Goal: Task Accomplishment & Management: Manage account settings

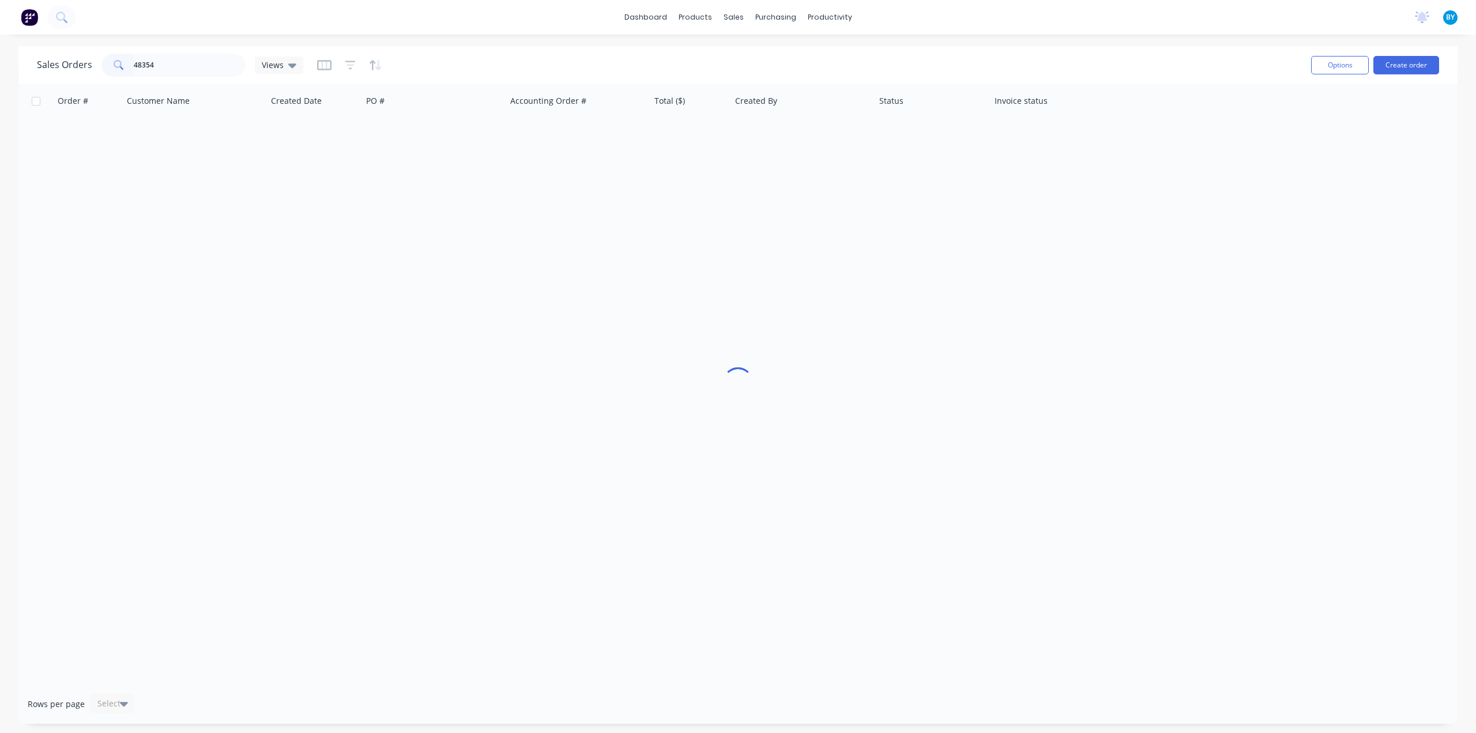
type input "48354"
click at [181, 66] on input "text" at bounding box center [190, 65] width 112 height 23
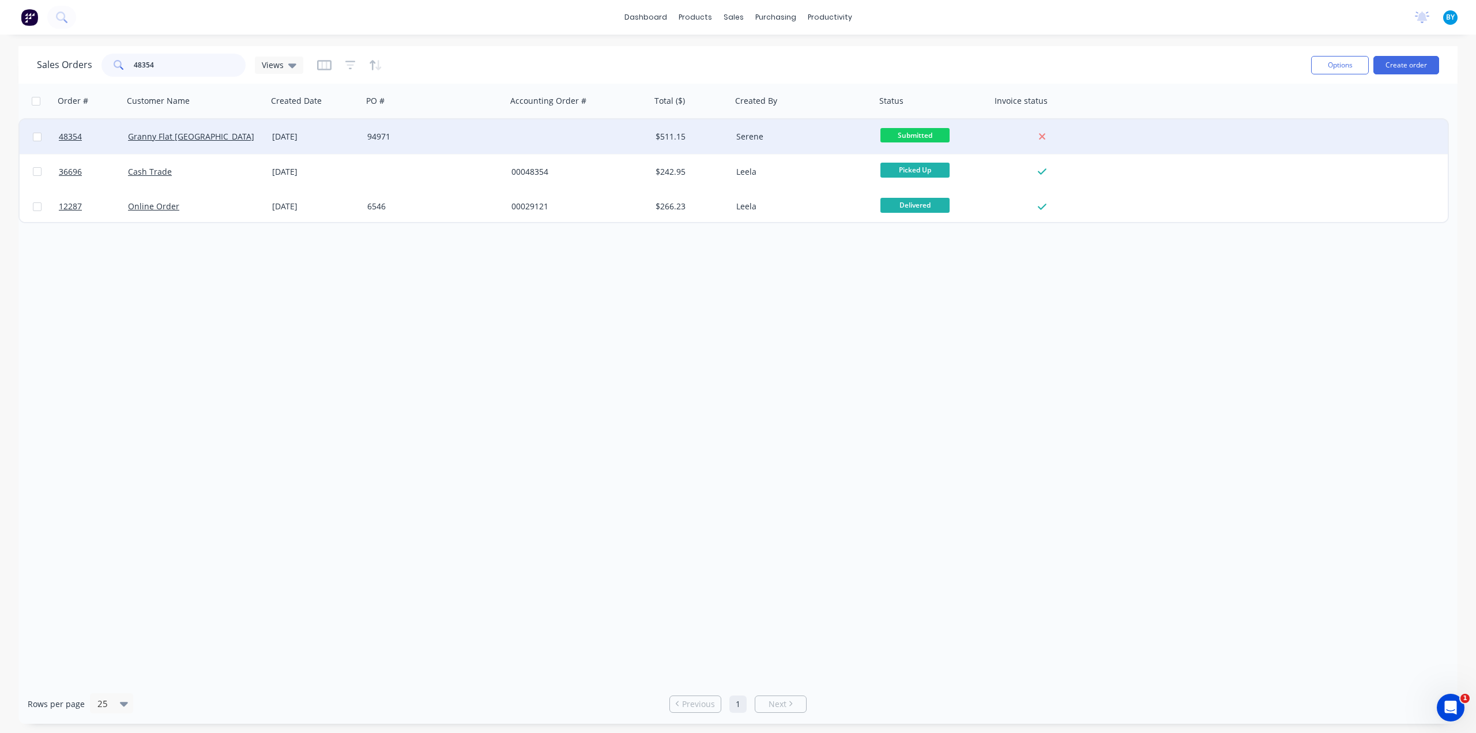
type input "48354"
click at [269, 137] on div "21 Aug 2025" at bounding box center [315, 136] width 95 height 35
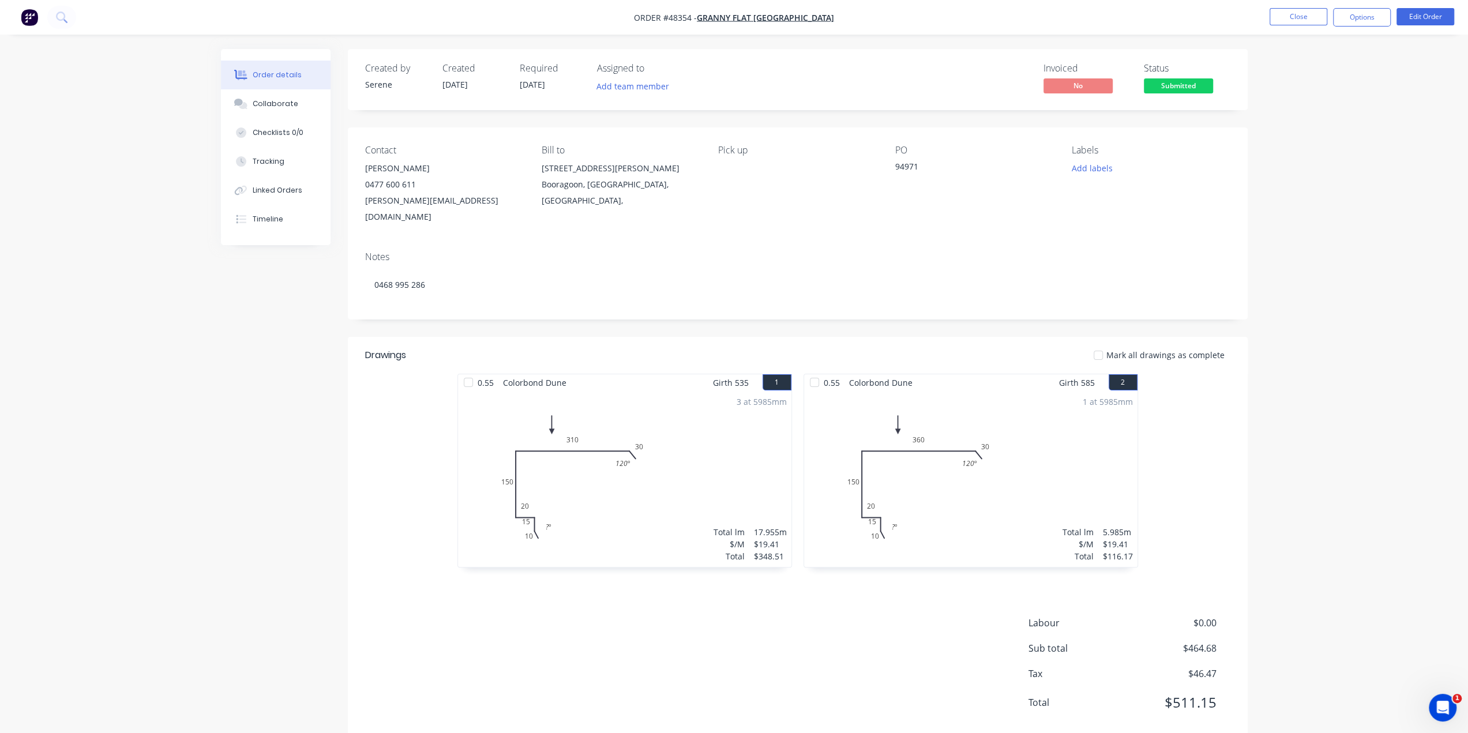
drag, startPoint x: 1374, startPoint y: 317, endPoint x: 551, endPoint y: 13, distance: 876.5
click at [1357, 313] on div "Order details Collaborate Checklists 0/0 Tracking Linked Orders Timeline Order …" at bounding box center [734, 379] width 1468 height 759
click at [356, 464] on div "0.55 Colorbond Dune Girth 535 1 0 10 15 20 150 310 30 120 º ? º 0 10 15 20 150 …" at bounding box center [798, 476] width 900 height 205
click at [259, 186] on div "Linked Orders" at bounding box center [278, 190] width 50 height 10
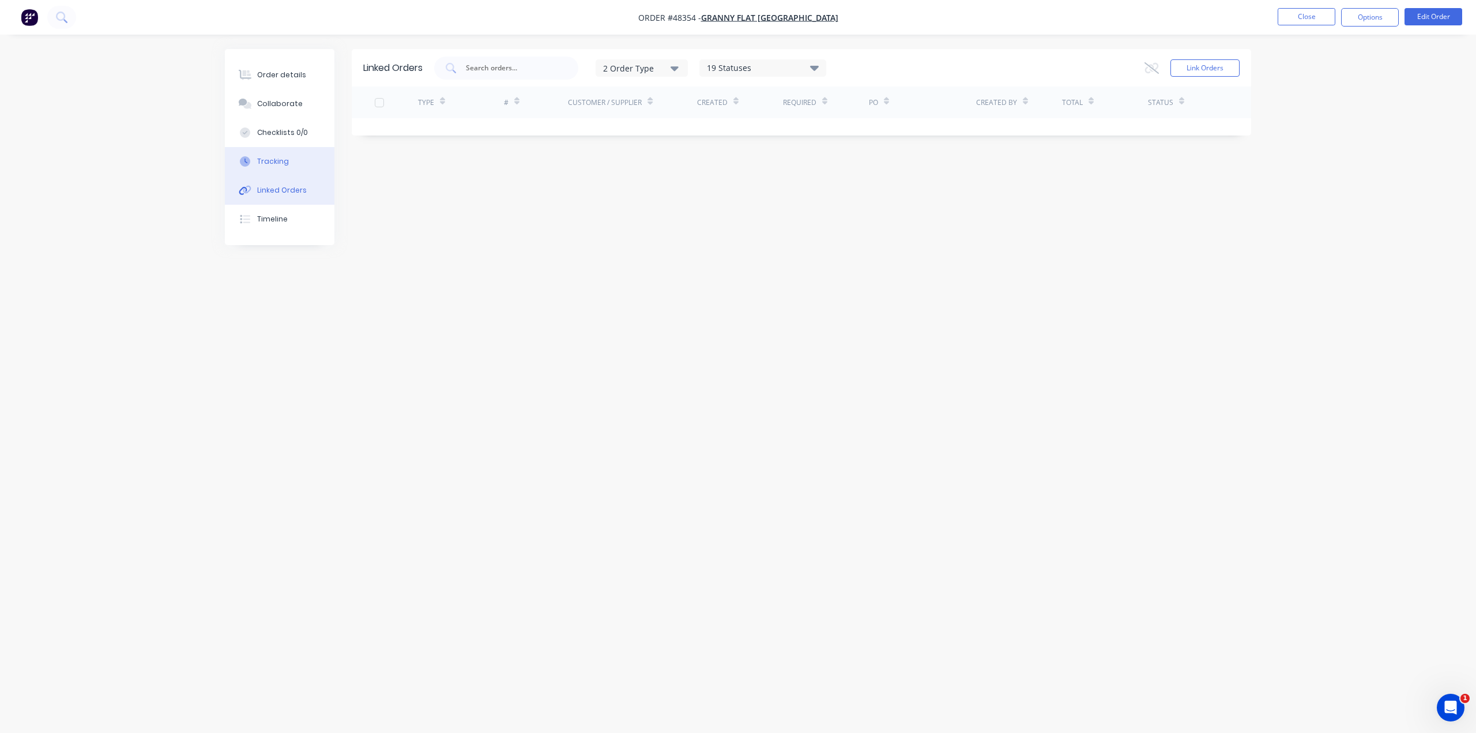
click at [277, 168] on button "Tracking" at bounding box center [280, 161] width 110 height 29
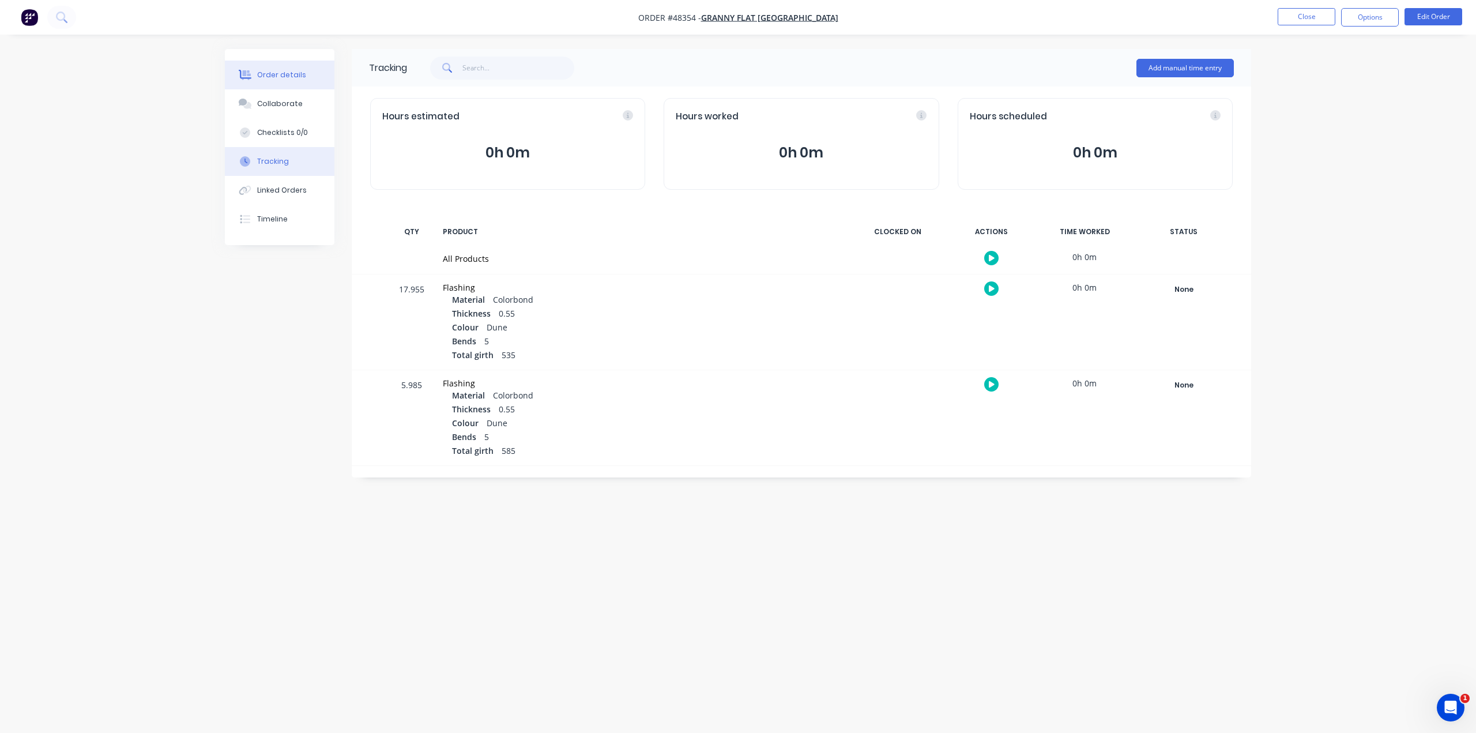
click at [272, 72] on div "Order details" at bounding box center [281, 75] width 49 height 10
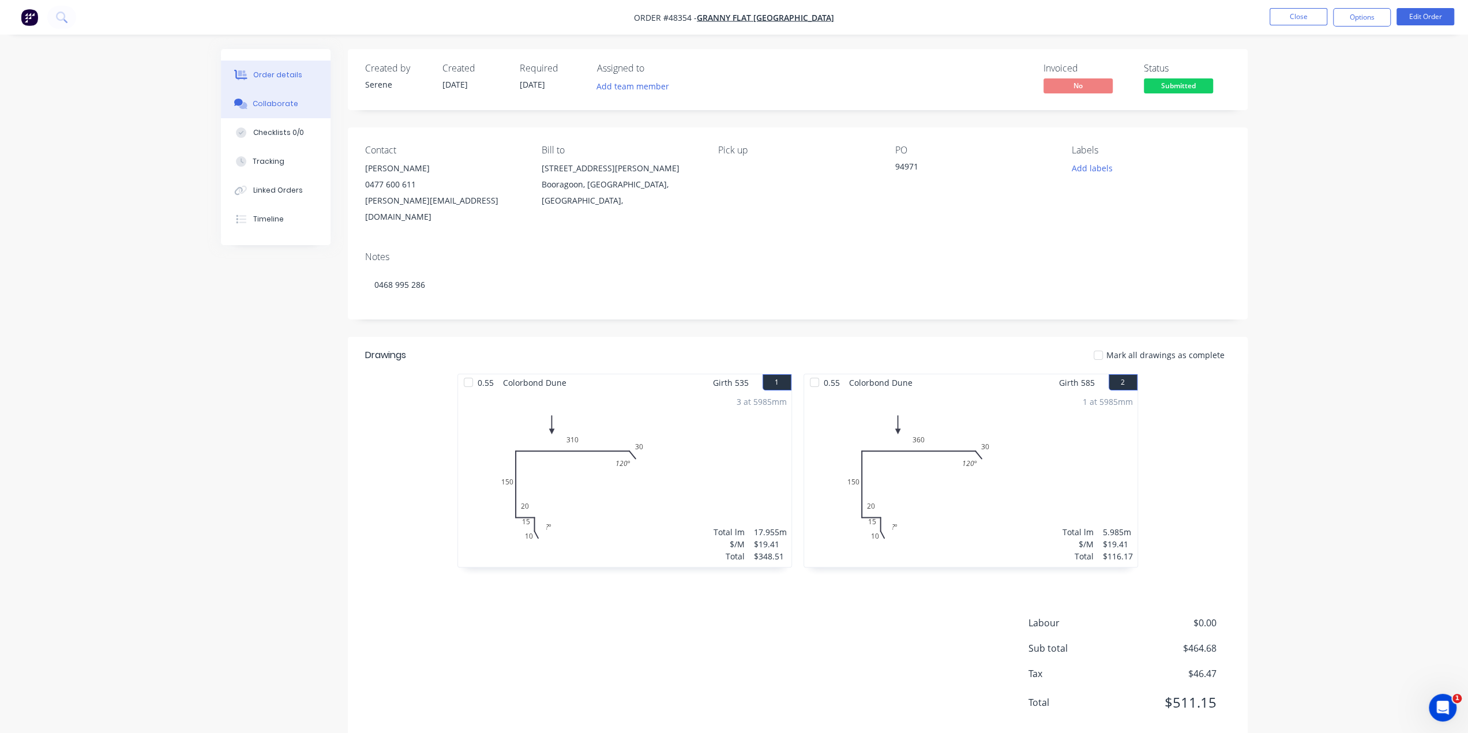
click at [270, 110] on button "Collaborate" at bounding box center [276, 103] width 110 height 29
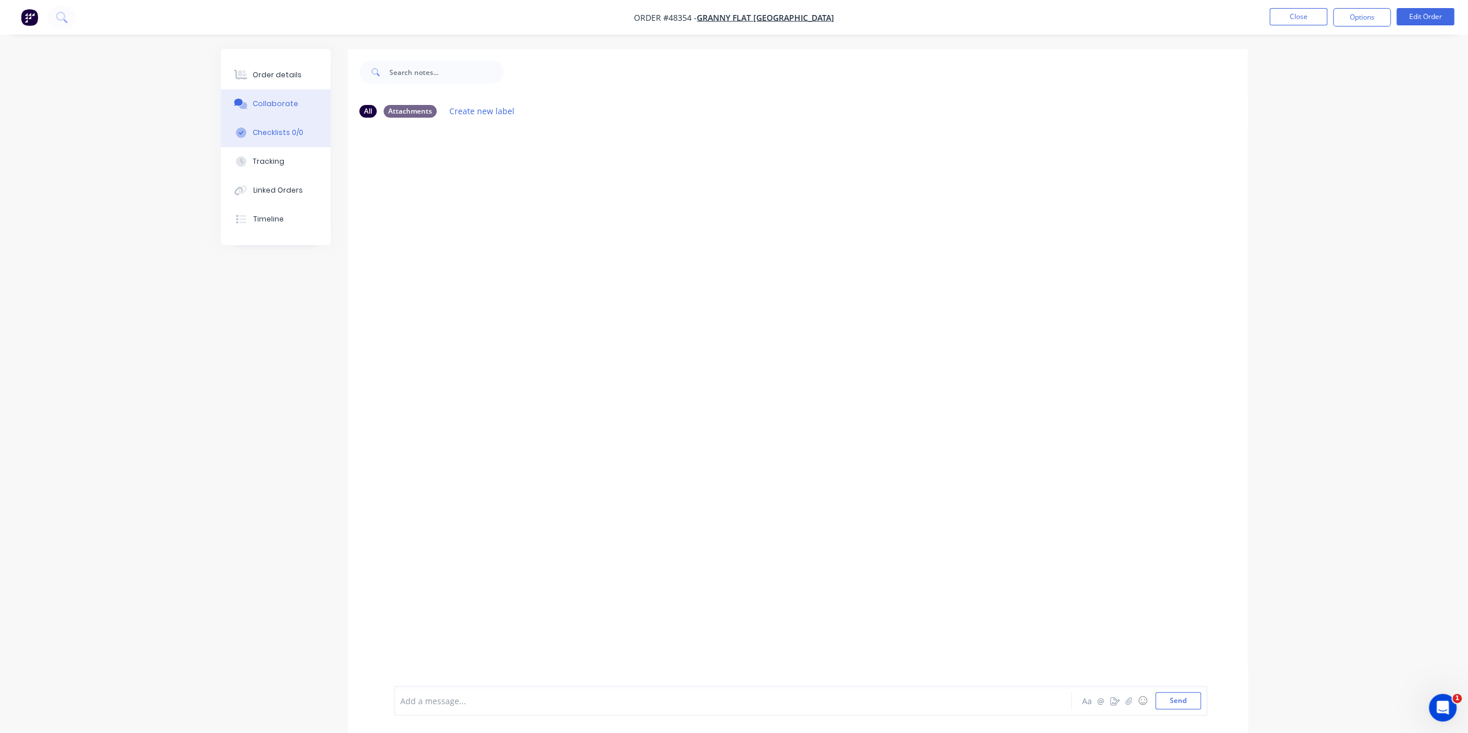
click at [279, 137] on div "Checklists 0/0" at bounding box center [278, 132] width 51 height 10
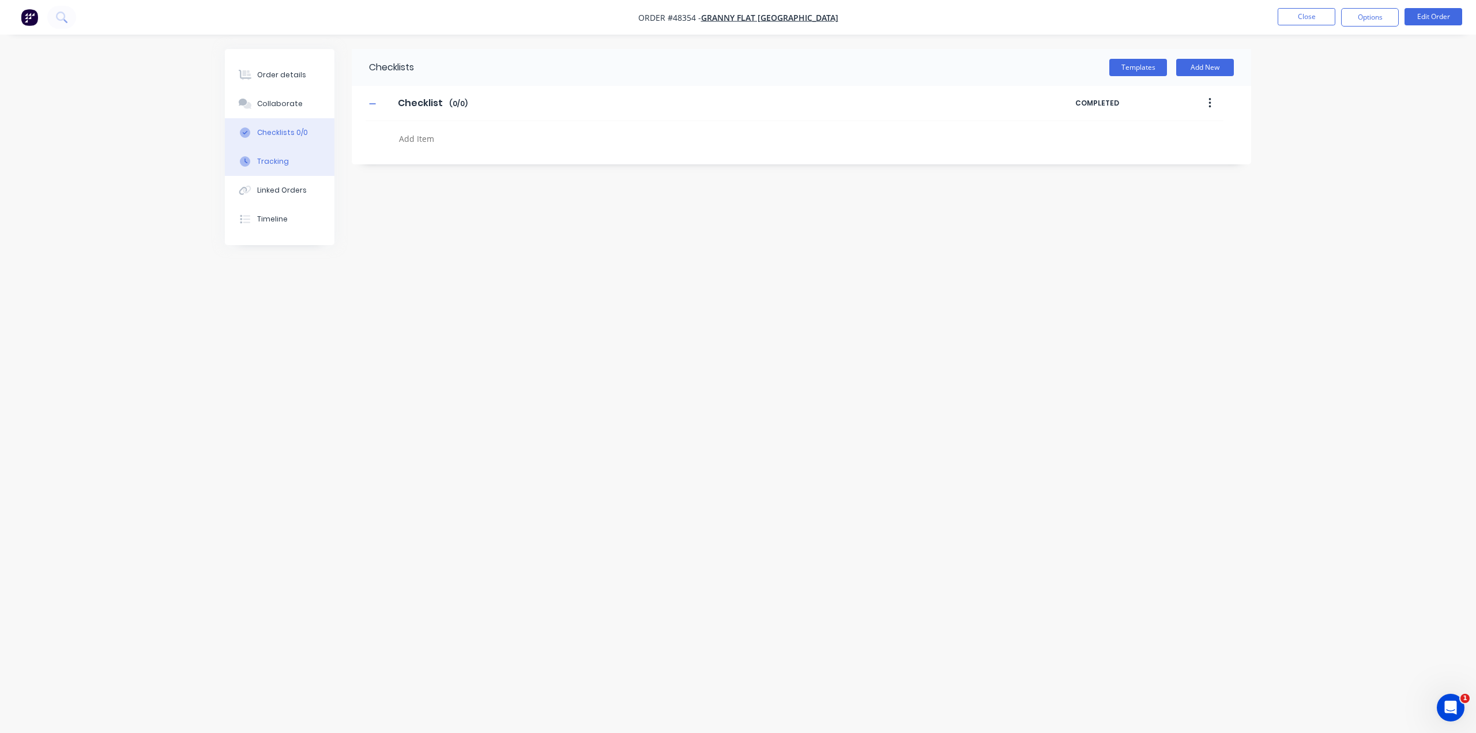
click at [277, 161] on div "Tracking" at bounding box center [273, 161] width 32 height 10
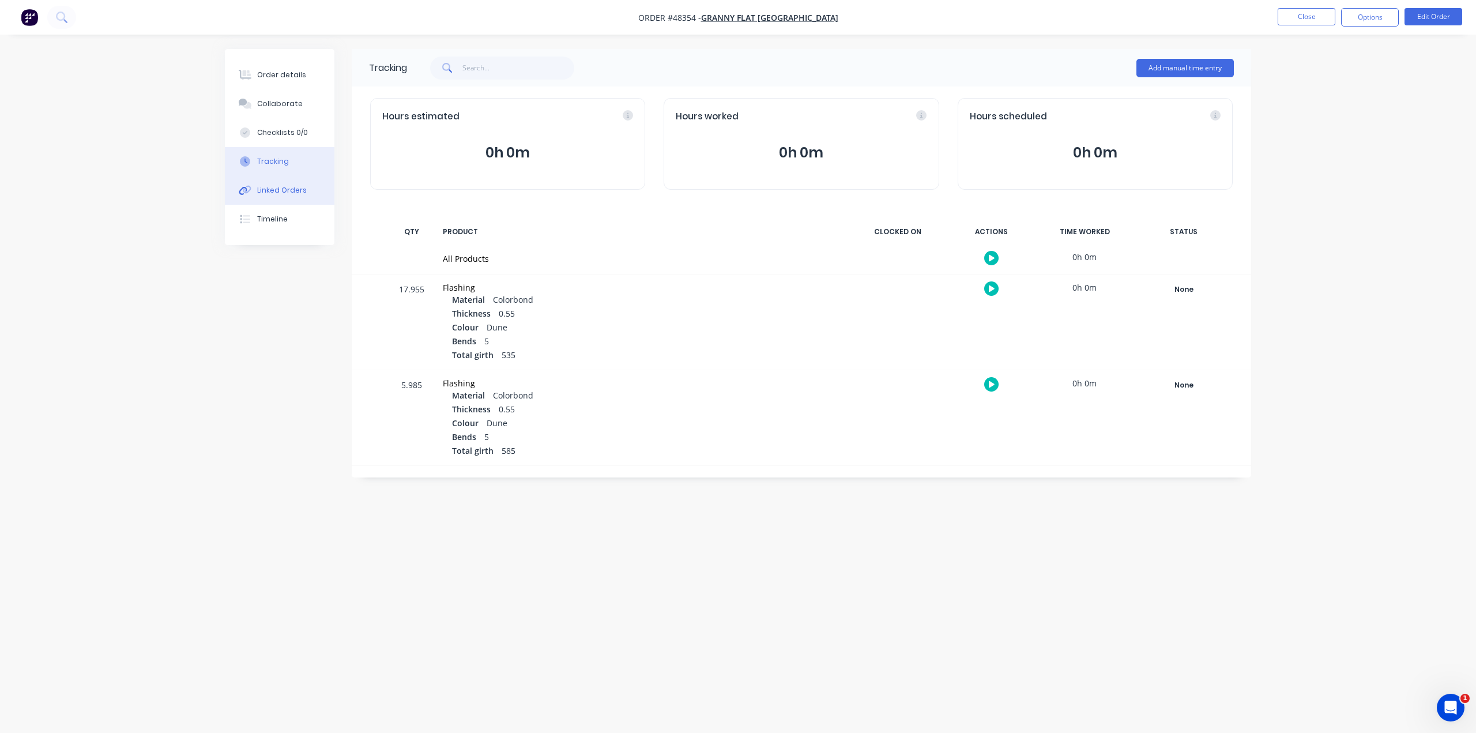
click at [274, 182] on button "Linked Orders" at bounding box center [280, 190] width 110 height 29
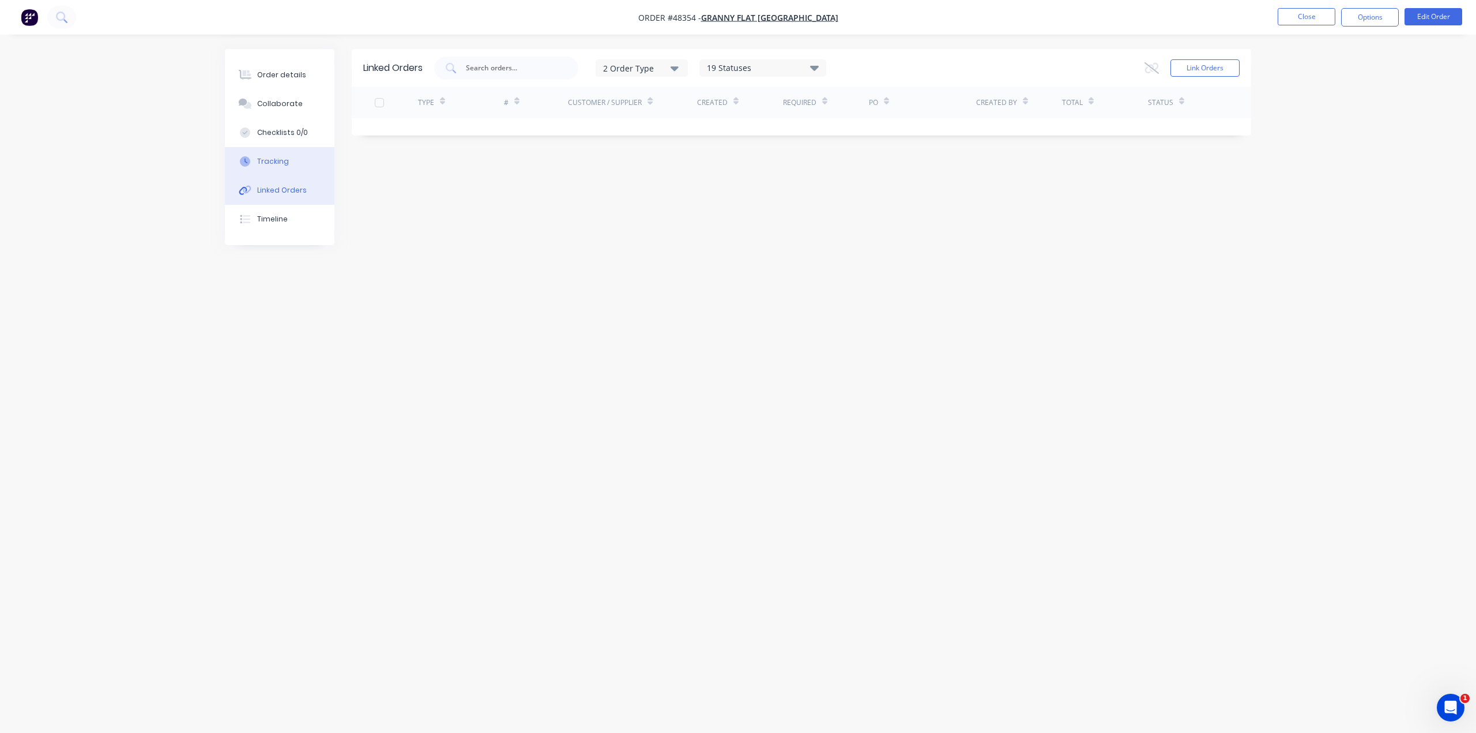
click at [283, 160] on div "Tracking" at bounding box center [273, 161] width 32 height 10
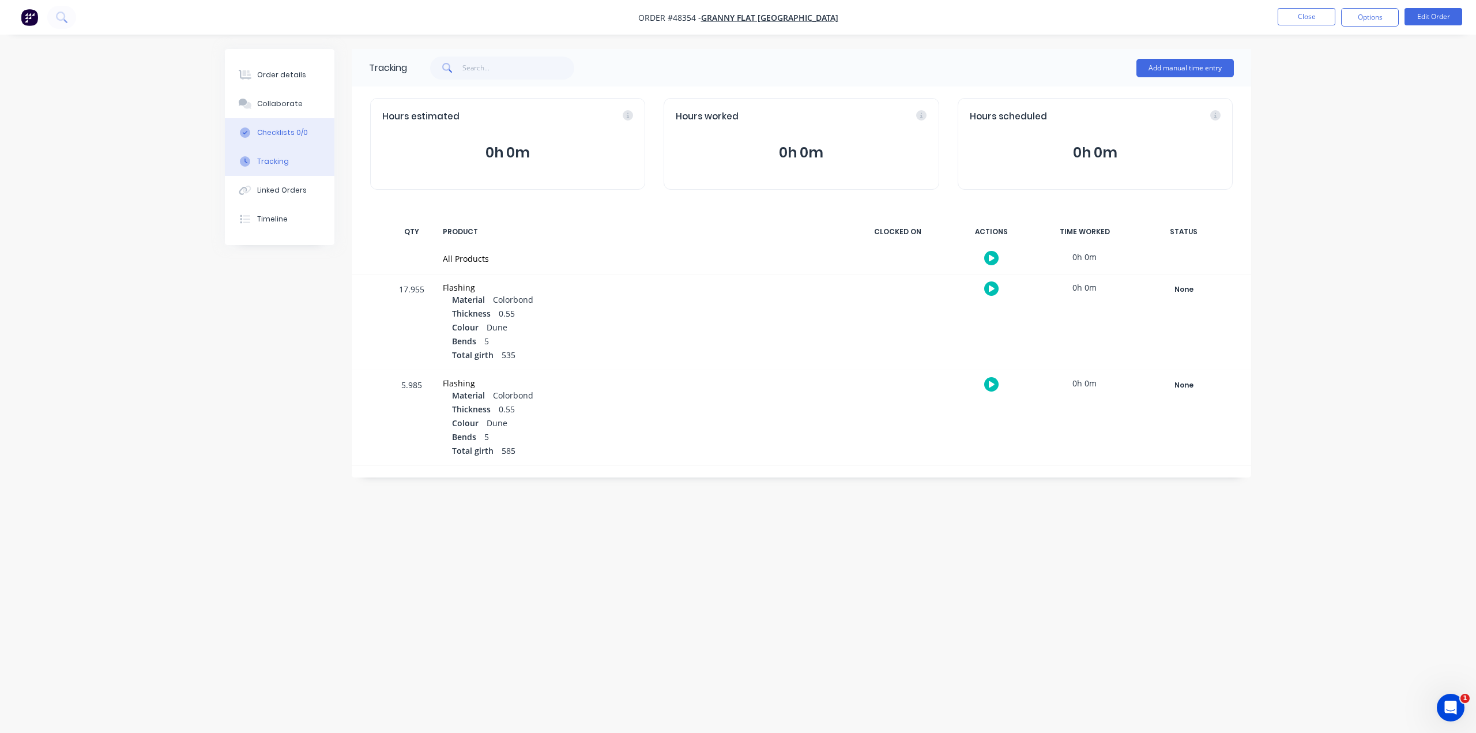
click at [291, 133] on div "Checklists 0/0" at bounding box center [282, 132] width 51 height 10
type textarea "x"
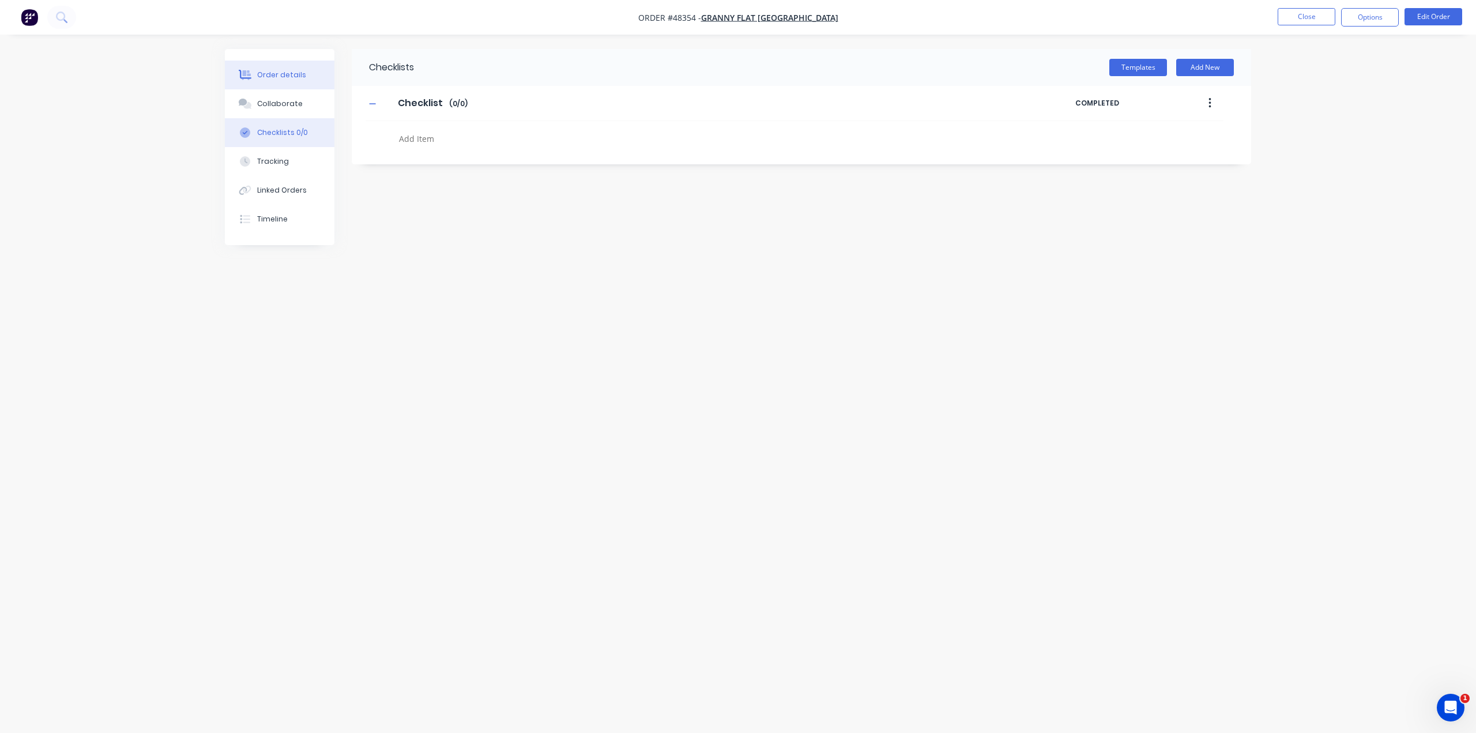
click at [288, 74] on div "Order details" at bounding box center [281, 75] width 49 height 10
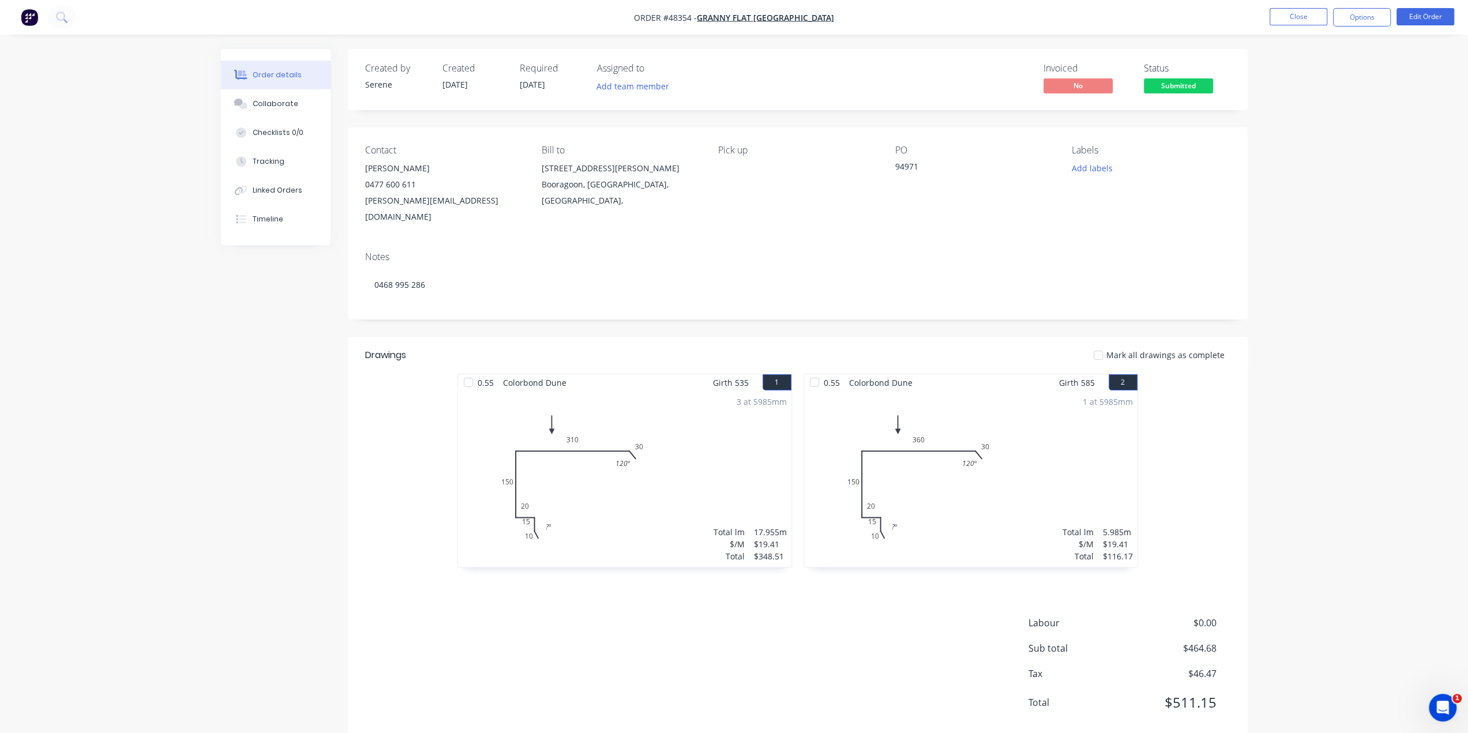
click at [1311, 305] on div "Order details Collaborate Checklists 0/0 Tracking Linked Orders Timeline Order …" at bounding box center [734, 379] width 1468 height 759
click at [1407, 282] on div "Order details Collaborate Checklists 0/0 Tracking Linked Orders Timeline Order …" at bounding box center [734, 379] width 1468 height 759
click at [1291, 368] on div "Order details Collaborate Checklists 0/0 Tracking Linked Orders Timeline Order …" at bounding box center [734, 379] width 1468 height 759
click at [1302, 285] on div "Order details Collaborate Checklists 0/0 Tracking Linked Orders Timeline Order …" at bounding box center [734, 379] width 1468 height 759
click at [1330, 364] on div "Order details Collaborate Checklists 0/0 Tracking Linked Orders Timeline Order …" at bounding box center [734, 379] width 1468 height 759
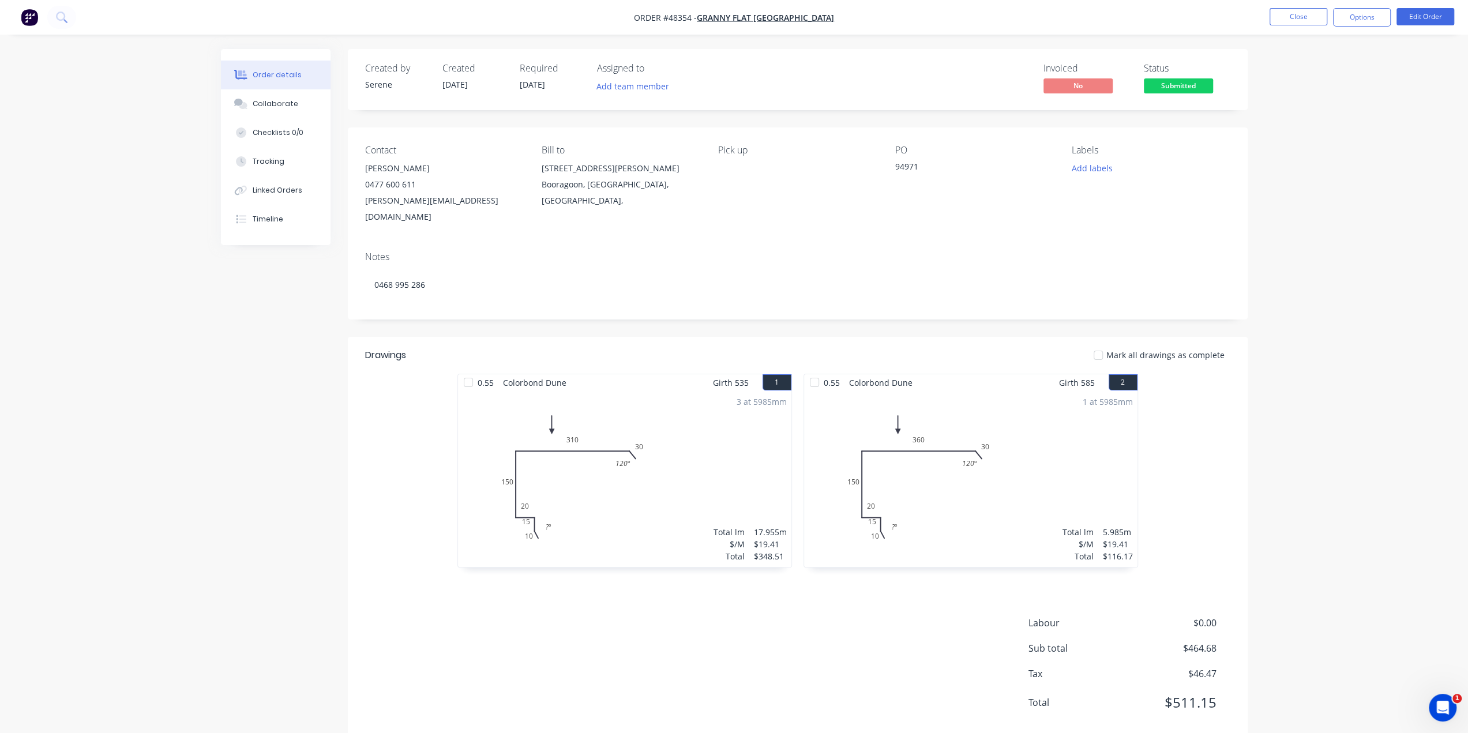
click at [1370, 324] on div "Order details Collaborate Checklists 0/0 Tracking Linked Orders Timeline Order …" at bounding box center [734, 379] width 1468 height 759
click at [1386, 393] on div "Order details Collaborate Checklists 0/0 Tracking Linked Orders Timeline Order …" at bounding box center [734, 379] width 1468 height 759
click at [1341, 422] on div "Order details Collaborate Checklists 0/0 Tracking Linked Orders Timeline Order …" at bounding box center [734, 379] width 1468 height 759
click at [1383, 329] on div "Order details Collaborate Checklists 0/0 Tracking Linked Orders Timeline Order …" at bounding box center [734, 379] width 1468 height 759
click at [1350, 294] on div "Order details Collaborate Checklists 0/0 Tracking Linked Orders Timeline Order …" at bounding box center [734, 379] width 1468 height 759
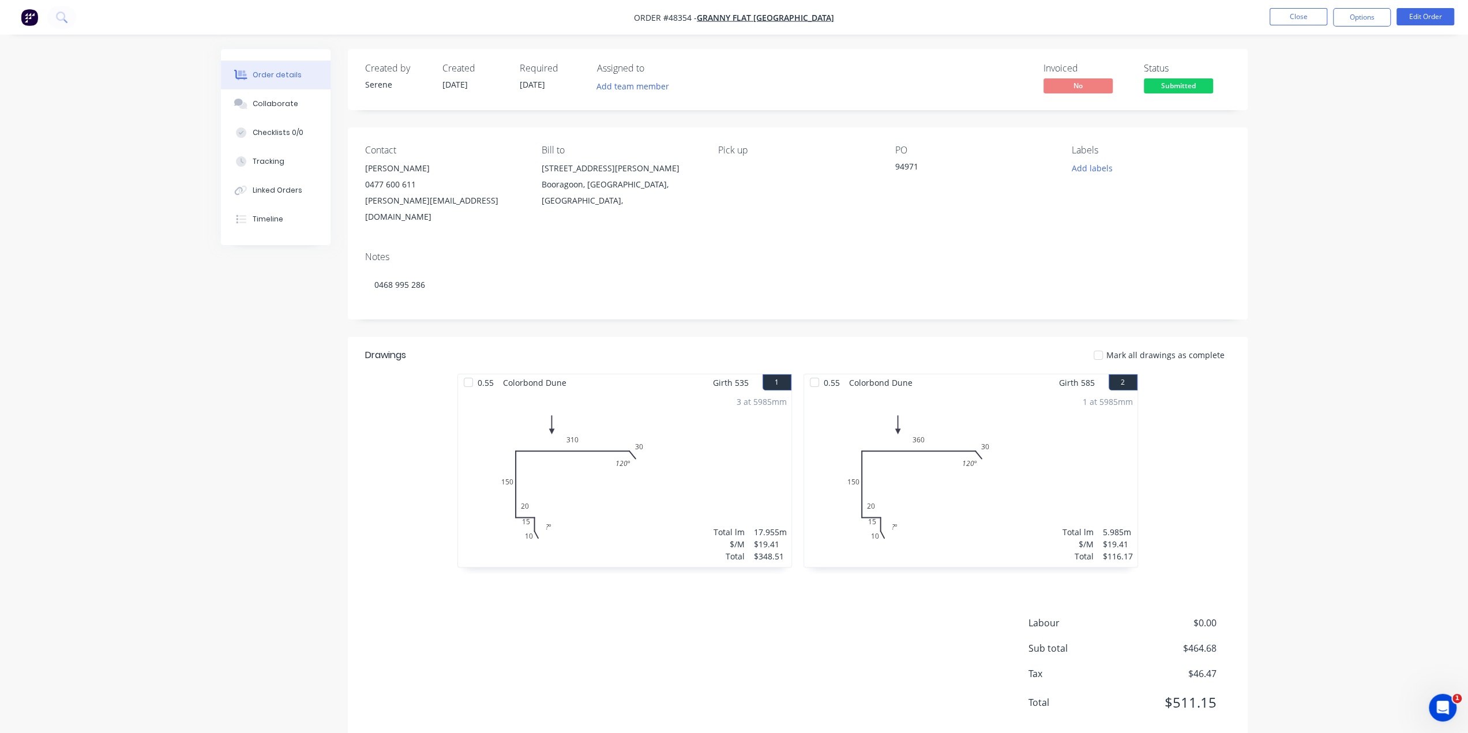
click at [604, 320] on div "Created by Serene Created 21/08/25 Required 27/08/25 Assigned to Add team membe…" at bounding box center [798, 395] width 900 height 693
click at [620, 306] on div "Created by Serene Created 21/08/25 Required 27/08/25 Assigned to Add team membe…" at bounding box center [798, 395] width 900 height 693
click at [1235, 429] on div "0.55 Colorbond Dune Girth 535 1 0 10 15 20 150 310 30 120 º ? º 0 10 15 20 150 …" at bounding box center [798, 476] width 900 height 205
click at [35, 21] on img "button" at bounding box center [29, 17] width 17 height 17
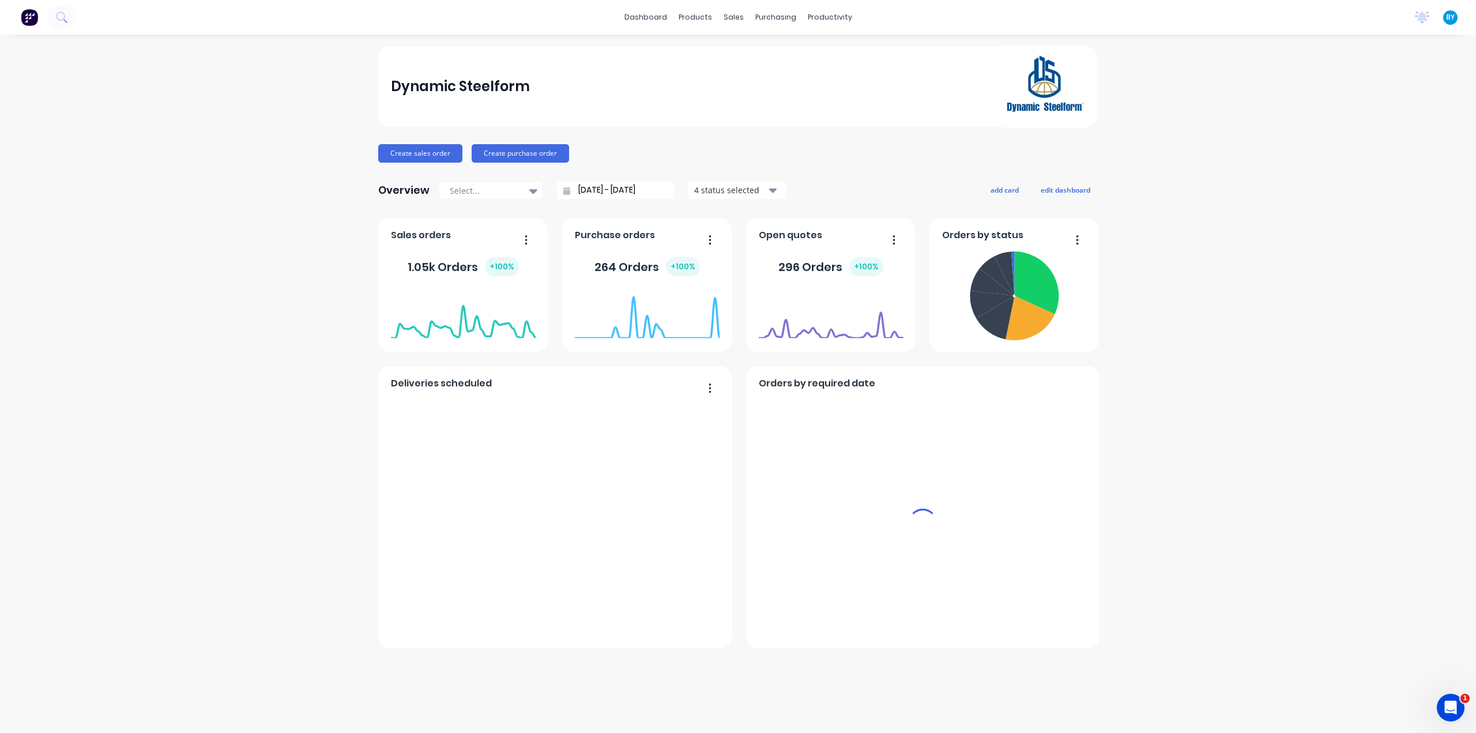
click at [729, 22] on div "sales" at bounding box center [734, 17] width 32 height 17
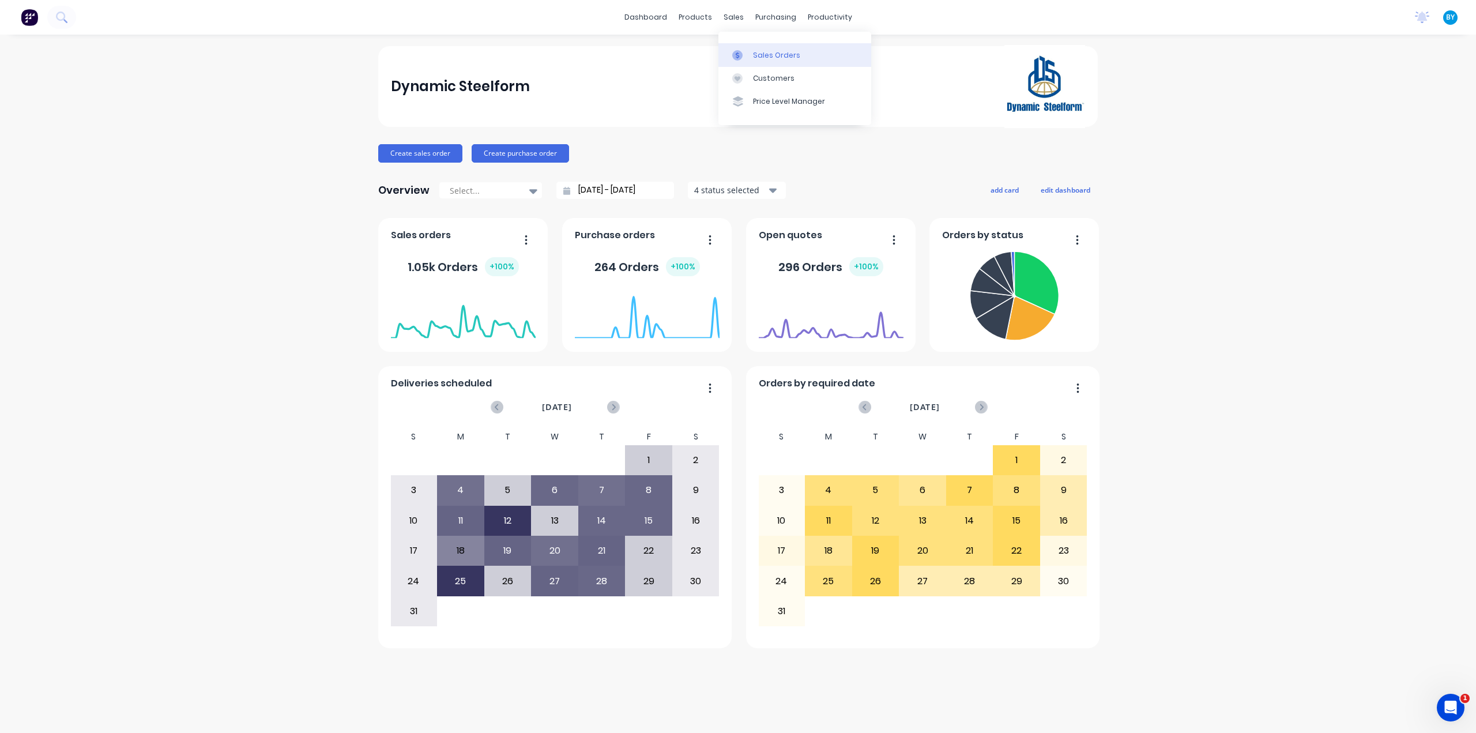
click at [736, 55] on g at bounding box center [737, 55] width 10 height 10
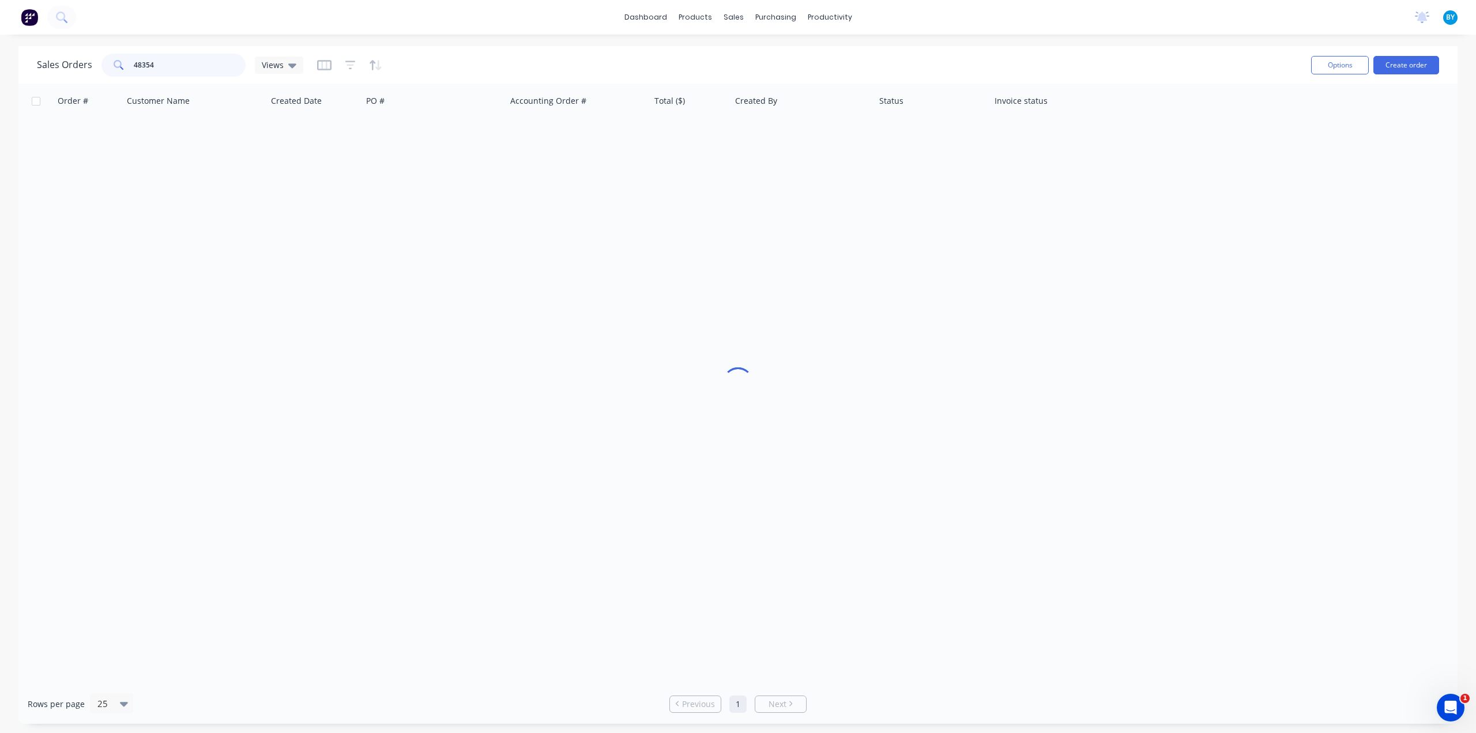
drag, startPoint x: 209, startPoint y: 65, endPoint x: 64, endPoint y: 59, distance: 144.9
click at [64, 61] on div "Sales Orders 48354 Views" at bounding box center [170, 65] width 266 height 23
type input "47930"
click at [265, 328] on div "Order # Customer Name Created Date PO # Accounting Order # Total ($) Created By…" at bounding box center [737, 384] width 1439 height 600
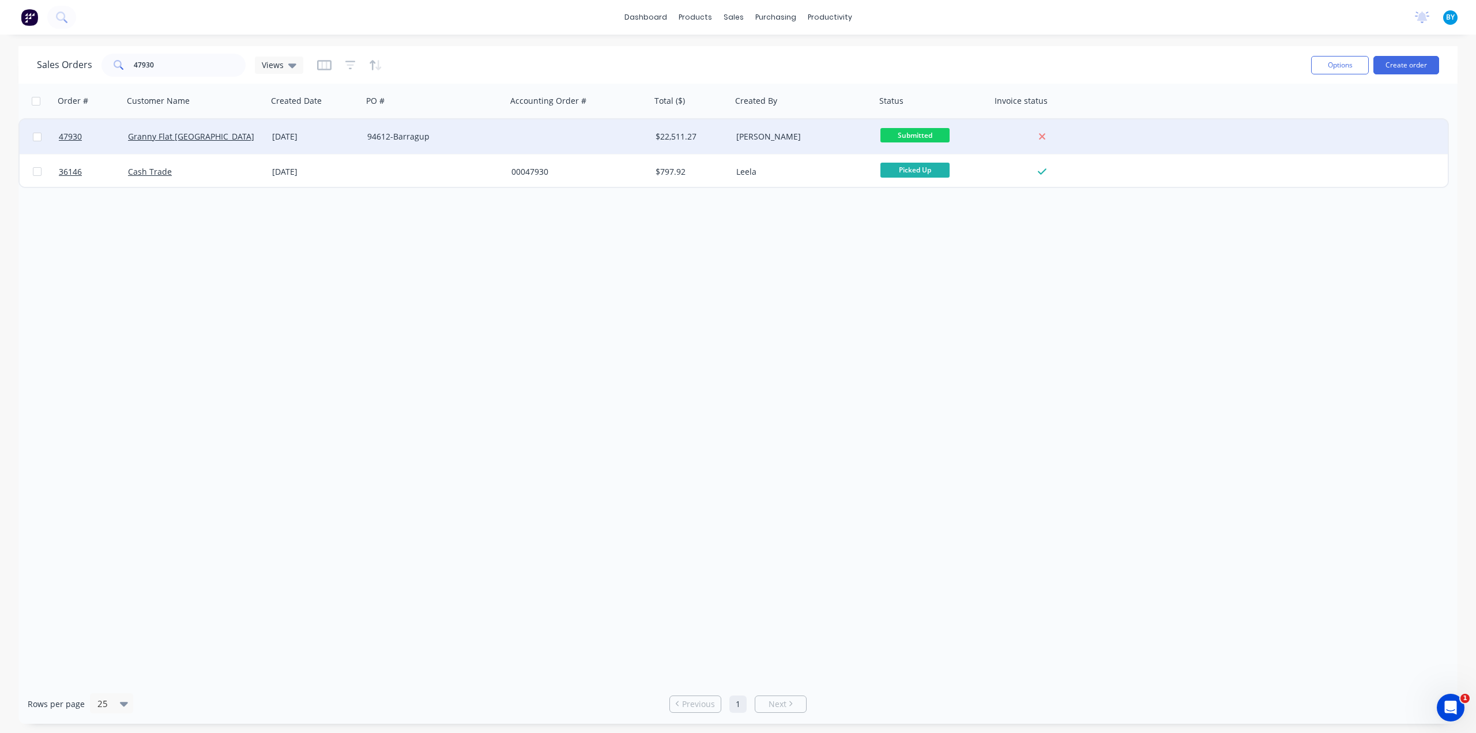
click at [231, 137] on div "Granny Flat [GEOGRAPHIC_DATA]" at bounding box center [192, 137] width 128 height 12
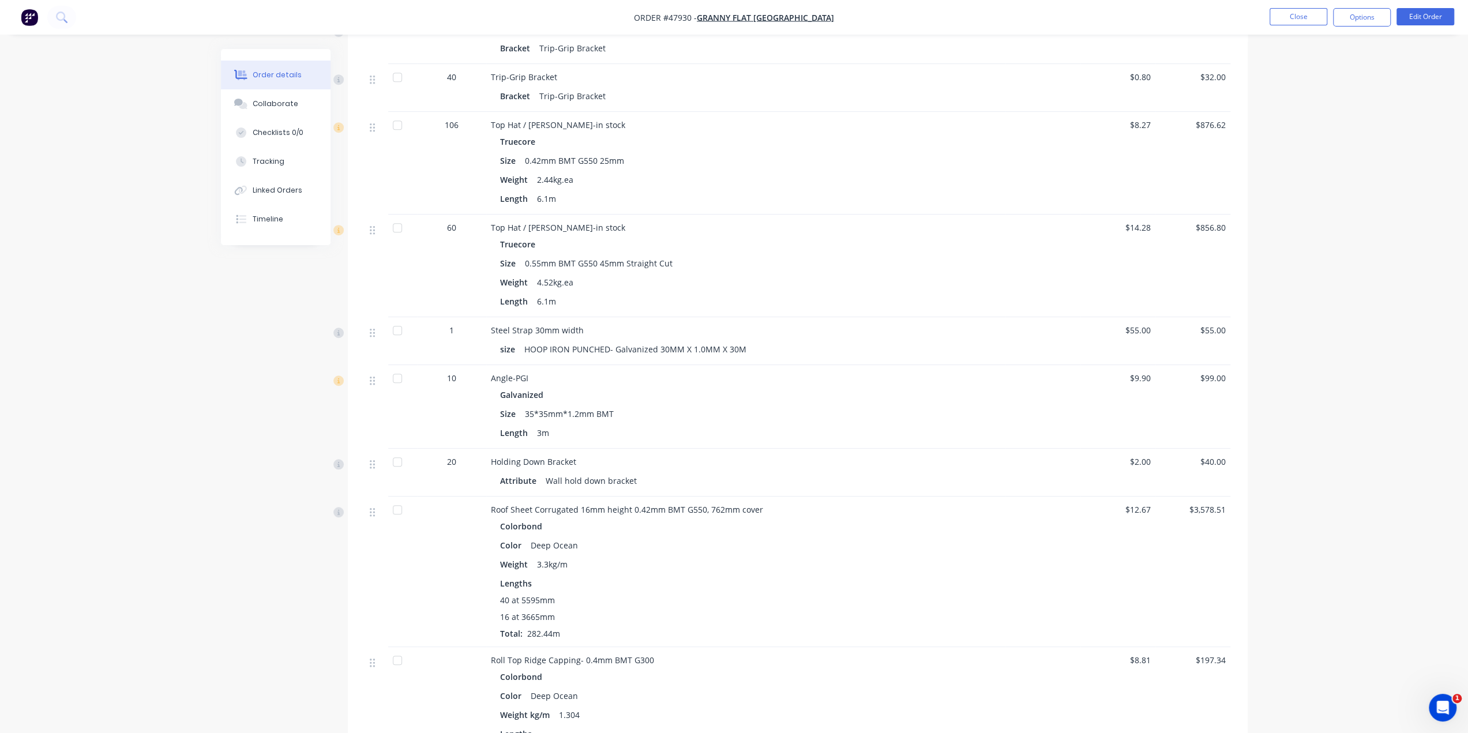
scroll to position [750, 0]
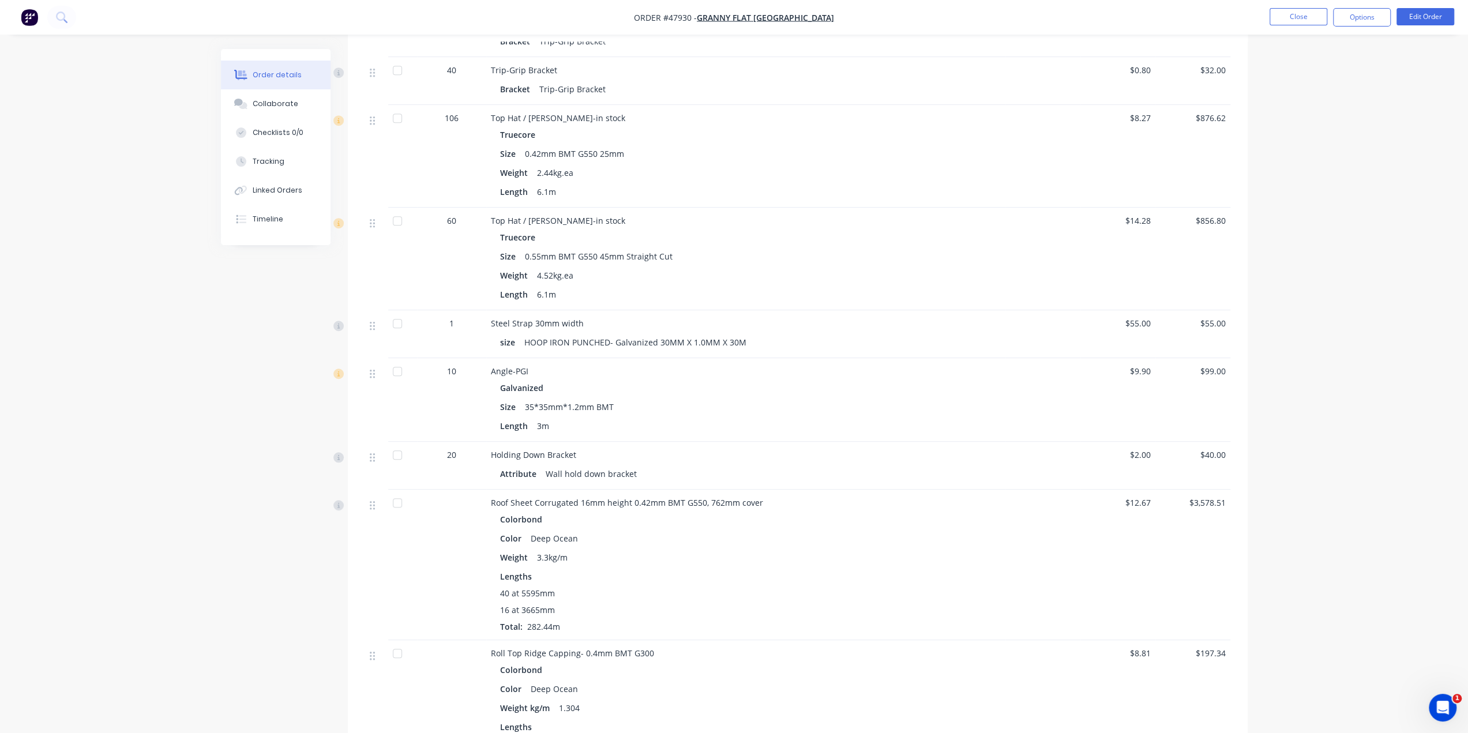
click at [781, 505] on div "Roof Sheet Corrugated 16mm height 0.42mm BMT G550, 762mm cover" at bounding box center [746, 503] width 510 height 12
click at [625, 413] on div "Galvanized Size 35*35mm*1.2mm BMT Length 3m" at bounding box center [746, 406] width 510 height 55
click at [634, 409] on div "Size 35*35mm*1.2mm BMT" at bounding box center [745, 406] width 491 height 17
click at [623, 398] on div "Size 35*35mm*1.2mm BMT" at bounding box center [745, 406] width 491 height 17
click at [1327, 339] on div "Order details Collaborate Checklists 0/0 Tracking Linked Orders Timeline Order …" at bounding box center [734, 583] width 1468 height 2666
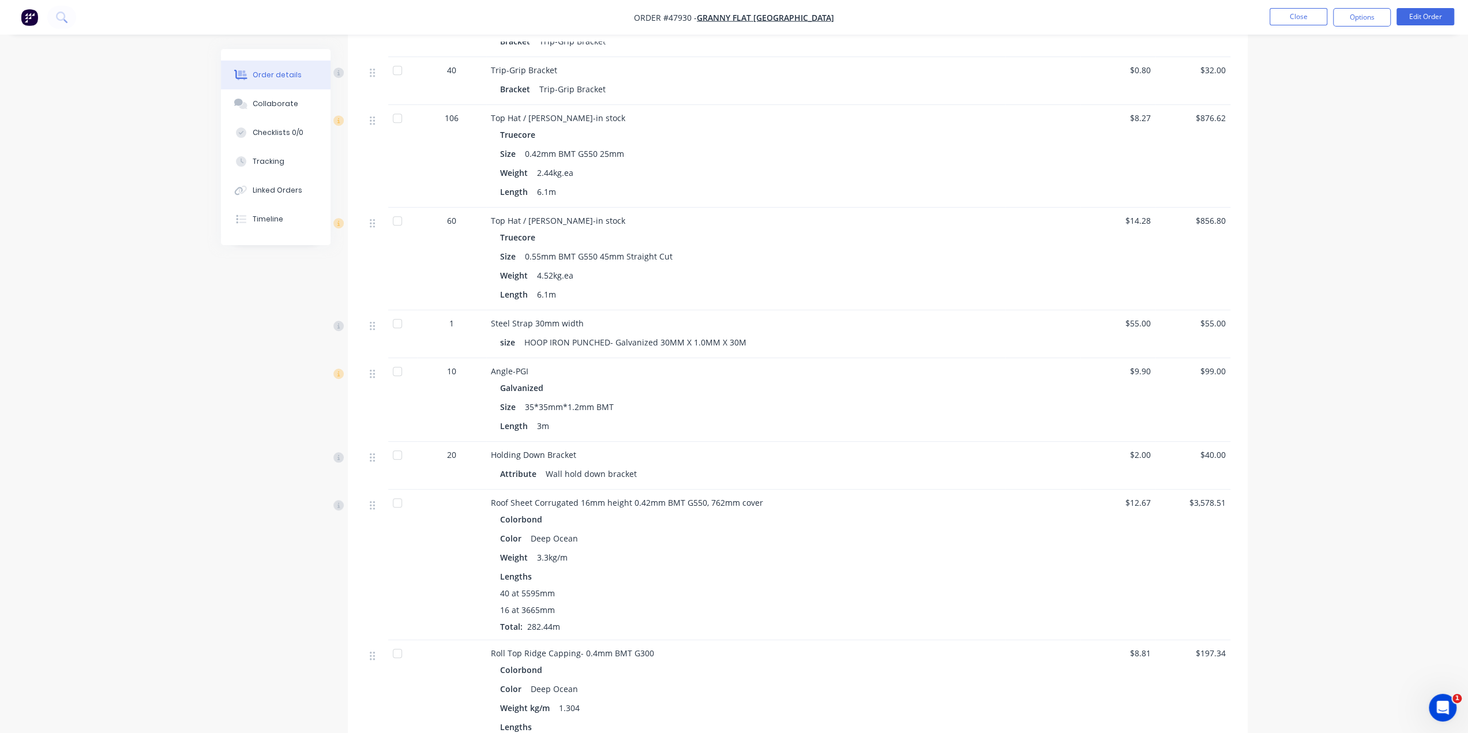
click at [1363, 243] on div "Order details Collaborate Checklists 0/0 Tracking Linked Orders Timeline Order …" at bounding box center [734, 583] width 1468 height 2666
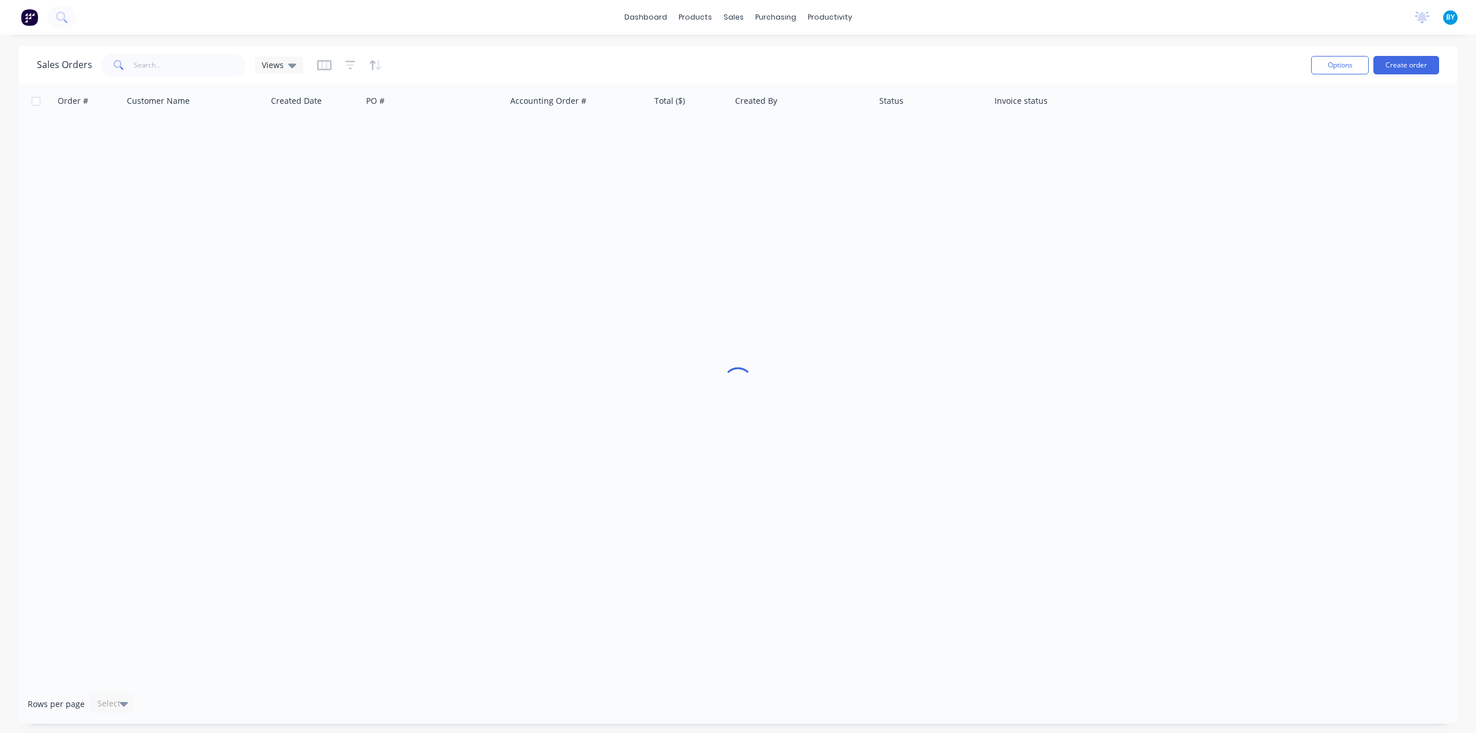
click at [130, 63] on span at bounding box center [117, 65] width 32 height 23
click at [175, 68] on input "text" at bounding box center [190, 65] width 112 height 23
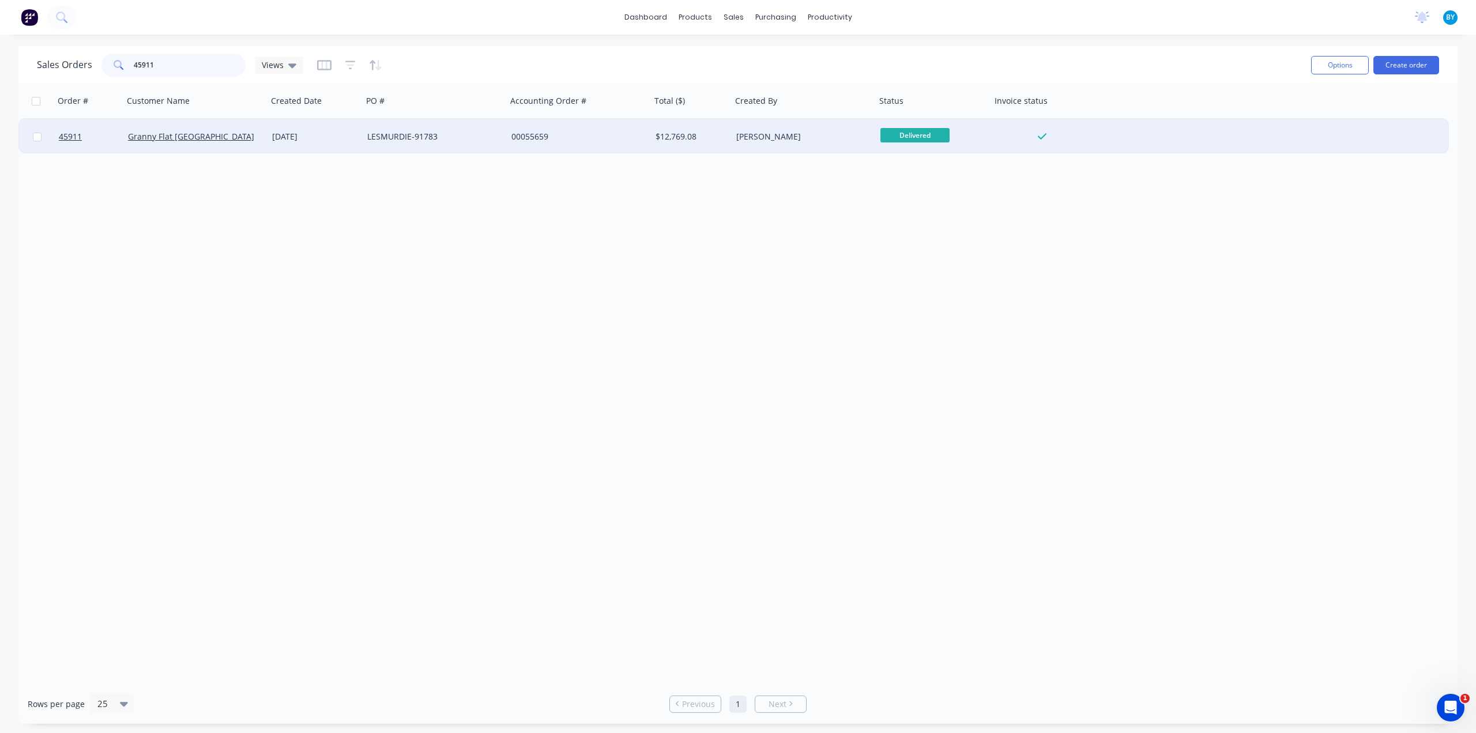
type input "45911"
click at [247, 142] on div "Granny Flat [GEOGRAPHIC_DATA]" at bounding box center [192, 137] width 128 height 12
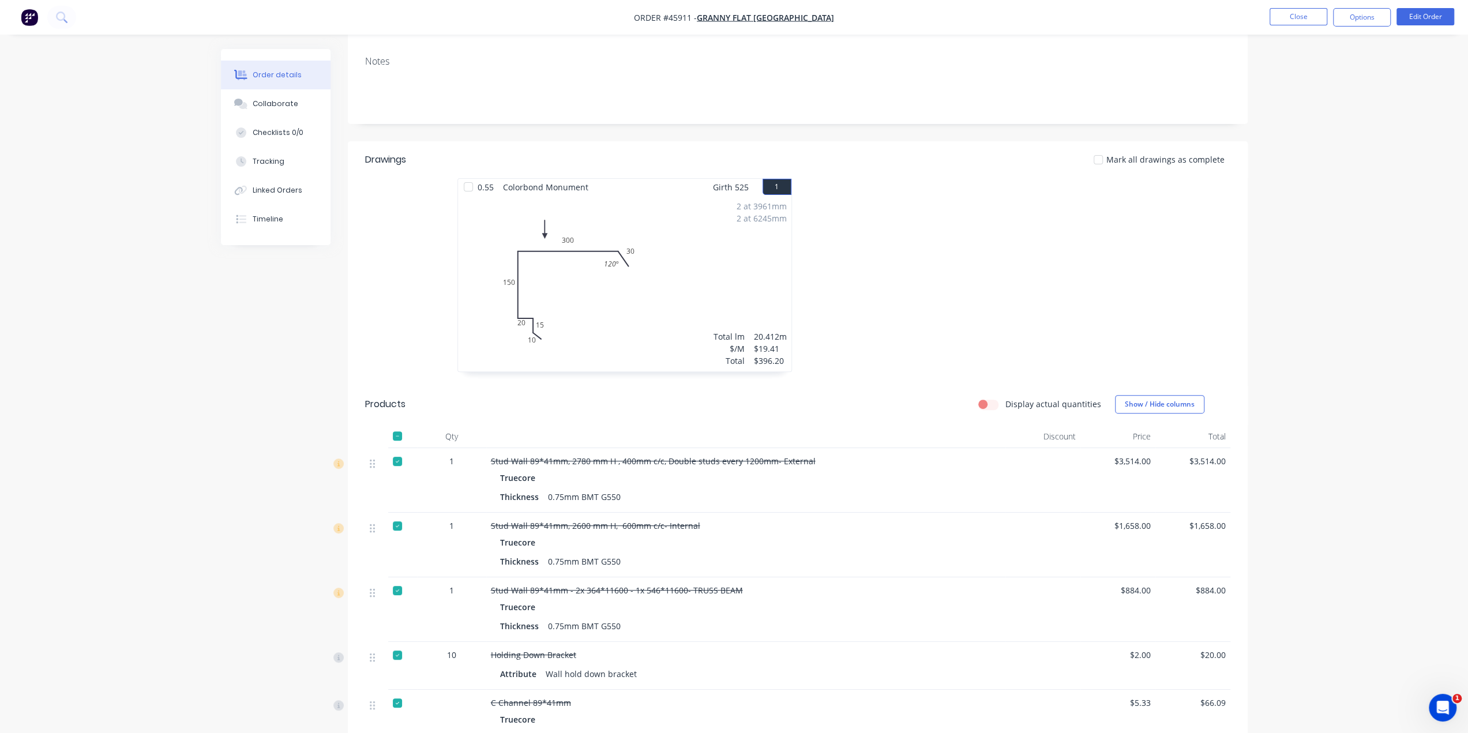
scroll to position [60, 0]
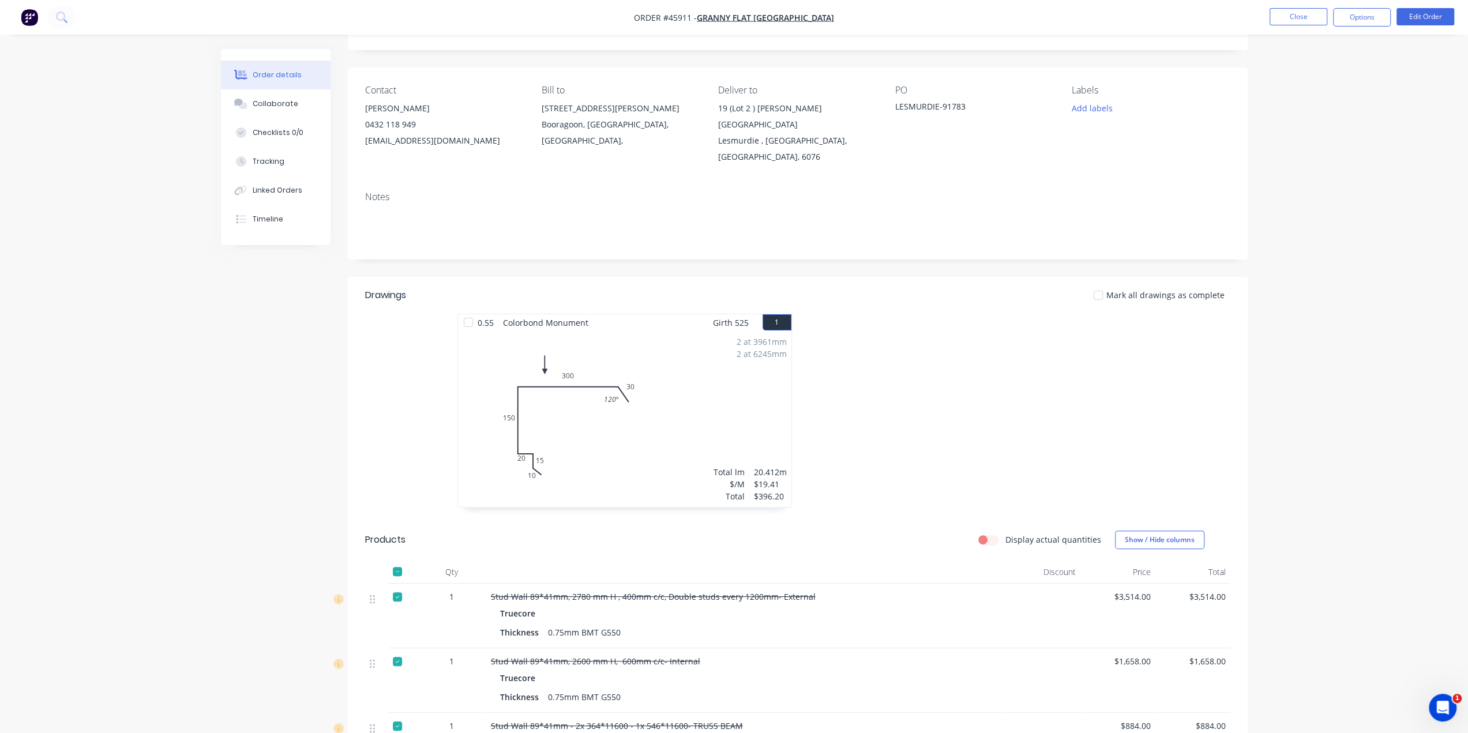
click at [29, 13] on img "button" at bounding box center [29, 17] width 17 height 17
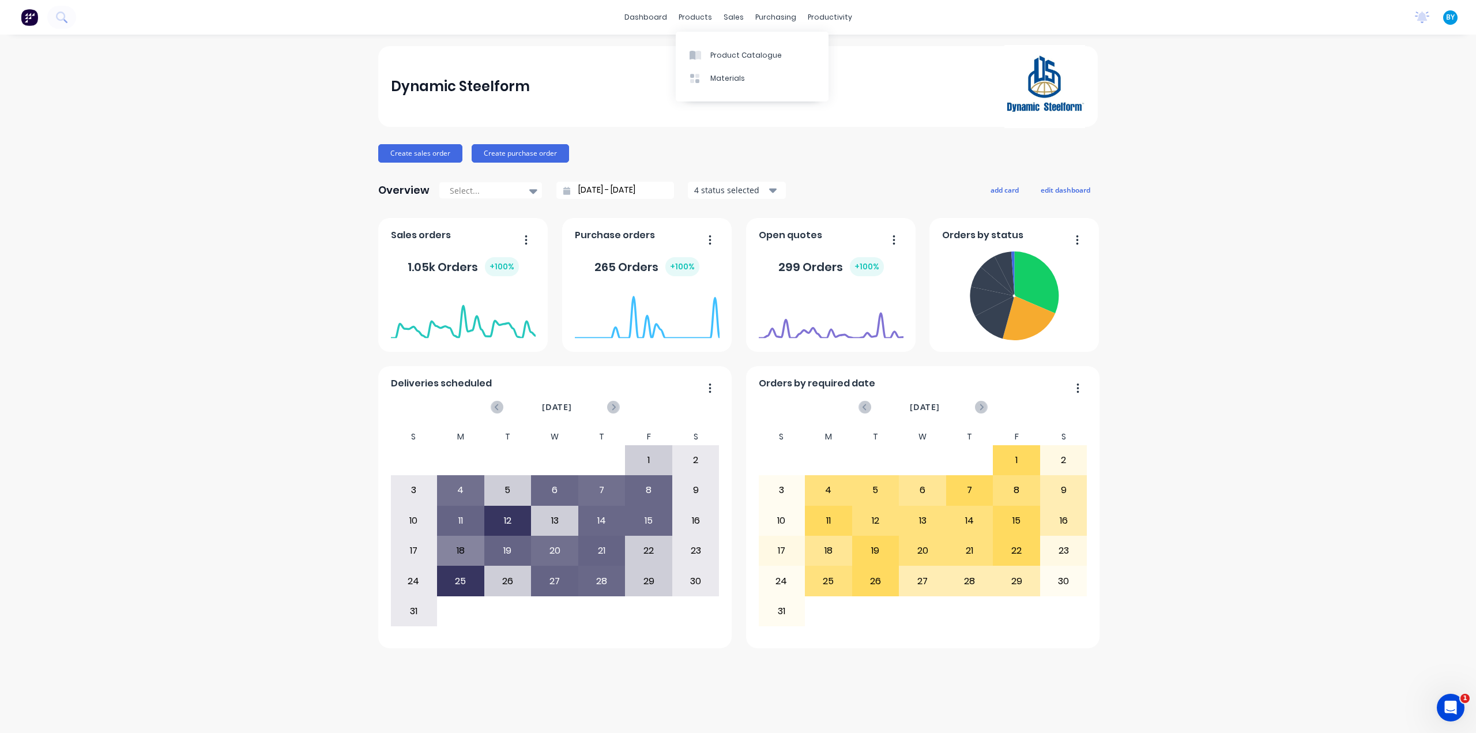
click at [723, 152] on div "Create sales order Create purchase order" at bounding box center [738, 153] width 720 height 18
click at [742, 56] on icon at bounding box center [737, 55] width 10 height 10
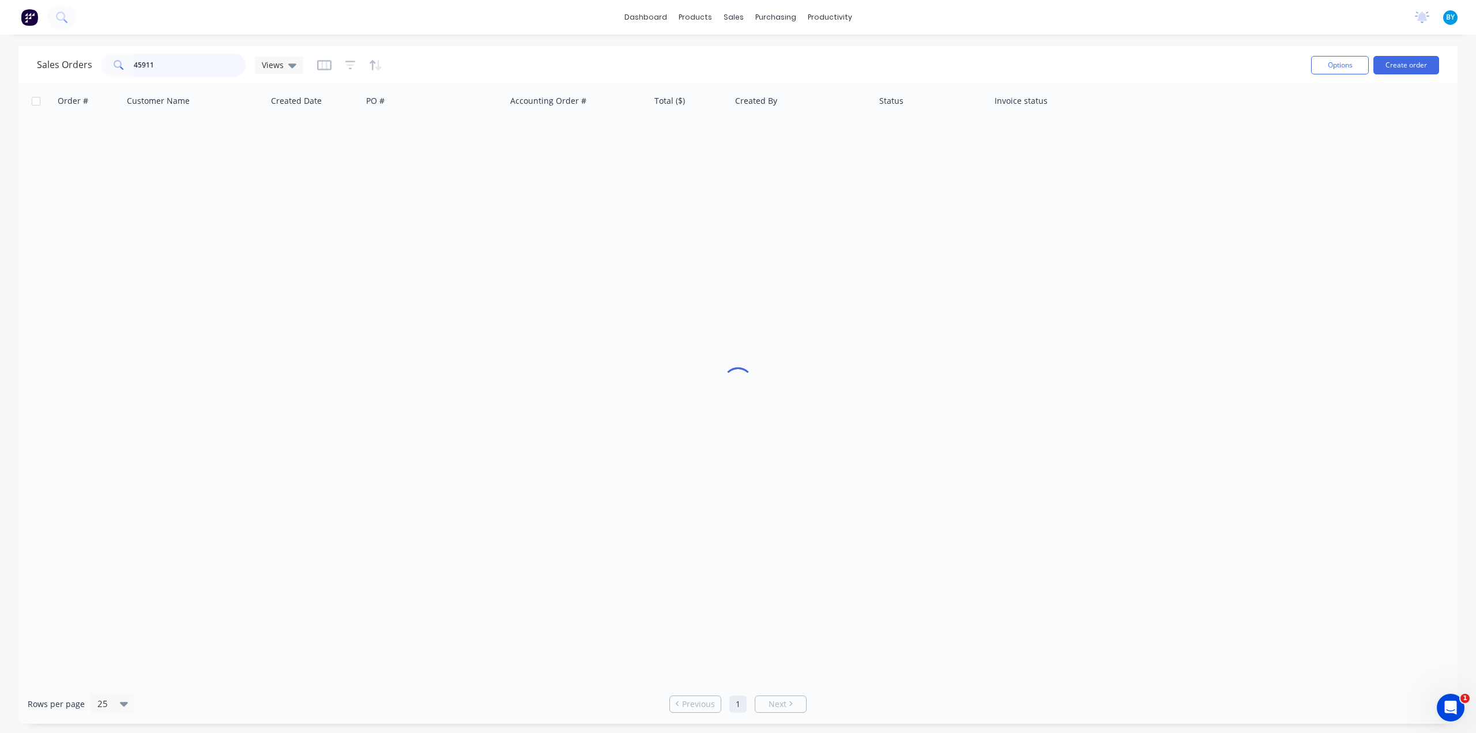
drag, startPoint x: 191, startPoint y: 62, endPoint x: 43, endPoint y: 61, distance: 147.6
click at [46, 65] on div "Sales Orders 45911 Views" at bounding box center [170, 65] width 266 height 23
type input "47656"
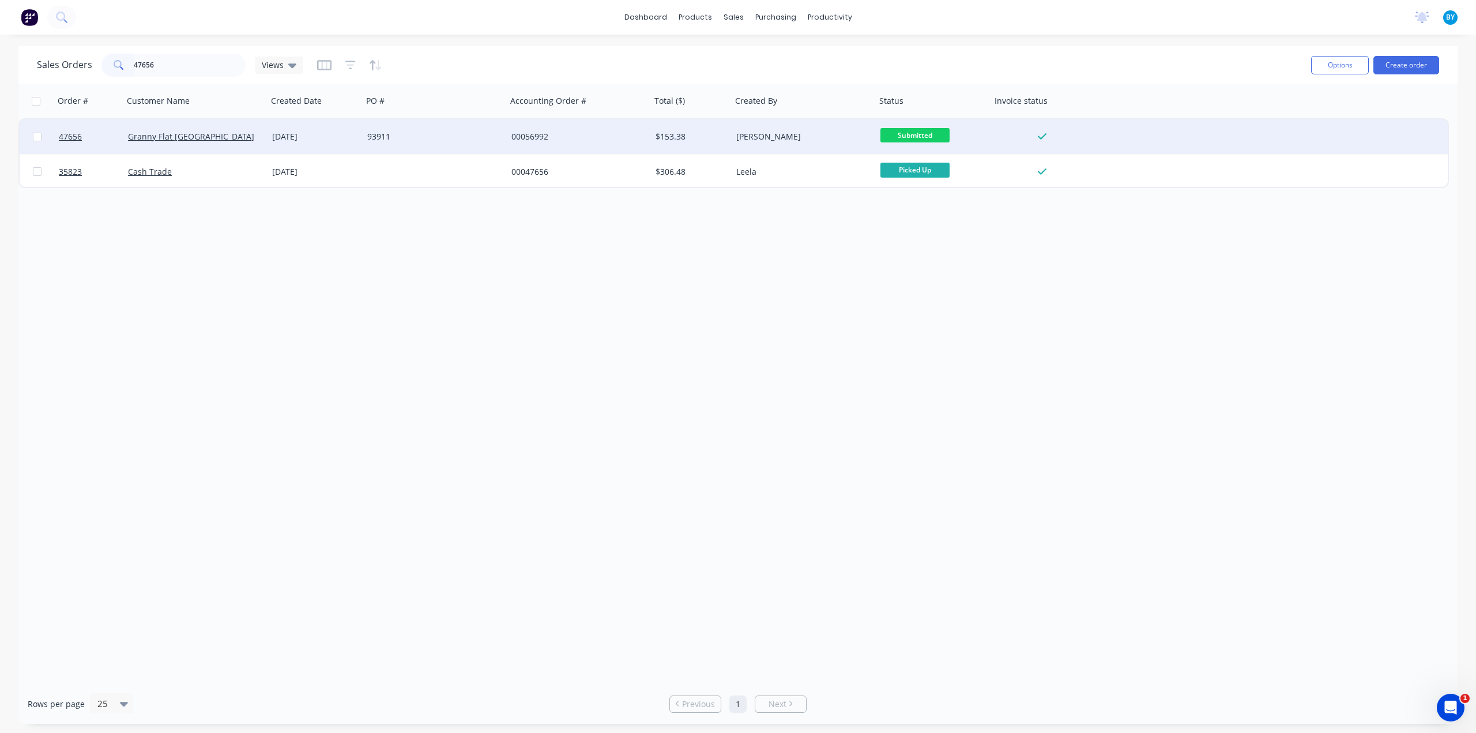
click at [257, 140] on div "Granny Flat [GEOGRAPHIC_DATA]" at bounding box center [195, 137] width 135 height 12
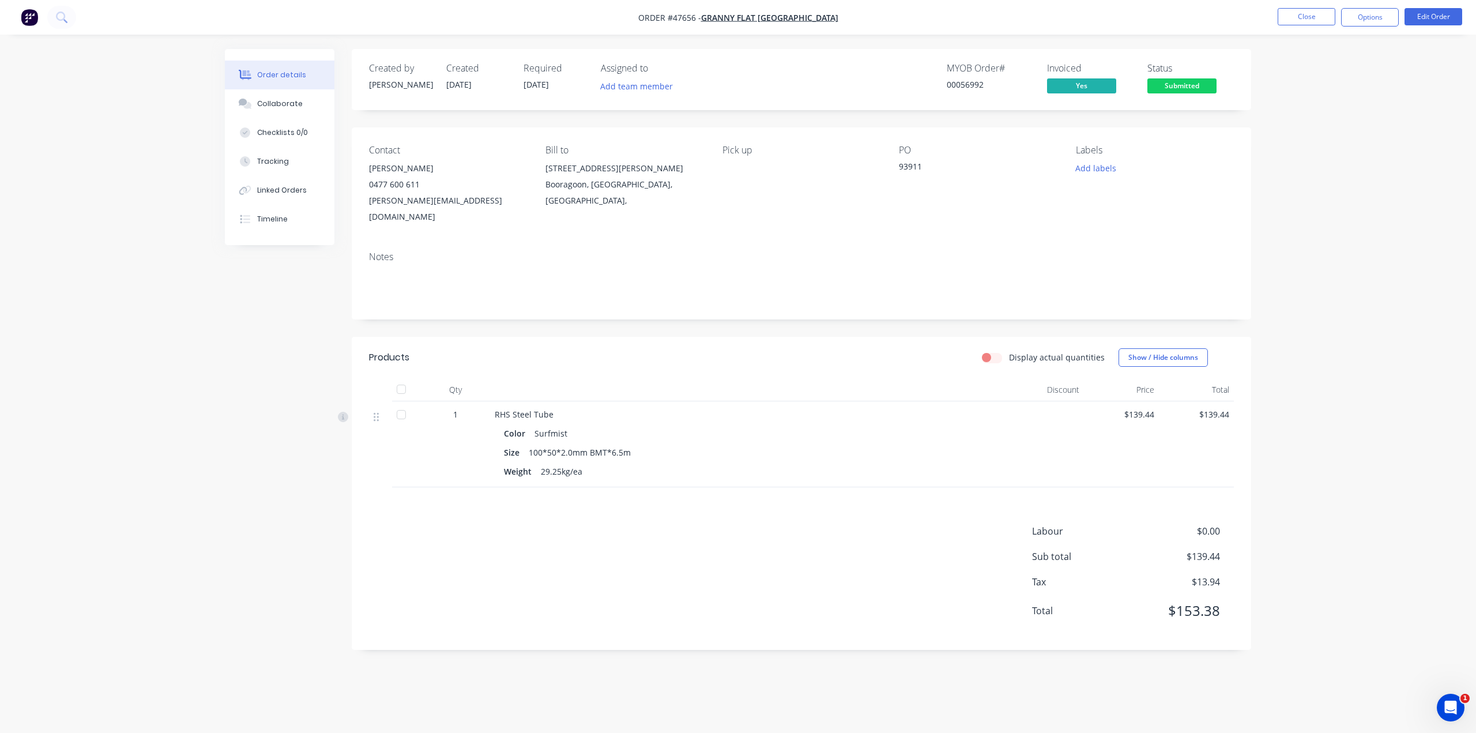
click at [245, 303] on div "Created by Bob Created 05/08/25 Required 05/08/25 Assigned to Add team member M…" at bounding box center [738, 358] width 1026 height 618
click at [303, 182] on button "Linked Orders" at bounding box center [280, 190] width 110 height 29
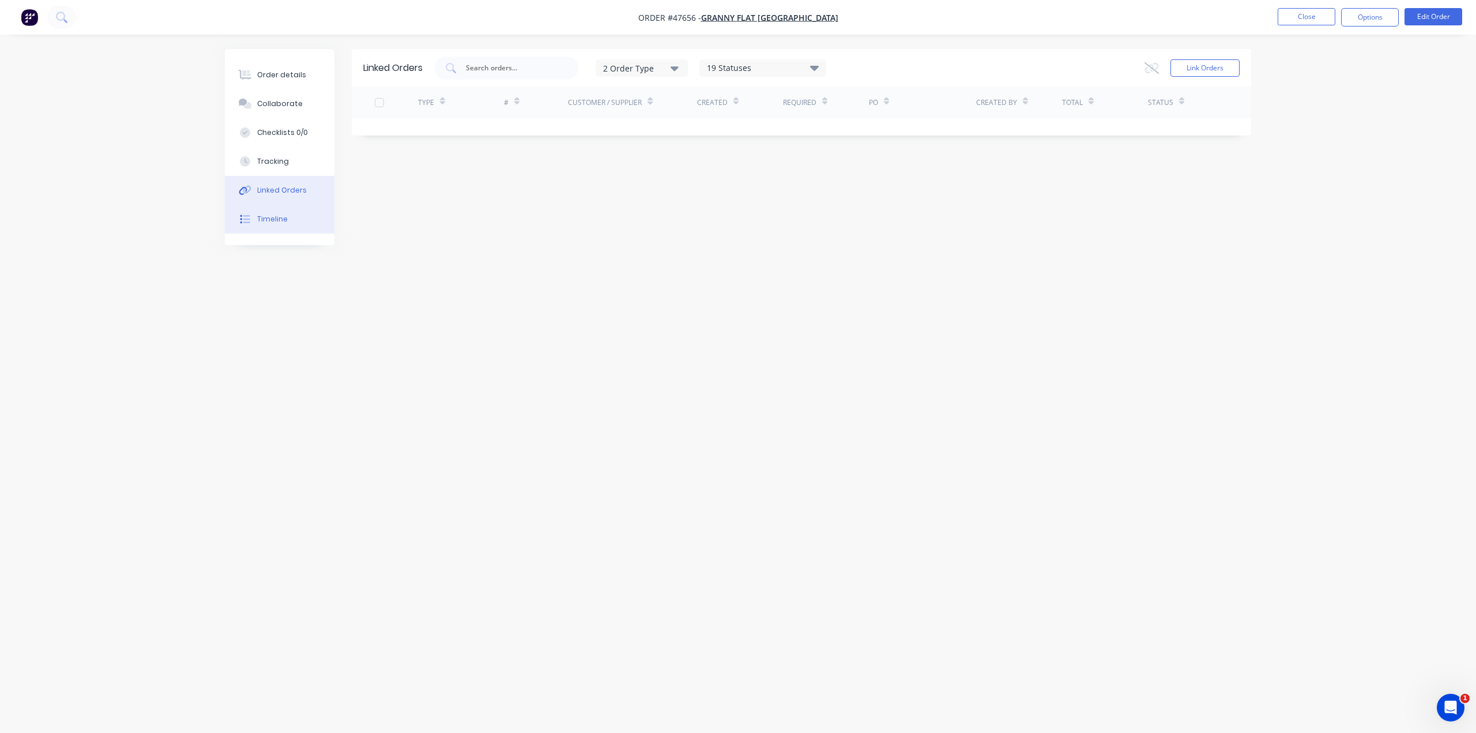
click at [265, 227] on button "Timeline" at bounding box center [280, 219] width 110 height 29
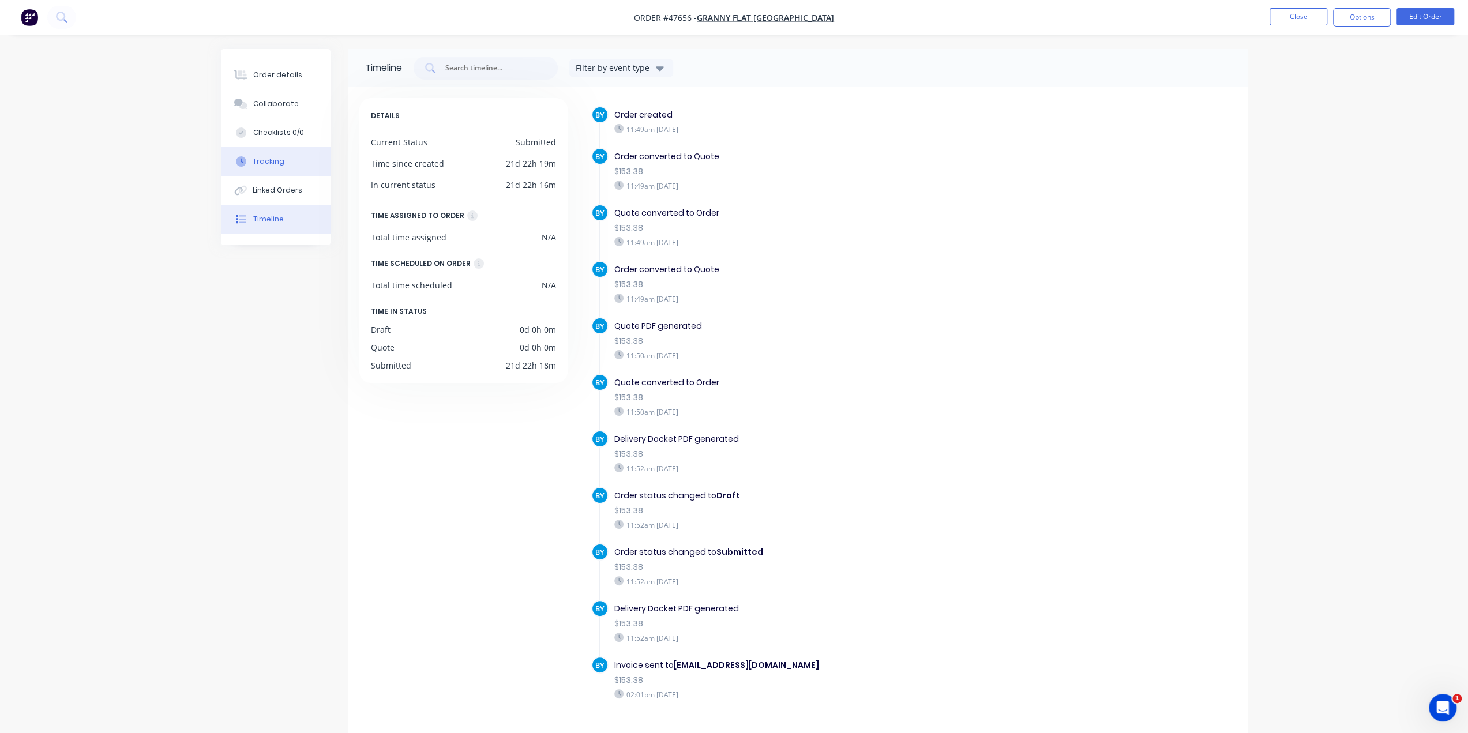
click at [283, 161] on button "Tracking" at bounding box center [276, 161] width 110 height 29
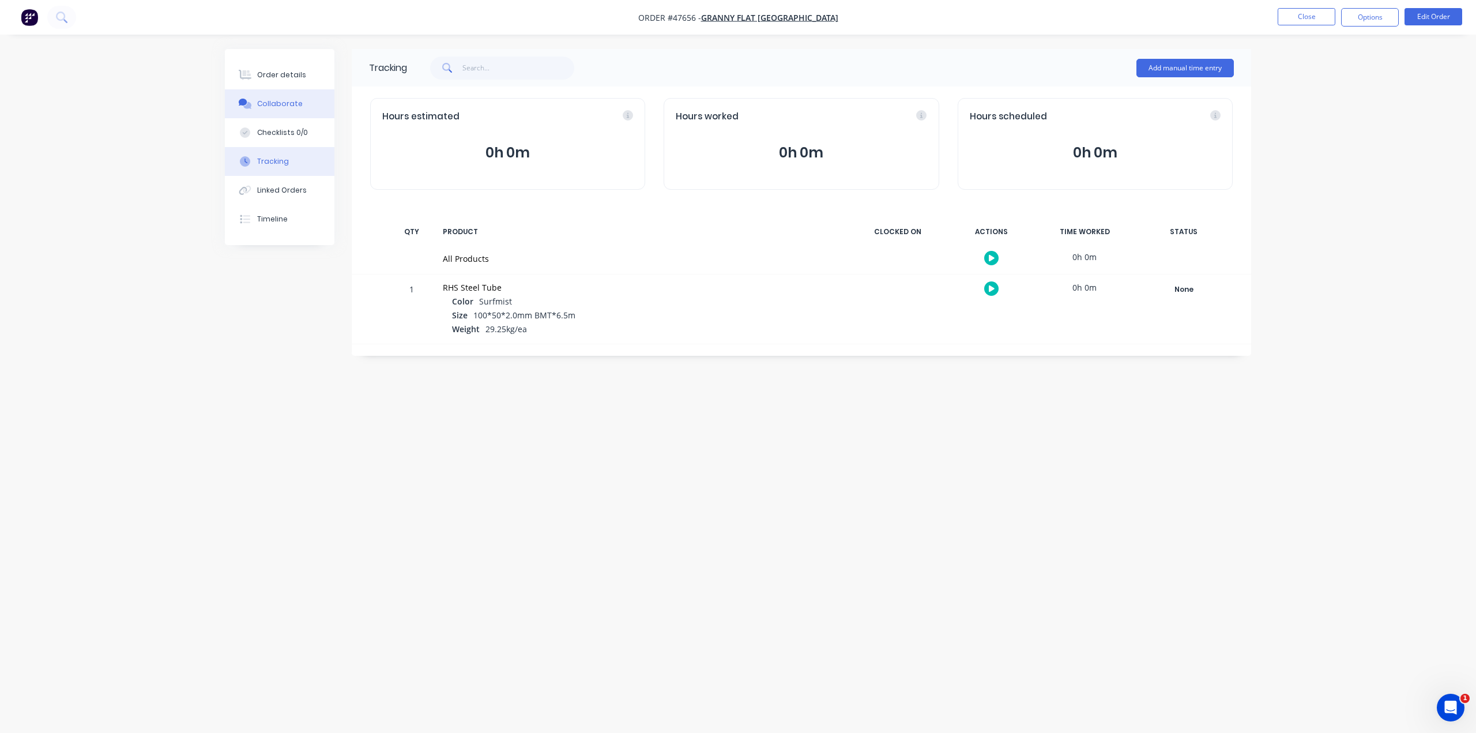
click at [283, 93] on button "Collaborate" at bounding box center [280, 103] width 110 height 29
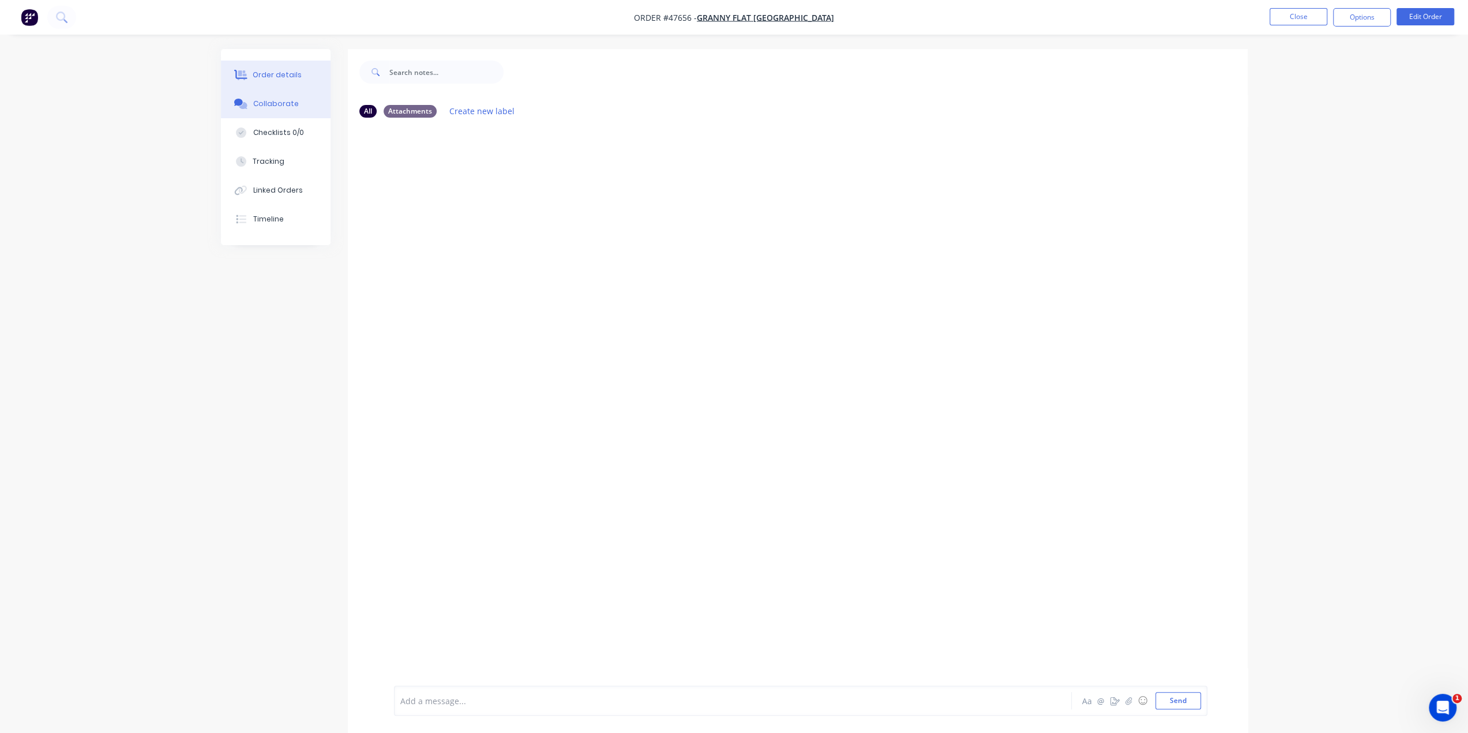
click at [279, 74] on div "Order details" at bounding box center [277, 75] width 49 height 10
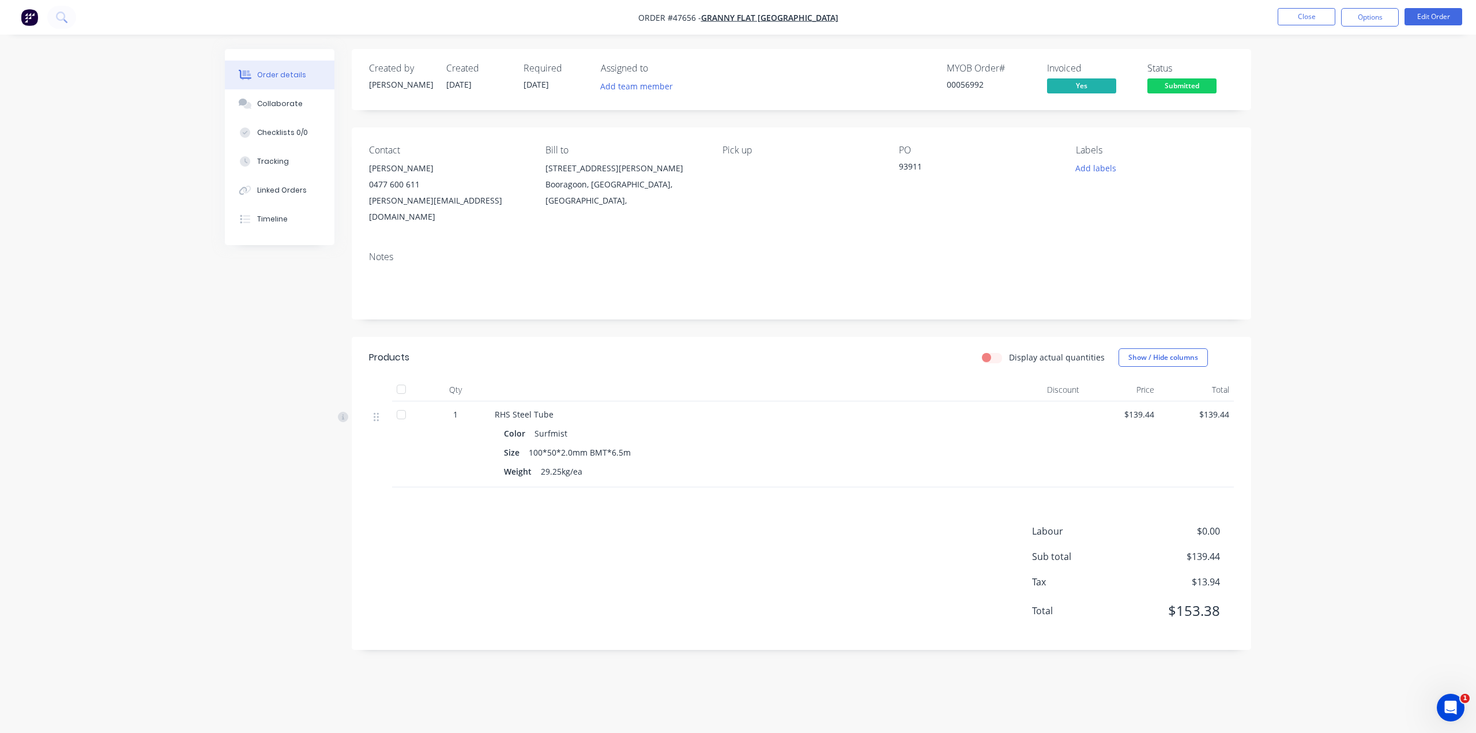
click at [750, 499] on div "Products Display actual quantities Show / Hide columns Qty Discount Price Total…" at bounding box center [802, 493] width 900 height 313
click at [295, 194] on div "Linked Orders" at bounding box center [282, 190] width 50 height 10
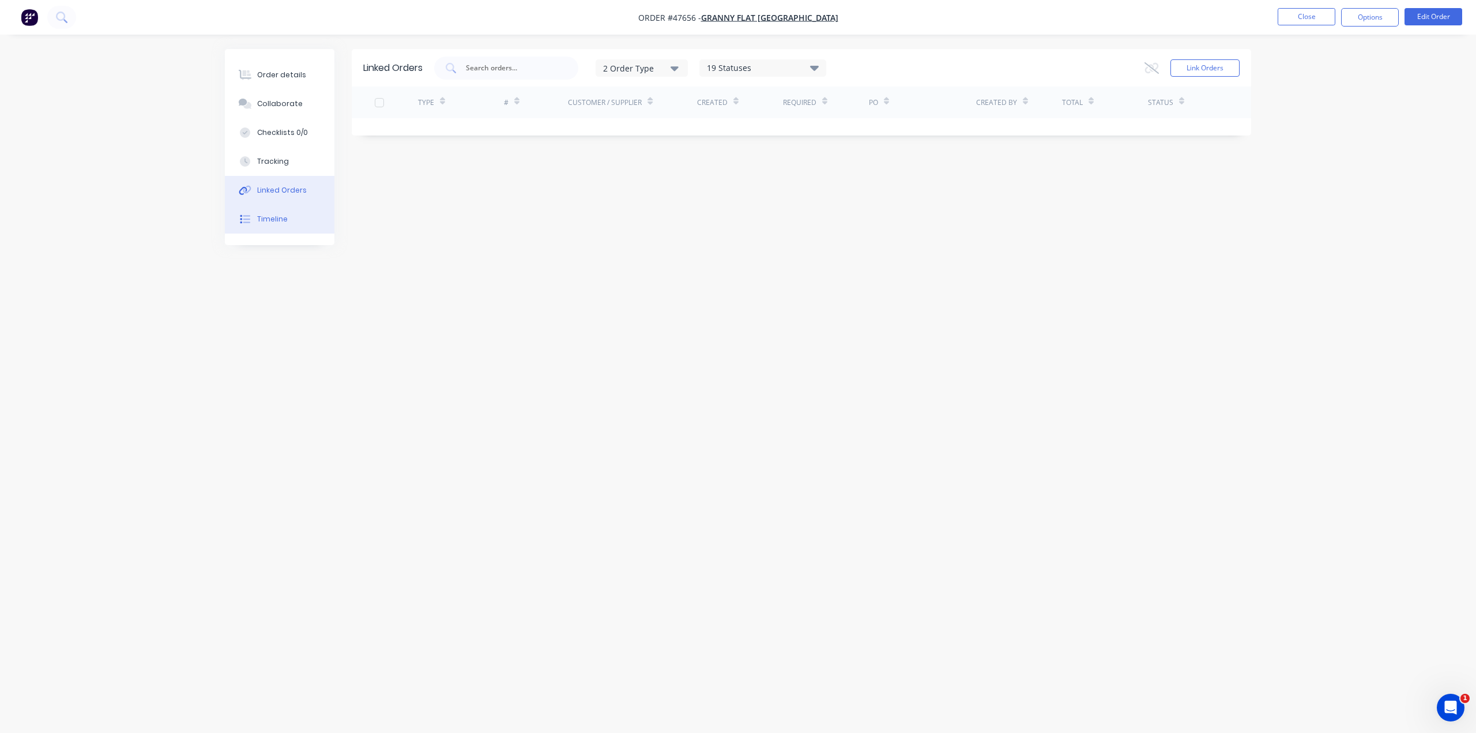
click at [280, 220] on div "Timeline" at bounding box center [272, 219] width 31 height 10
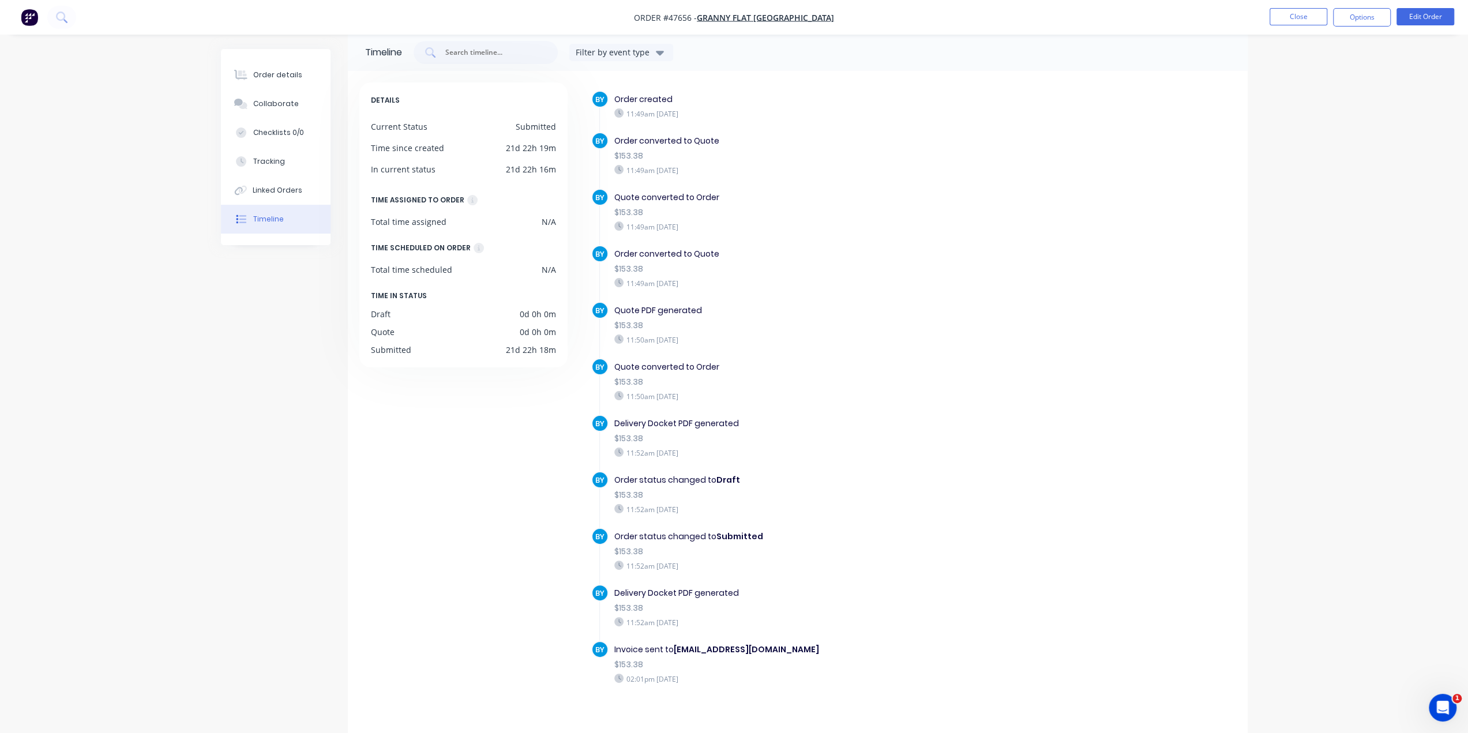
scroll to position [23, 0]
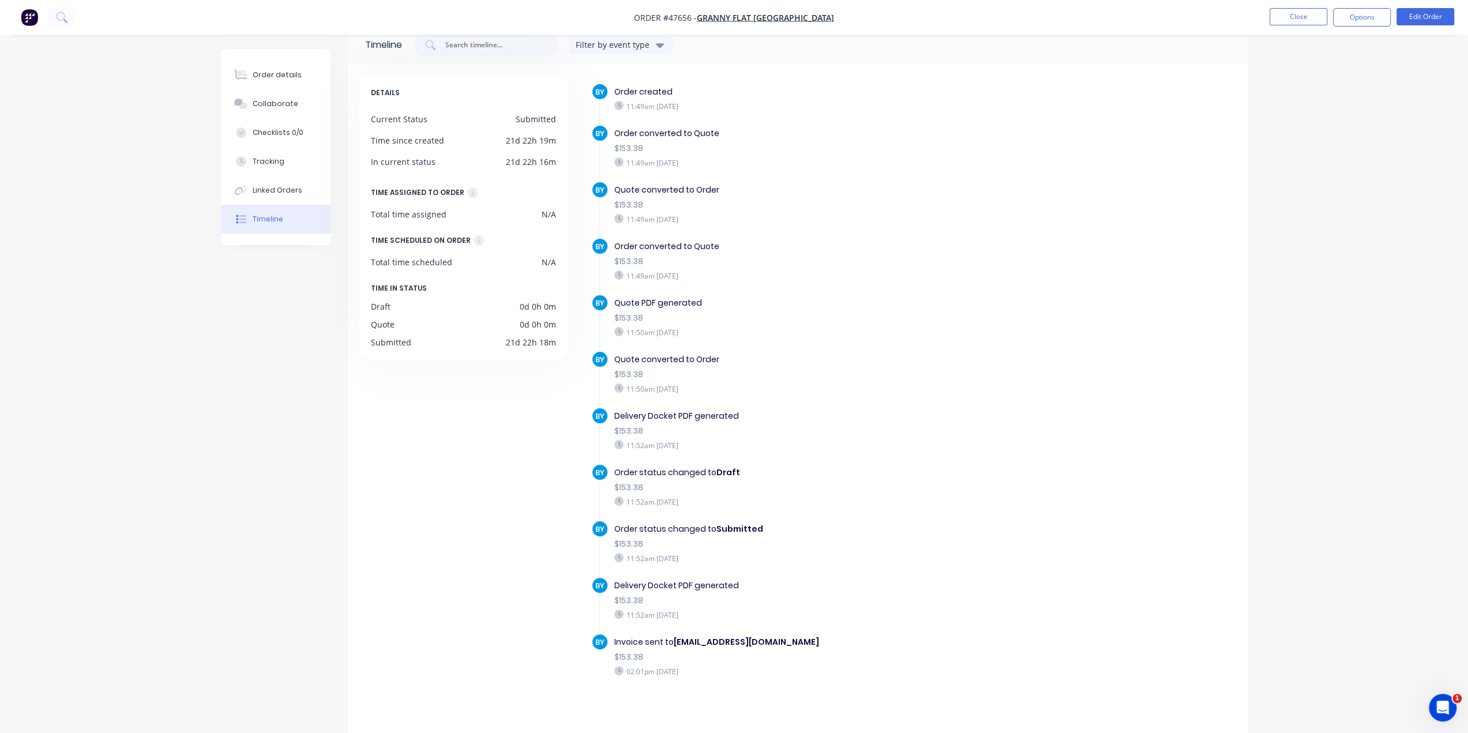
click at [548, 614] on div "DETAILS Current Status Submitted Time since created 21d 22h 19m In current stat…" at bounding box center [468, 398] width 219 height 647
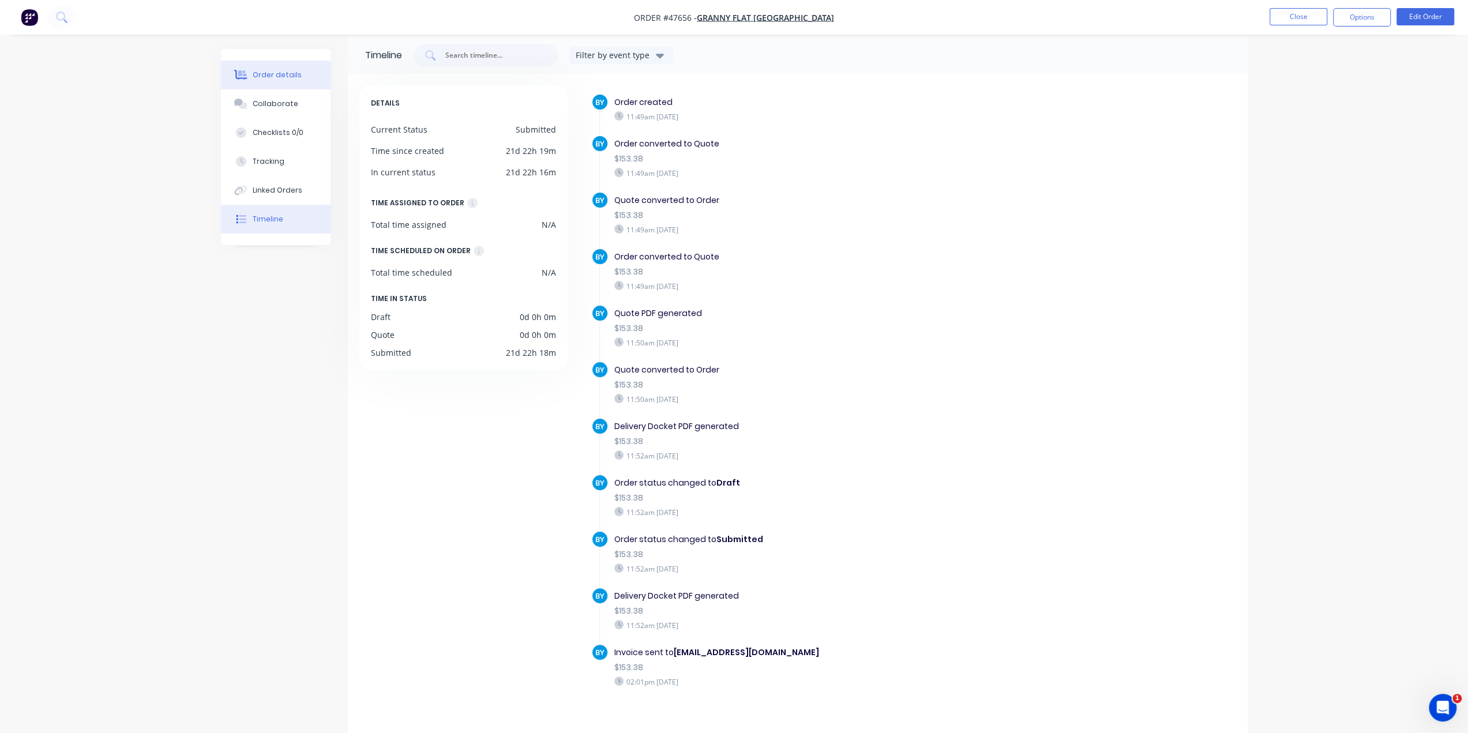
scroll to position [3, 0]
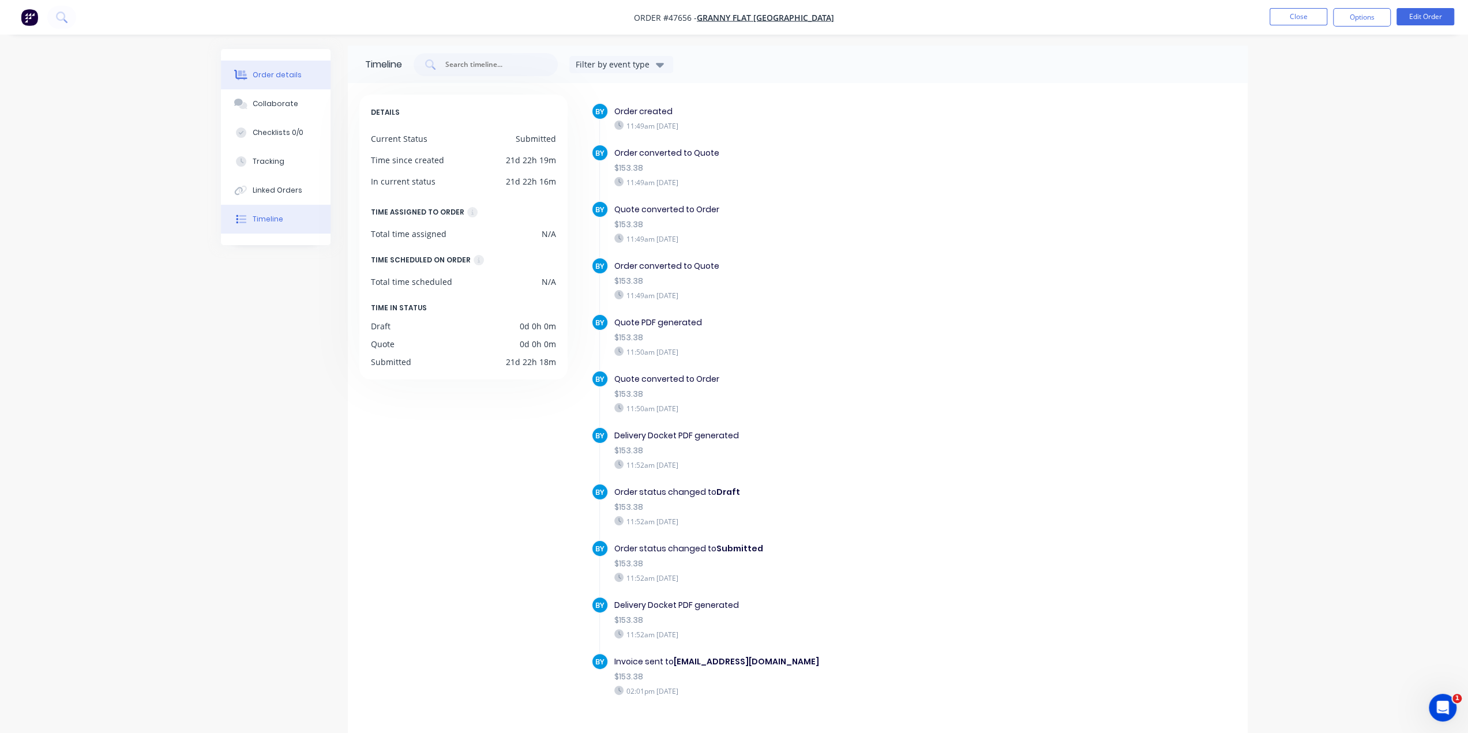
click at [256, 74] on div "Order details" at bounding box center [277, 75] width 49 height 10
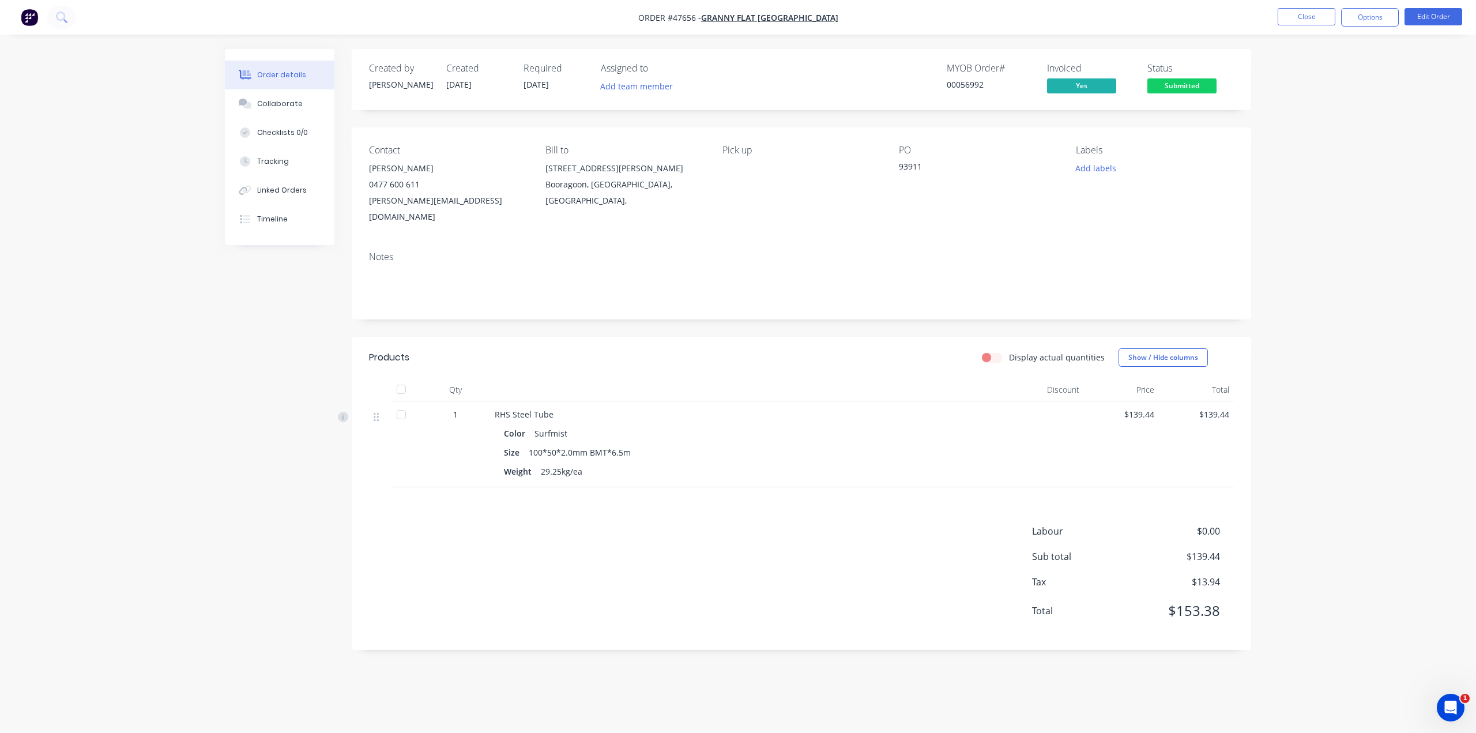
click at [1200, 92] on span "Submitted" at bounding box center [1182, 85] width 69 height 14
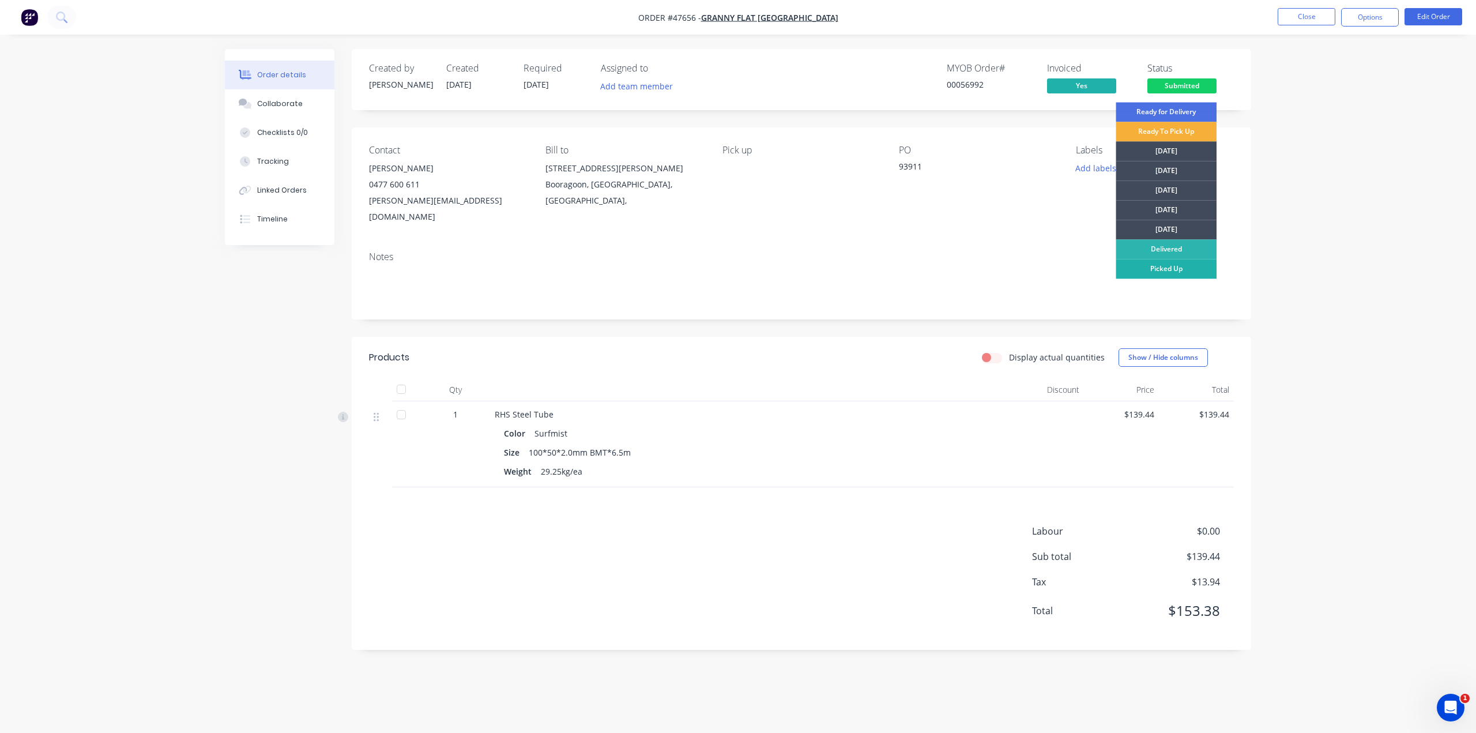
click at [1187, 265] on div "Picked Up" at bounding box center [1166, 269] width 101 height 20
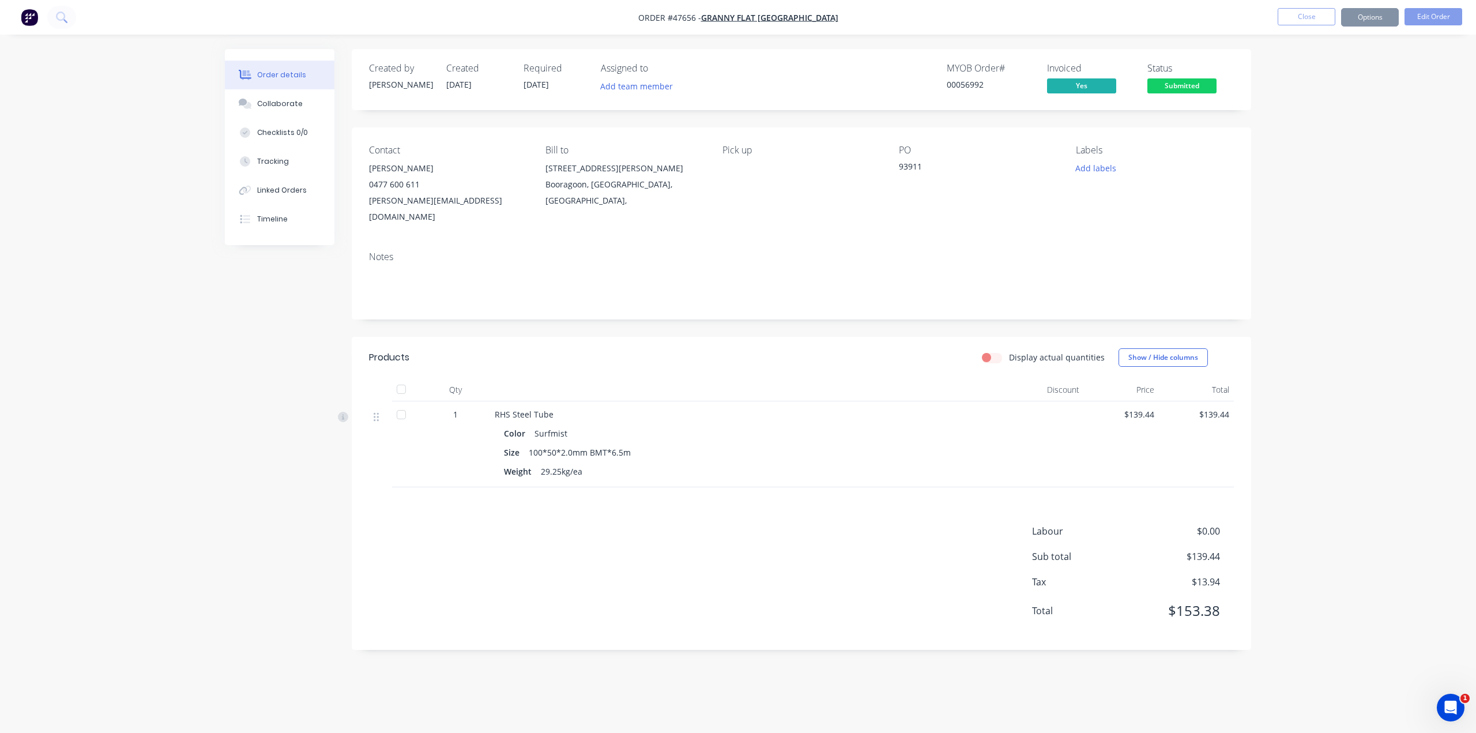
click at [1303, 212] on div "Order details Collaborate Checklists 0/0 Tracking Linked Orders Timeline Order …" at bounding box center [738, 366] width 1476 height 733
click at [1319, 208] on div "Order details Collaborate Checklists 0/0 Tracking Linked Orders Timeline Order …" at bounding box center [738, 366] width 1476 height 733
click at [303, 197] on button "Linked Orders" at bounding box center [280, 190] width 110 height 29
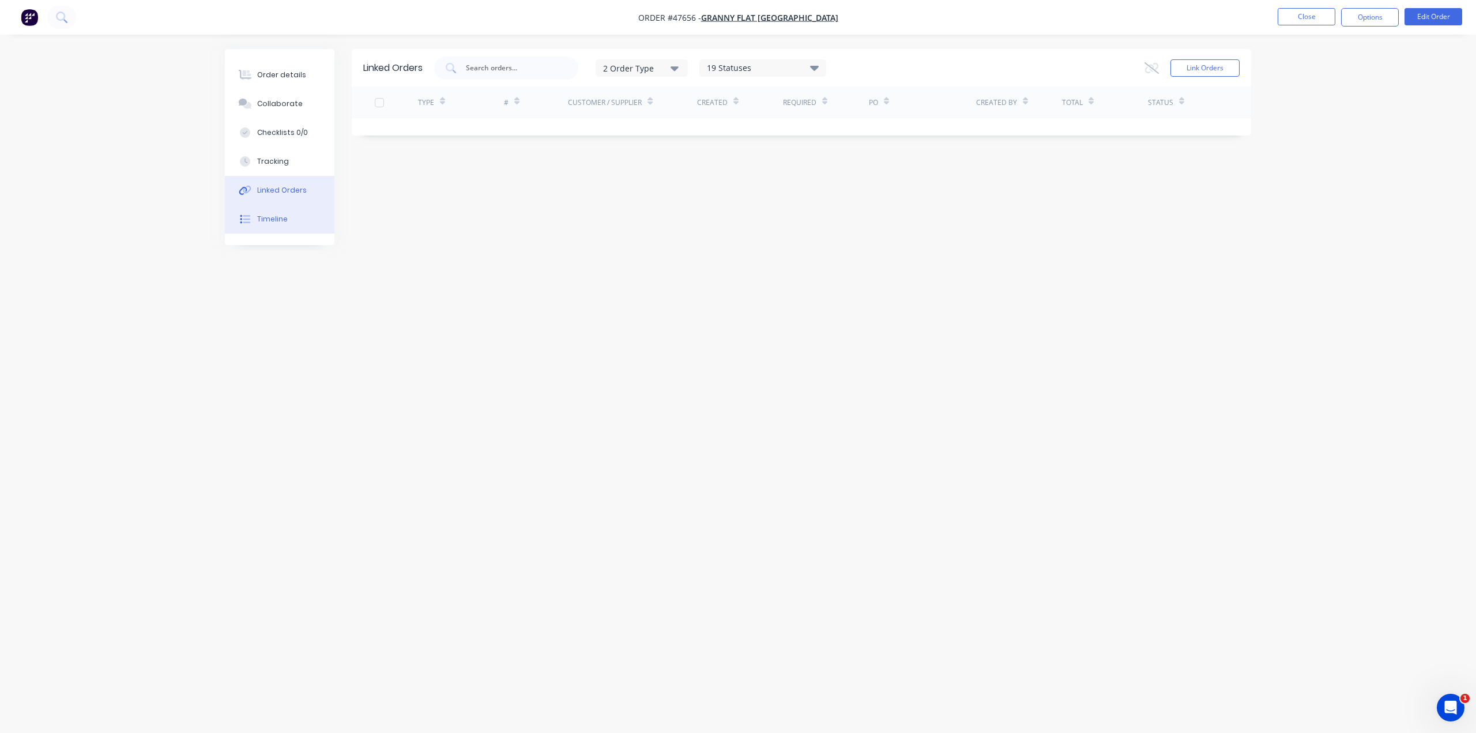
click at [288, 212] on button "Timeline" at bounding box center [280, 219] width 110 height 29
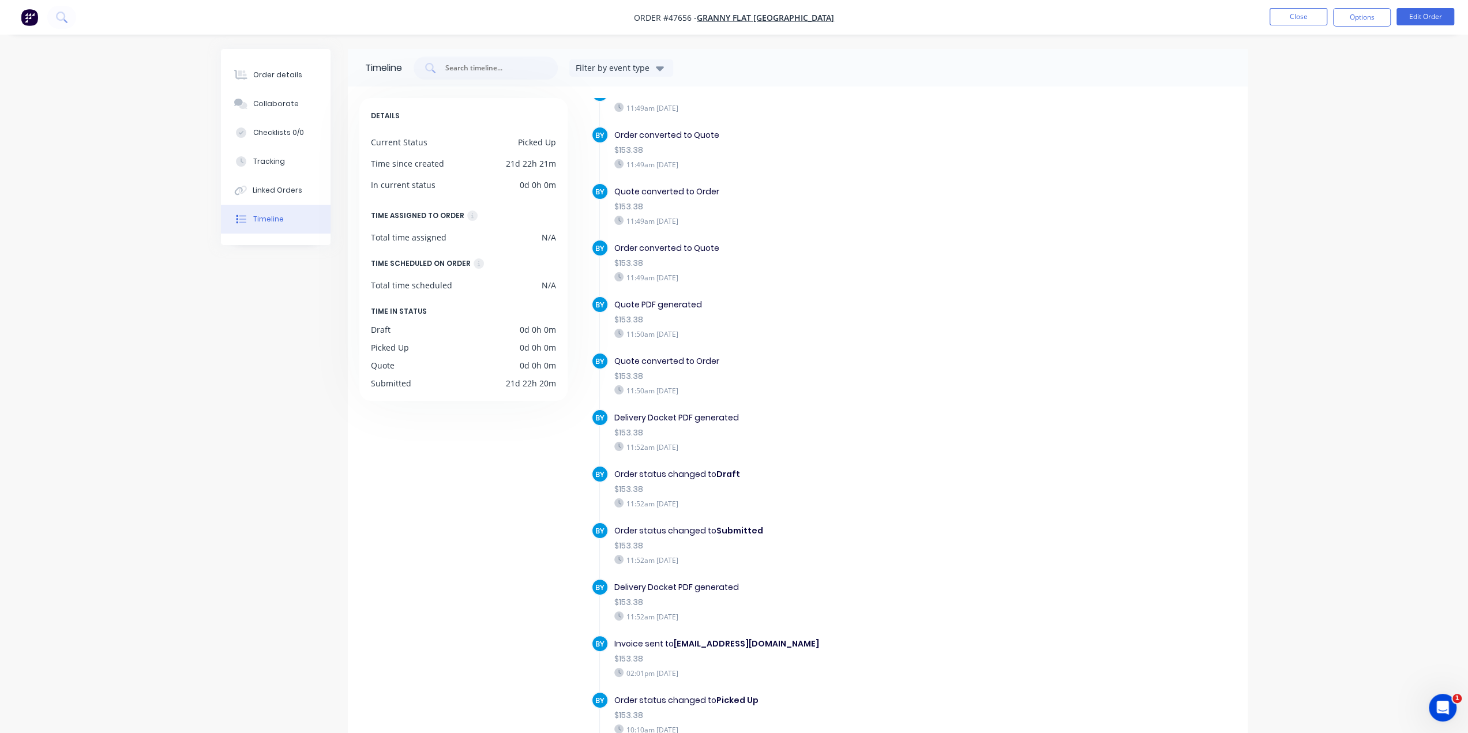
scroll to position [56, 0]
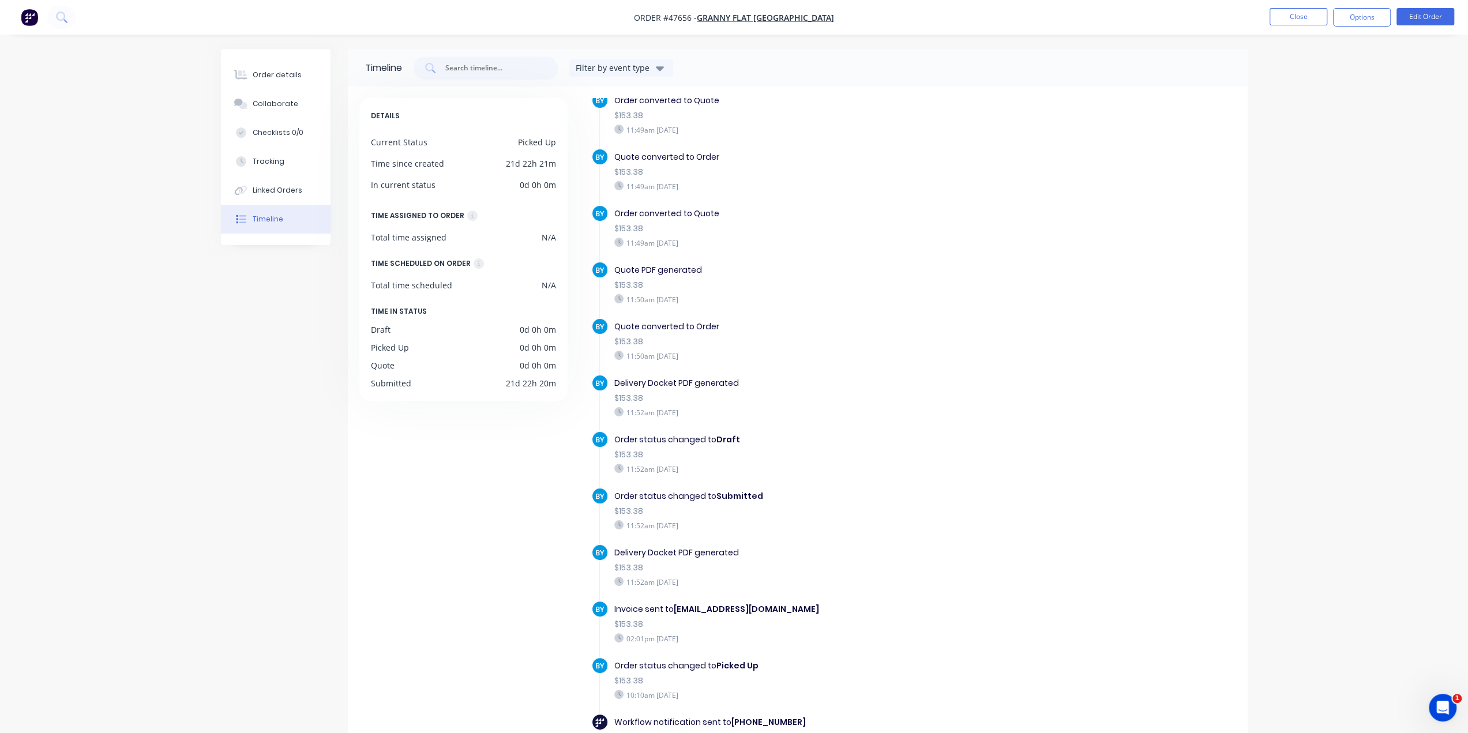
click at [667, 603] on div "Invoice sent to accounts@grannyflatswa.com" at bounding box center [813, 609] width 399 height 12
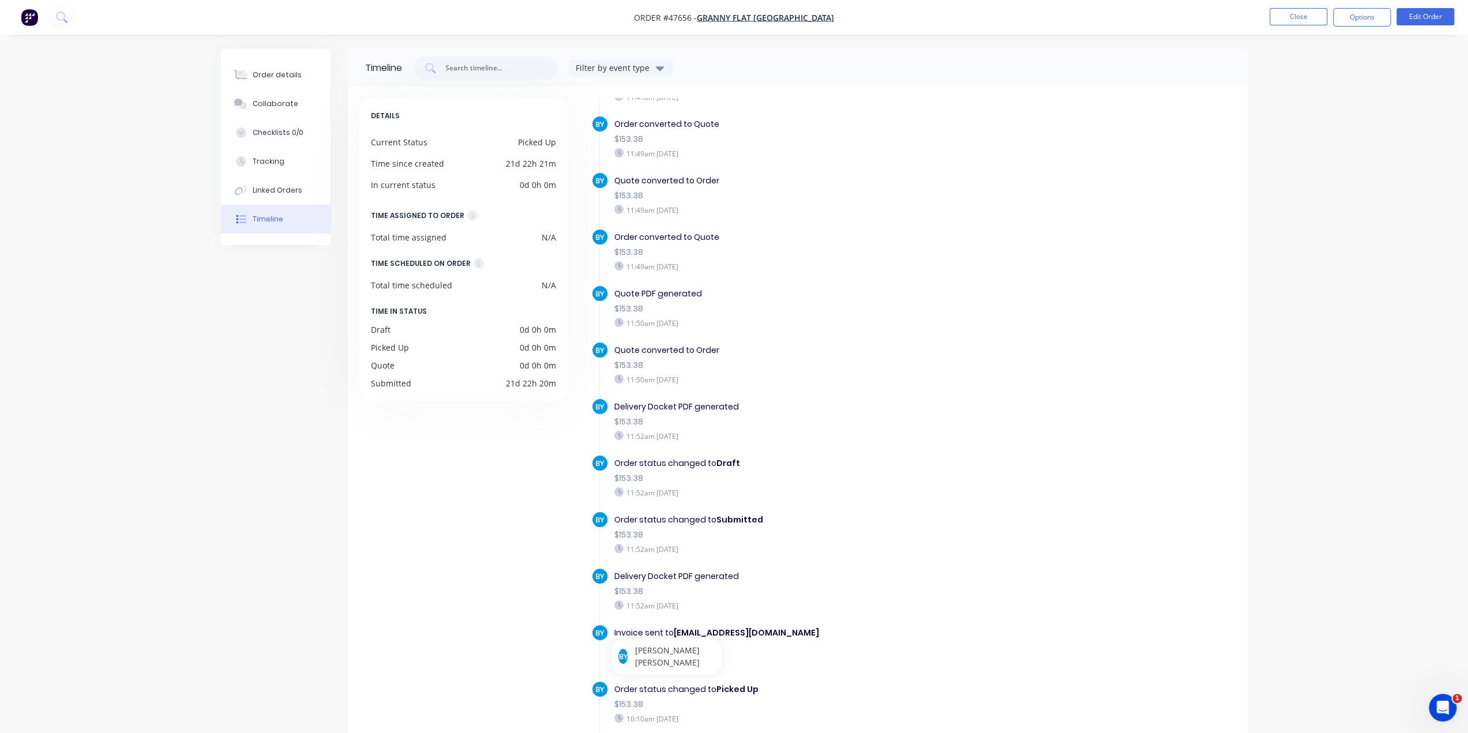
scroll to position [0, 0]
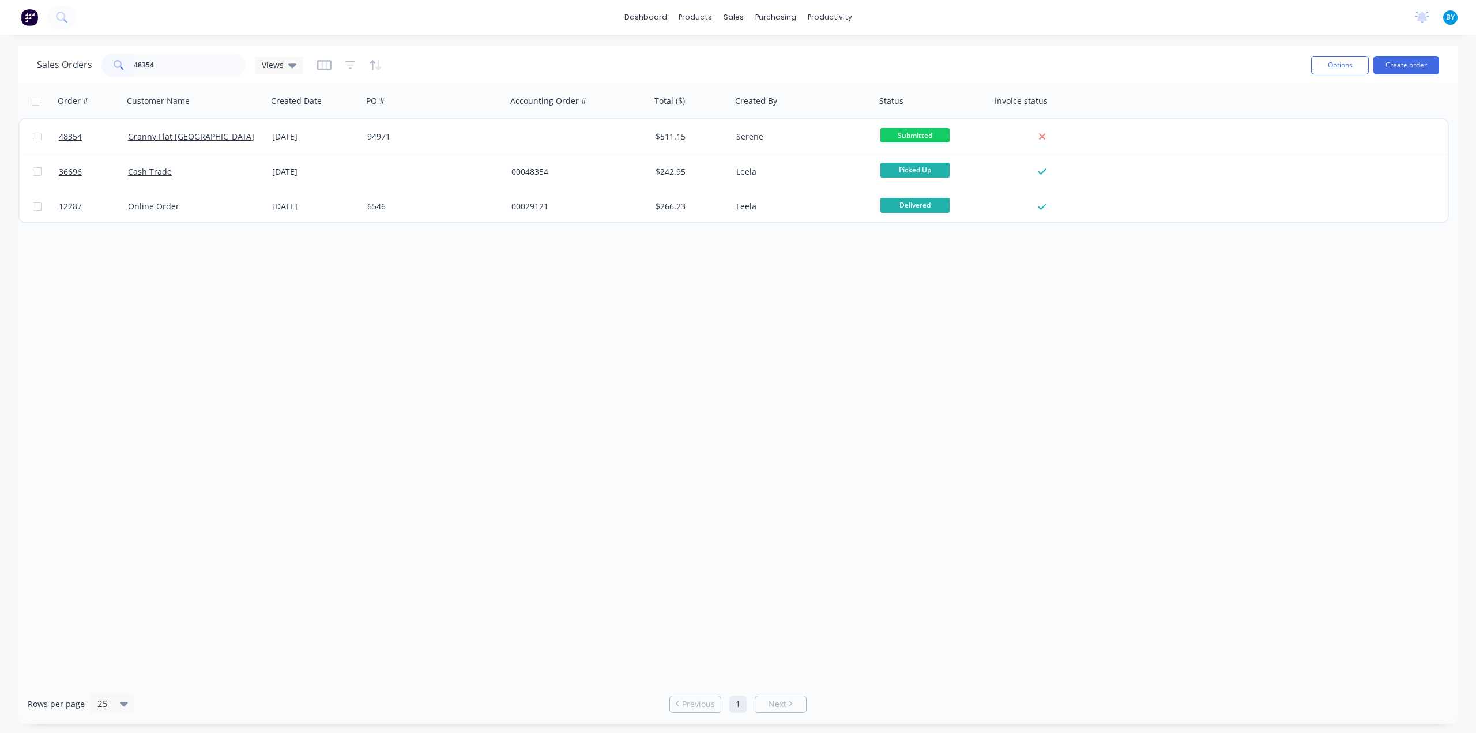
drag, startPoint x: 170, startPoint y: 65, endPoint x: 51, endPoint y: 64, distance: 118.8
click at [51, 64] on div "Sales Orders 48354 Views" at bounding box center [170, 65] width 266 height 23
type input "48354"
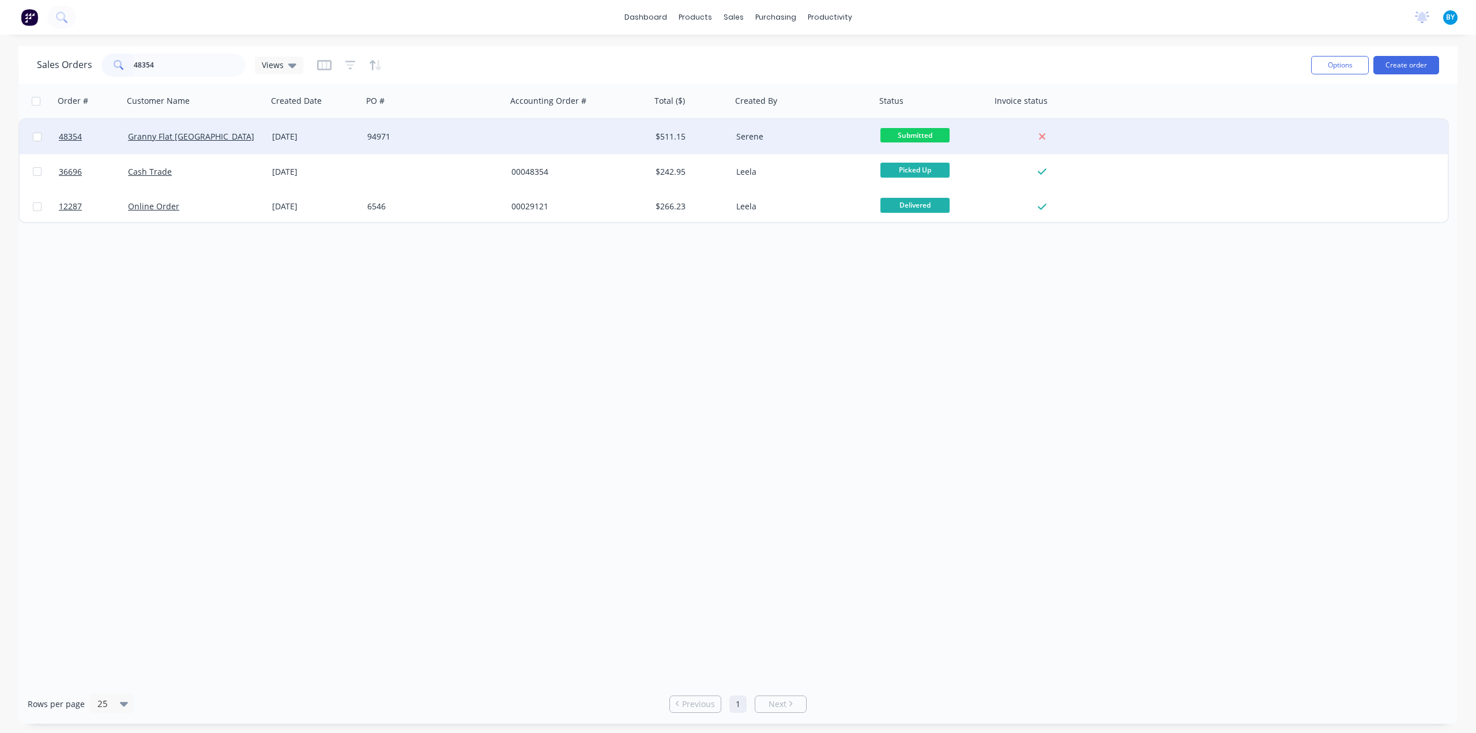
click at [227, 138] on div "Granny Flat [GEOGRAPHIC_DATA]" at bounding box center [192, 137] width 128 height 12
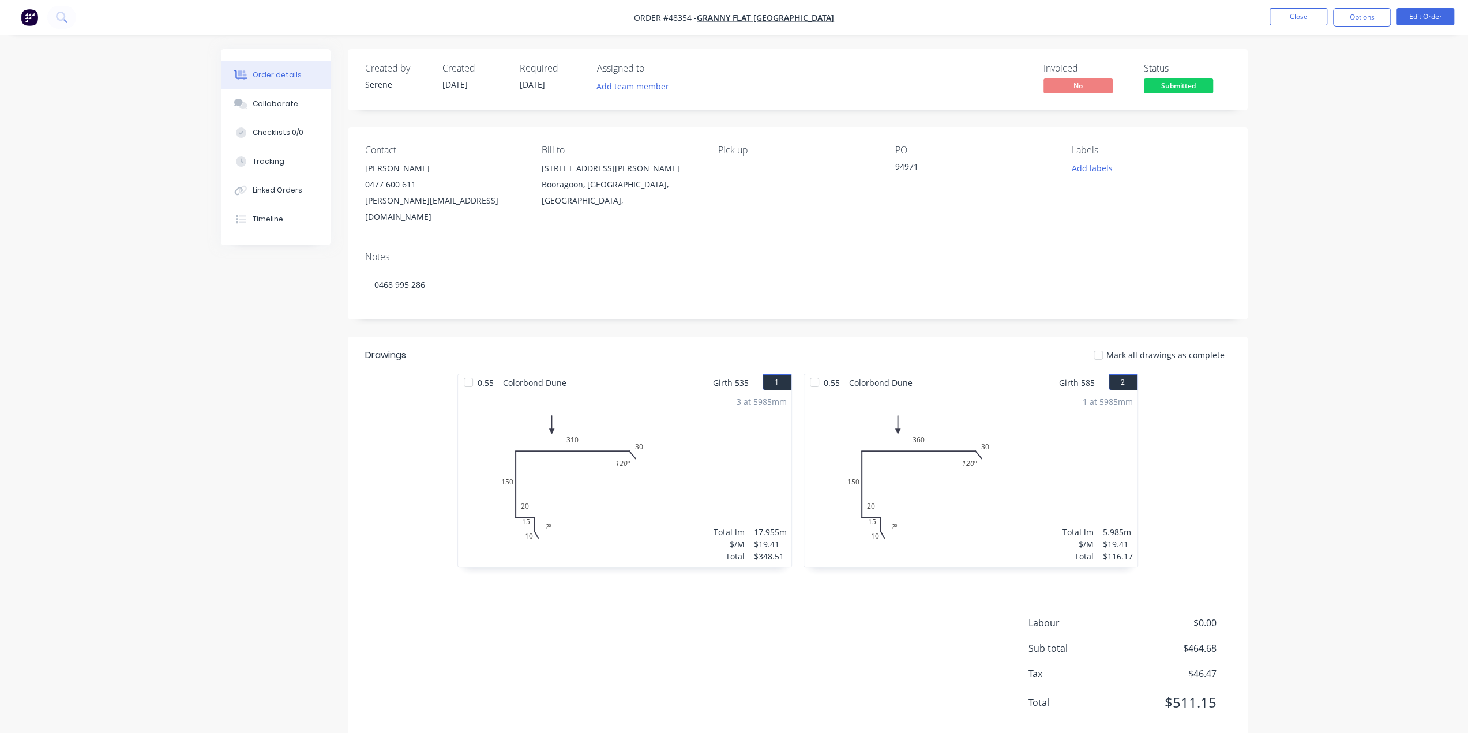
click at [451, 82] on span "[DATE]" at bounding box center [454, 84] width 25 height 11
drag, startPoint x: 449, startPoint y: 95, endPoint x: 444, endPoint y: 87, distance: 9.3
click at [449, 94] on div "Created 21/08/25" at bounding box center [473, 79] width 63 height 33
click at [438, 82] on div "Created by Serene Created 21/08/25 Required 27/08/25 Assigned to Add team member" at bounding box center [538, 79] width 347 height 33
click at [520, 82] on div "Created by Serene Created 21/08/25 Required 27/08/25 Assigned to Add team member" at bounding box center [538, 79] width 347 height 33
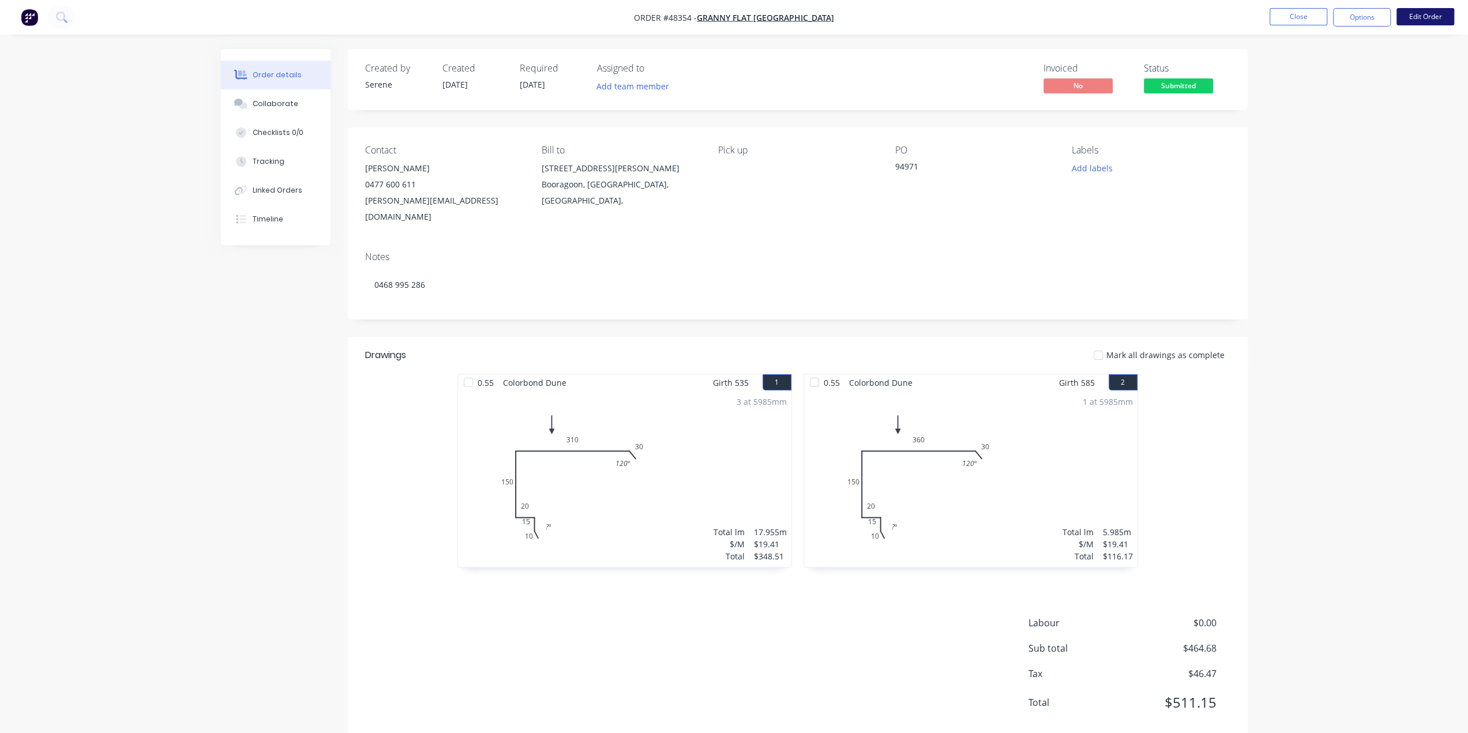
click at [1417, 13] on button "Edit Order" at bounding box center [1425, 16] width 58 height 17
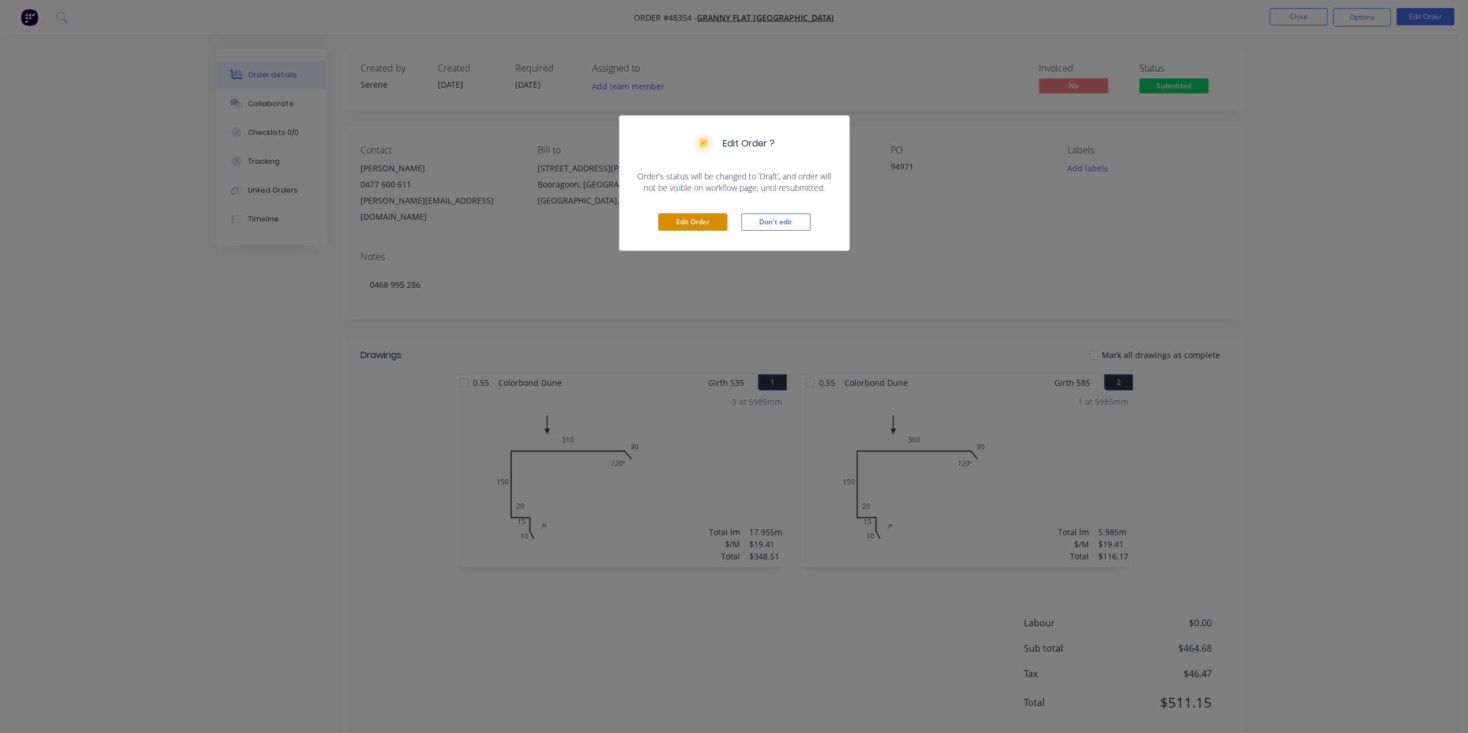
click at [685, 222] on button "Edit Order" at bounding box center [692, 221] width 69 height 17
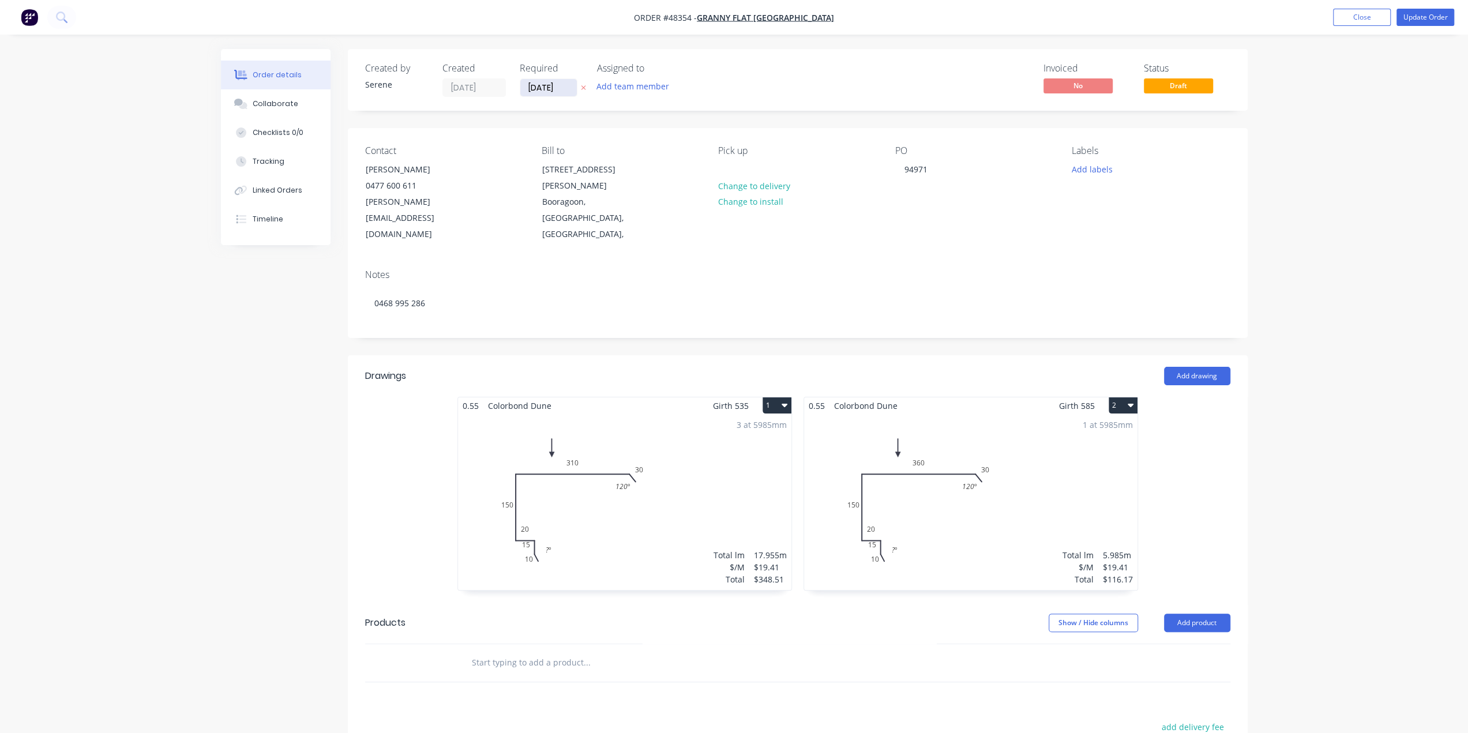
click at [539, 93] on input "[DATE]" at bounding box center [548, 87] width 57 height 17
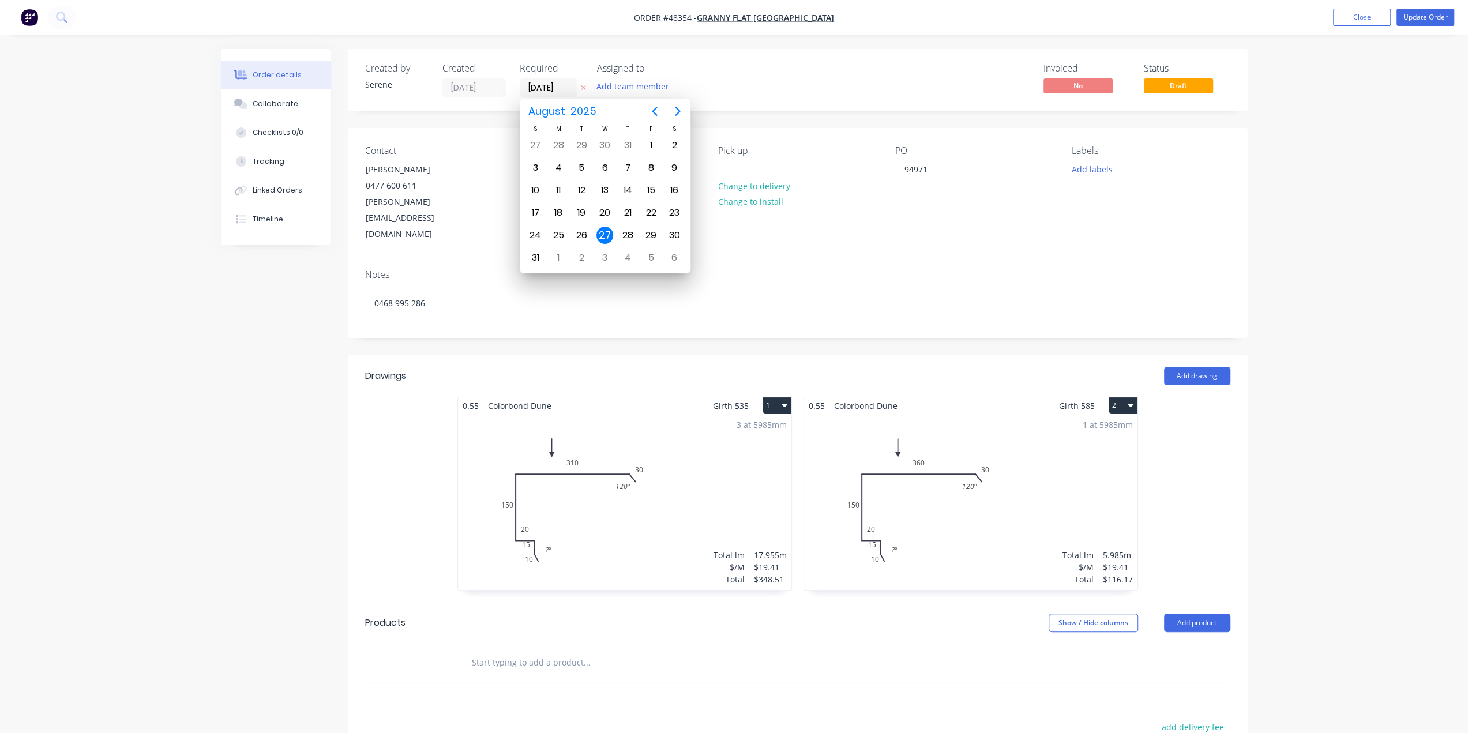
drag, startPoint x: 1416, startPoint y: 266, endPoint x: 1289, endPoint y: 304, distance: 132.5
click at [1416, 266] on div "Order details Collaborate Checklists 0/0 Tracking Linked Orders Timeline Order …" at bounding box center [734, 475] width 1468 height 951
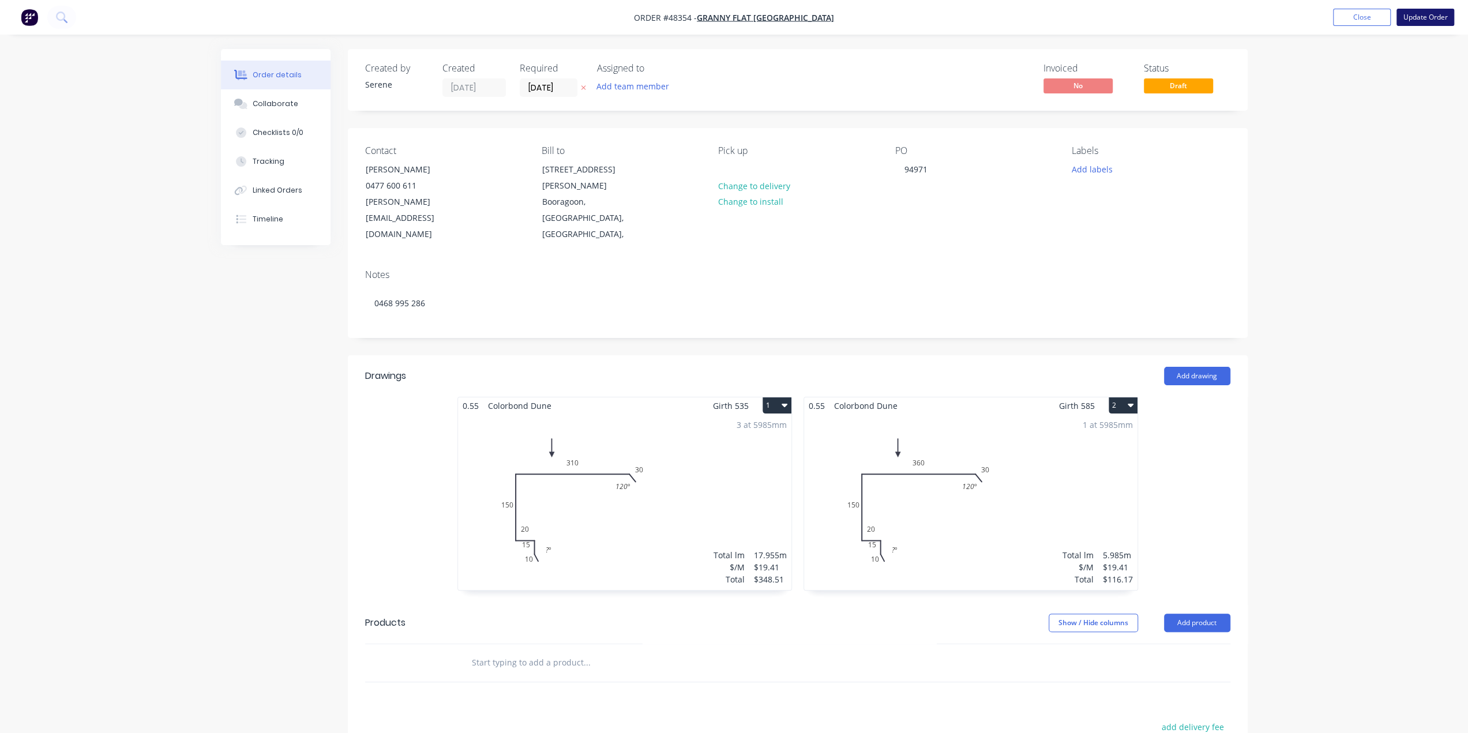
click at [1417, 21] on button "Update Order" at bounding box center [1425, 17] width 58 height 17
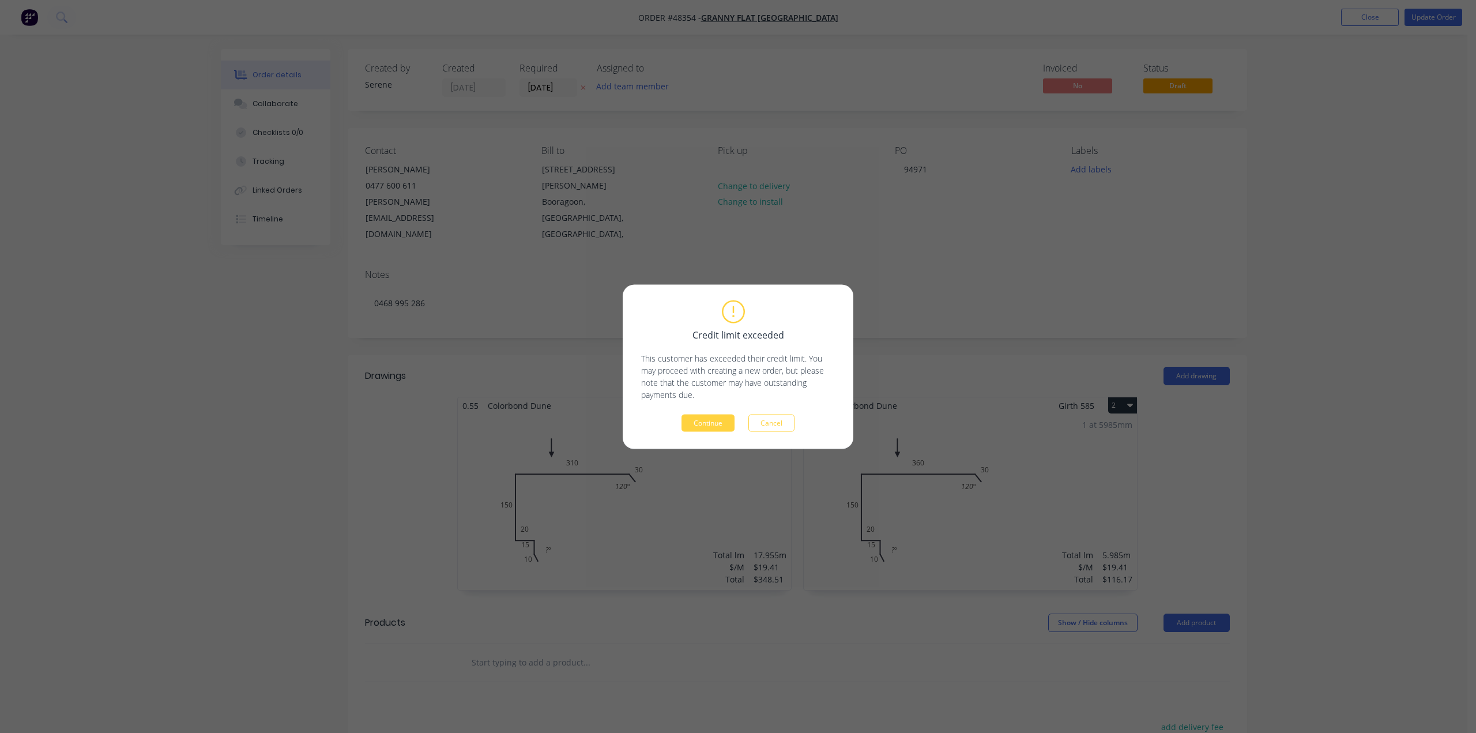
click at [704, 423] on button "Continue" at bounding box center [708, 422] width 53 height 17
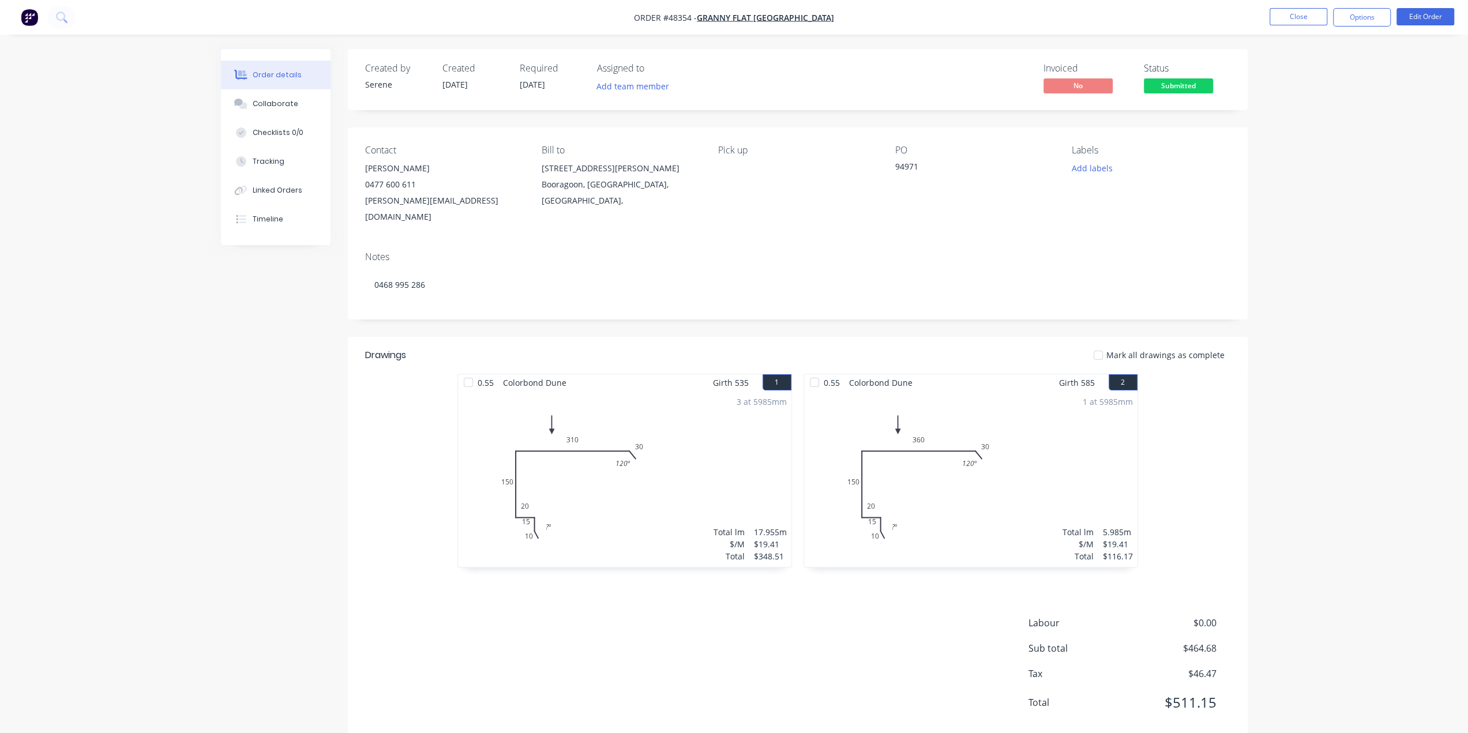
click at [1423, 303] on div "Order details Collaborate Checklists 0/0 Tracking Linked Orders Timeline Order …" at bounding box center [734, 379] width 1468 height 759
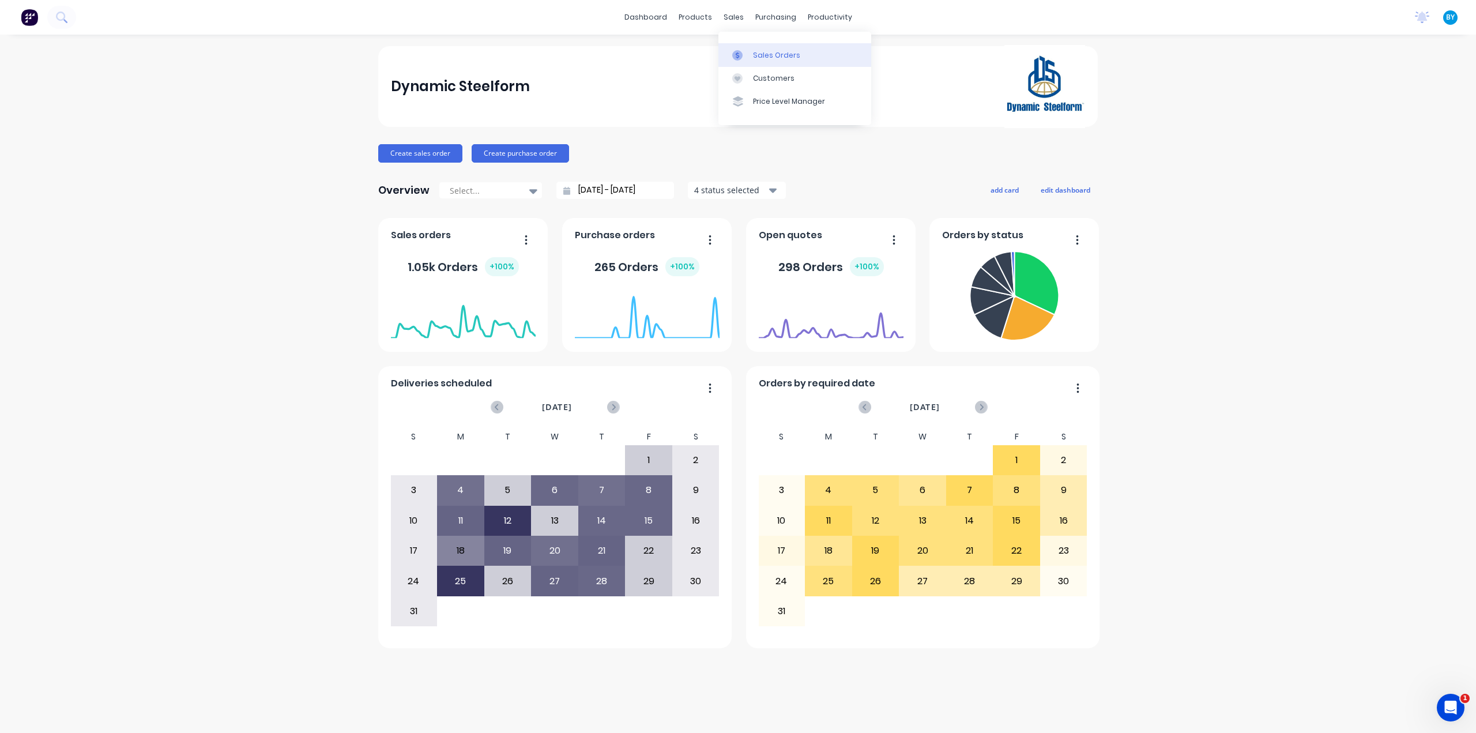
click at [736, 51] on icon at bounding box center [737, 55] width 10 height 10
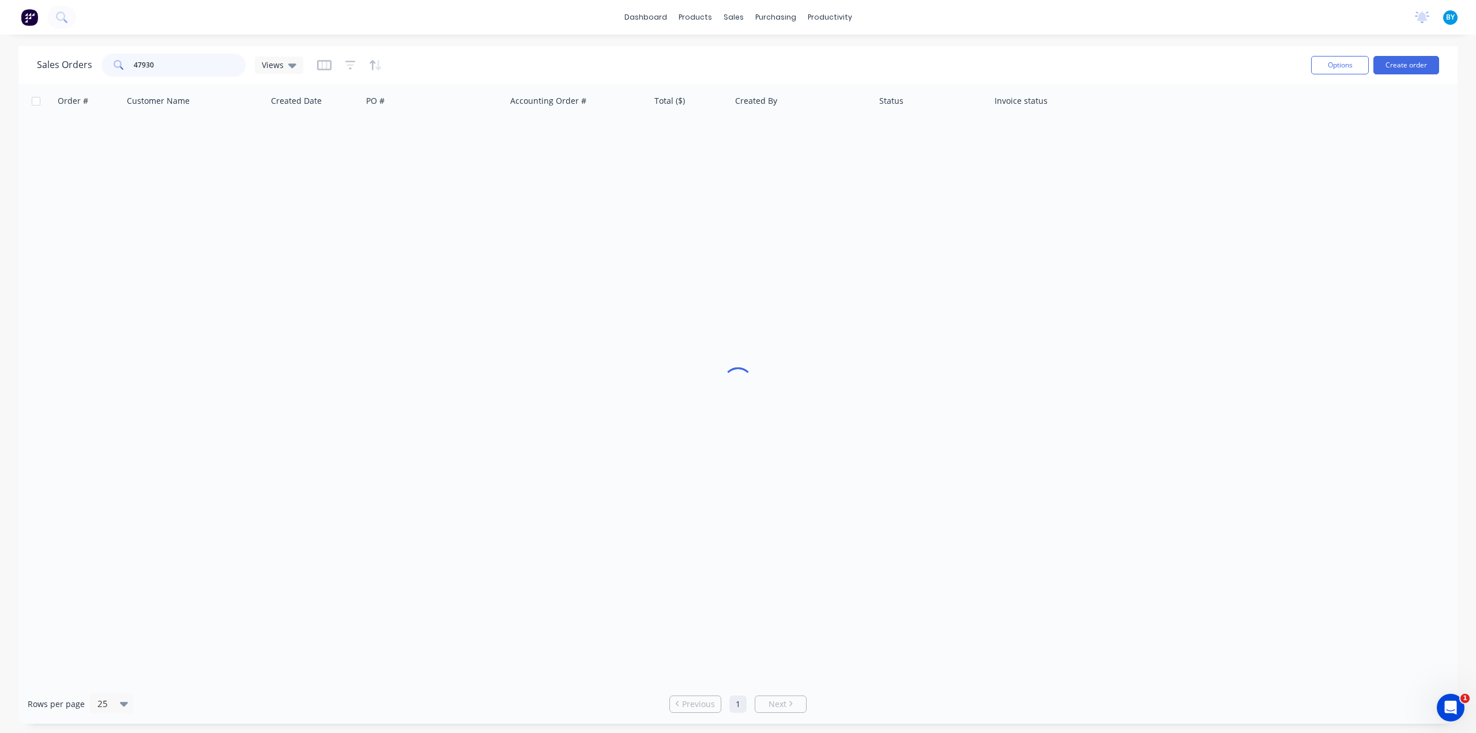
drag, startPoint x: 168, startPoint y: 66, endPoint x: 92, endPoint y: 54, distance: 77.6
click at [96, 59] on div "Sales Orders 47930 Views" at bounding box center [170, 65] width 266 height 23
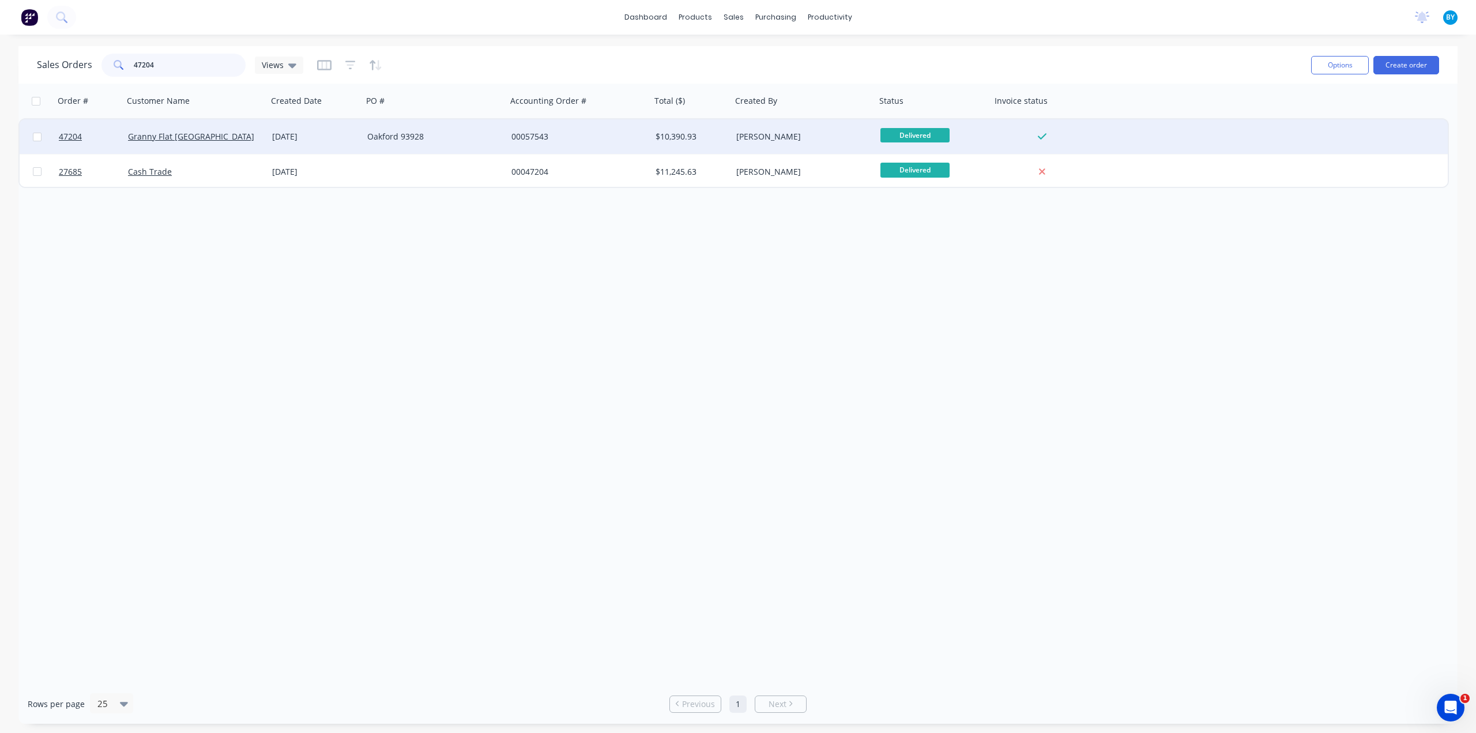
type input "47204"
click at [226, 139] on div "Granny Flat [GEOGRAPHIC_DATA]" at bounding box center [192, 137] width 128 height 12
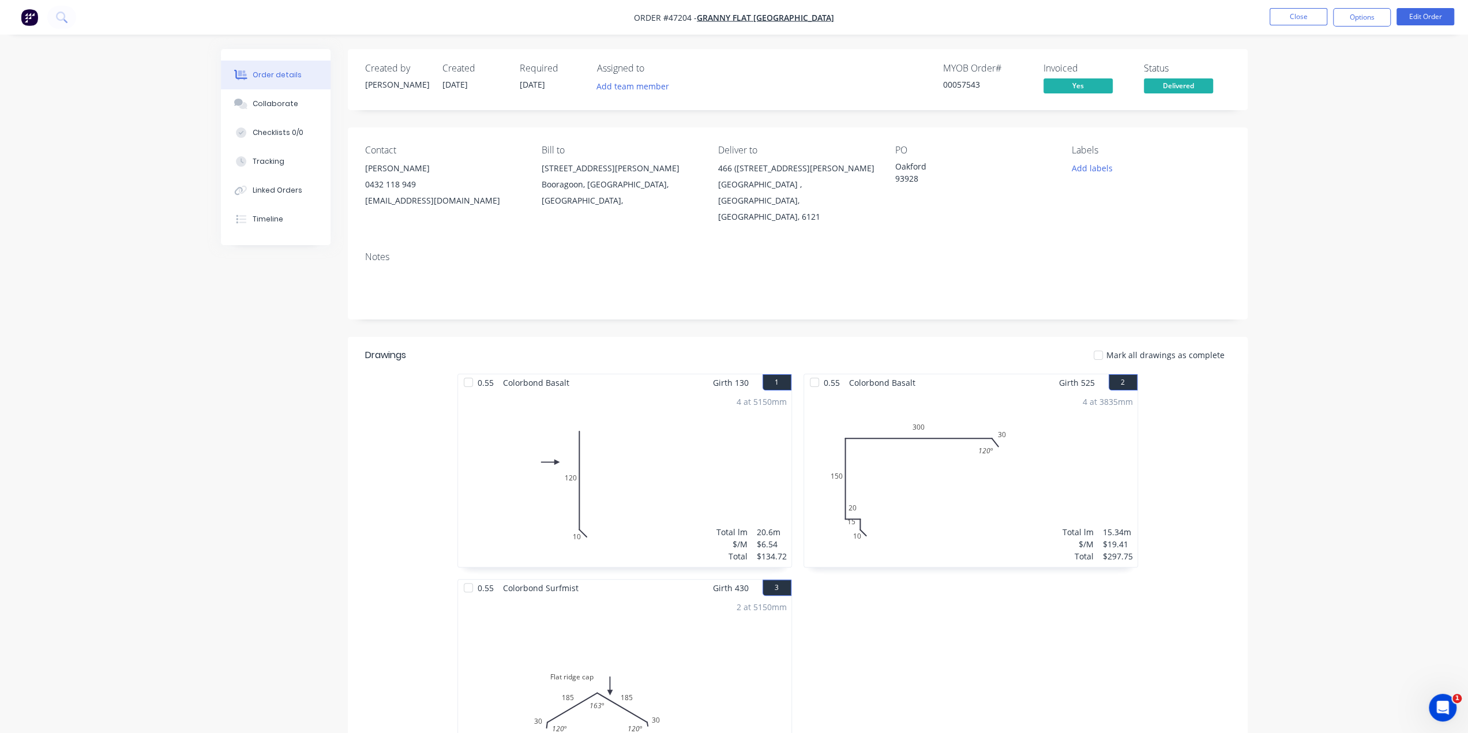
click at [915, 180] on div "Oakford 93928" at bounding box center [967, 172] width 144 height 24
click at [991, 207] on div "PO Oakford 93928" at bounding box center [974, 185] width 158 height 80
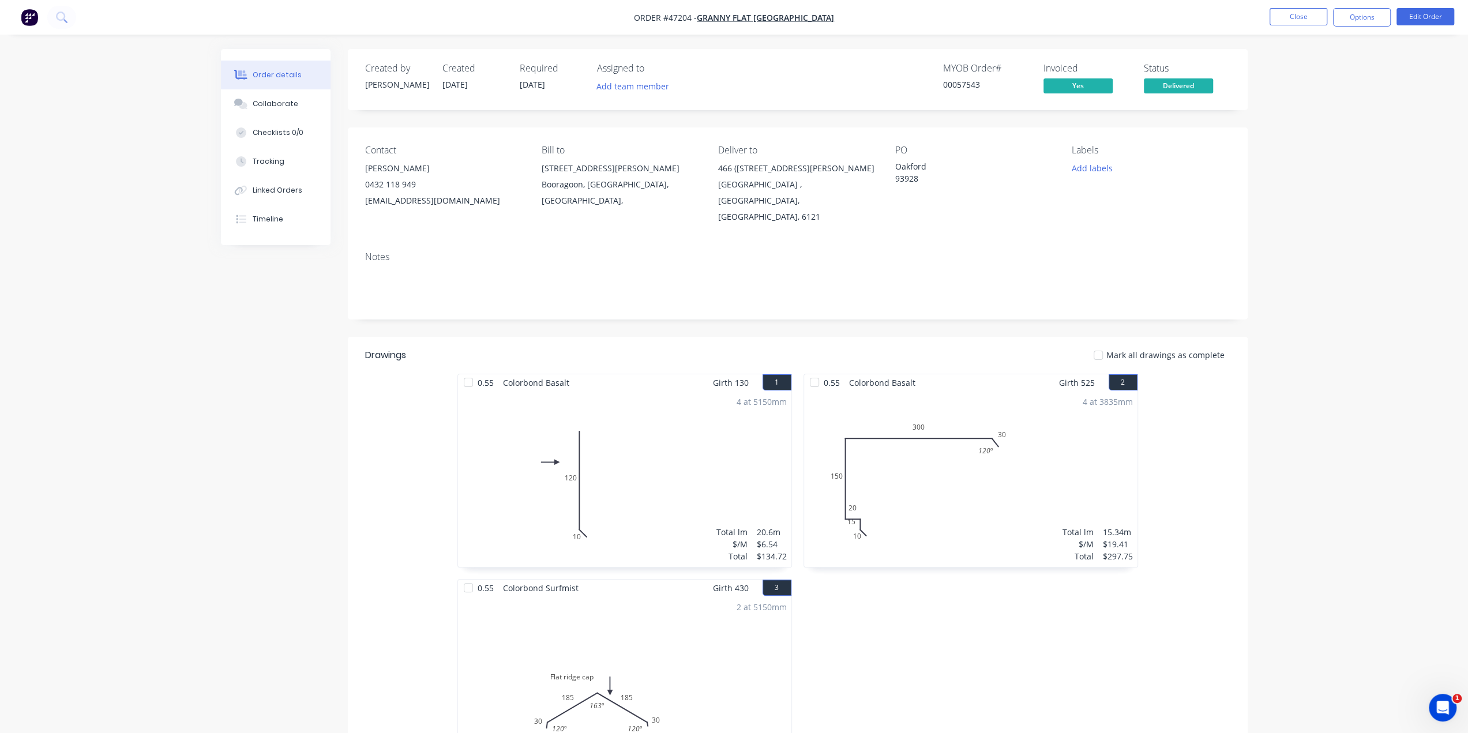
click at [933, 184] on div "Oakford 93928" at bounding box center [967, 172] width 144 height 24
click at [984, 204] on div "PO Oakford 93928" at bounding box center [974, 185] width 158 height 80
drag, startPoint x: 922, startPoint y: 180, endPoint x: 889, endPoint y: 179, distance: 32.9
click at [889, 179] on div "Contact Kiran Shanker 0432 118 949 kiran@grannyflatswa.com Bill to 92 McCoy st …" at bounding box center [798, 184] width 900 height 115
copy div "93928"
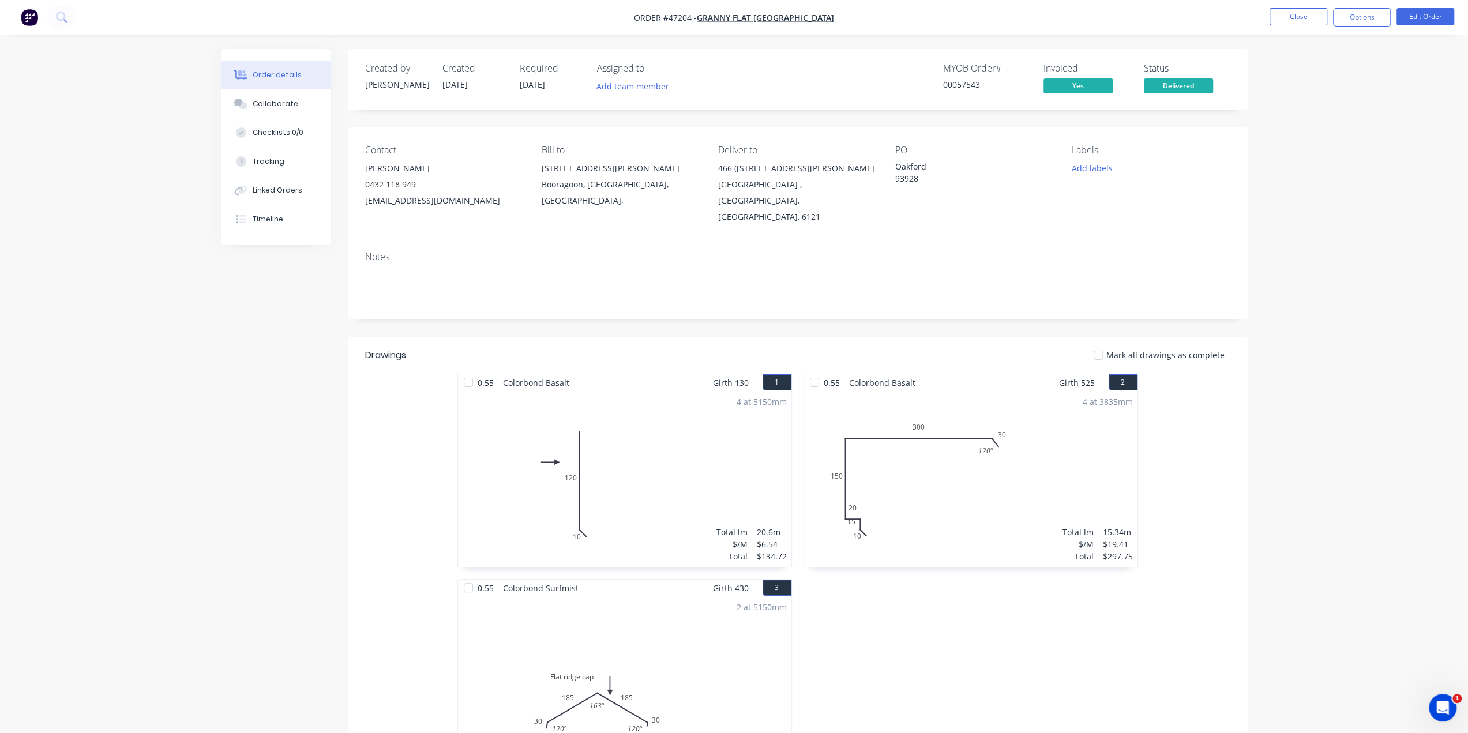
click at [615, 250] on div "Notes" at bounding box center [798, 280] width 900 height 77
click at [627, 242] on div "Notes" at bounding box center [798, 280] width 900 height 77
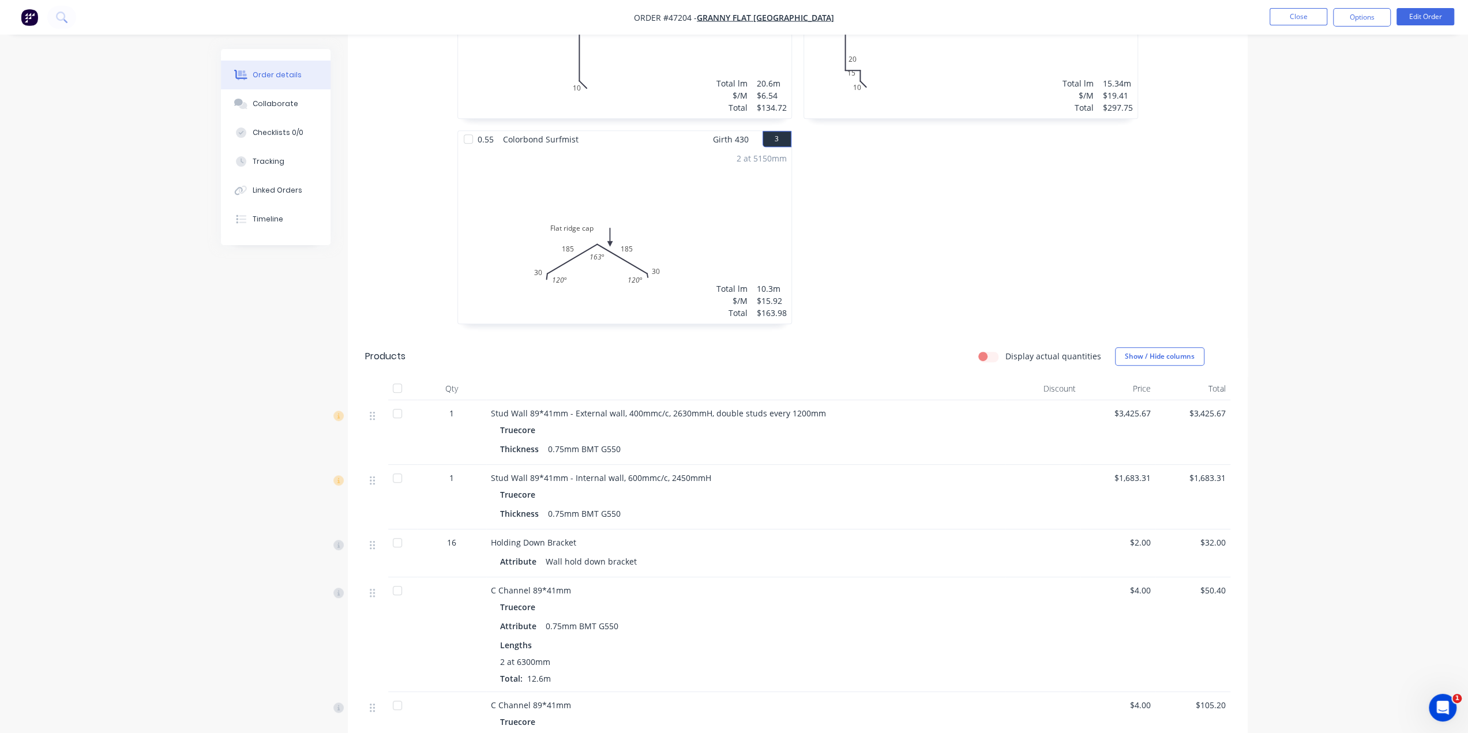
scroll to position [615, 0]
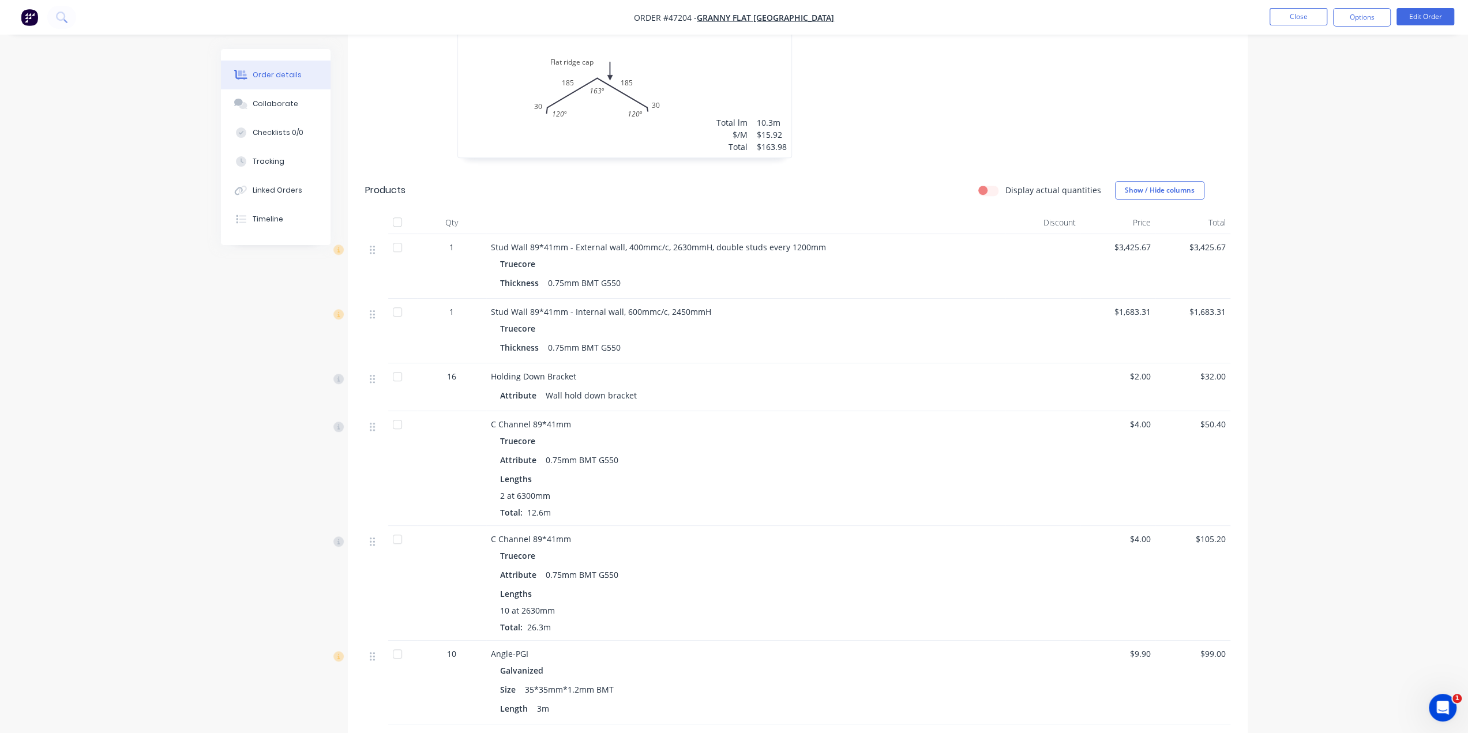
click at [751, 306] on div "Stud Wall 89*41mm - Internal wall, 600mmc/c, 2450mmH" at bounding box center [746, 312] width 510 height 12
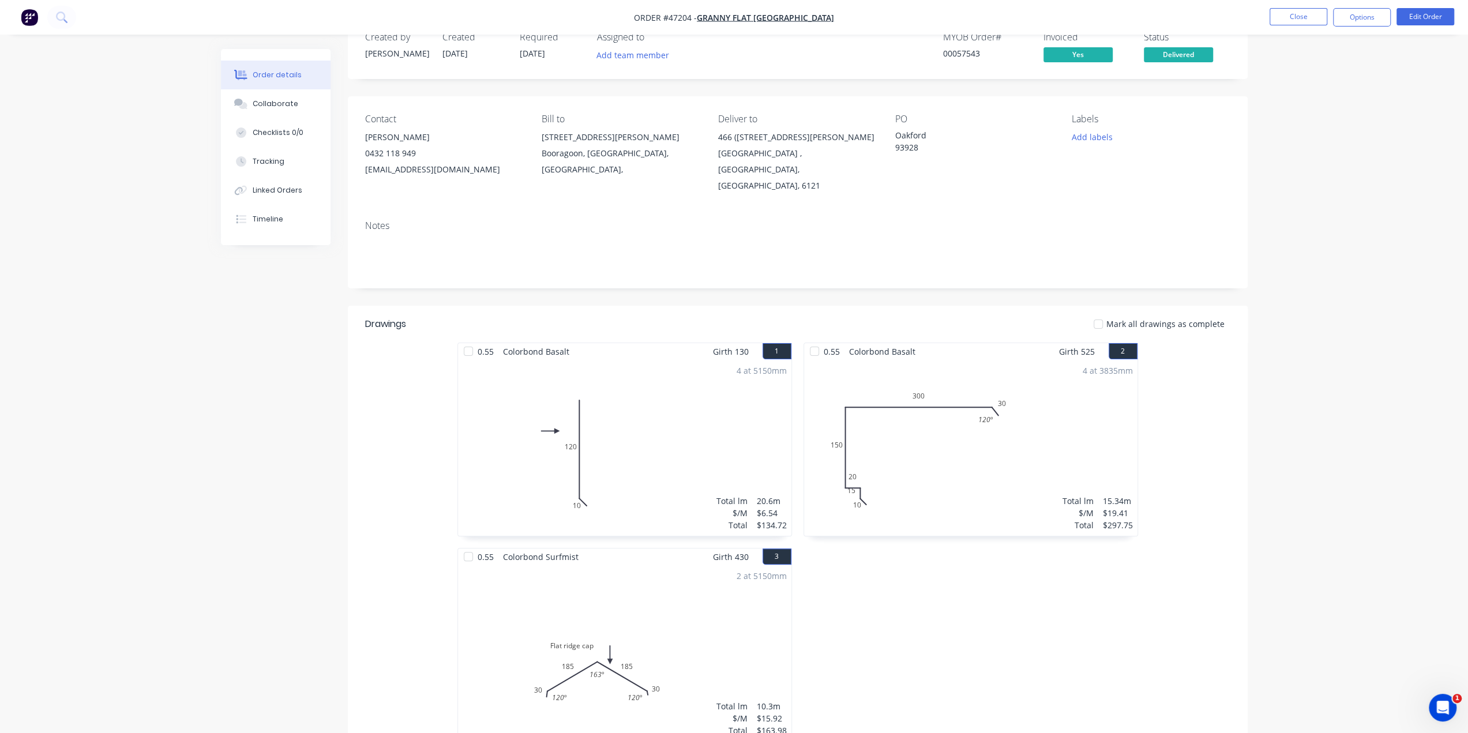
scroll to position [0, 0]
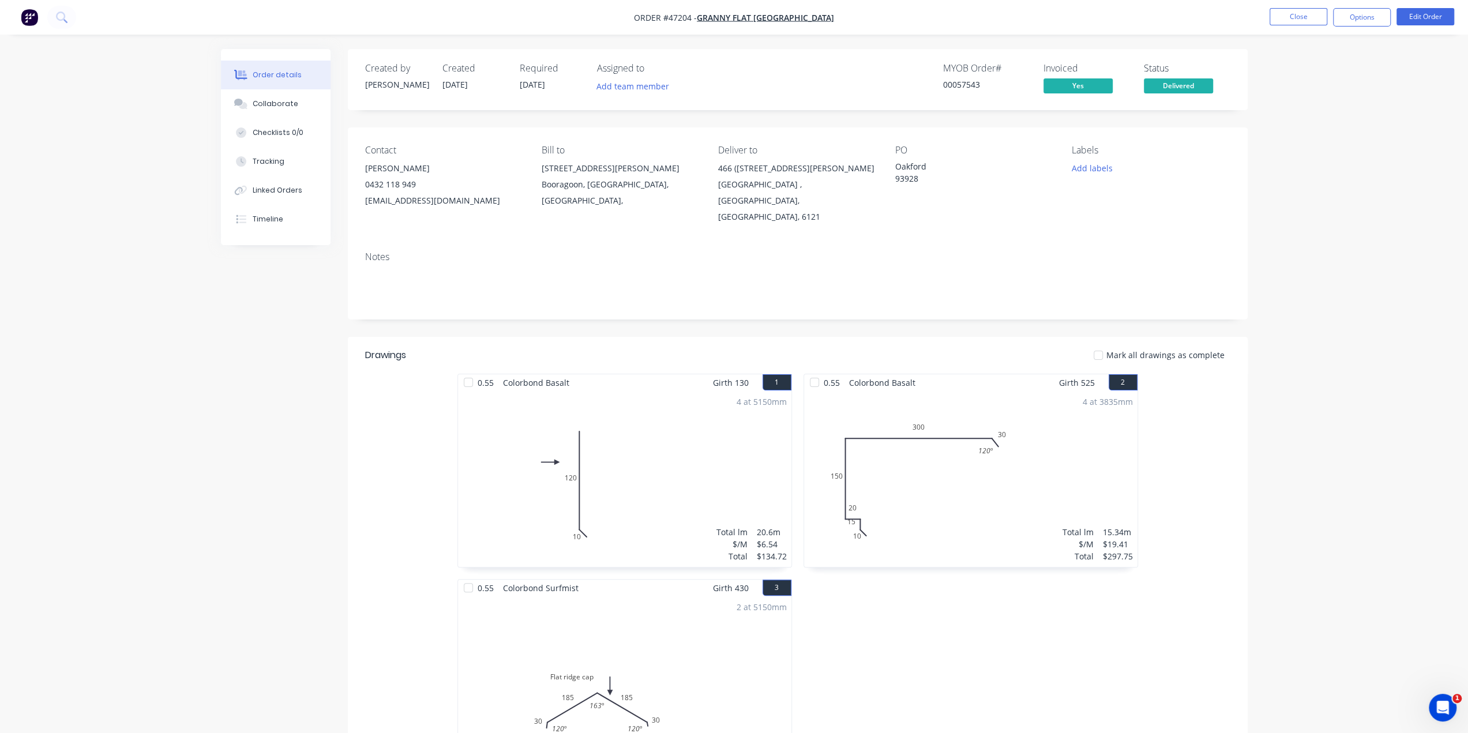
click at [1427, 16] on button "Edit Order" at bounding box center [1425, 16] width 58 height 17
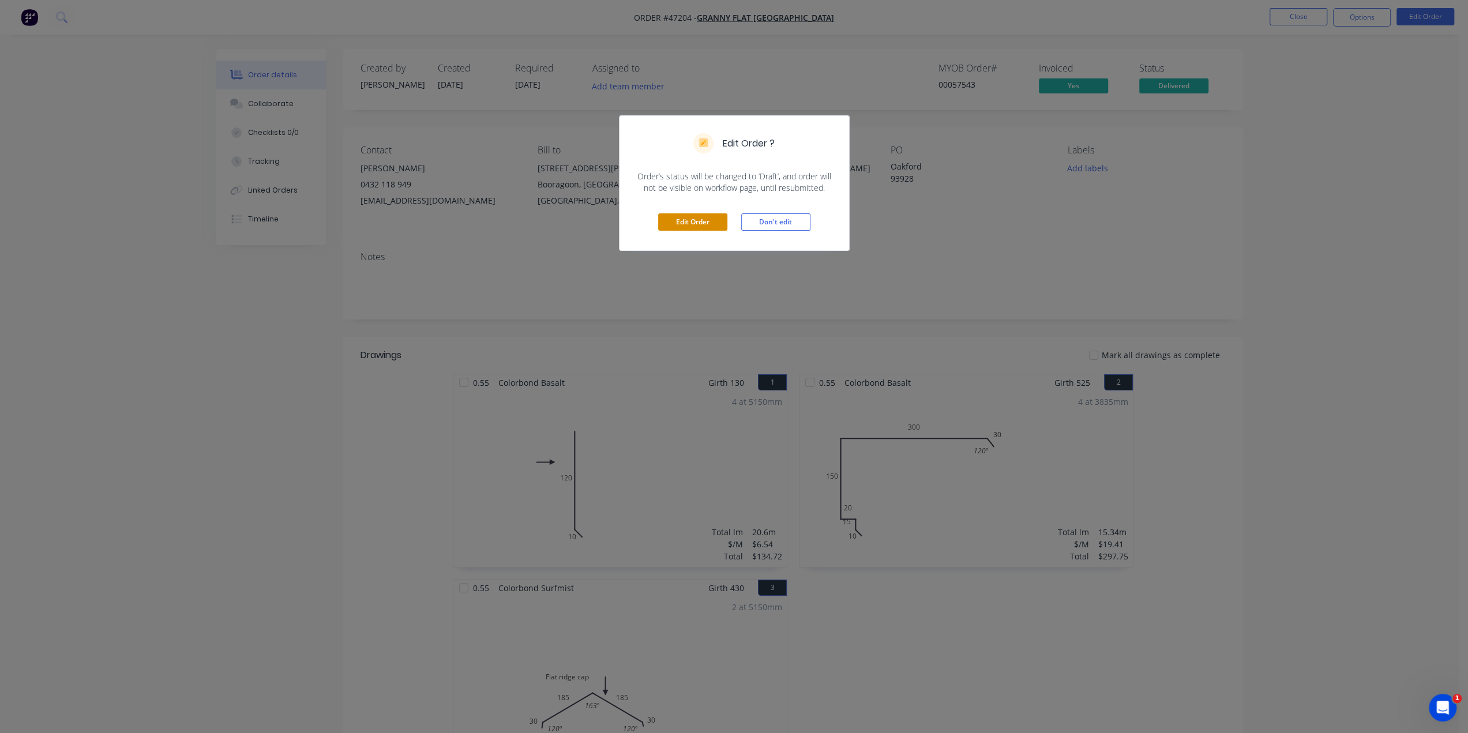
click at [691, 222] on button "Edit Order" at bounding box center [692, 221] width 69 height 17
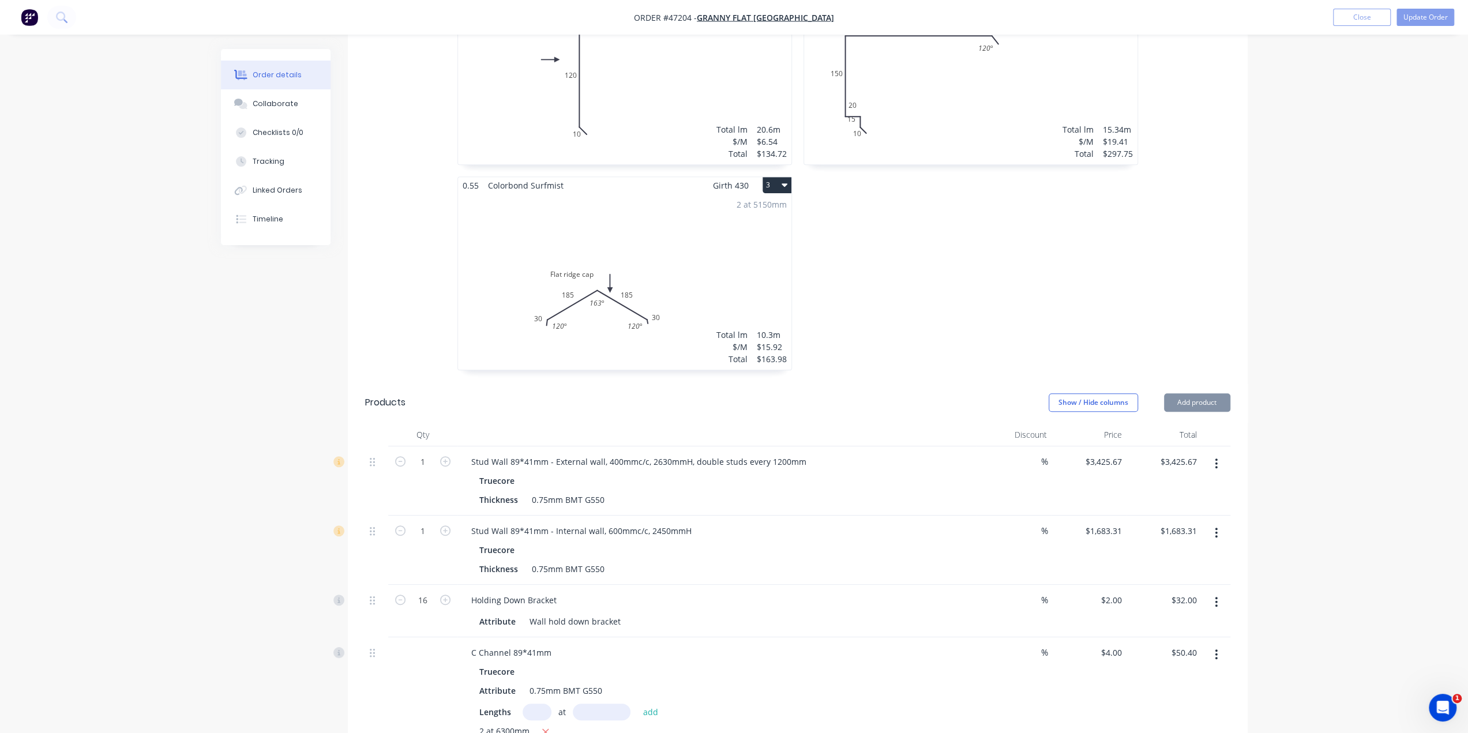
scroll to position [499, 0]
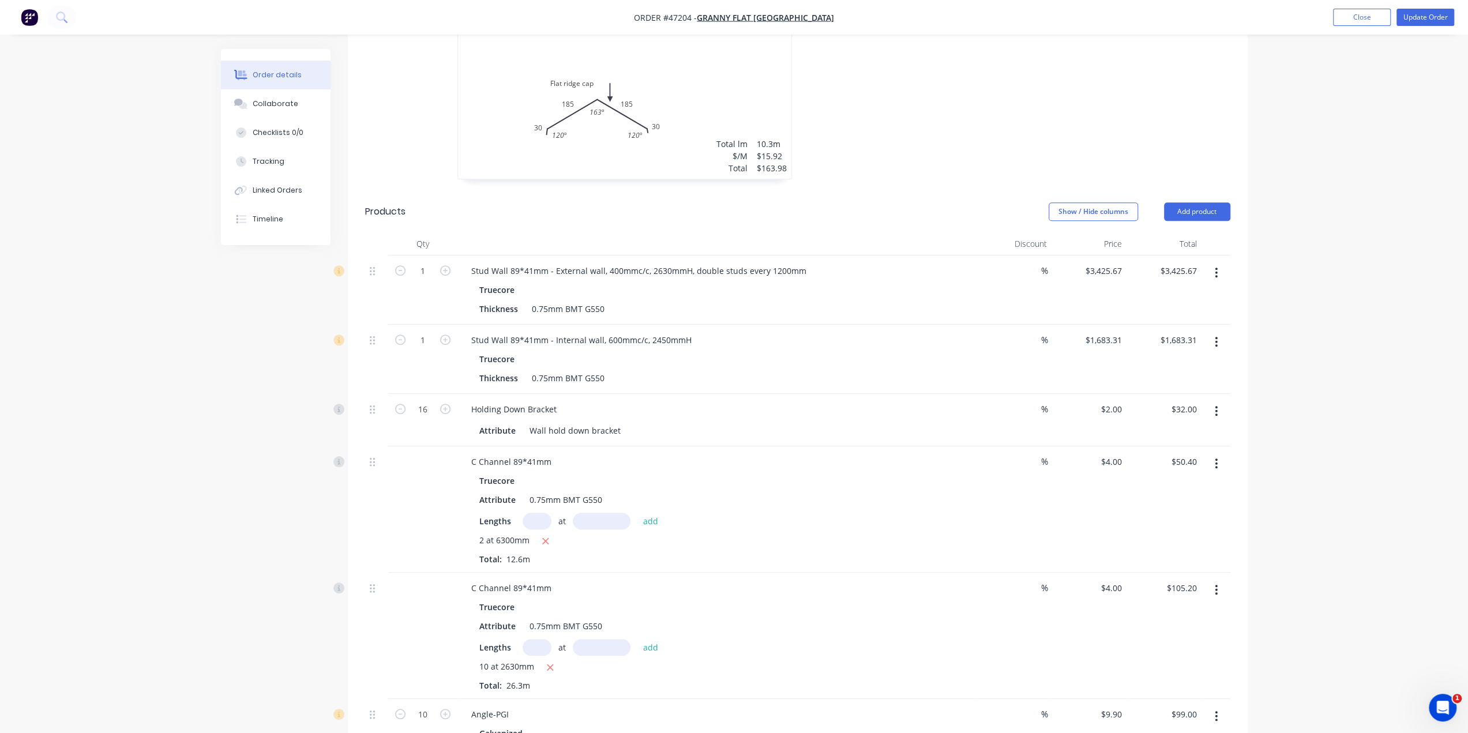
scroll to position [538, 0]
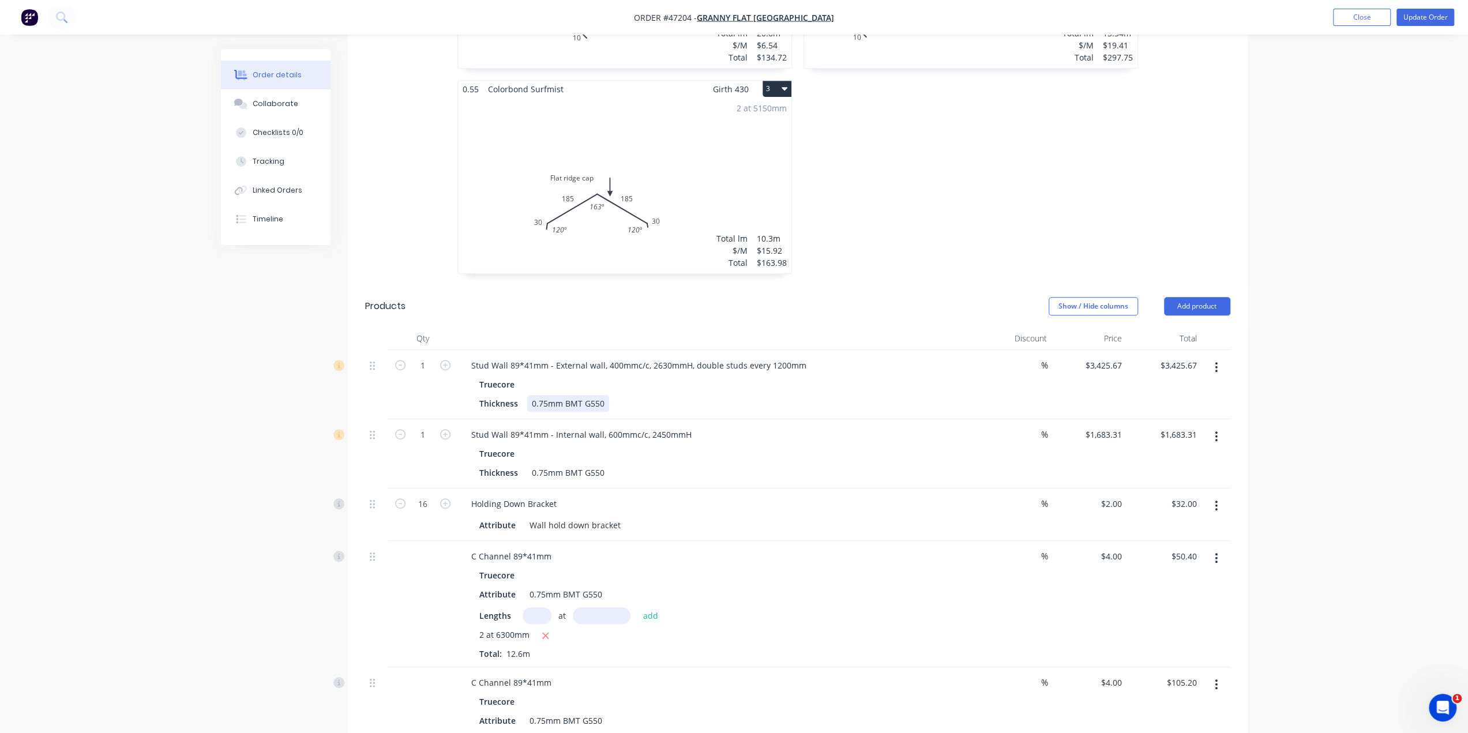
click at [768, 382] on div "Stud Wall 89*41mm - External wall, 400mmc/c, 2630mmH, double studs every 1200mm…" at bounding box center [716, 384] width 519 height 69
click at [677, 376] on div "Truecore" at bounding box center [716, 384] width 475 height 17
click at [720, 376] on div "Truecore" at bounding box center [716, 384] width 475 height 17
click at [822, 667] on div "C Channel 89*41mm Truecore Attribute 0.75mm BMT G550 Lengths at add 10 at 2630m…" at bounding box center [716, 730] width 519 height 126
click at [1219, 357] on button "button" at bounding box center [1215, 367] width 27 height 21
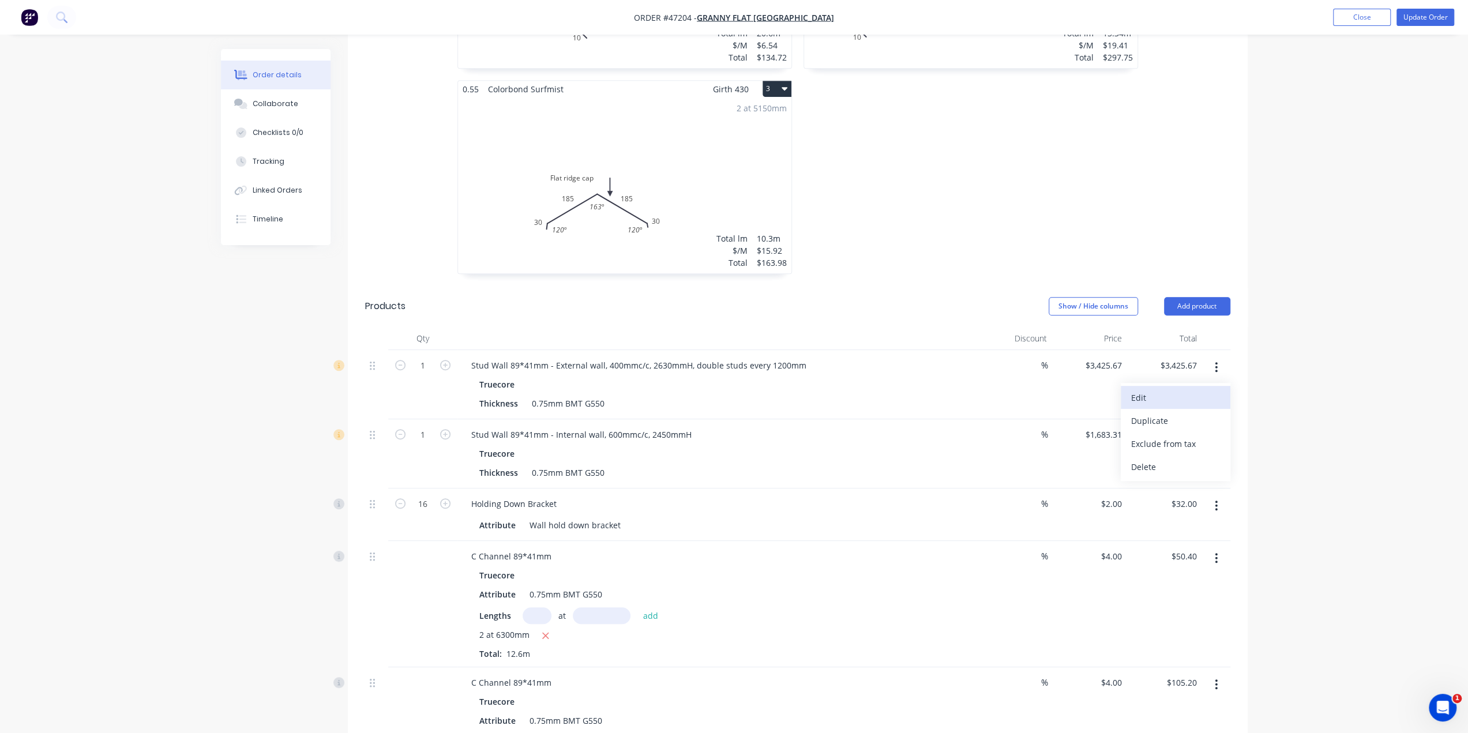
click at [1149, 389] on div "Edit" at bounding box center [1175, 397] width 89 height 17
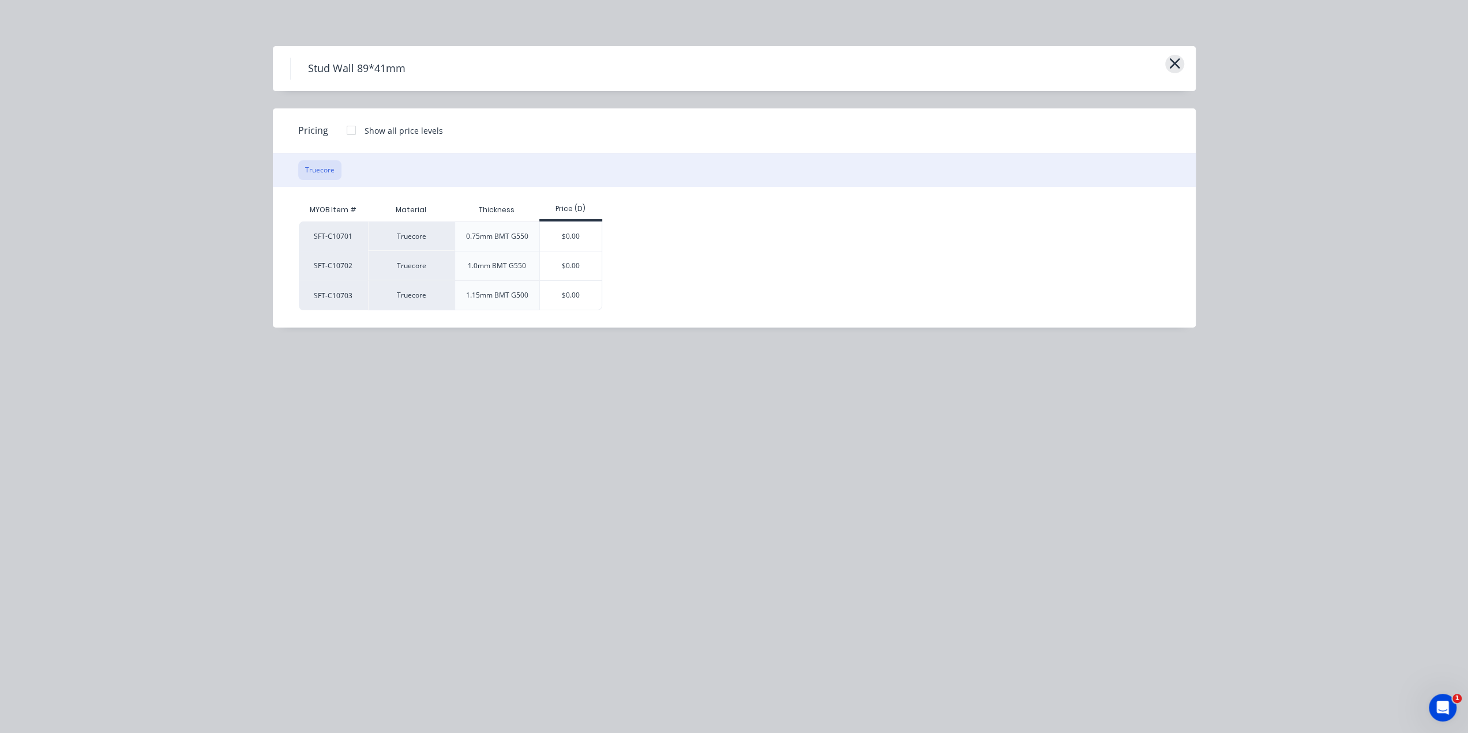
click at [1169, 62] on icon "button" at bounding box center [1174, 63] width 12 height 16
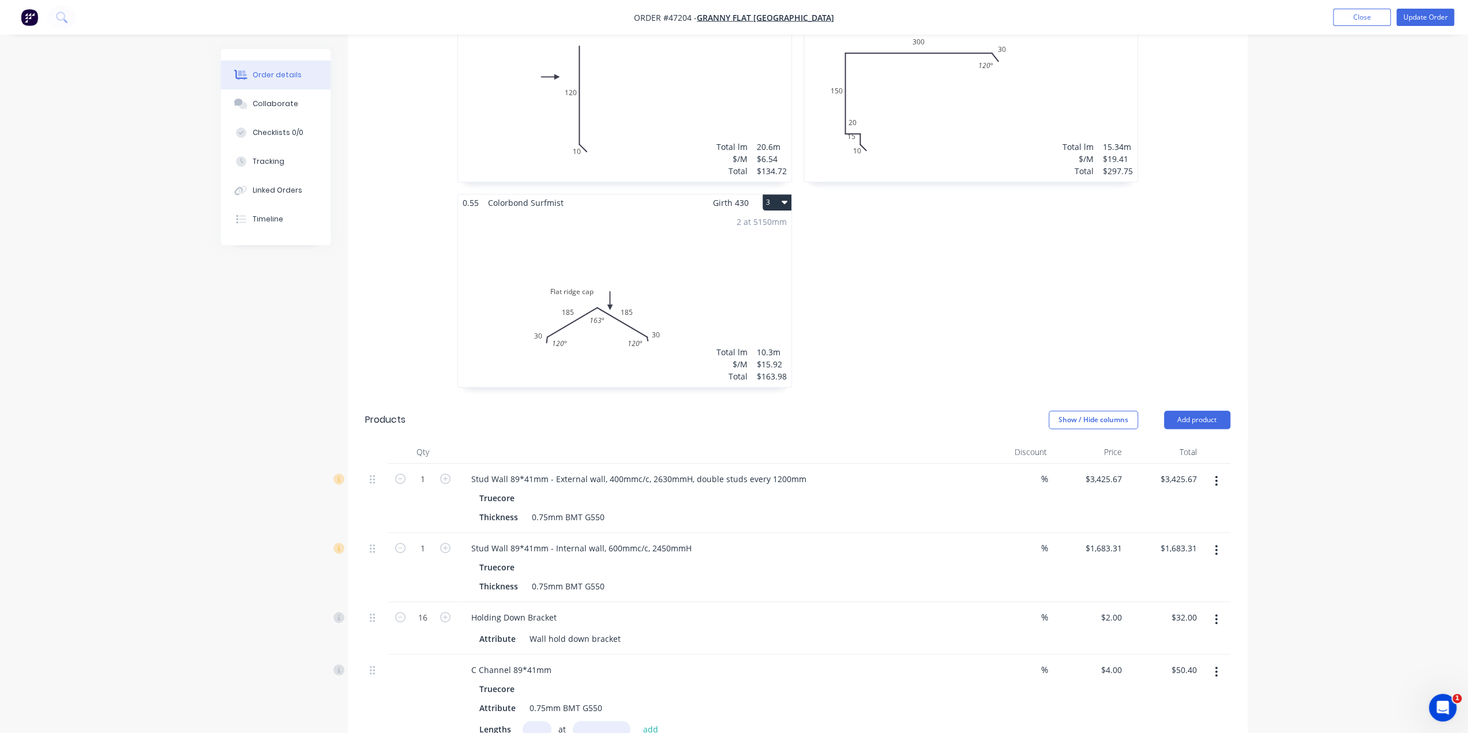
scroll to position [423, 0]
click at [1213, 412] on button "Add product" at bounding box center [1197, 421] width 66 height 18
click at [1174, 442] on div "Product catalogue" at bounding box center [1175, 450] width 89 height 17
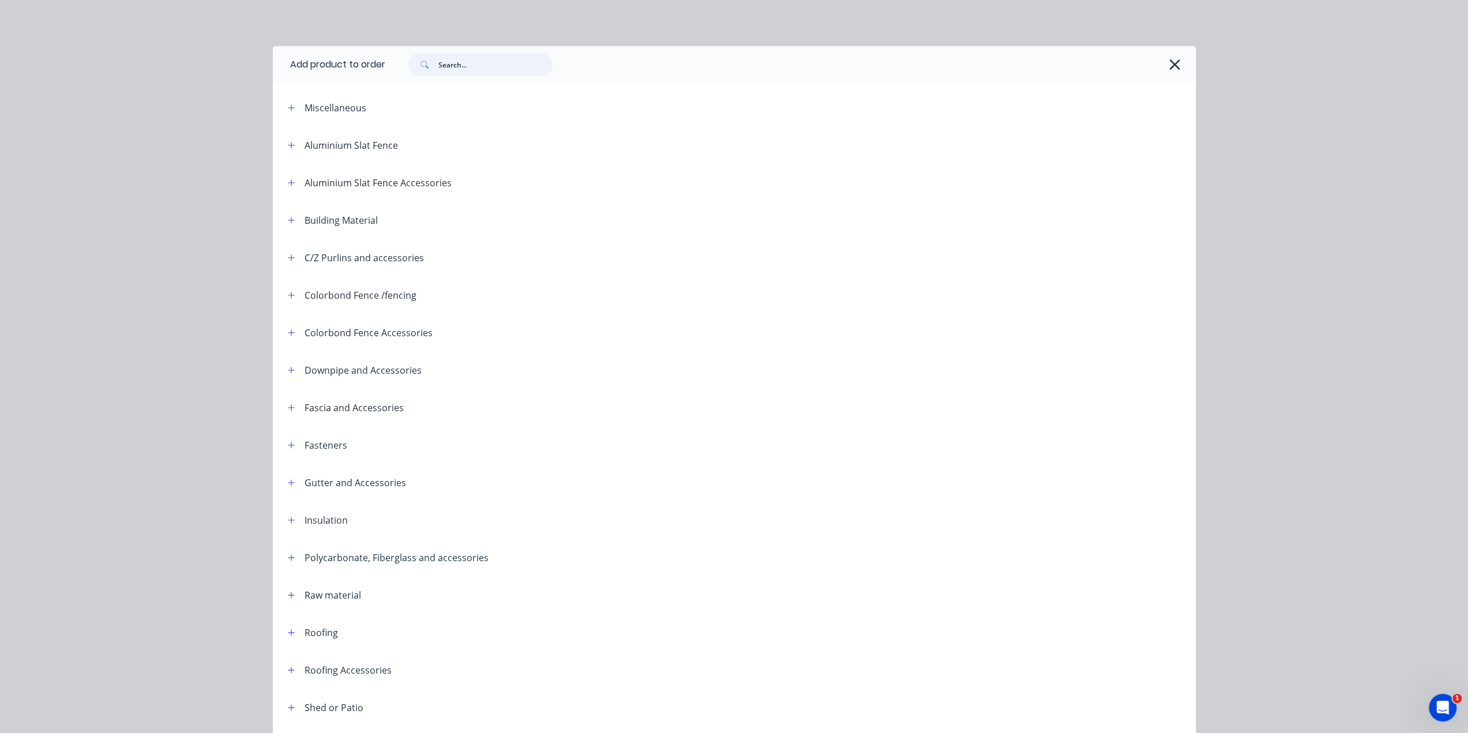
click at [482, 63] on input "text" at bounding box center [495, 64] width 114 height 23
type input "s"
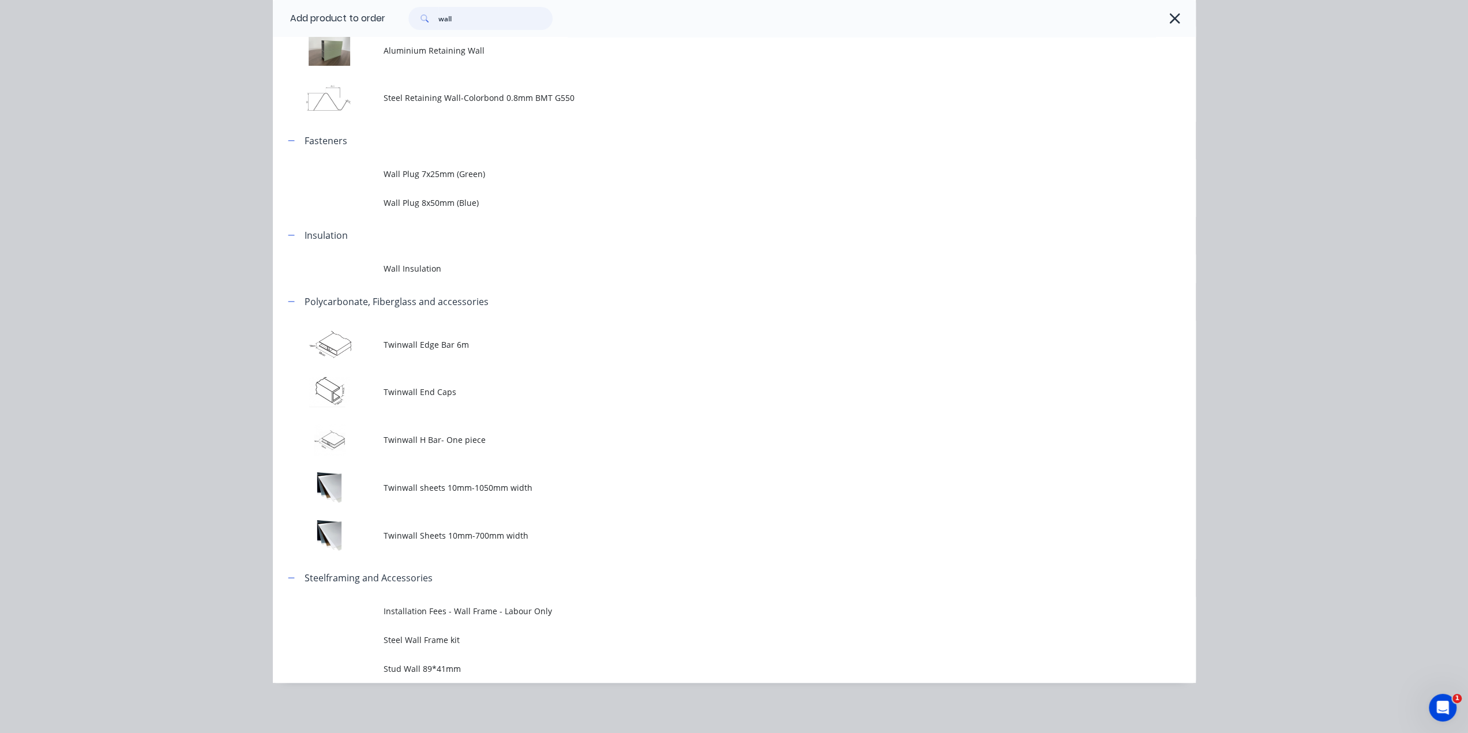
scroll to position [634, 0]
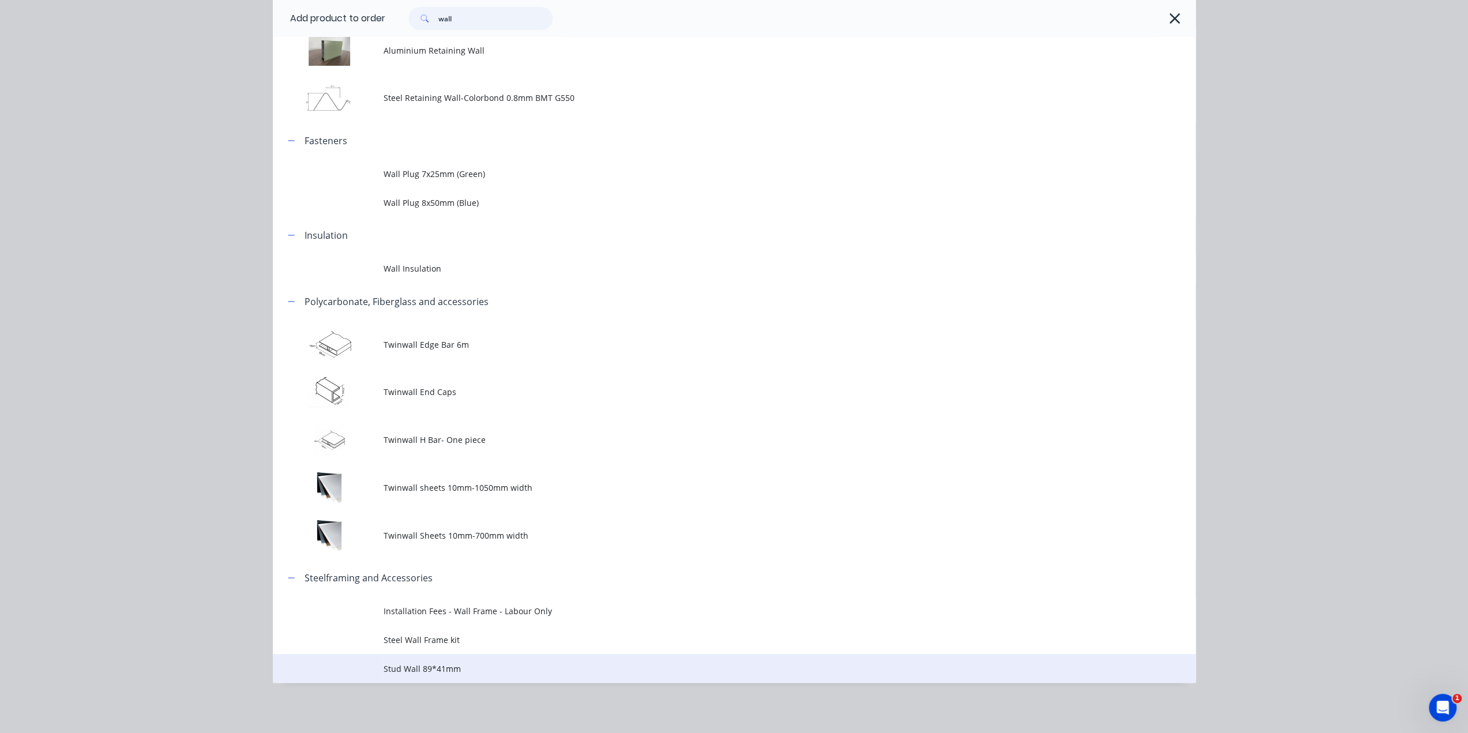
type input "wall"
click at [520, 665] on span "Stud Wall 89*41mm" at bounding box center [707, 669] width 649 height 12
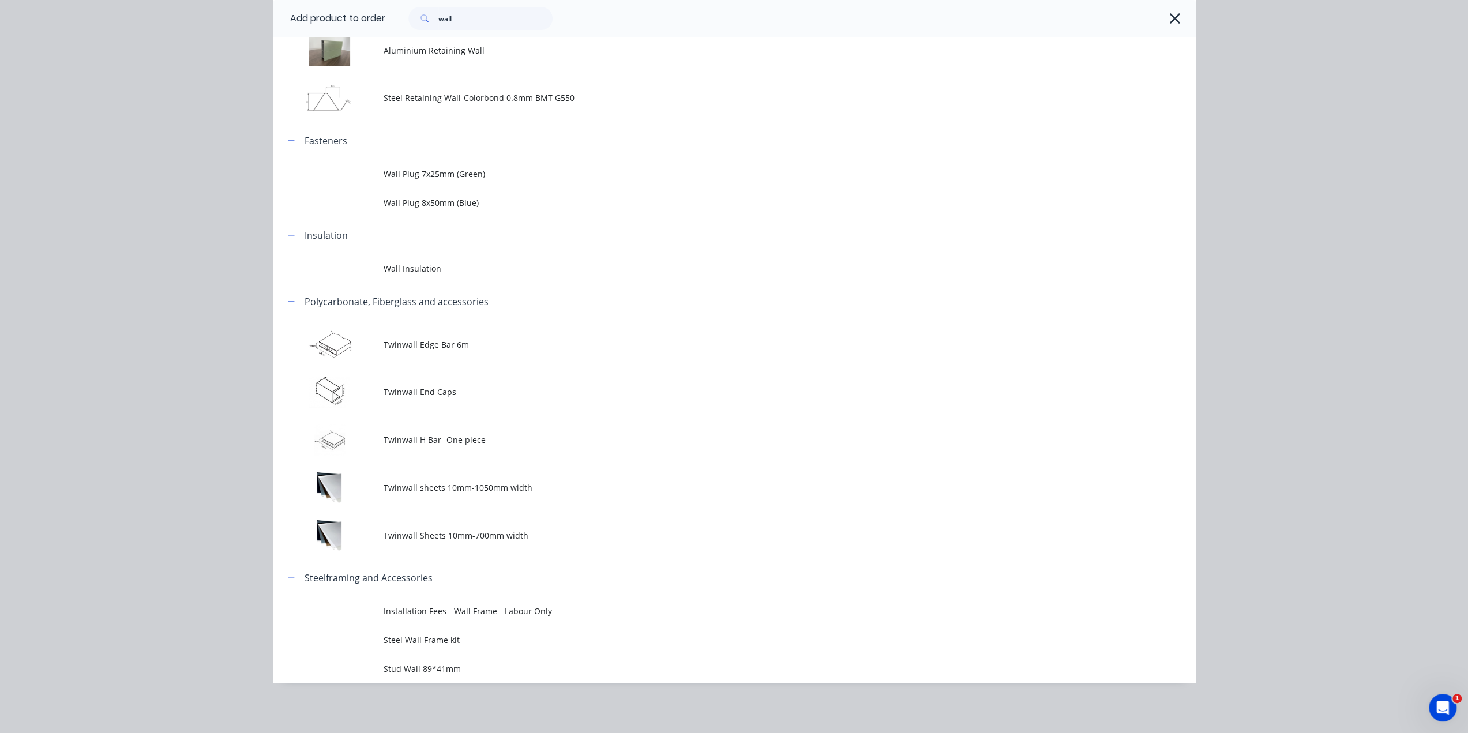
scroll to position [0, 0]
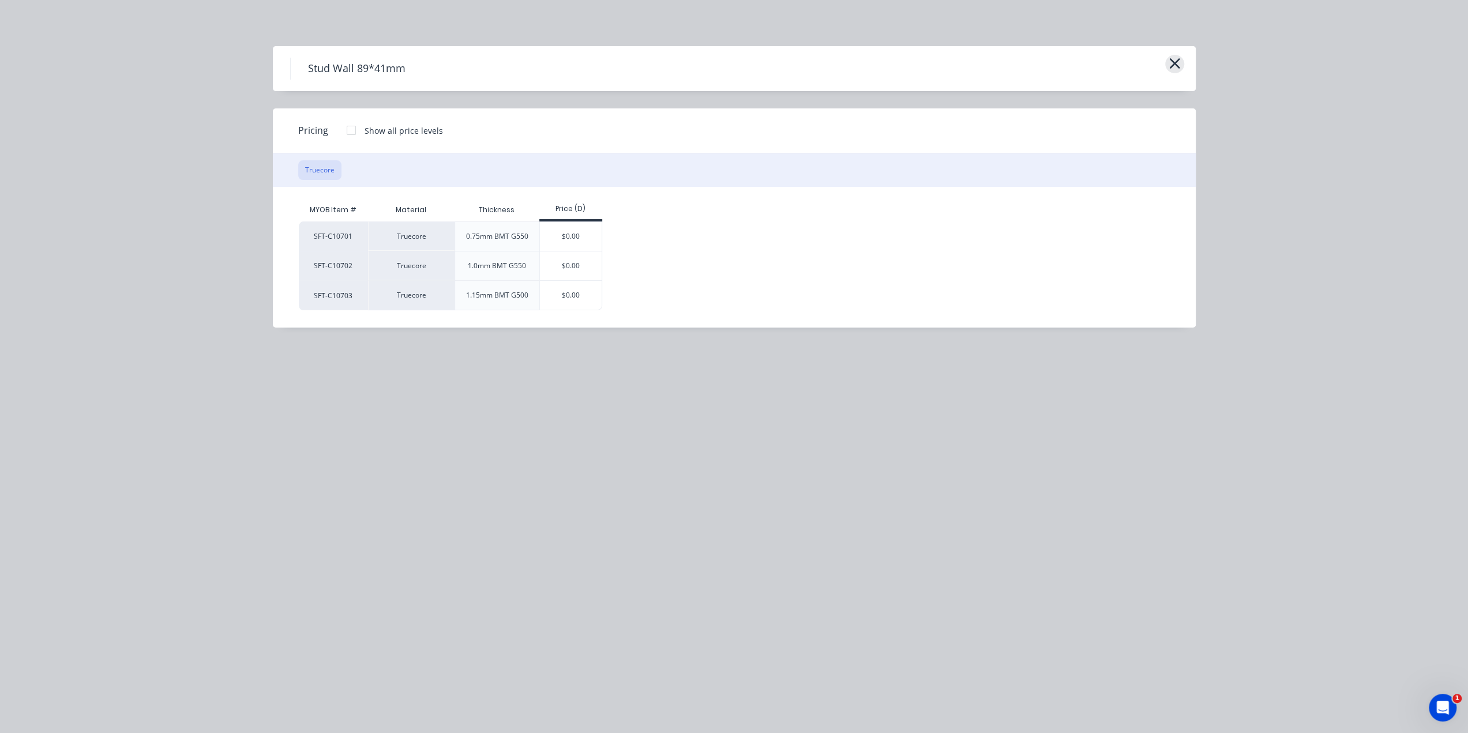
click at [1174, 61] on icon "button" at bounding box center [1174, 63] width 12 height 16
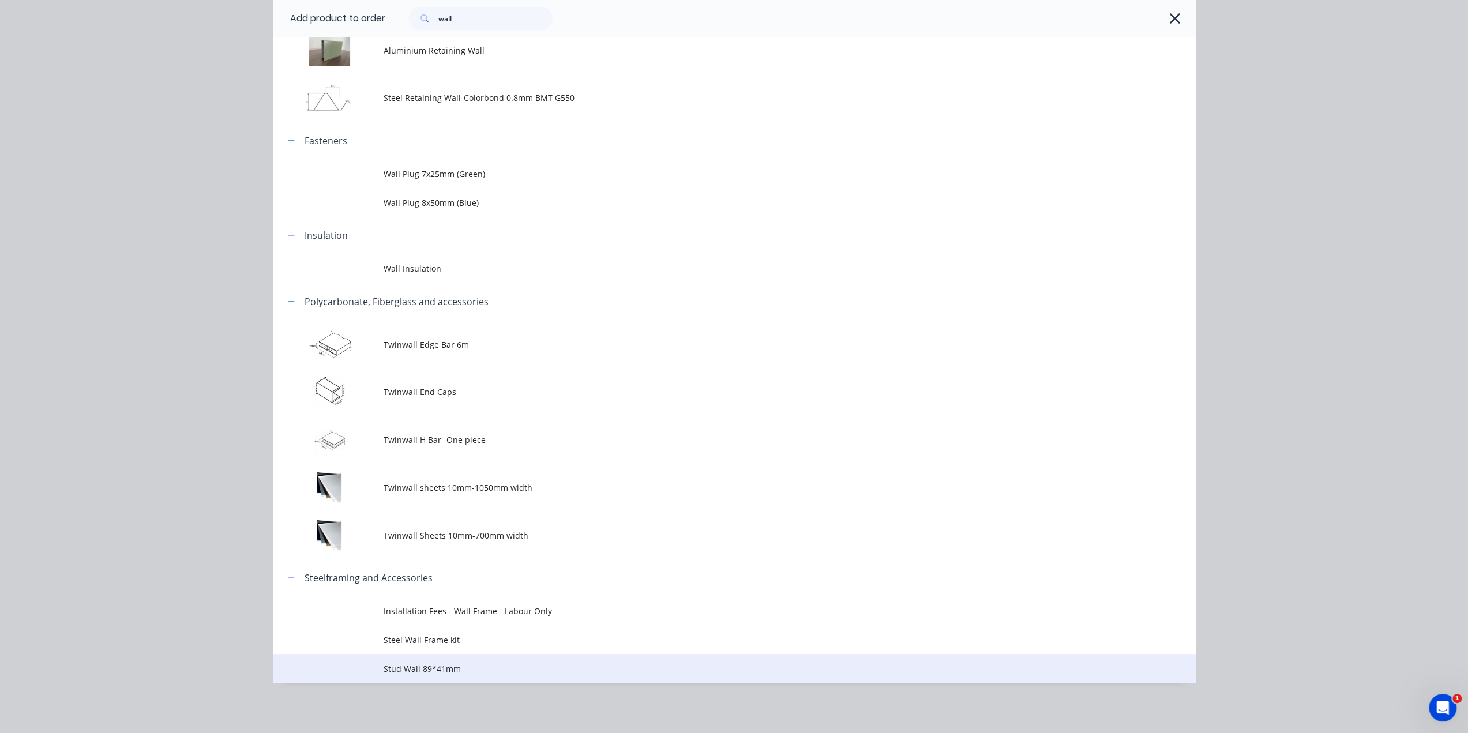
click at [476, 665] on span "Stud Wall 89*41mm" at bounding box center [707, 669] width 649 height 12
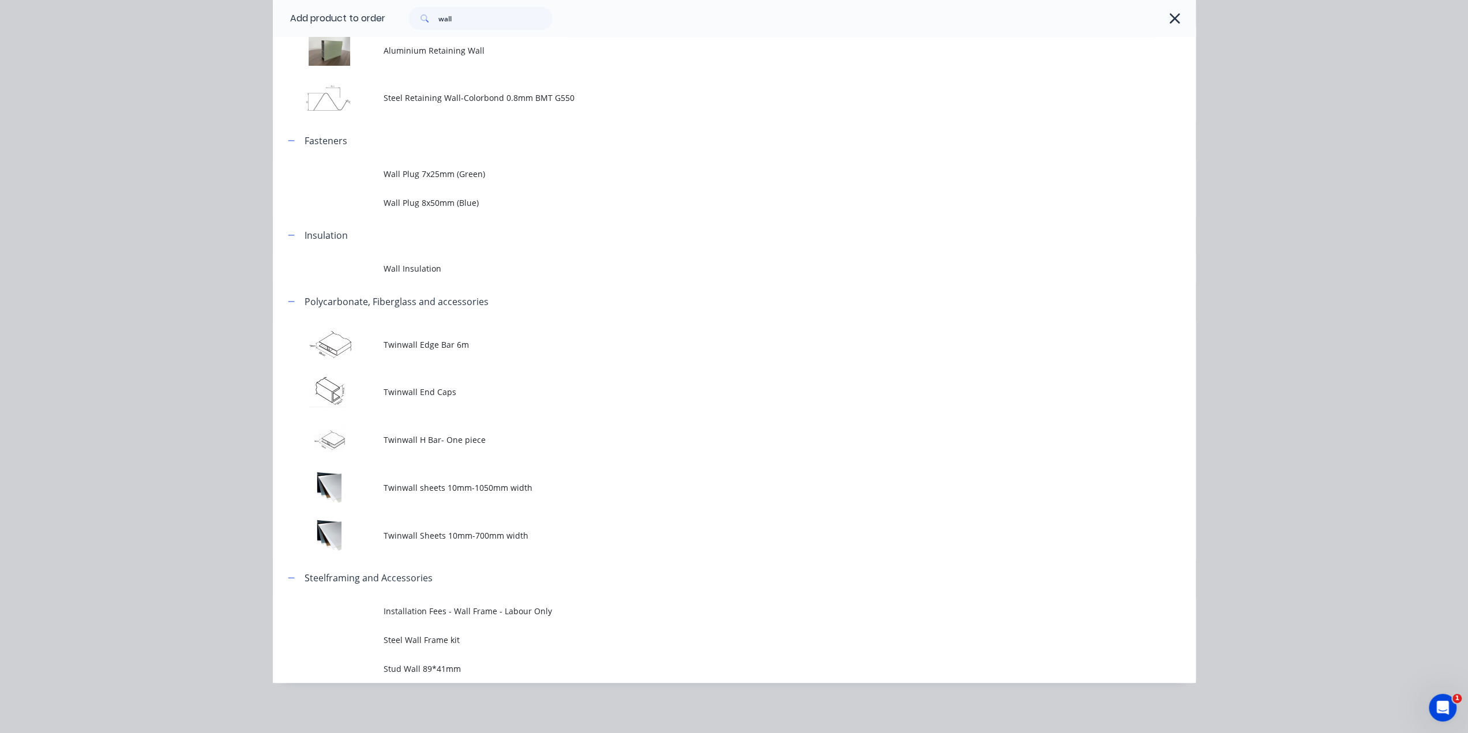
scroll to position [0, 0]
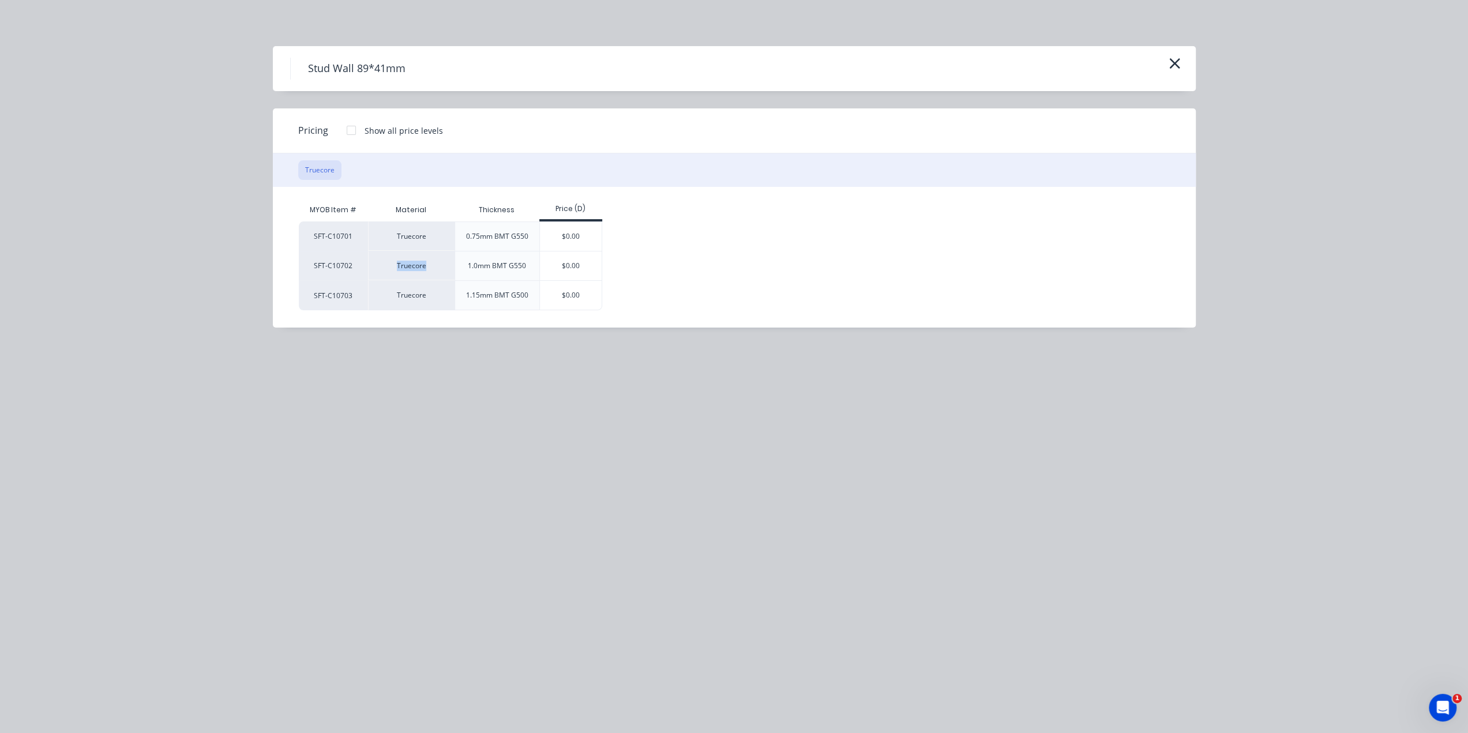
drag, startPoint x: 408, startPoint y: 264, endPoint x: 445, endPoint y: 261, distance: 37.0
click at [445, 261] on div "Truecore" at bounding box center [411, 265] width 86 height 29
drag, startPoint x: 396, startPoint y: 297, endPoint x: 386, endPoint y: 280, distance: 19.1
click at [396, 297] on div "Truecore" at bounding box center [411, 295] width 86 height 30
click at [362, 164] on div "Truecore" at bounding box center [734, 169] width 923 height 33
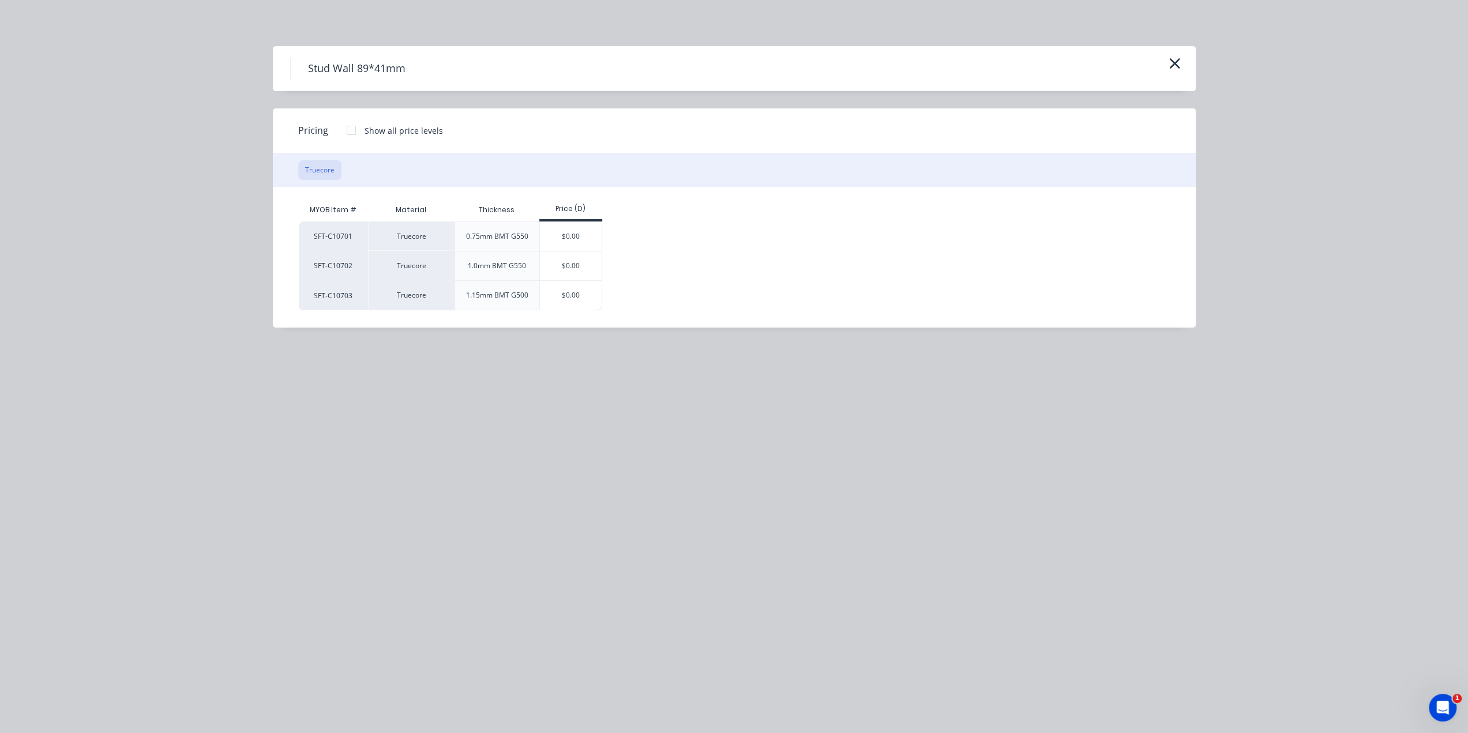
click at [323, 167] on button "Truecore" at bounding box center [319, 170] width 43 height 20
click at [382, 167] on div "Truecore" at bounding box center [734, 169] width 923 height 33
click at [307, 164] on button "Truecore" at bounding box center [319, 170] width 43 height 20
click at [375, 168] on div "Truecore" at bounding box center [734, 169] width 923 height 33
click at [330, 180] on div "Truecore" at bounding box center [734, 169] width 923 height 33
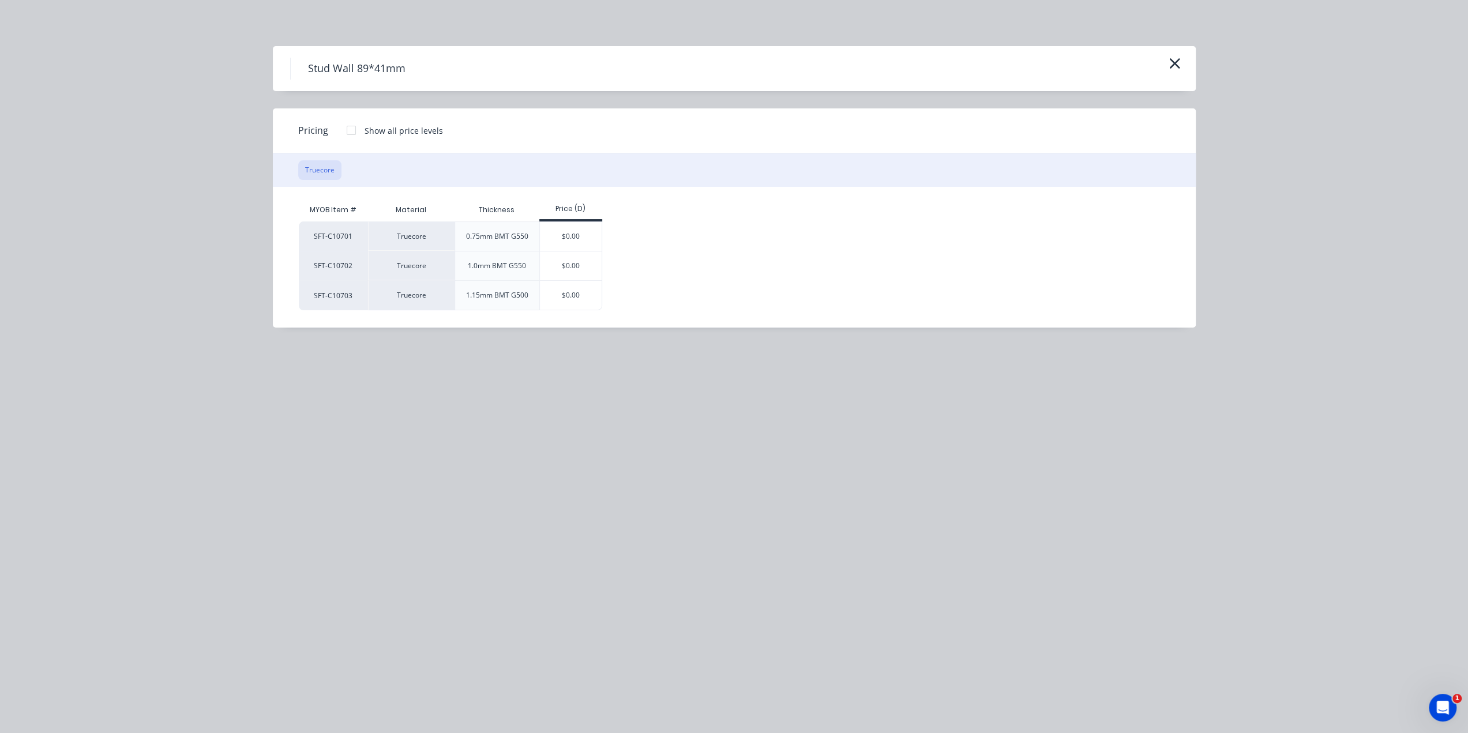
click at [360, 172] on div "Truecore" at bounding box center [734, 169] width 923 height 33
click at [346, 163] on div "Truecore" at bounding box center [734, 169] width 923 height 33
click at [383, 161] on div "Truecore" at bounding box center [734, 169] width 923 height 33
click at [370, 166] on div "Truecore" at bounding box center [734, 169] width 923 height 33
click at [351, 169] on div "Truecore" at bounding box center [734, 169] width 923 height 33
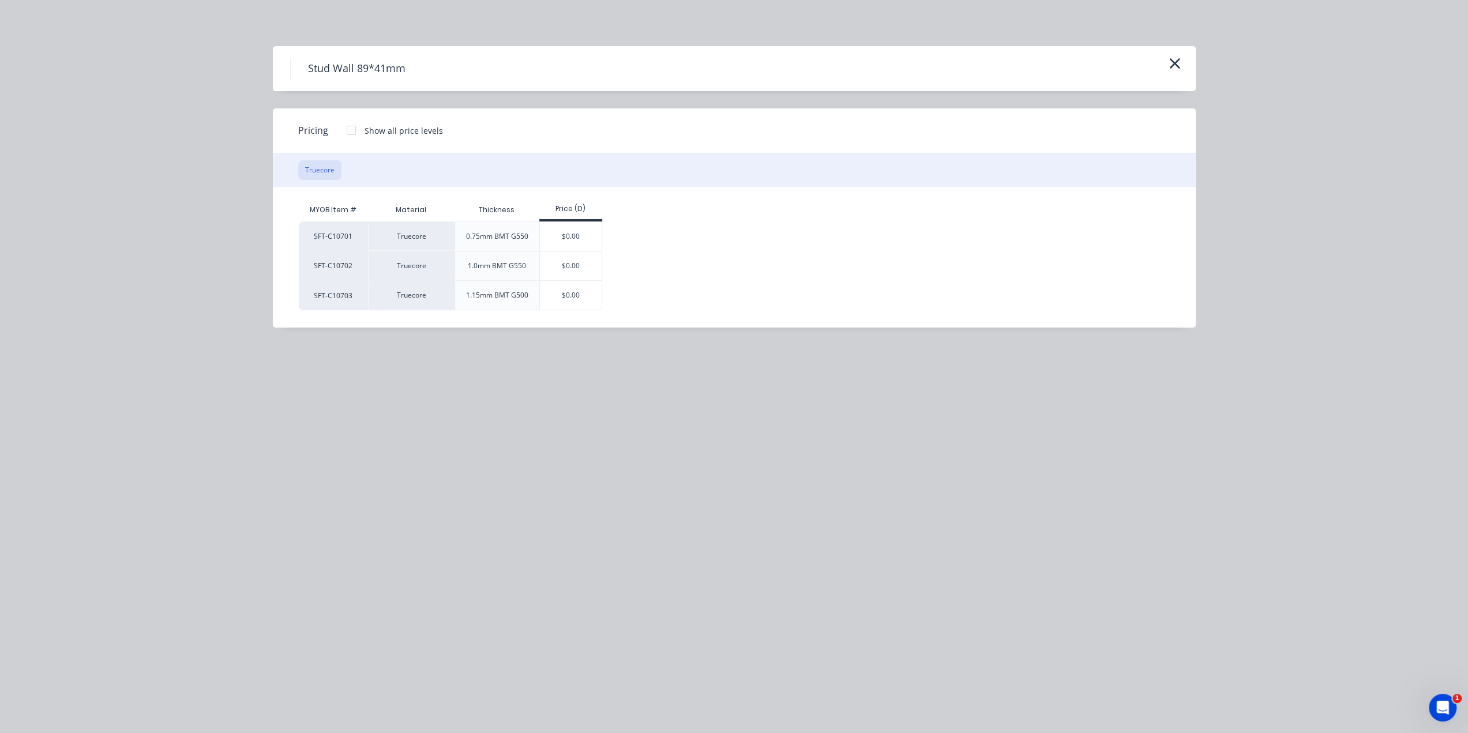
drag, startPoint x: 304, startPoint y: 174, endPoint x: 1370, endPoint y: 62, distance: 1071.5
click at [307, 174] on button "Truecore" at bounding box center [319, 170] width 43 height 20
click at [1172, 67] on icon "button" at bounding box center [1174, 63] width 12 height 16
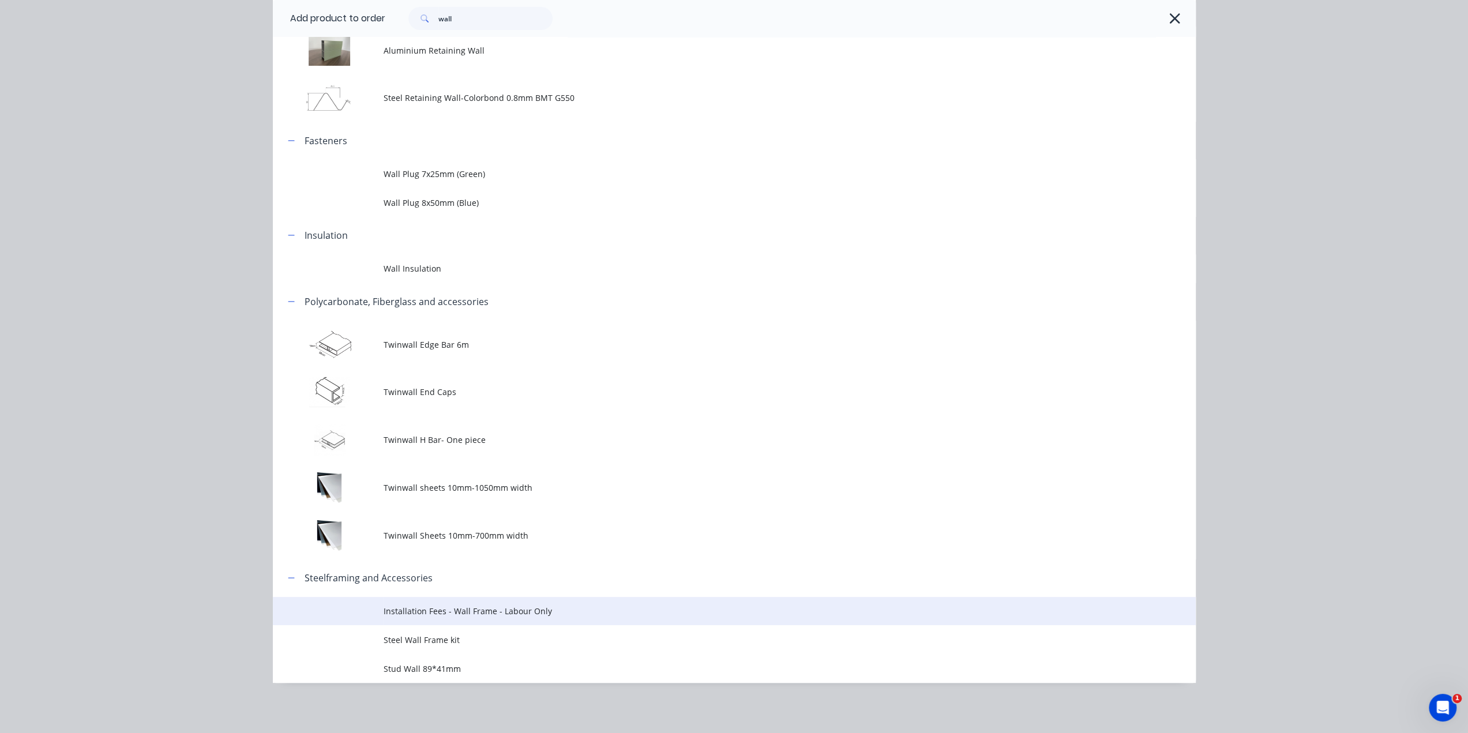
scroll to position [903, 0]
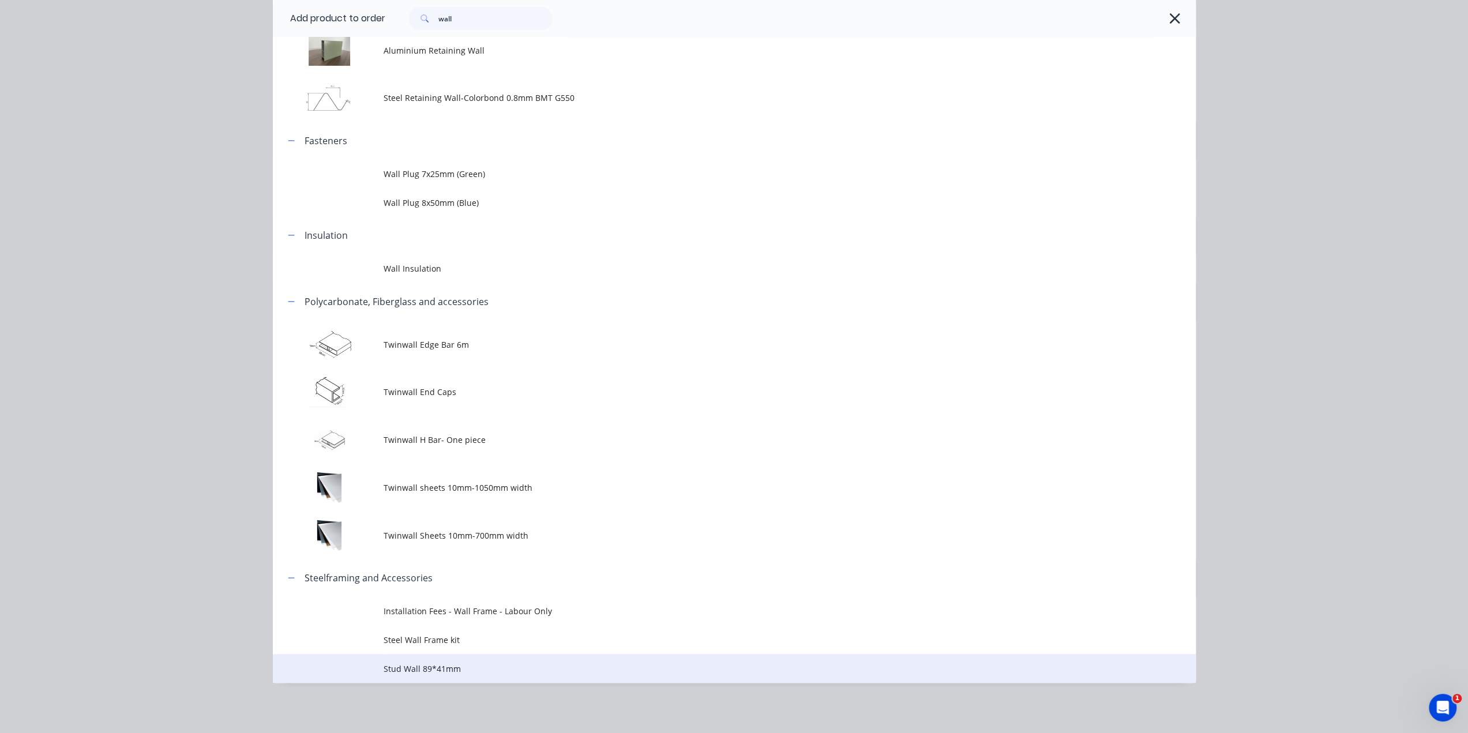
click at [472, 666] on span "Stud Wall 89*41mm" at bounding box center [707, 669] width 649 height 12
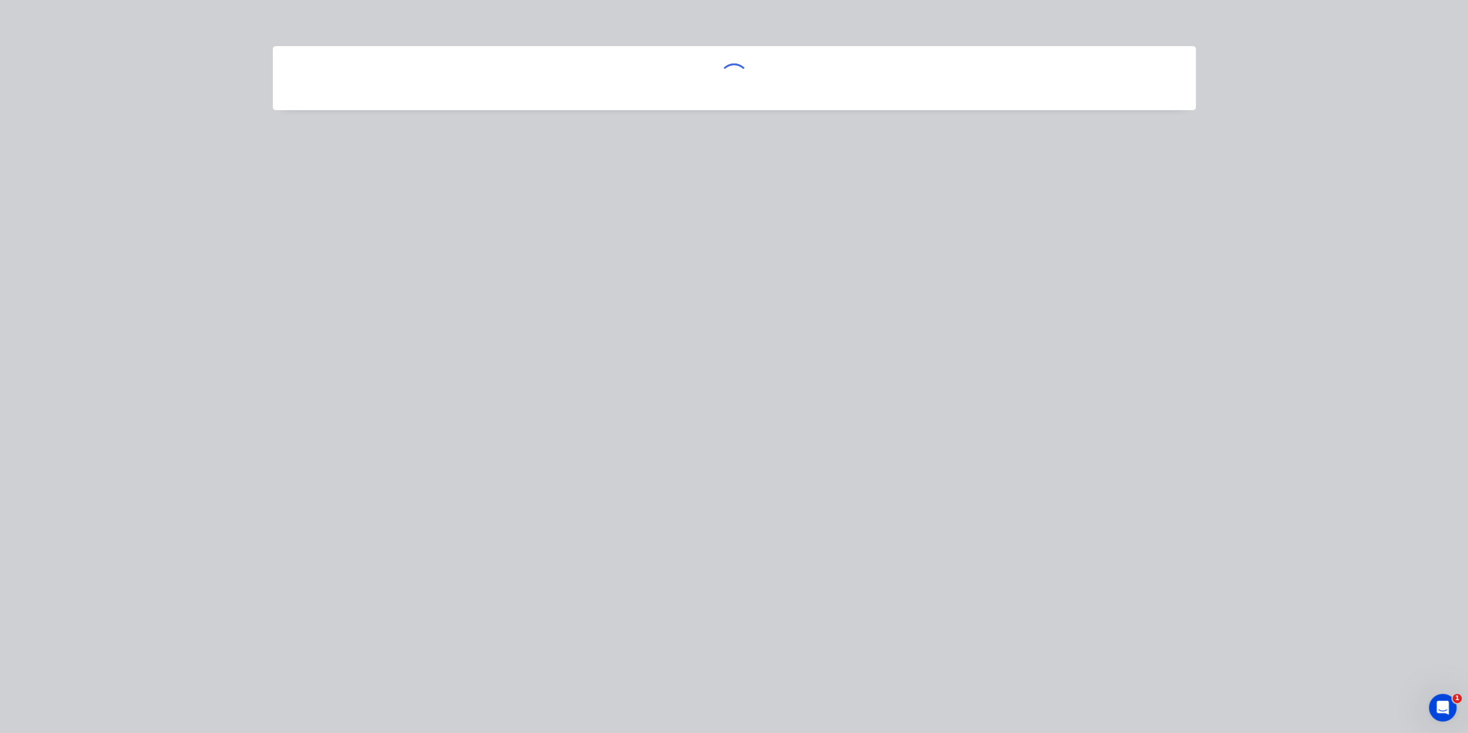
scroll to position [0, 0]
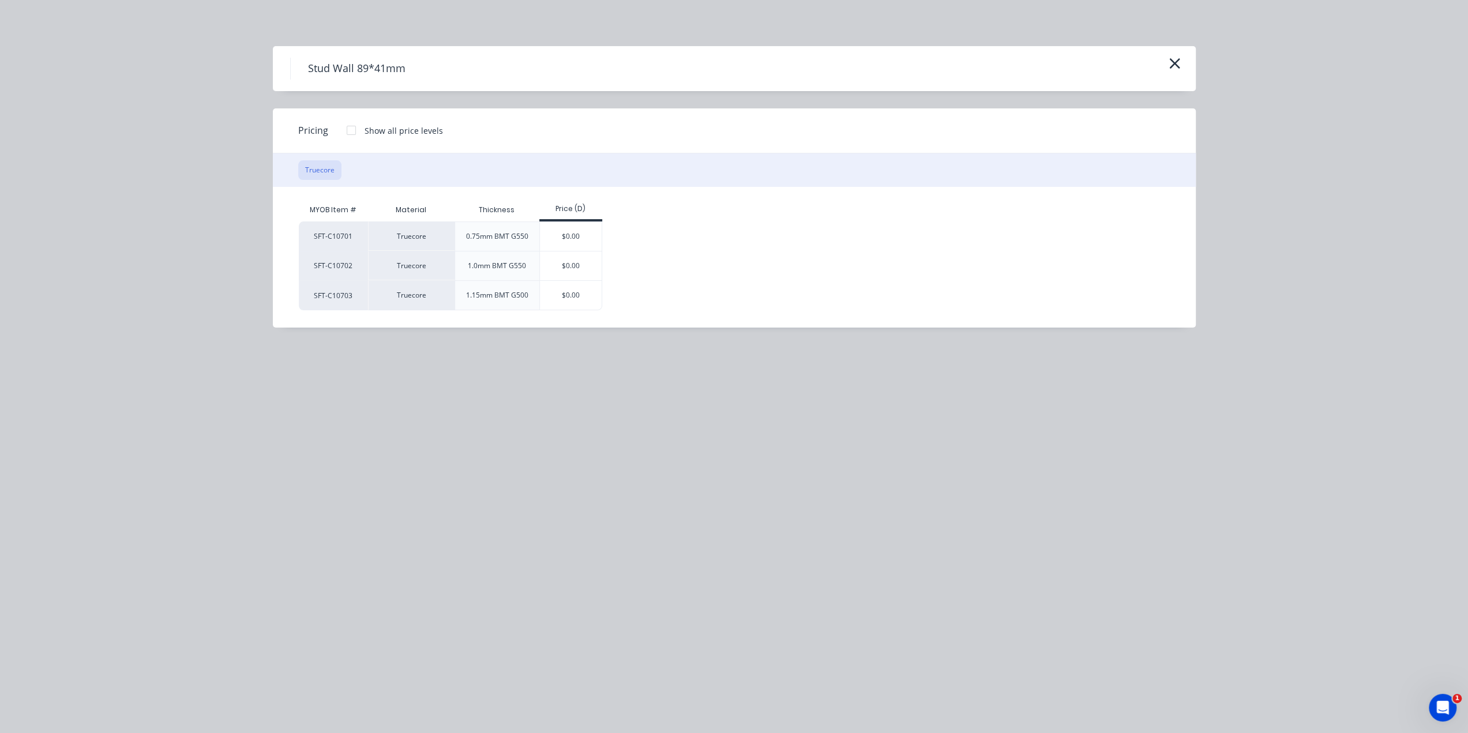
click at [353, 174] on div "Truecore" at bounding box center [734, 169] width 923 height 33
click at [1171, 63] on icon "button" at bounding box center [1174, 63] width 12 height 16
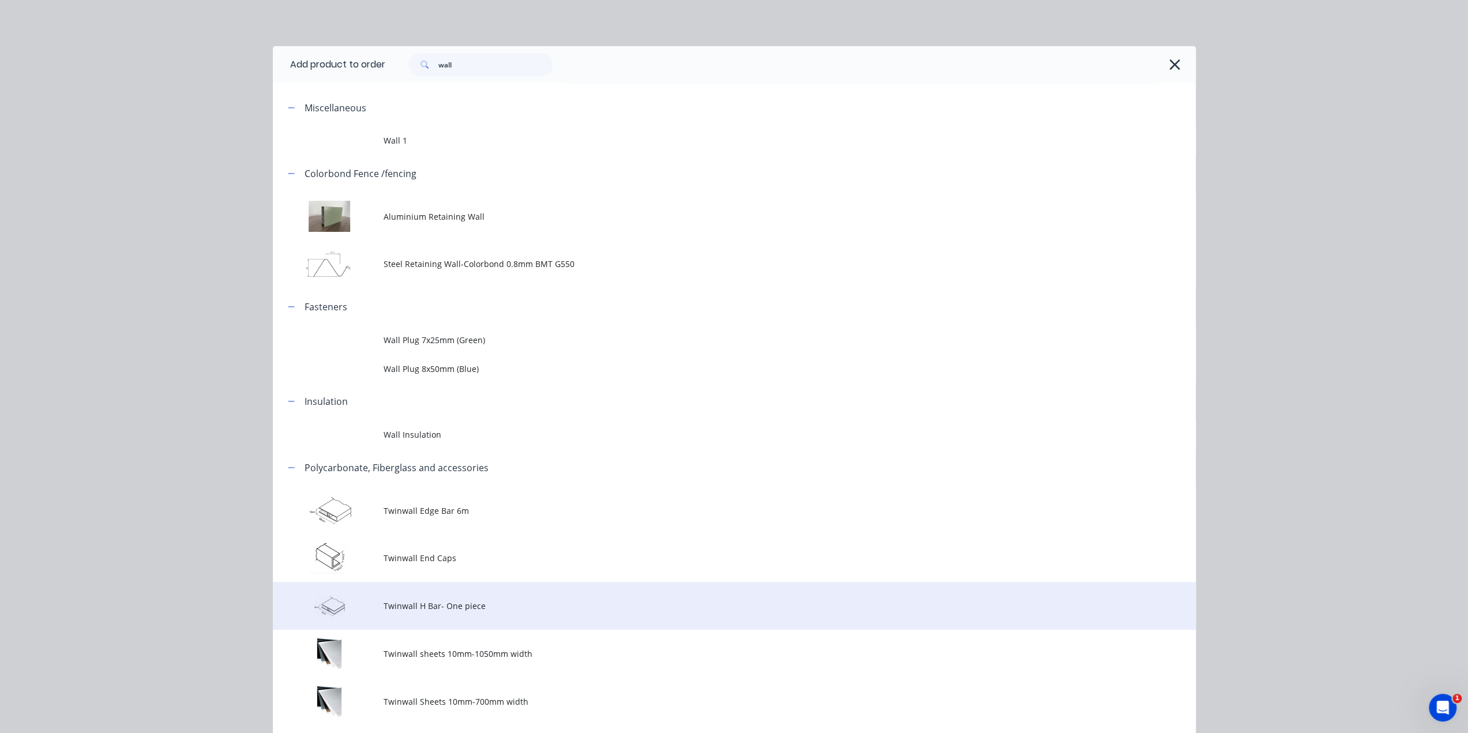
scroll to position [166, 0]
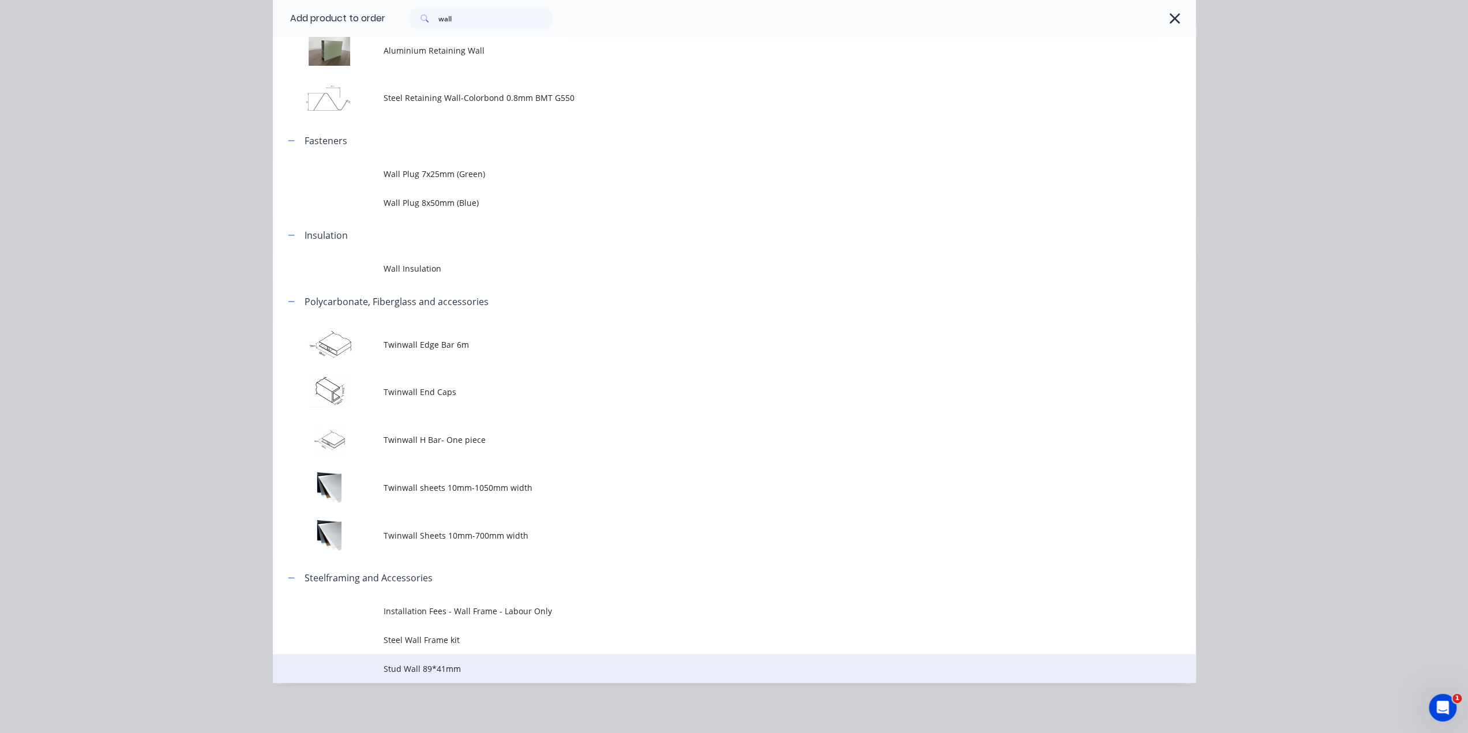
click at [439, 668] on span "Stud Wall 89*41mm" at bounding box center [707, 669] width 649 height 12
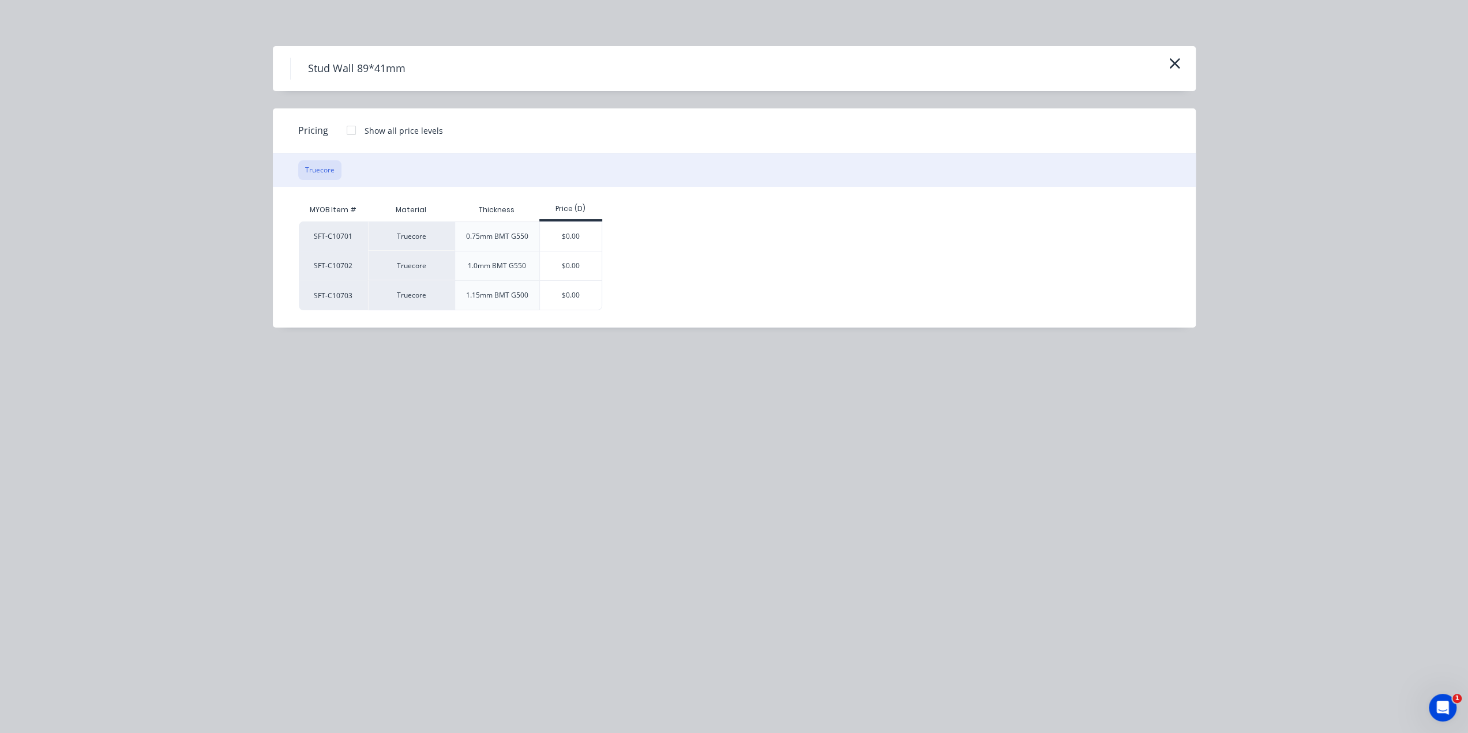
click at [355, 168] on div "Truecore" at bounding box center [734, 169] width 923 height 33
click at [340, 173] on button "Truecore" at bounding box center [319, 170] width 43 height 20
click at [385, 171] on div "Truecore" at bounding box center [734, 169] width 923 height 33
click at [341, 172] on div "Truecore" at bounding box center [734, 169] width 923 height 33
click at [1176, 59] on icon "button" at bounding box center [1174, 63] width 12 height 16
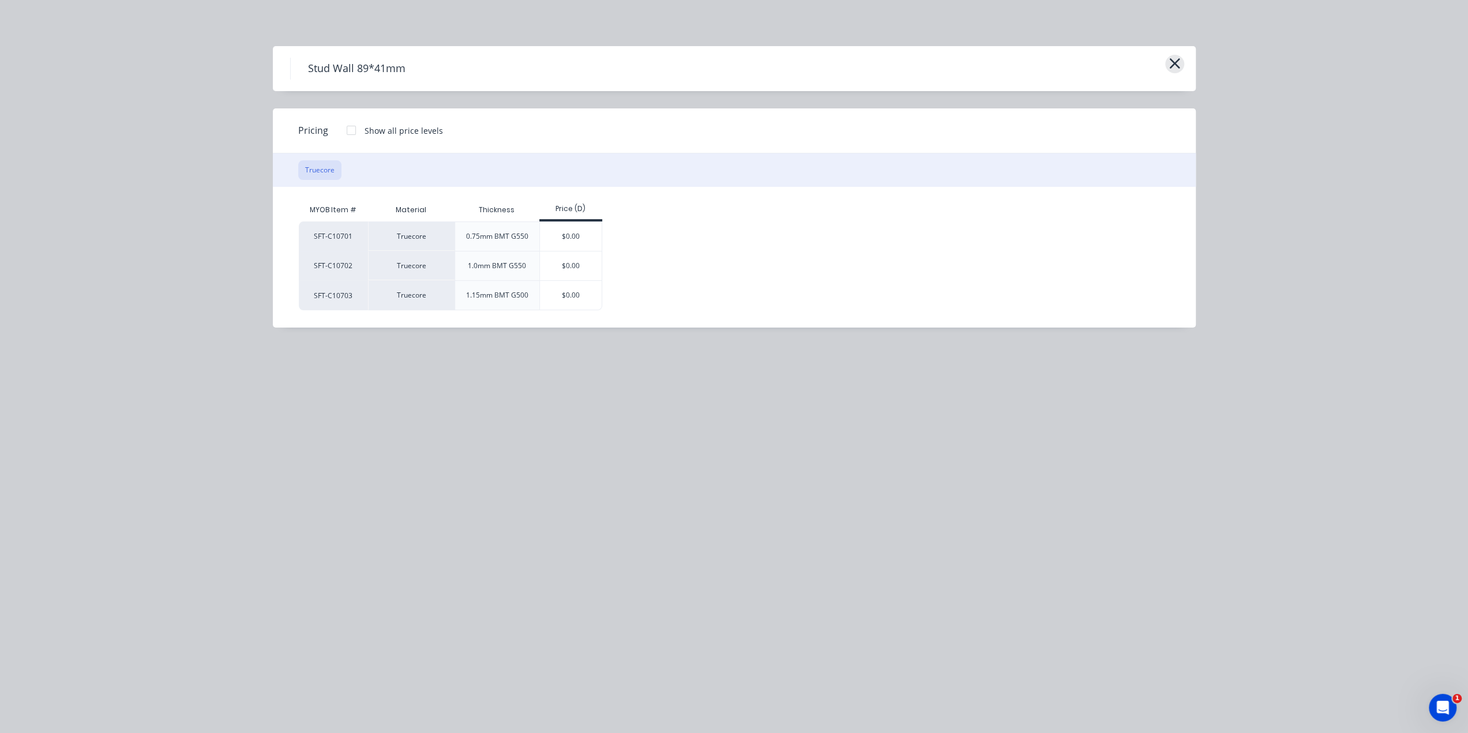
scroll to position [166, 0]
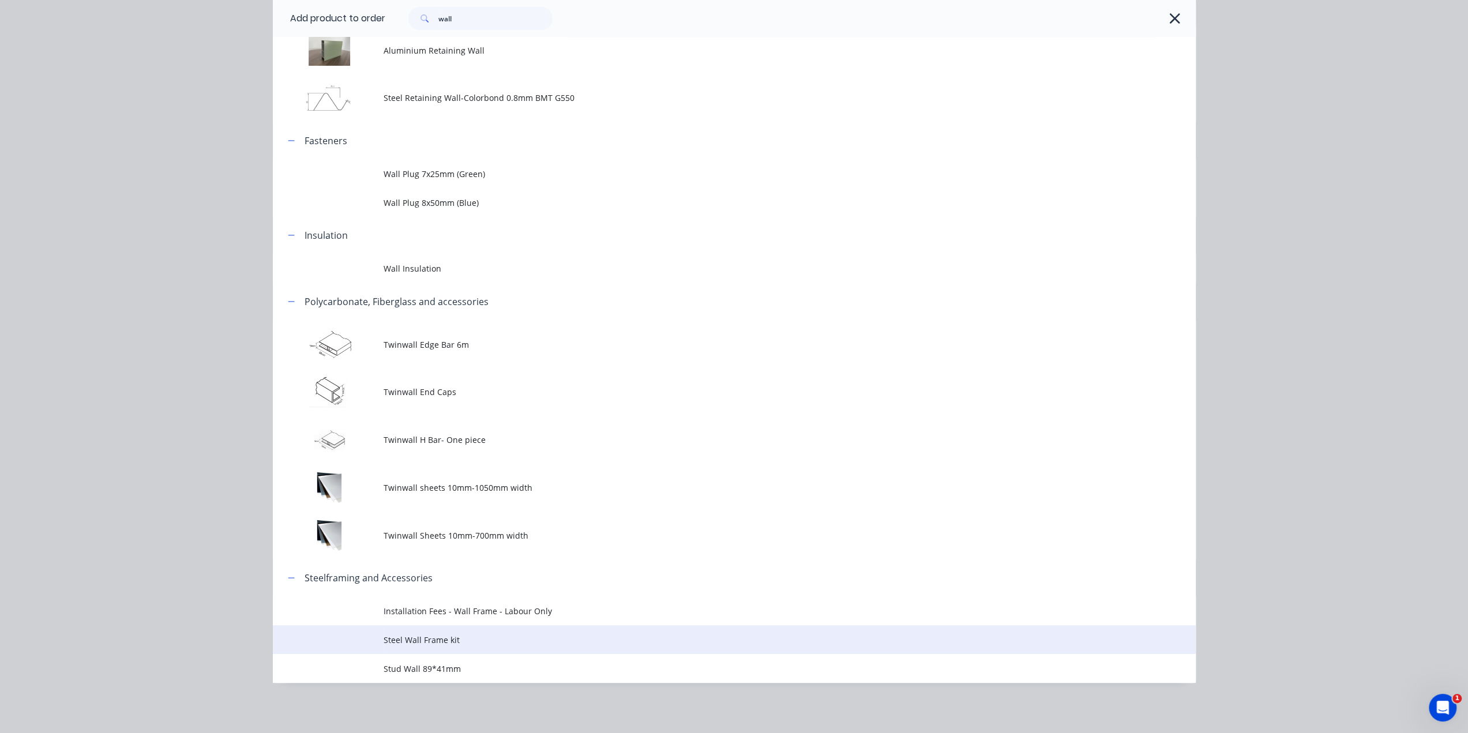
click at [484, 635] on span "Steel Wall Frame kit" at bounding box center [707, 640] width 649 height 12
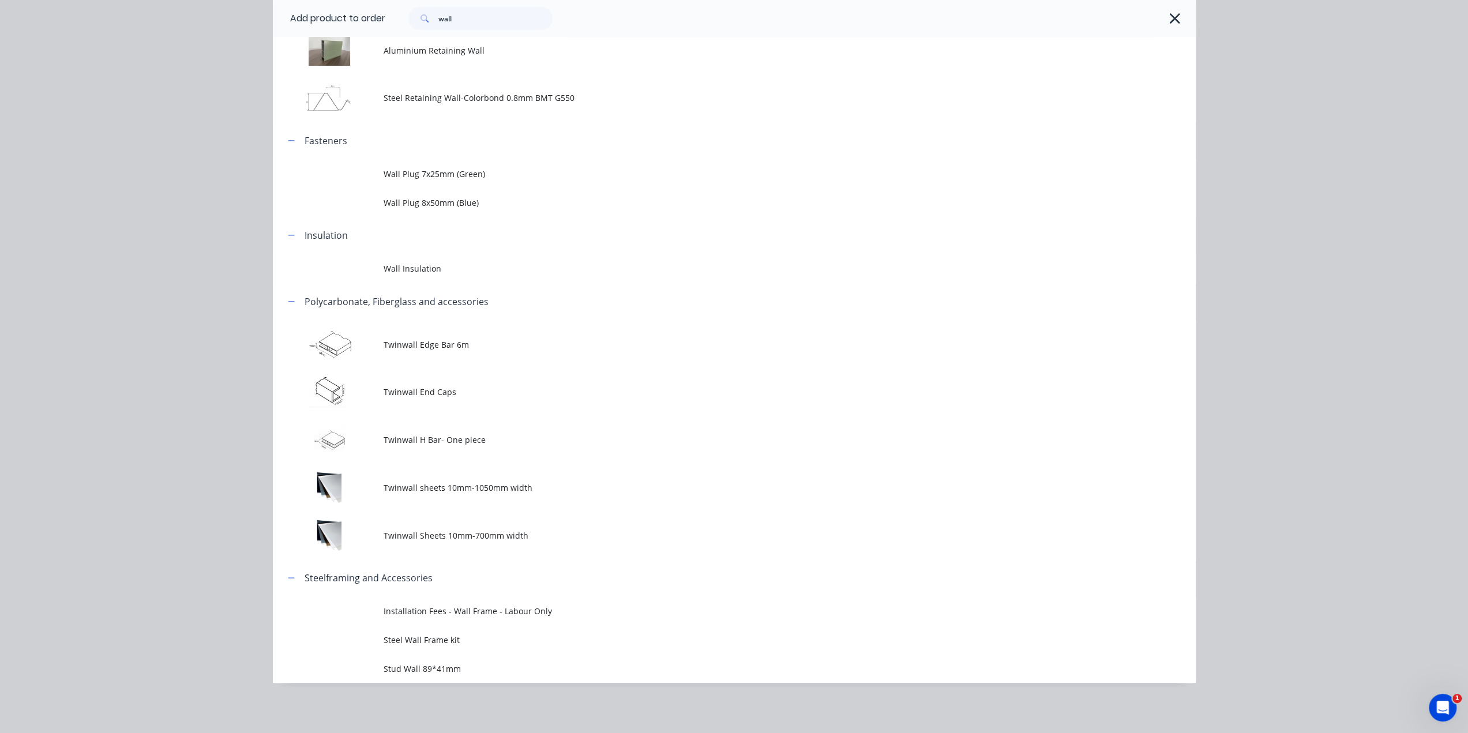
scroll to position [0, 0]
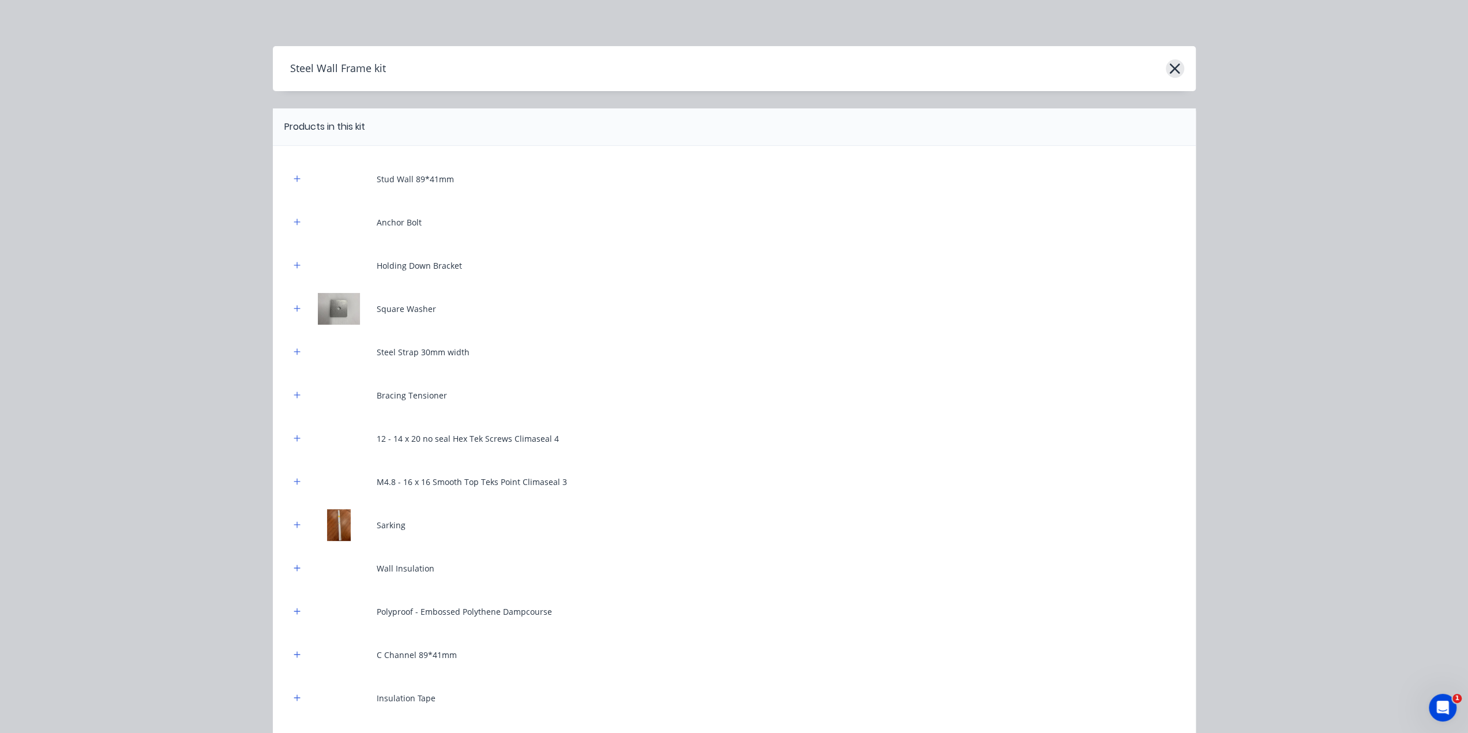
click at [1179, 65] on button "button" at bounding box center [1174, 68] width 18 height 18
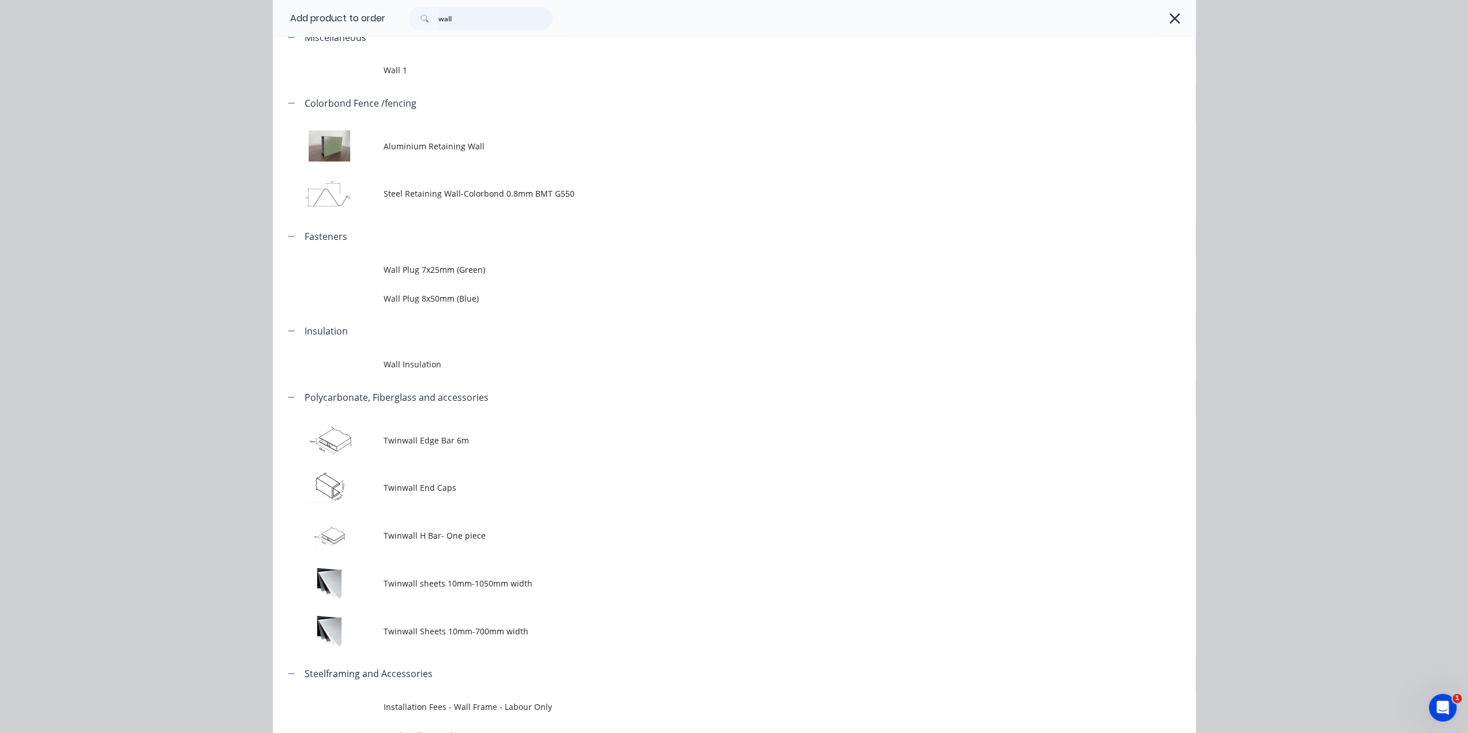
drag, startPoint x: 454, startPoint y: 18, endPoint x: 269, endPoint y: 3, distance: 185.7
click at [273, 5] on header "Add product to order wall" at bounding box center [734, 18] width 923 height 37
type input "c"
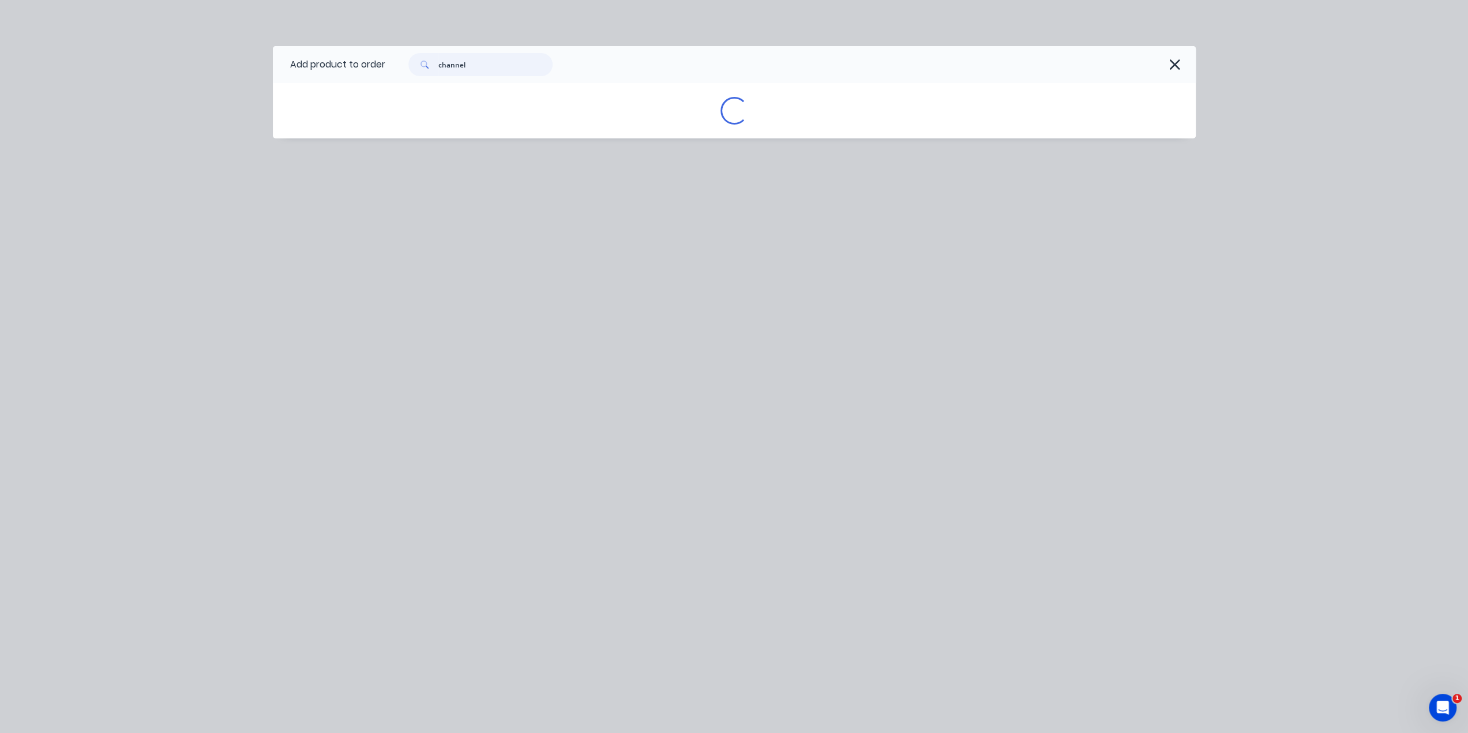
scroll to position [0, 0]
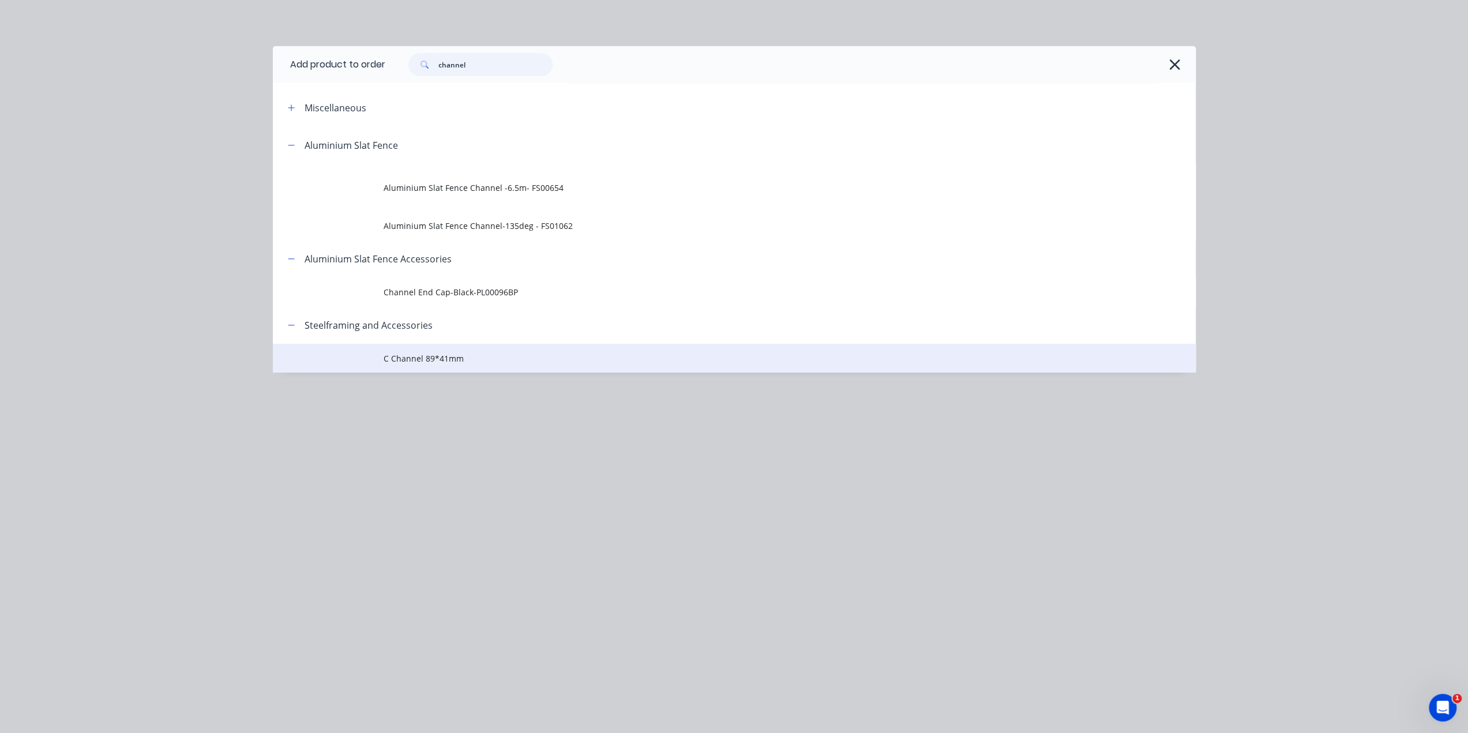
type input "channel"
click at [523, 356] on span "C Channel 89*41mm" at bounding box center [707, 358] width 649 height 12
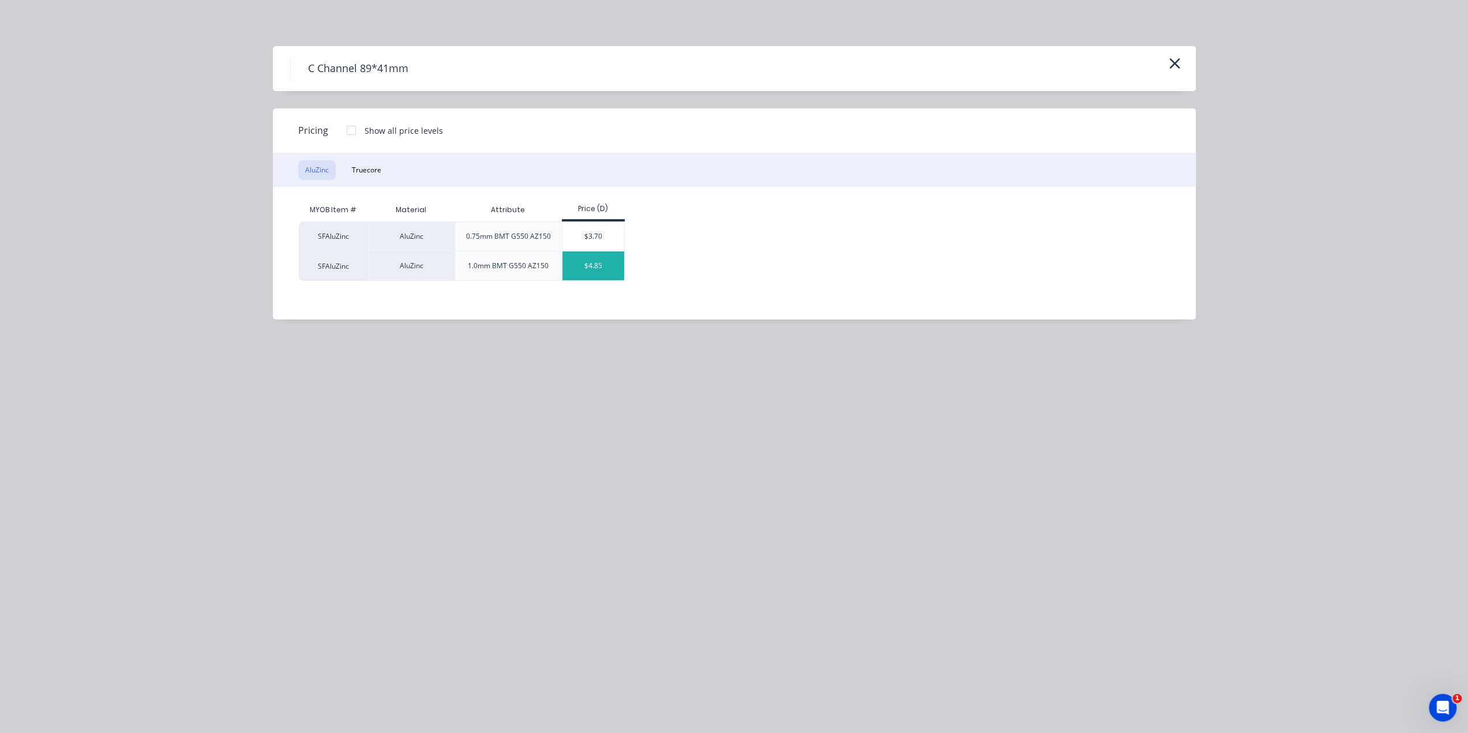
click at [593, 264] on div "$4.85" at bounding box center [593, 265] width 62 height 29
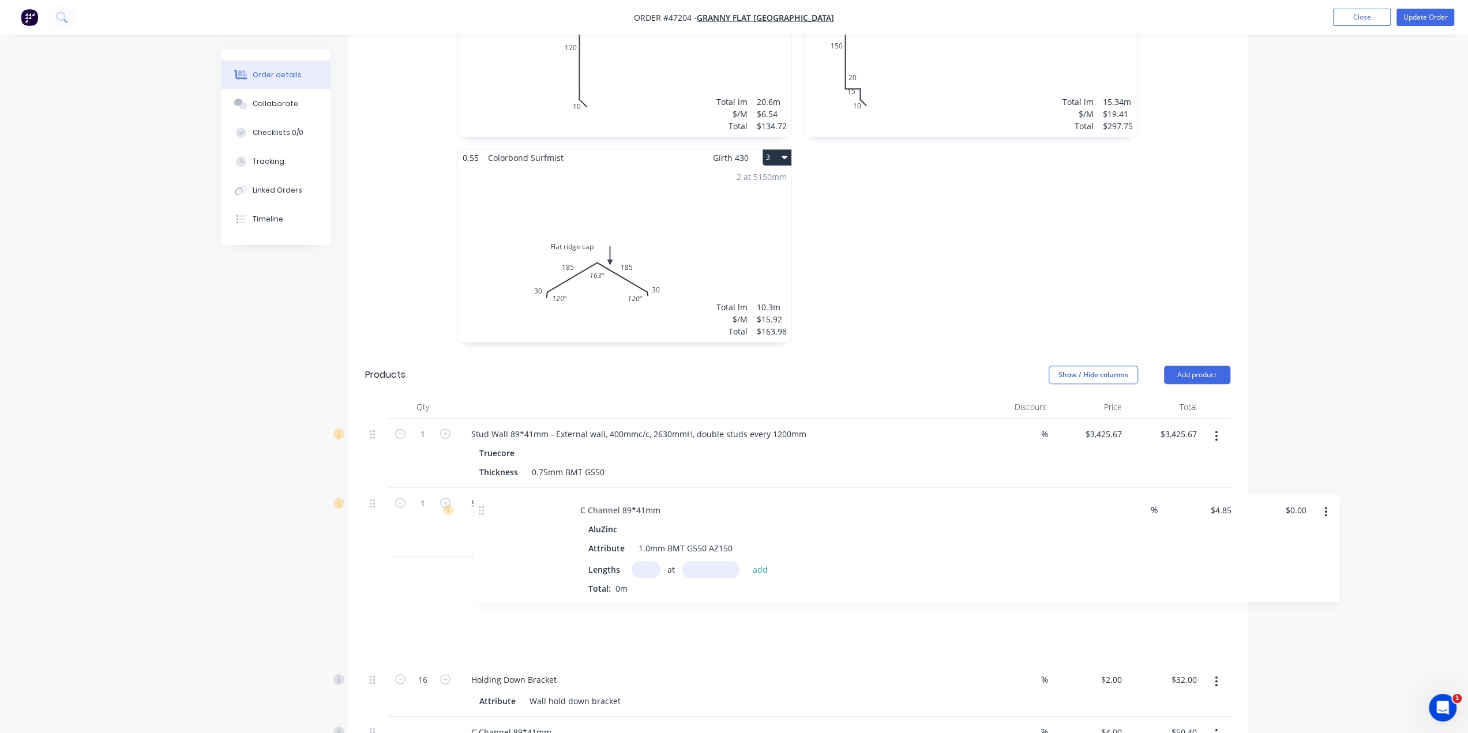
scroll to position [472, 0]
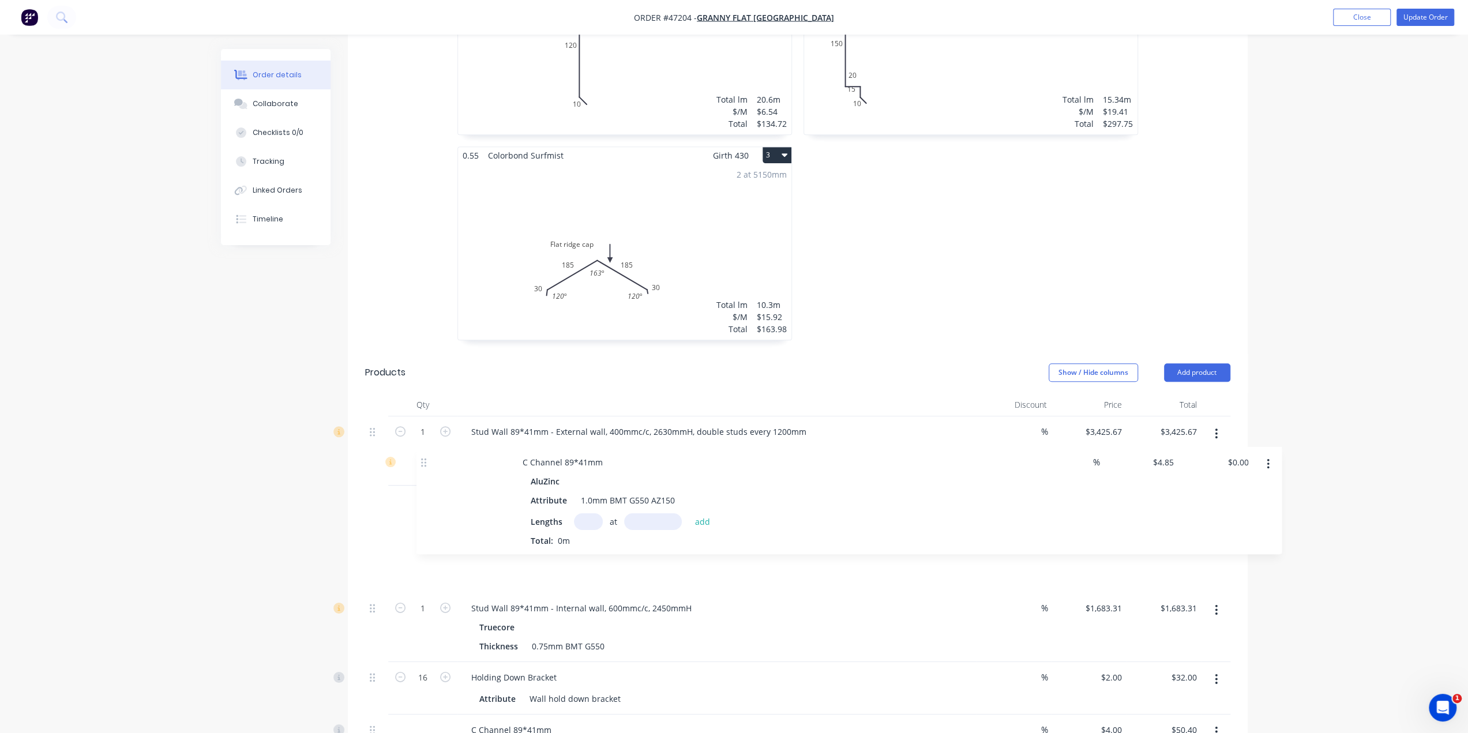
drag, startPoint x: 370, startPoint y: 342, endPoint x: 423, endPoint y: 461, distance: 129.9
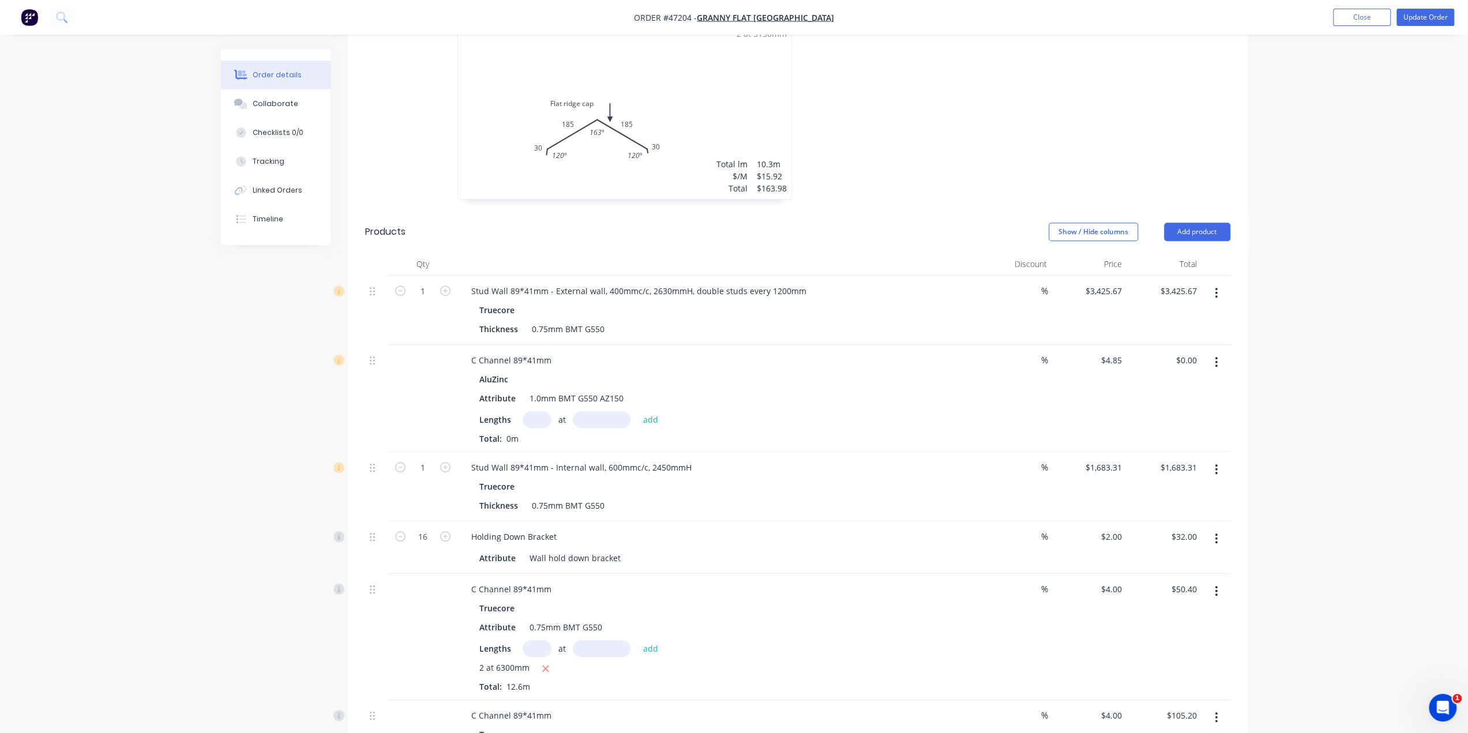
scroll to position [549, 0]
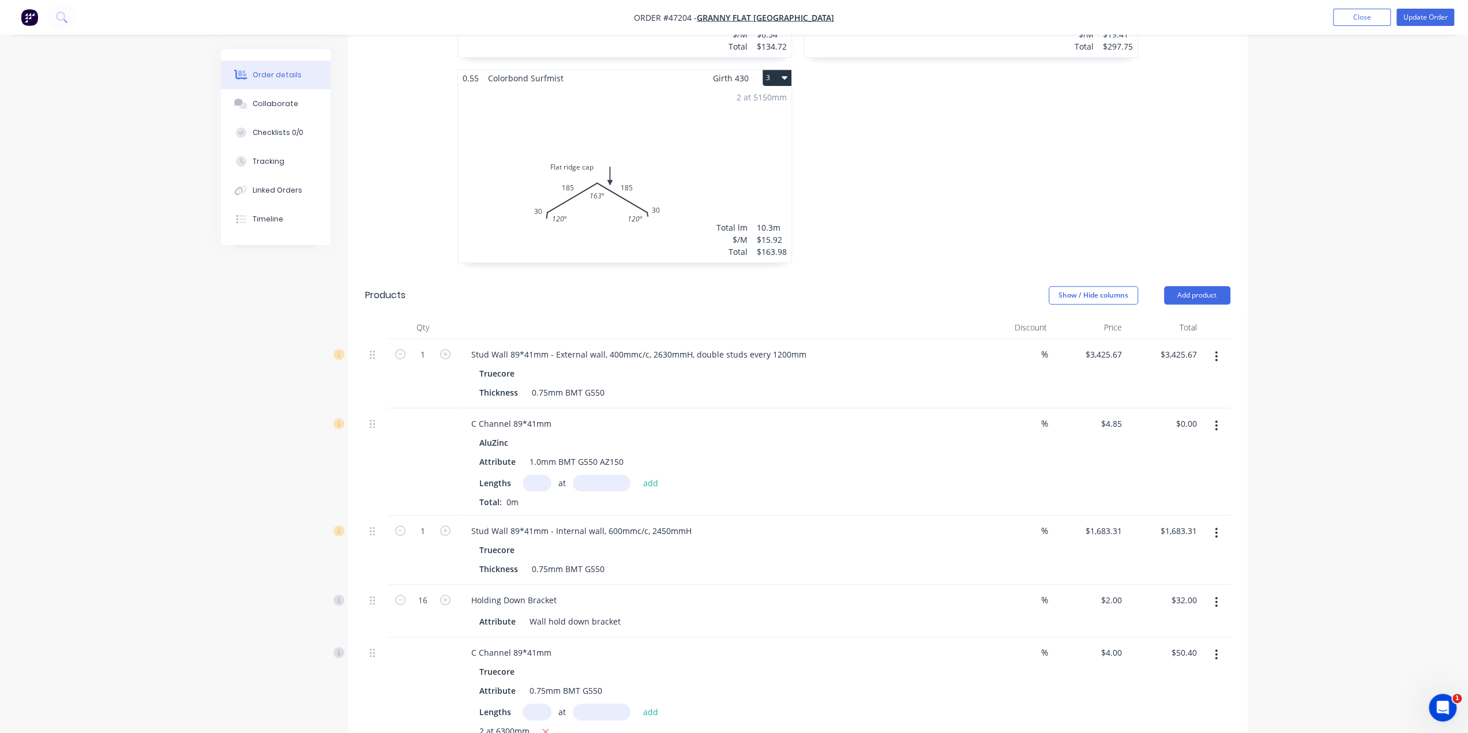
click at [529, 475] on input "text" at bounding box center [536, 483] width 29 height 17
type input "1"
type input "900600"
click at [637, 475] on button "add" at bounding box center [650, 483] width 27 height 16
type input "$4,367.91"
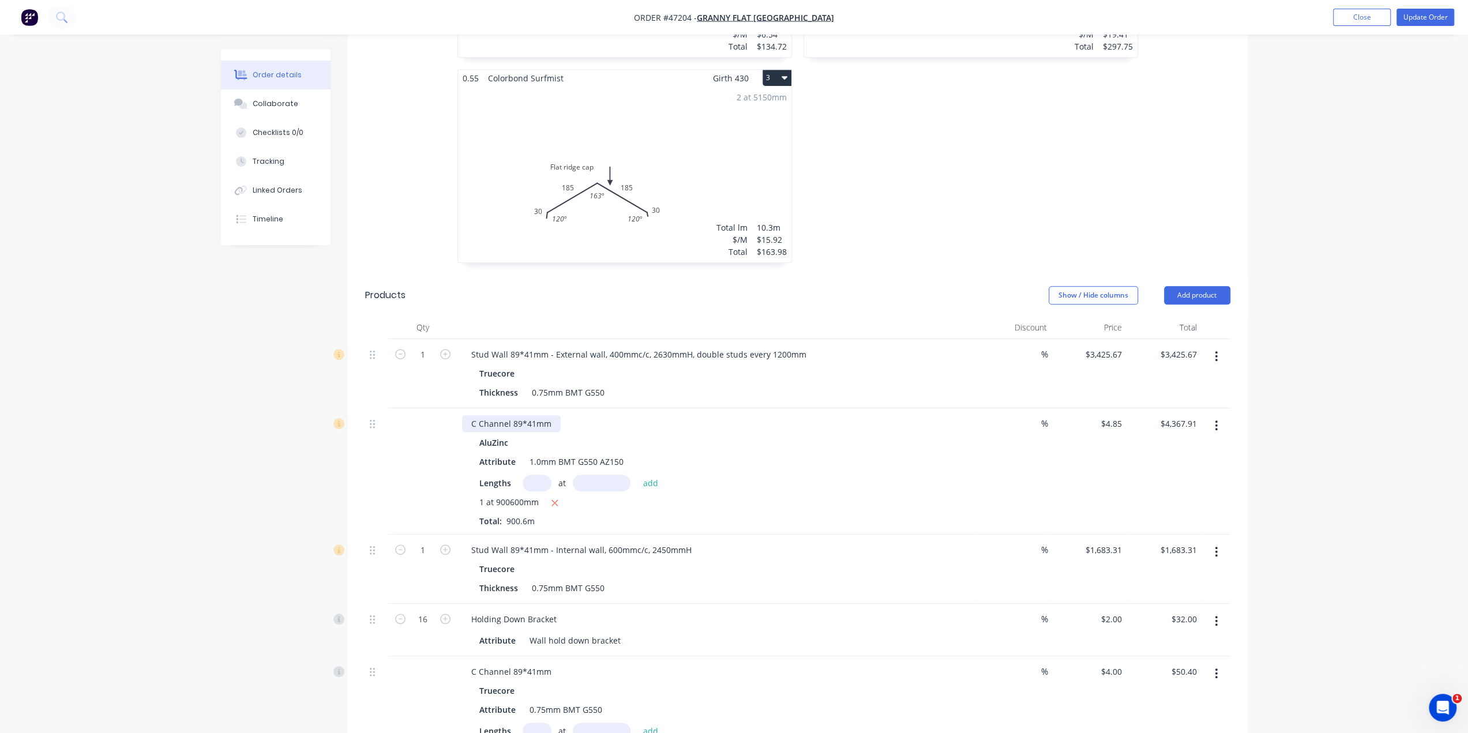
click at [552, 415] on div "C Channel 89*41mm" at bounding box center [511, 423] width 99 height 17
click at [847, 434] on div "AluZinc" at bounding box center [716, 442] width 475 height 17
click at [753, 541] on div "Stud Wall 89*41mm - Internal wall, 600mmc/c, 2450mmH" at bounding box center [717, 549] width 510 height 17
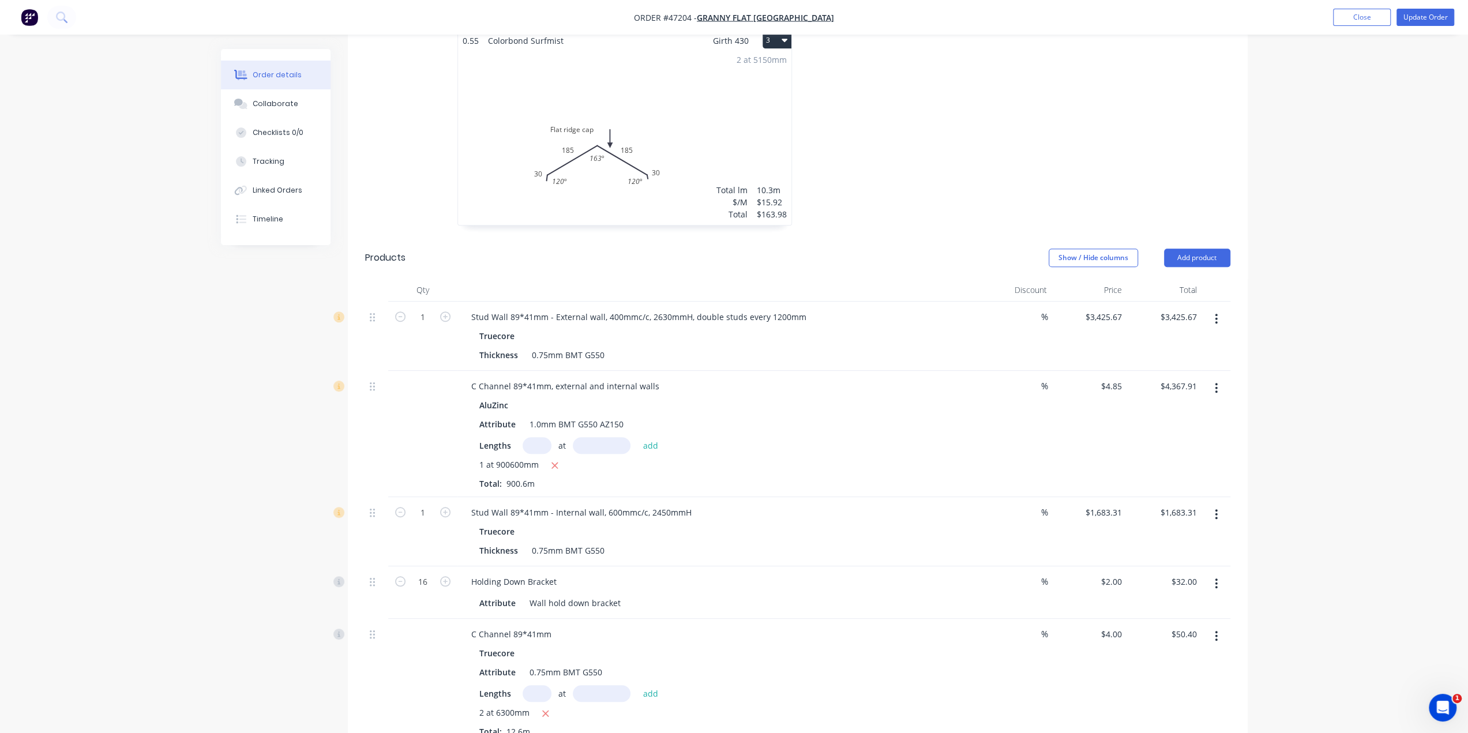
scroll to position [587, 0]
click at [544, 437] on input "text" at bounding box center [536, 445] width 29 height 17
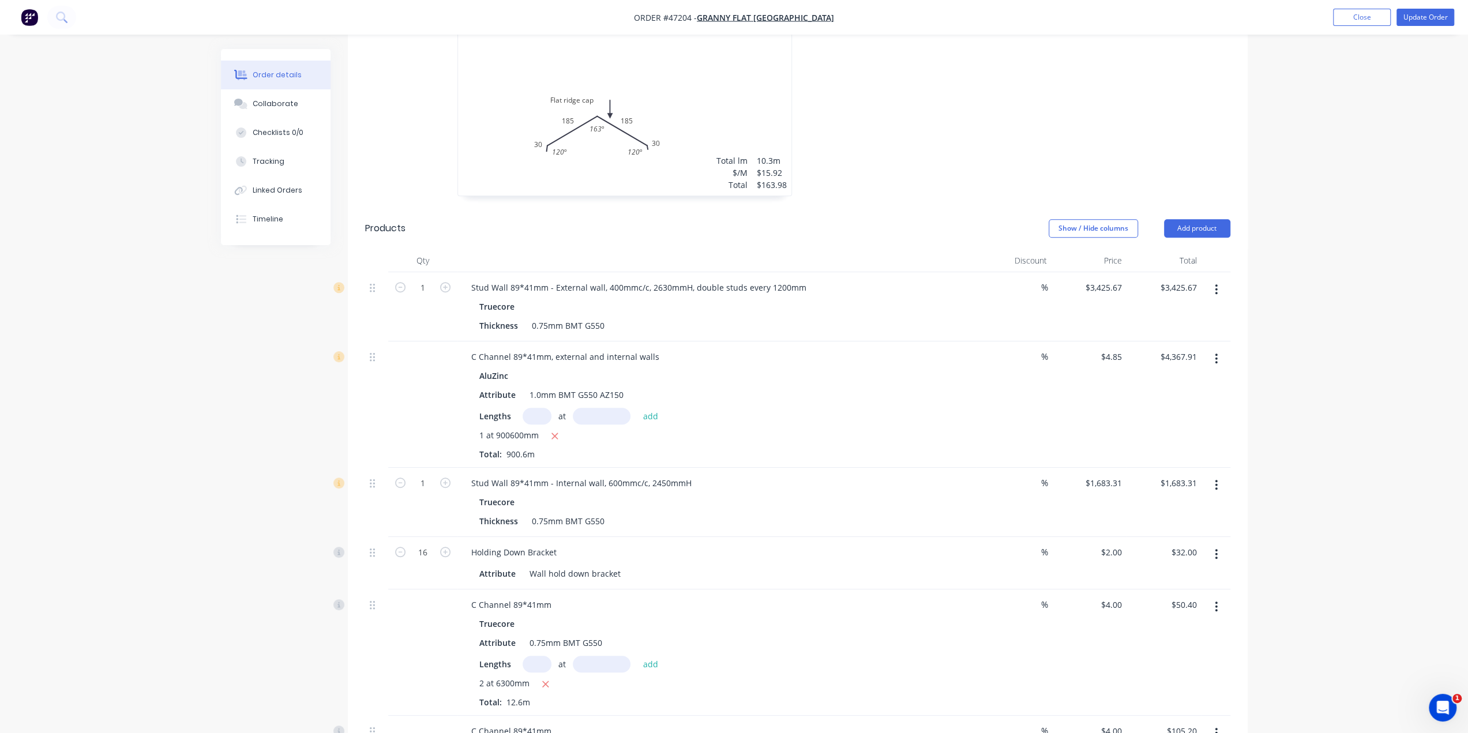
scroll to position [664, 0]
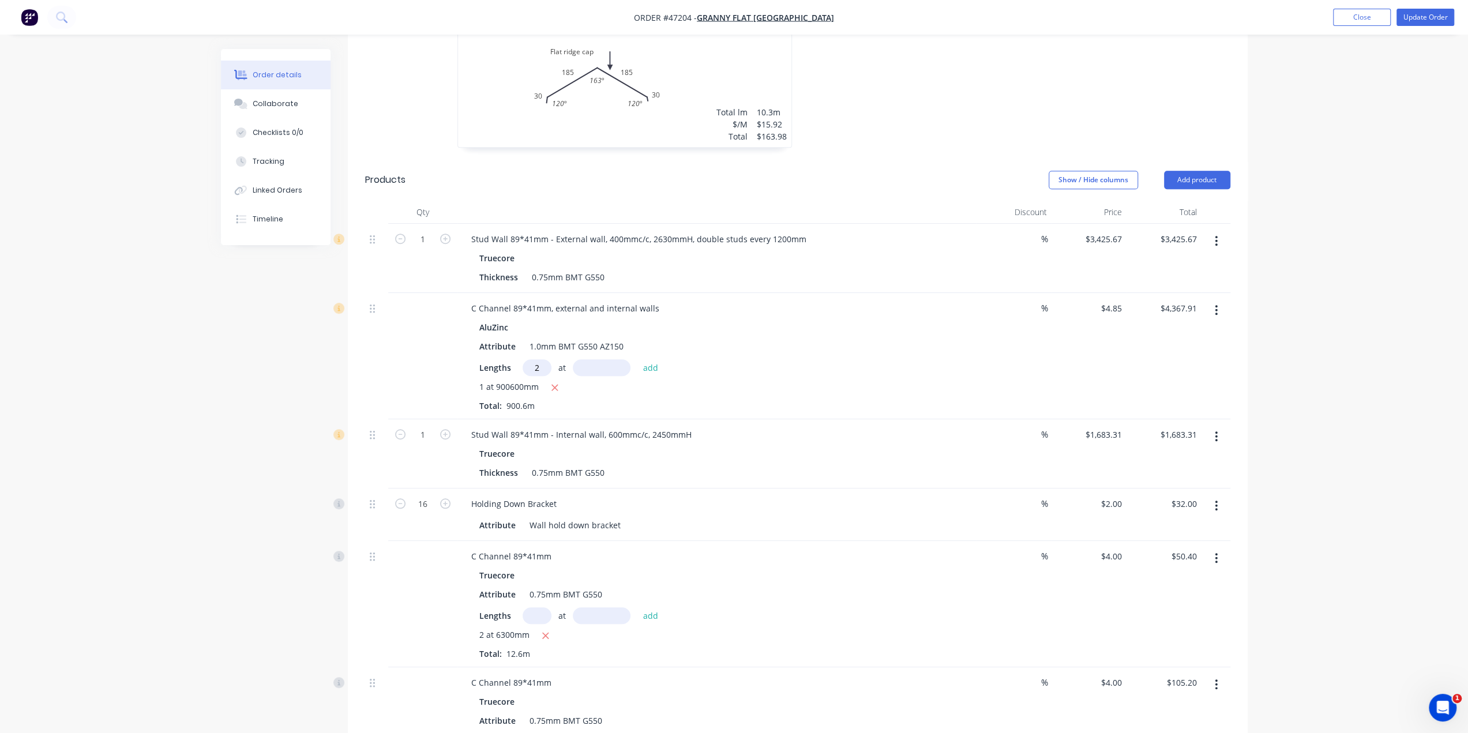
type input "2"
type input "6300"
click at [637, 359] on button "add" at bounding box center [650, 367] width 27 height 16
type input "$4,429.02"
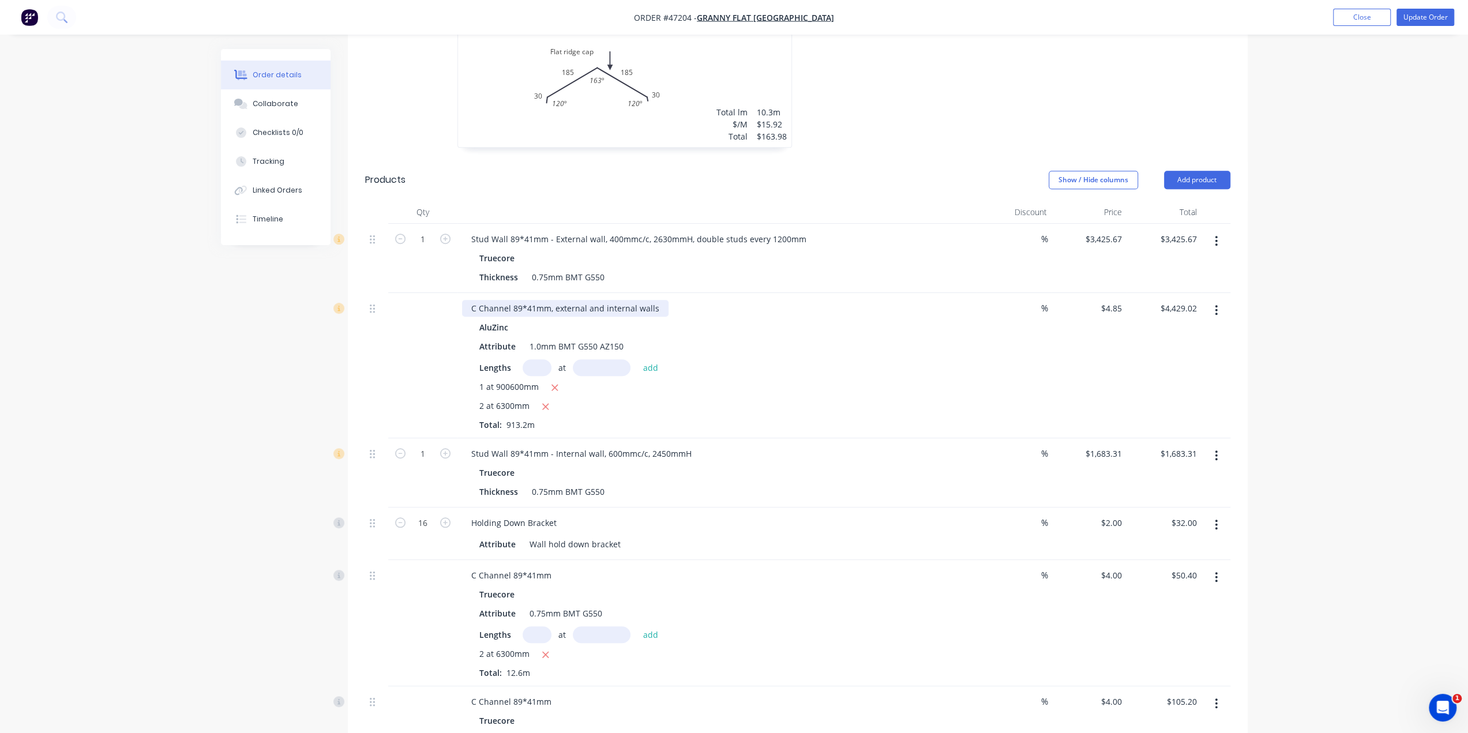
click at [656, 300] on div "C Channel 89*41mm, external and internal walls" at bounding box center [565, 308] width 206 height 17
click at [800, 338] on div "Attribute 1.0mm BMT G550 AZ150" at bounding box center [715, 346] width 480 height 17
click at [796, 319] on div "AluZinc" at bounding box center [716, 327] width 475 height 17
click at [720, 300] on div "C Channel 89*41mm, external and internal walls, spare studs 6300" at bounding box center [600, 308] width 277 height 17
click at [781, 359] on div "Lengths at add" at bounding box center [716, 367] width 475 height 17
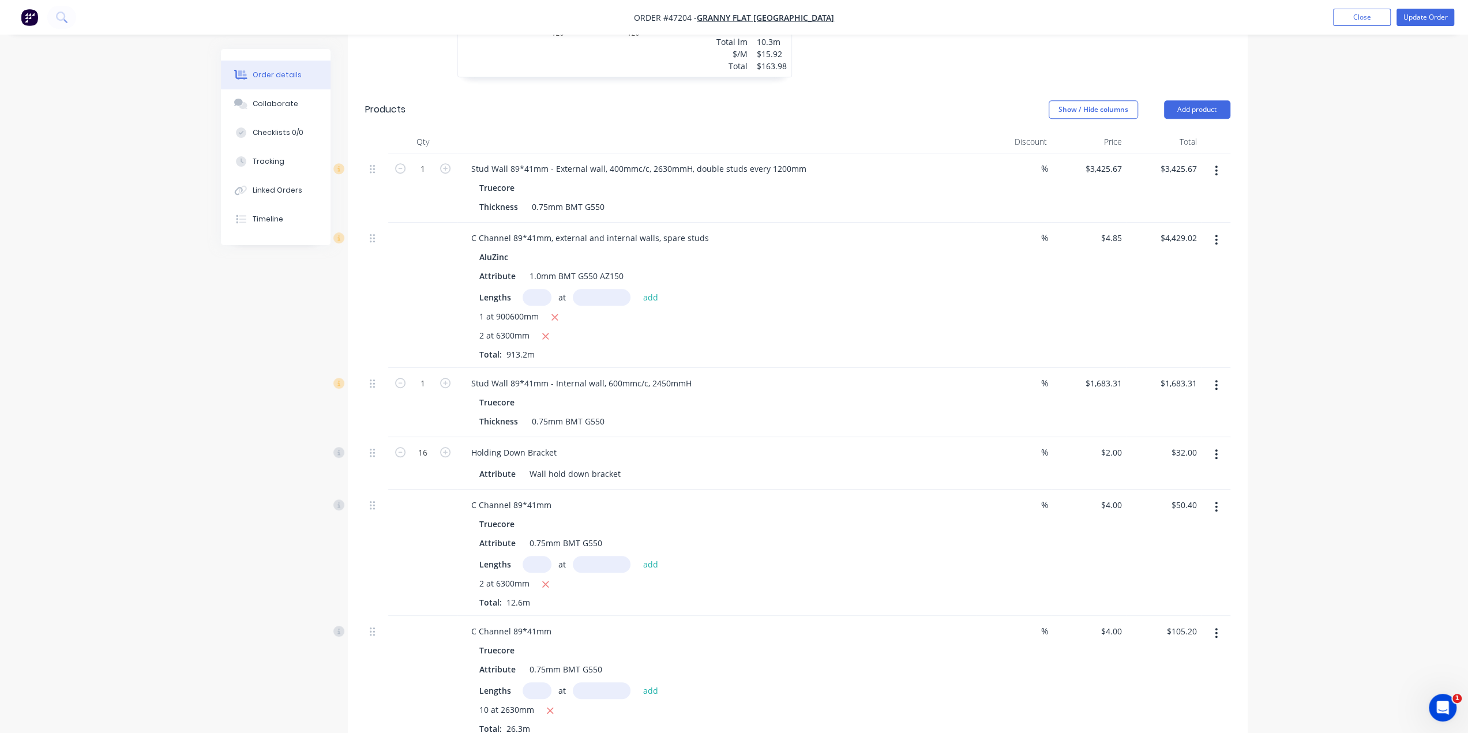
scroll to position [741, 0]
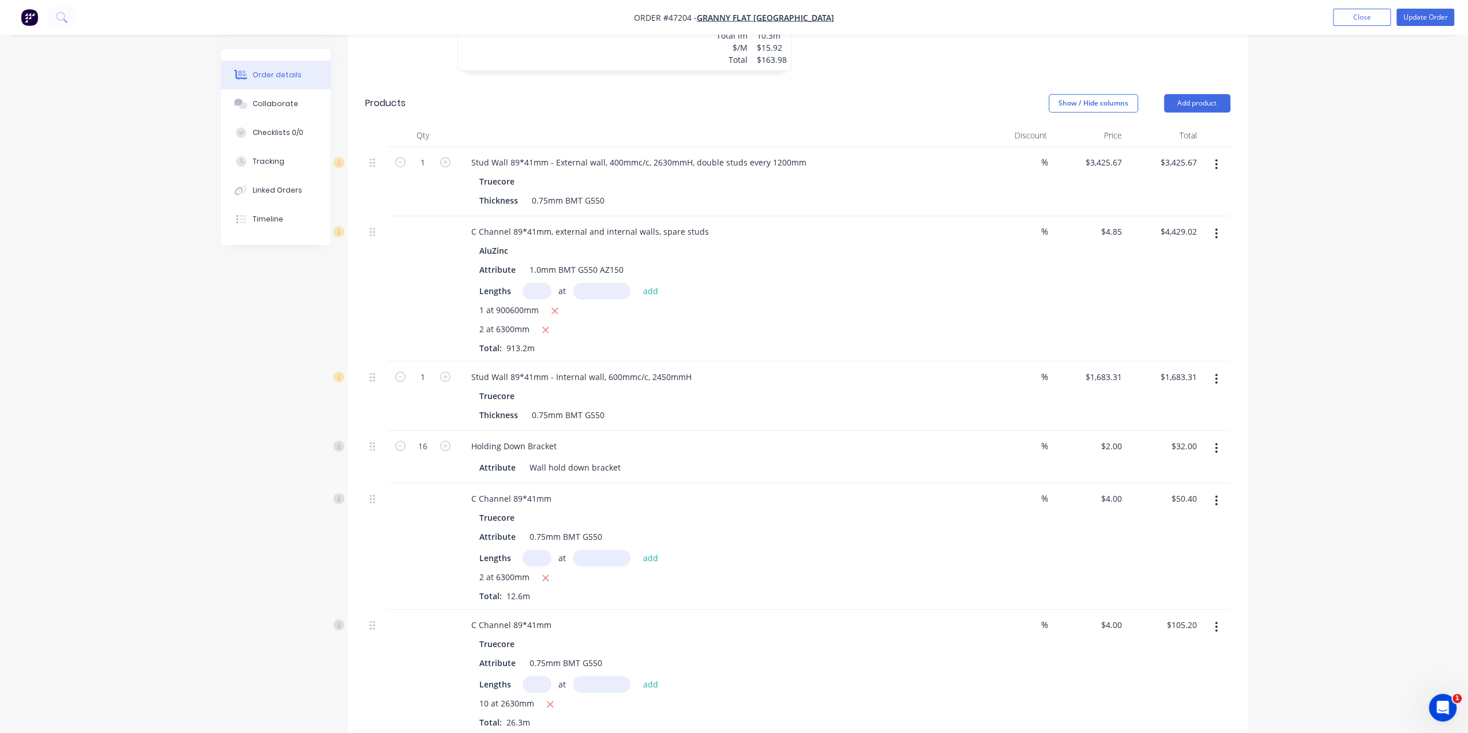
click at [1219, 490] on button "button" at bounding box center [1215, 500] width 27 height 21
drag, startPoint x: 1336, startPoint y: 502, endPoint x: 1421, endPoint y: 377, distance: 151.5
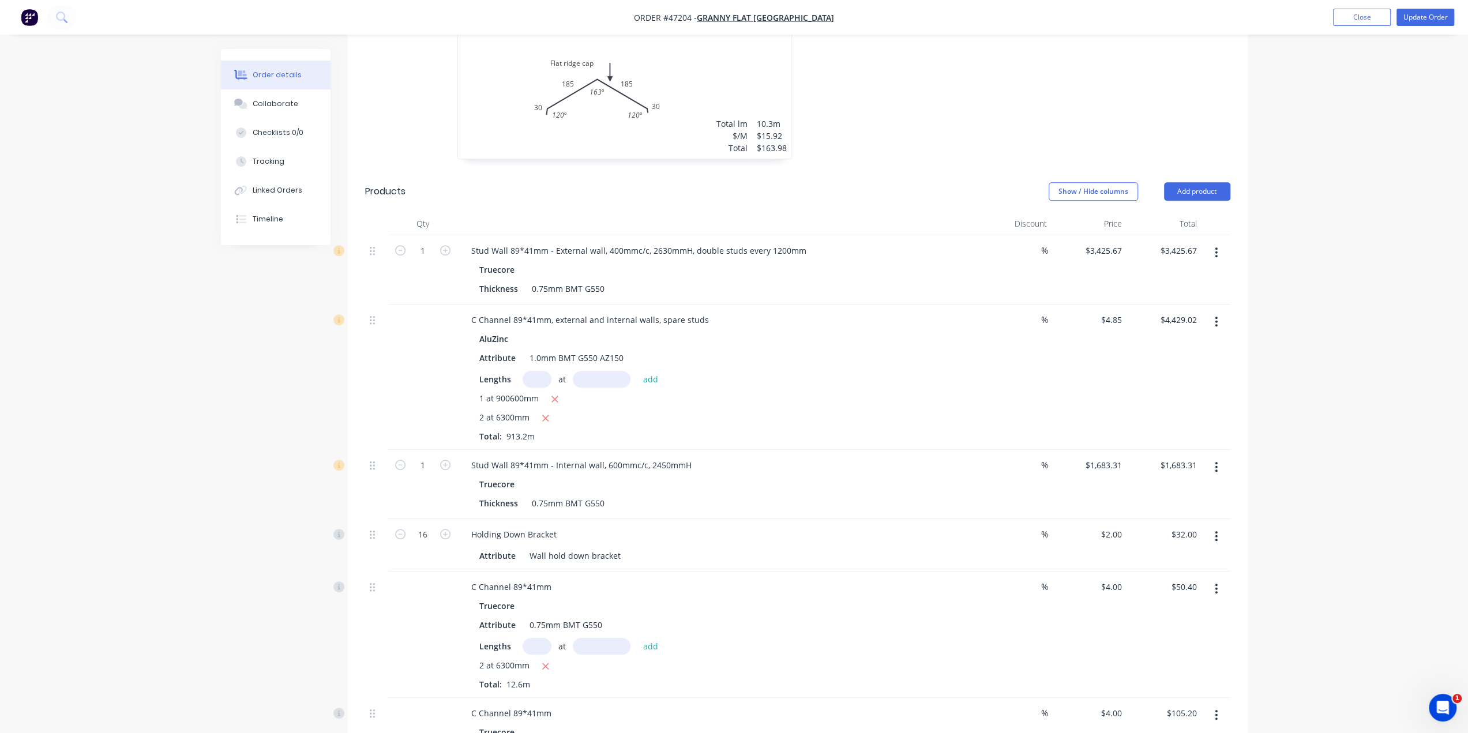
scroll to position [568, 0]
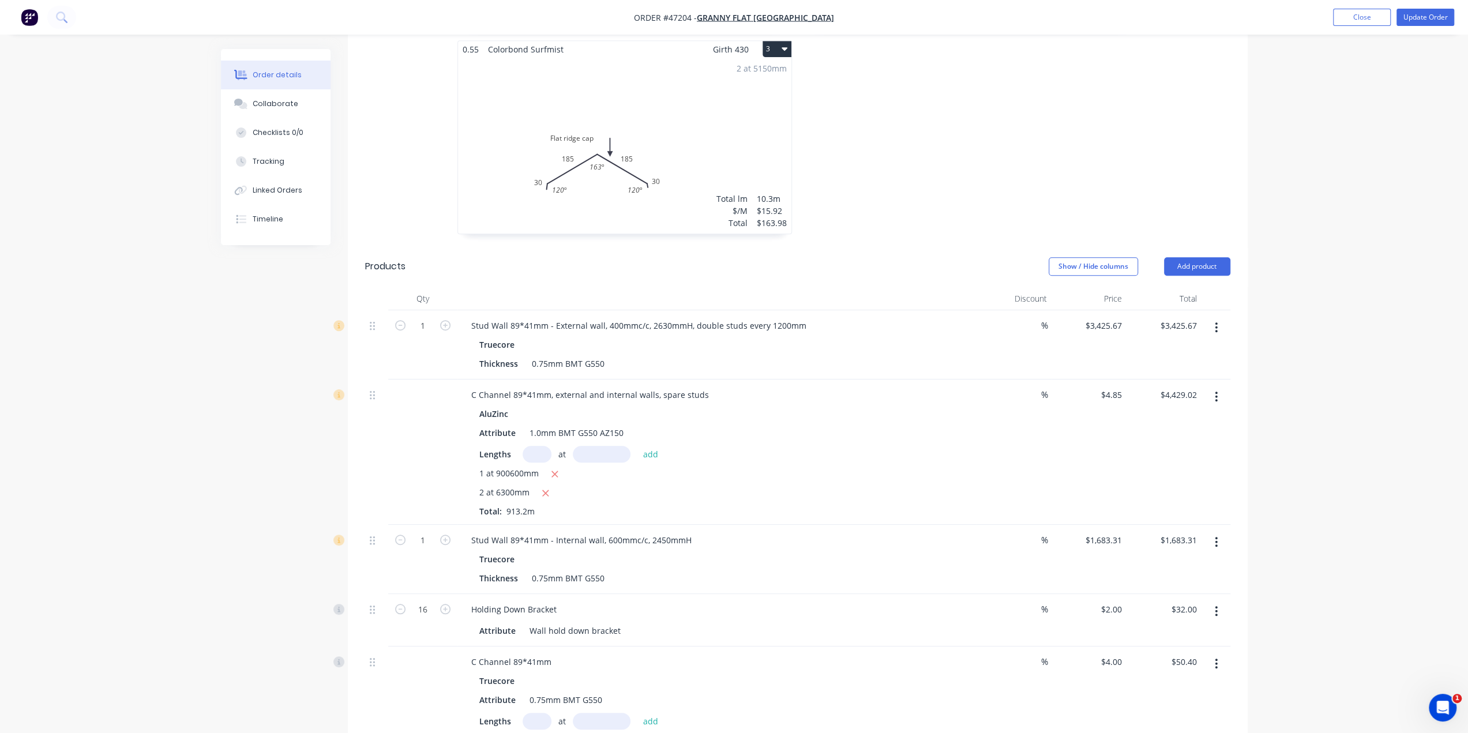
scroll to position [587, 0]
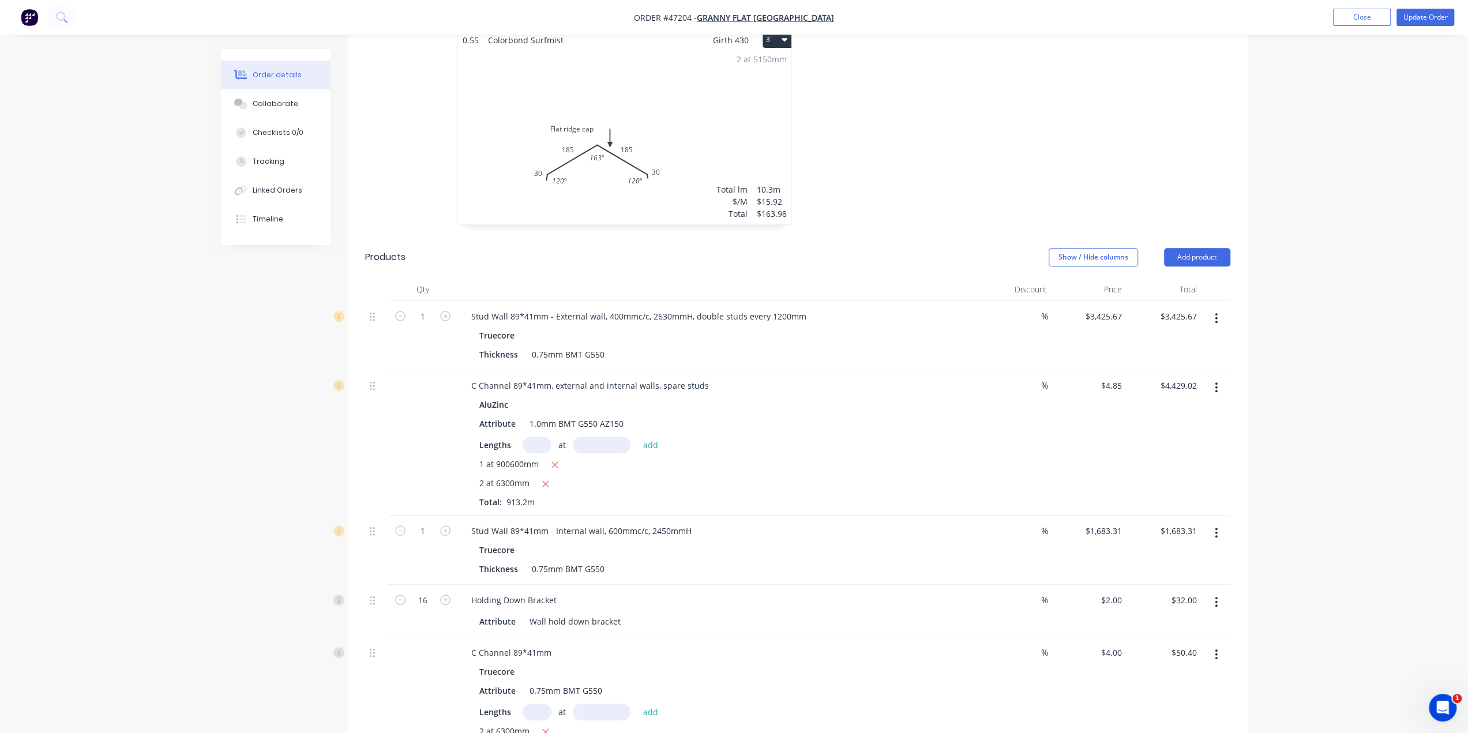
click at [1217, 313] on icon "button" at bounding box center [1216, 318] width 2 height 10
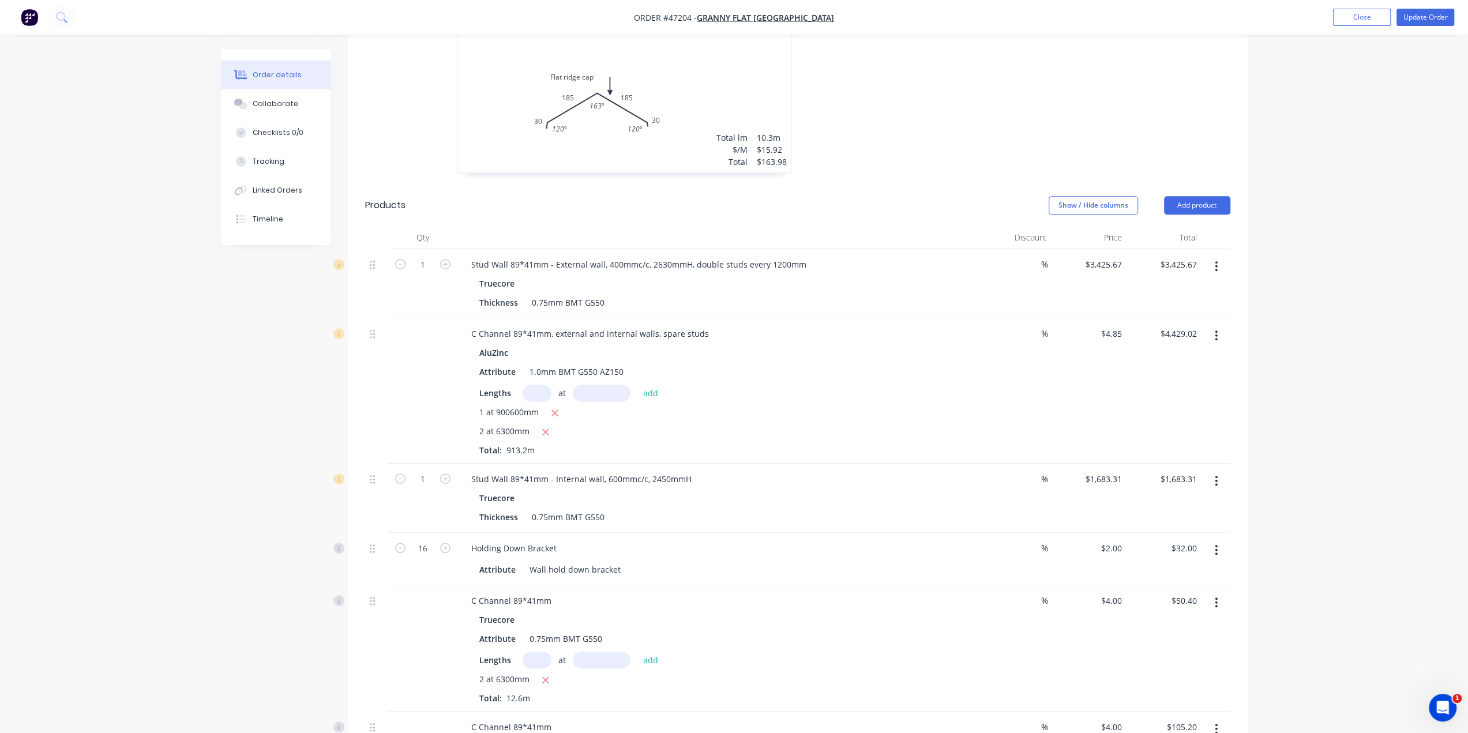
scroll to position [638, 0]
drag, startPoint x: 1366, startPoint y: 297, endPoint x: 1359, endPoint y: 298, distance: 6.4
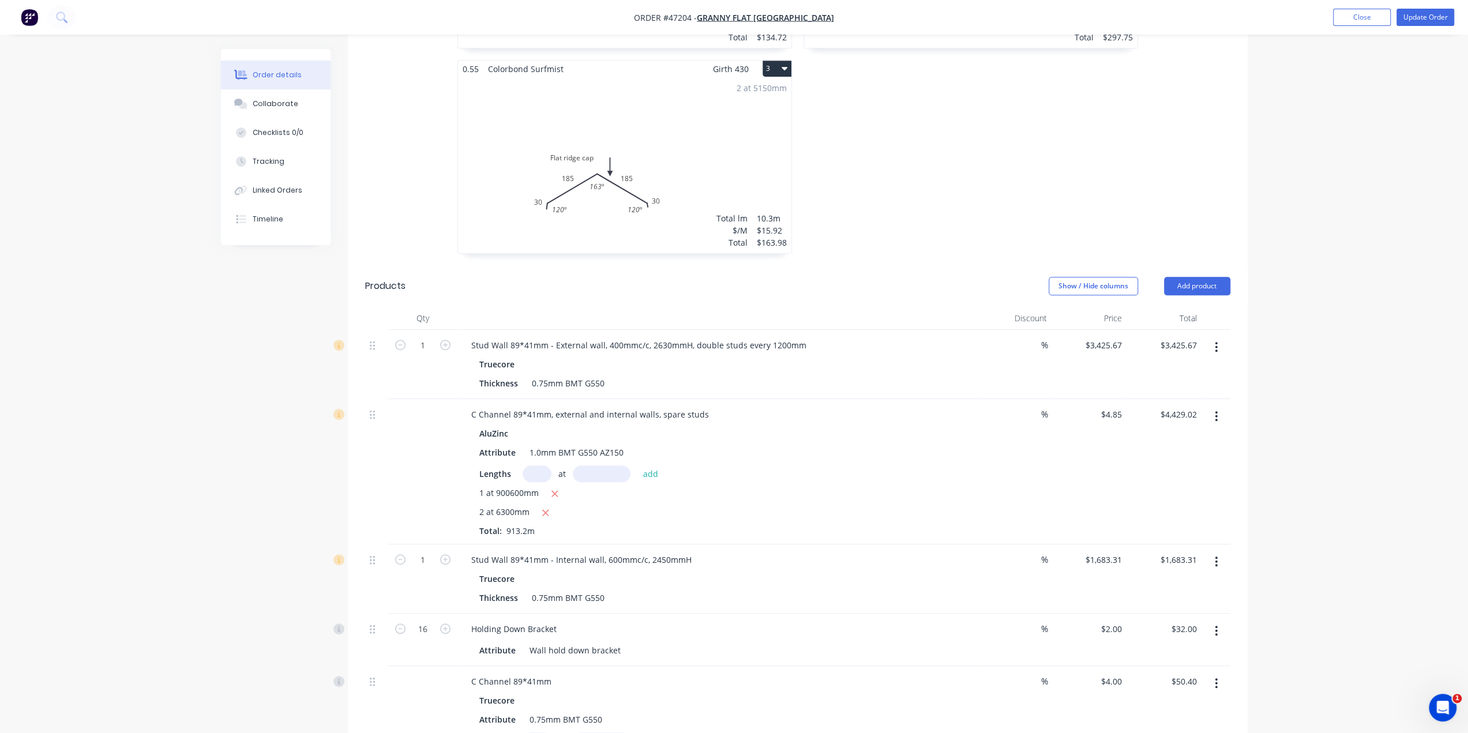
scroll to position [577, 0]
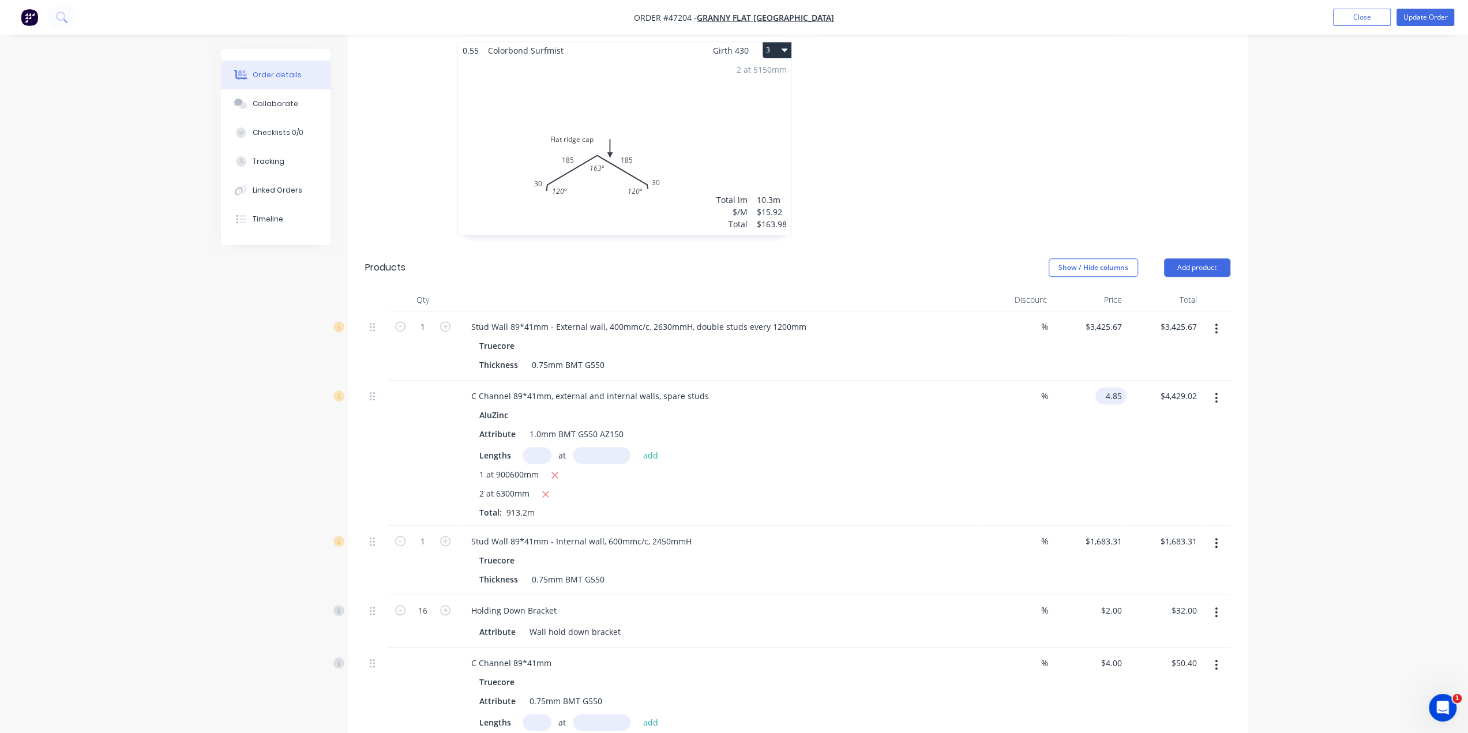
click at [1115, 388] on input "4.85" at bounding box center [1113, 396] width 27 height 17
drag, startPoint x: 1032, startPoint y: 433, endPoint x: 1152, endPoint y: 391, distance: 127.7
click at [1031, 433] on div "%" at bounding box center [1013, 453] width 75 height 145
click at [1120, 388] on input "4.85" at bounding box center [1113, 396] width 27 height 17
click at [1116, 388] on input "4.85" at bounding box center [1115, 396] width 22 height 17
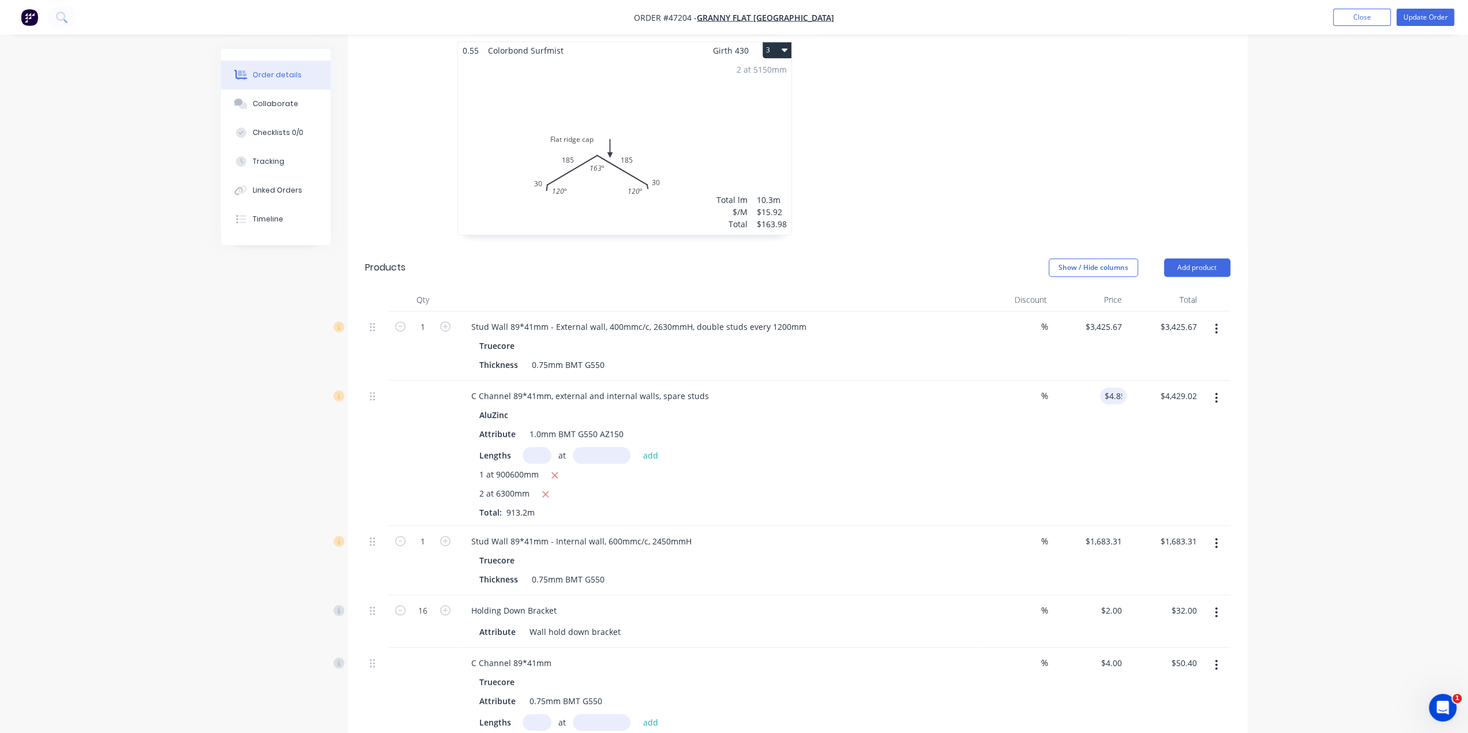
drag, startPoint x: 1110, startPoint y: 405, endPoint x: 1122, endPoint y: 372, distance: 35.8
click at [1109, 404] on div "$4.85 4.85" at bounding box center [1088, 453] width 75 height 145
click at [1120, 388] on input "4.85" at bounding box center [1115, 396] width 22 height 17
click at [1195, 416] on div "$4,429.02 $4,429.02" at bounding box center [1163, 453] width 75 height 145
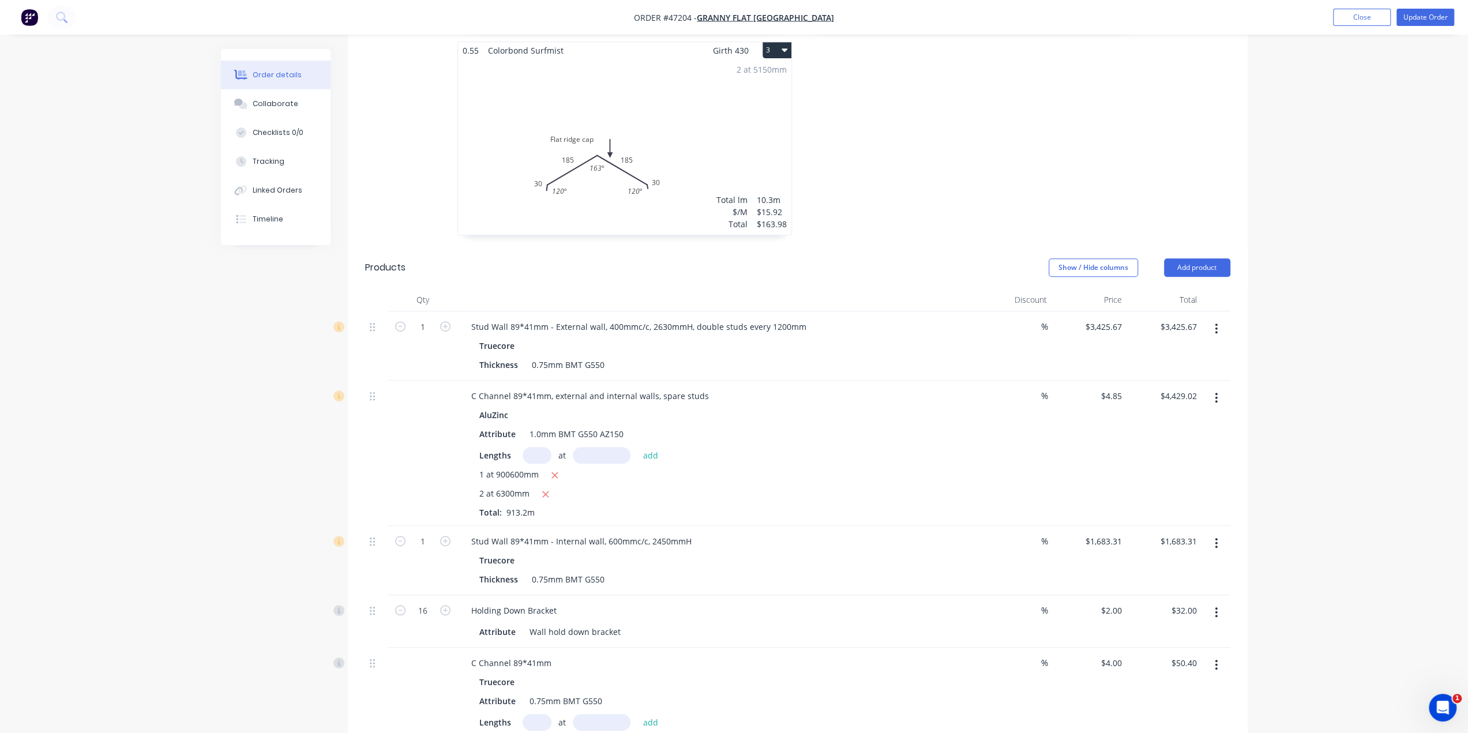
click at [1120, 388] on input "4.85" at bounding box center [1113, 396] width 27 height 17
type input "$5.85"
type input "$5,342.22"
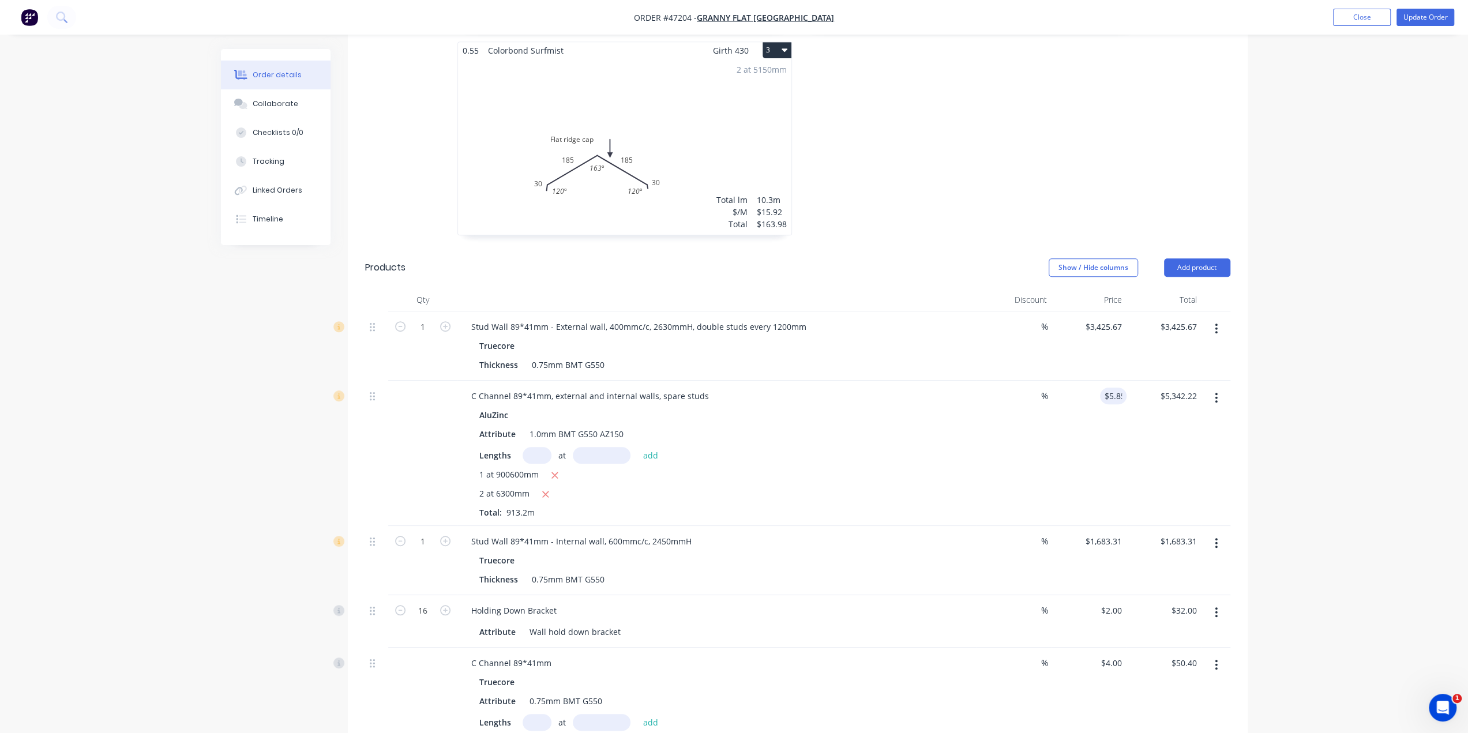
click at [1110, 416] on div "$5.85 5.85" at bounding box center [1088, 453] width 75 height 145
click at [1110, 416] on div "$5.85 $5.85" at bounding box center [1088, 453] width 75 height 145
click at [1214, 392] on icon "button" at bounding box center [1215, 398] width 3 height 13
click at [1175, 443] on div "Duplicate" at bounding box center [1175, 451] width 89 height 17
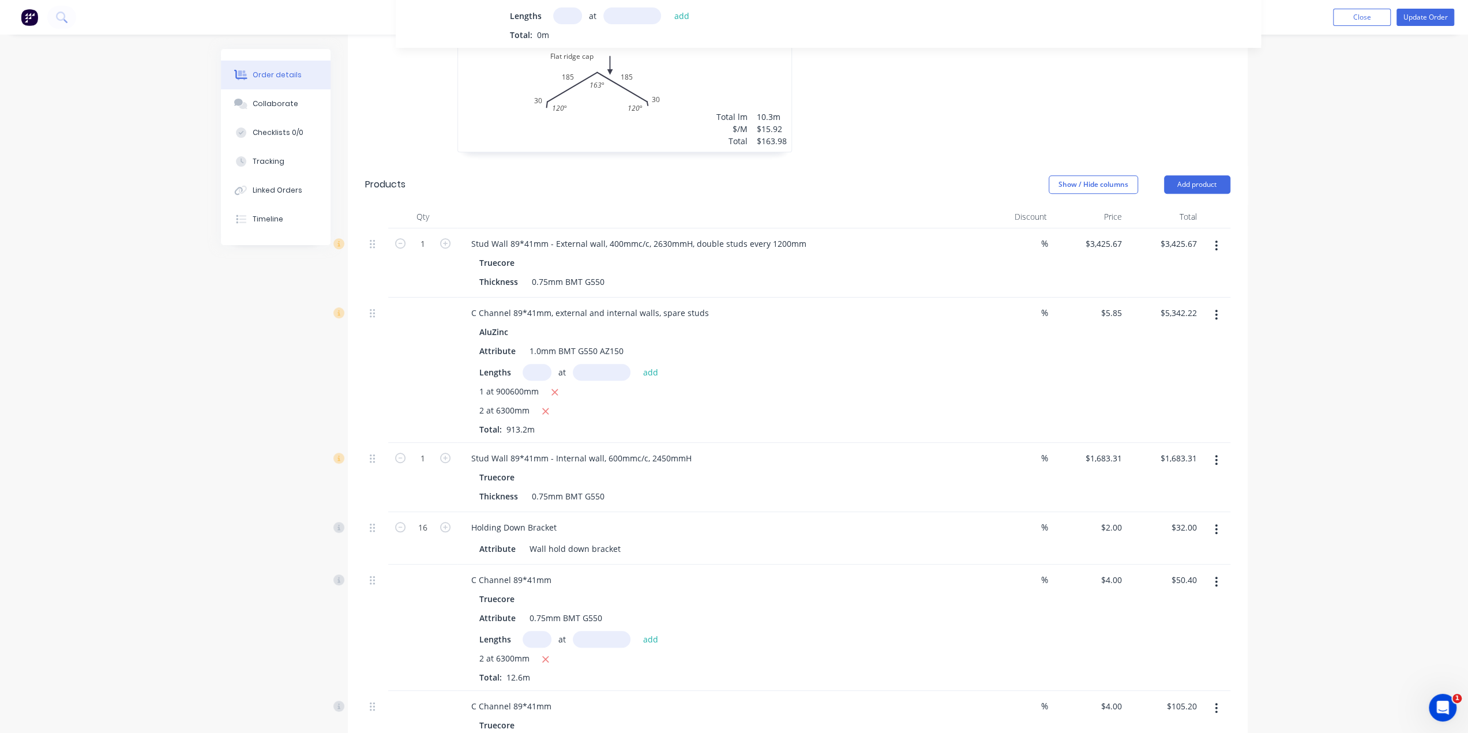
scroll to position [627, 0]
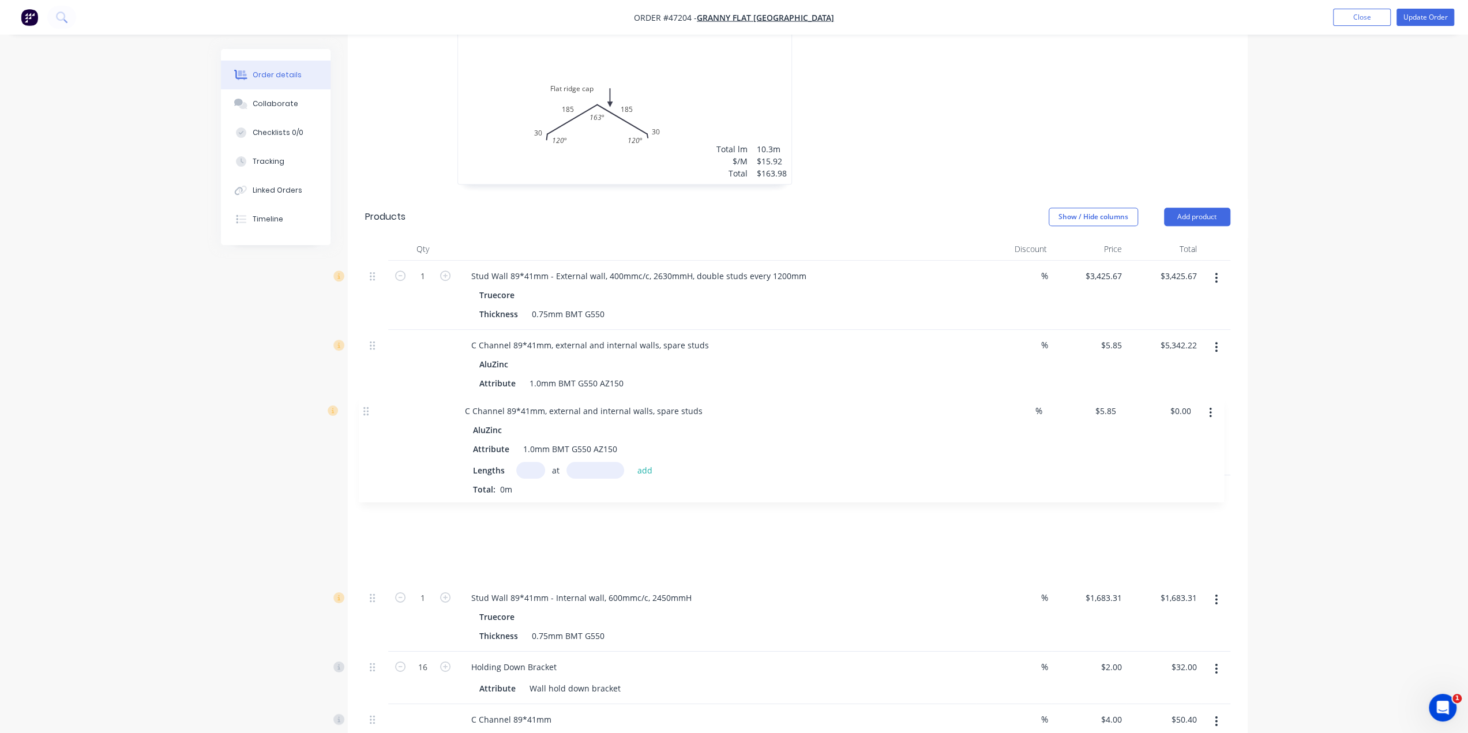
drag, startPoint x: 370, startPoint y: 377, endPoint x: 368, endPoint y: 388, distance: 11.1
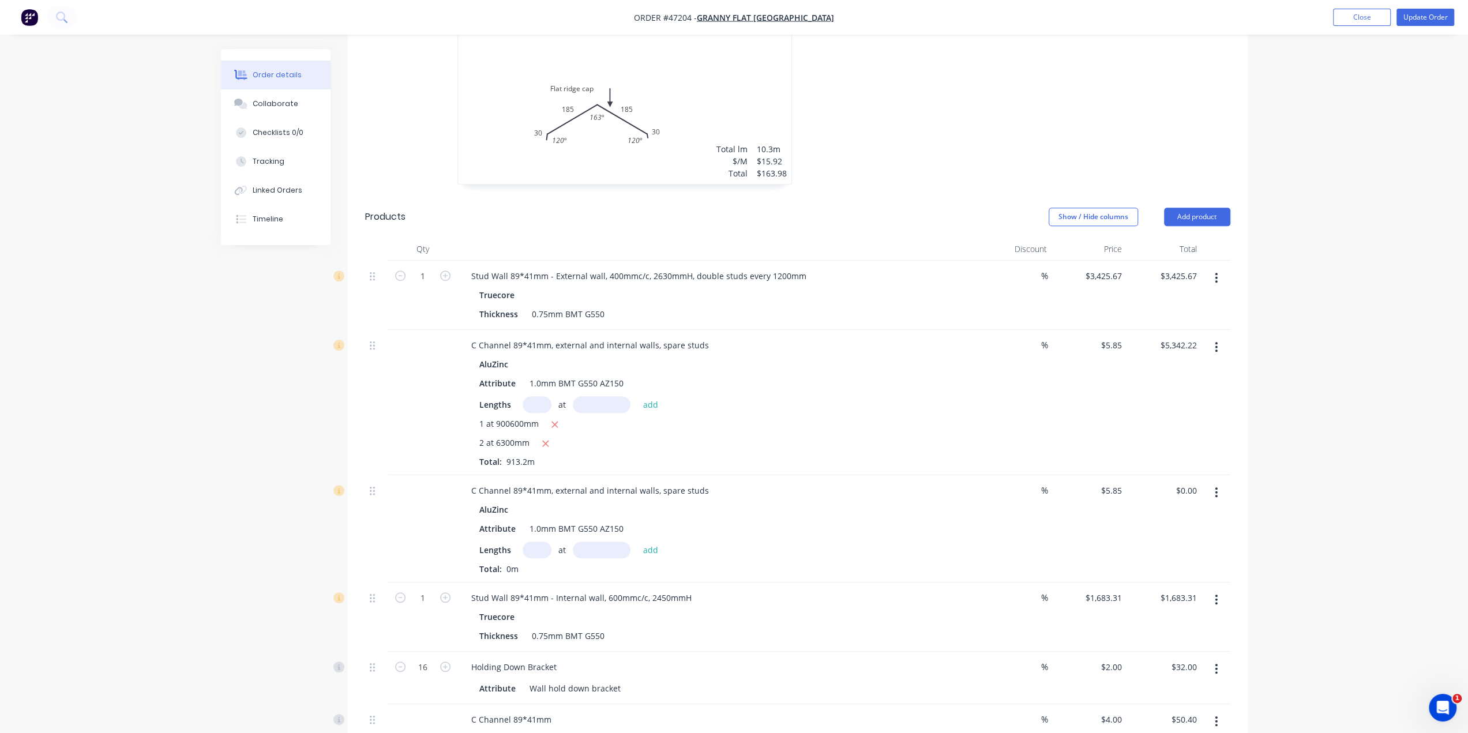
click at [534, 541] on input "text" at bounding box center [536, 549] width 29 height 17
type input "2"
type input "6300mm"
click at [1106, 482] on input "5.85" at bounding box center [1113, 490] width 27 height 17
click at [1108, 482] on input "5.85" at bounding box center [1115, 490] width 22 height 17
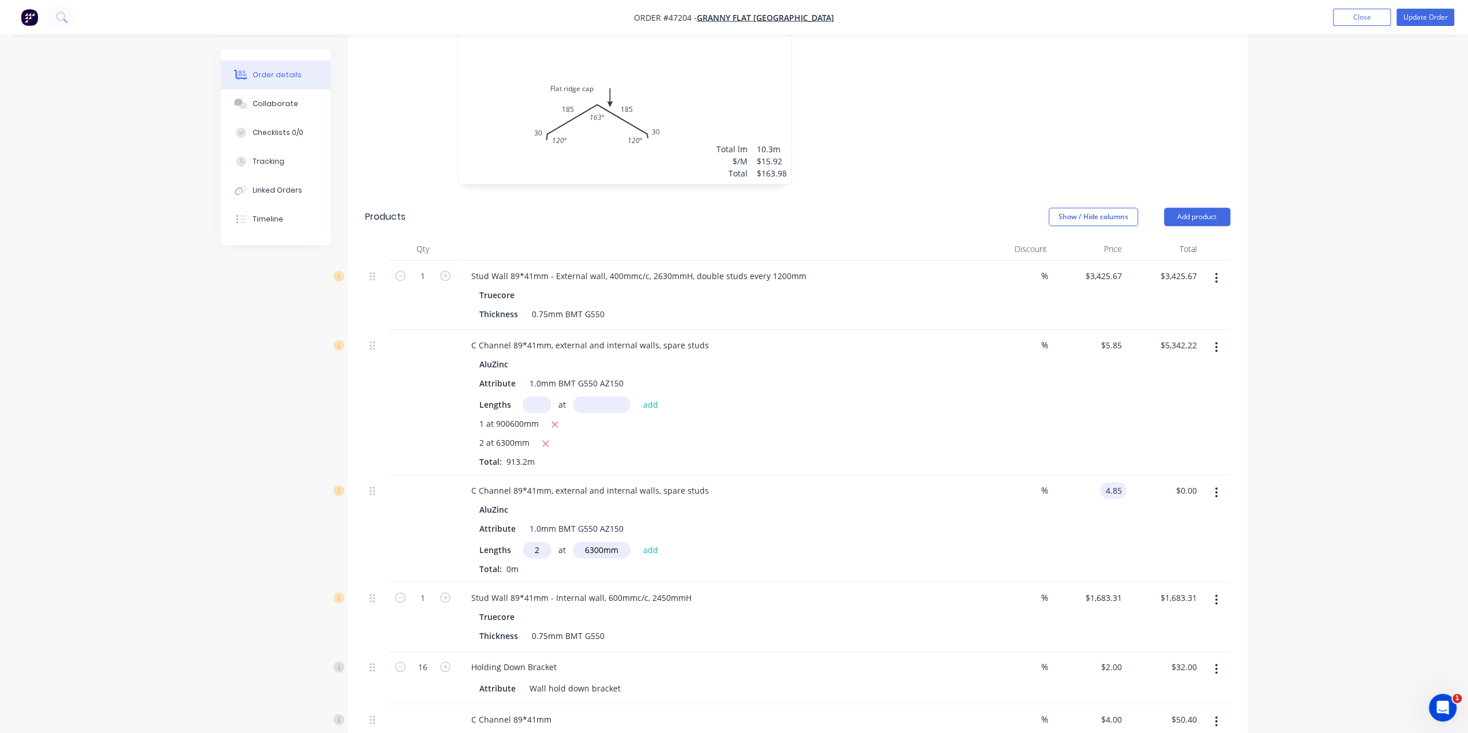
type input "$4.85"
click at [647, 541] on button "add" at bounding box center [650, 549] width 27 height 16
type input "$61.11"
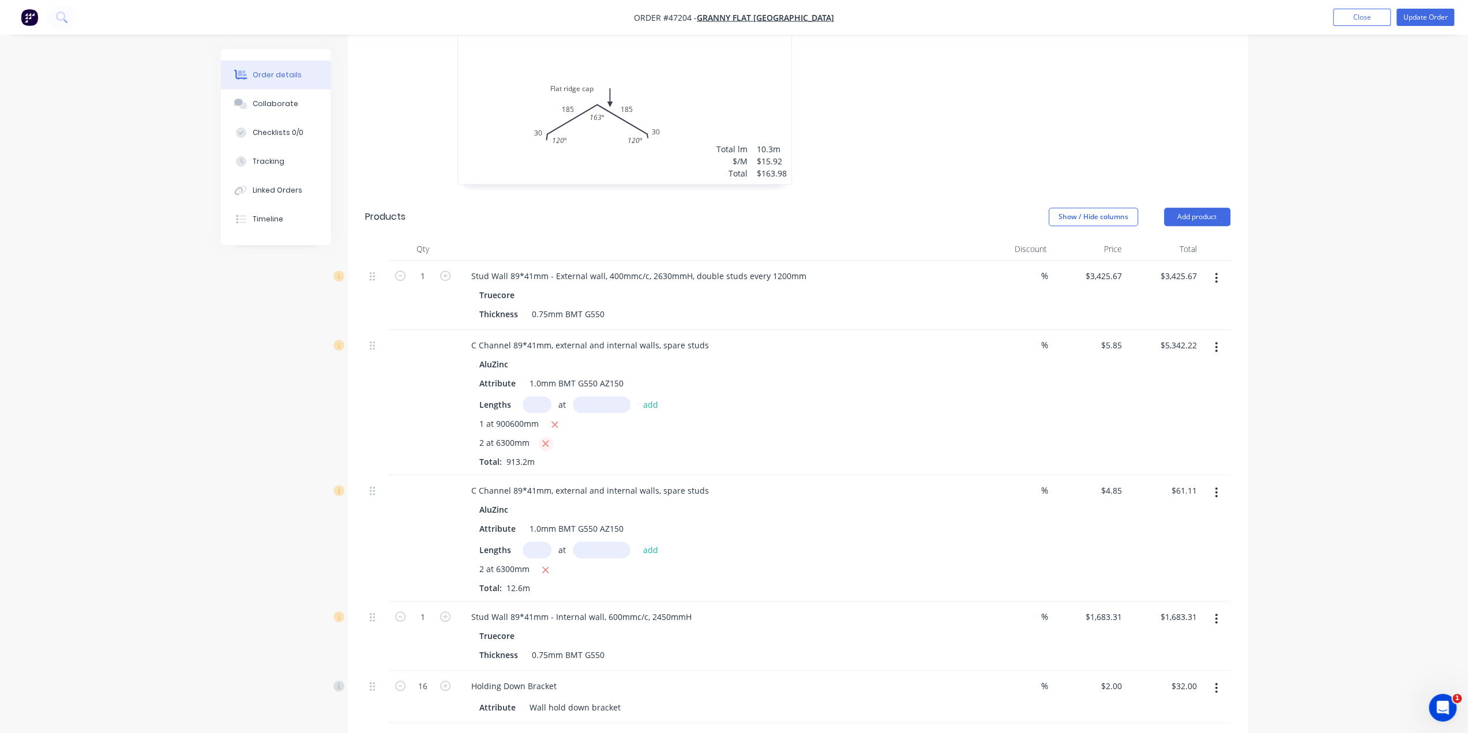
click at [544, 441] on icon "button" at bounding box center [546, 444] width 6 height 6
type input "$5,268.51"
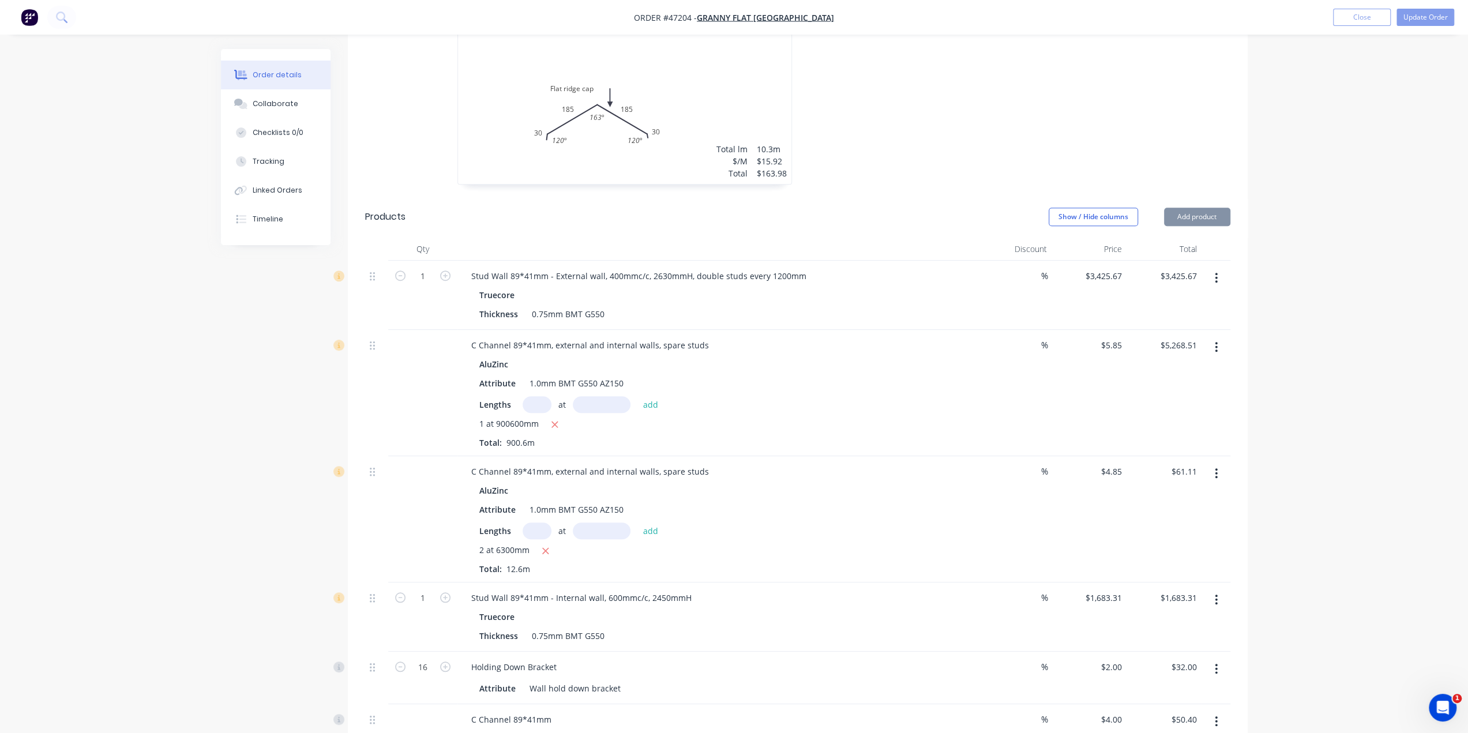
drag, startPoint x: 654, startPoint y: 437, endPoint x: 552, endPoint y: 439, distance: 102.1
click at [552, 463] on div "C Channel 89*41mm, external and internal walls, spare studs" at bounding box center [590, 471] width 256 height 17
drag, startPoint x: 849, startPoint y: 467, endPoint x: 832, endPoint y: 468, distance: 16.8
click at [848, 501] on div "Attribute 1.0mm BMT G550 AZ150" at bounding box center [715, 509] width 480 height 17
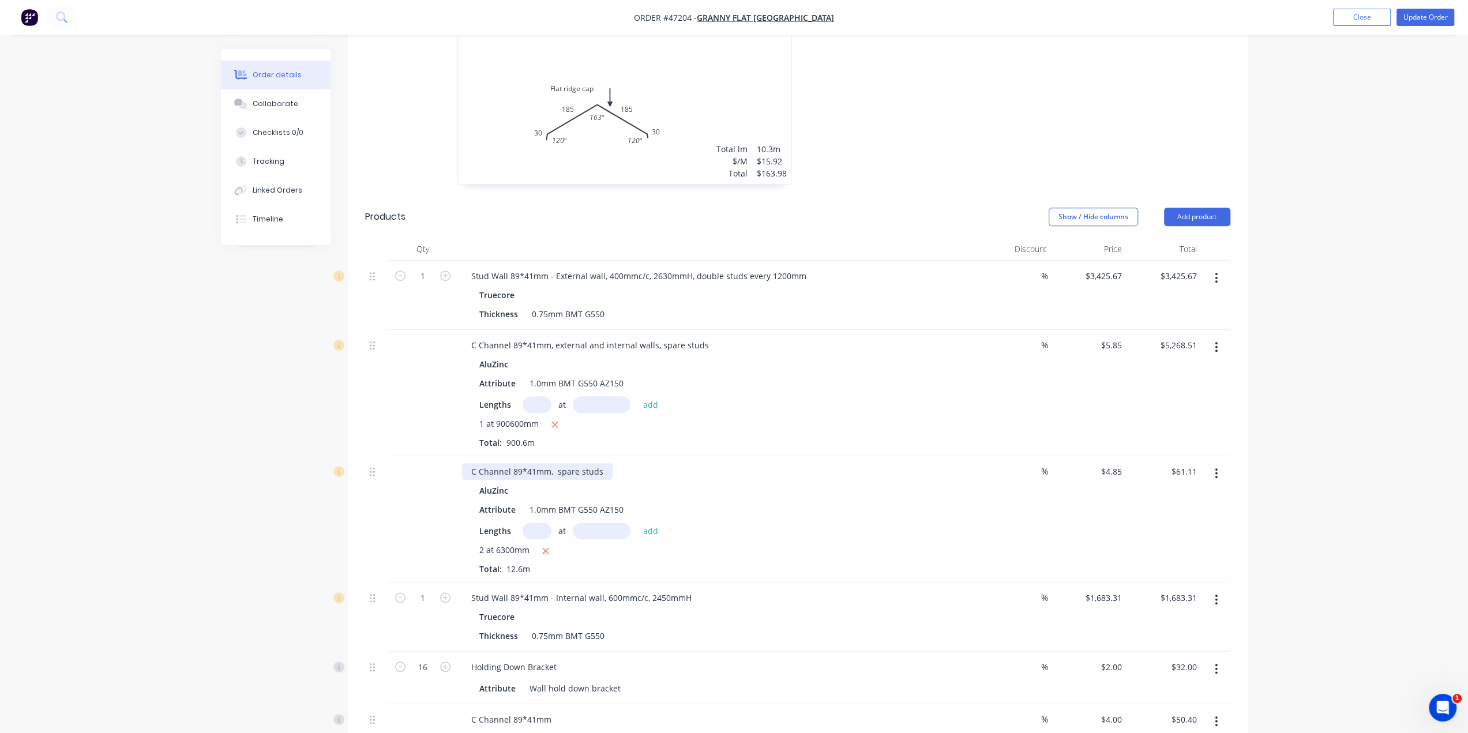
click at [556, 463] on div "C Channel 89*41mm, spare studs" at bounding box center [537, 471] width 151 height 17
click at [892, 482] on div "AluZinc" at bounding box center [716, 490] width 475 height 17
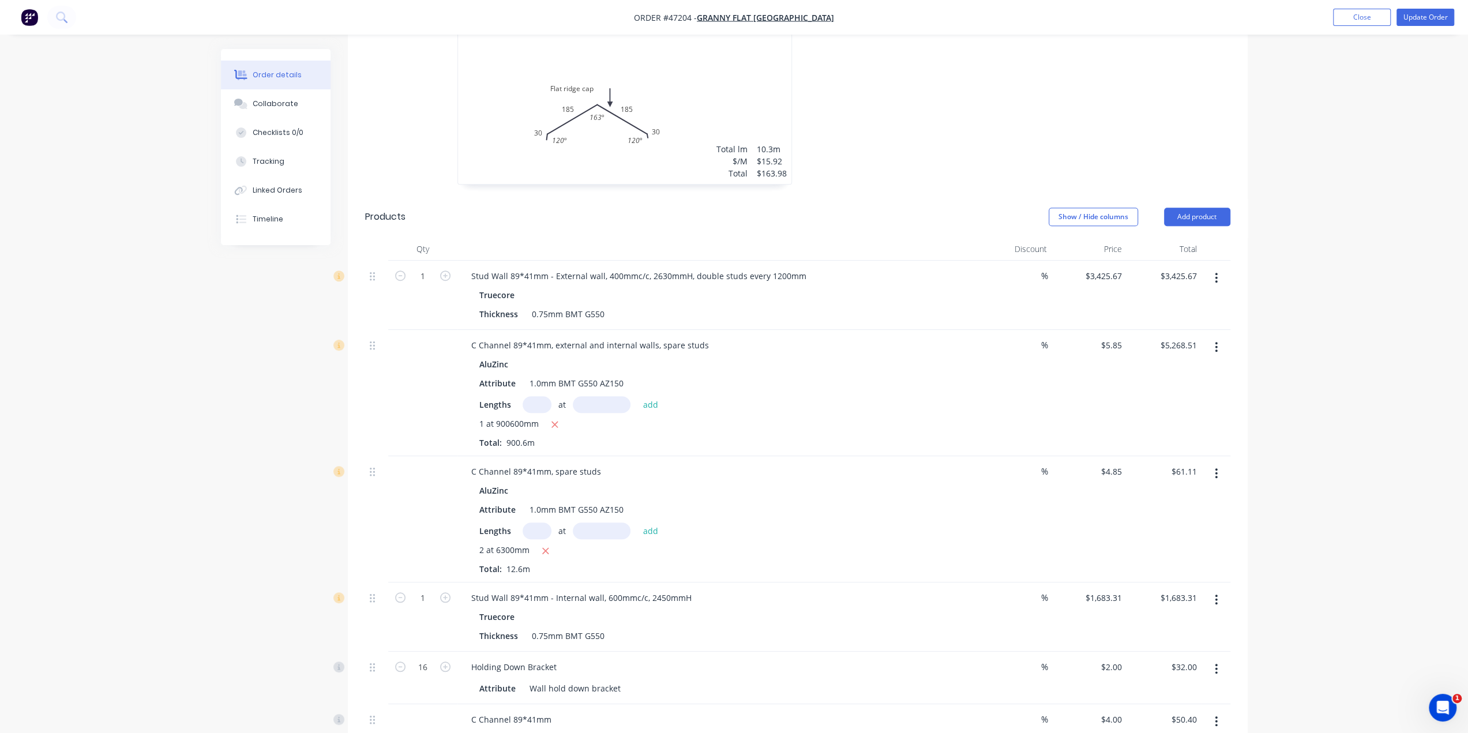
click at [1217, 272] on icon "button" at bounding box center [1215, 278] width 3 height 13
click at [1167, 369] on div "Delete" at bounding box center [1175, 377] width 89 height 17
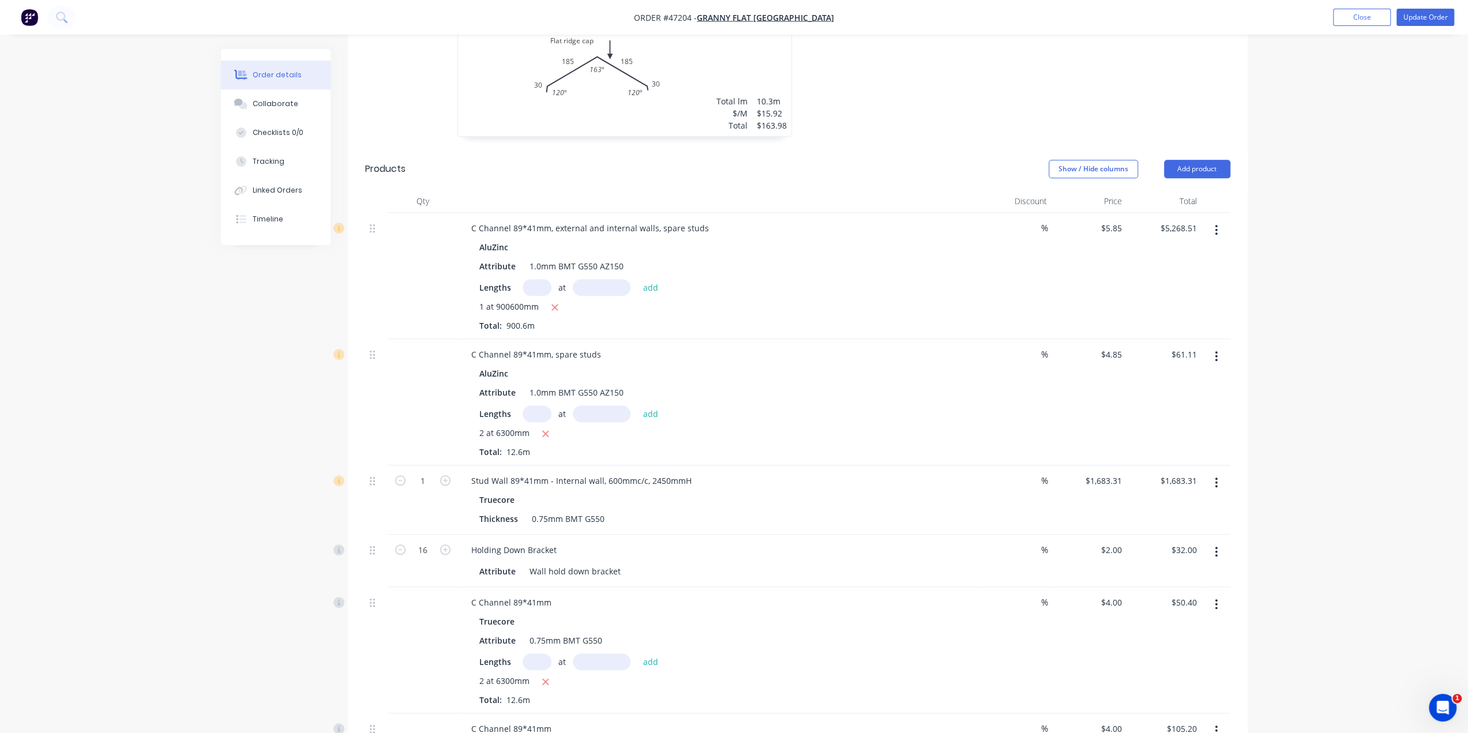
scroll to position [723, 0]
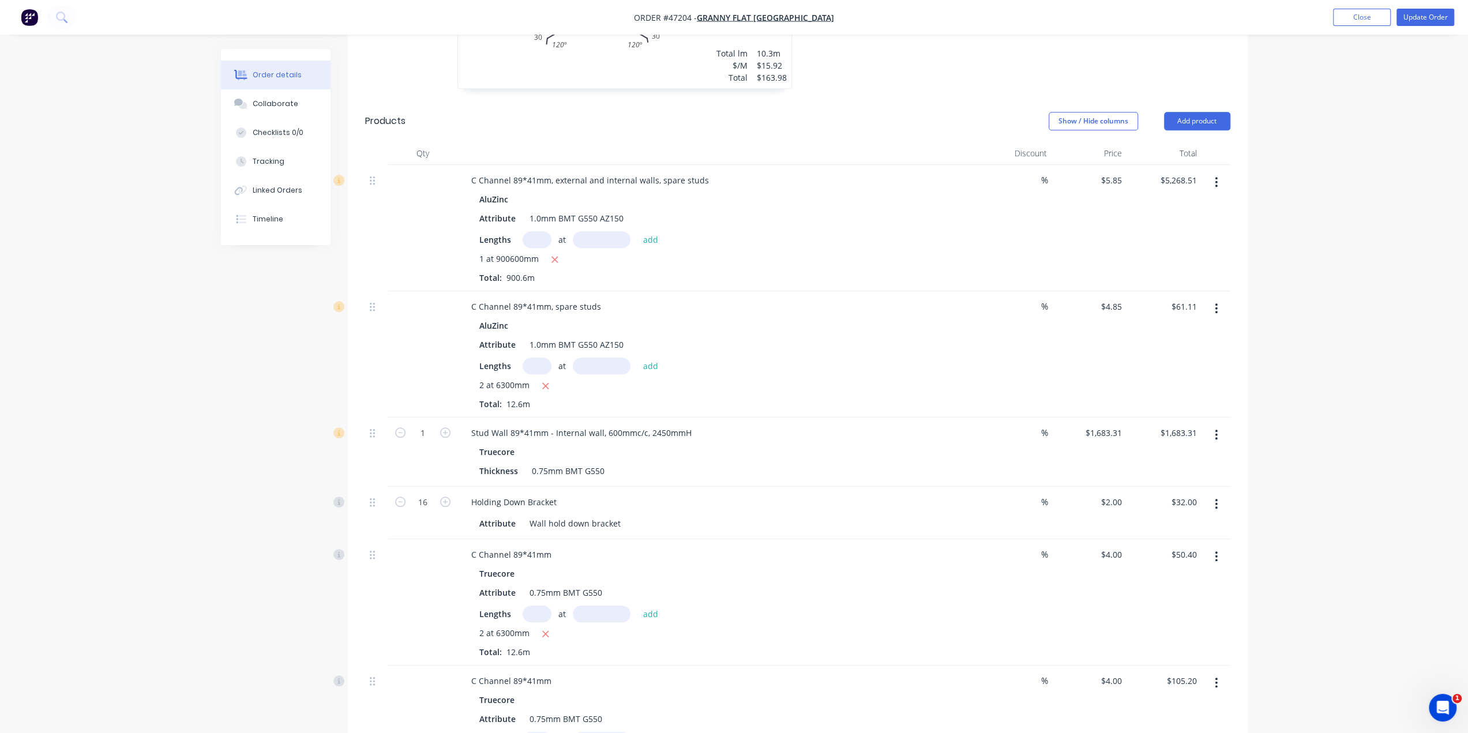
click at [1214, 428] on icon "button" at bounding box center [1215, 434] width 3 height 13
click at [1174, 526] on div "Delete" at bounding box center [1175, 534] width 89 height 17
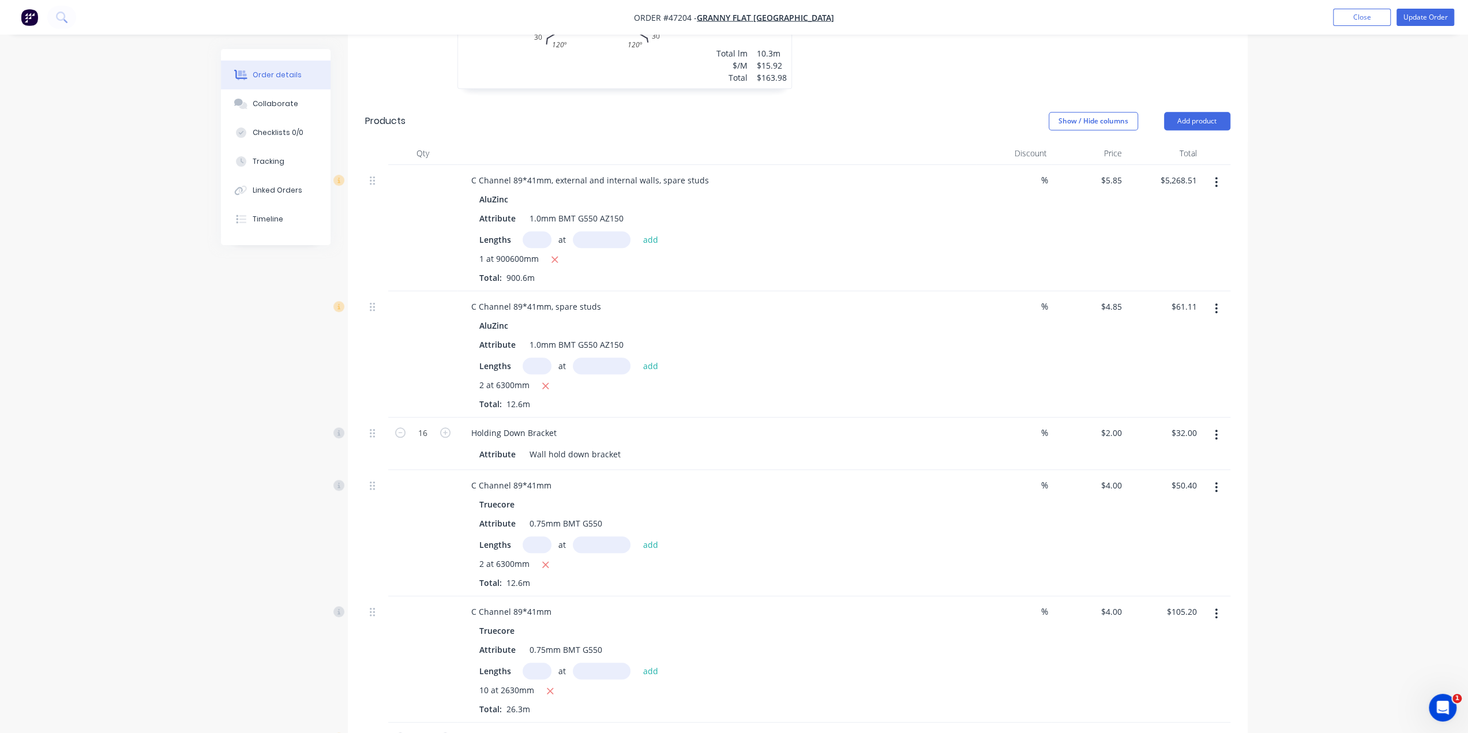
click at [1218, 477] on button "button" at bounding box center [1215, 487] width 27 height 21
click at [1150, 578] on div "Delete" at bounding box center [1175, 586] width 89 height 17
click at [536, 358] on input "text" at bounding box center [536, 366] width 29 height 17
type input "10"
type input "2630"
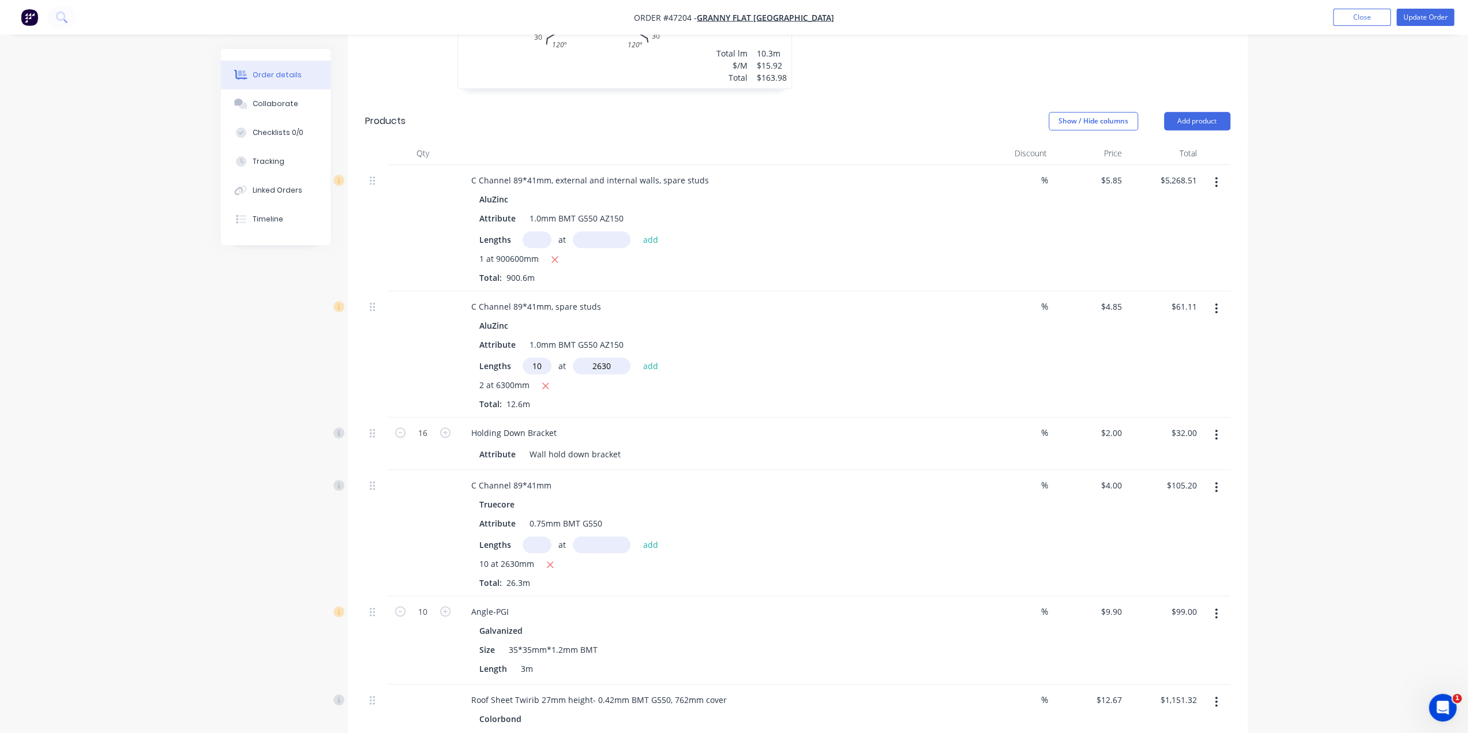
click at [637, 358] on button "add" at bounding box center [650, 366] width 27 height 16
type input "$188.67"
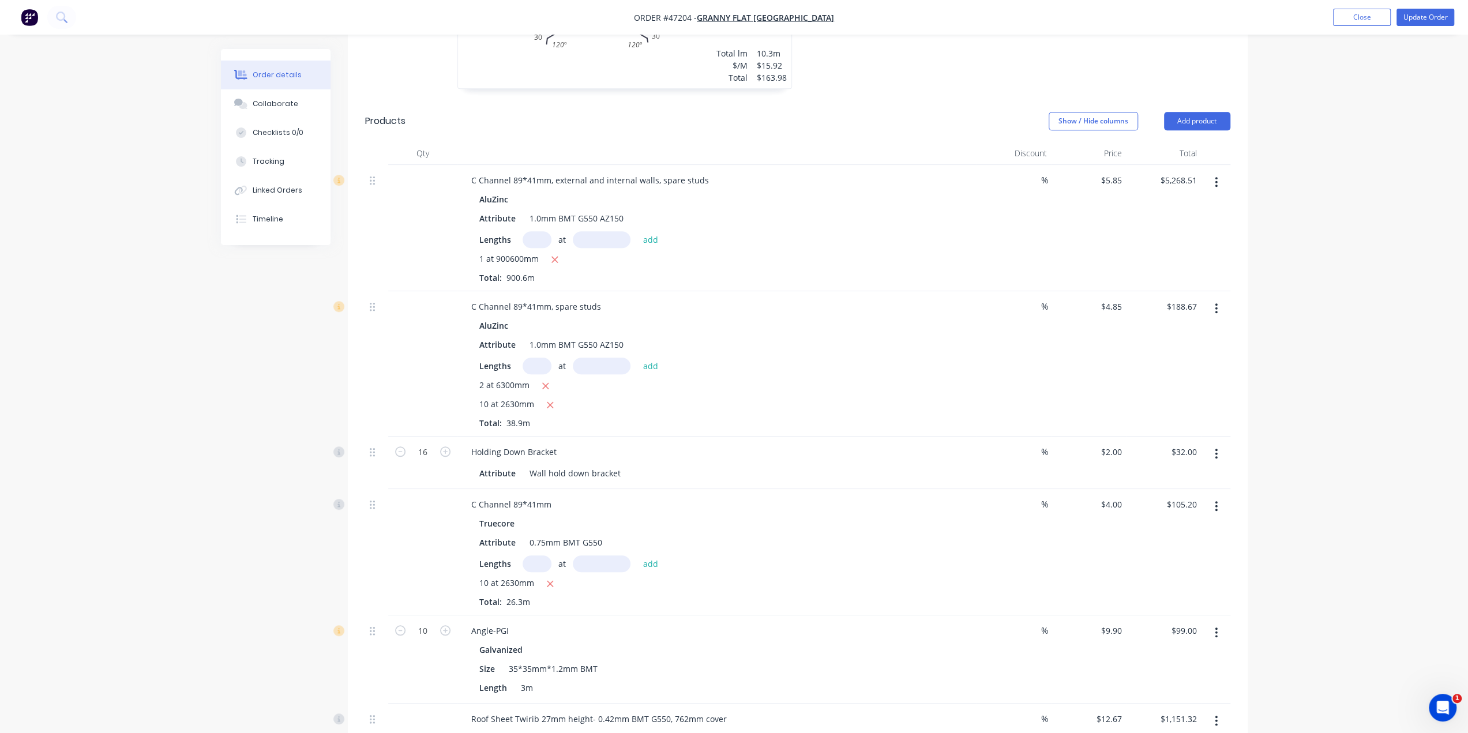
click at [1216, 501] on icon "button" at bounding box center [1216, 506] width 2 height 10
click at [1182, 597] on div "Delete" at bounding box center [1175, 605] width 89 height 17
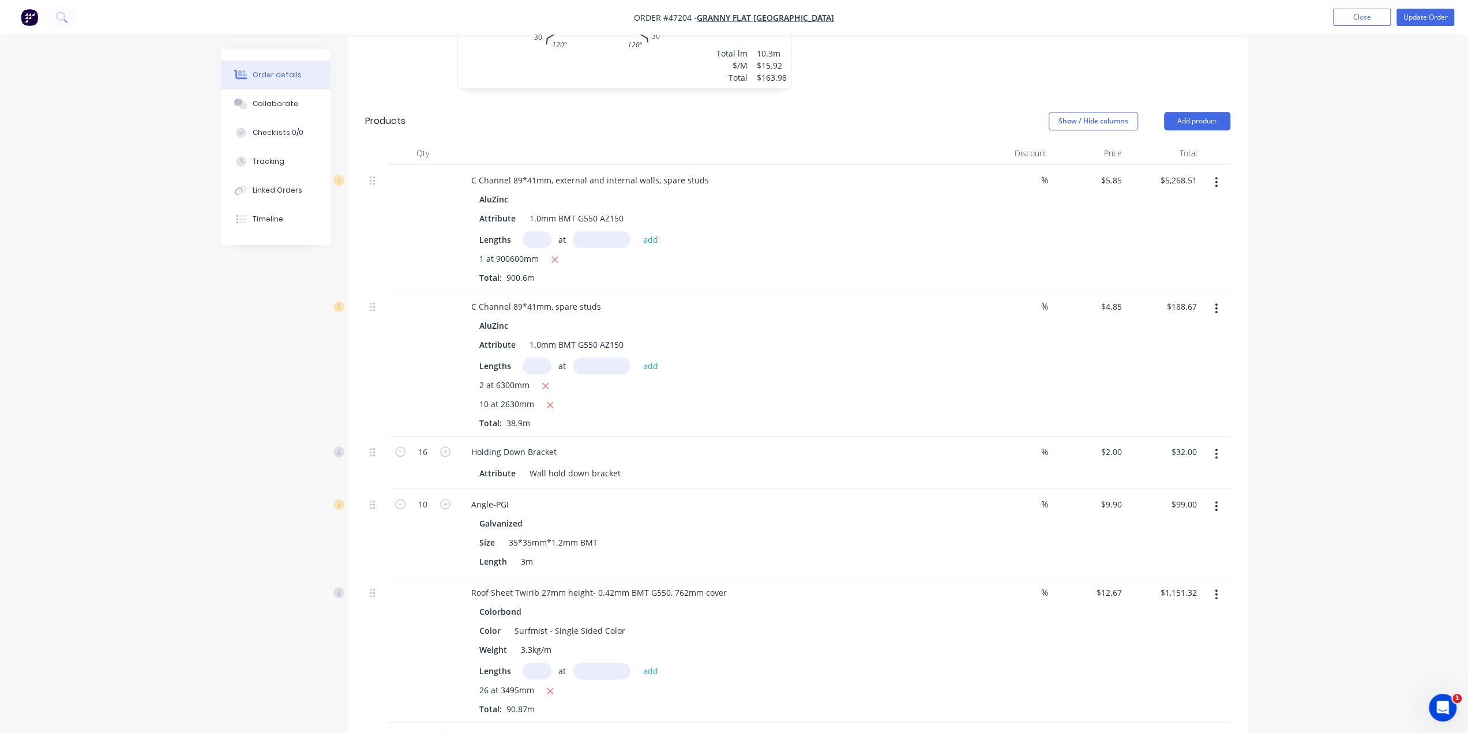
click at [1292, 480] on div "Order details Collaborate Checklists 0/0 Tracking Linked Orders Timeline Order …" at bounding box center [734, 705] width 1468 height 2856
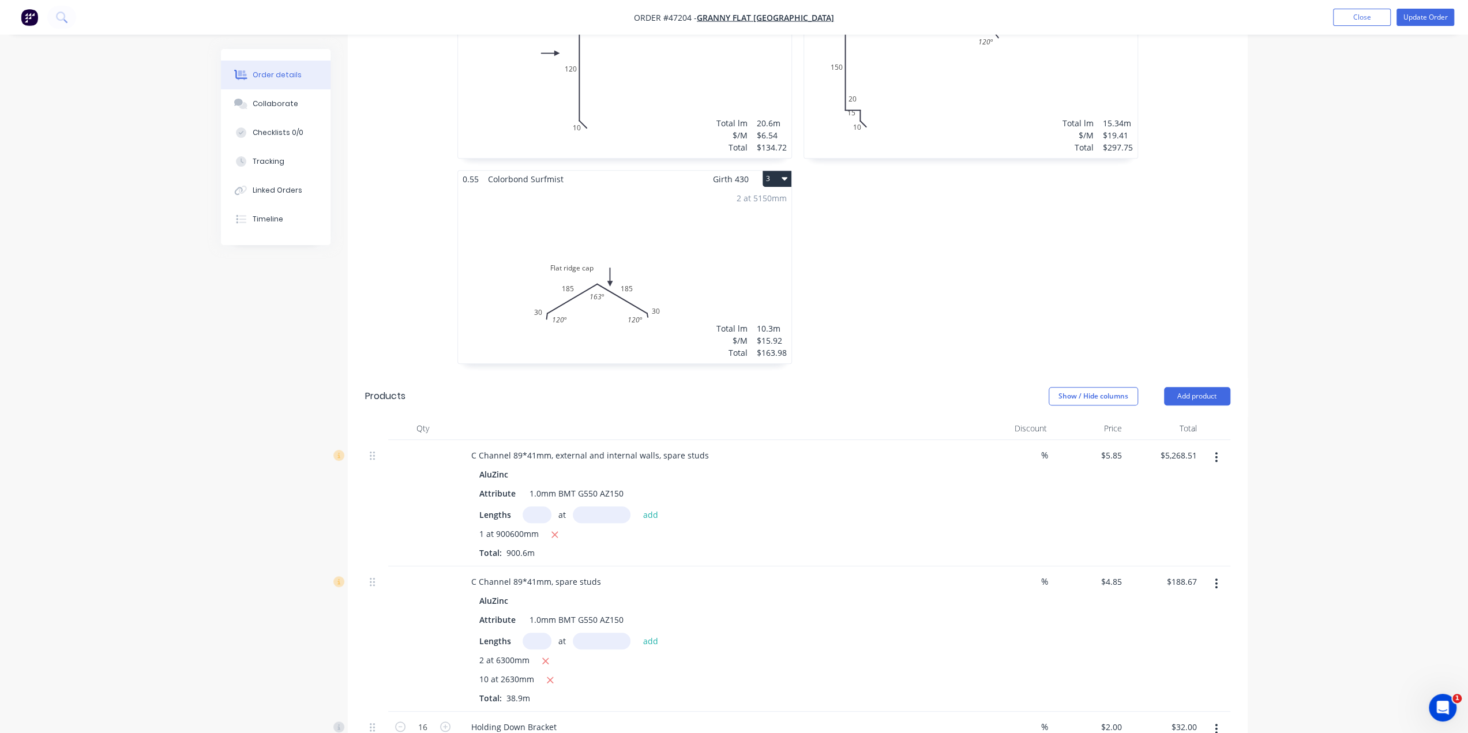
scroll to position [547, 0]
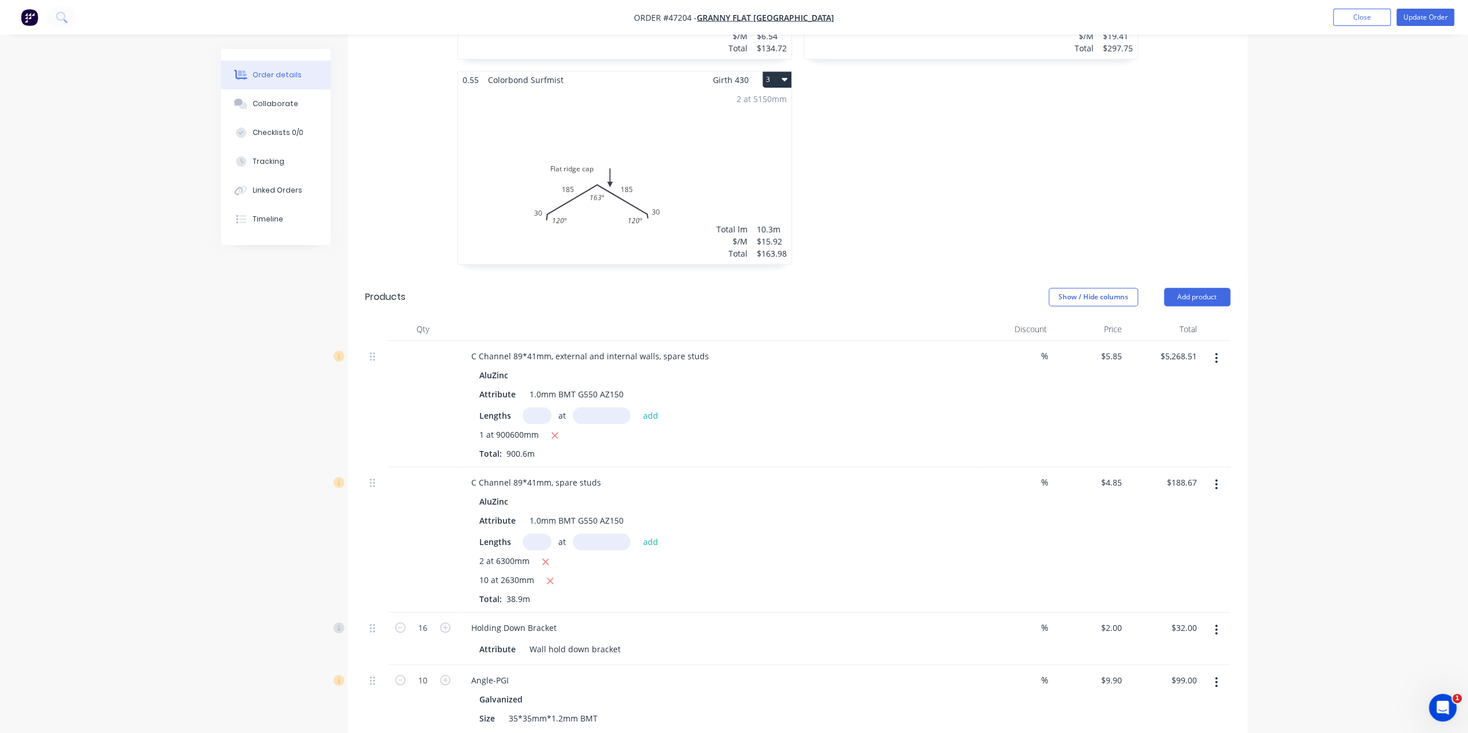
drag, startPoint x: 653, startPoint y: 321, endPoint x: 765, endPoint y: 329, distance: 112.2
click at [764, 348] on div "C Channel 89*41mm, external and internal walls, spare studs" at bounding box center [717, 356] width 510 height 17
click at [786, 386] on div "Attribute 1.0mm BMT G550 AZ150" at bounding box center [715, 394] width 480 height 17
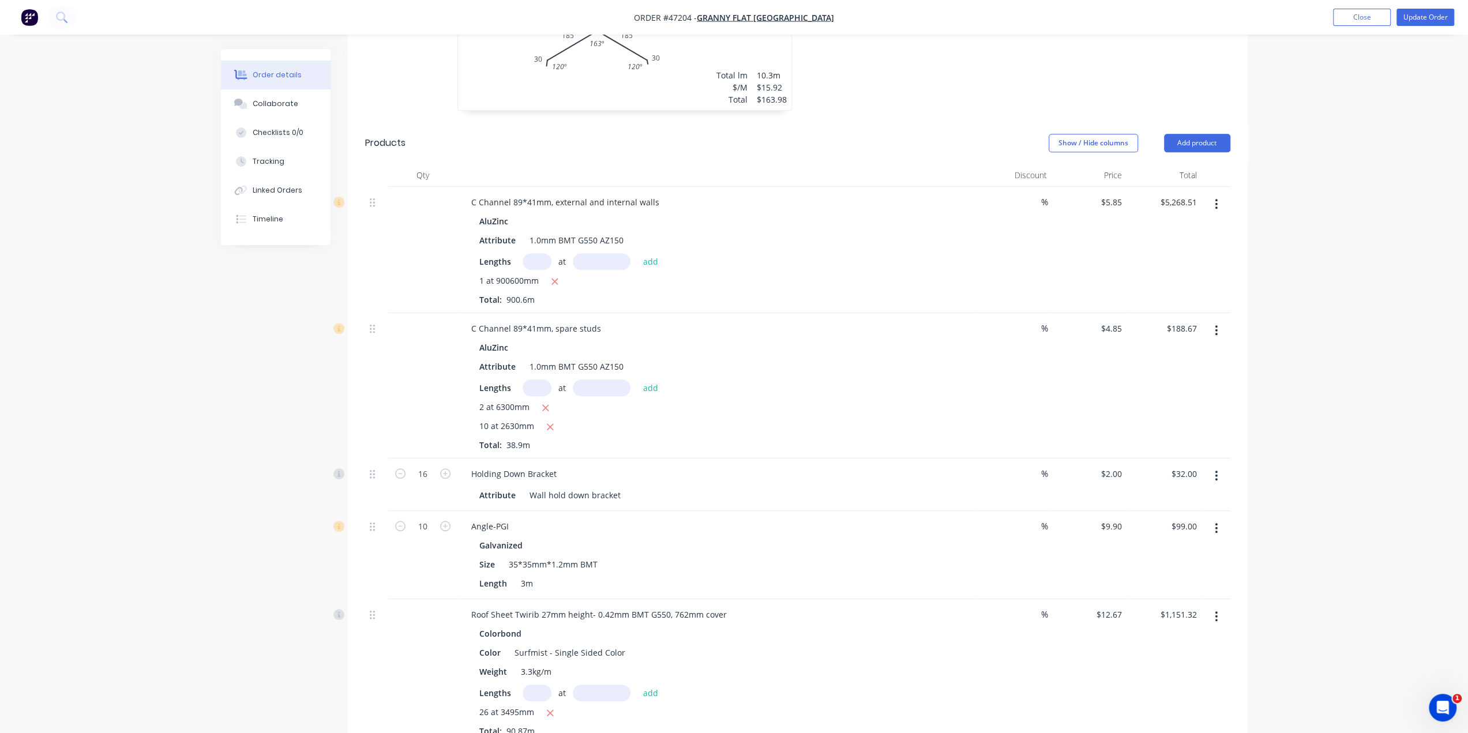
click at [829, 401] on div "2 at 6300mm 10 at 2630mm Total: 38.9m" at bounding box center [716, 426] width 475 height 50
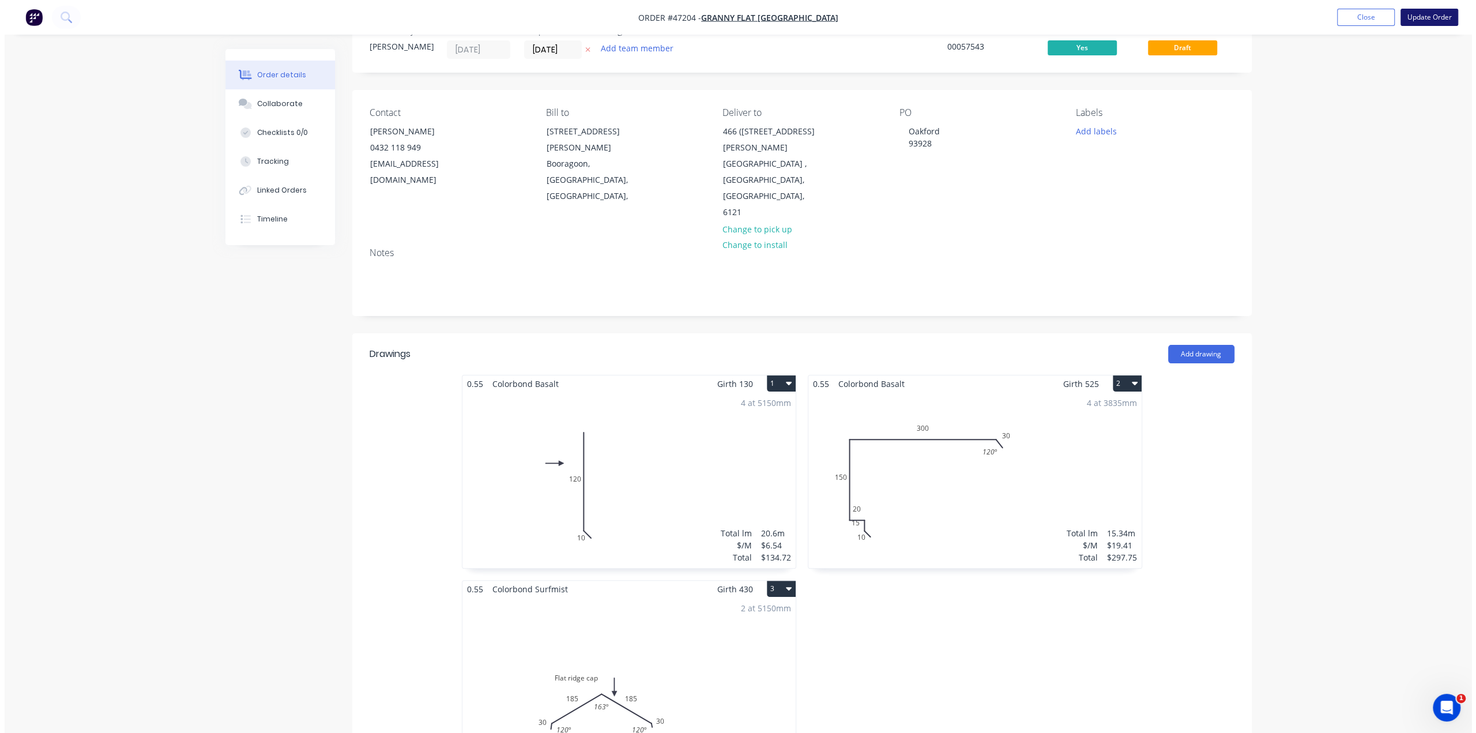
scroll to position [28, 0]
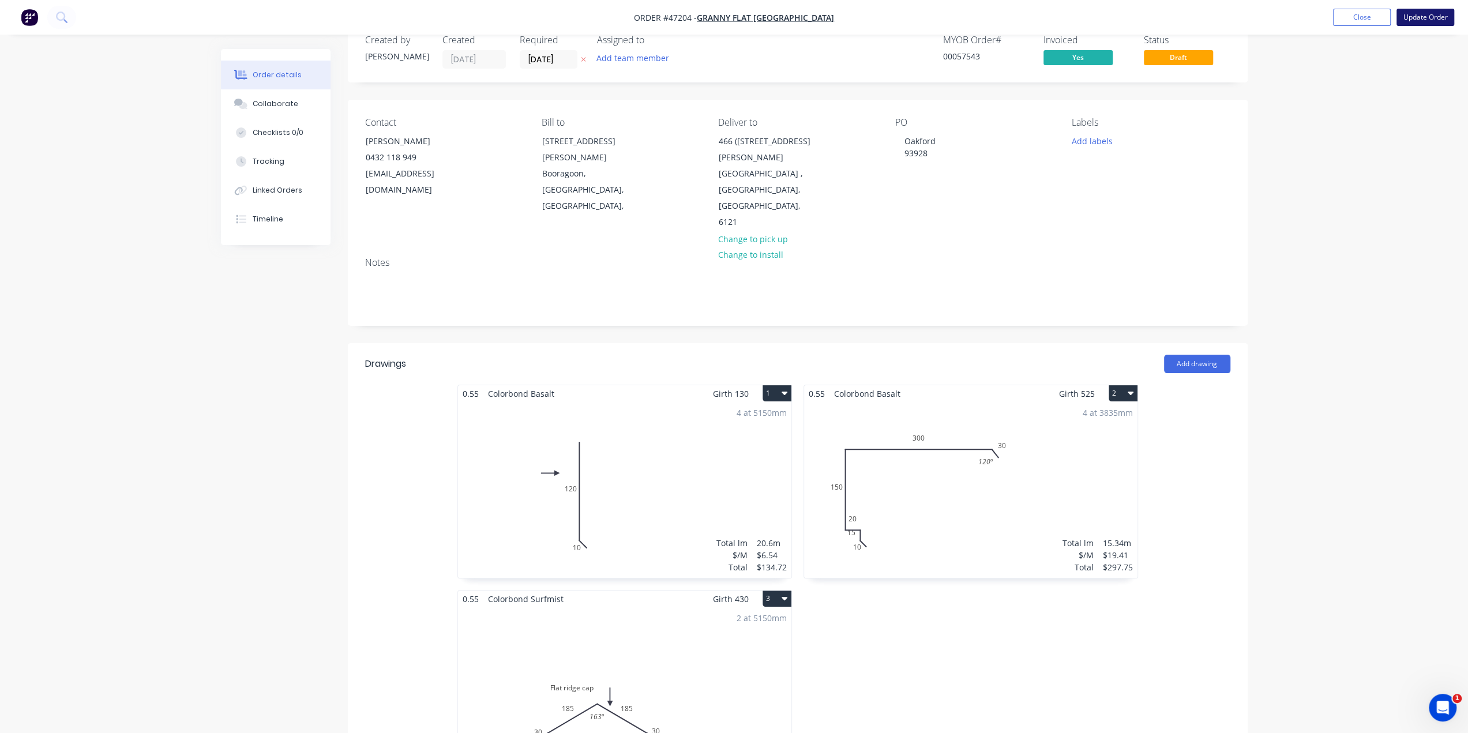
click at [1436, 17] on button "Update Order" at bounding box center [1425, 17] width 58 height 17
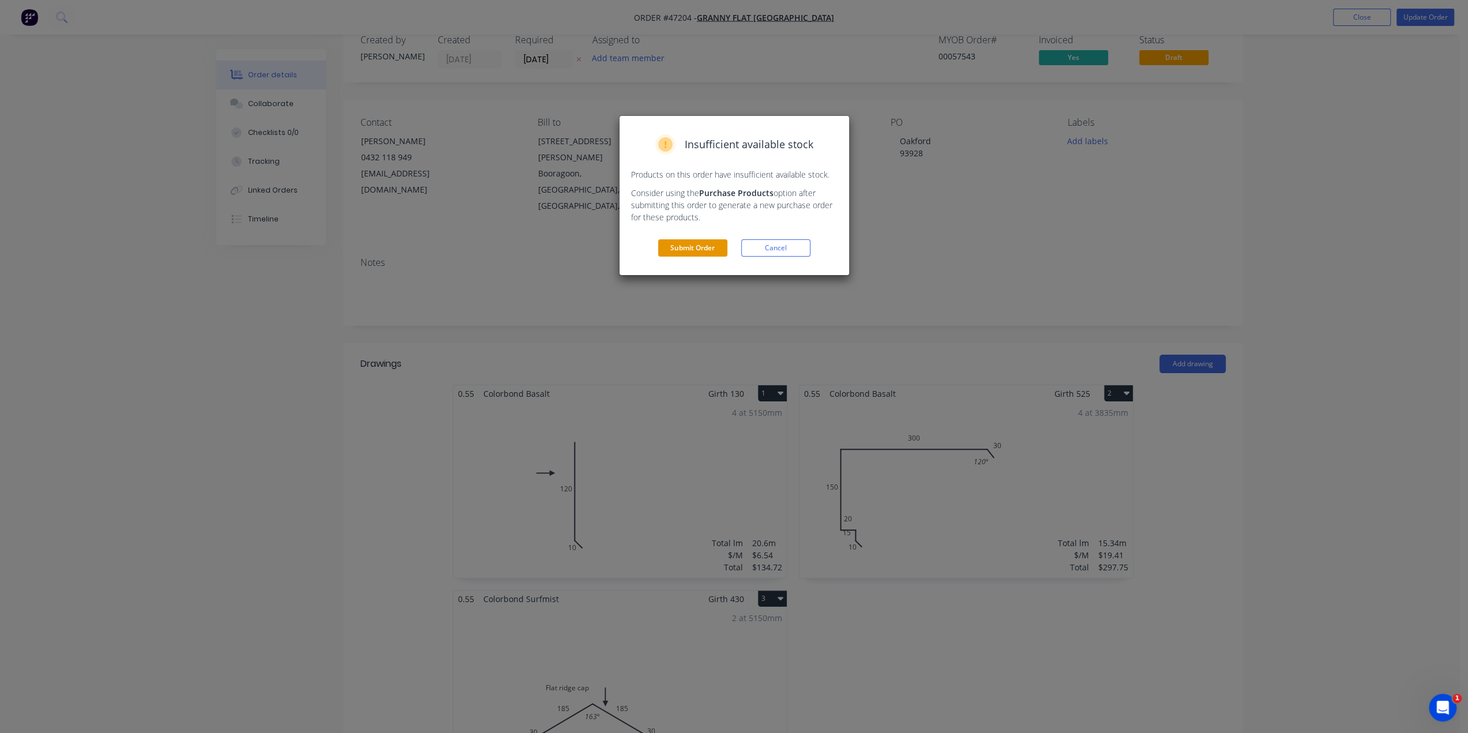
click at [698, 252] on button "Submit Order" at bounding box center [692, 247] width 69 height 17
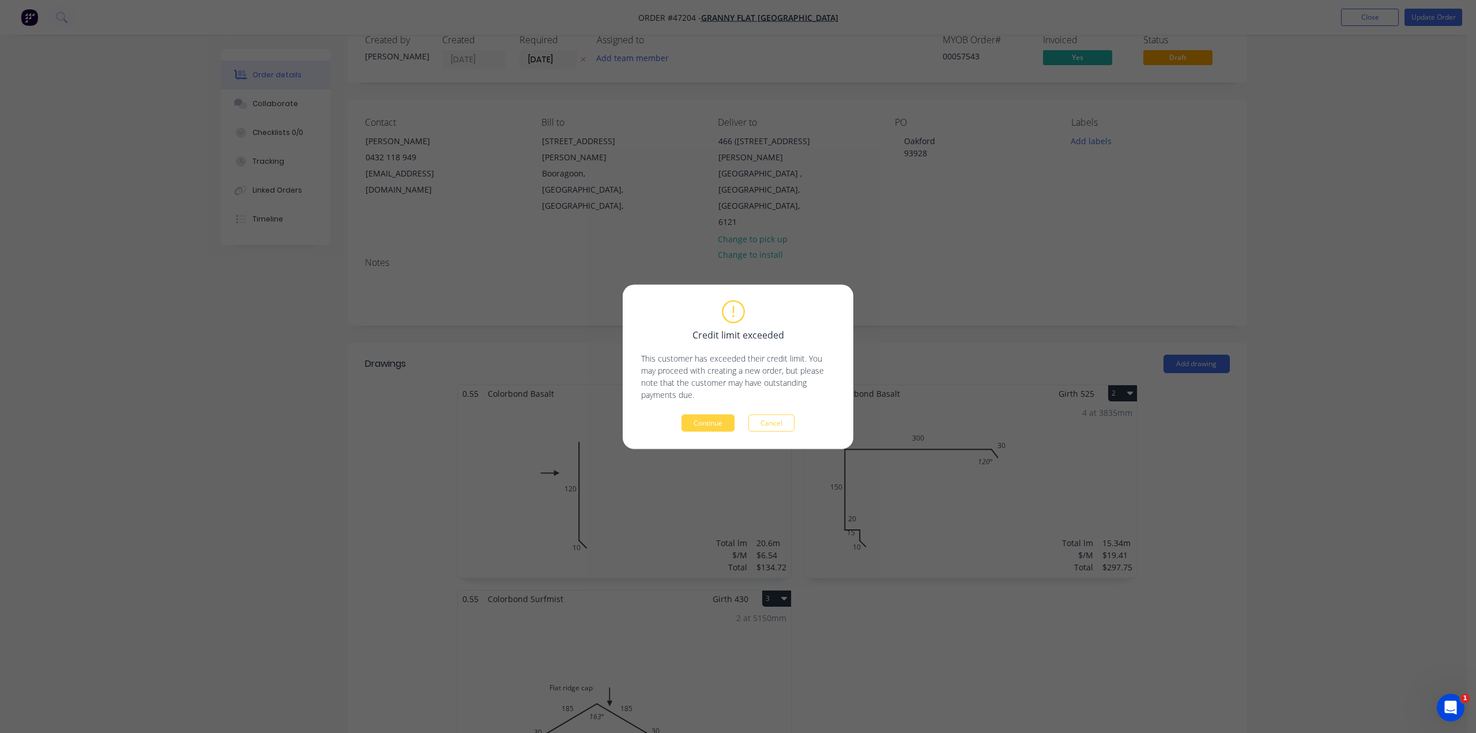
click at [690, 418] on button "Continue" at bounding box center [708, 422] width 53 height 17
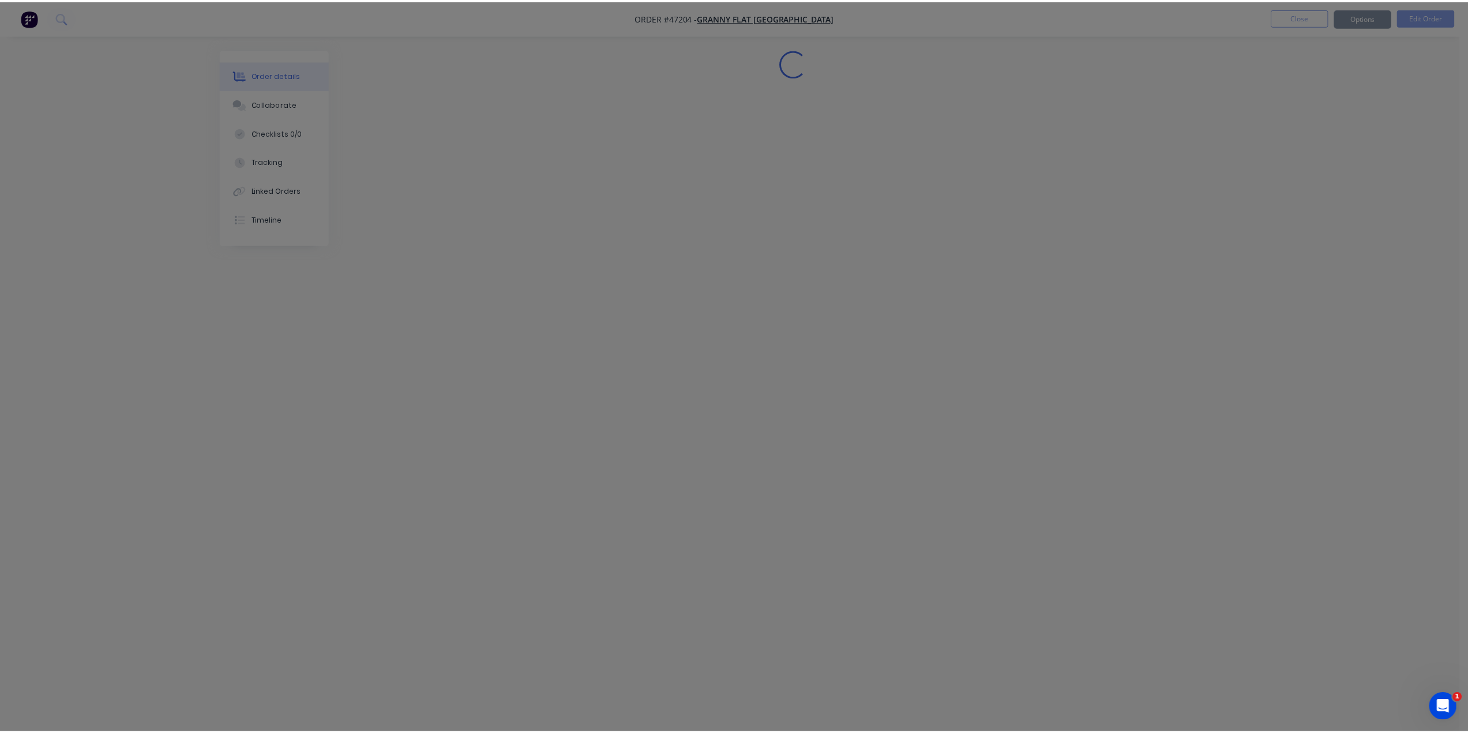
scroll to position [0, 0]
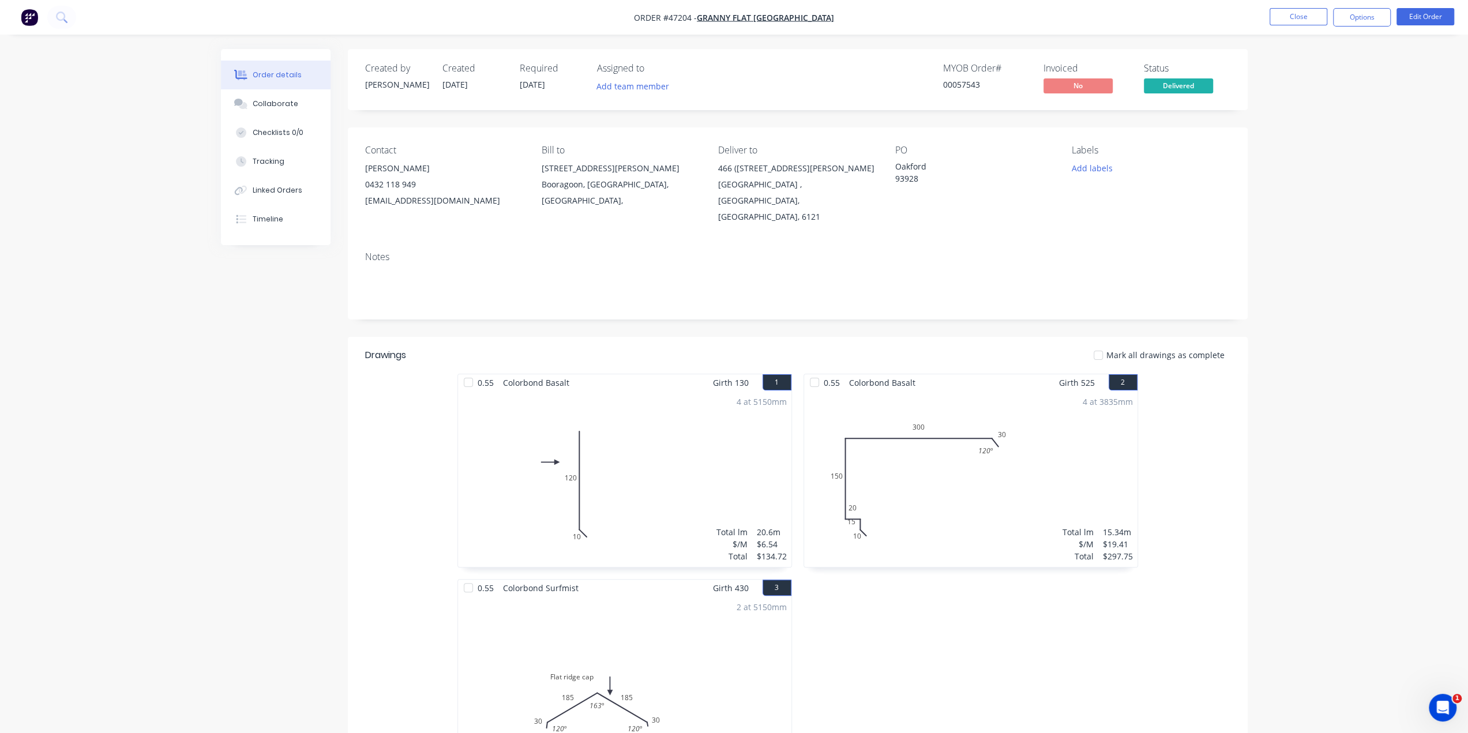
drag, startPoint x: 370, startPoint y: 652, endPoint x: 374, endPoint y: 642, distance: 11.1
click at [373, 655] on div "0.55 Colorbond Basalt Girth 130 1 0 120 10 0 120 10 4 at 5150mm Total lm $/M To…" at bounding box center [798, 579] width 900 height 411
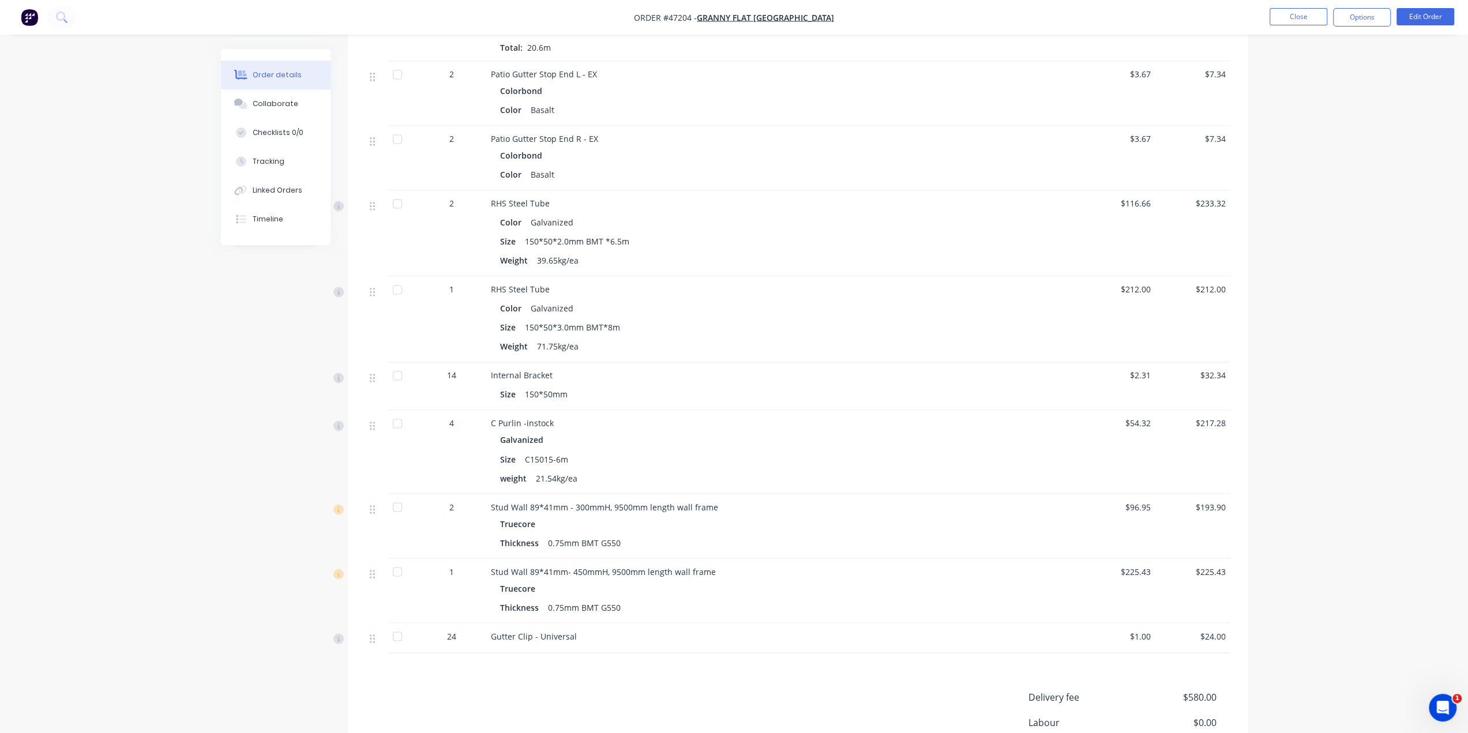
scroll to position [1846, 0]
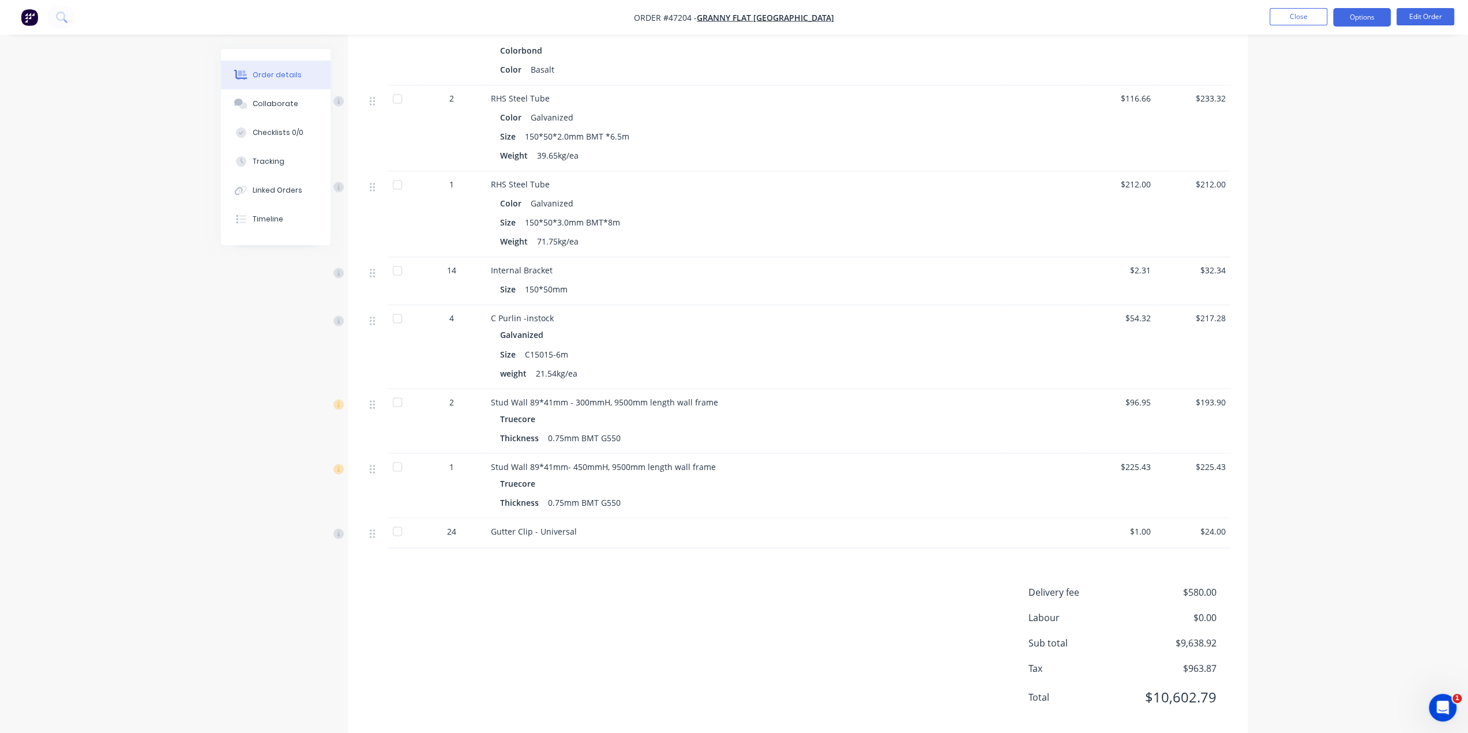
click at [1369, 22] on button "Options" at bounding box center [1362, 17] width 58 height 18
click at [1336, 70] on div "Invoice" at bounding box center [1327, 70] width 106 height 17
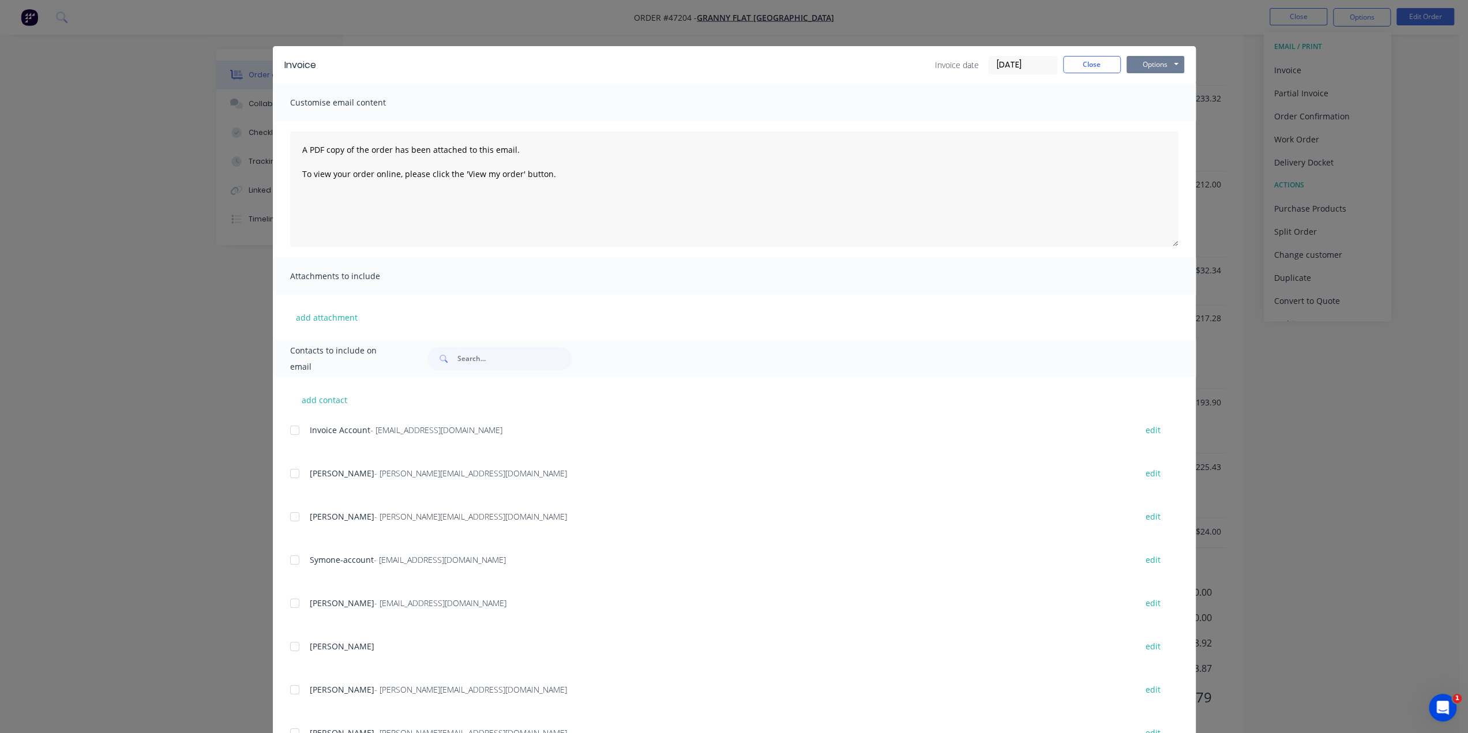
click at [1143, 65] on button "Options" at bounding box center [1155, 64] width 58 height 17
drag, startPoint x: 1372, startPoint y: 137, endPoint x: 1363, endPoint y: 94, distance: 43.5
click at [1372, 137] on div "Invoice Invoice date 27/08/25 Close Options Preview Print Email Customise email…" at bounding box center [734, 366] width 1468 height 733
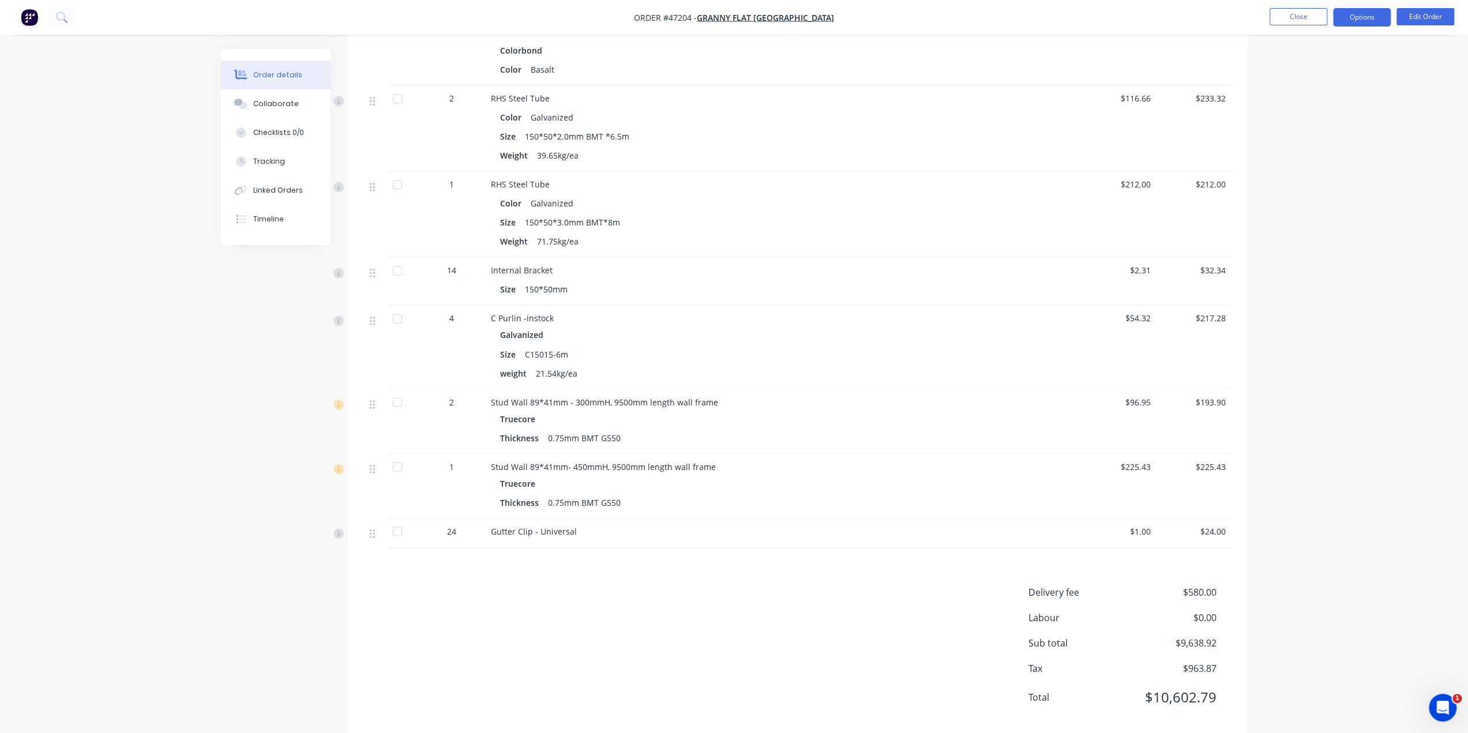
click at [1347, 19] on button "Options" at bounding box center [1362, 17] width 58 height 18
click at [1310, 72] on div "Invoice" at bounding box center [1327, 70] width 106 height 17
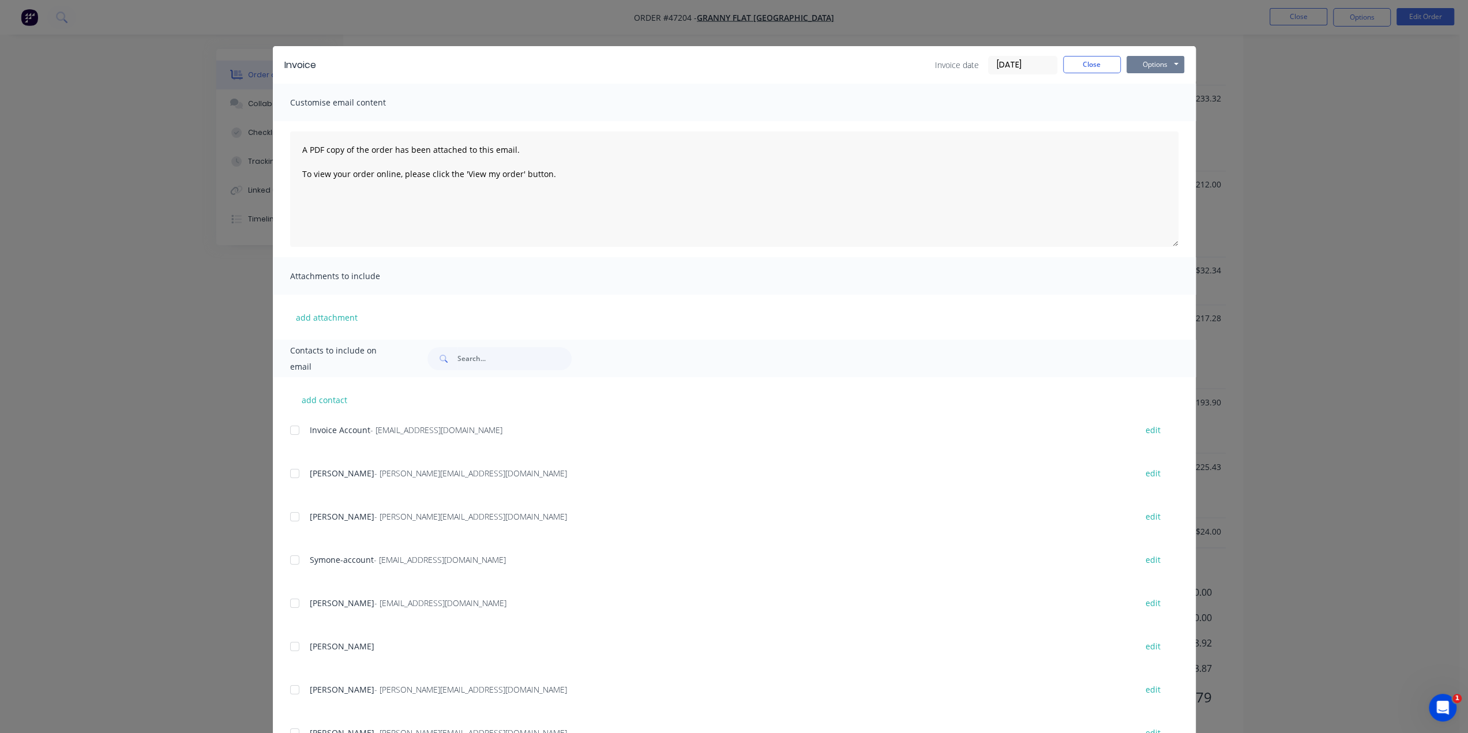
click at [1157, 61] on button "Options" at bounding box center [1155, 64] width 58 height 17
click at [1151, 102] on button "Print" at bounding box center [1163, 104] width 74 height 19
click at [483, 31] on div "Invoice Invoice date 27/08/25 Close Options Preview Print Email Customise email…" at bounding box center [734, 366] width 1468 height 733
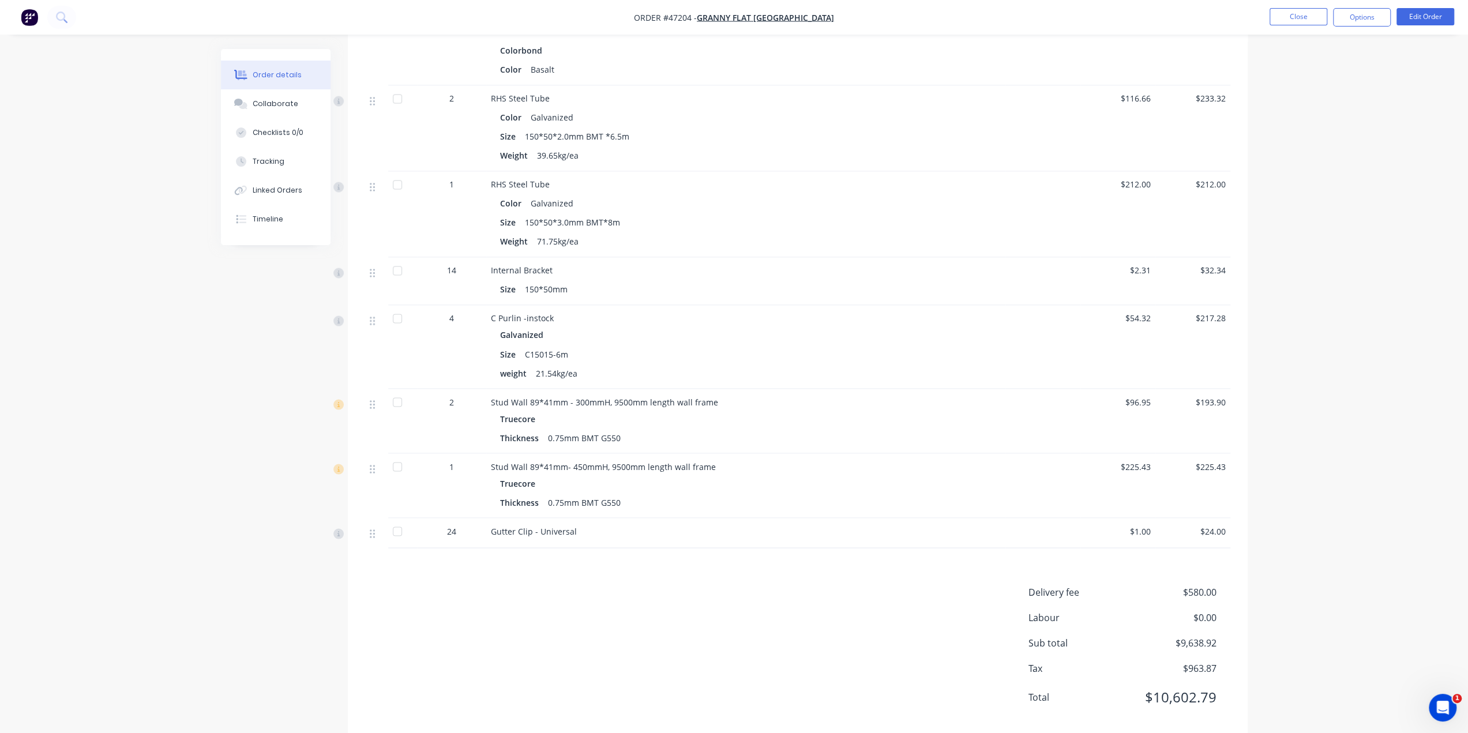
click at [23, 13] on img "button" at bounding box center [29, 17] width 17 height 17
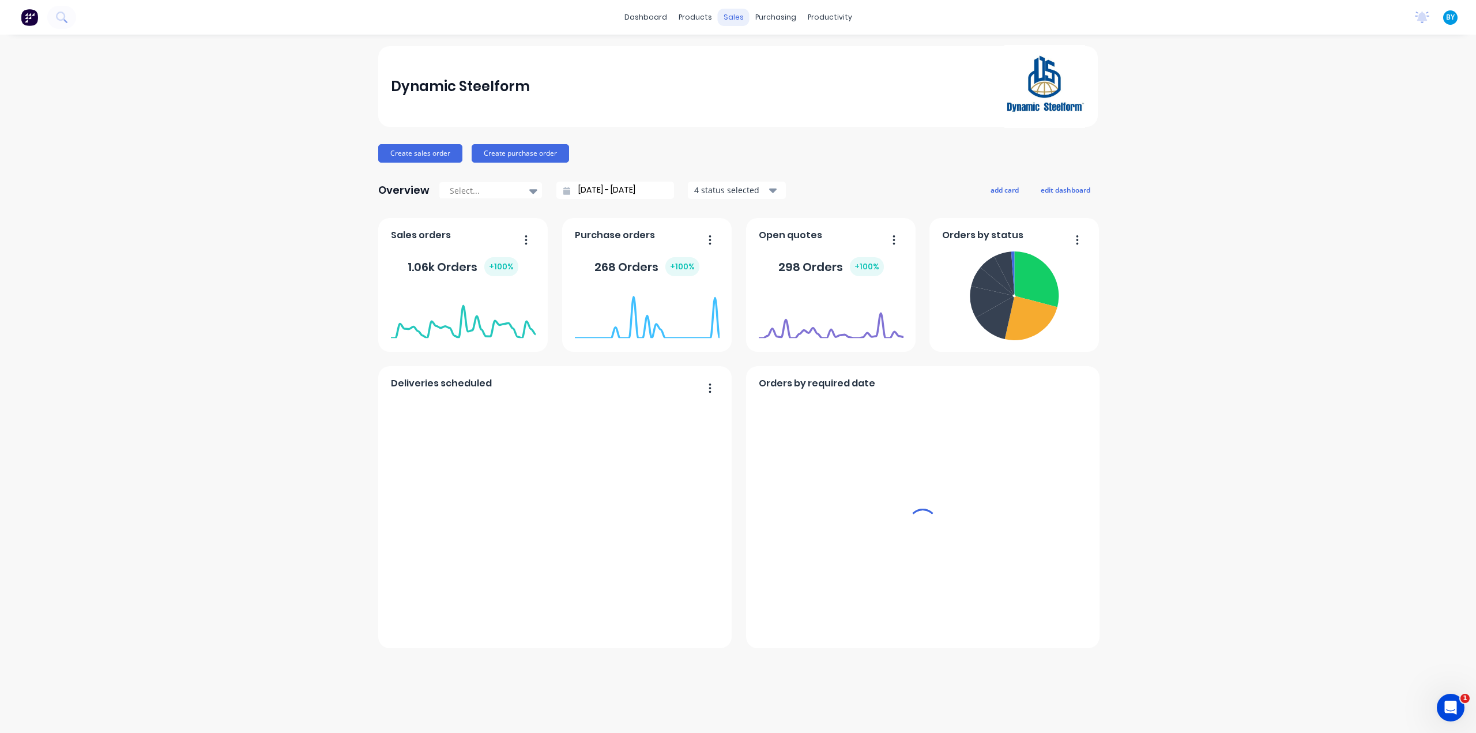
click at [737, 16] on div "sales" at bounding box center [734, 17] width 32 height 17
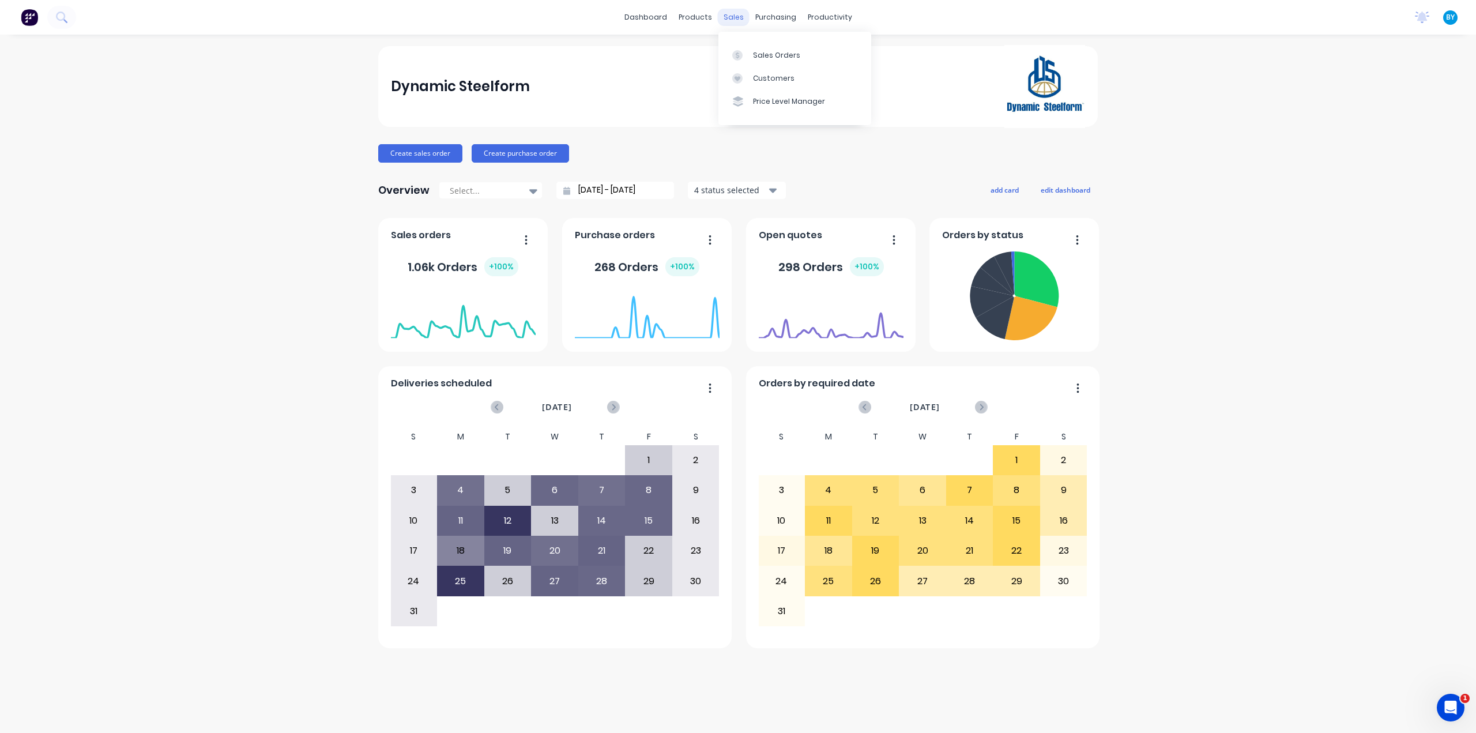
click at [732, 14] on div "sales" at bounding box center [734, 17] width 32 height 17
click at [750, 59] on link "Sales Orders" at bounding box center [795, 54] width 153 height 23
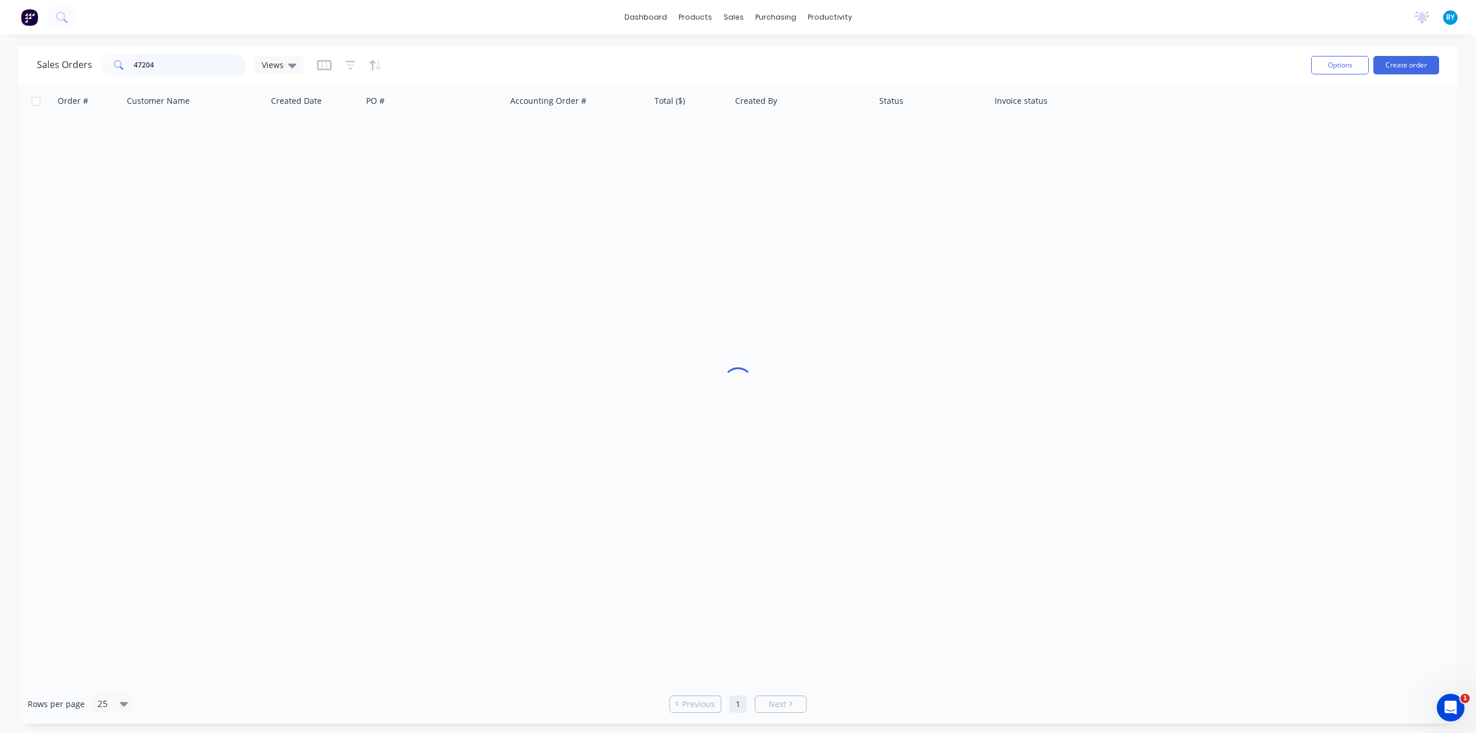
drag, startPoint x: 201, startPoint y: 70, endPoint x: 49, endPoint y: 67, distance: 151.7
click at [54, 67] on div "Sales Orders 47204 Views" at bounding box center [170, 65] width 266 height 23
type input "granny flat"
click at [1391, 61] on button "Create order" at bounding box center [1407, 65] width 66 height 18
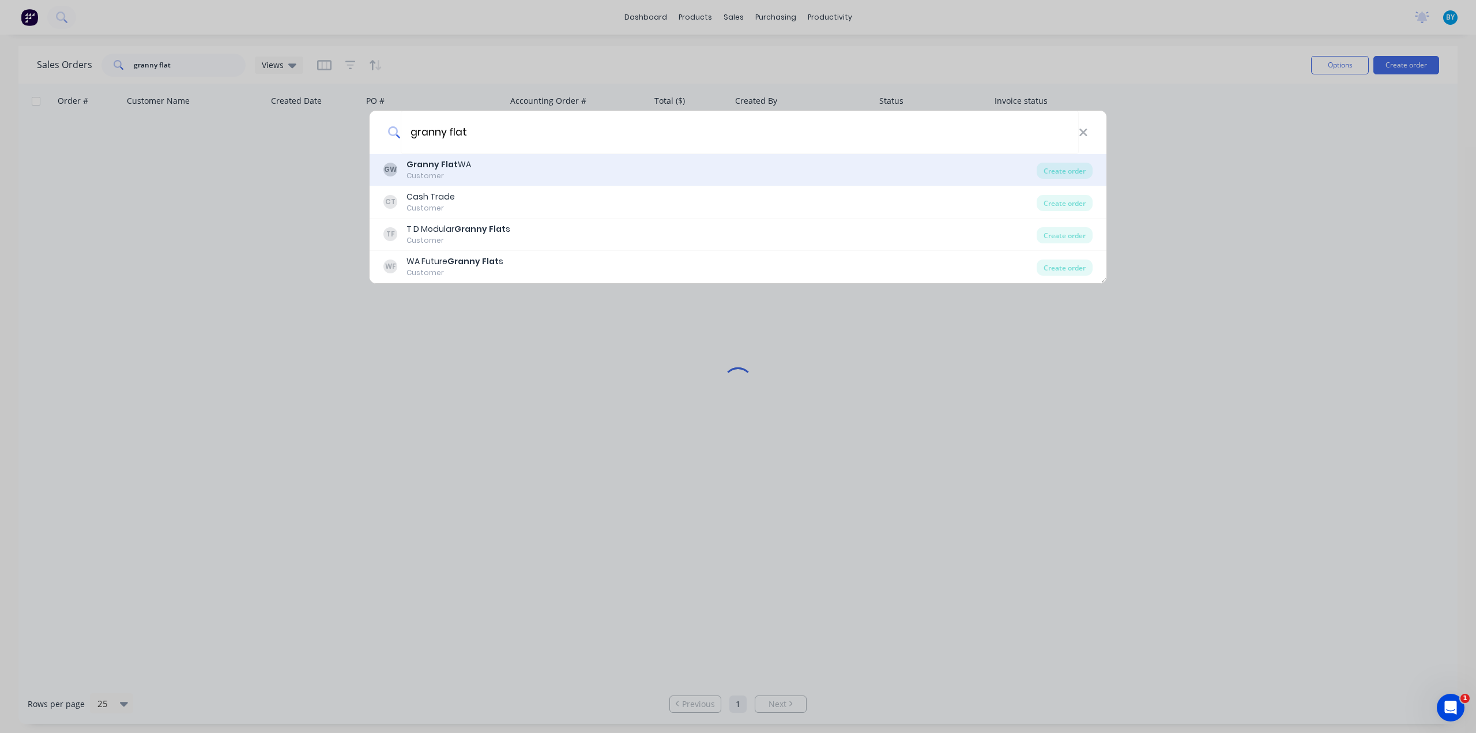
type input "granny flat"
click at [528, 171] on div "GW Granny Flat WA Customer" at bounding box center [709, 170] width 653 height 22
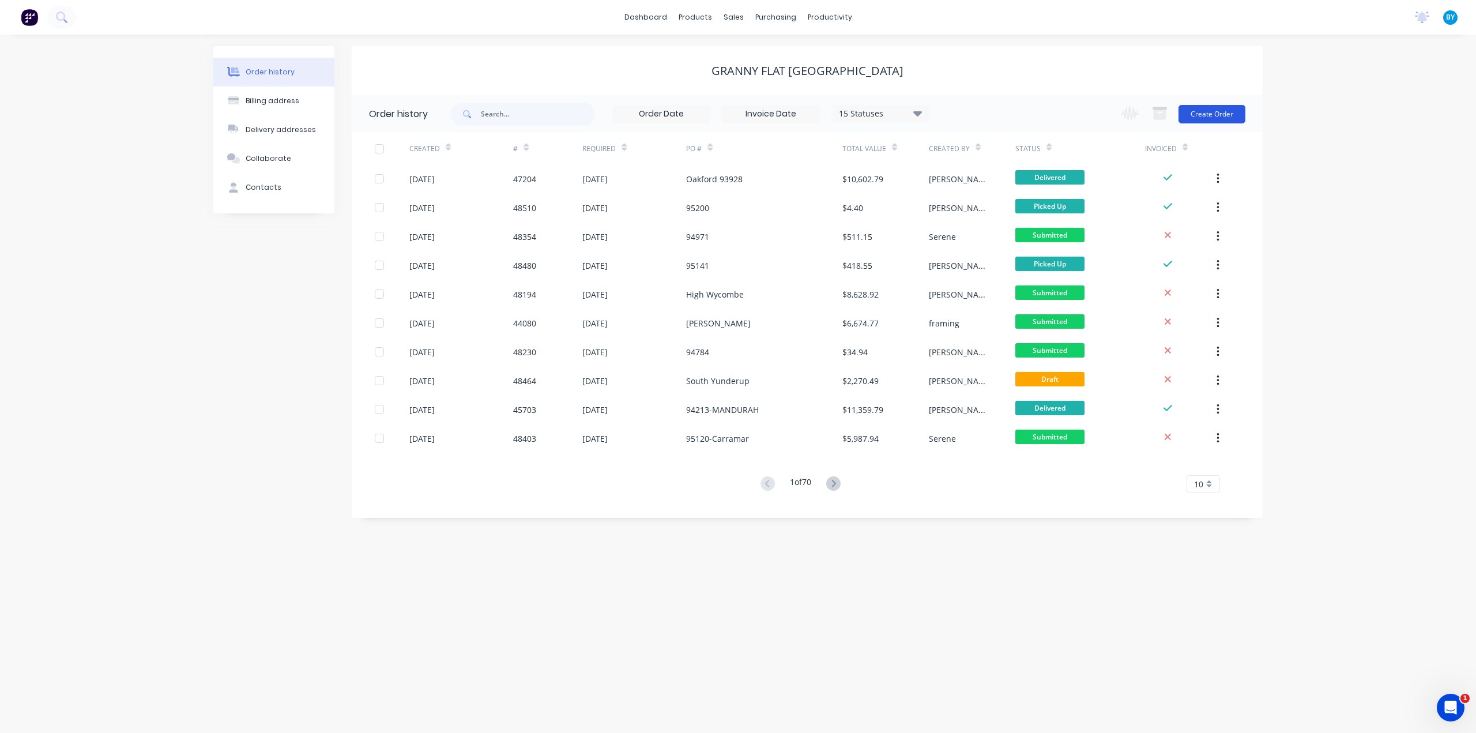
click at [1205, 115] on button "Create Order" at bounding box center [1212, 114] width 67 height 18
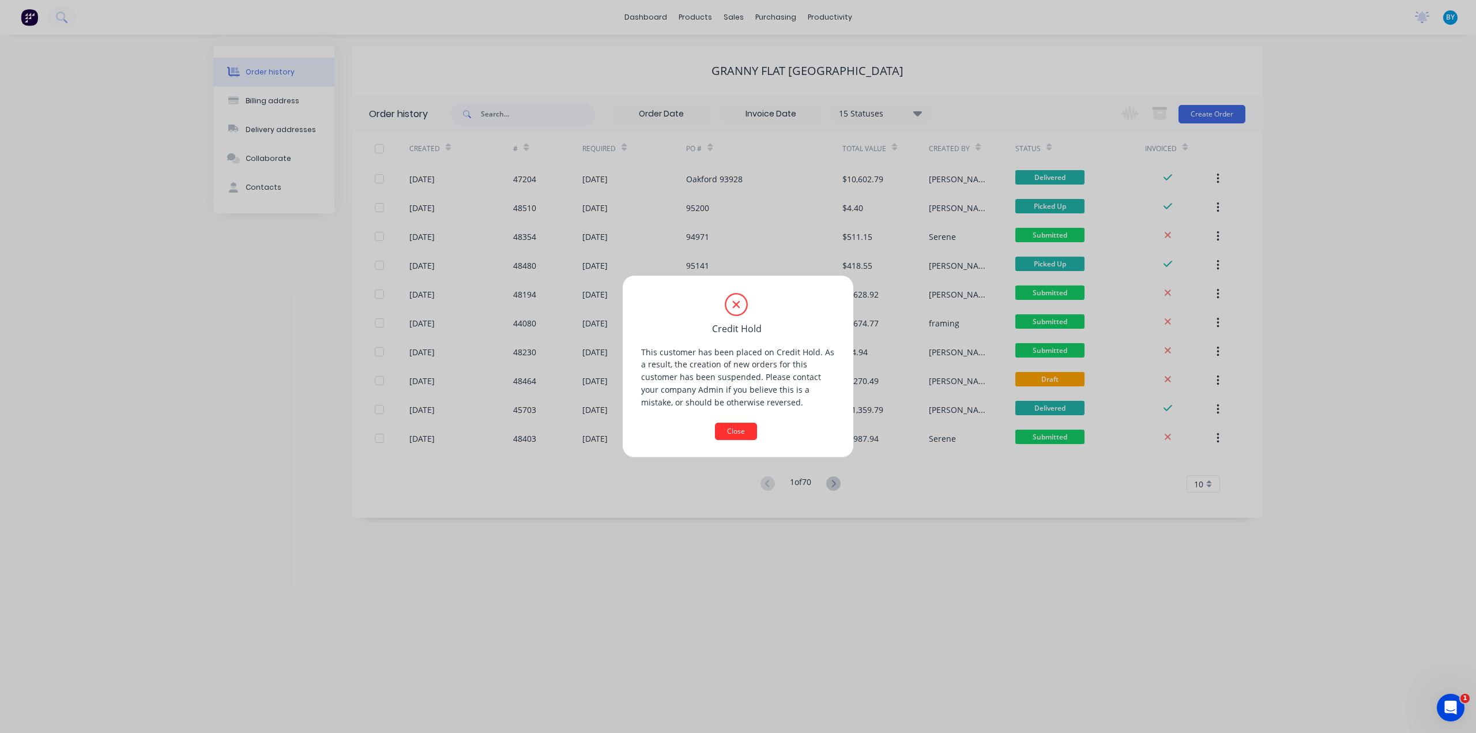
click at [736, 433] on button "Close" at bounding box center [736, 431] width 42 height 17
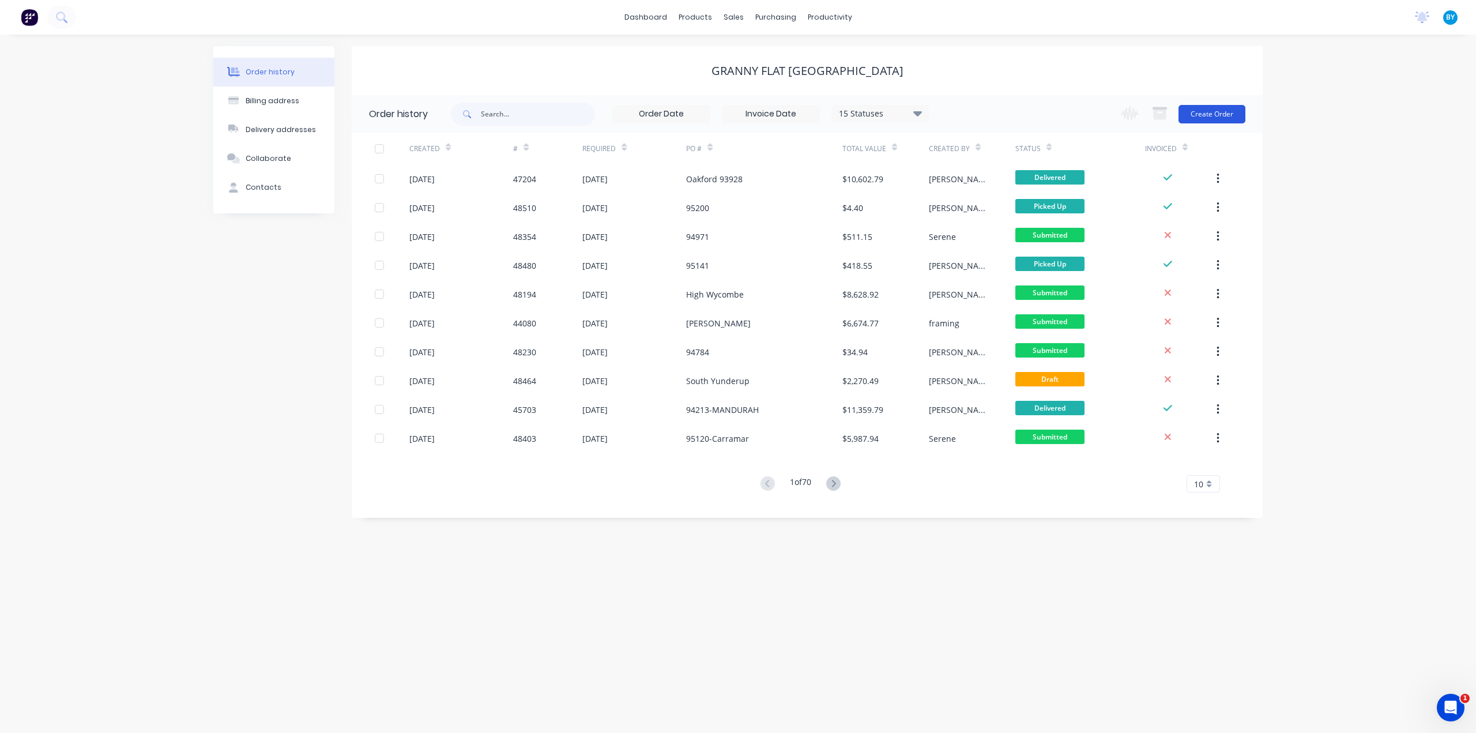
click at [1205, 112] on button "Create Order" at bounding box center [1212, 114] width 67 height 18
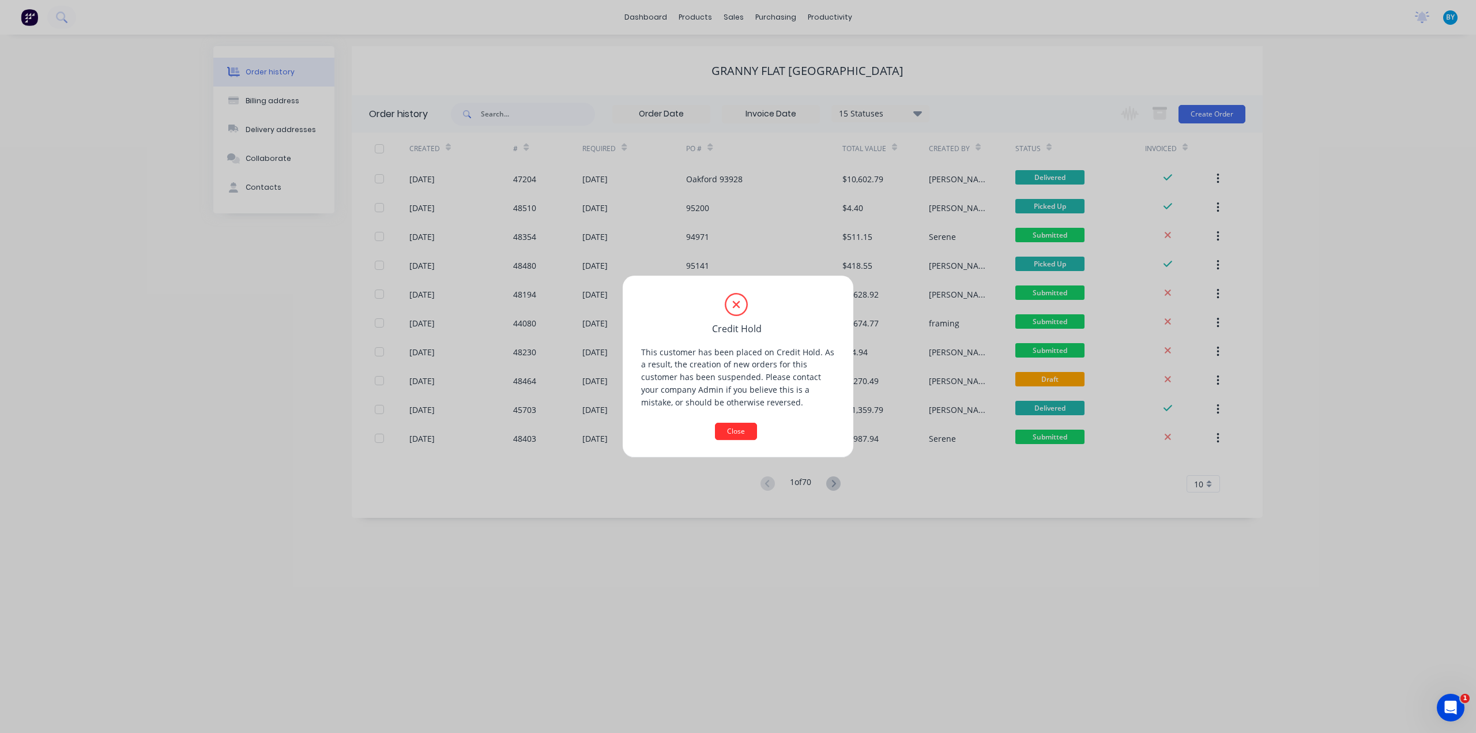
click at [732, 428] on button "Close" at bounding box center [736, 431] width 42 height 17
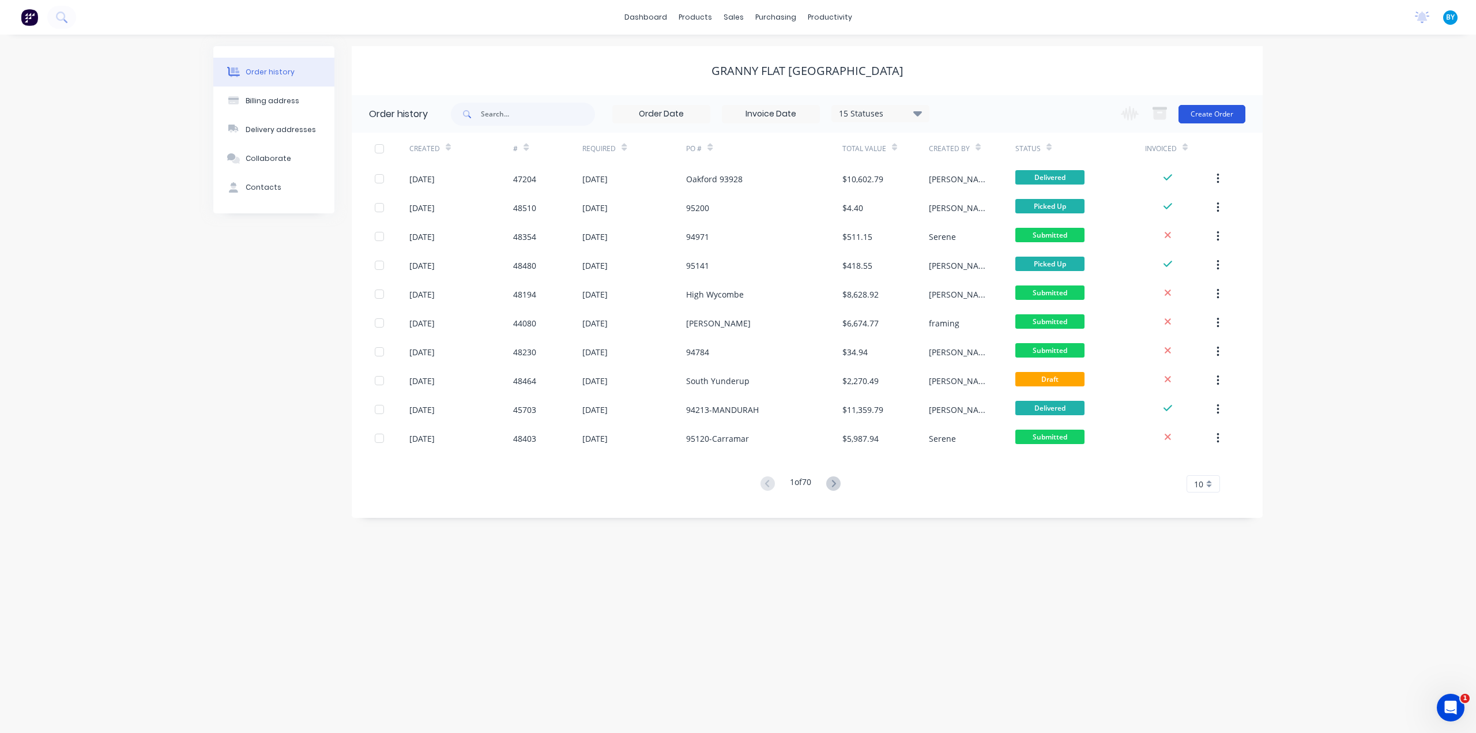
click at [1220, 115] on button "Create Order" at bounding box center [1212, 114] width 67 height 18
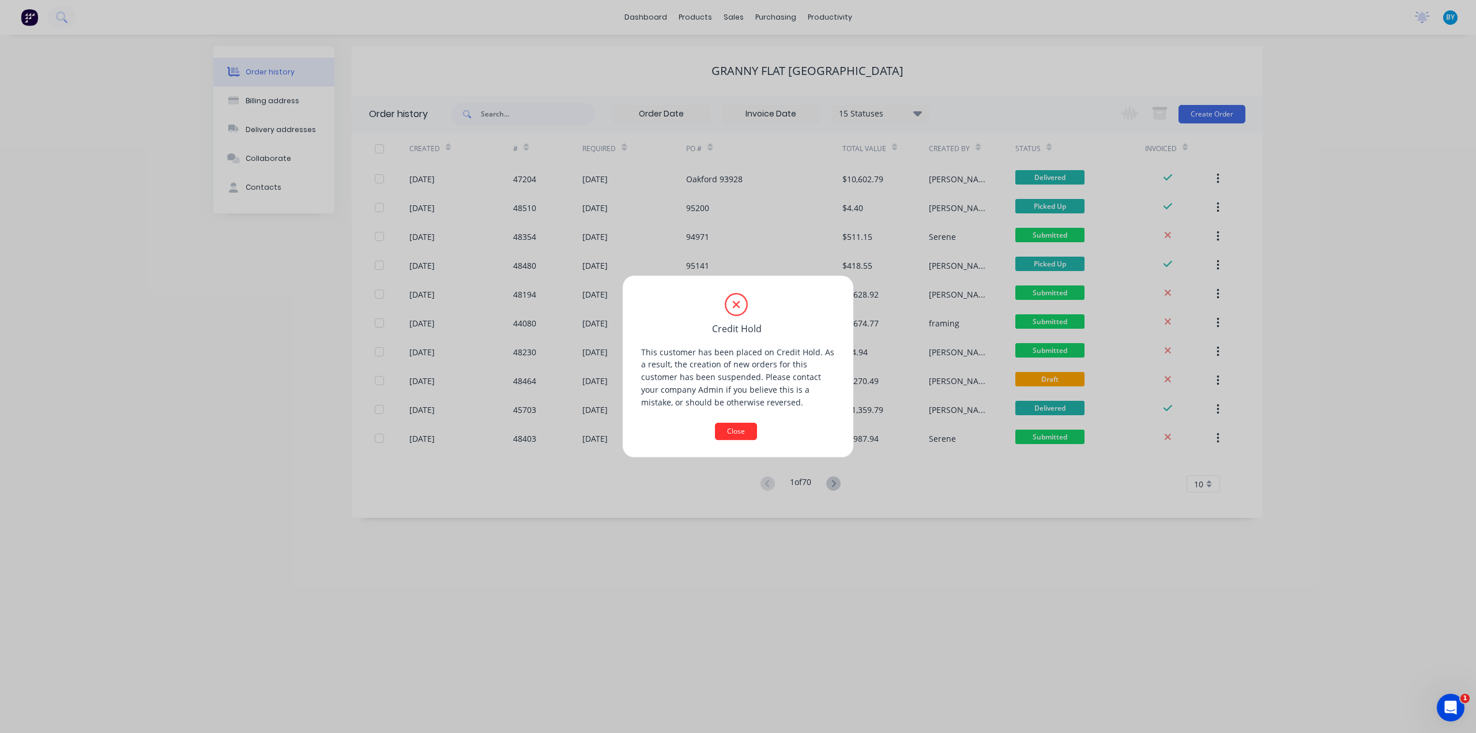
click at [742, 431] on button "Close" at bounding box center [736, 431] width 42 height 17
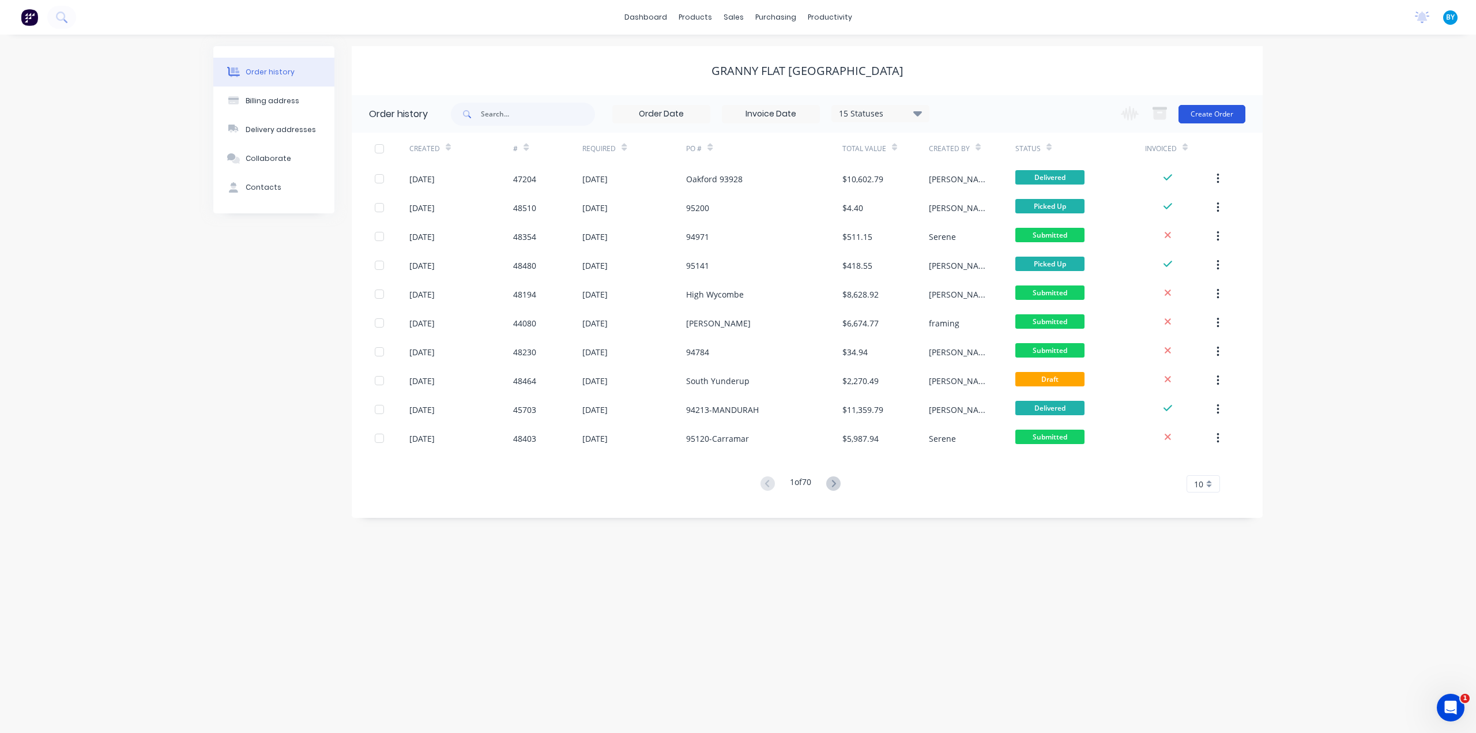
click at [1204, 115] on button "Create Order" at bounding box center [1212, 114] width 67 height 18
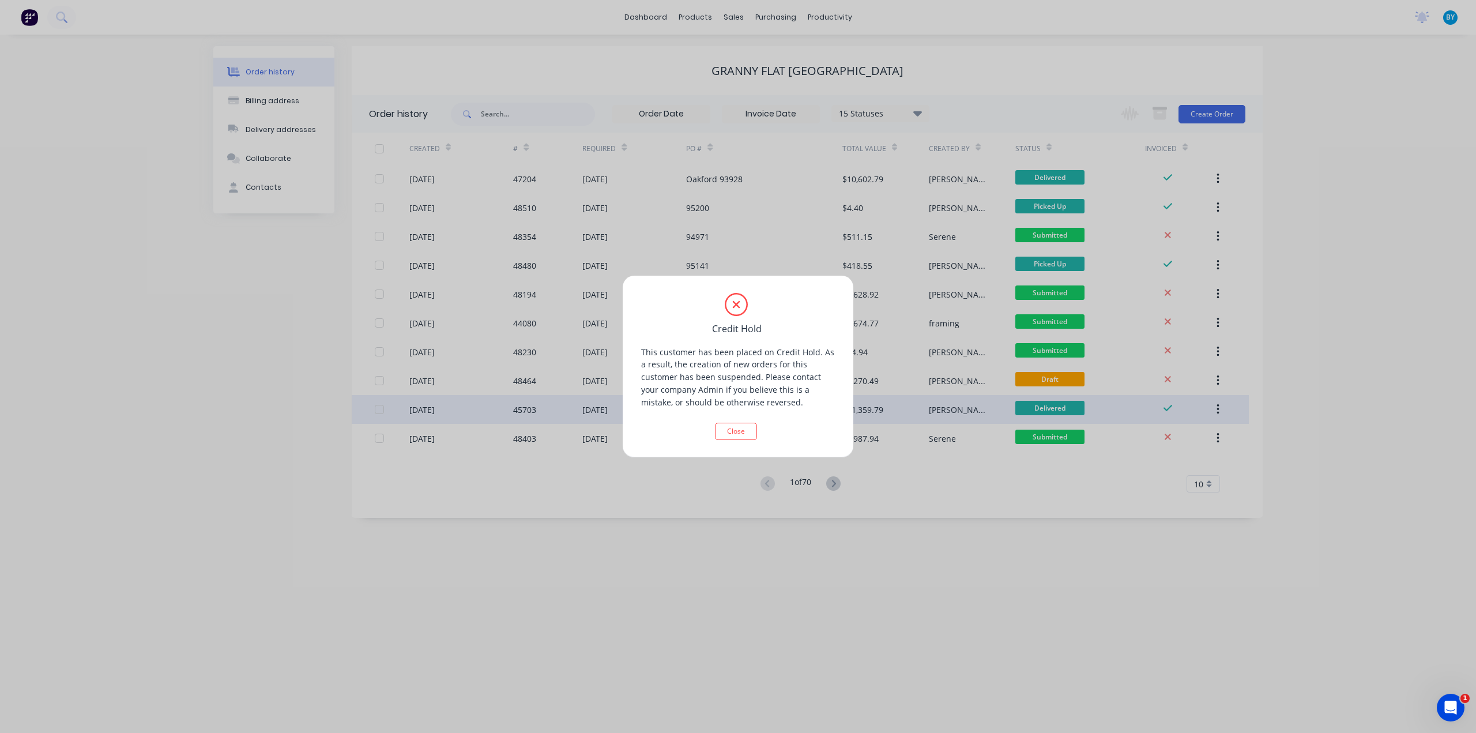
click at [739, 423] on button "Close" at bounding box center [736, 431] width 42 height 17
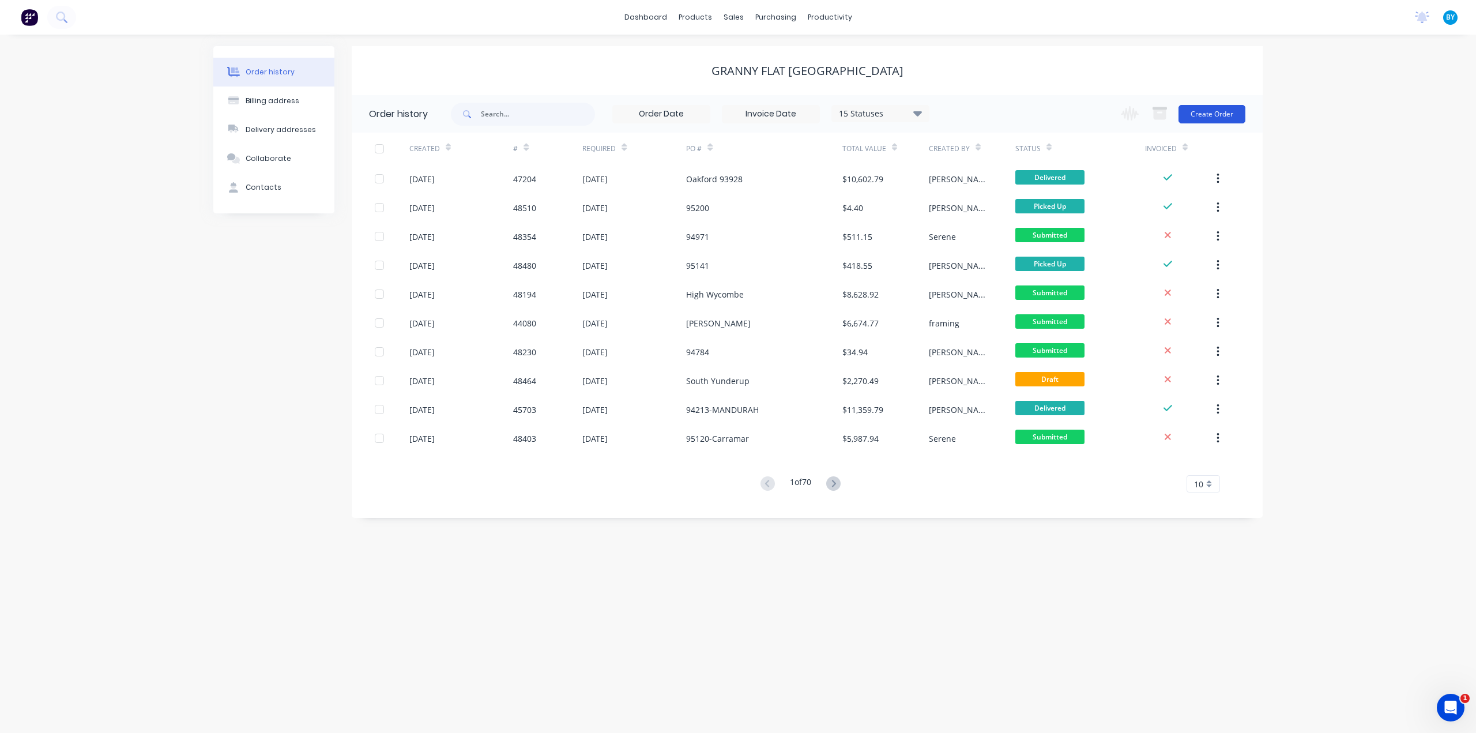
click at [1220, 106] on button "Create Order" at bounding box center [1212, 114] width 67 height 18
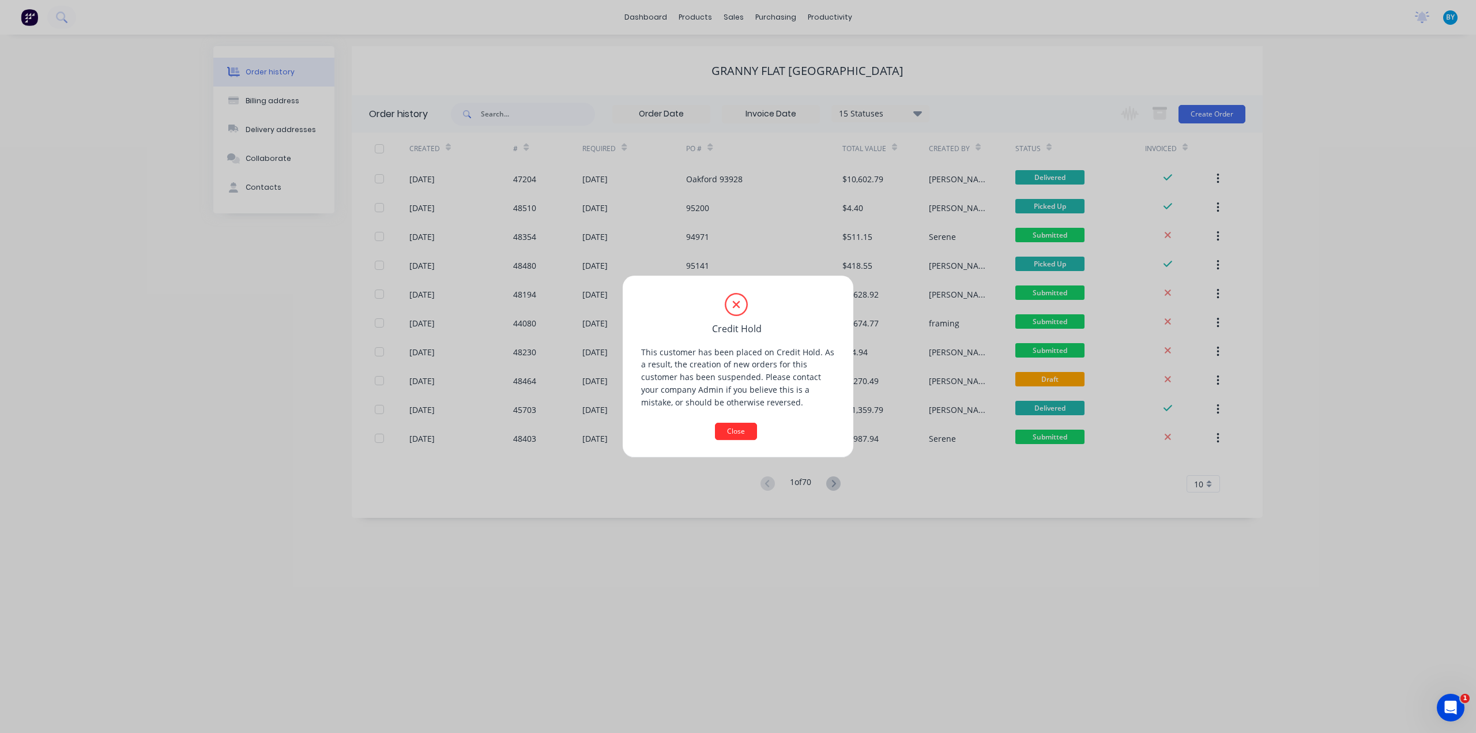
click at [739, 431] on button "Close" at bounding box center [736, 431] width 42 height 17
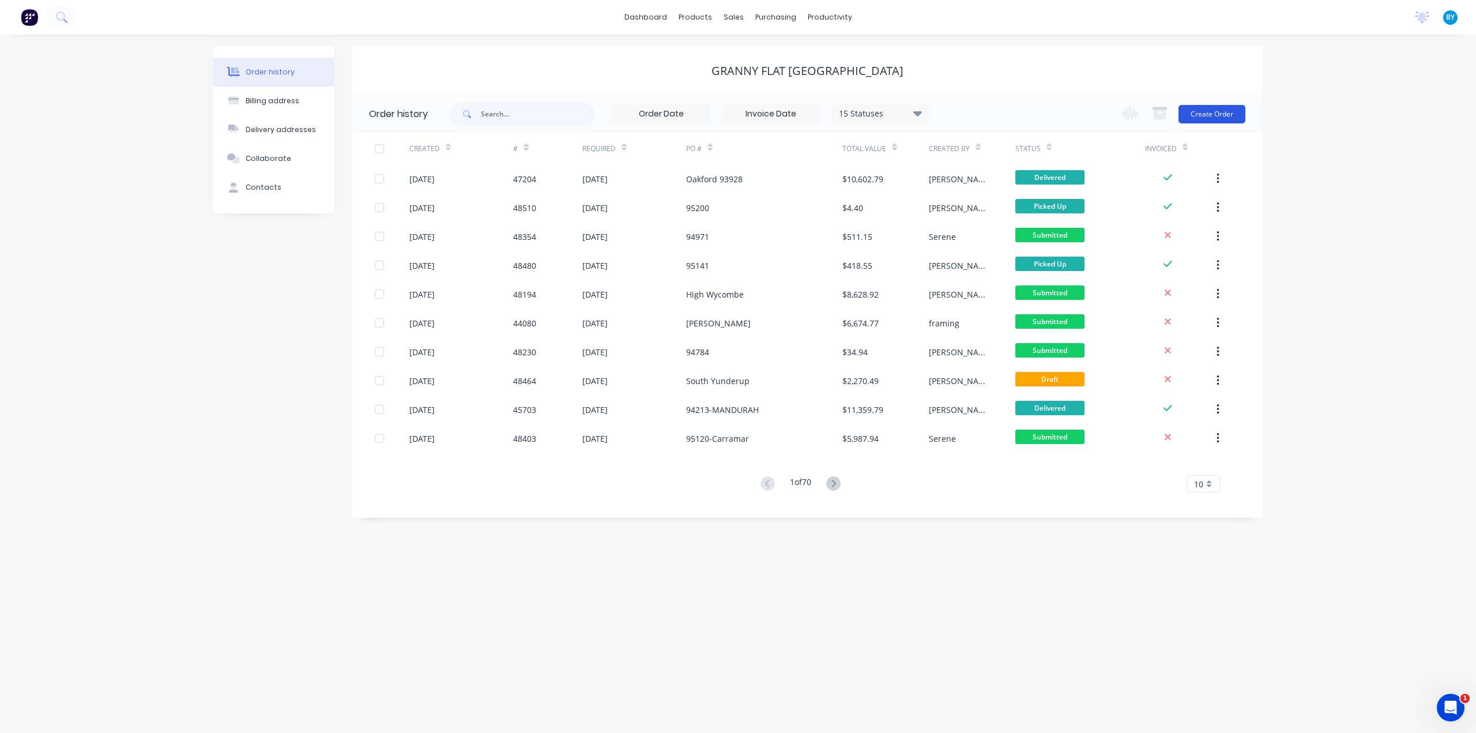
click at [1223, 111] on button "Create Order" at bounding box center [1212, 114] width 67 height 18
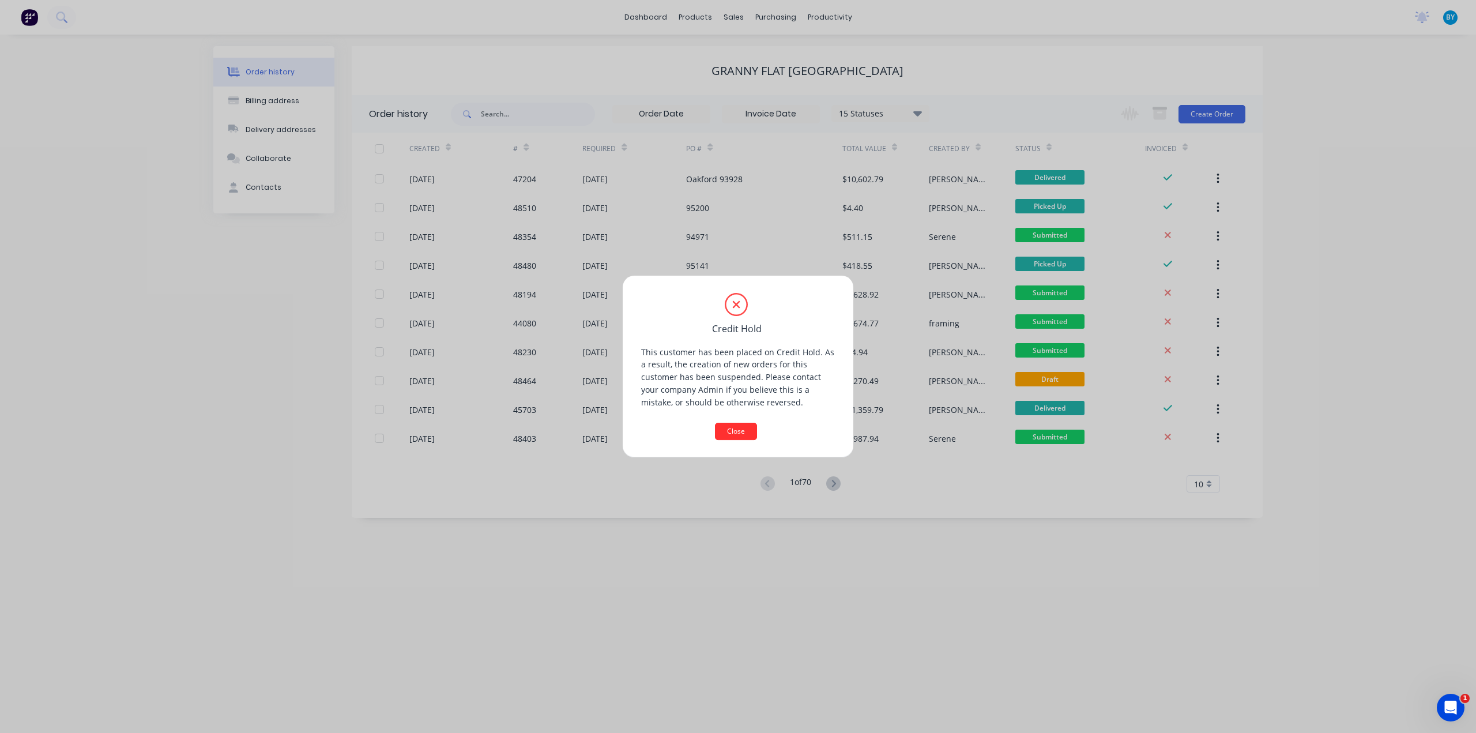
drag, startPoint x: 740, startPoint y: 428, endPoint x: 887, endPoint y: 333, distance: 175.5
click at [740, 428] on button "Close" at bounding box center [736, 431] width 42 height 17
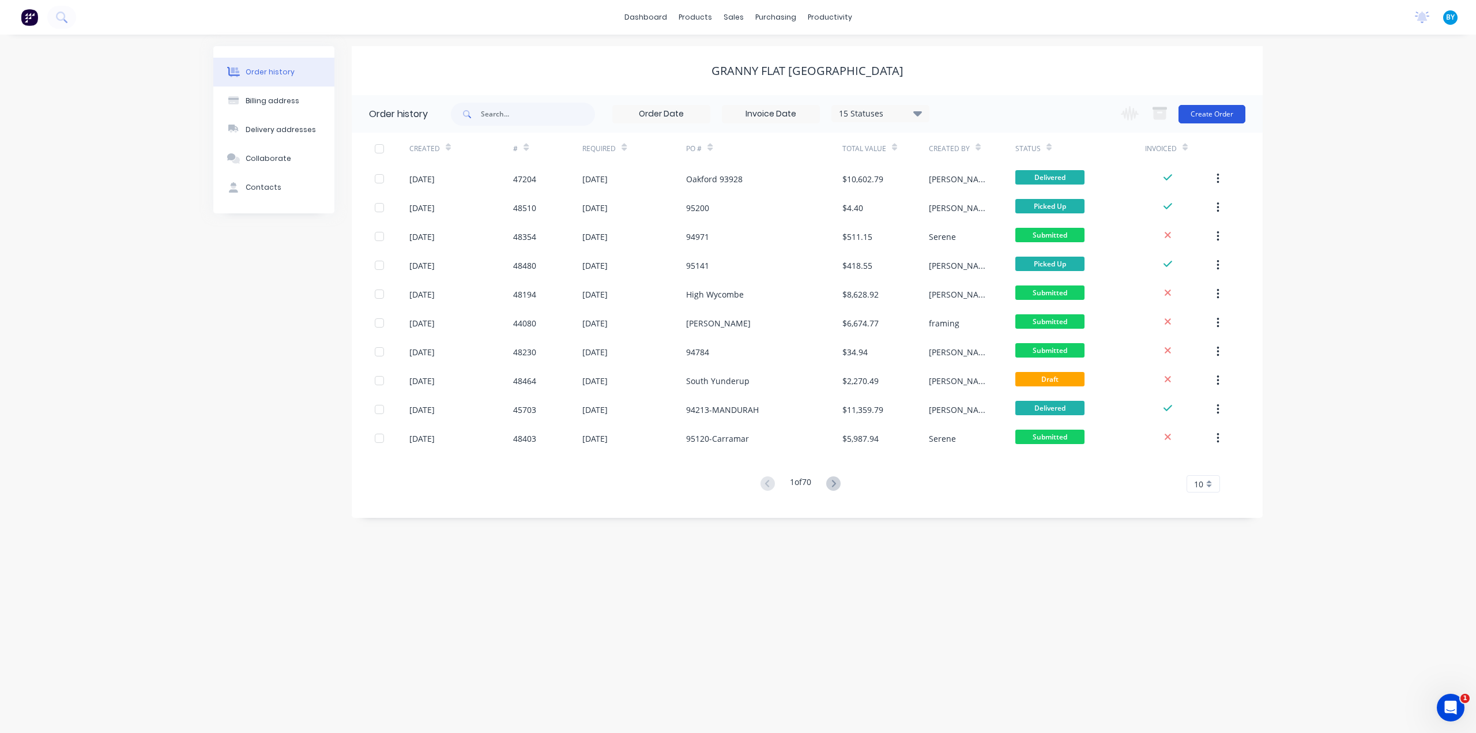
click at [1217, 110] on button "Create Order" at bounding box center [1212, 114] width 67 height 18
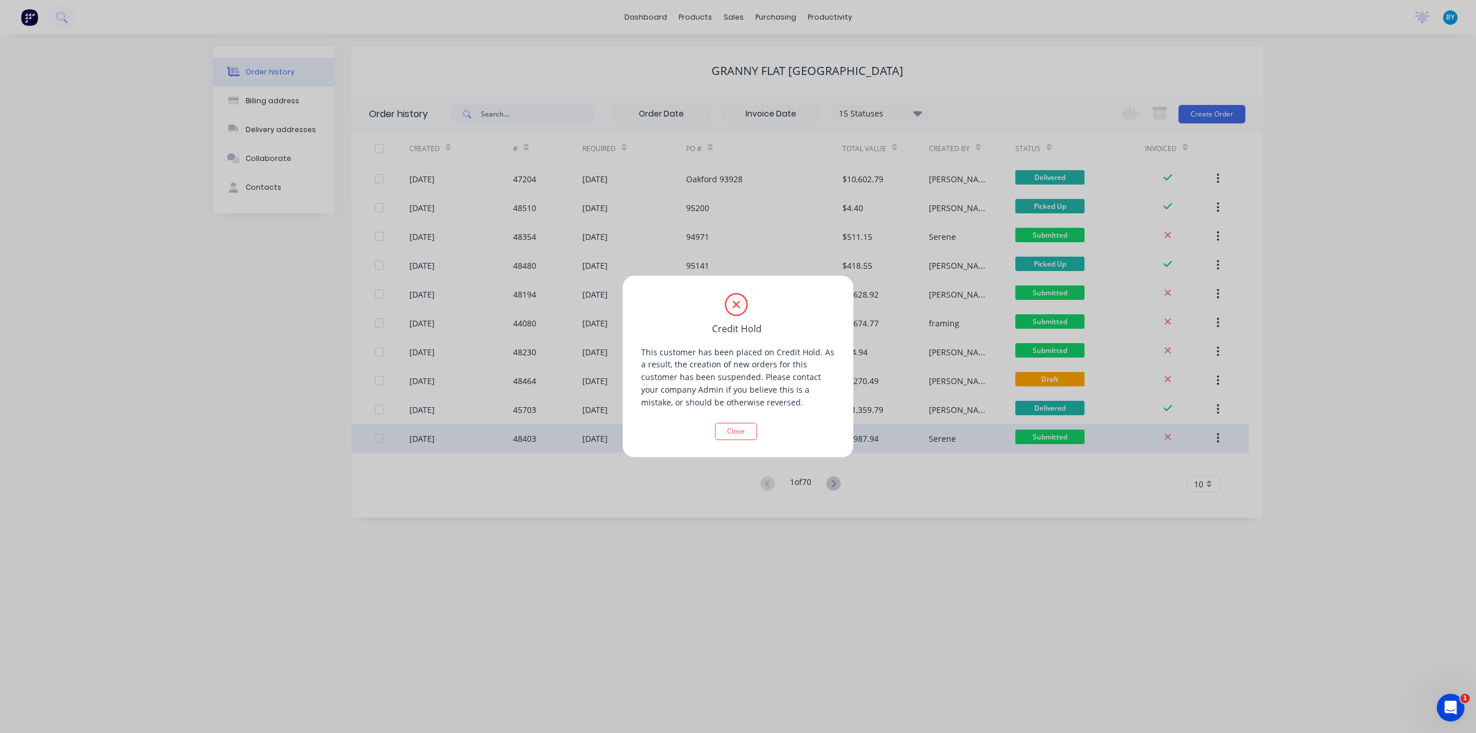
drag, startPoint x: 727, startPoint y: 433, endPoint x: 719, endPoint y: 438, distance: 9.3
click at [729, 429] on button "Close" at bounding box center [736, 431] width 42 height 17
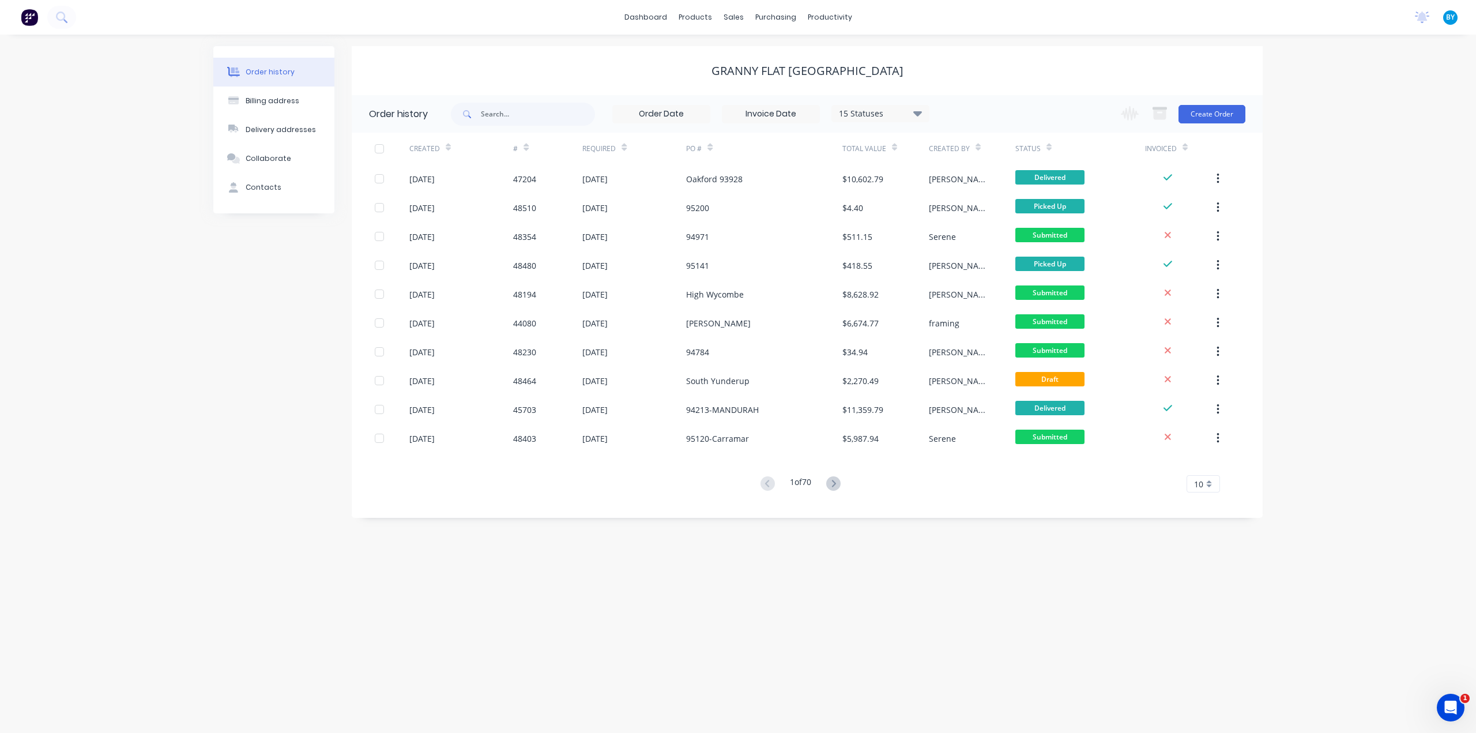
click at [557, 601] on div "Order history Billing address Delivery addresses Collaborate Contacts Granny Fl…" at bounding box center [738, 384] width 1476 height 698
click at [1205, 121] on button "Create Order" at bounding box center [1212, 114] width 67 height 18
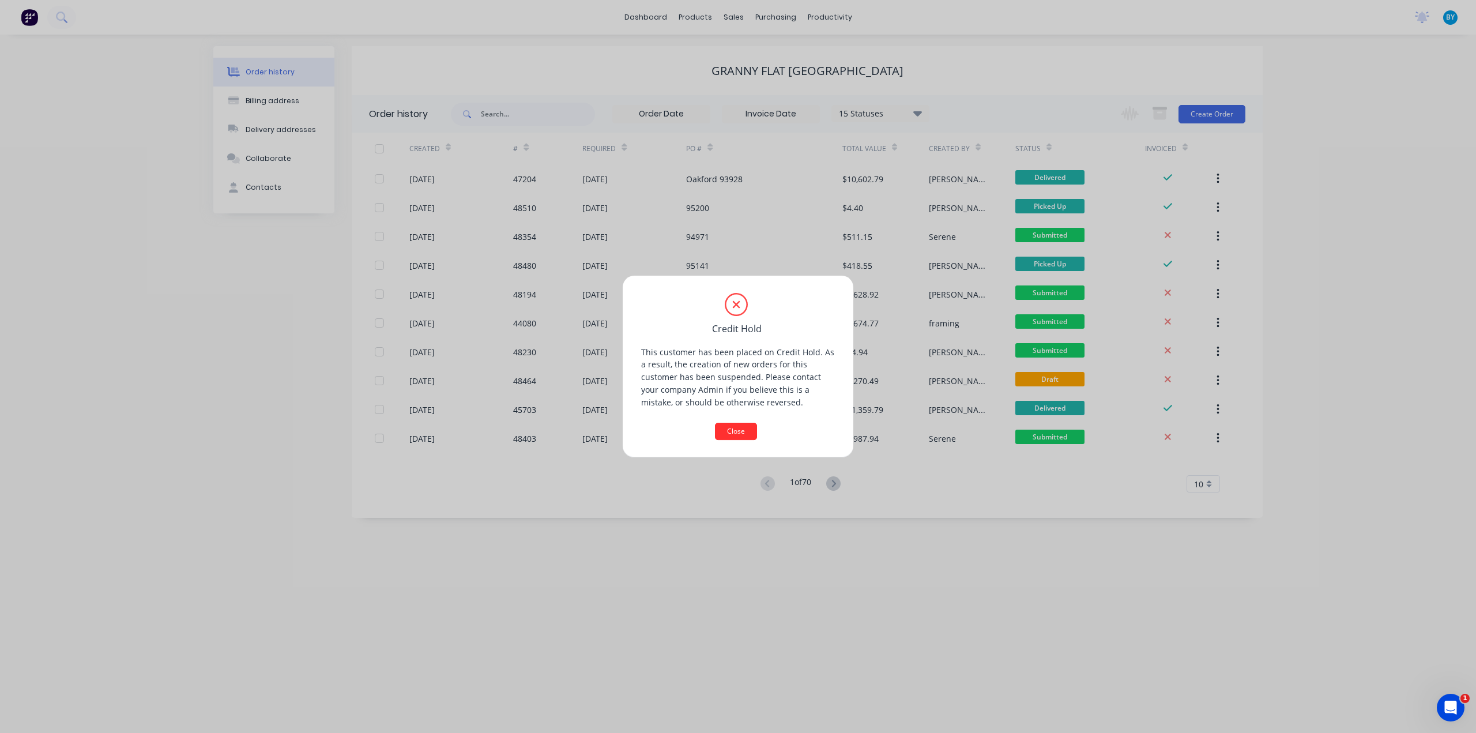
click at [745, 426] on button "Close" at bounding box center [736, 431] width 42 height 17
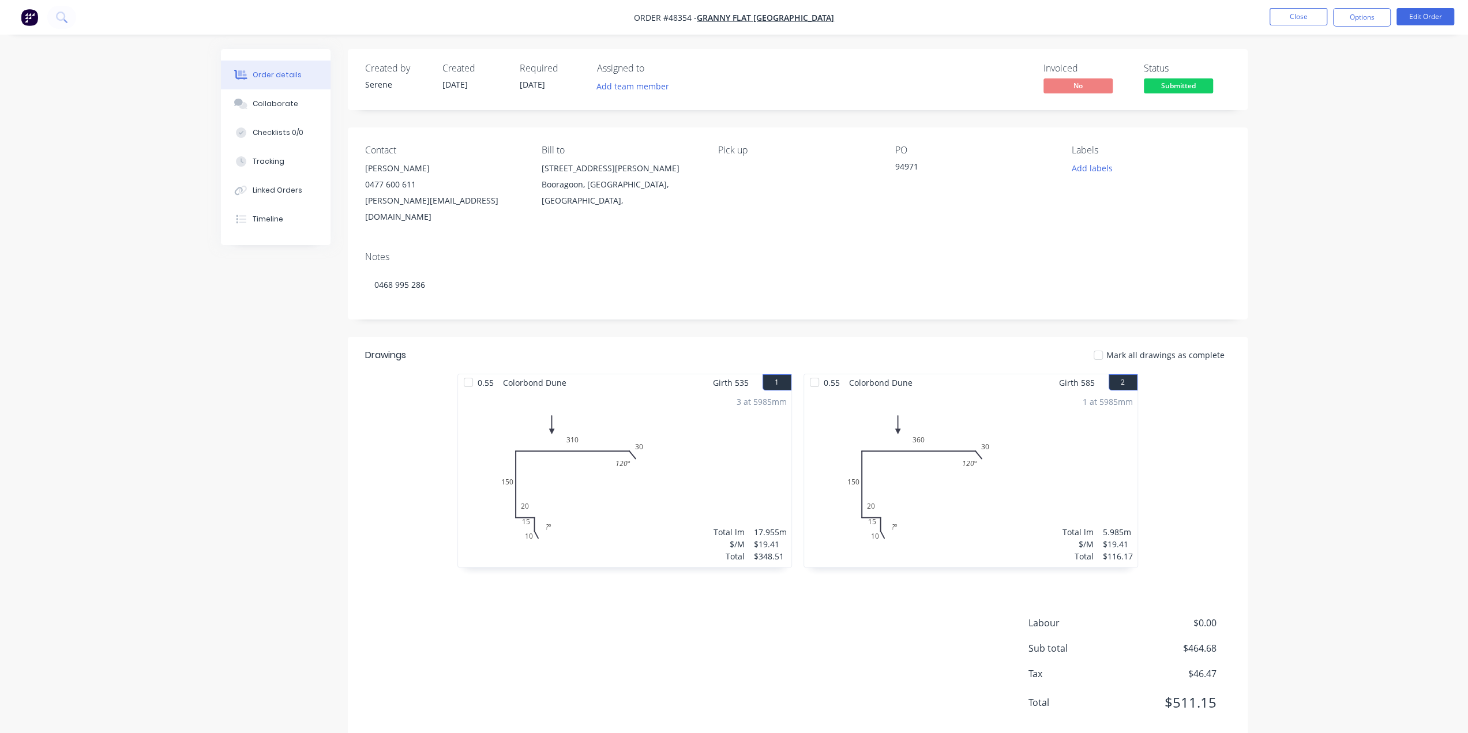
click at [146, 84] on div "Order details Collaborate Checklists 0/0 Tracking Linked Orders Timeline Order …" at bounding box center [734, 379] width 1468 height 759
click at [179, 86] on div "Order details Collaborate Checklists 0/0 Tracking Linked Orders Timeline Order …" at bounding box center [734, 379] width 1468 height 759
click at [276, 197] on button "Linked Orders" at bounding box center [276, 190] width 110 height 29
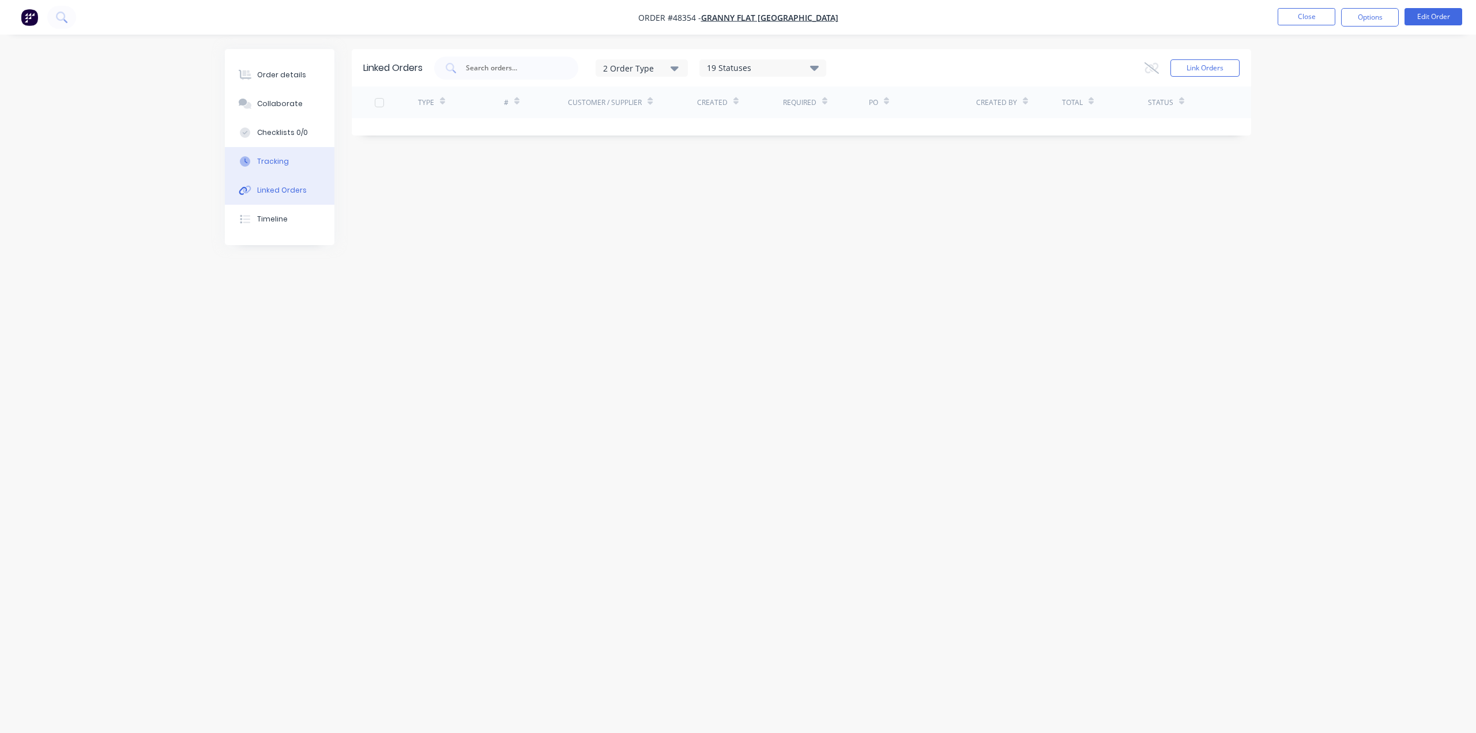
click at [280, 165] on div "Tracking" at bounding box center [273, 161] width 32 height 10
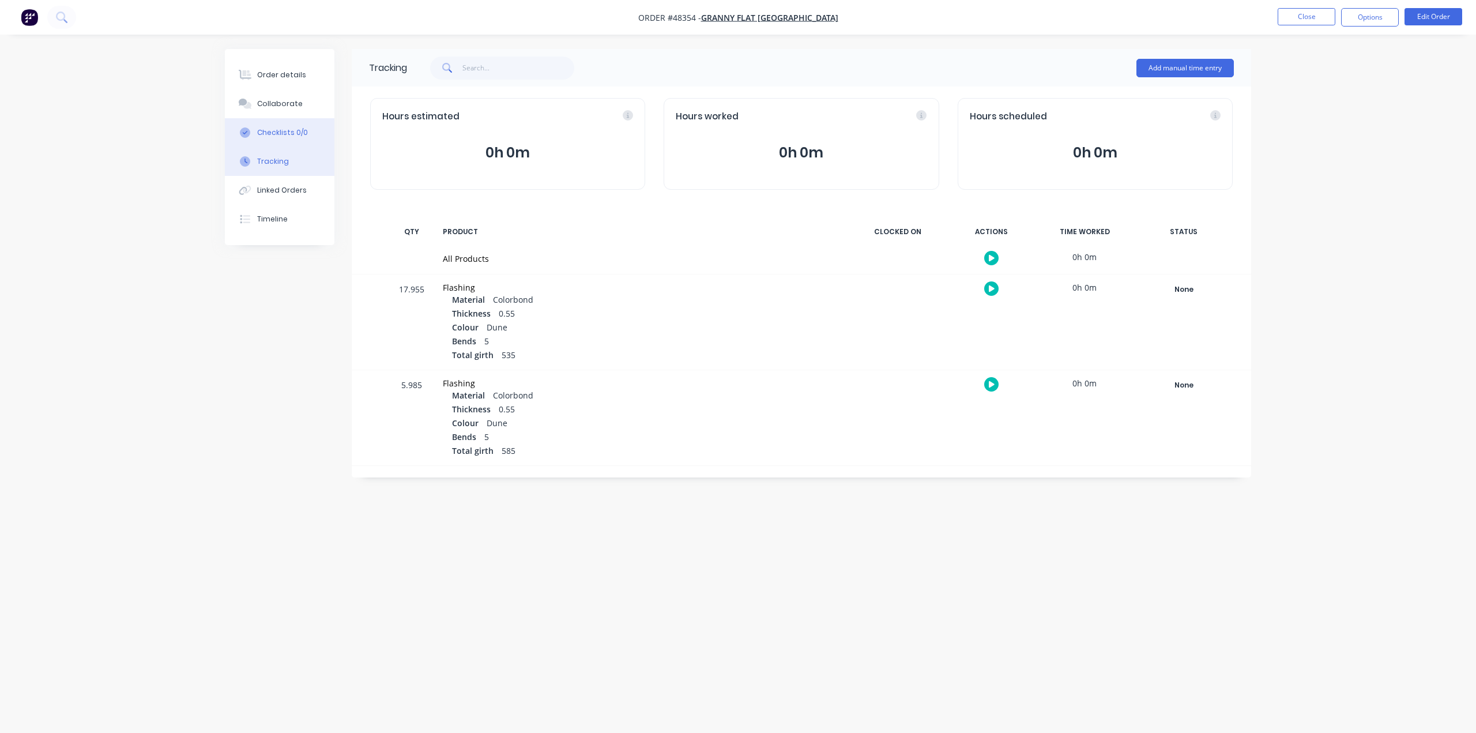
click at [284, 130] on div "Checklists 0/0" at bounding box center [282, 132] width 51 height 10
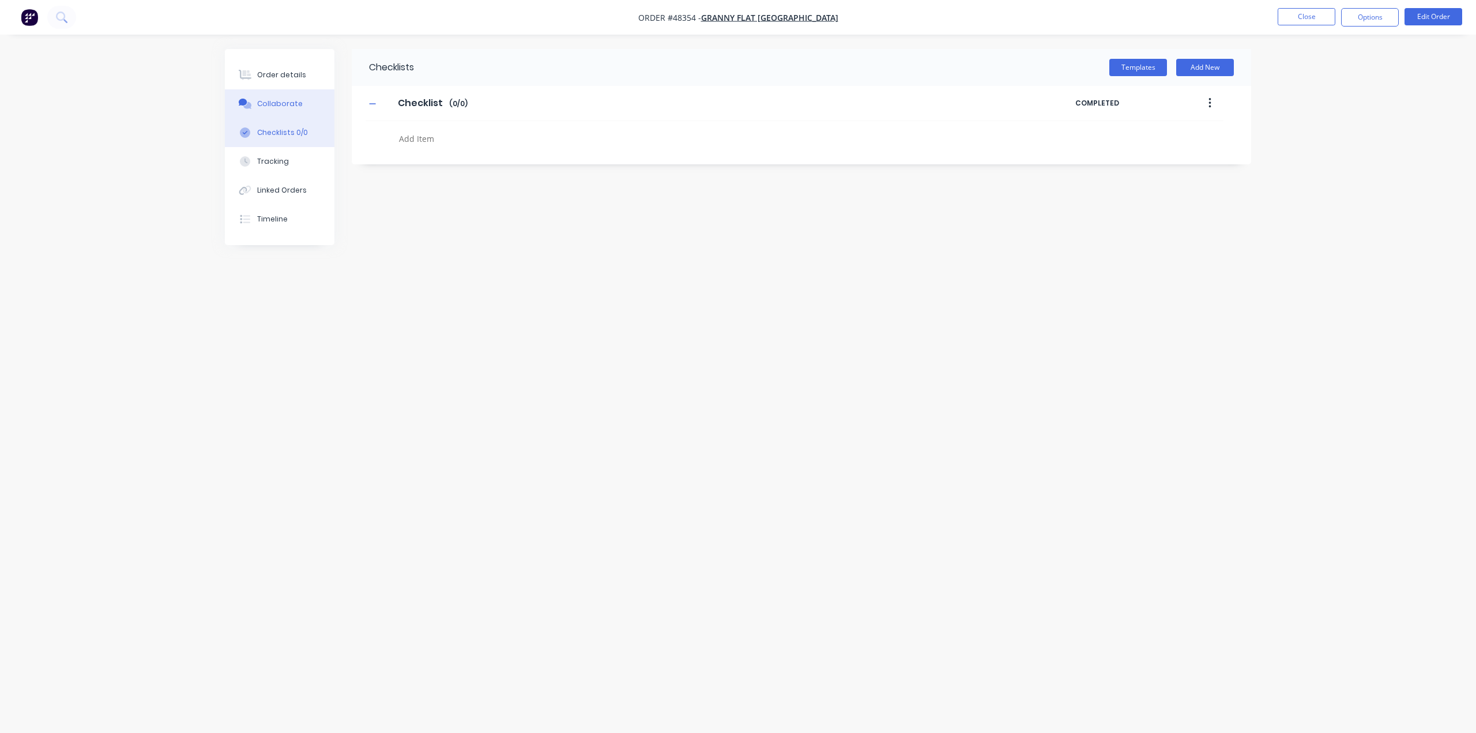
click at [281, 108] on div "Collaborate" at bounding box center [280, 104] width 46 height 10
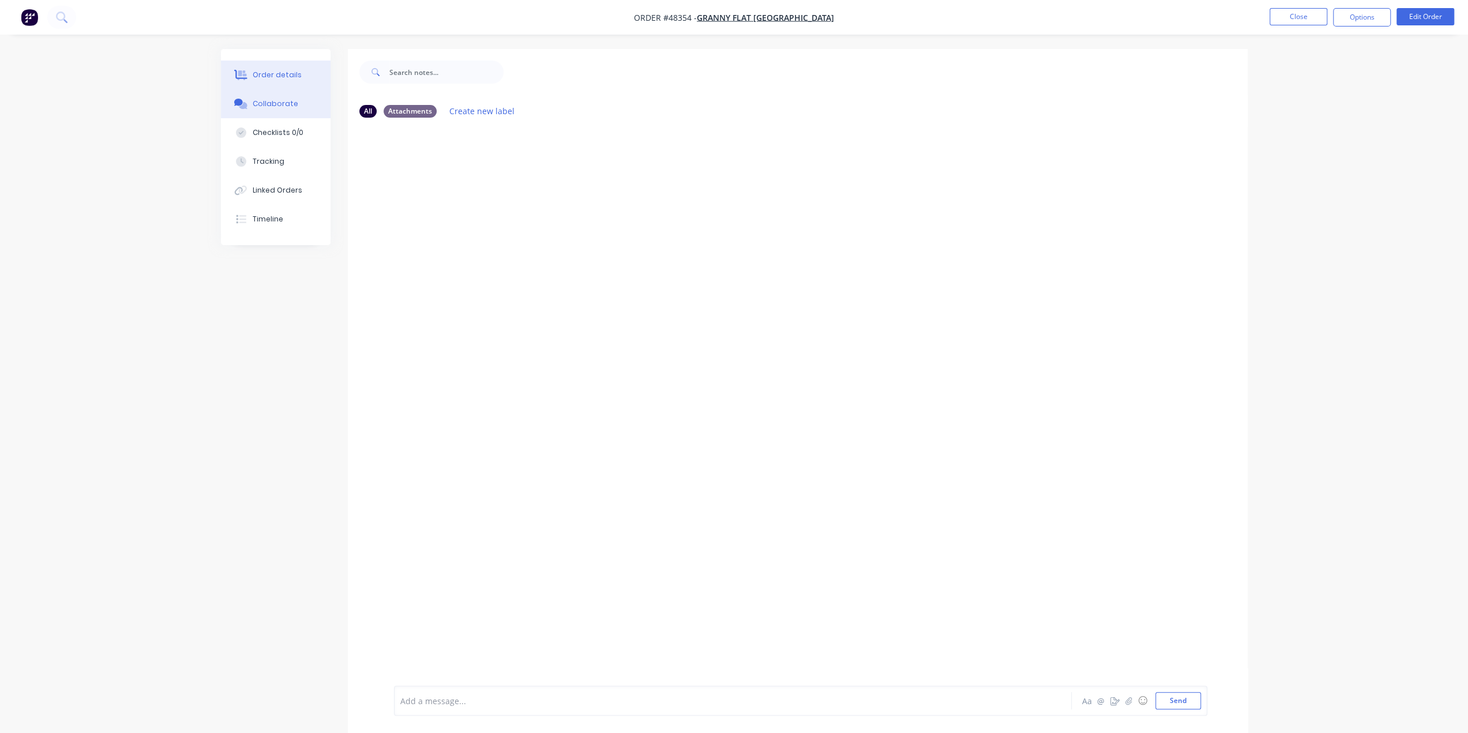
click at [291, 88] on button "Order details" at bounding box center [276, 75] width 110 height 29
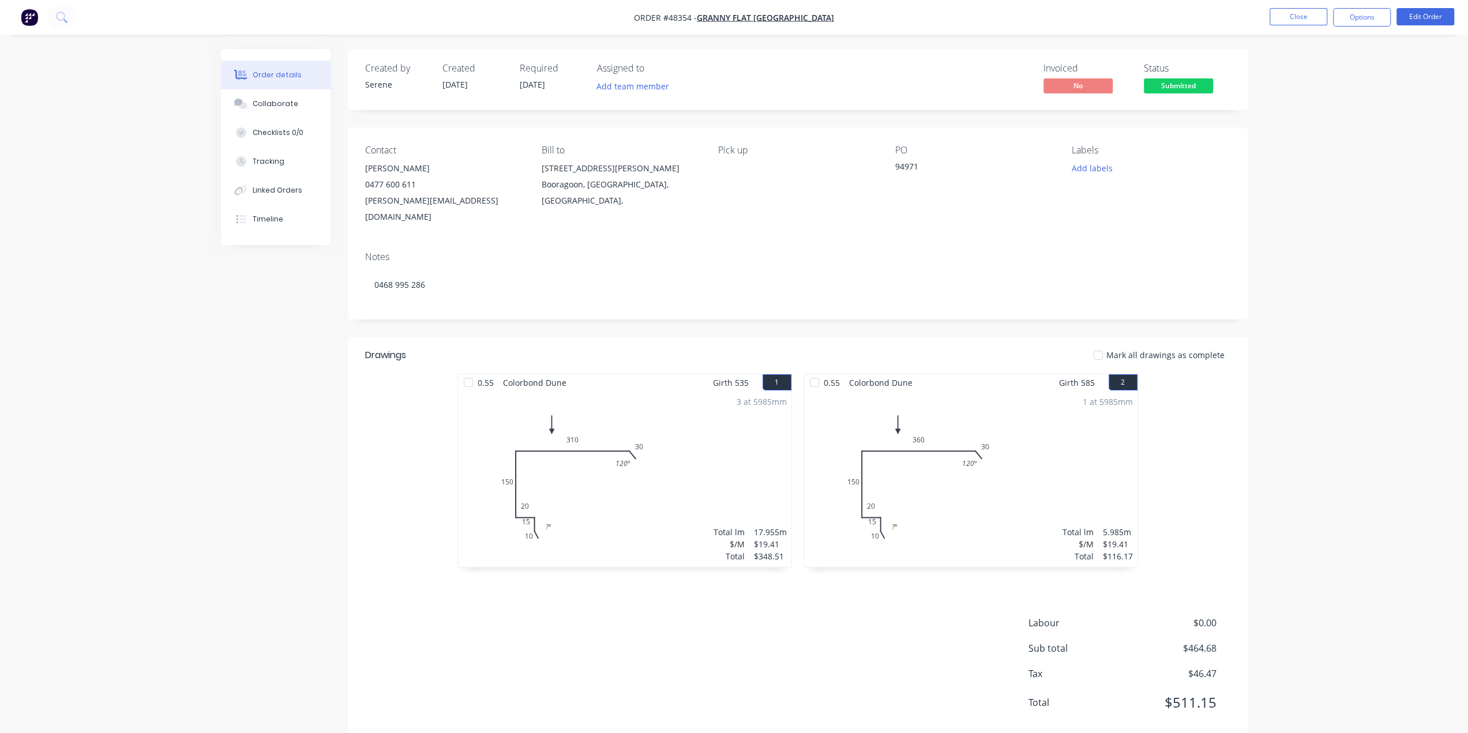
click at [295, 70] on div "Order details" at bounding box center [277, 75] width 49 height 10
click at [289, 118] on button "Checklists 0/0" at bounding box center [276, 132] width 110 height 29
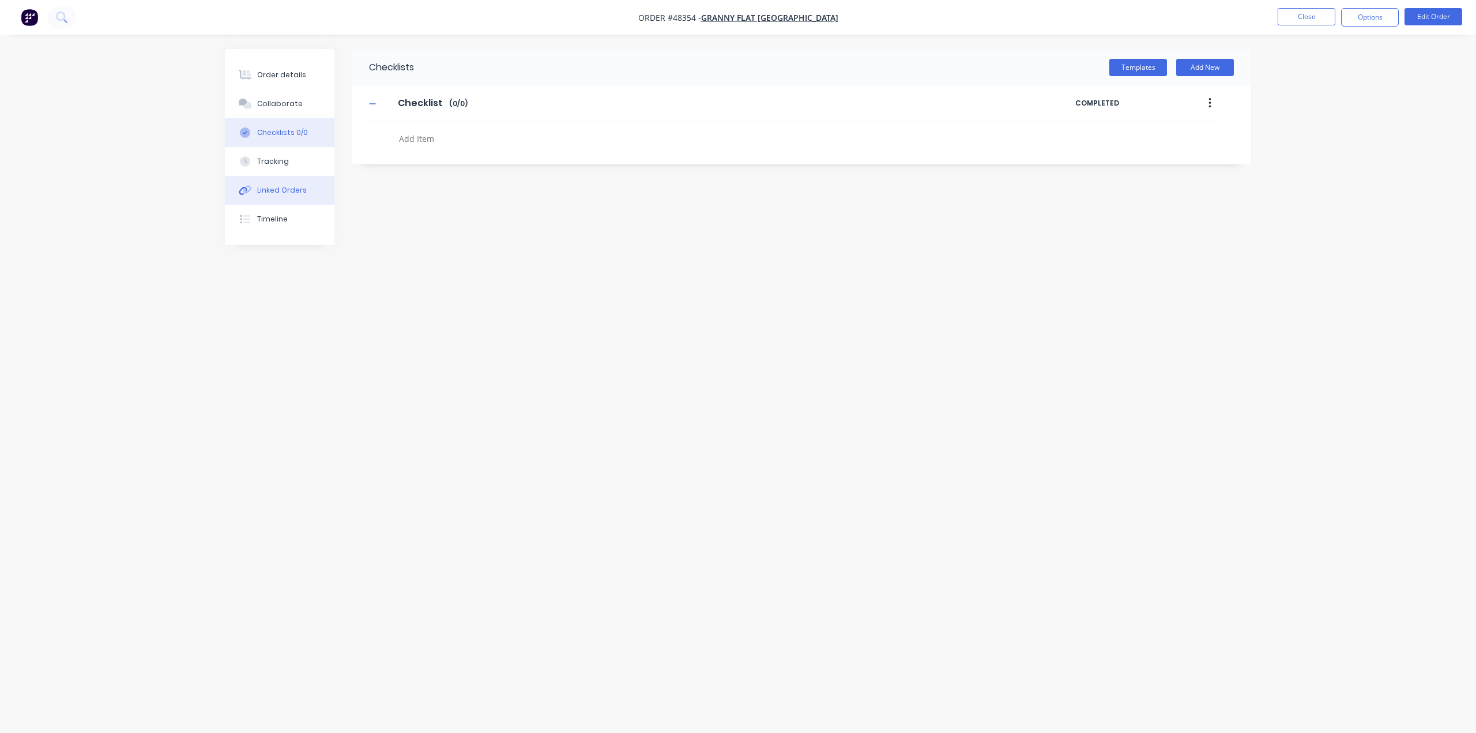
click at [273, 178] on button "Linked Orders" at bounding box center [280, 190] width 110 height 29
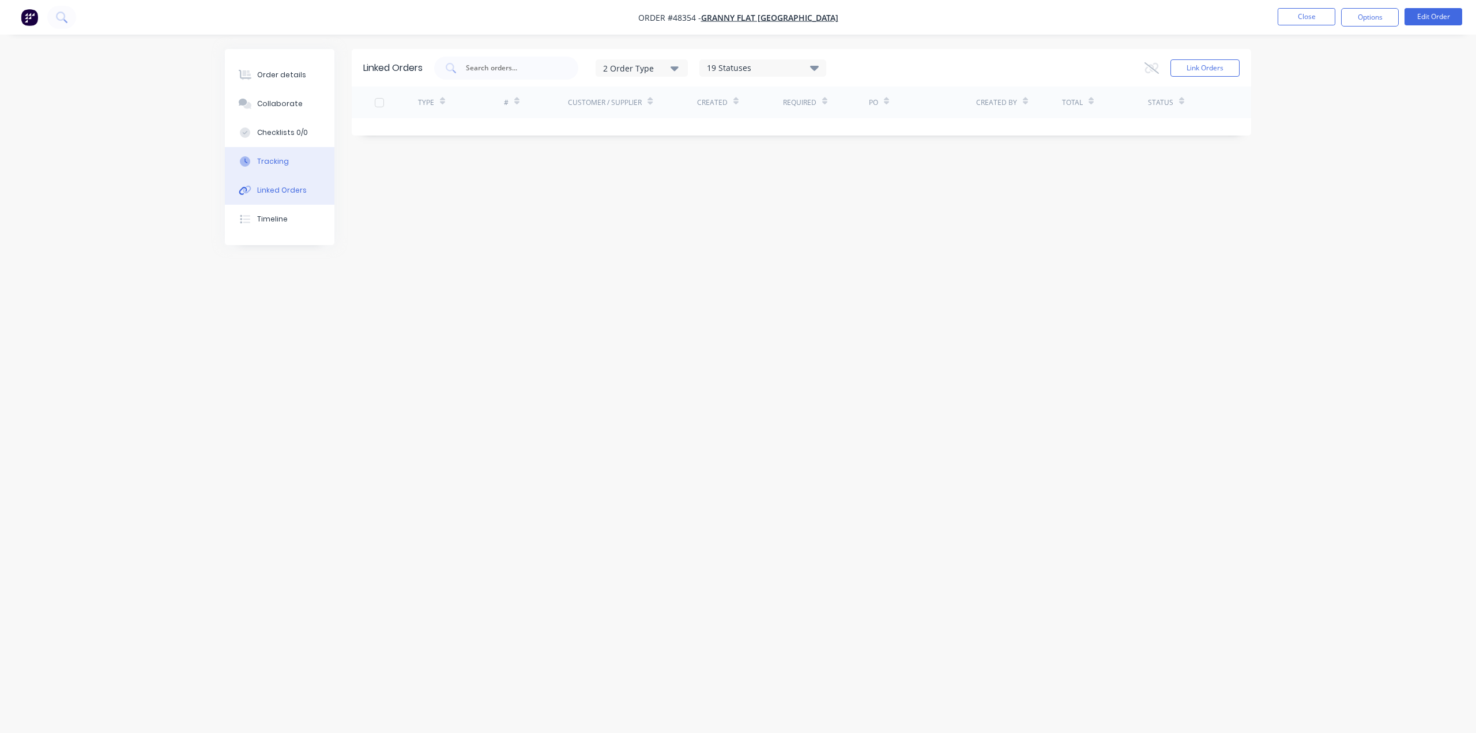
click at [272, 162] on div "Tracking" at bounding box center [273, 161] width 32 height 10
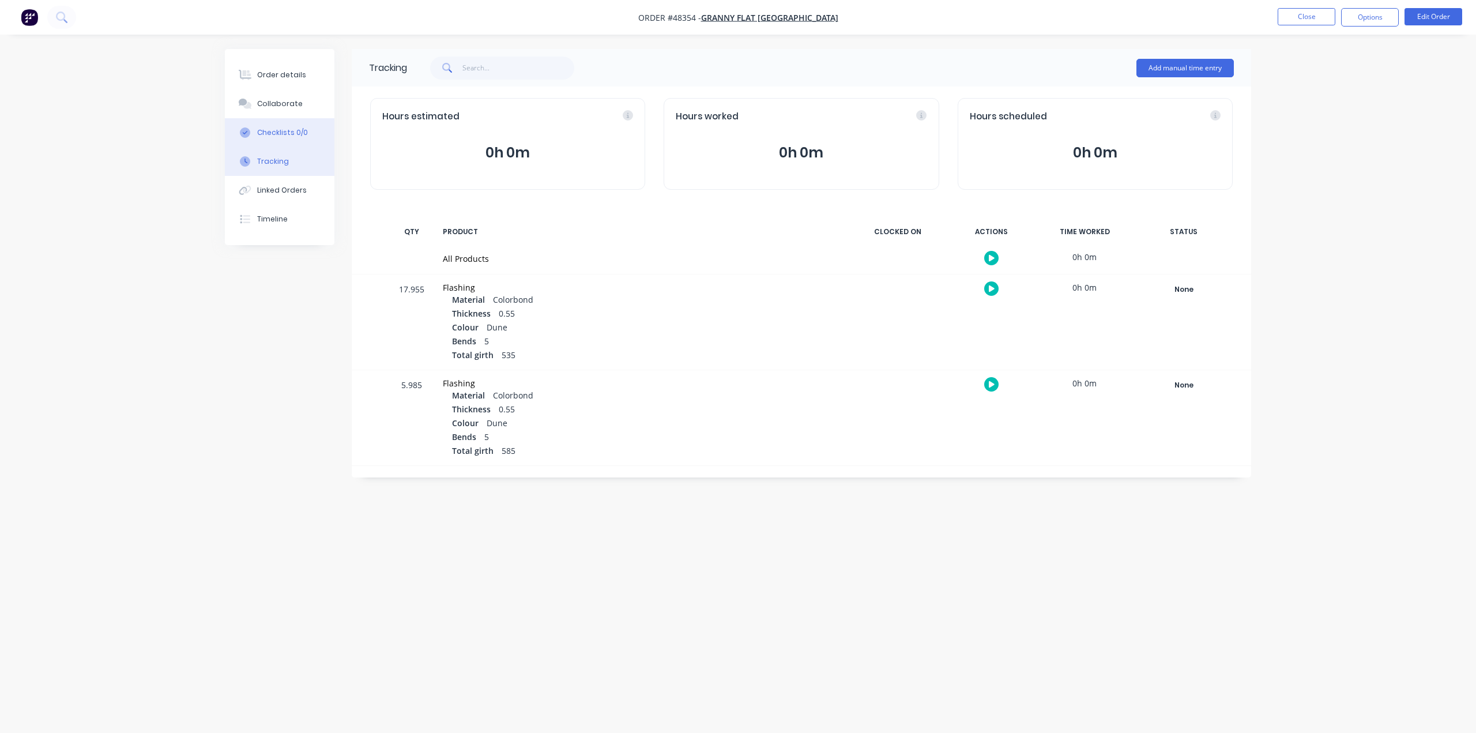
click at [285, 132] on div "Checklists 0/0" at bounding box center [282, 132] width 51 height 10
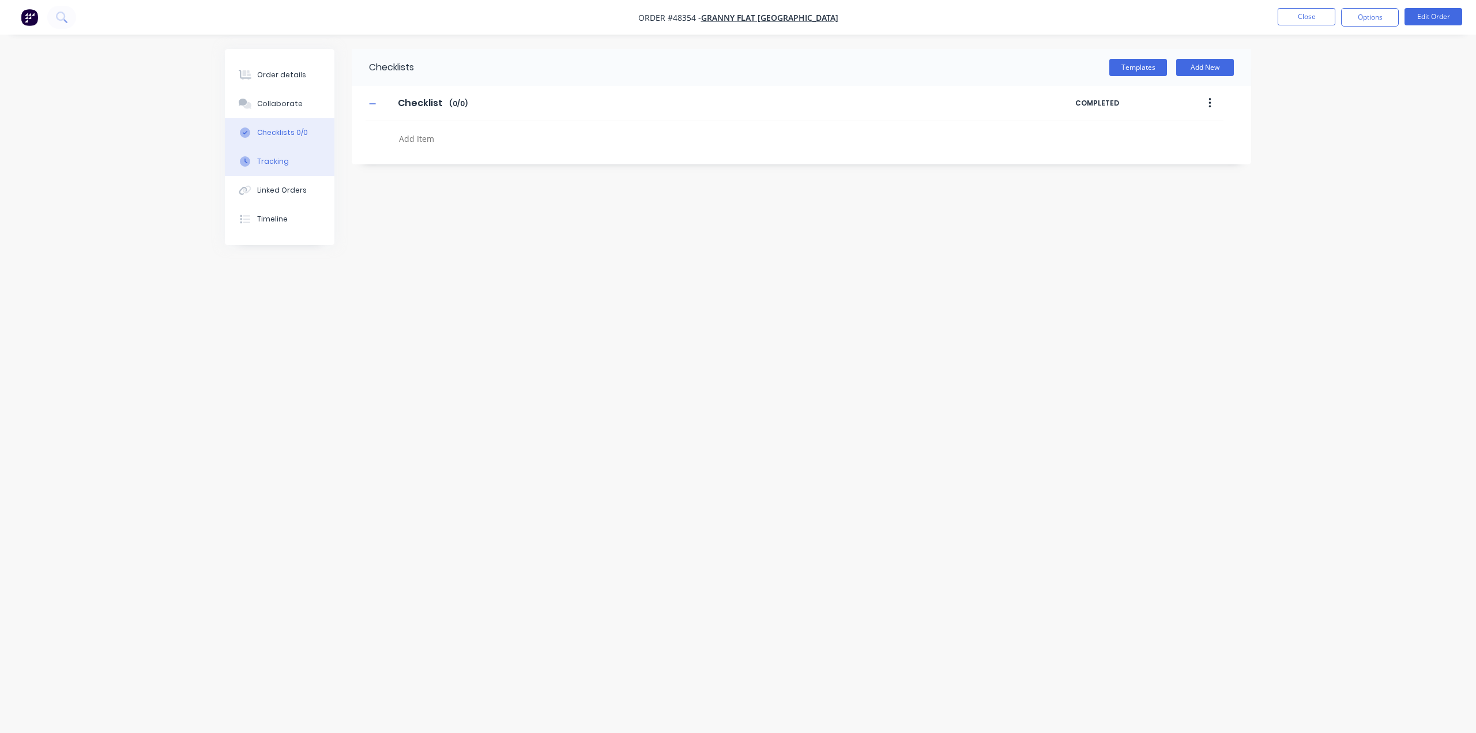
click at [280, 167] on button "Tracking" at bounding box center [280, 161] width 110 height 29
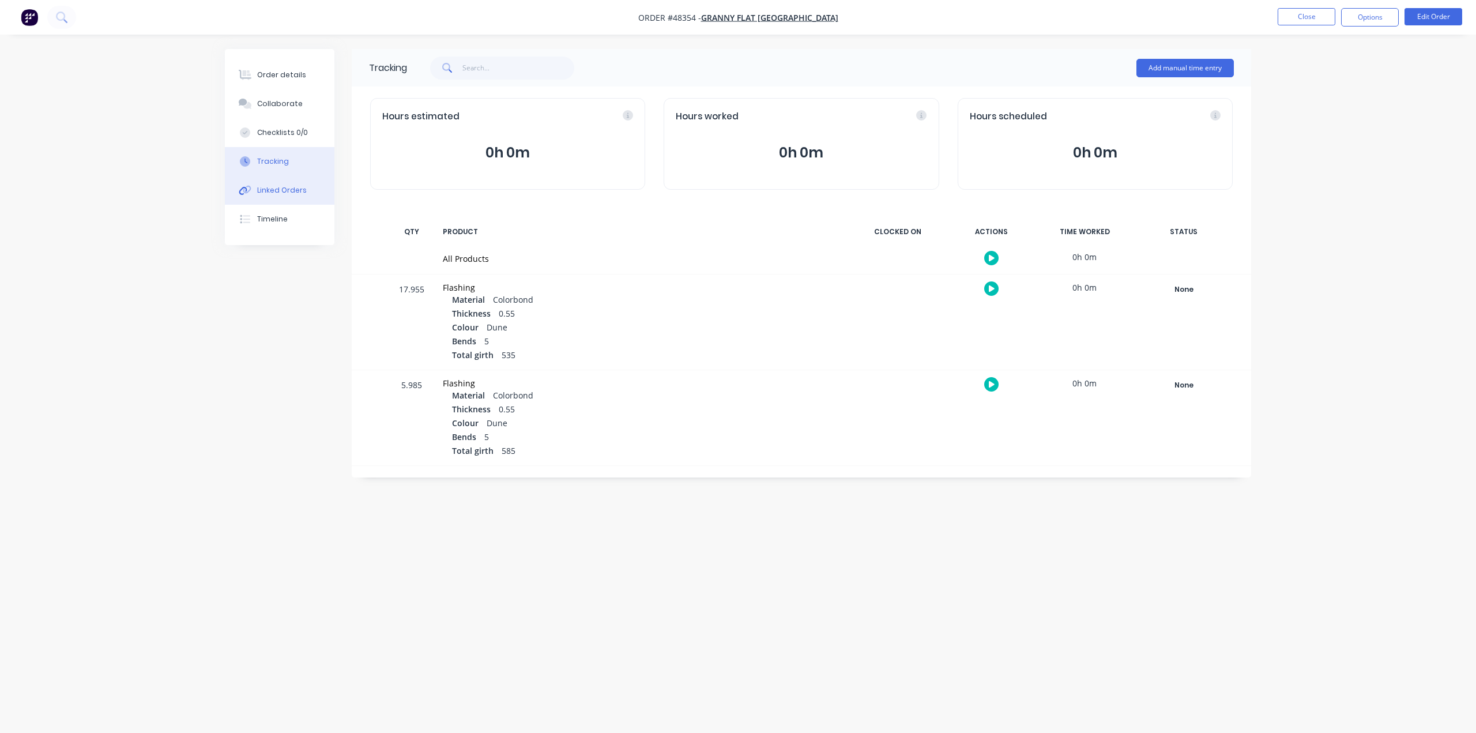
click at [292, 198] on button "Linked Orders" at bounding box center [280, 190] width 110 height 29
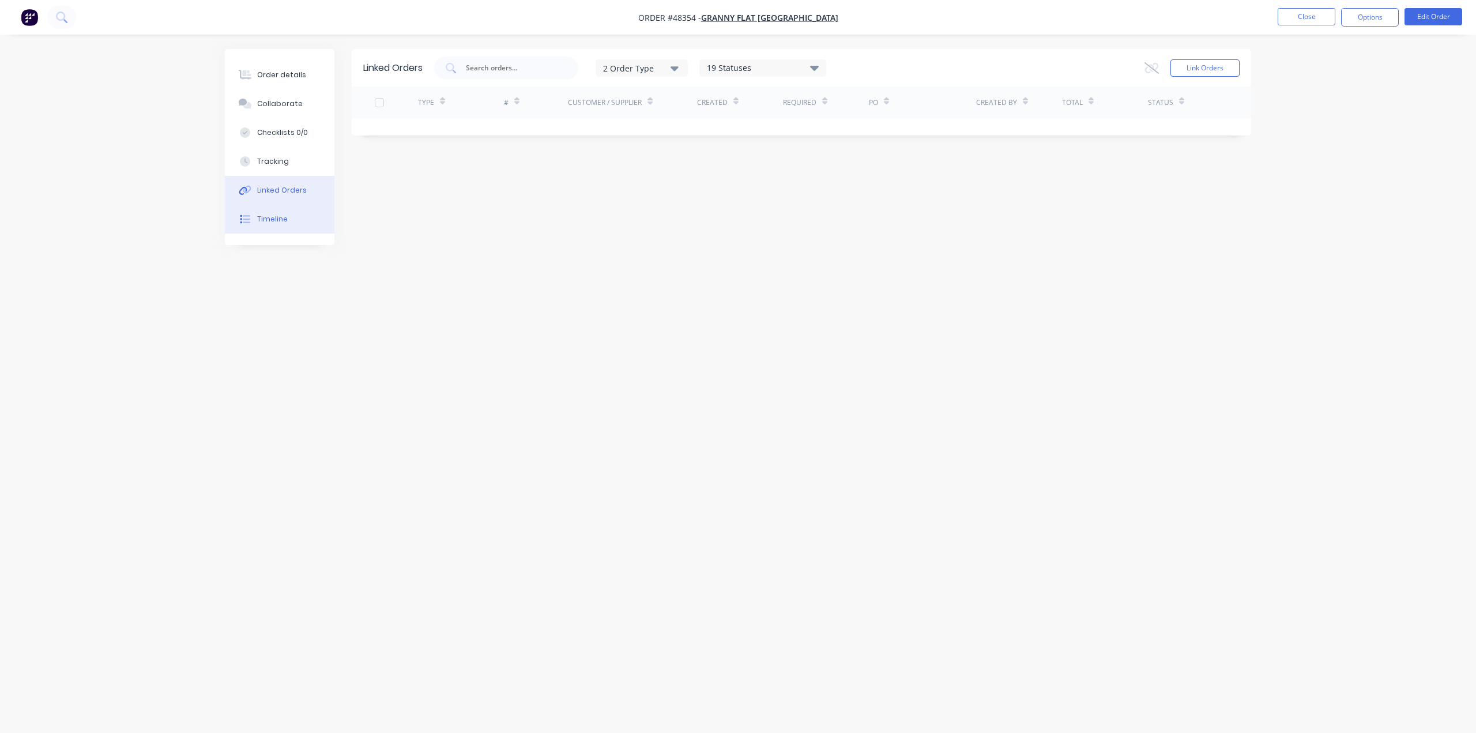
click at [280, 228] on button "Timeline" at bounding box center [280, 219] width 110 height 29
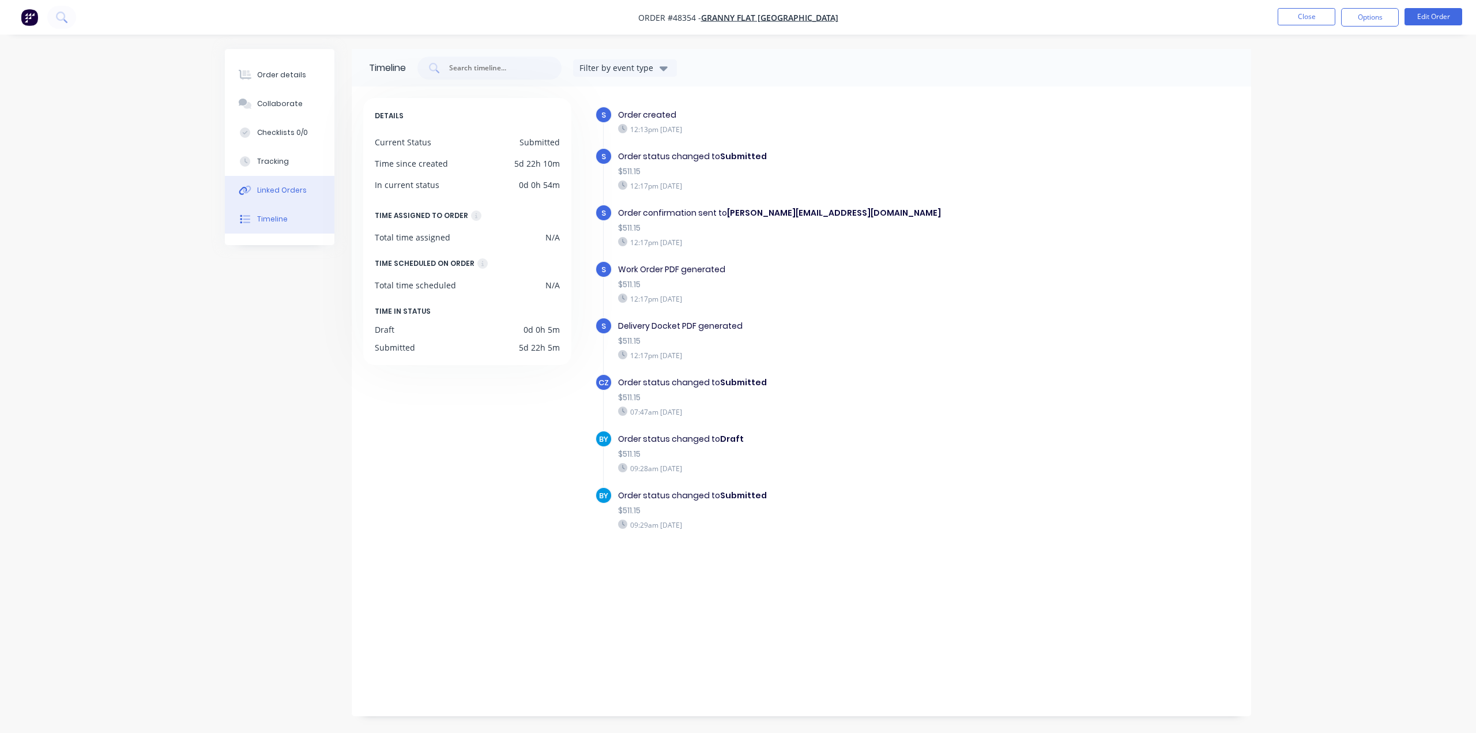
click at [286, 195] on div "Linked Orders" at bounding box center [282, 190] width 50 height 10
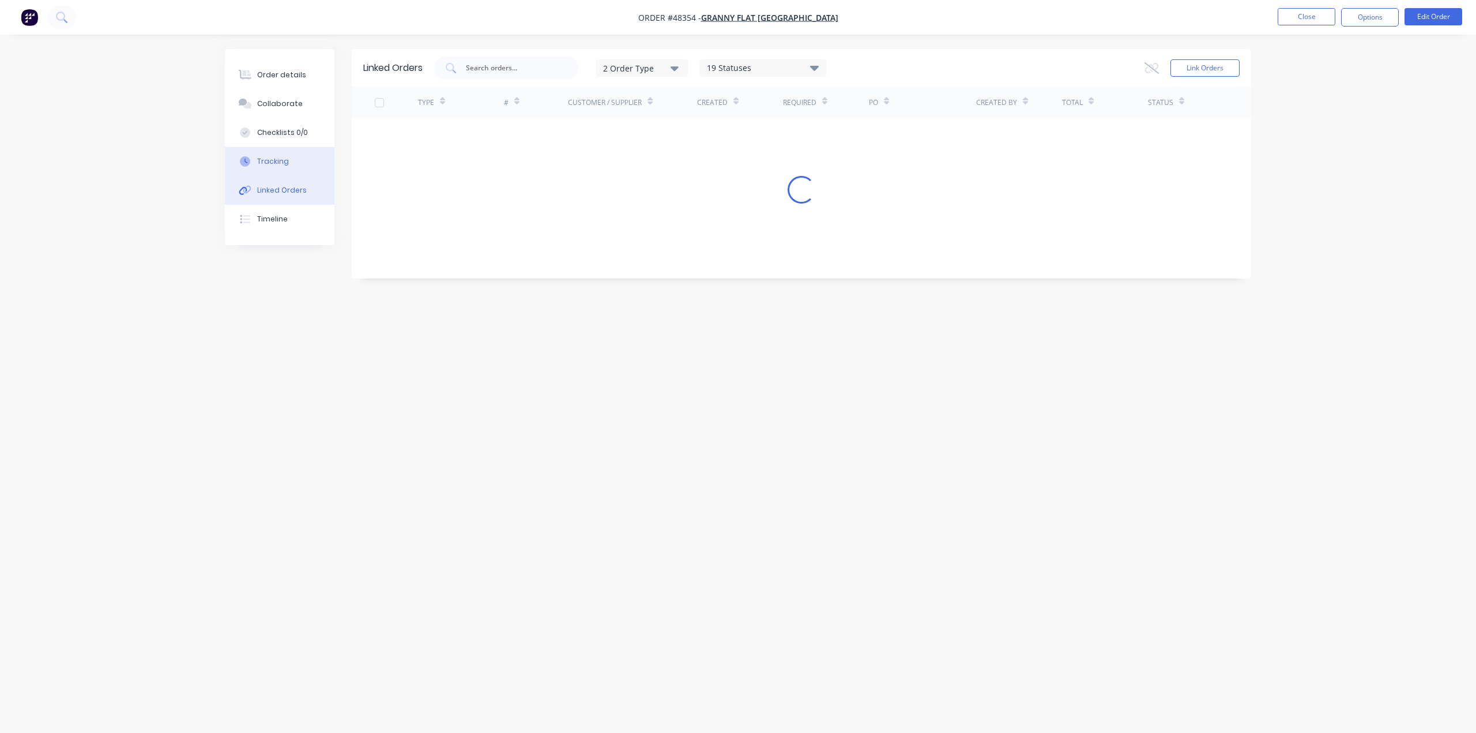
click at [285, 163] on div "Tracking" at bounding box center [273, 161] width 32 height 10
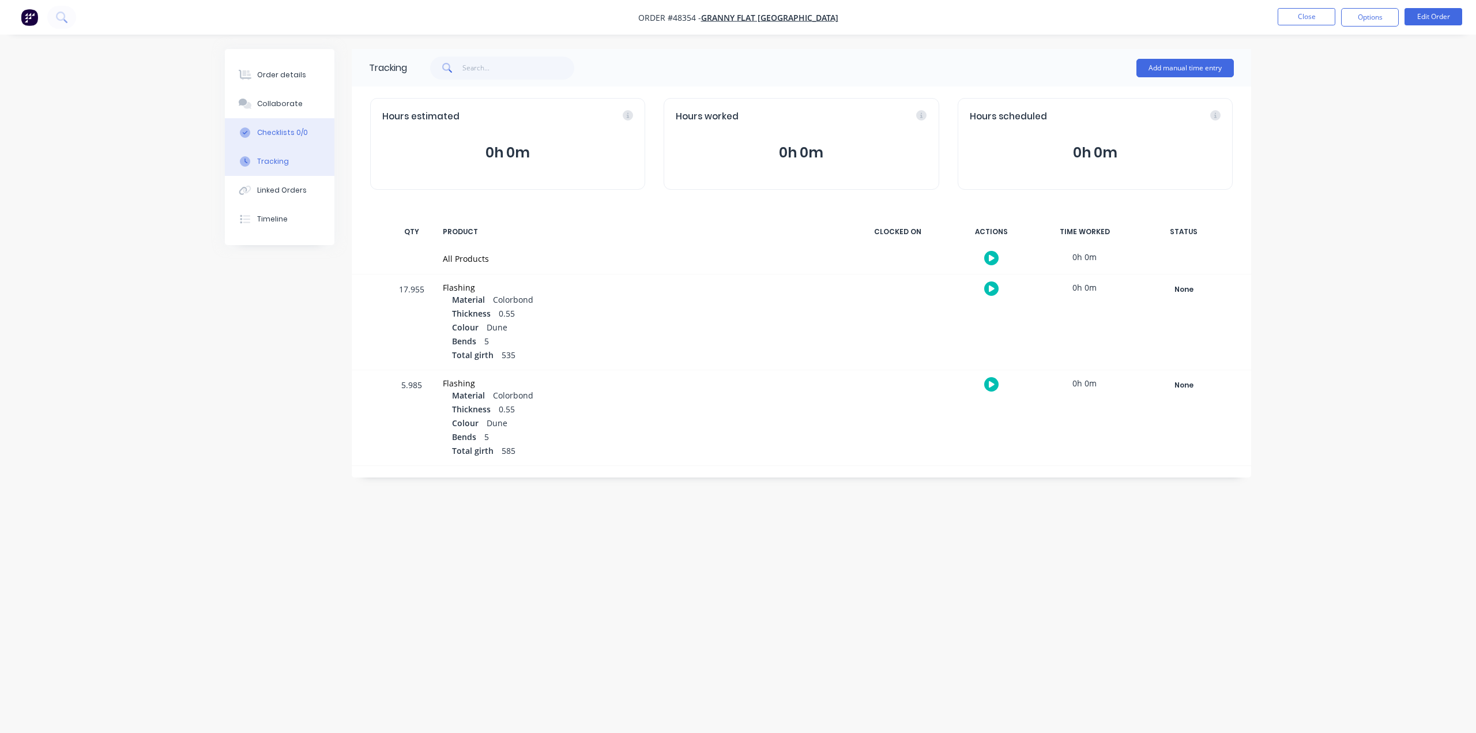
click at [284, 136] on div "Checklists 0/0" at bounding box center [282, 132] width 51 height 10
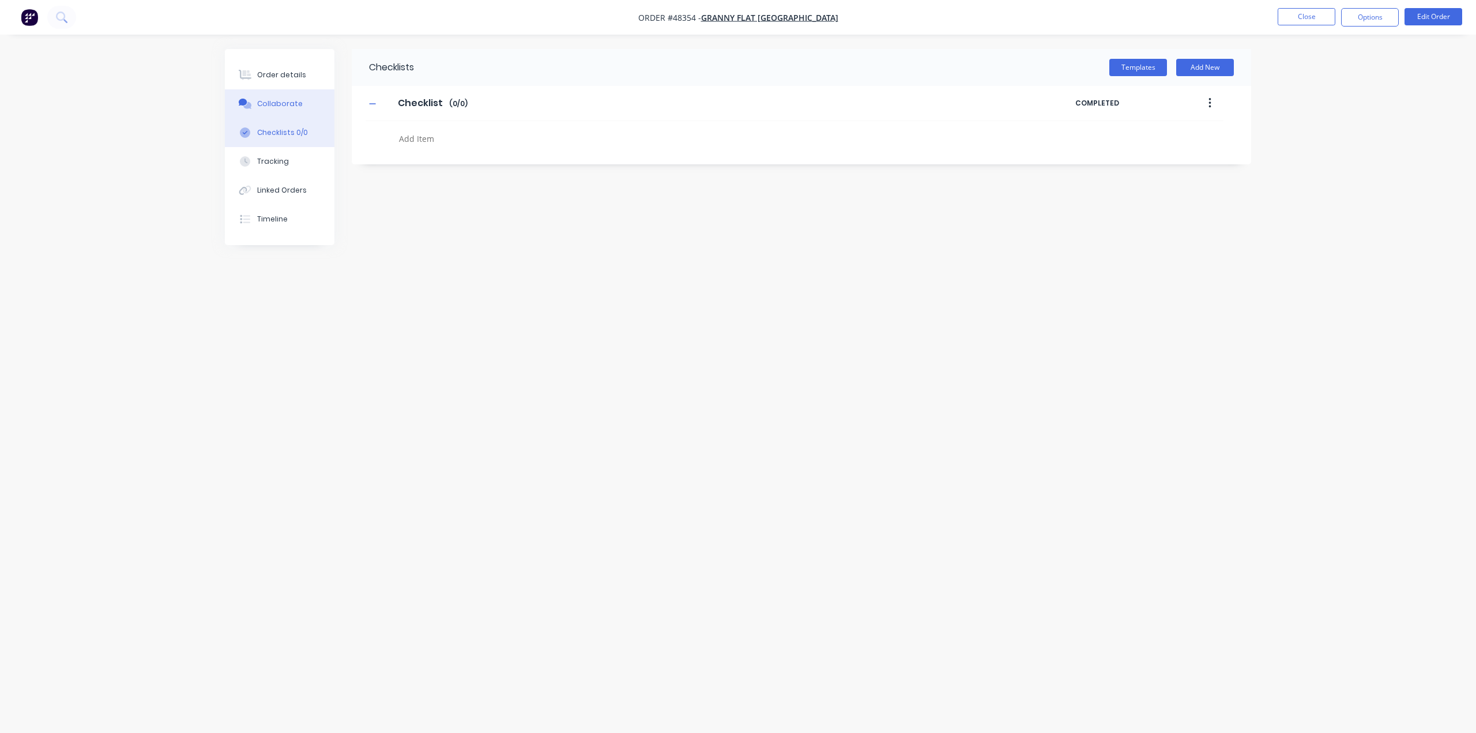
click at [279, 92] on button "Collaborate" at bounding box center [280, 103] width 110 height 29
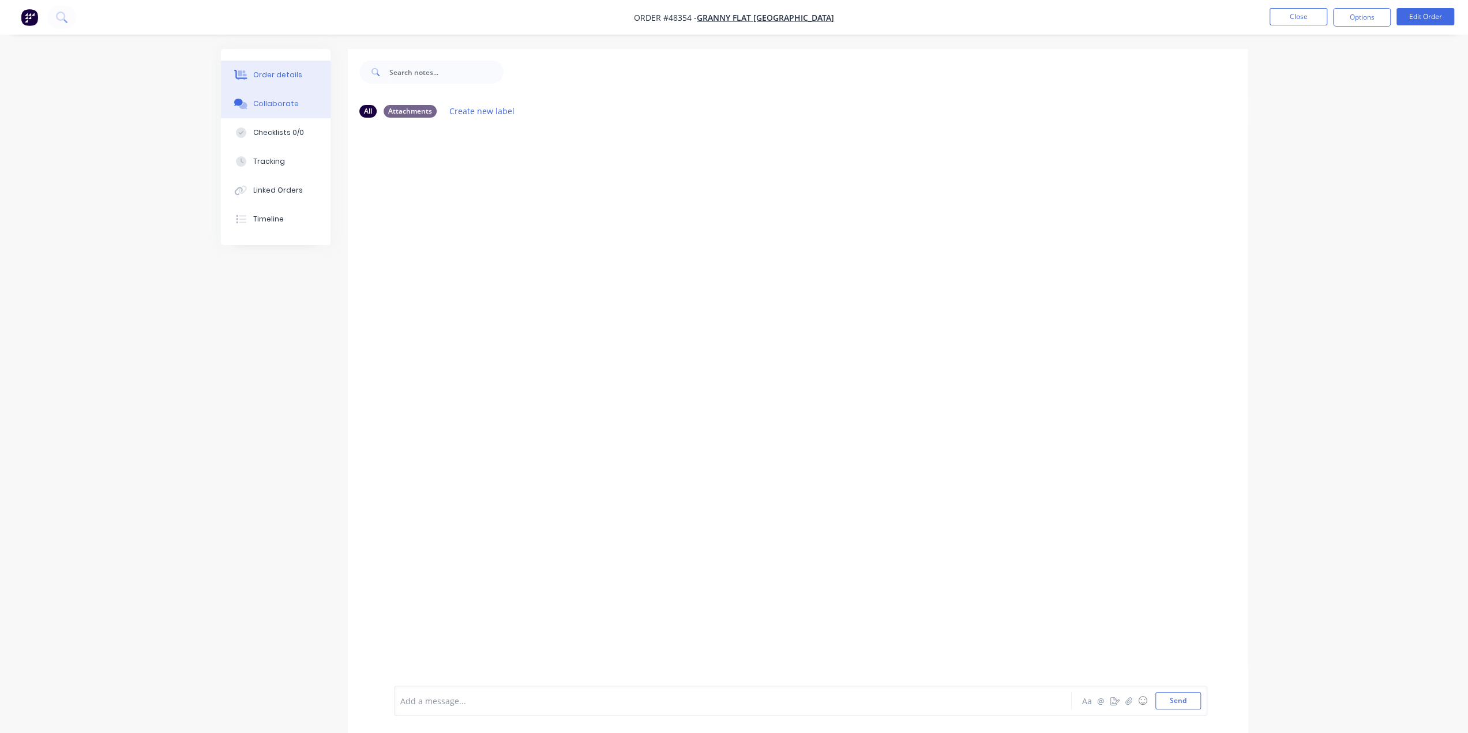
click at [289, 68] on button "Order details" at bounding box center [276, 75] width 110 height 29
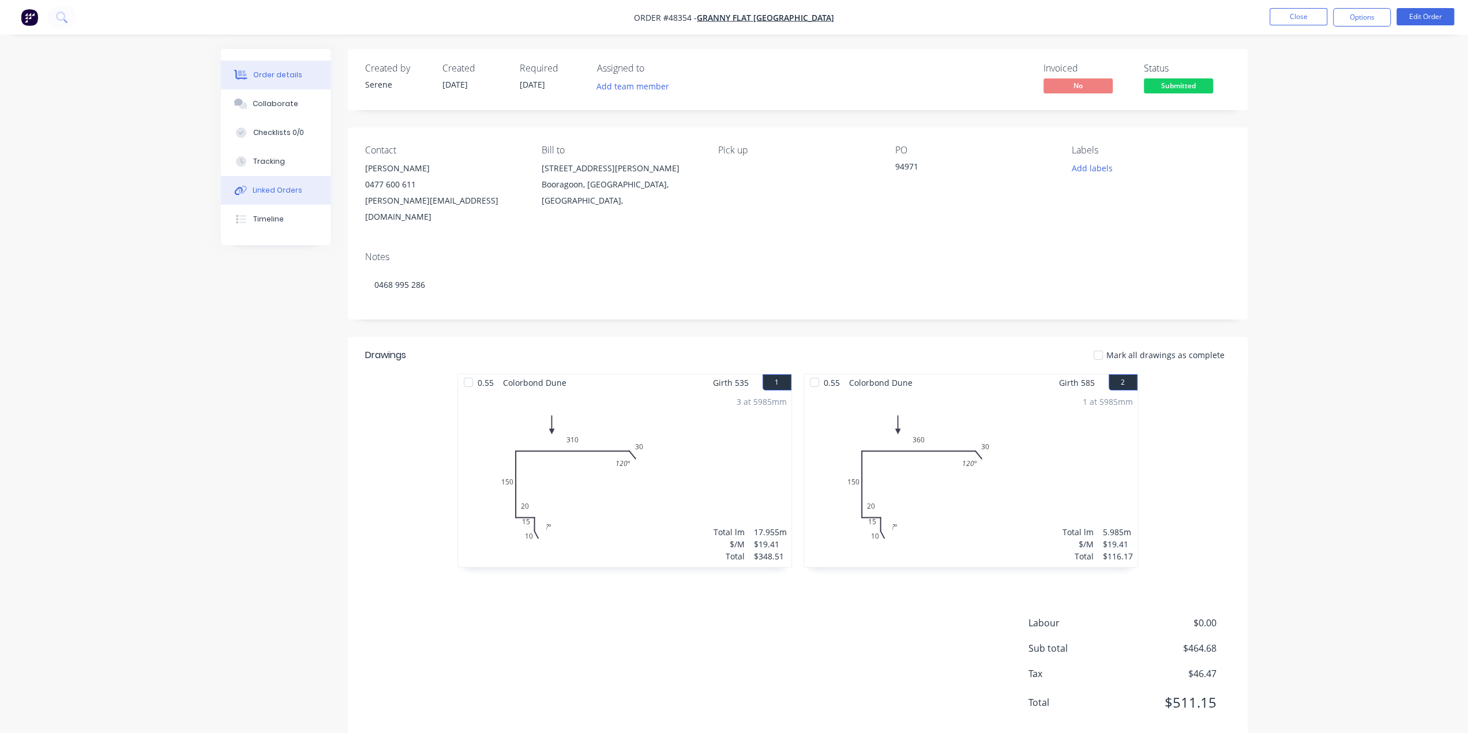
drag, startPoint x: 267, startPoint y: 192, endPoint x: 274, endPoint y: 204, distance: 13.8
click at [268, 192] on div "Linked Orders" at bounding box center [278, 190] width 50 height 10
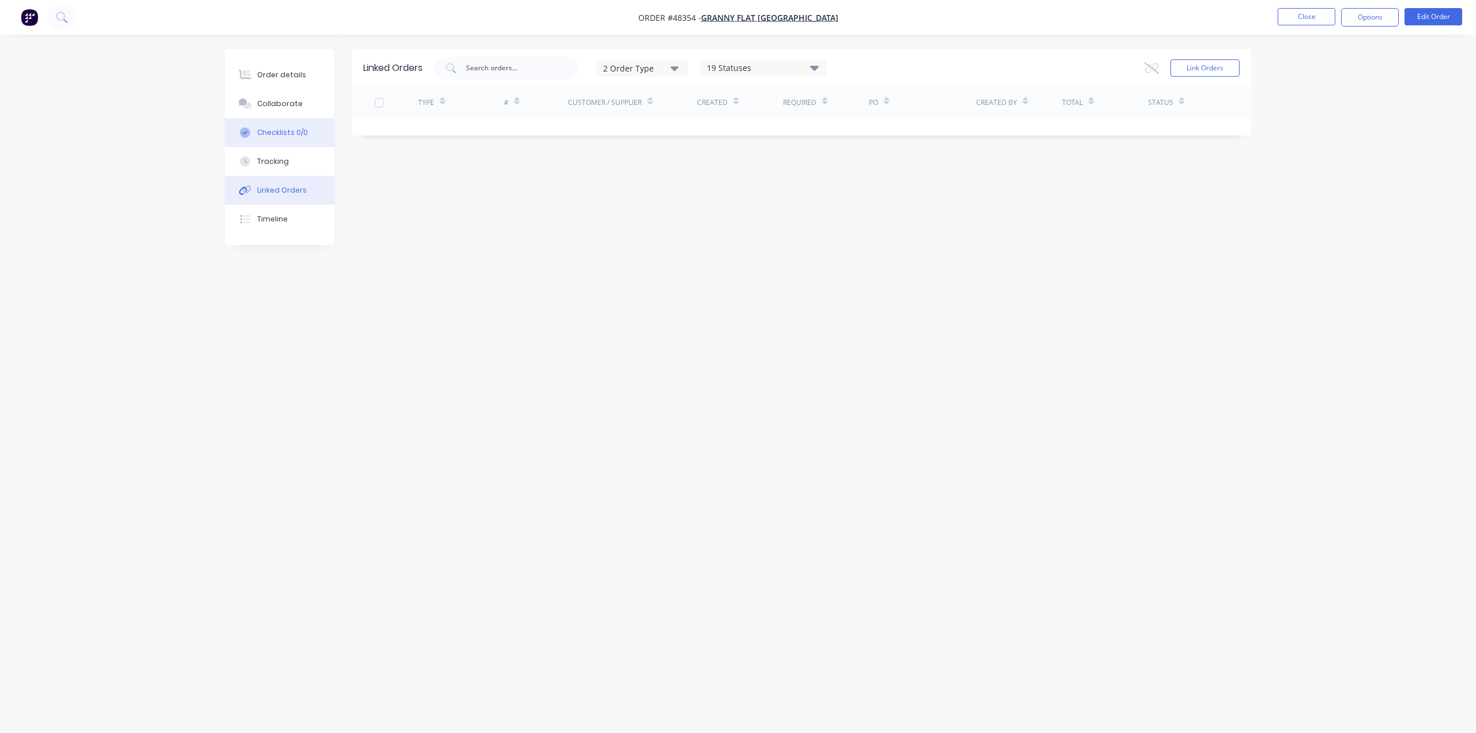
click at [287, 133] on div "Checklists 0/0" at bounding box center [282, 132] width 51 height 10
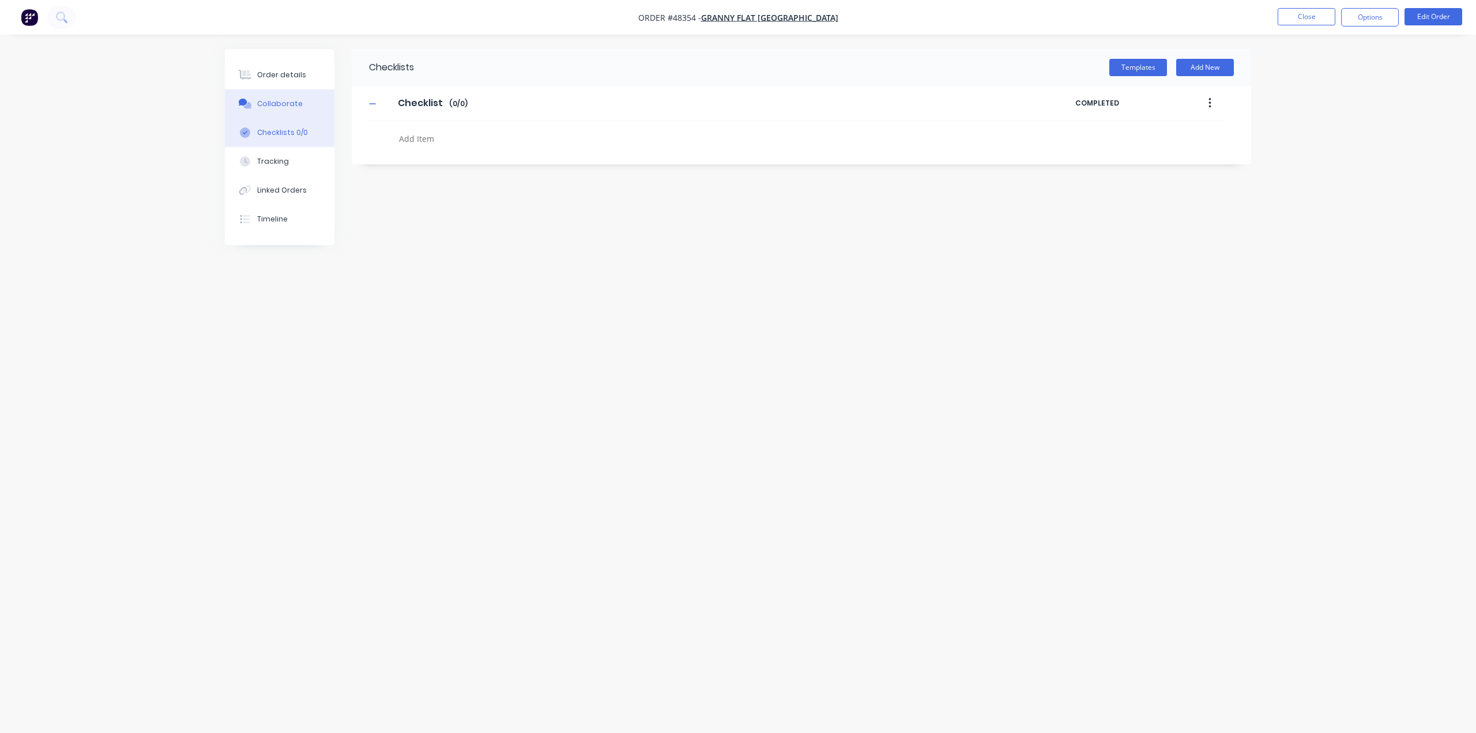
click at [286, 101] on div "Collaborate" at bounding box center [280, 104] width 46 height 10
click at [278, 72] on div "Order details" at bounding box center [281, 75] width 49 height 10
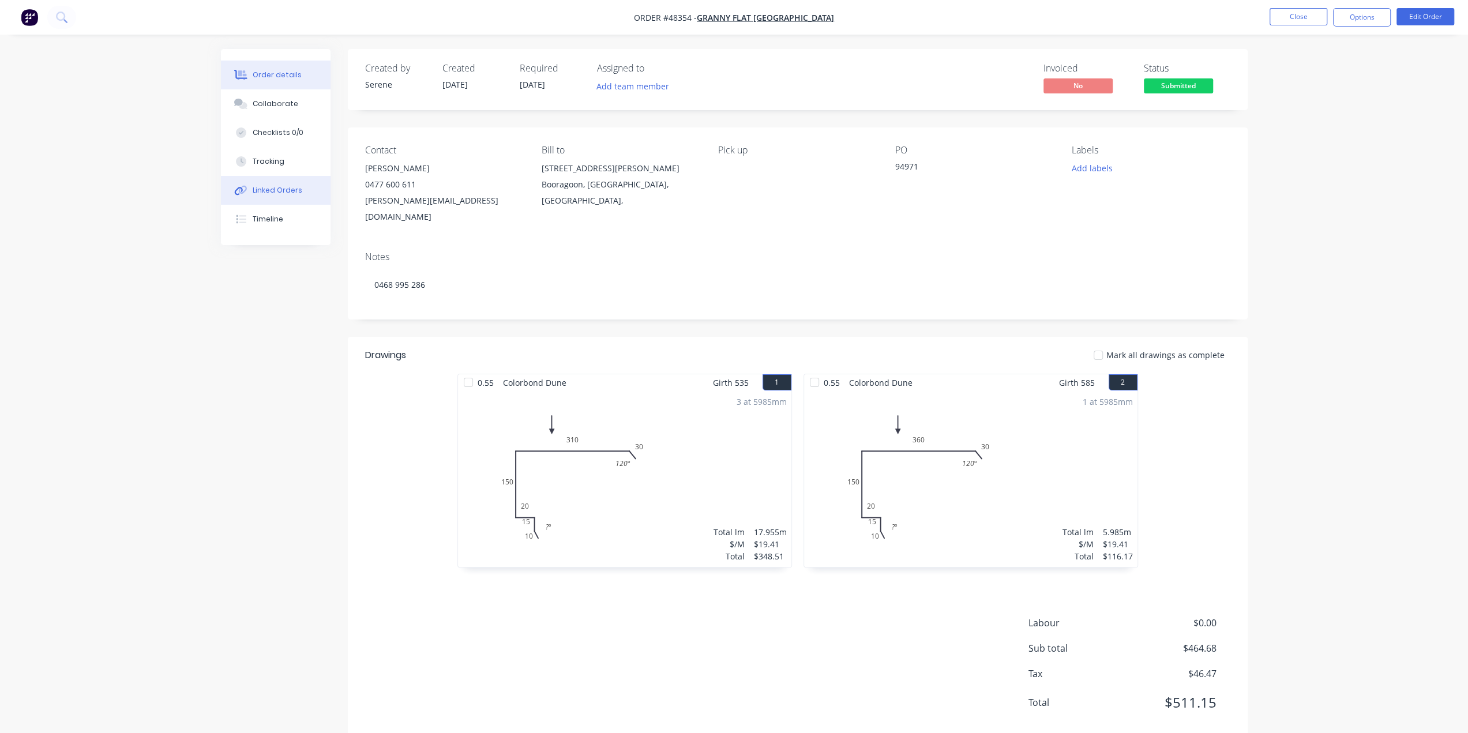
click at [281, 185] on button "Linked Orders" at bounding box center [276, 190] width 110 height 29
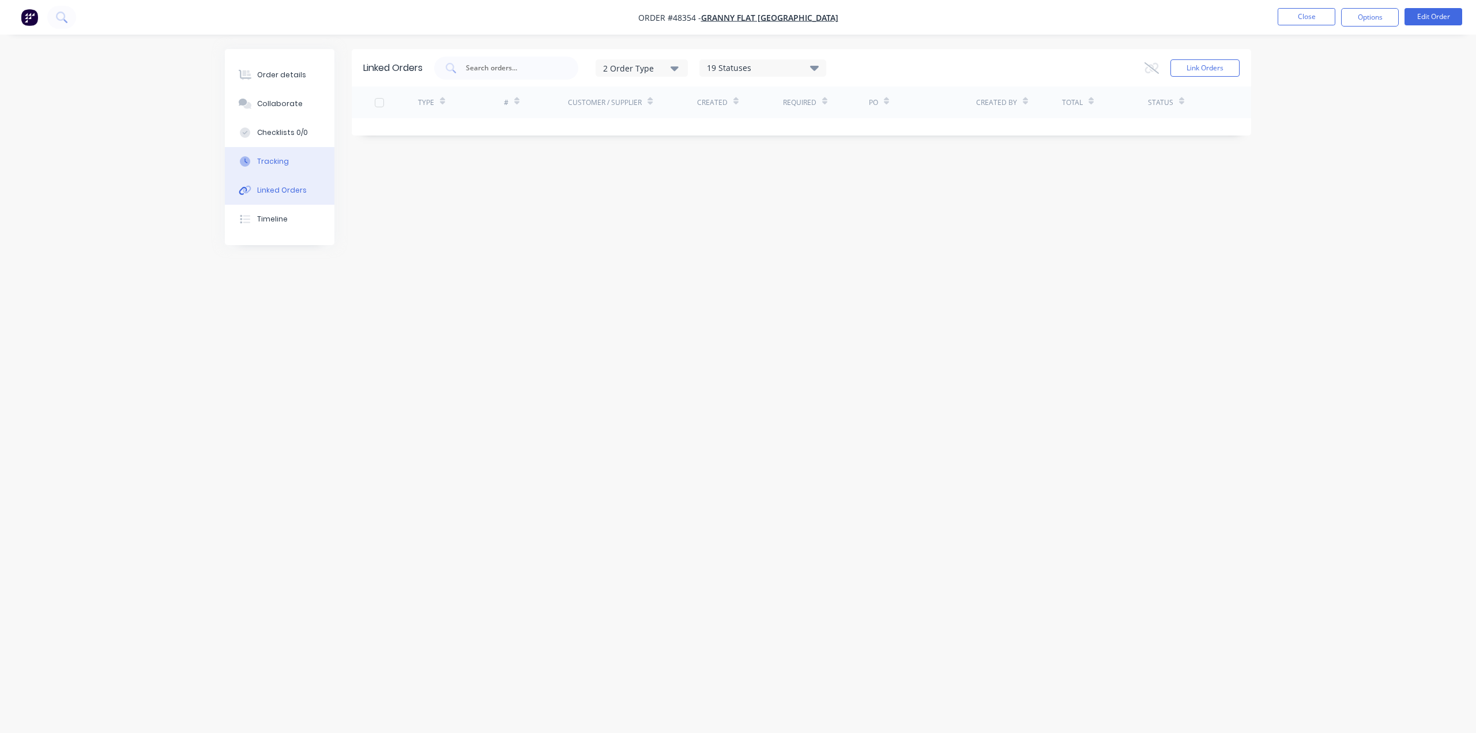
click at [273, 148] on button "Tracking" at bounding box center [280, 161] width 110 height 29
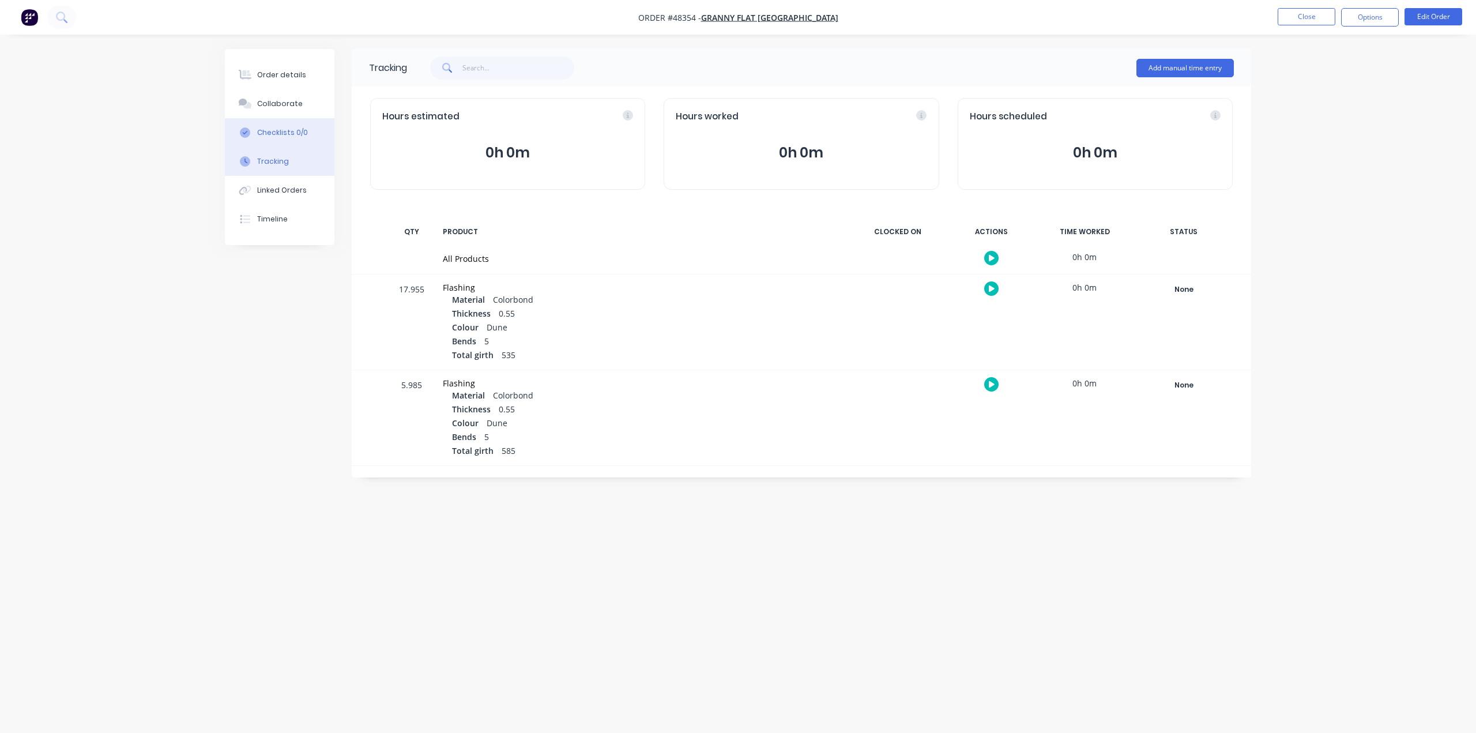
click at [284, 130] on div "Checklists 0/0" at bounding box center [282, 132] width 51 height 10
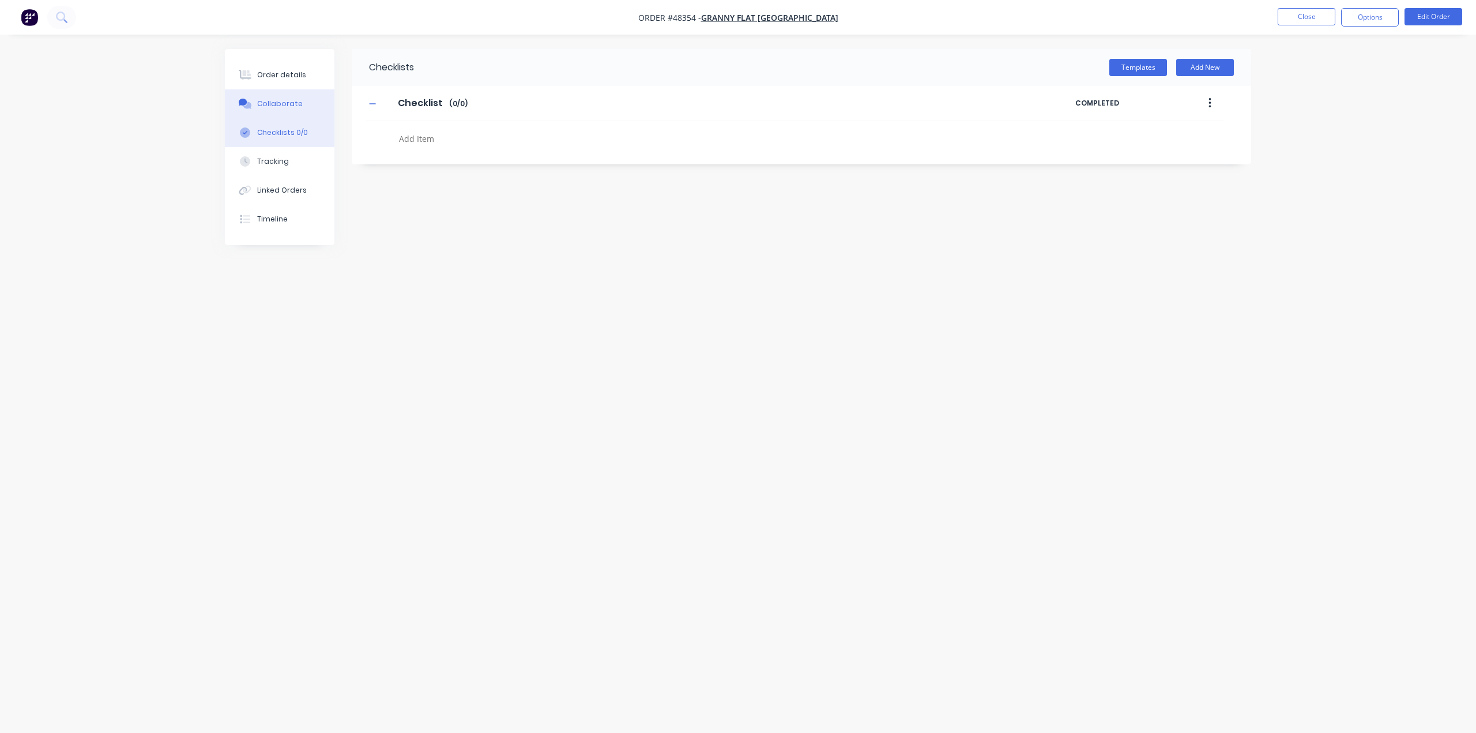
click at [279, 104] on div "Collaborate" at bounding box center [280, 104] width 46 height 10
click at [282, 130] on div "Checklists 0/0" at bounding box center [278, 132] width 51 height 10
drag, startPoint x: 283, startPoint y: 113, endPoint x: 281, endPoint y: 125, distance: 11.7
click at [283, 112] on button "Collaborate" at bounding box center [280, 103] width 110 height 29
click at [280, 149] on button "Tracking" at bounding box center [276, 161] width 110 height 29
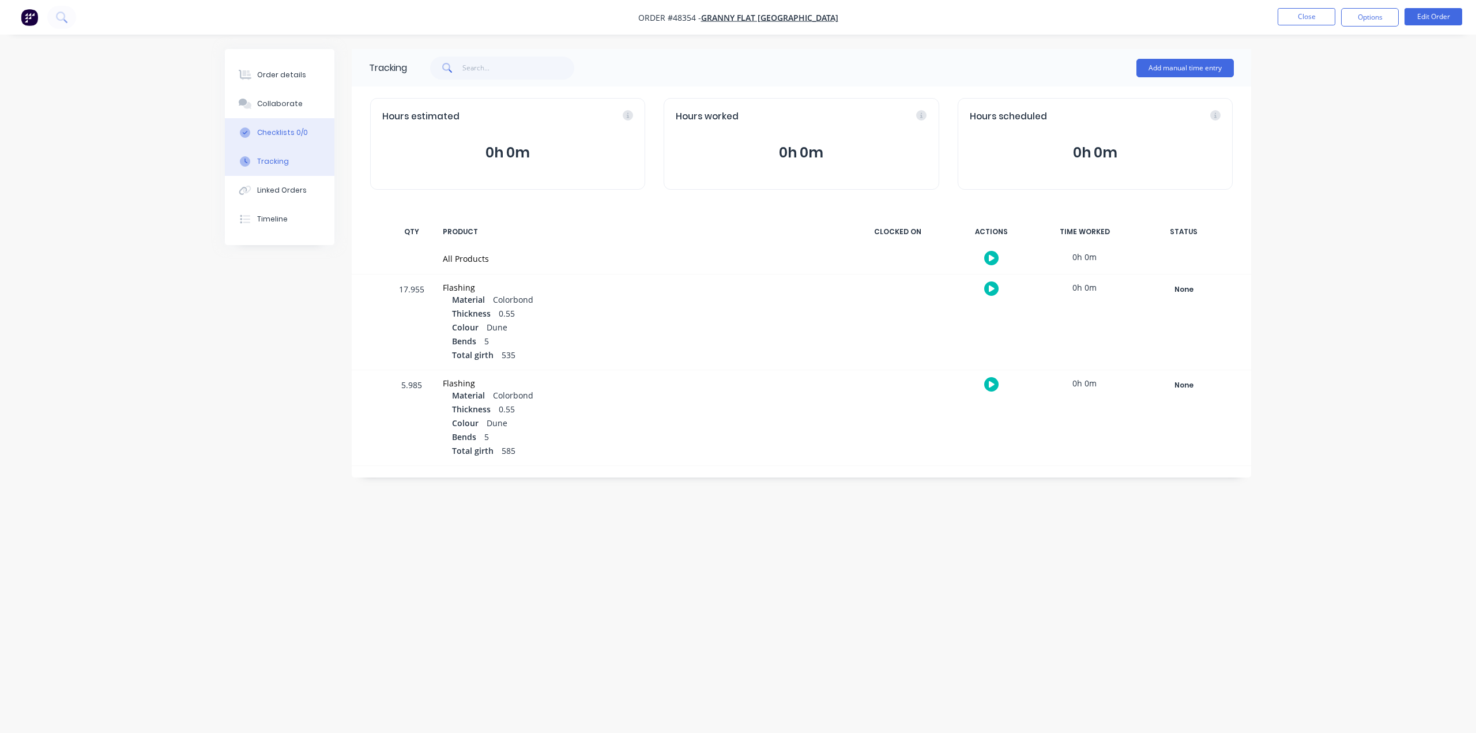
click at [288, 122] on button "Checklists 0/0" at bounding box center [280, 132] width 110 height 29
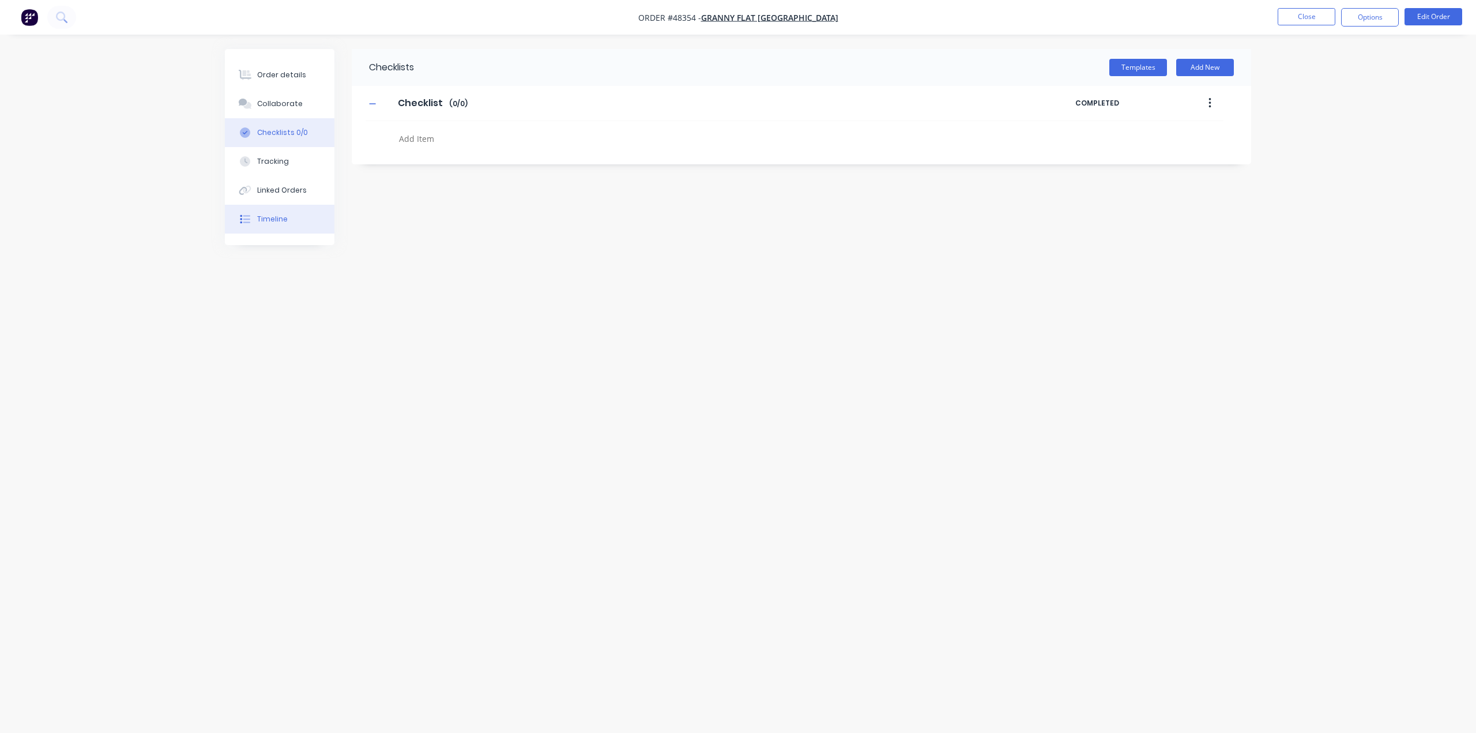
drag, startPoint x: 283, startPoint y: 179, endPoint x: 285, endPoint y: 208, distance: 29.5
click at [283, 177] on button "Linked Orders" at bounding box center [280, 190] width 110 height 29
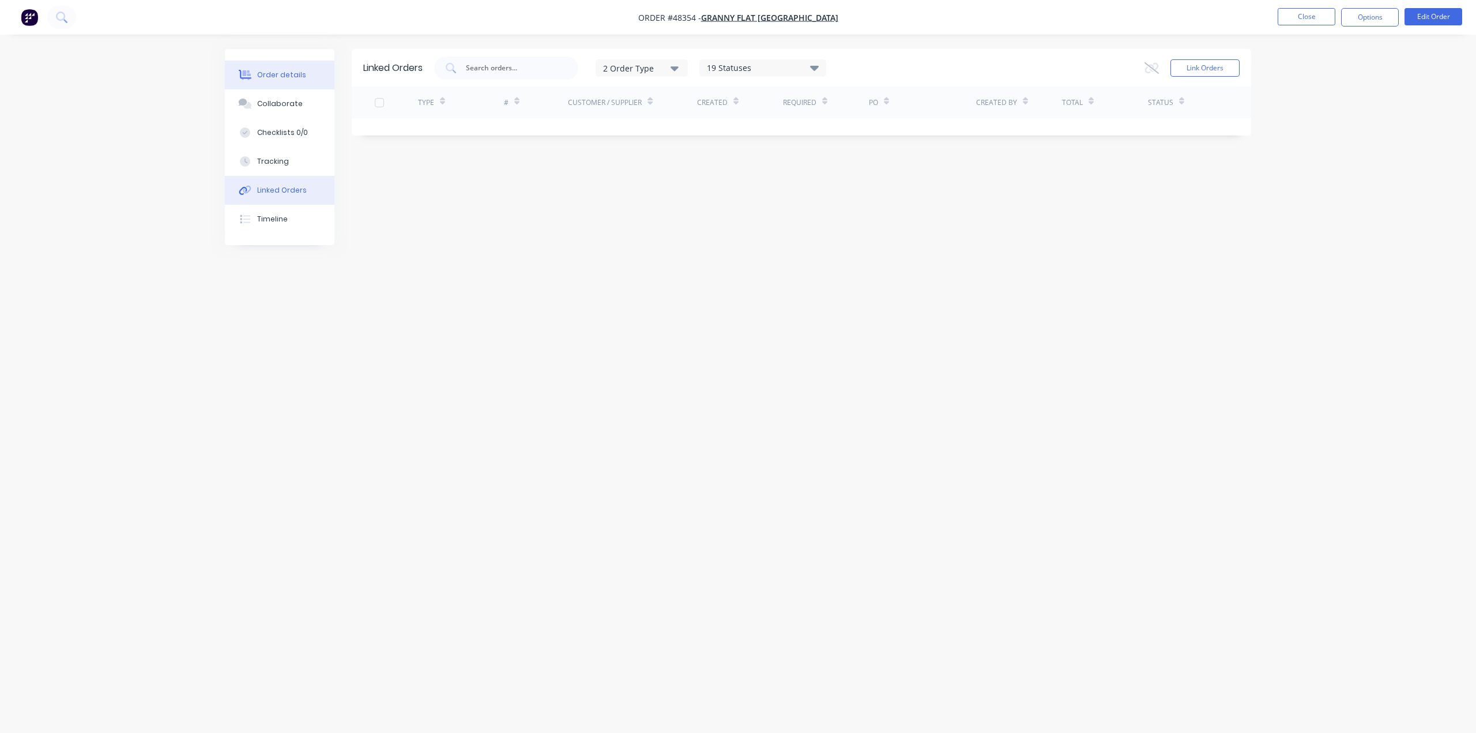
click at [298, 76] on div "Order details" at bounding box center [281, 75] width 49 height 10
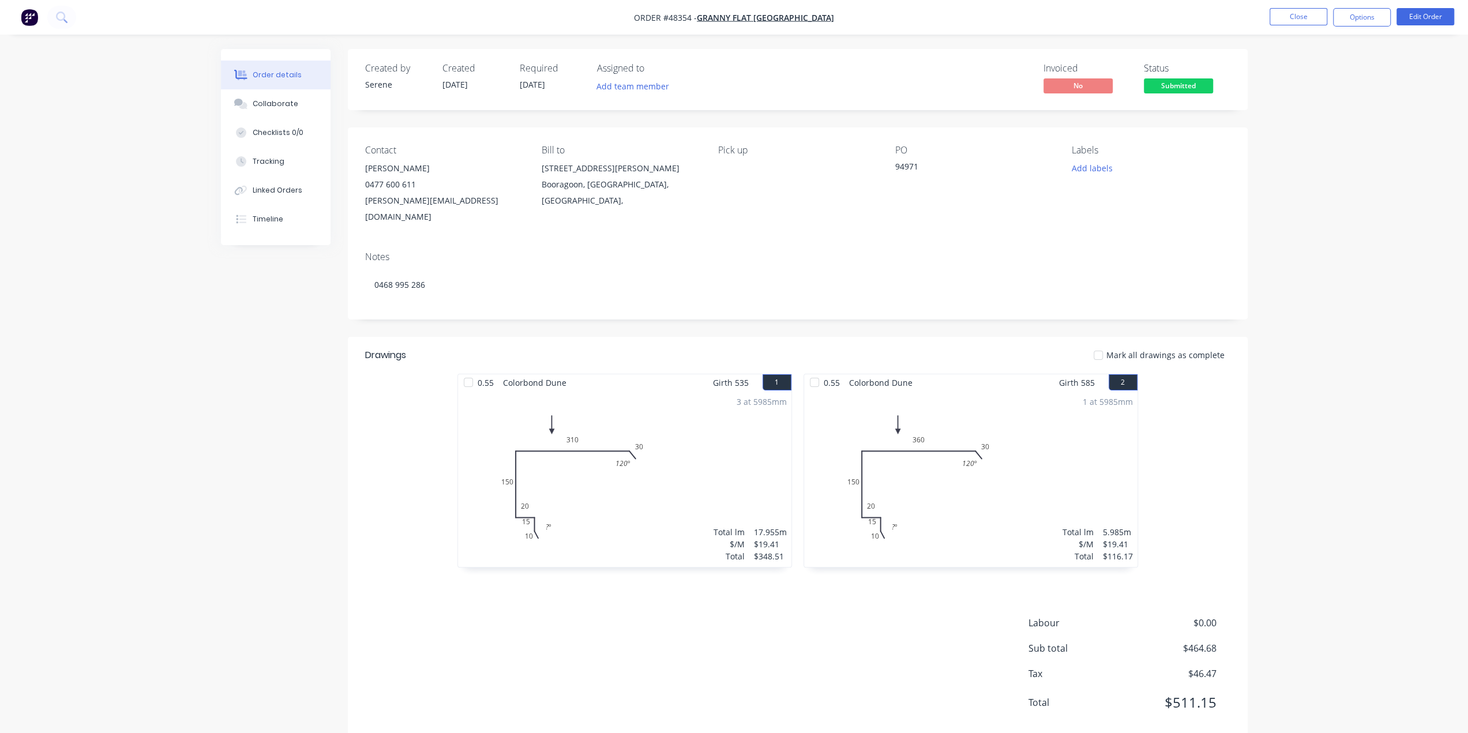
click at [871, 66] on div "Invoiced No Status Submitted" at bounding box center [971, 79] width 518 height 33
click at [278, 190] on div "Linked Orders" at bounding box center [278, 190] width 50 height 10
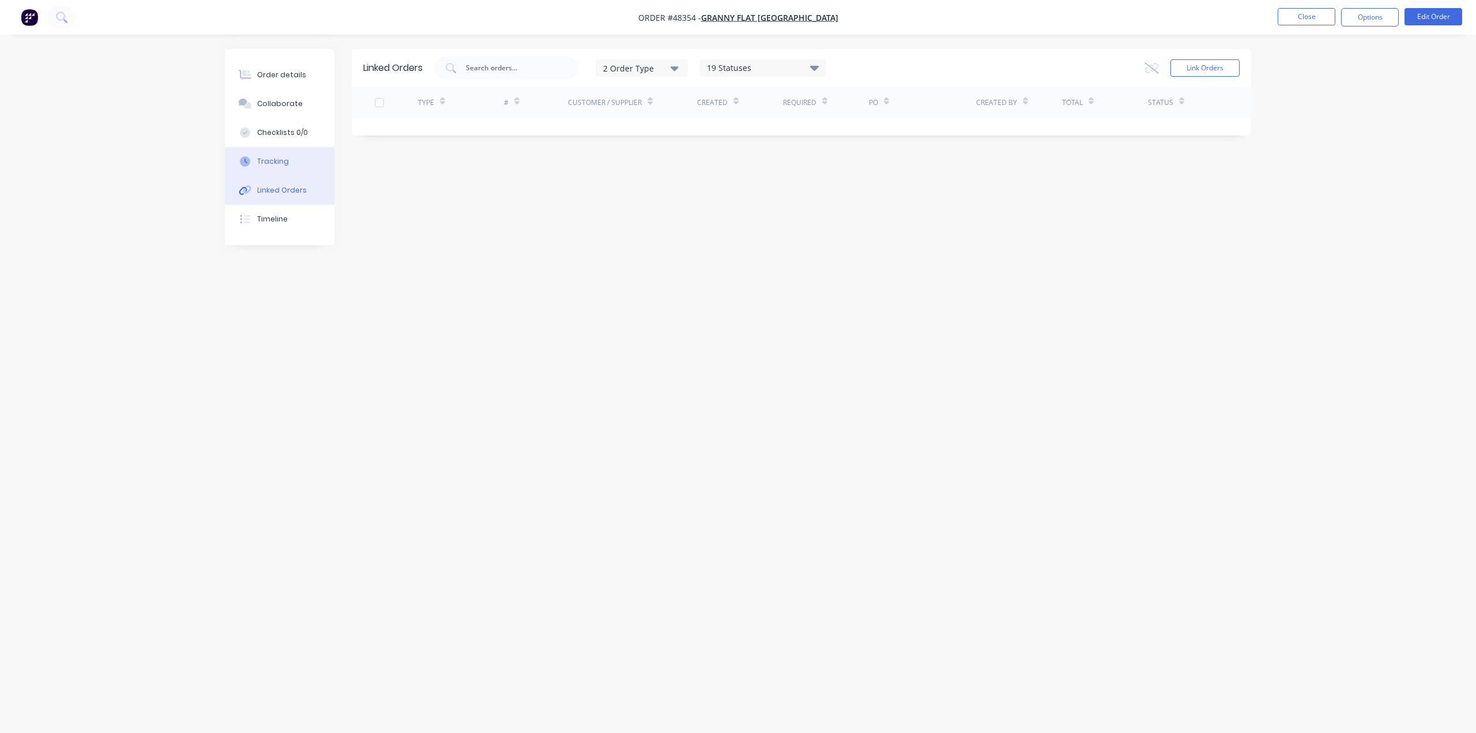
click at [274, 167] on button "Tracking" at bounding box center [280, 161] width 110 height 29
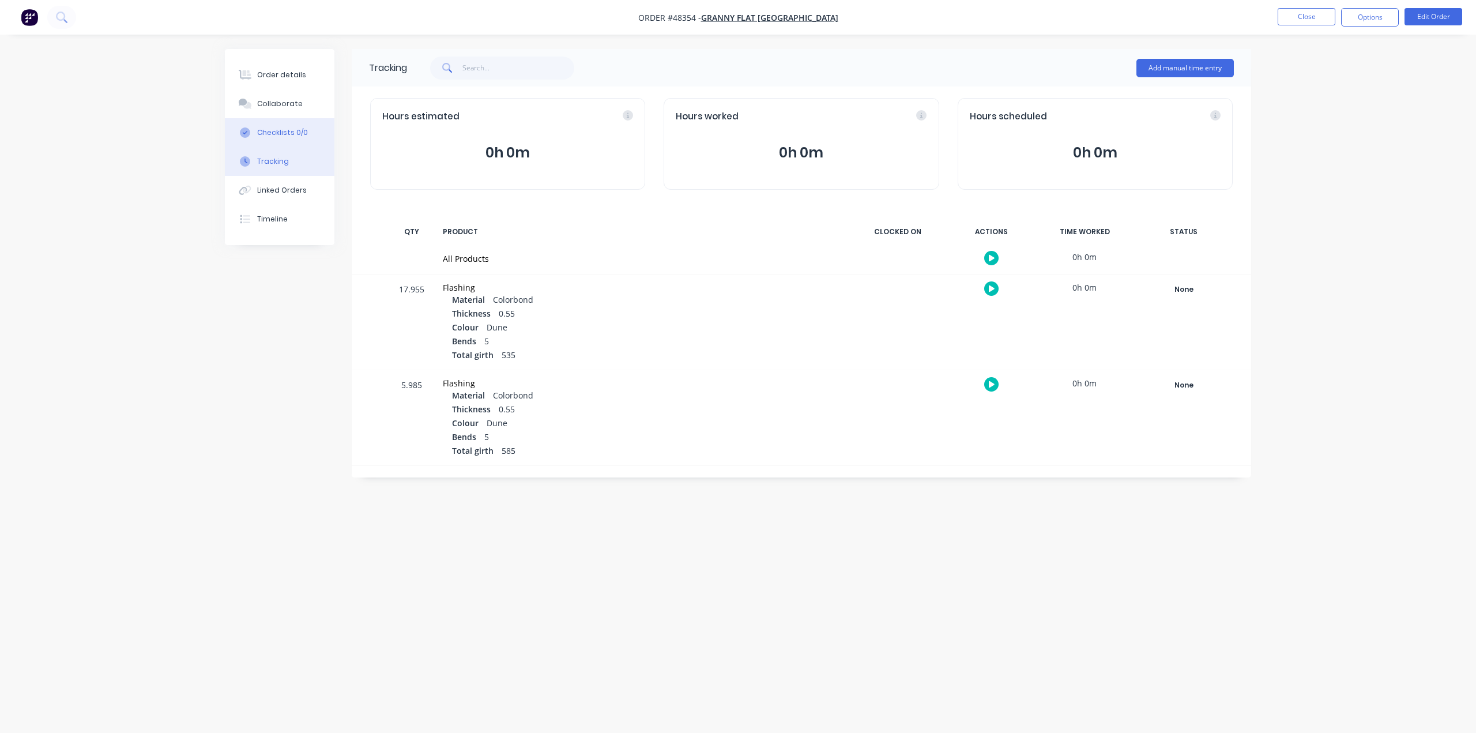
click at [283, 130] on div "Checklists 0/0" at bounding box center [282, 132] width 51 height 10
type textarea "x"
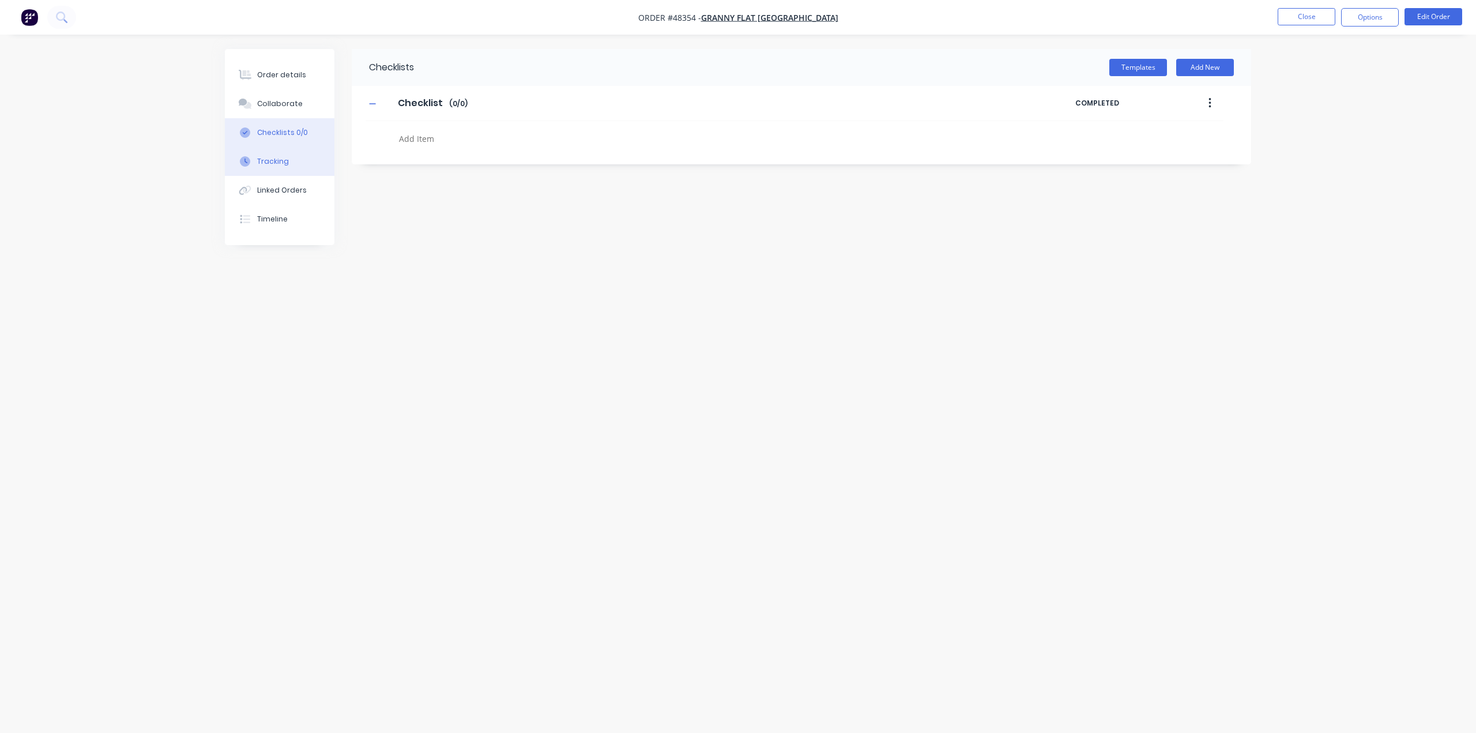
click at [280, 160] on div "Tracking" at bounding box center [273, 161] width 32 height 10
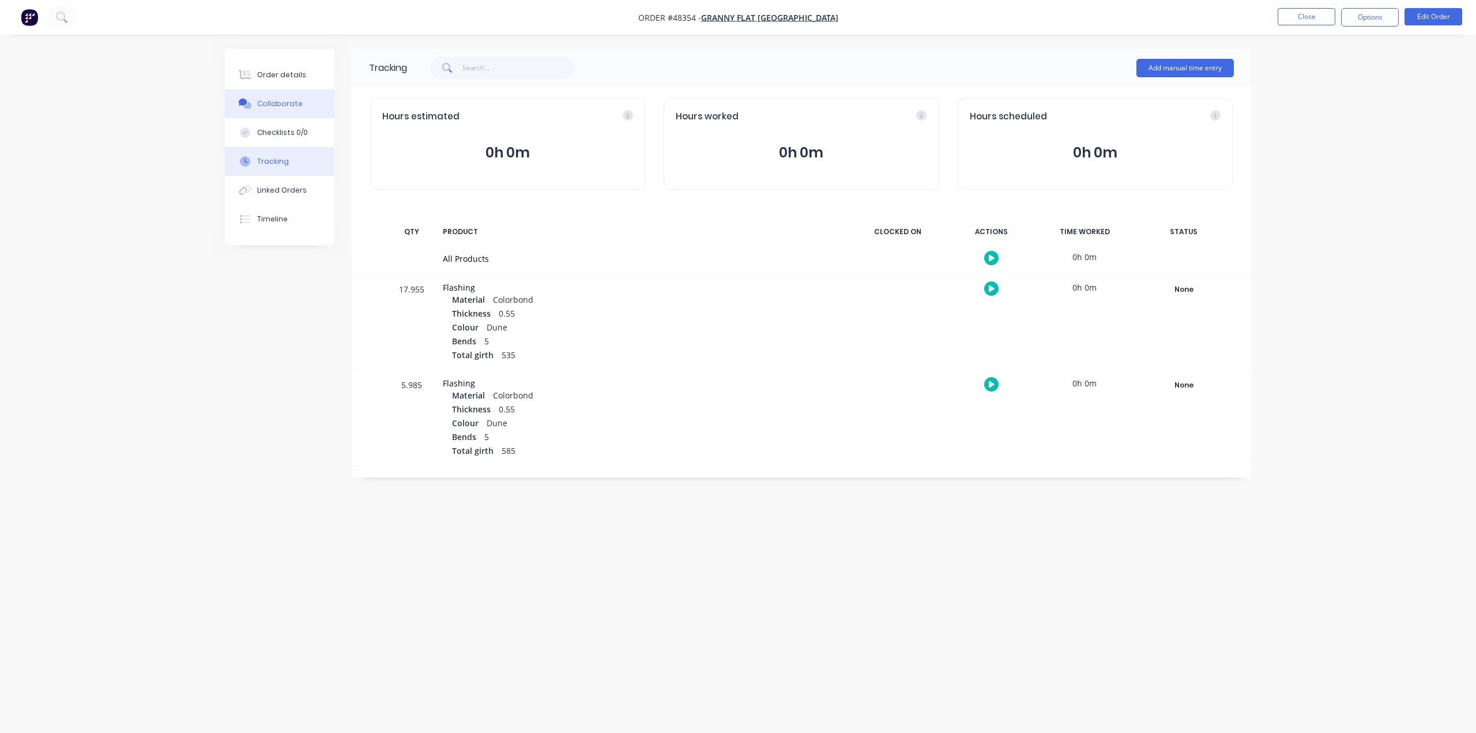
click at [274, 111] on button "Collaborate" at bounding box center [280, 103] width 110 height 29
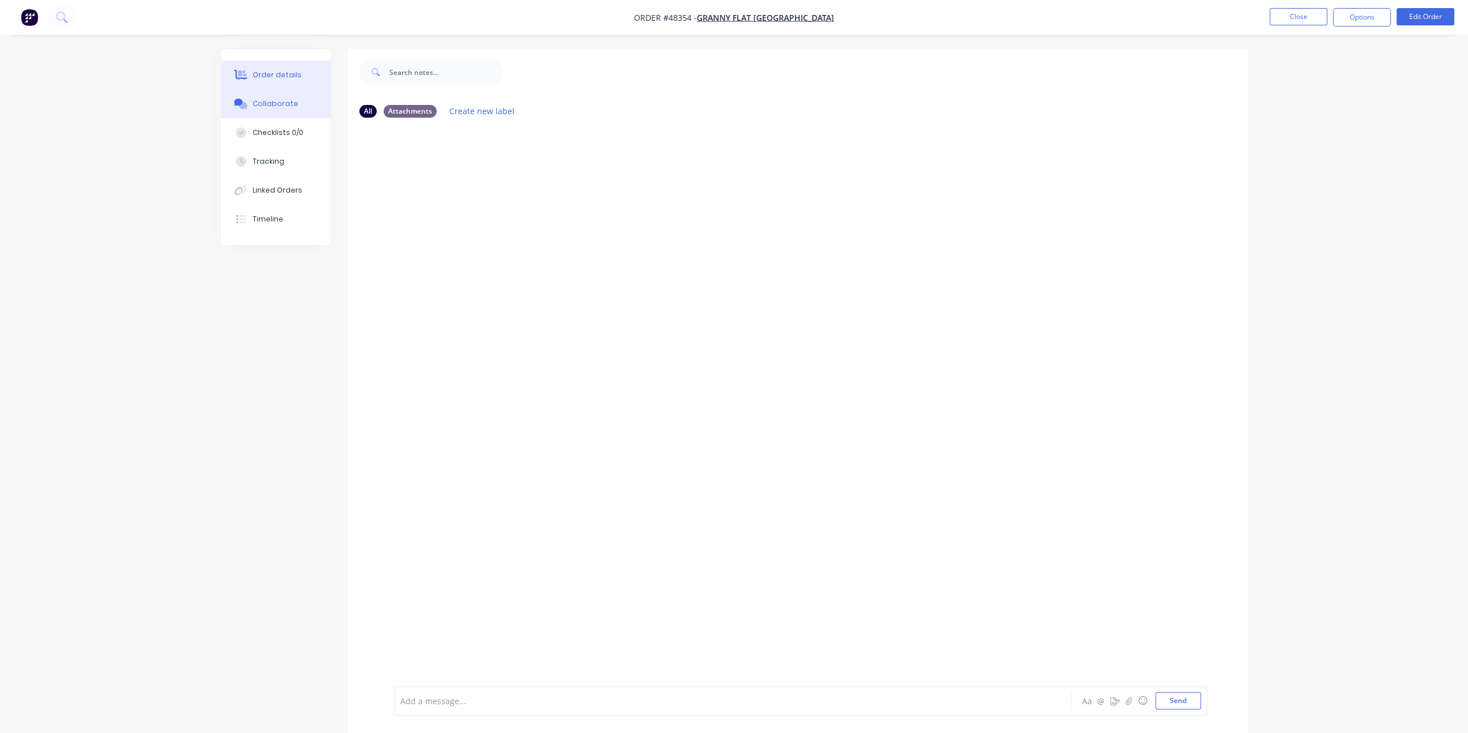
click at [292, 75] on div "Order details" at bounding box center [277, 75] width 49 height 10
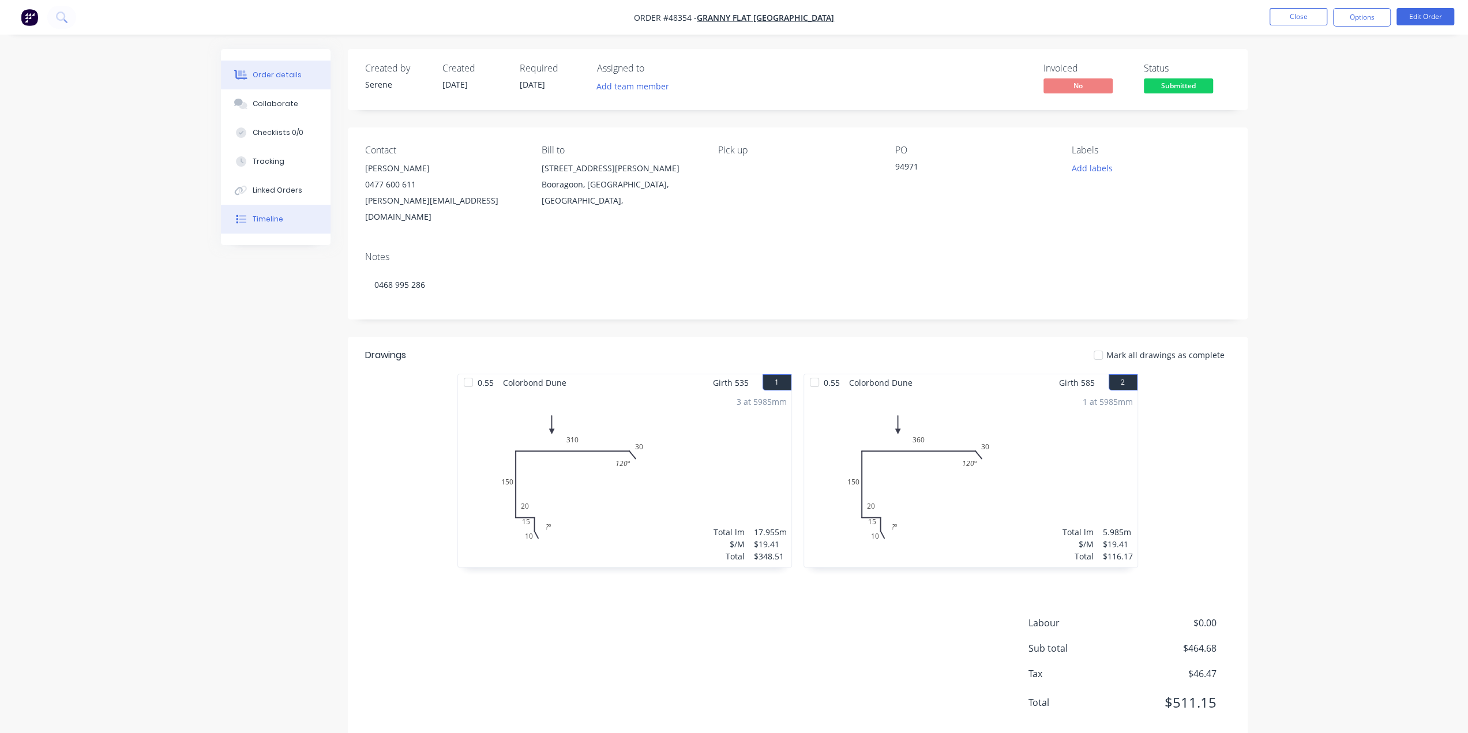
click at [273, 220] on div "Timeline" at bounding box center [268, 219] width 31 height 10
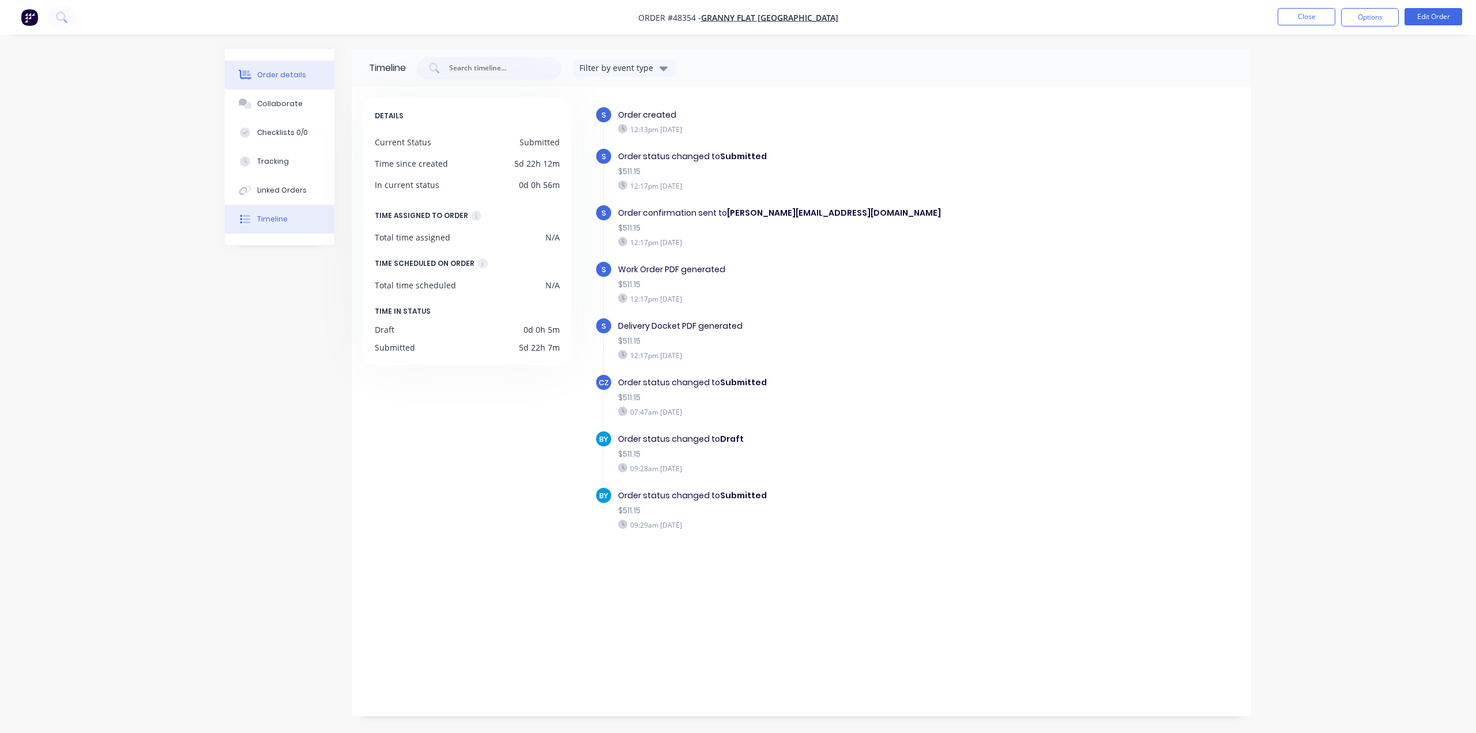
click at [257, 66] on button "Order details" at bounding box center [280, 75] width 110 height 29
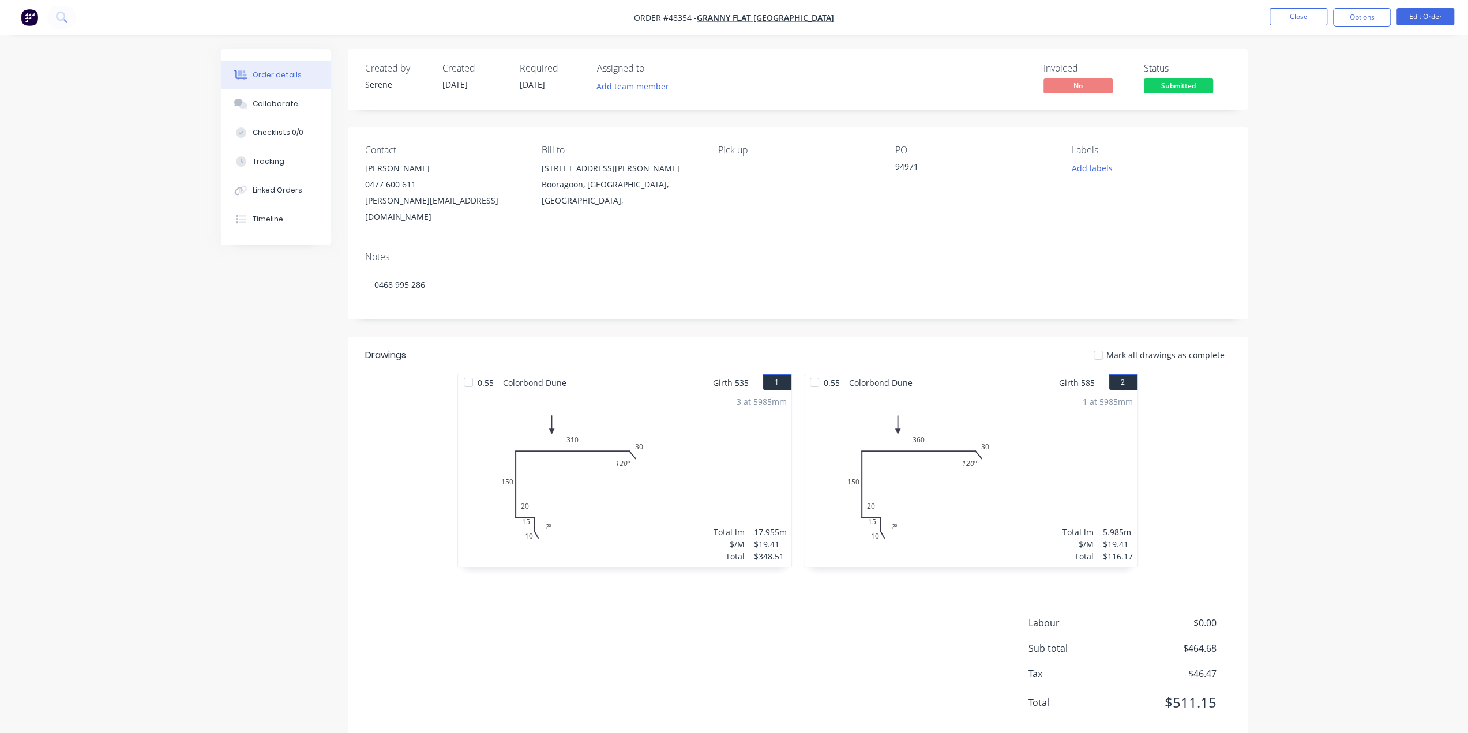
click at [28, 20] on img "button" at bounding box center [29, 17] width 17 height 17
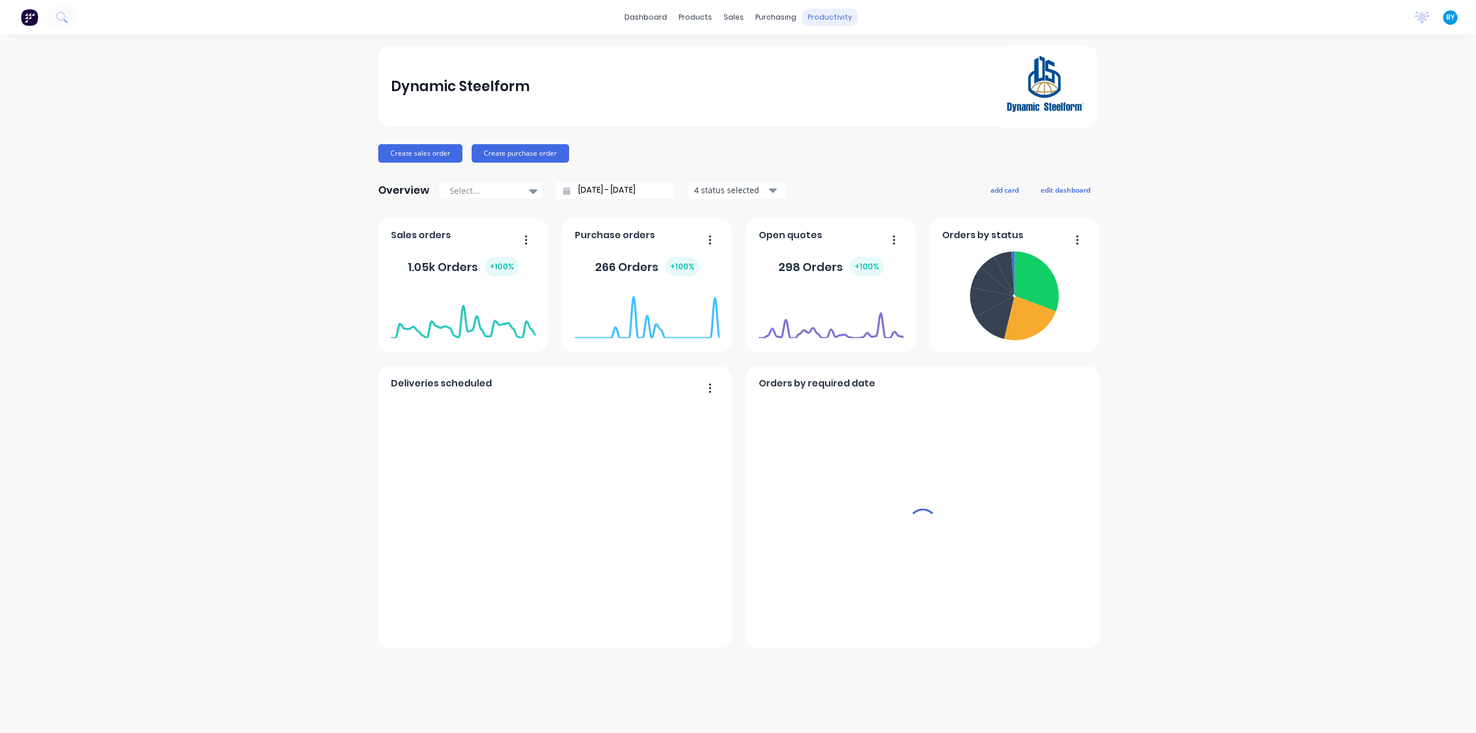
click at [817, 14] on div "productivity" at bounding box center [830, 17] width 56 height 17
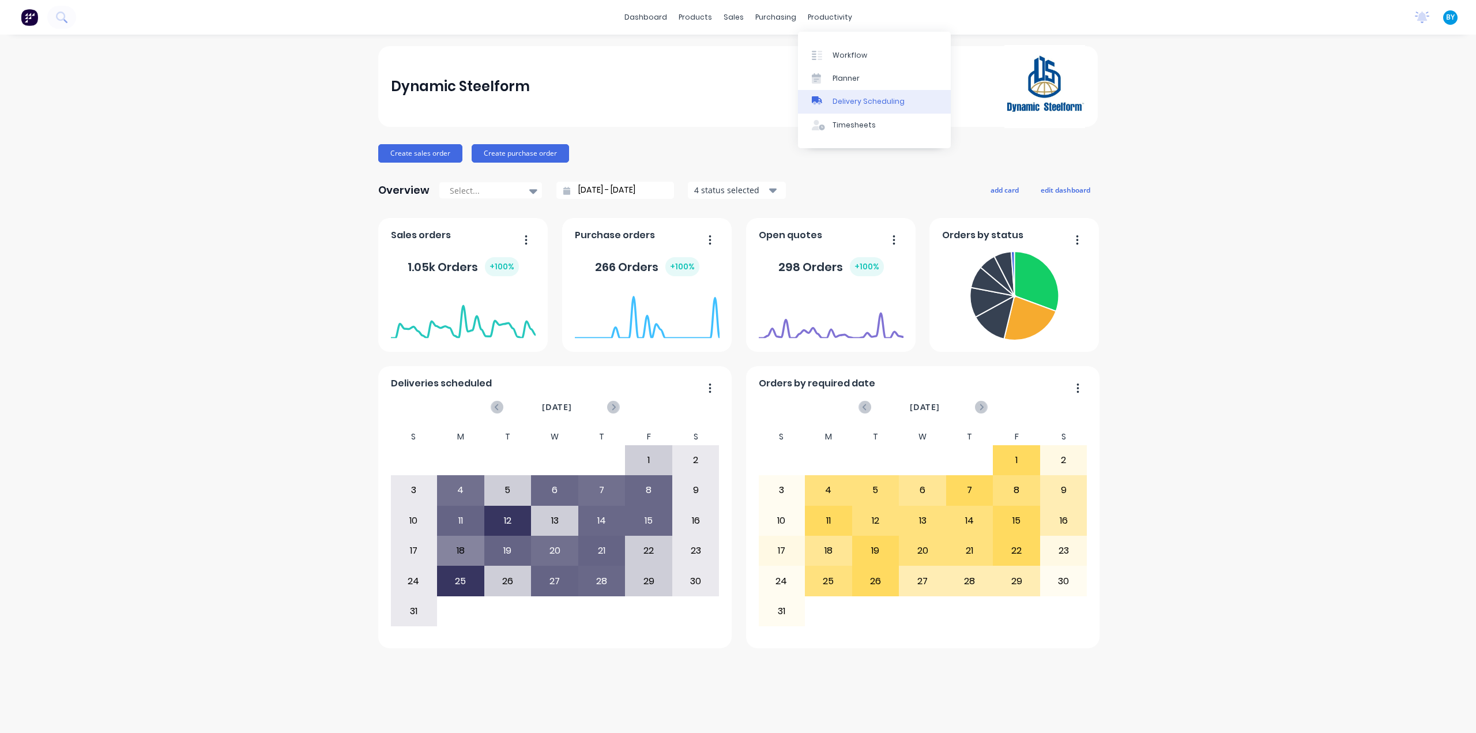
click at [857, 100] on div "Delivery Scheduling" at bounding box center [869, 101] width 72 height 10
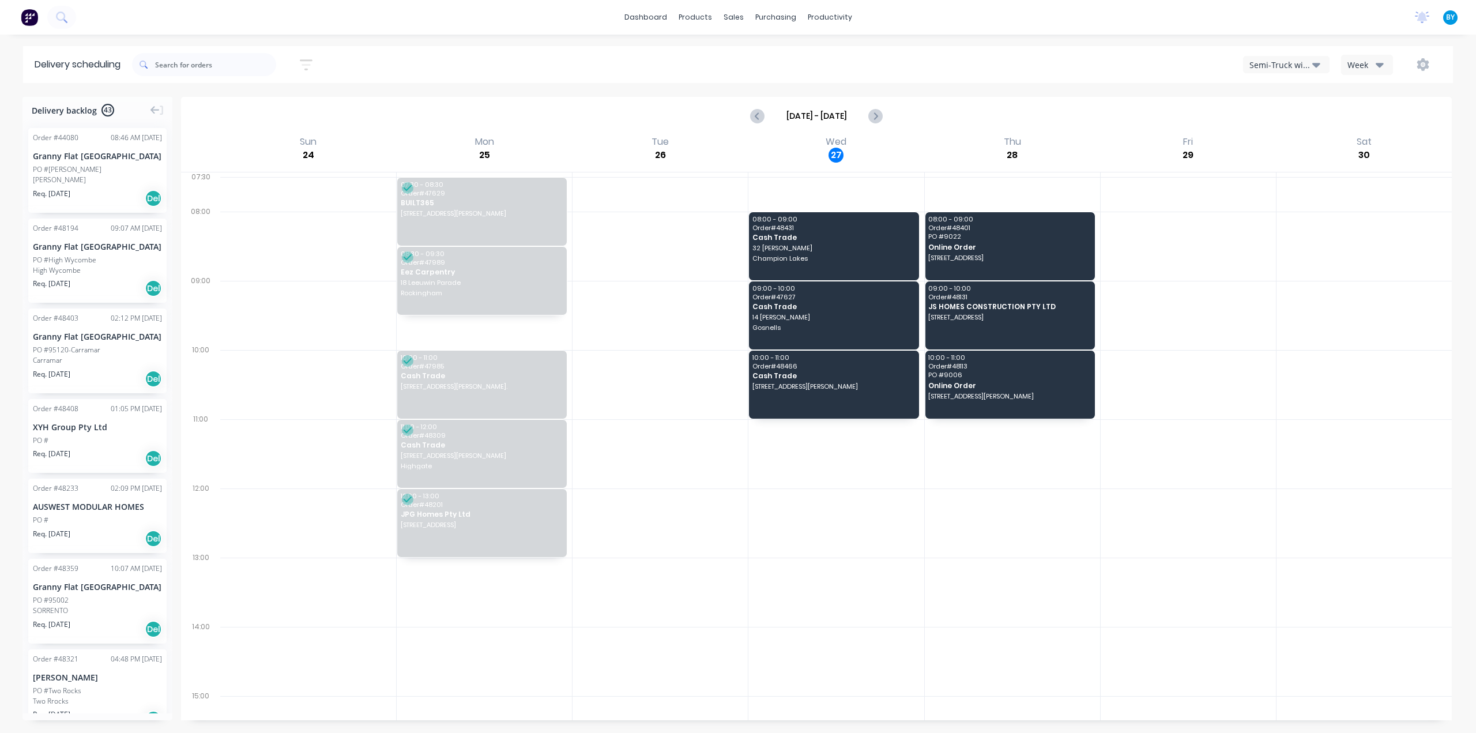
click at [1295, 65] on div "Semi-Truck with Hiab" at bounding box center [1281, 65] width 63 height 12
click at [1291, 135] on div "Utes Delivery" at bounding box center [1301, 140] width 114 height 23
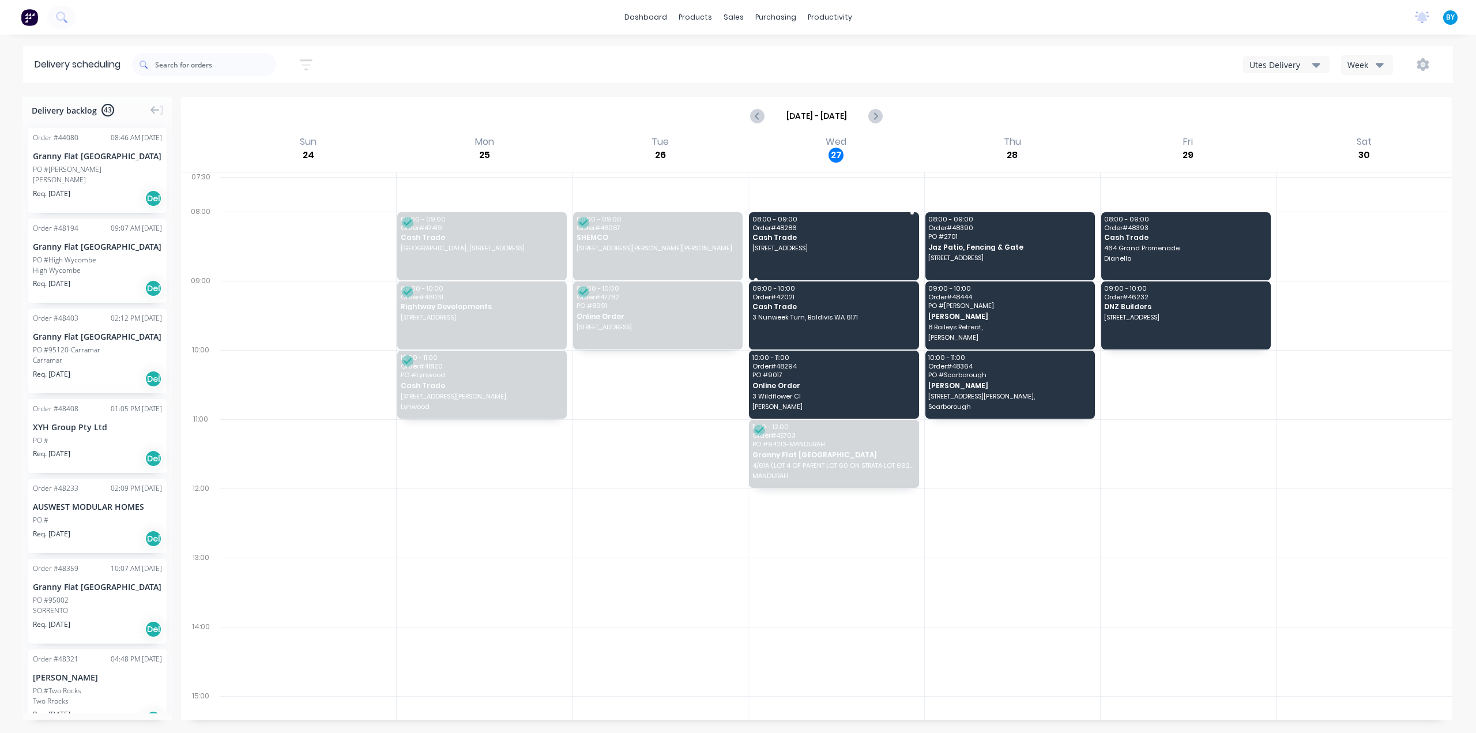
click at [808, 235] on span "Cash Trade" at bounding box center [833, 237] width 161 height 7
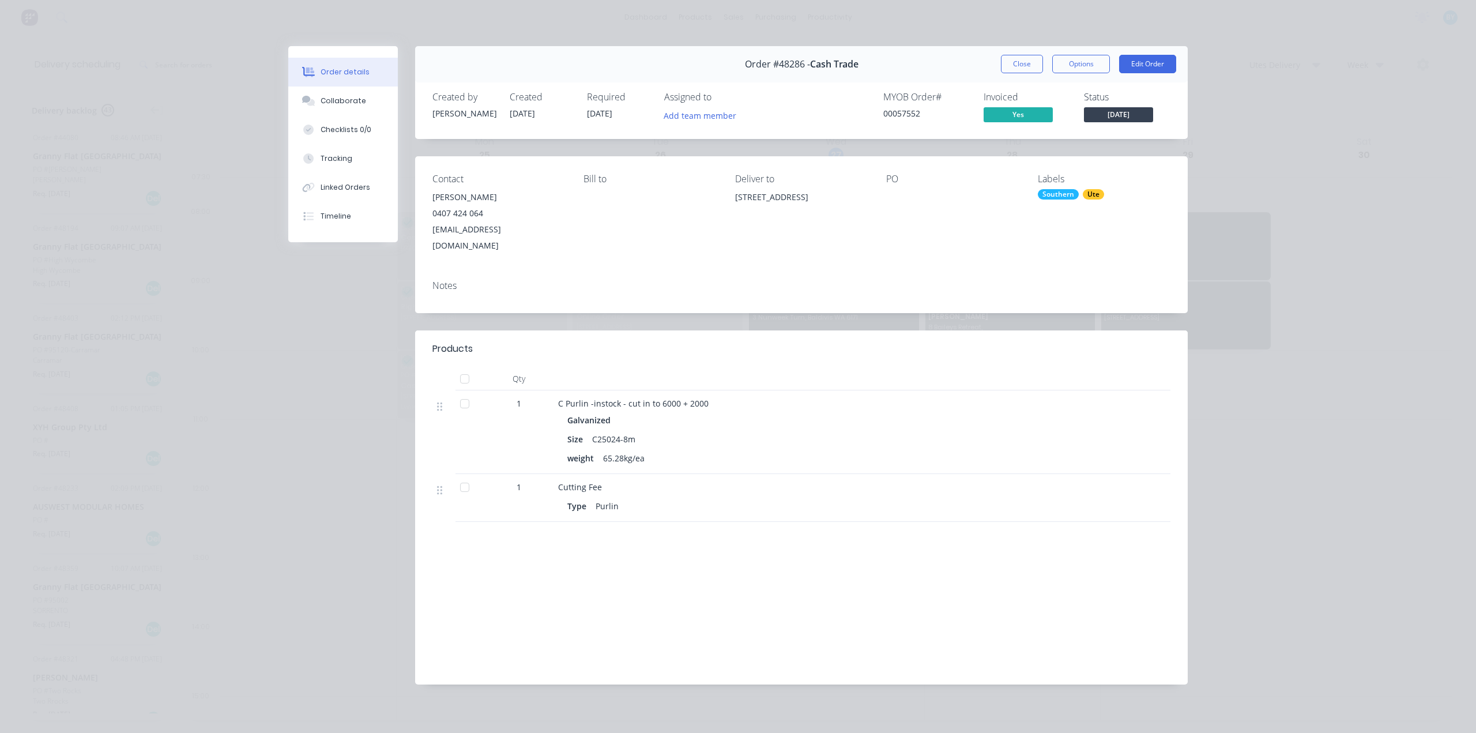
drag, startPoint x: 776, startPoint y: 200, endPoint x: 863, endPoint y: 198, distance: 87.1
click at [863, 198] on div "Contact Allan Kirk 0407 424 064 sales@qualitybatterieswa.com.au Bill to Deliver…" at bounding box center [801, 213] width 773 height 115
click at [1381, 315] on div "Order details Collaborate Checklists 0/0 Tracking Linked Orders Timeline Order …" at bounding box center [738, 366] width 1476 height 733
click at [1385, 313] on div "Order details Collaborate Checklists 0/0 Tracking Linked Orders Timeline Order …" at bounding box center [738, 366] width 1476 height 733
click at [1357, 306] on div "Order details Collaborate Checklists 0/0 Tracking Linked Orders Timeline Order …" at bounding box center [738, 366] width 1476 height 733
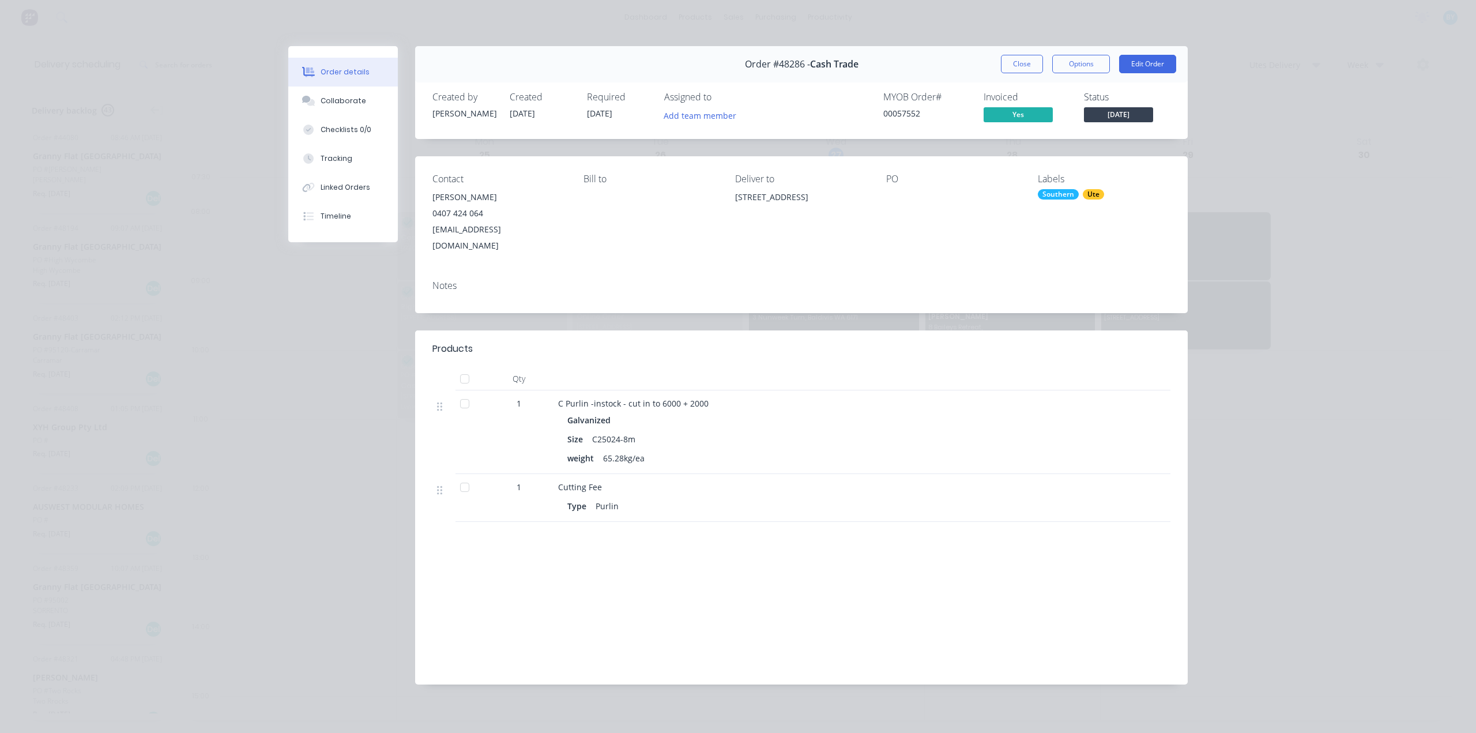
click at [213, 70] on div "Order details Collaborate Checklists 0/0 Tracking Linked Orders Timeline Order …" at bounding box center [738, 366] width 1476 height 733
click at [1016, 66] on button "Close" at bounding box center [1022, 64] width 42 height 18
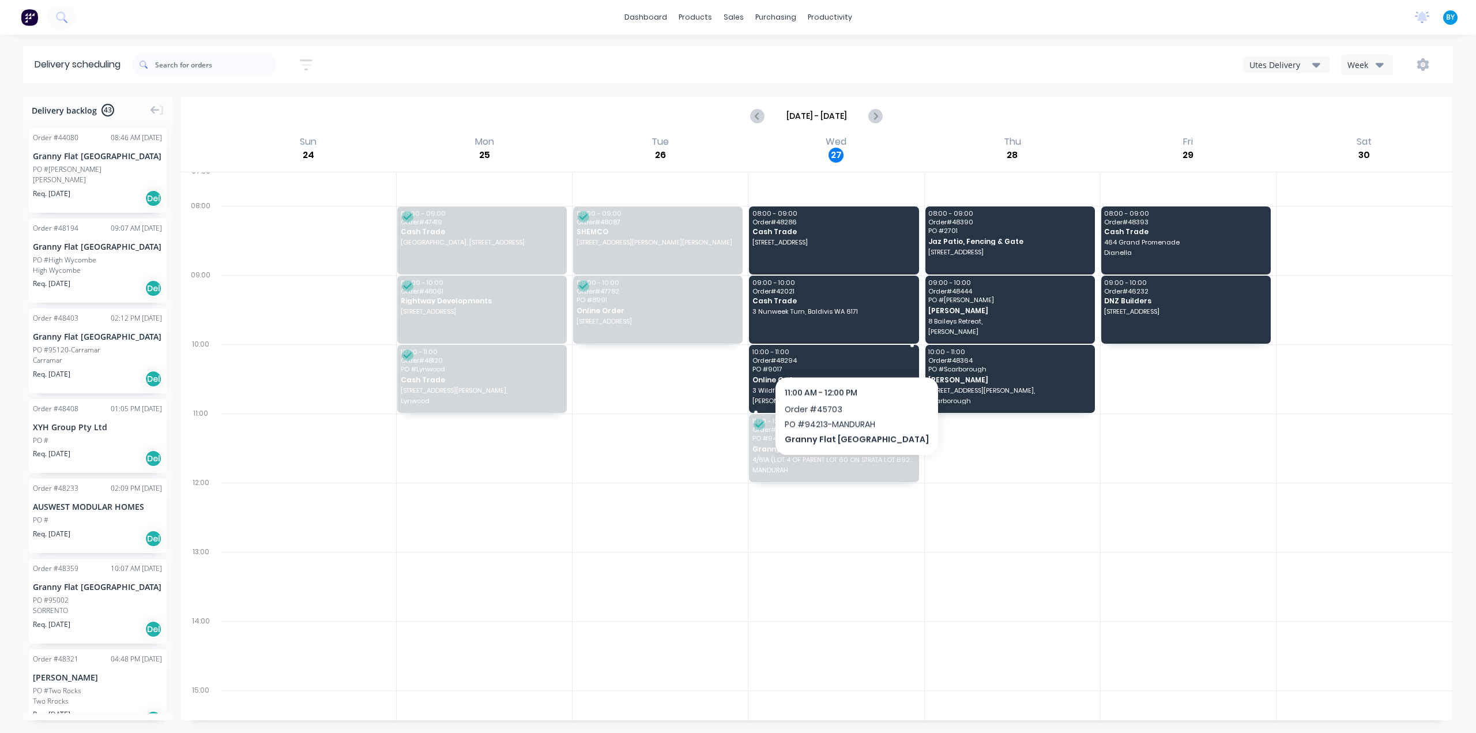
scroll to position [2, 0]
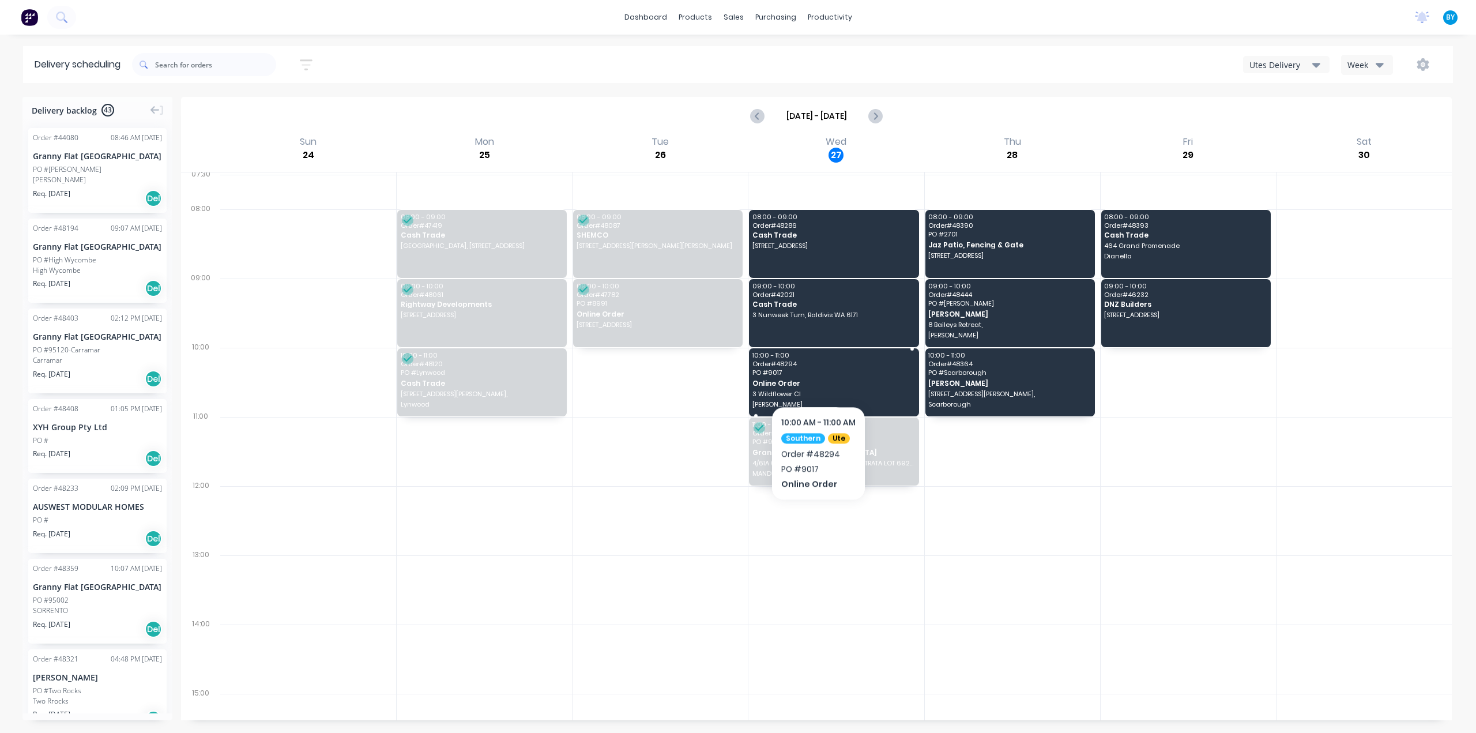
click at [818, 371] on span "PO # 9017" at bounding box center [833, 372] width 161 height 7
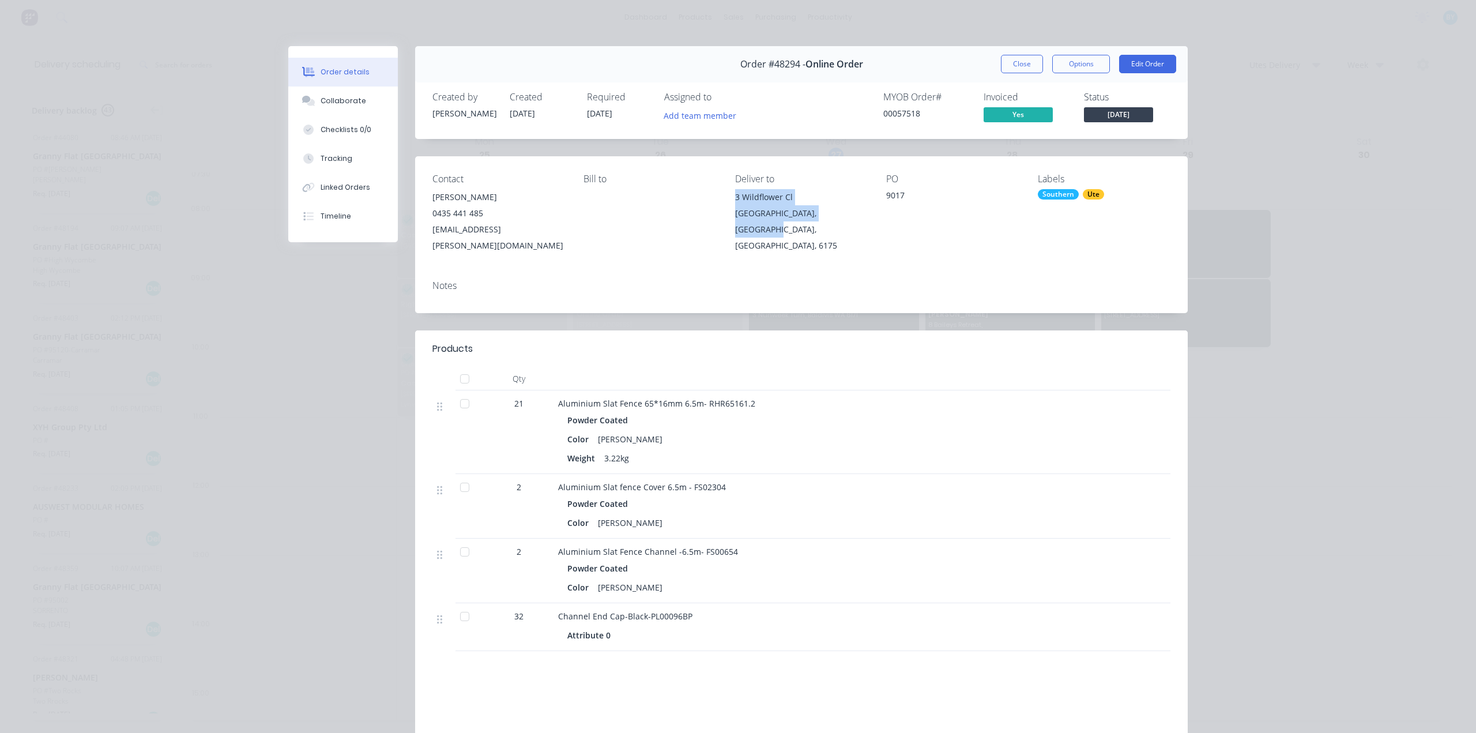
drag, startPoint x: 724, startPoint y: 201, endPoint x: 858, endPoint y: 213, distance: 133.8
click at [858, 213] on div "Contact Phillip Salter 0435 441 485 phillynne.salter@gmail.com Bill to Deliver …" at bounding box center [801, 213] width 773 height 115
copy div "3 Wildflower Cl Singleton, Western Australia,"
click at [159, 538] on div "Order details Collaborate Checklists 0/0 Tracking Linked Orders Timeline Order …" at bounding box center [738, 366] width 1476 height 733
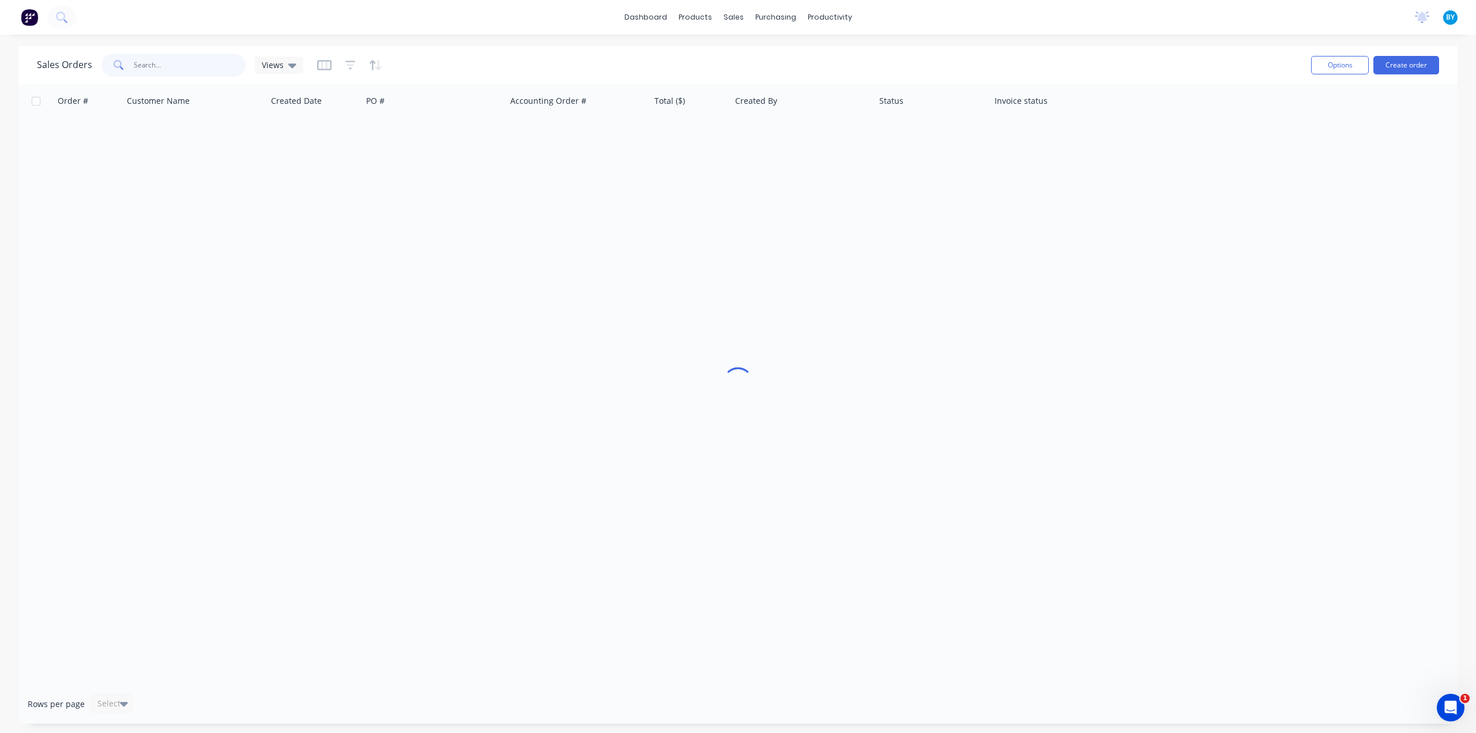
click at [192, 62] on input "text" at bounding box center [190, 65] width 112 height 23
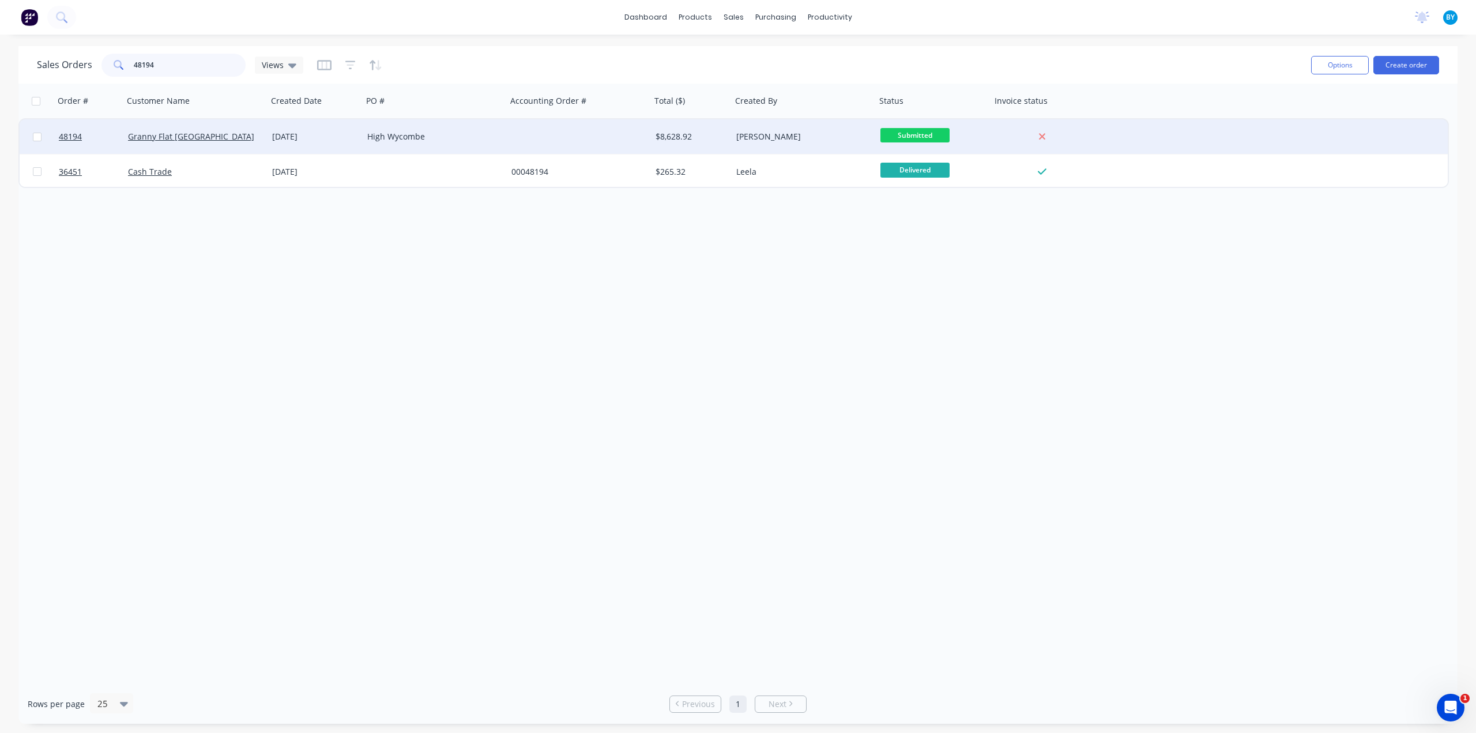
type input "48194"
click at [223, 139] on div "Granny Flat [GEOGRAPHIC_DATA]" at bounding box center [192, 137] width 128 height 12
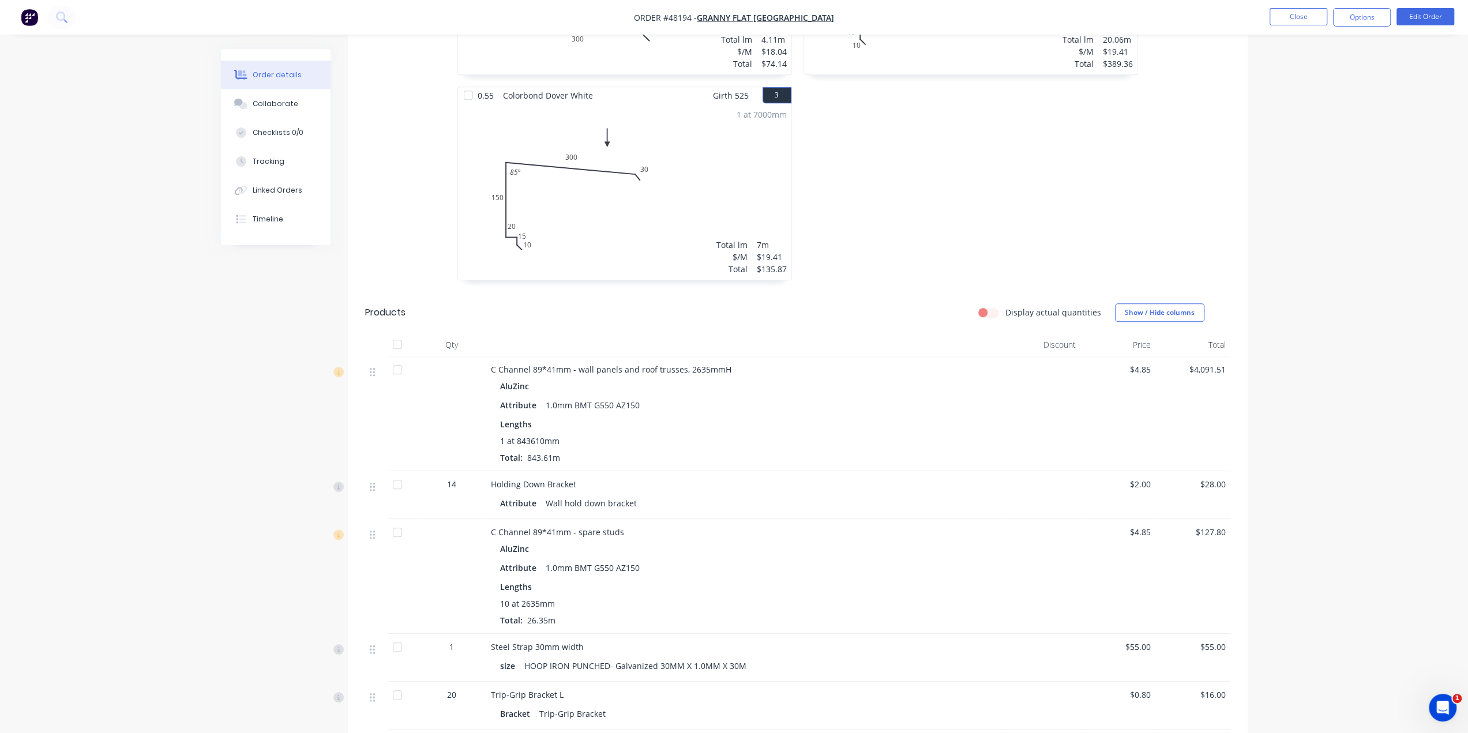
scroll to position [499, 0]
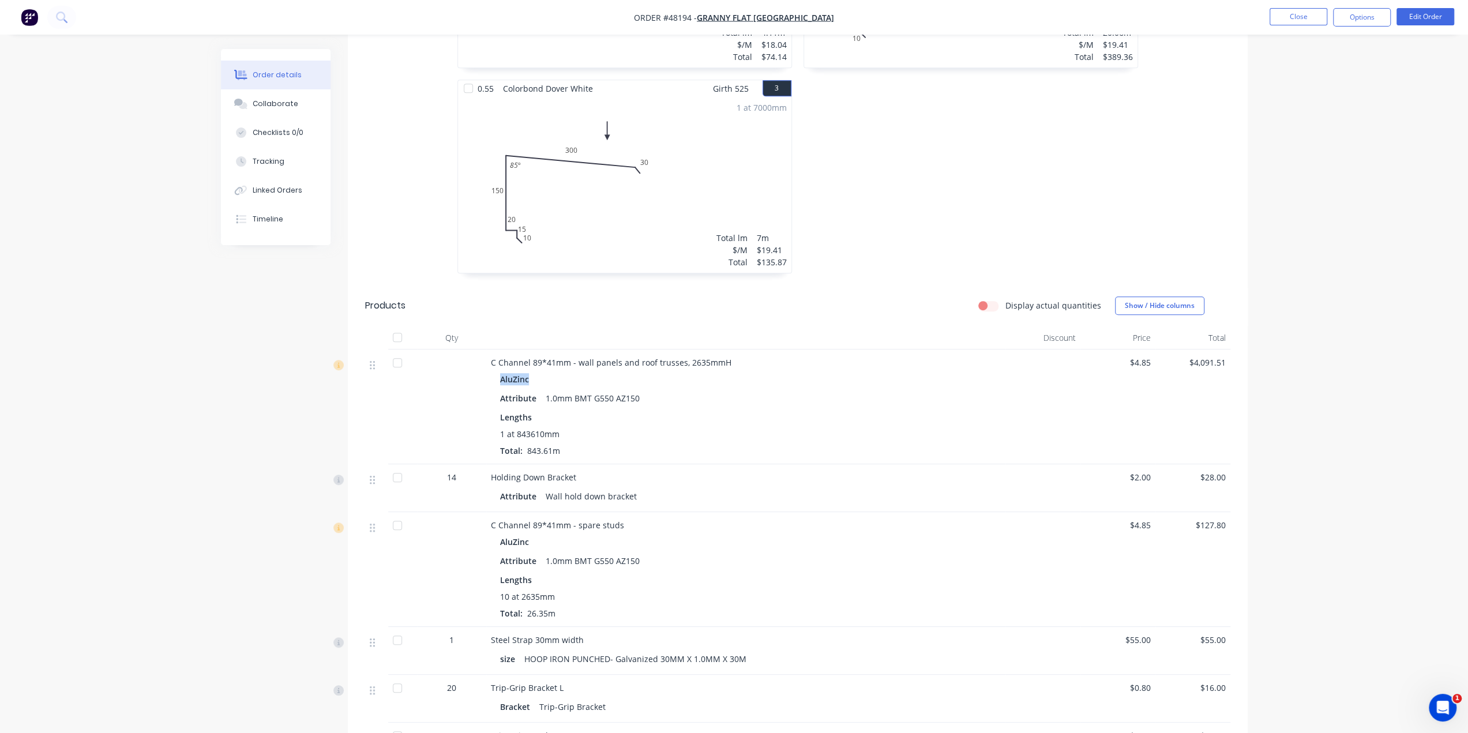
drag, startPoint x: 529, startPoint y: 362, endPoint x: 490, endPoint y: 362, distance: 38.6
click at [491, 371] on div "AluZinc Attribute 1.0mm BMT G550 AZ150 Lengths 1 at 843610mm Total: 843.61m" at bounding box center [746, 414] width 510 height 86
copy div "AluZinc"
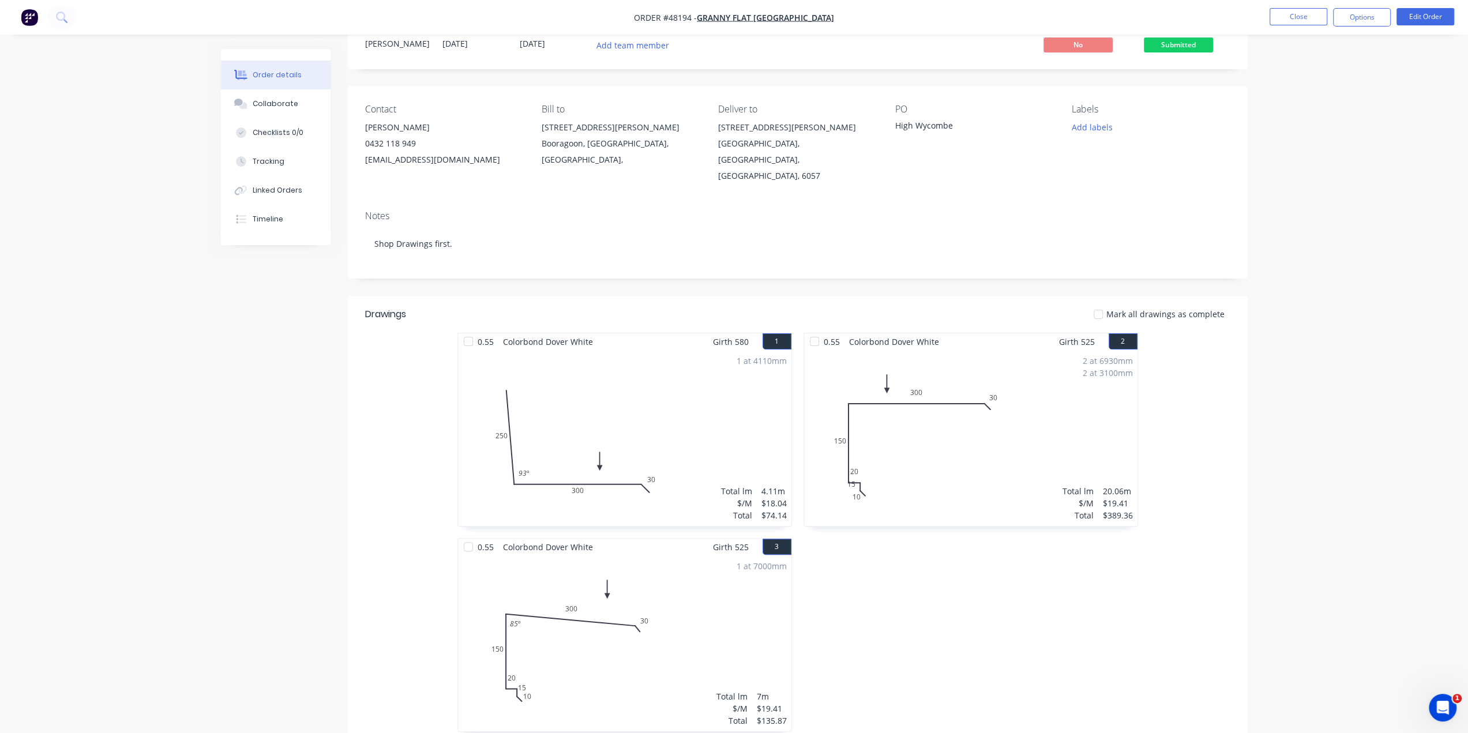
scroll to position [19, 0]
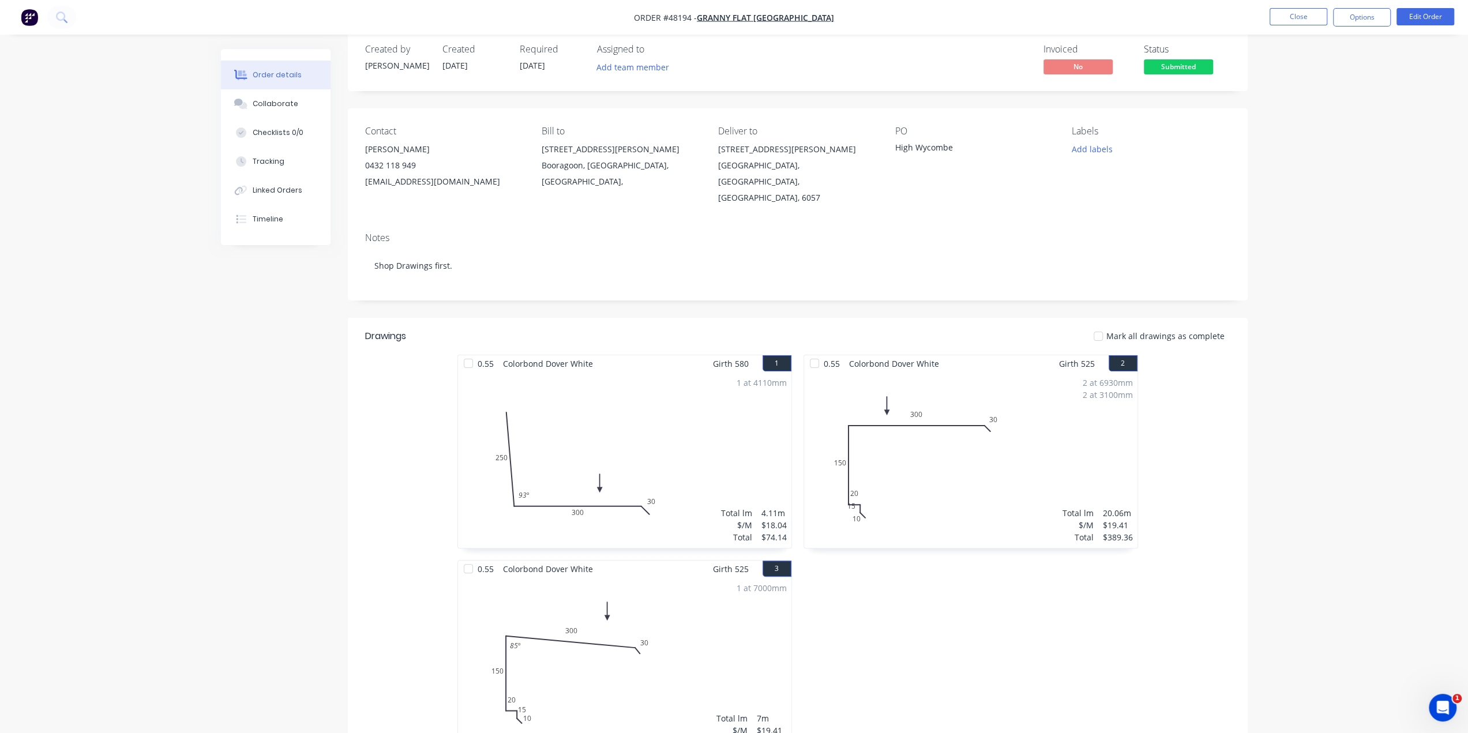
click at [24, 16] on img "button" at bounding box center [29, 17] width 17 height 17
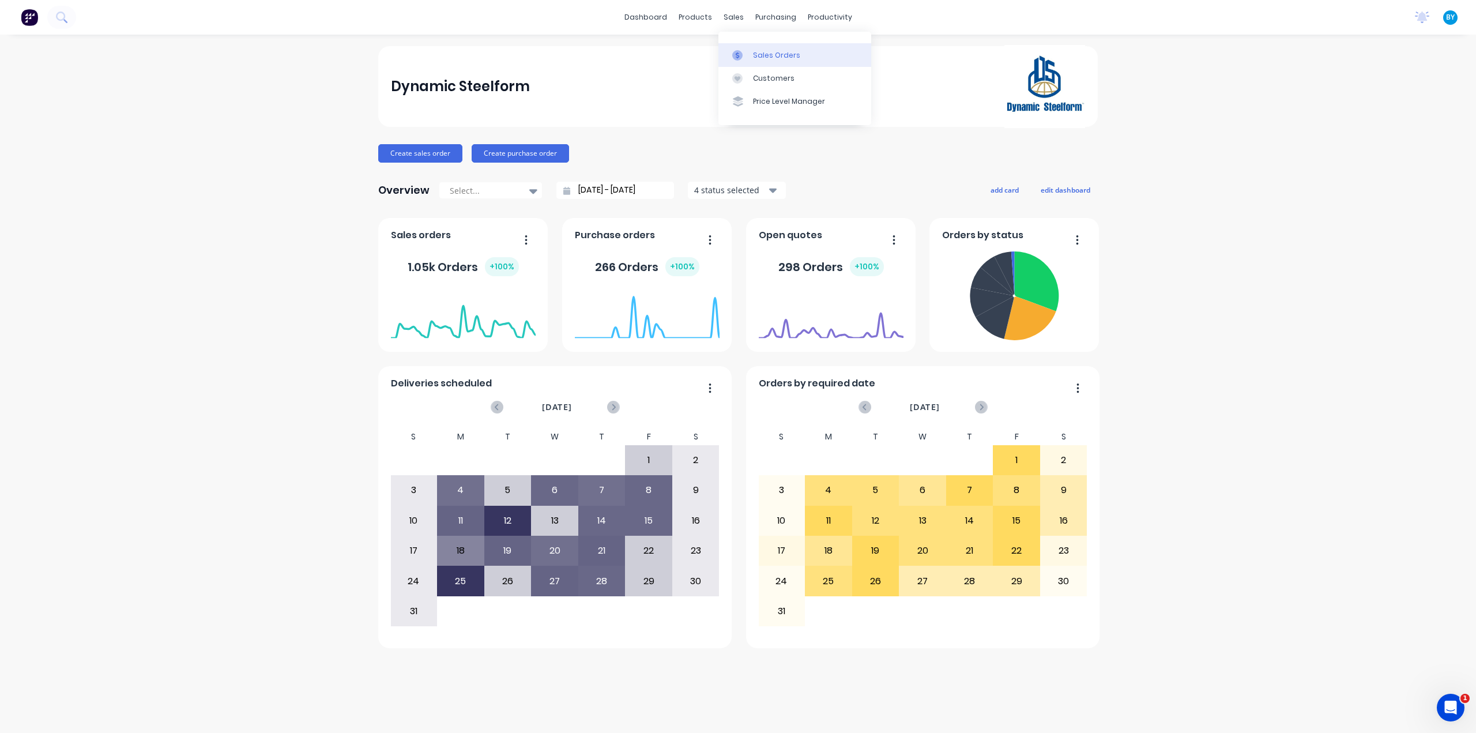
click at [734, 56] on icon at bounding box center [737, 55] width 10 height 10
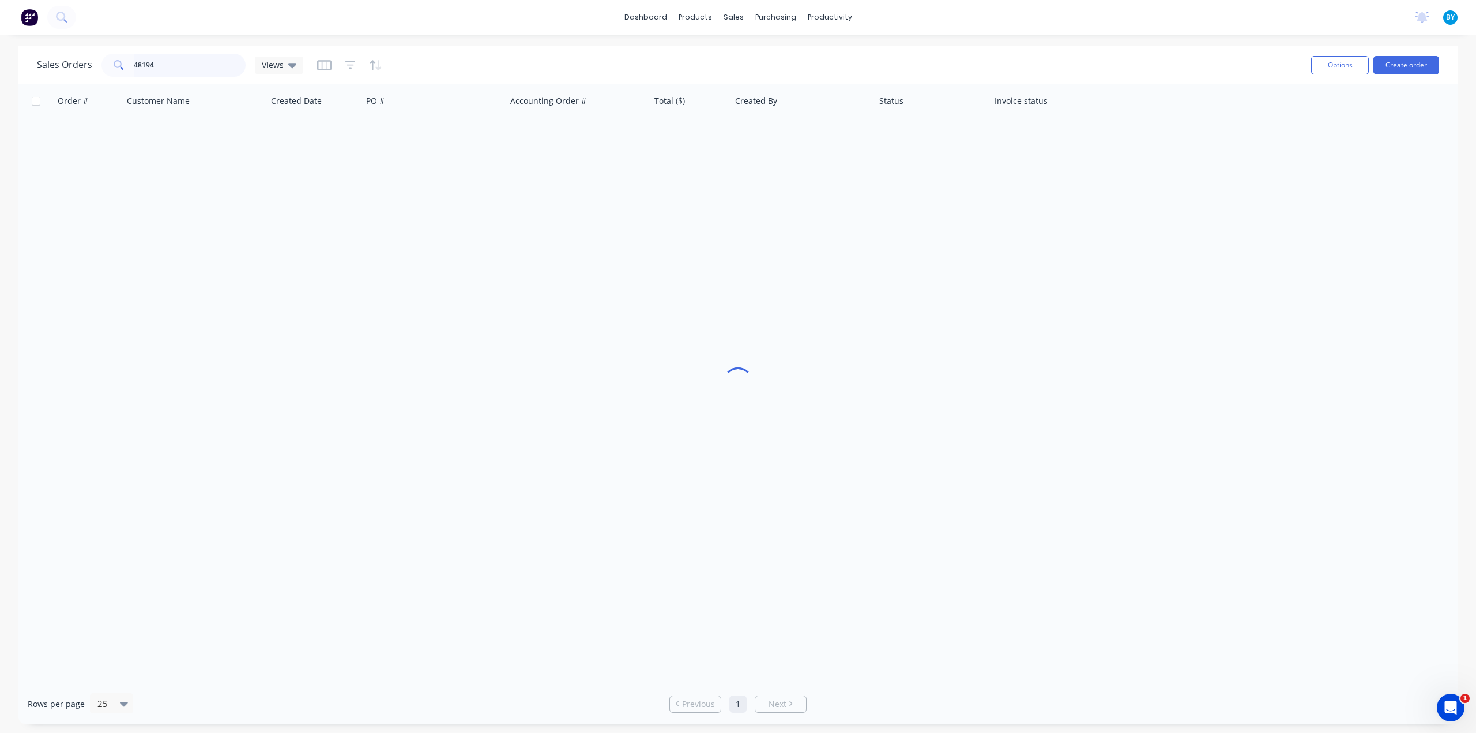
drag, startPoint x: 158, startPoint y: 62, endPoint x: 121, endPoint y: 63, distance: 36.9
click at [122, 63] on div "48194" at bounding box center [173, 65] width 144 height 23
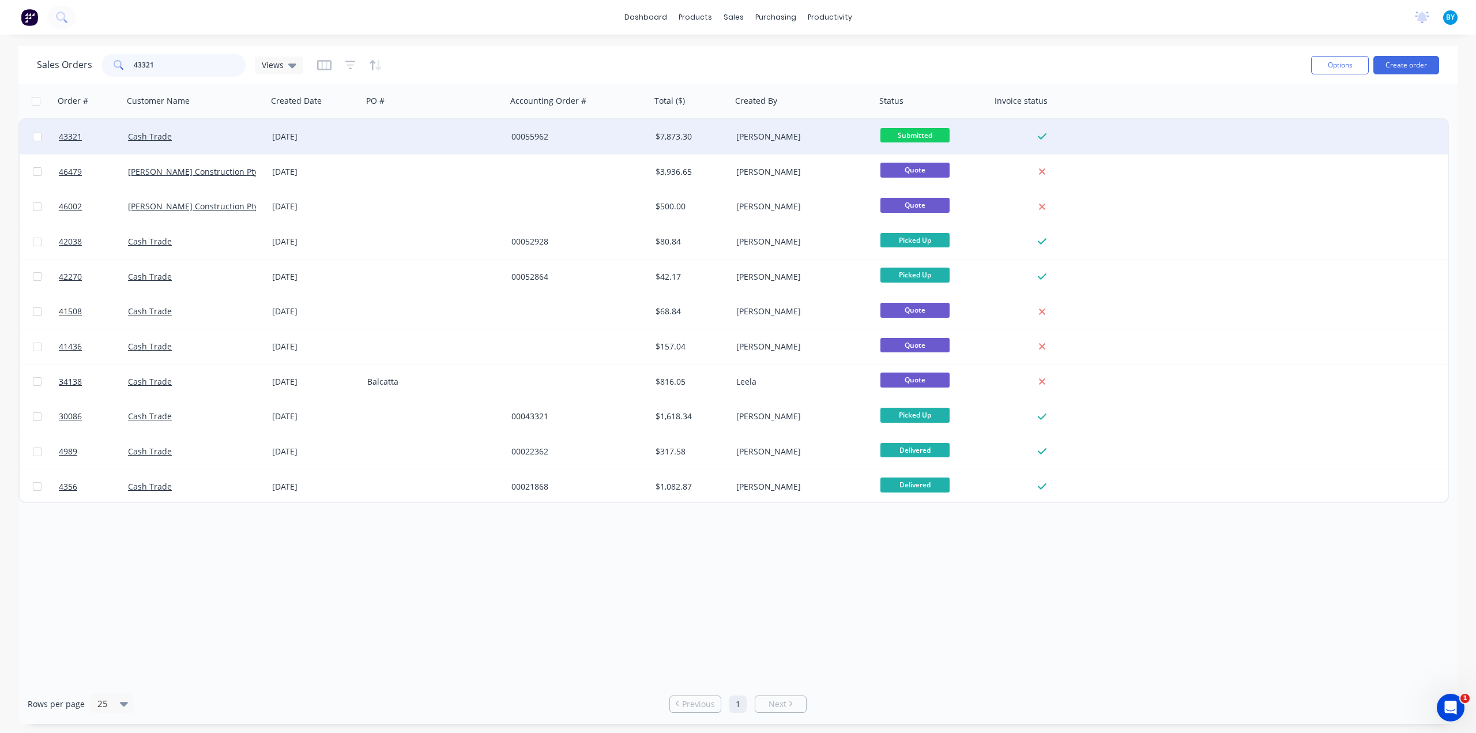
type input "43321"
click at [205, 142] on div "Cash Trade" at bounding box center [192, 137] width 128 height 12
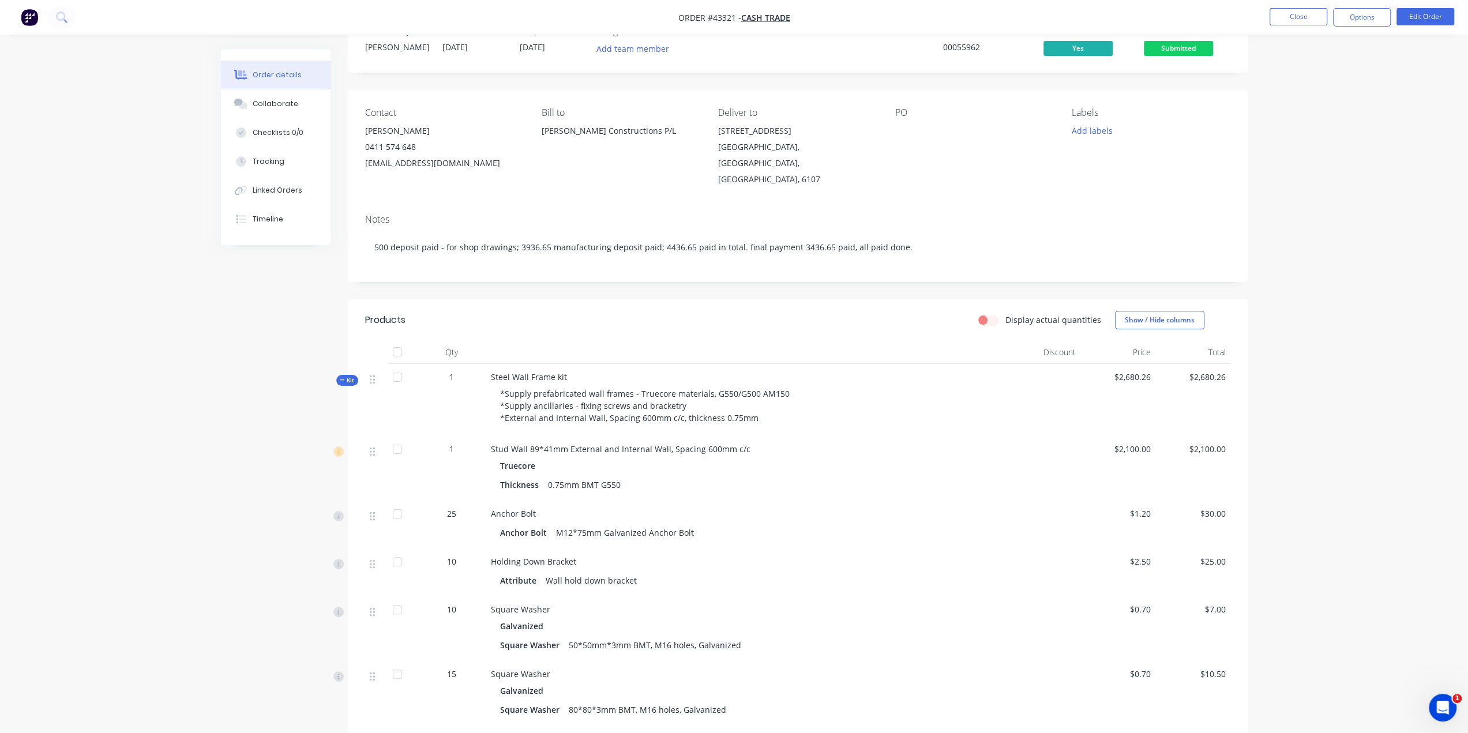
scroll to position [38, 0]
click at [277, 182] on button "Linked Orders" at bounding box center [276, 190] width 110 height 29
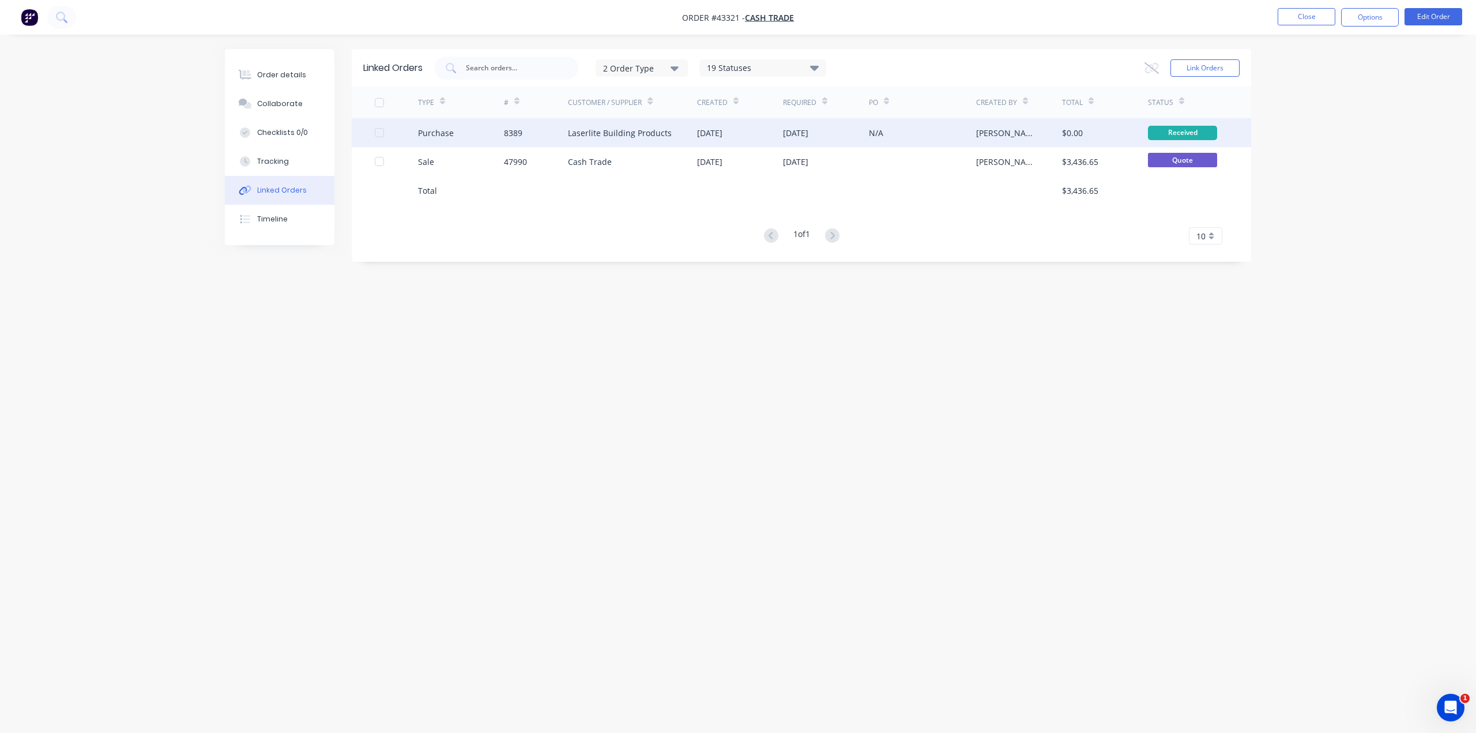
click at [933, 131] on div "N/A" at bounding box center [922, 132] width 107 height 29
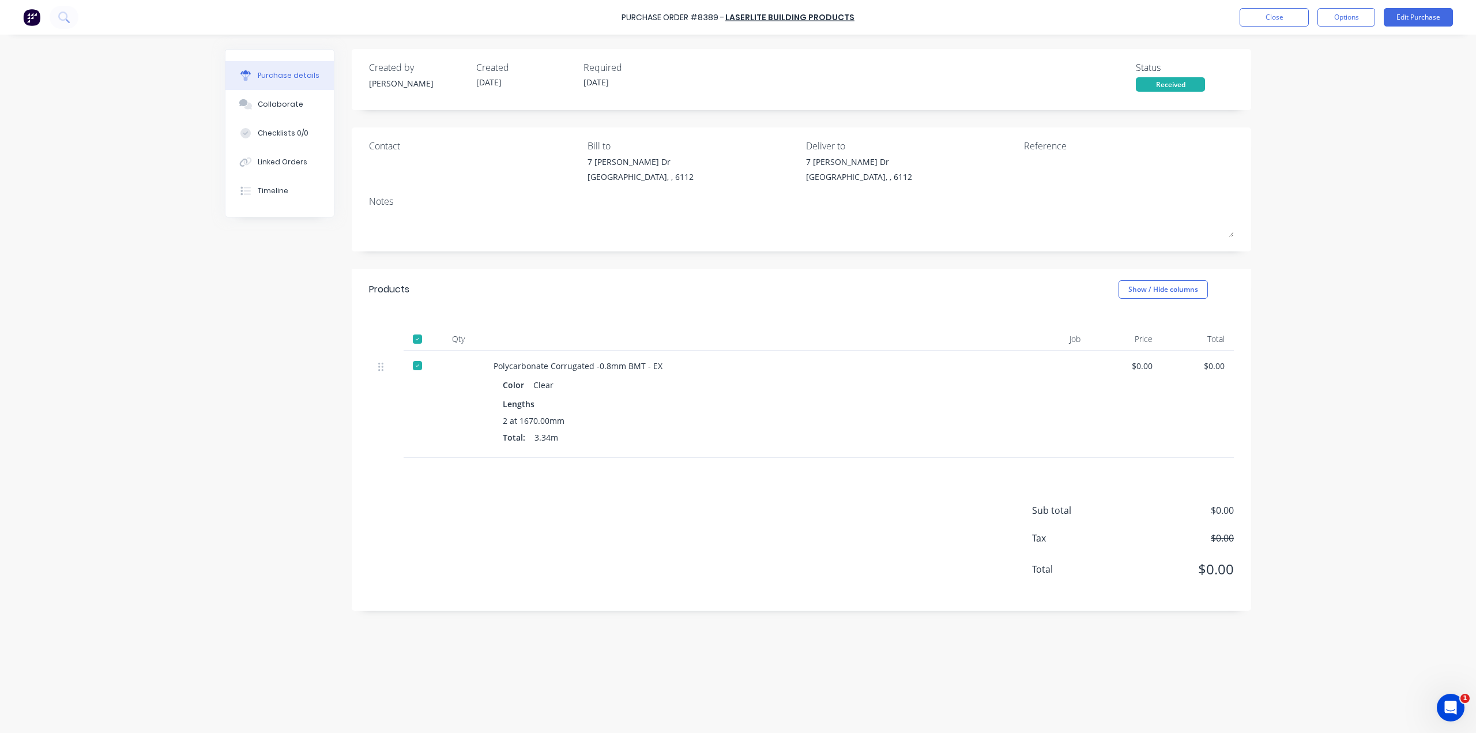
click at [954, 102] on div "Created by Bob Created 12/08/25 Required 12/08/25 Status Received" at bounding box center [802, 79] width 900 height 61
click at [254, 161] on div at bounding box center [245, 162] width 17 height 10
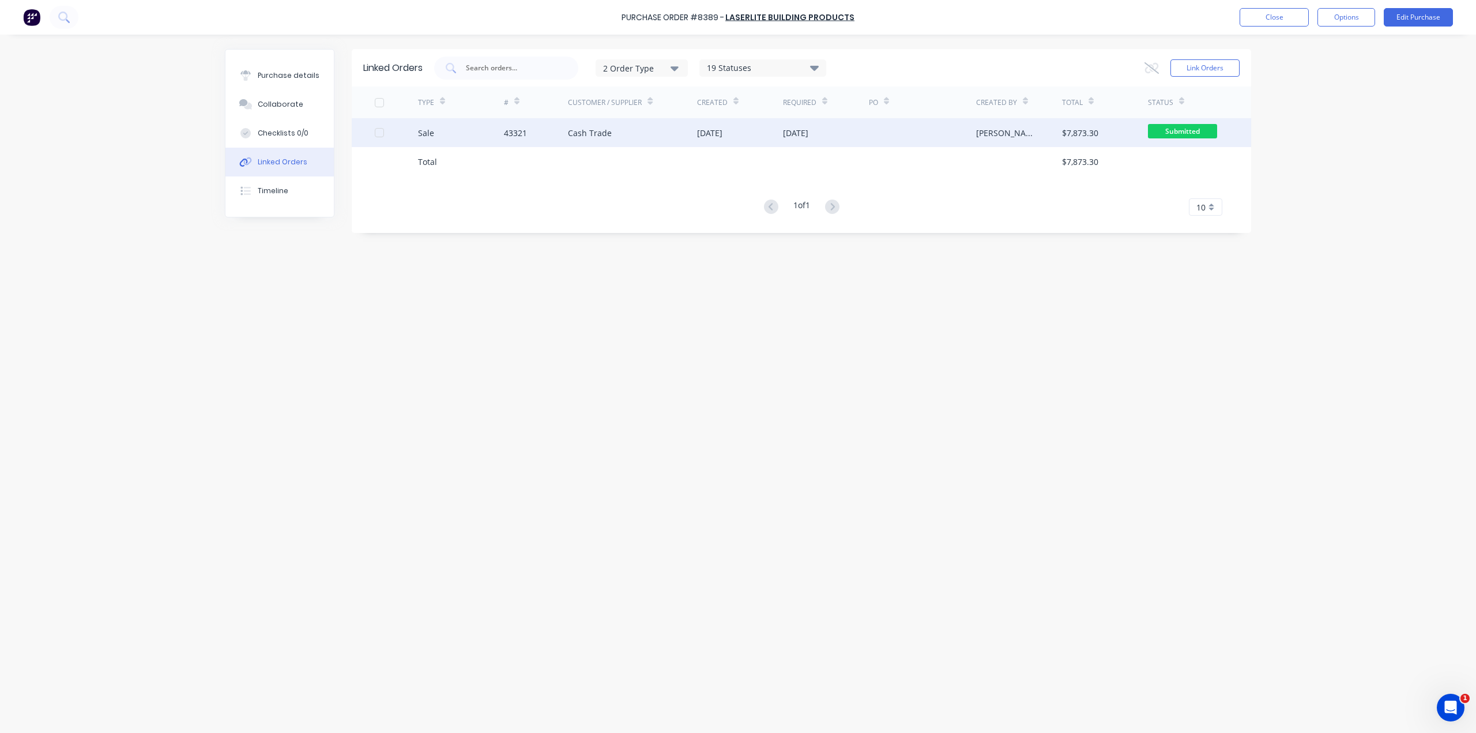
click at [672, 130] on div "Cash Trade" at bounding box center [632, 132] width 129 height 29
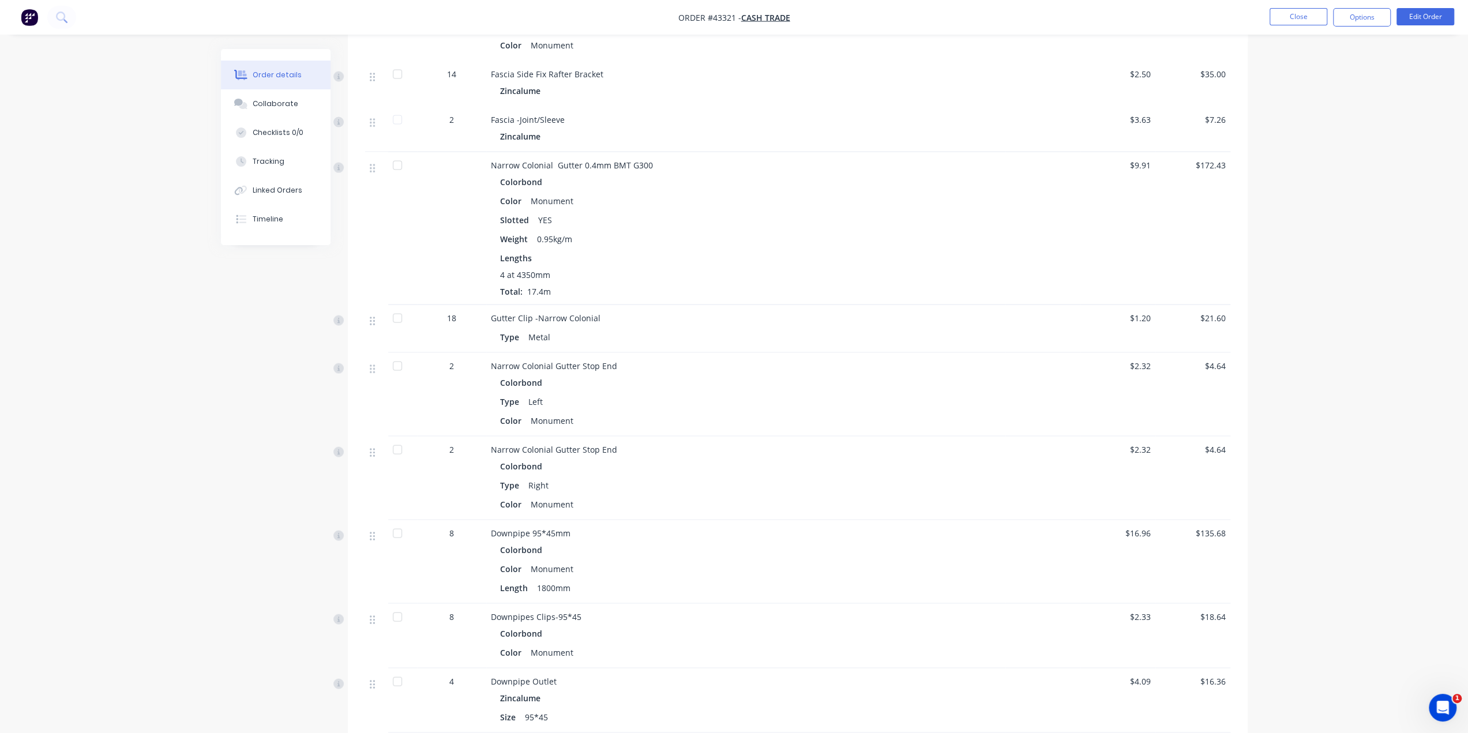
scroll to position [1922, 0]
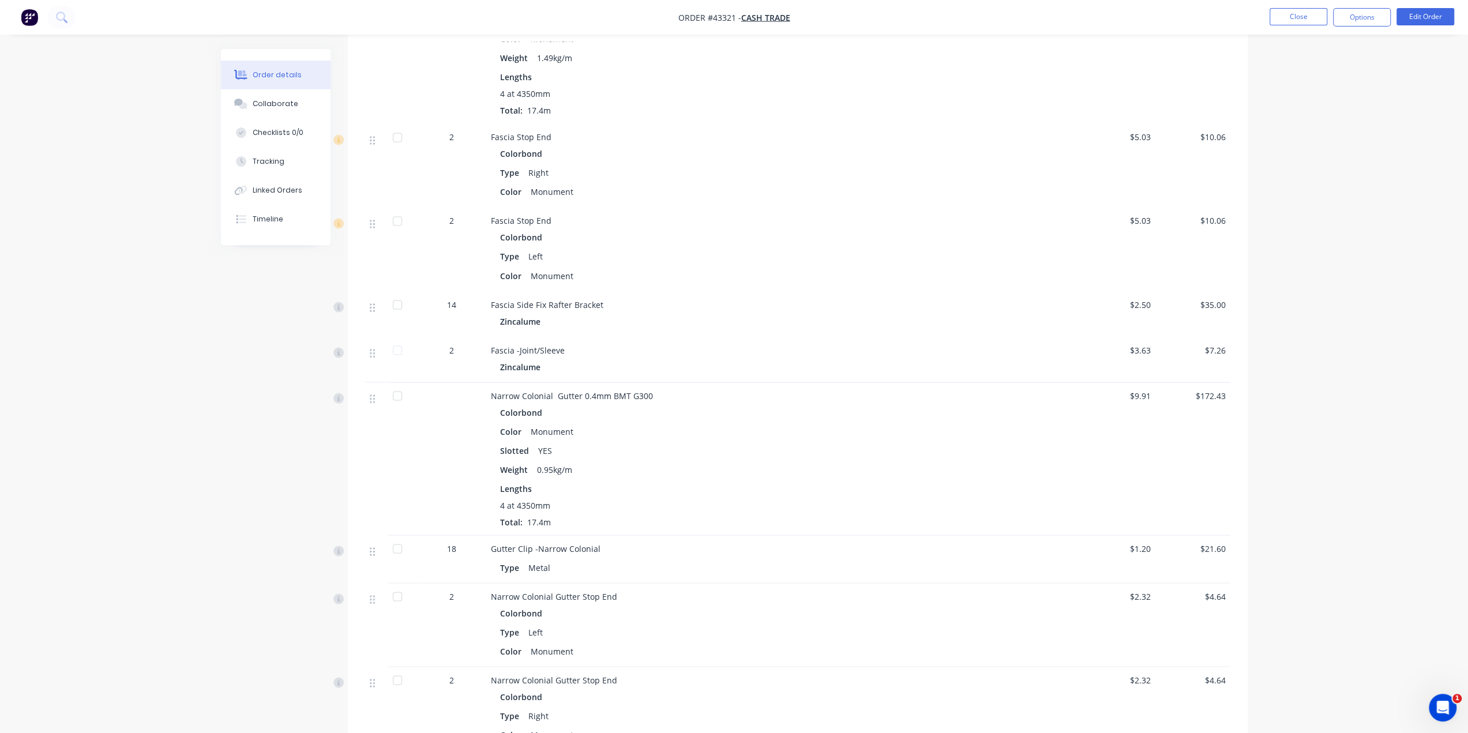
drag, startPoint x: 1352, startPoint y: 348, endPoint x: 1327, endPoint y: 339, distance: 26.1
click at [1210, 426] on div "$172.43" at bounding box center [1192, 458] width 75 height 153
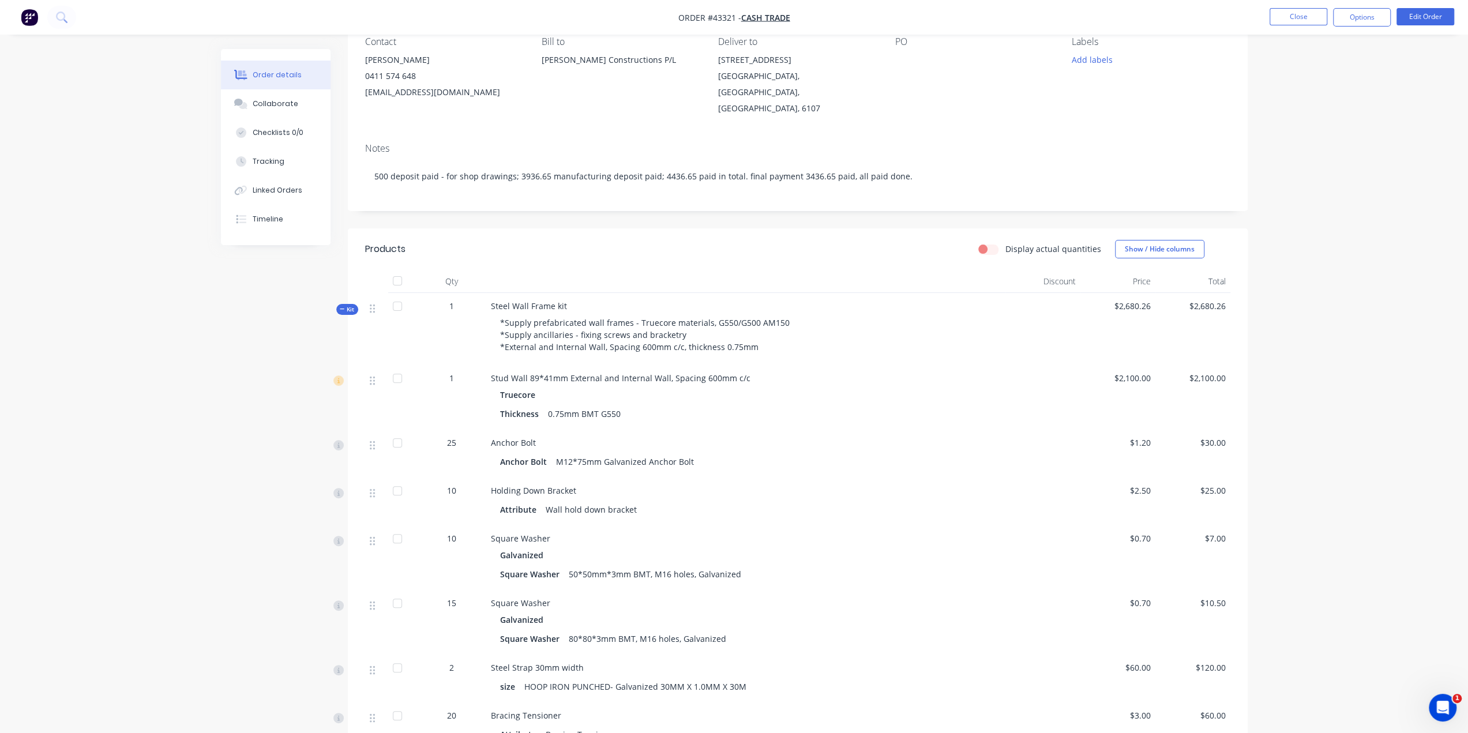
scroll to position [0, 0]
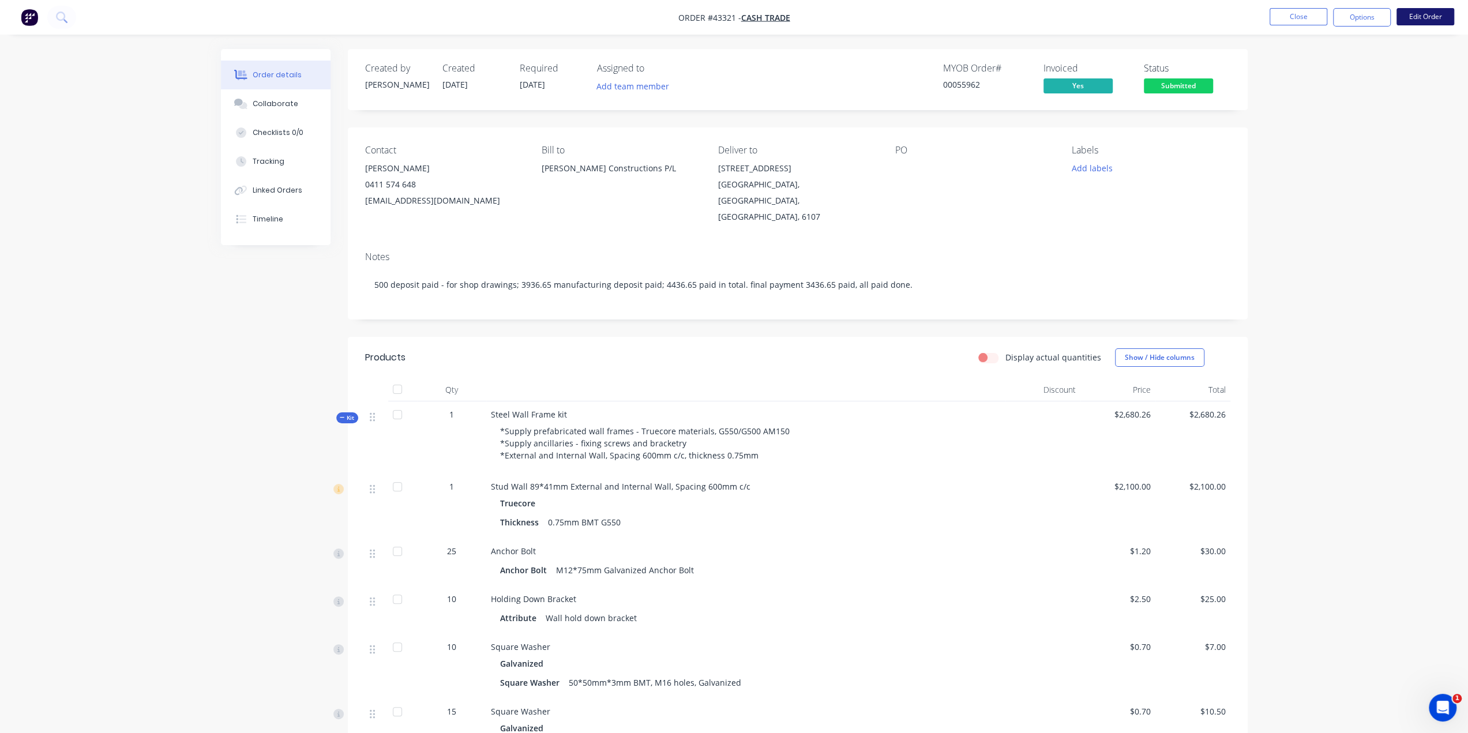
click at [1412, 16] on button "Edit Order" at bounding box center [1425, 16] width 58 height 17
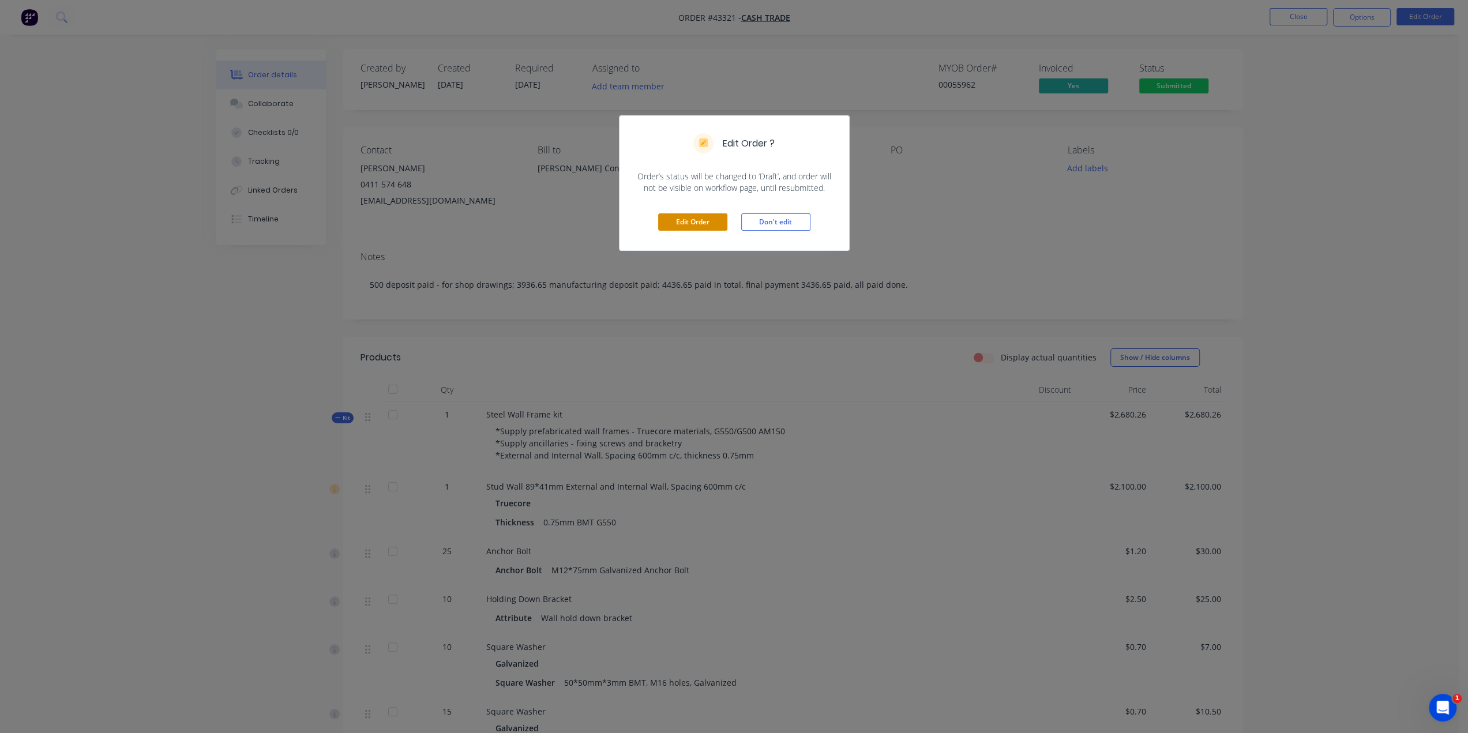
click at [712, 219] on button "Edit Order" at bounding box center [692, 221] width 69 height 17
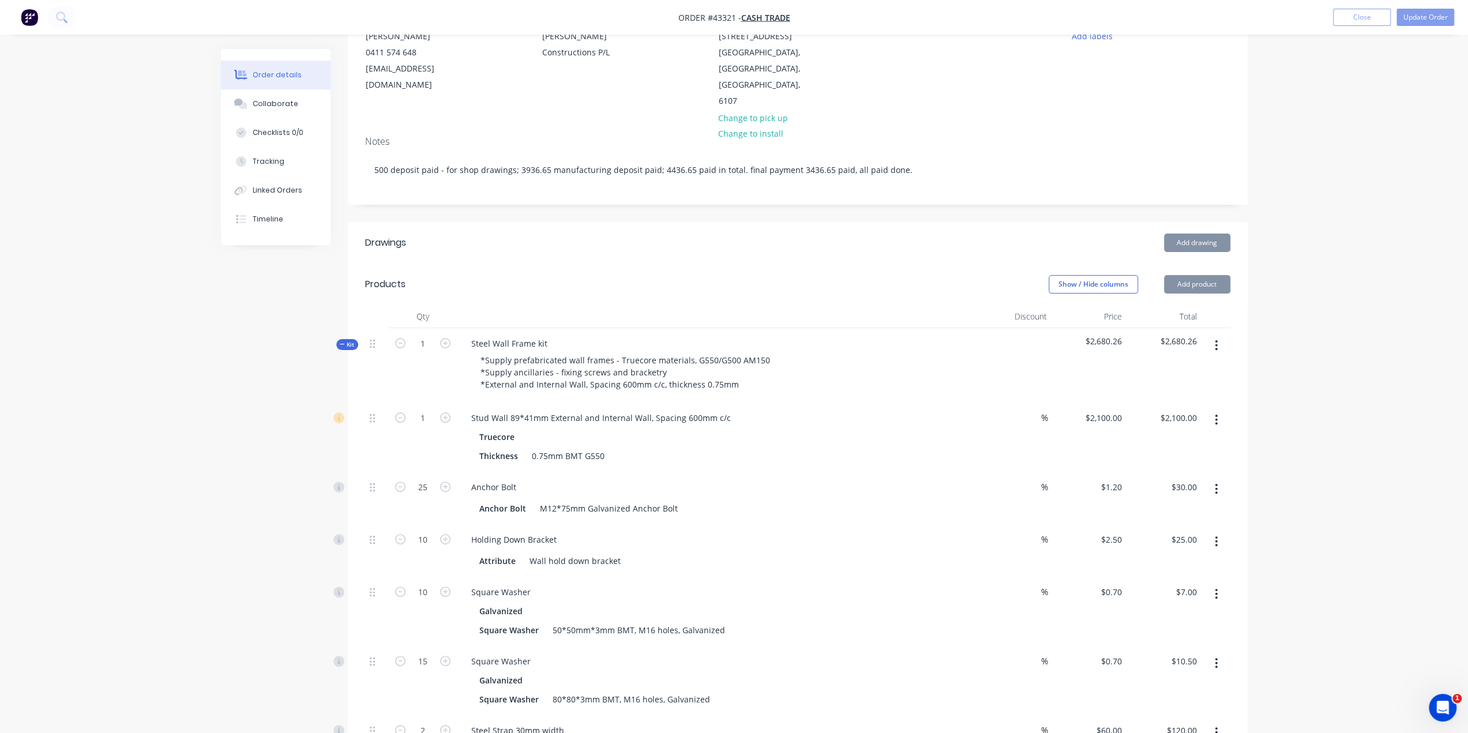
scroll to position [134, 0]
click at [864, 351] on div "*Supply prefabricated wall frames - Truecore materials, G550/G500 AM150 *Supply…" at bounding box center [717, 371] width 510 height 41
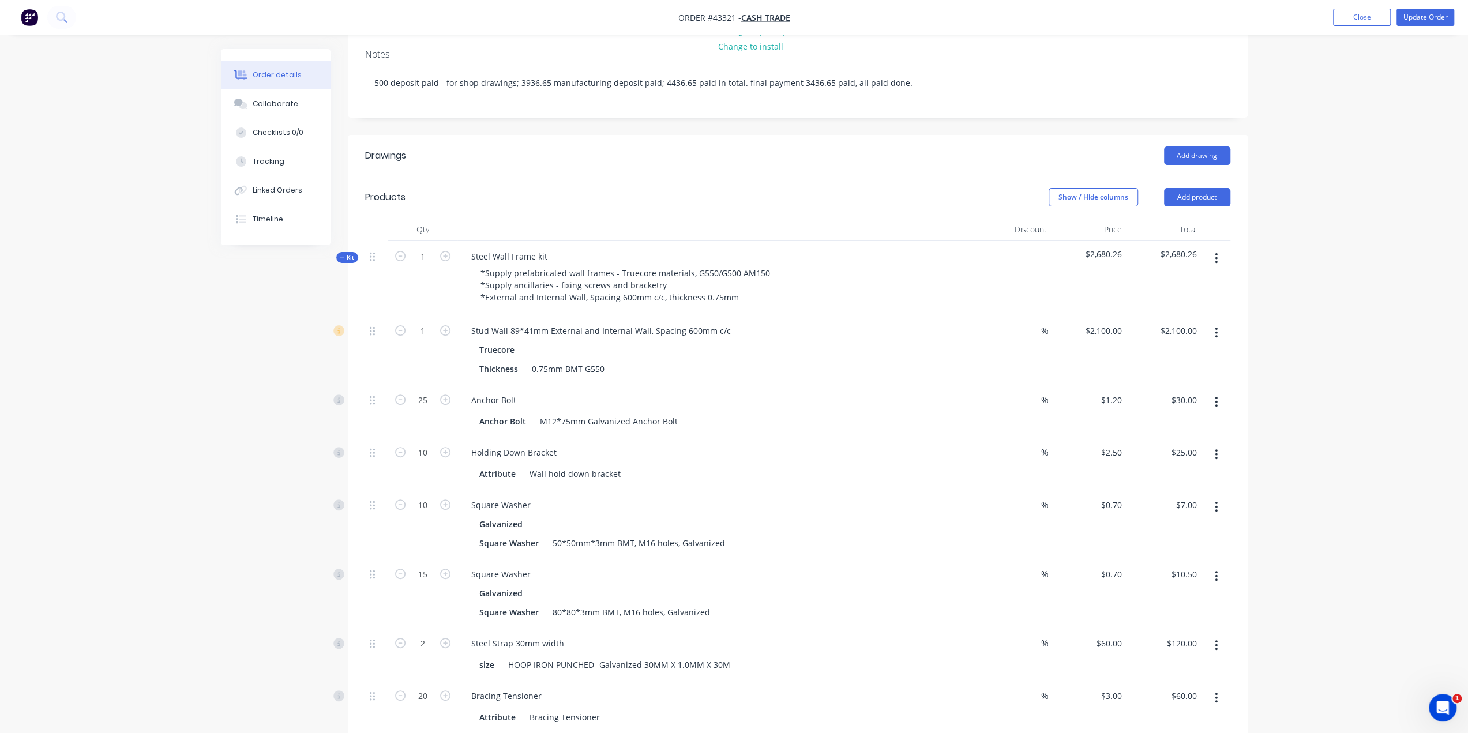
scroll to position [211, 0]
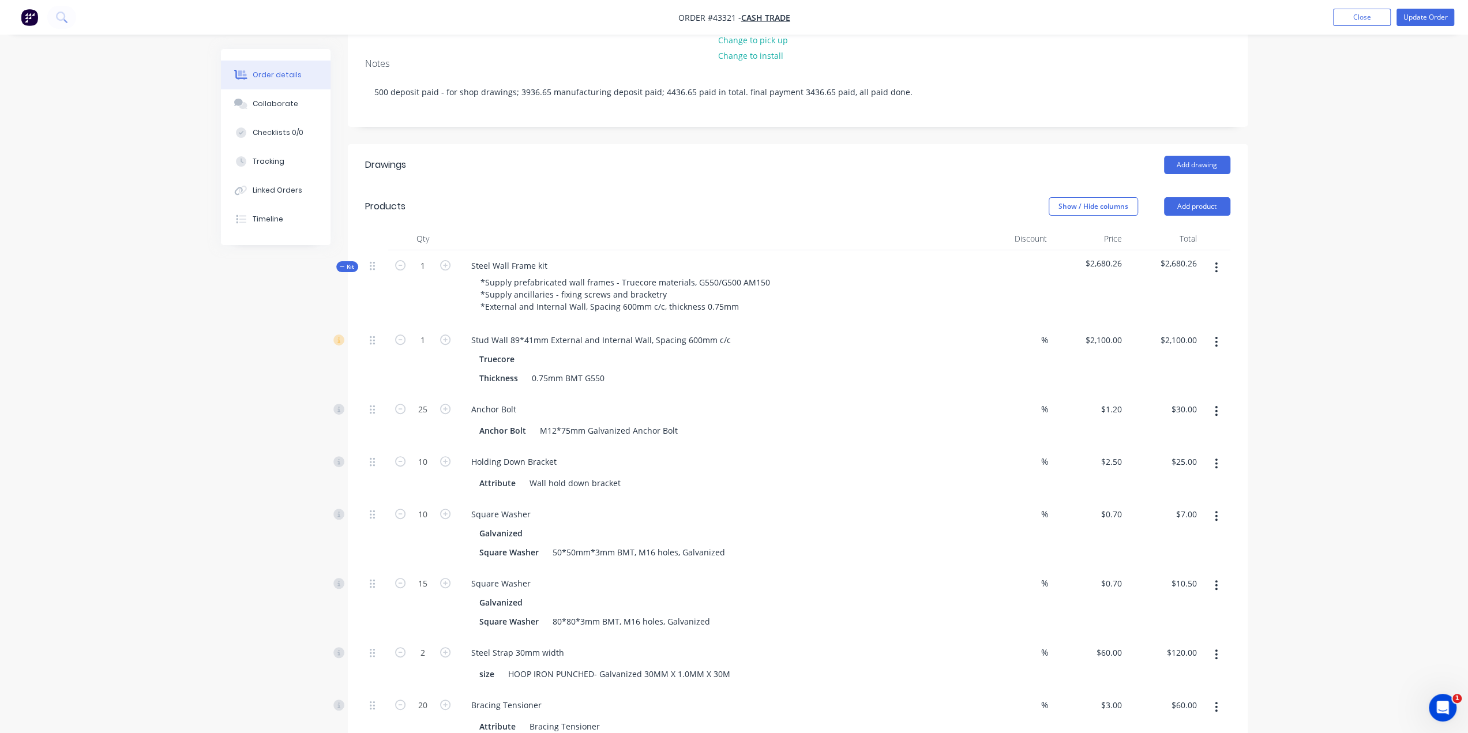
click at [958, 351] on div "Truecore Thickness 0.75mm BMT G550" at bounding box center [717, 369] width 510 height 36
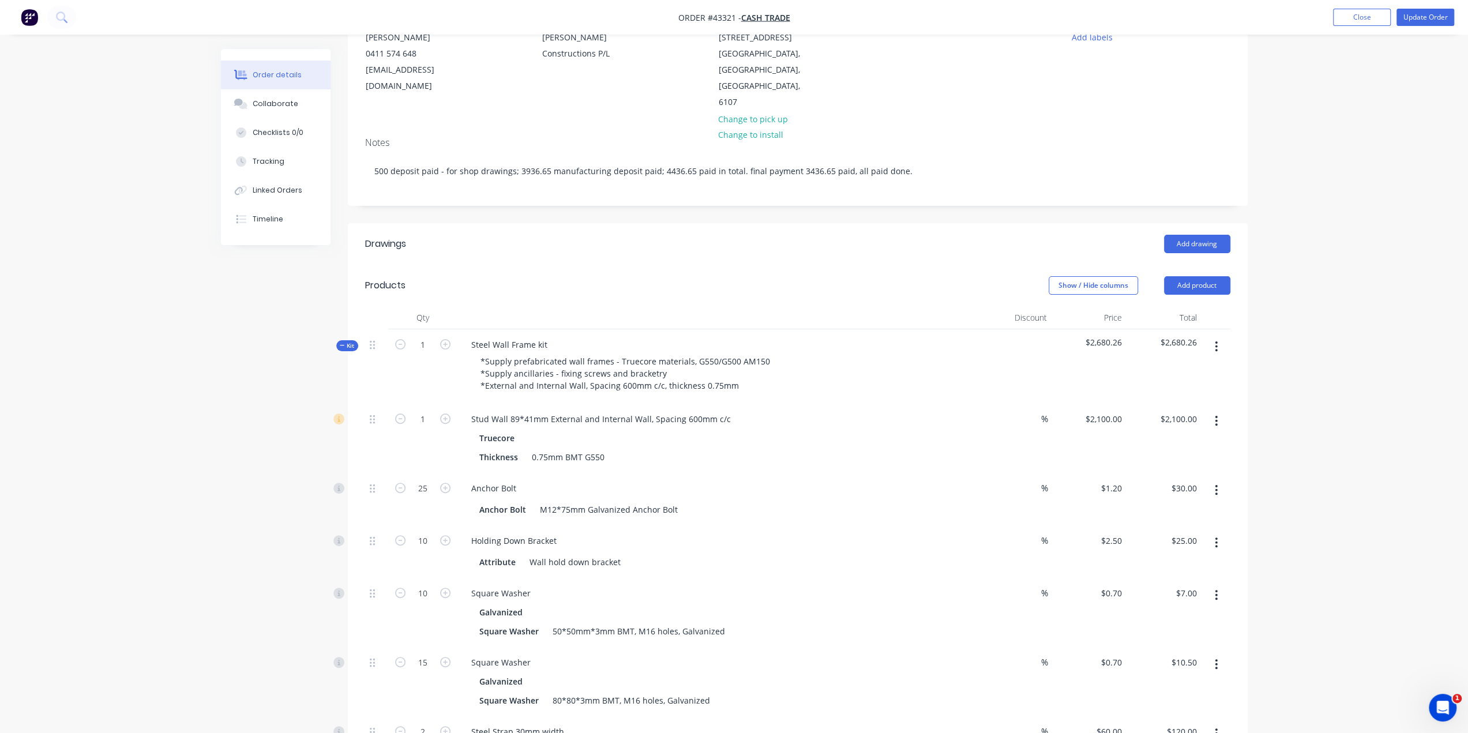
scroll to position [0, 0]
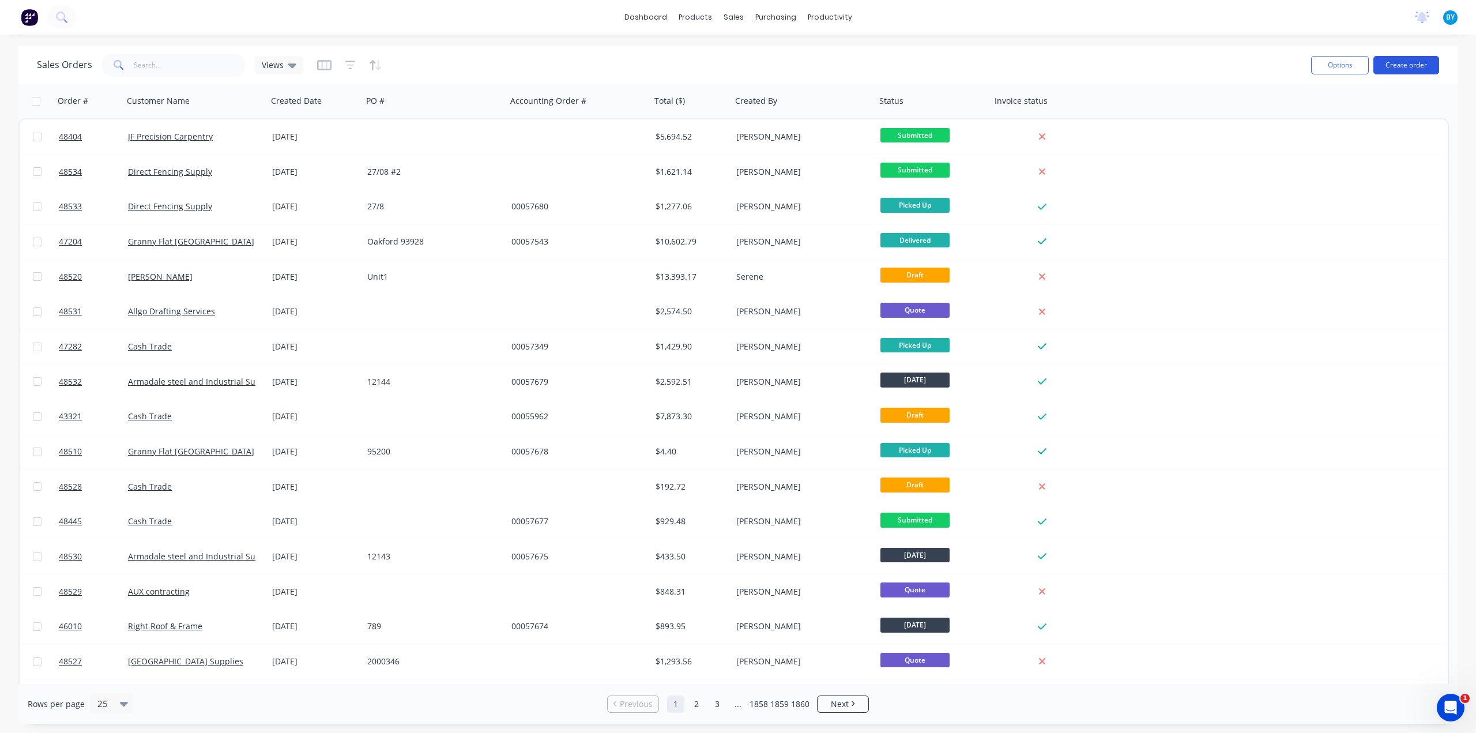
click at [1400, 63] on button "Create order" at bounding box center [1407, 65] width 66 height 18
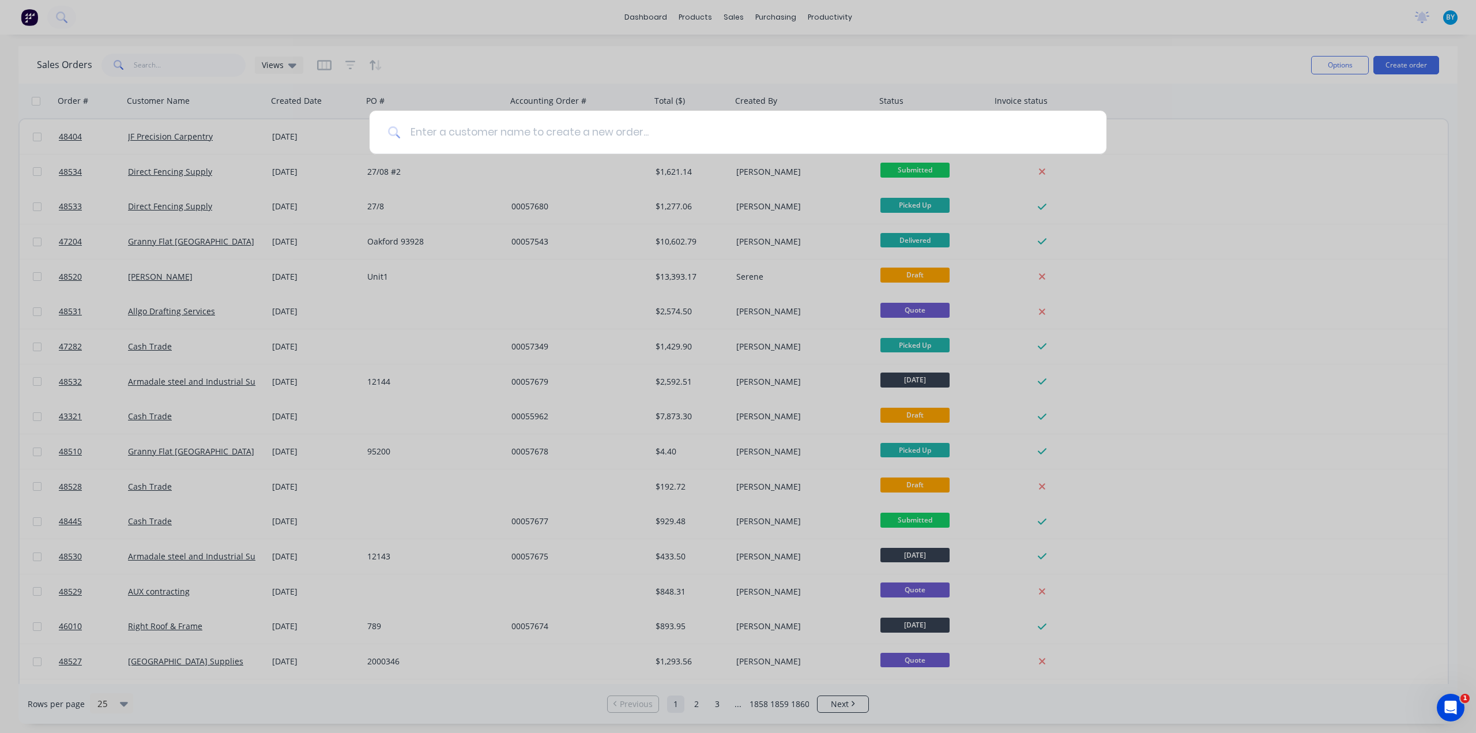
click at [522, 126] on input at bounding box center [744, 132] width 687 height 43
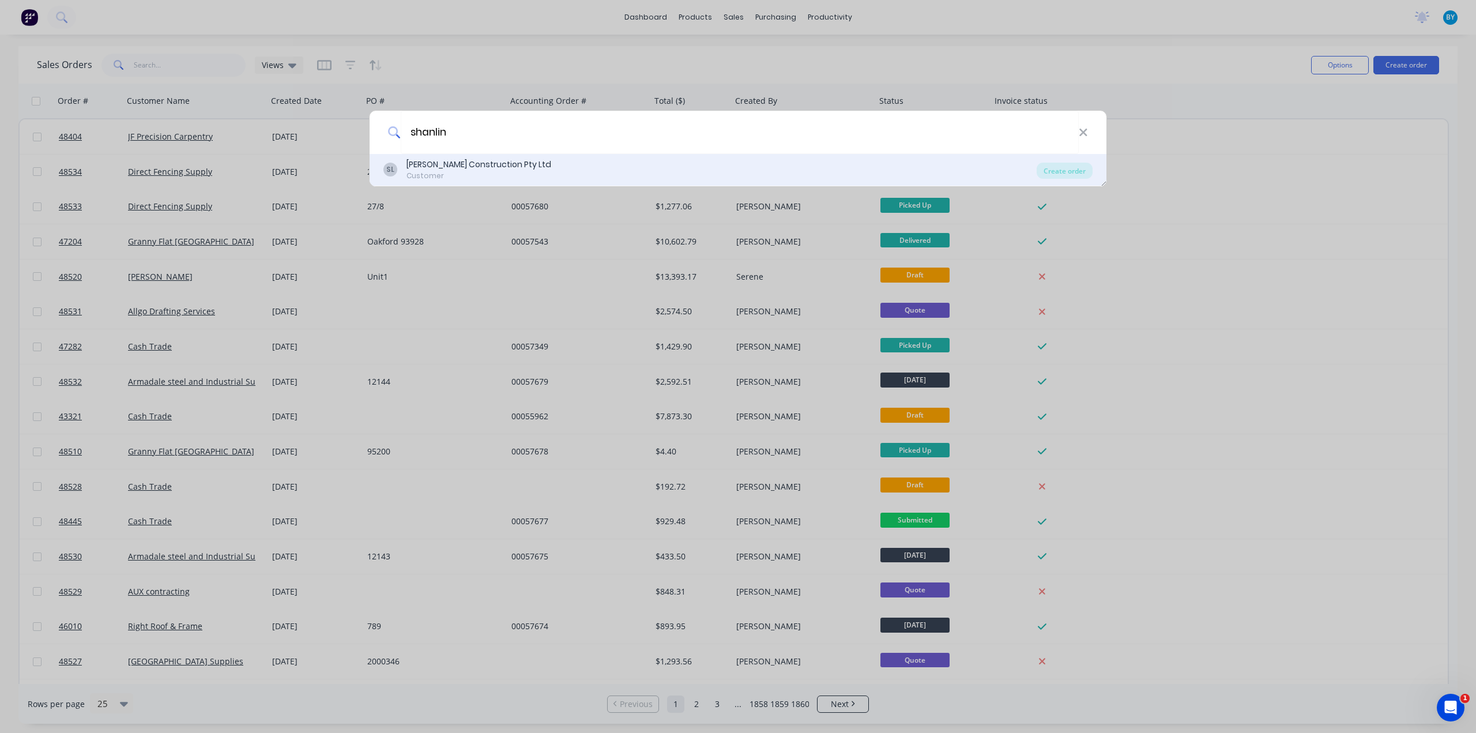
type input "shanlin"
click at [499, 159] on div "Shan Lin Construction Pty Ltd" at bounding box center [479, 165] width 145 height 12
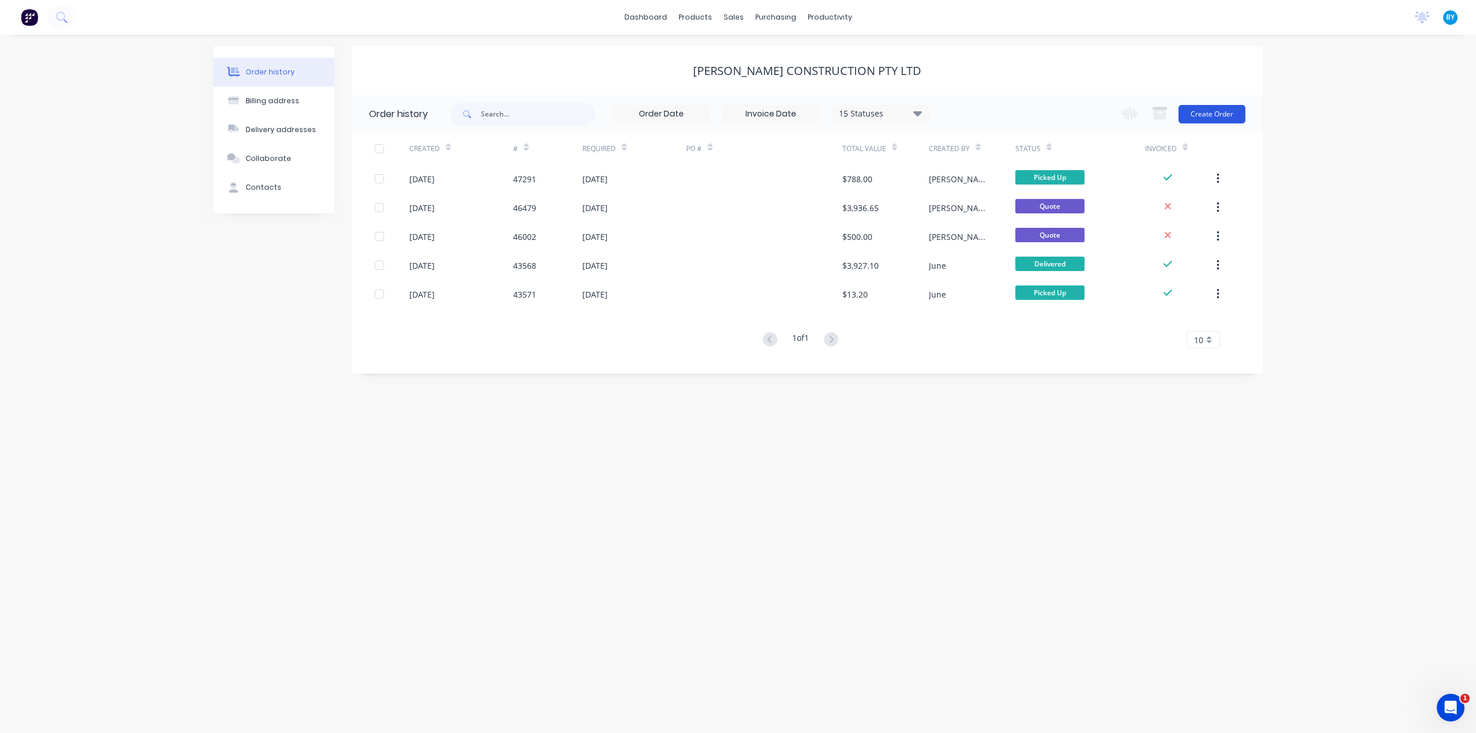
click at [1213, 118] on button "Create Order" at bounding box center [1212, 114] width 67 height 18
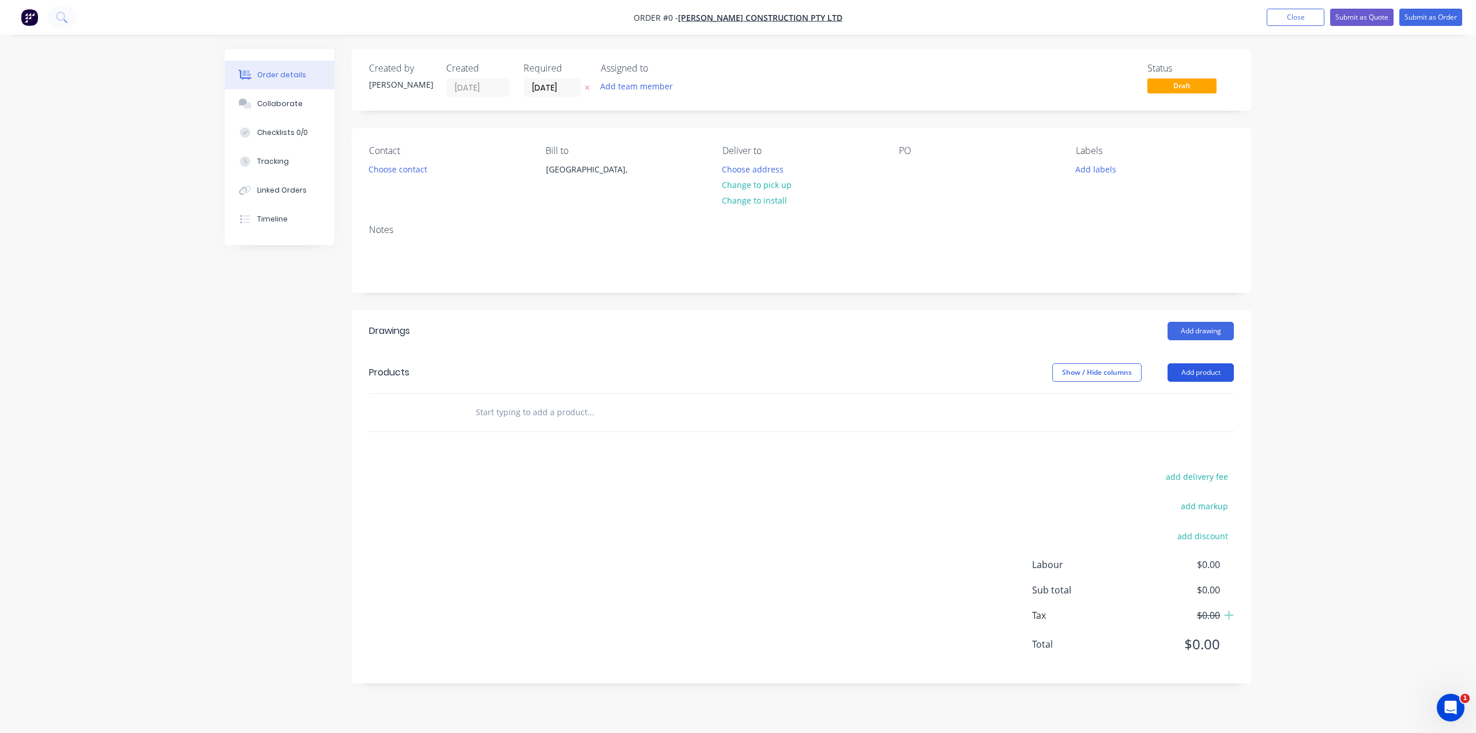
click at [1195, 367] on button "Add product" at bounding box center [1201, 372] width 66 height 18
click at [1180, 403] on div "Product catalogue" at bounding box center [1179, 401] width 89 height 17
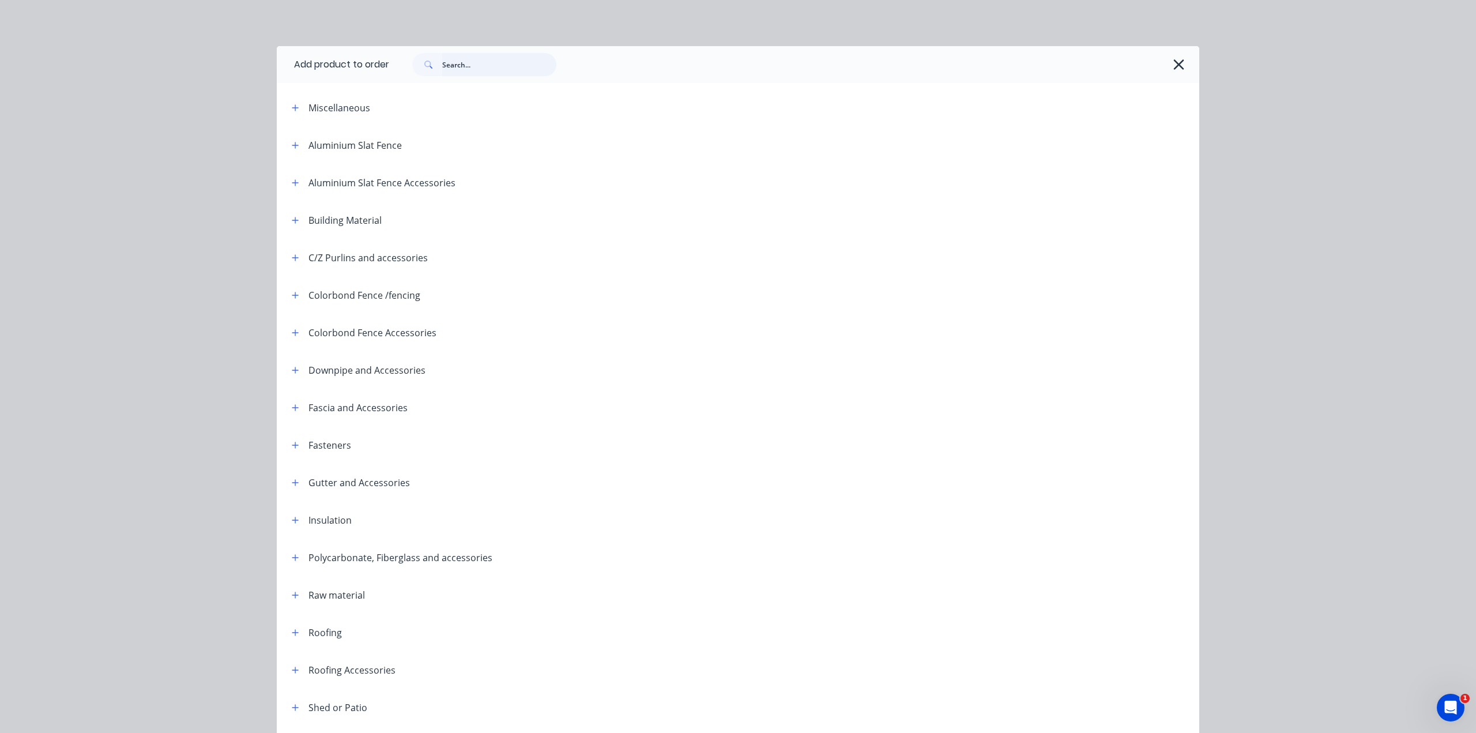
click at [448, 69] on input "text" at bounding box center [499, 64] width 114 height 23
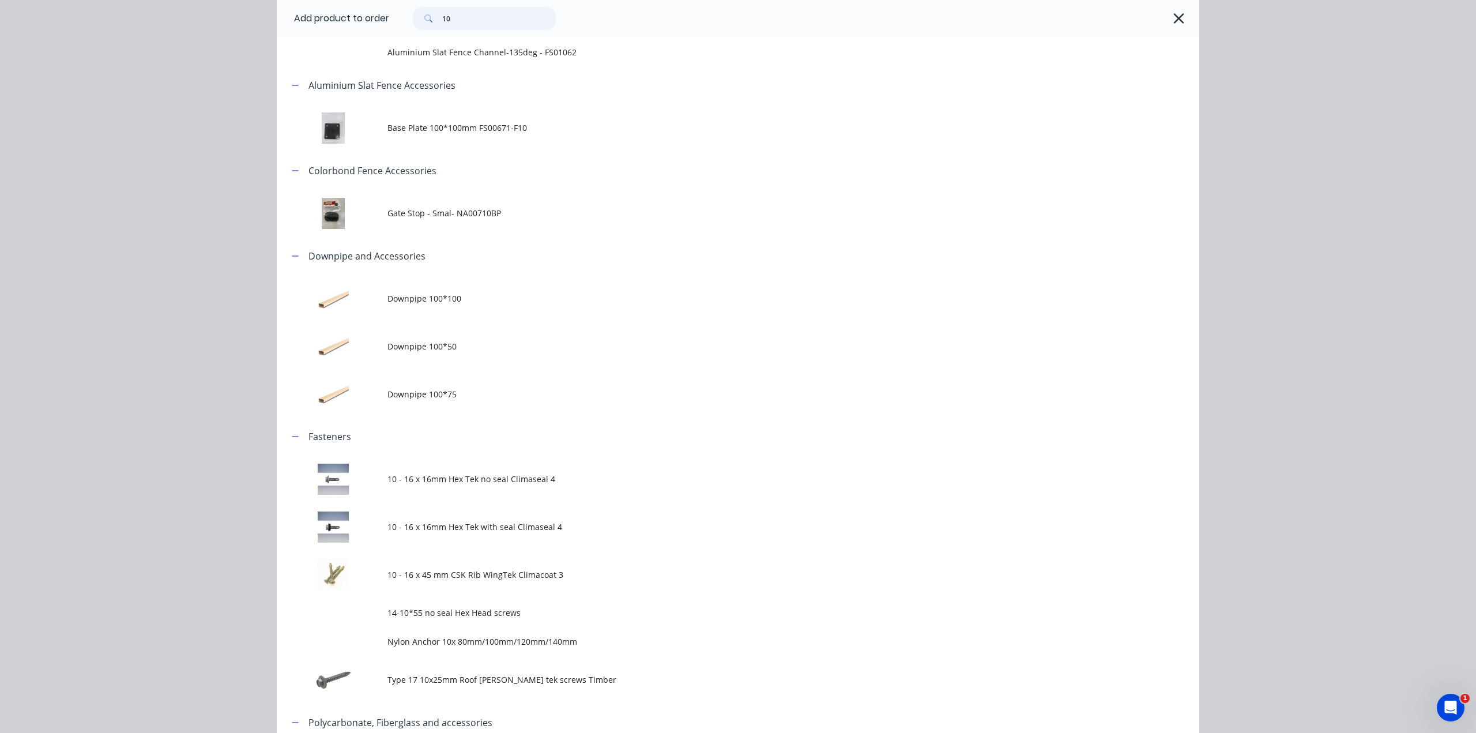
scroll to position [49, 0]
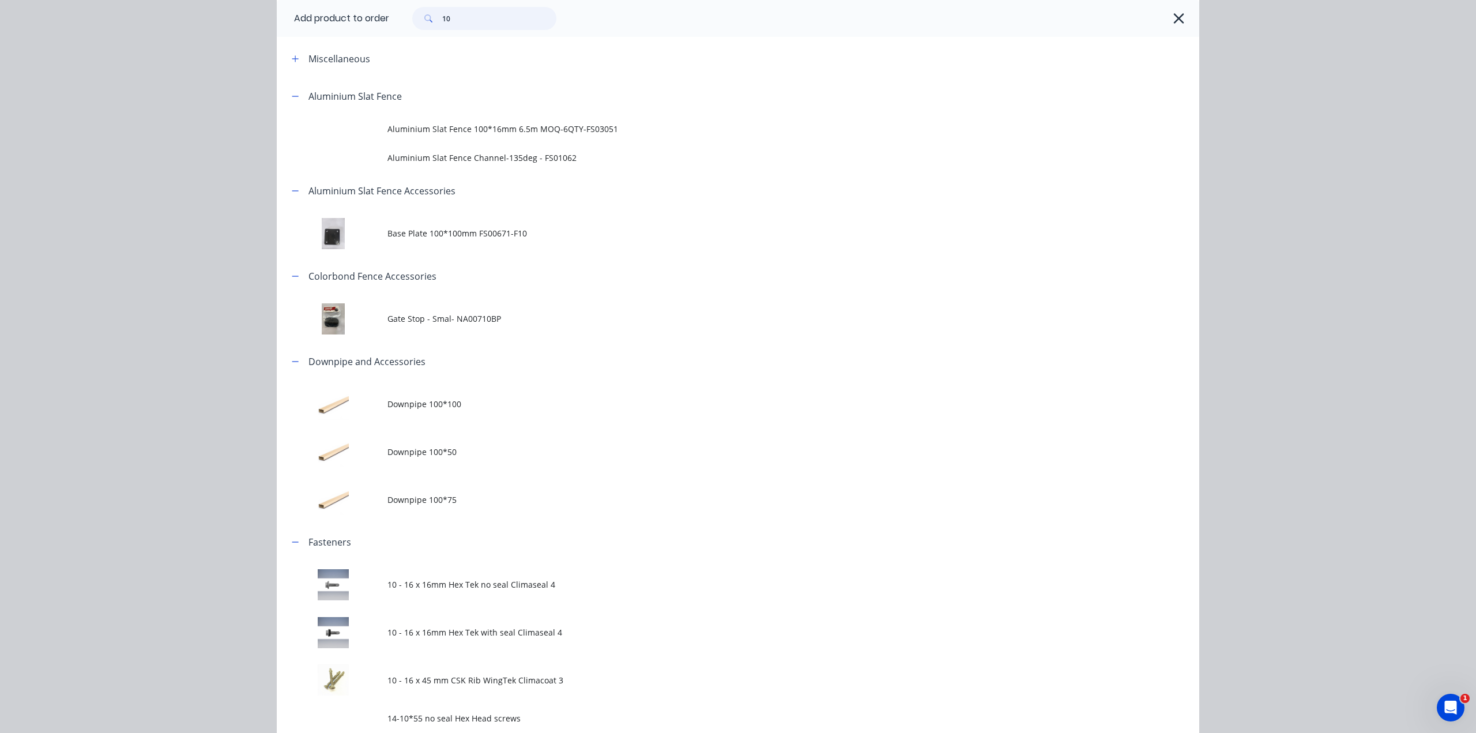
drag, startPoint x: 462, startPoint y: 13, endPoint x: 374, endPoint y: 10, distance: 87.7
click at [374, 10] on header "Add product to order 10" at bounding box center [738, 18] width 923 height 37
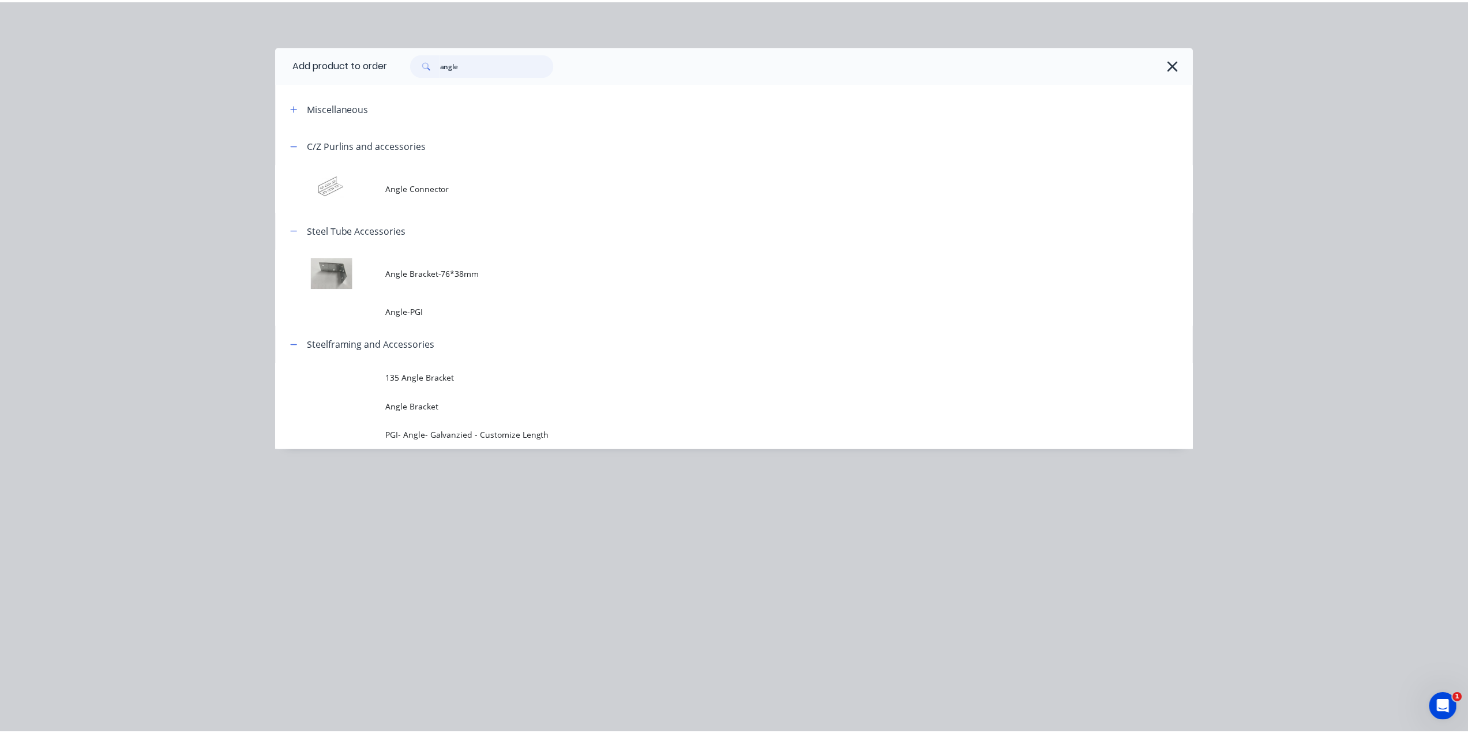
scroll to position [0, 0]
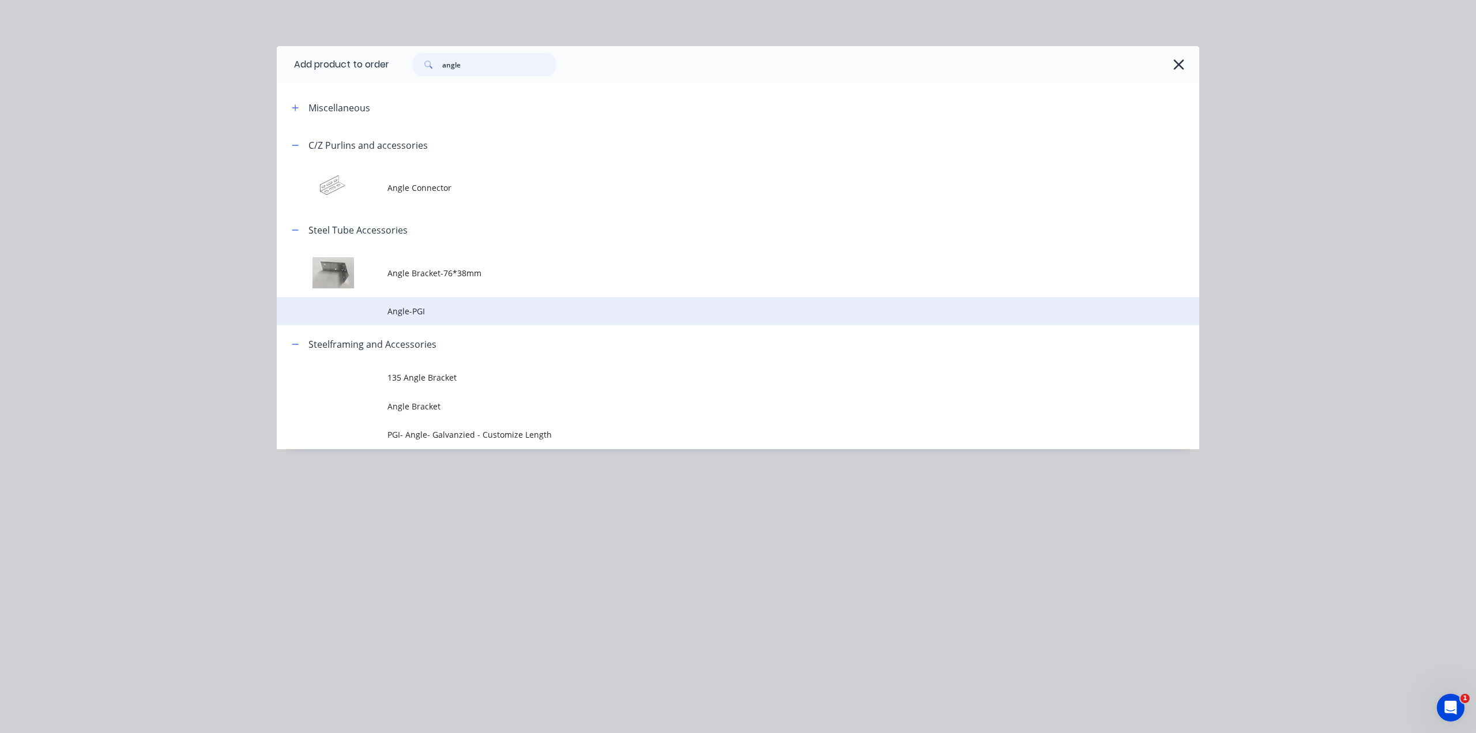
type input "angle"
click at [495, 314] on span "Angle-PGI" at bounding box center [712, 311] width 649 height 12
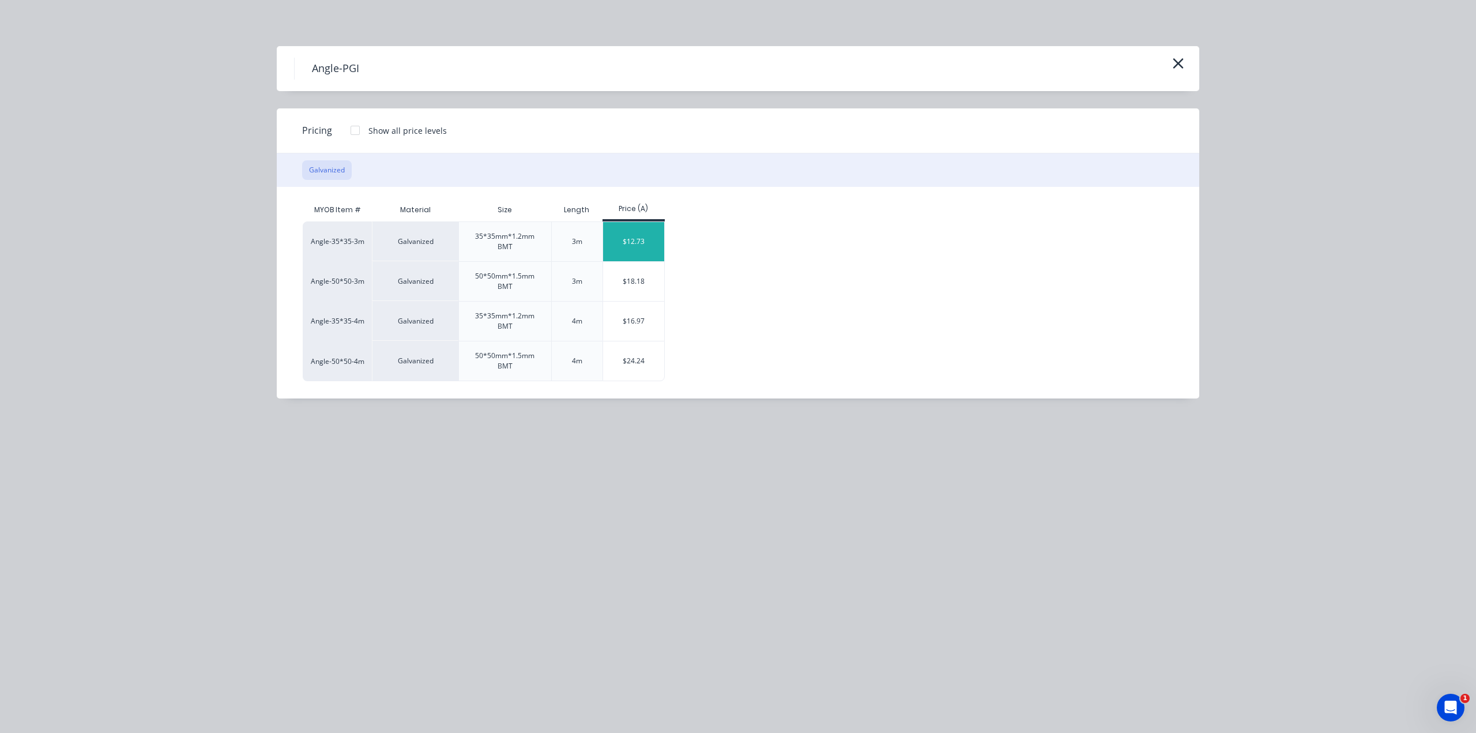
click at [629, 237] on div "$12.73" at bounding box center [634, 241] width 62 height 39
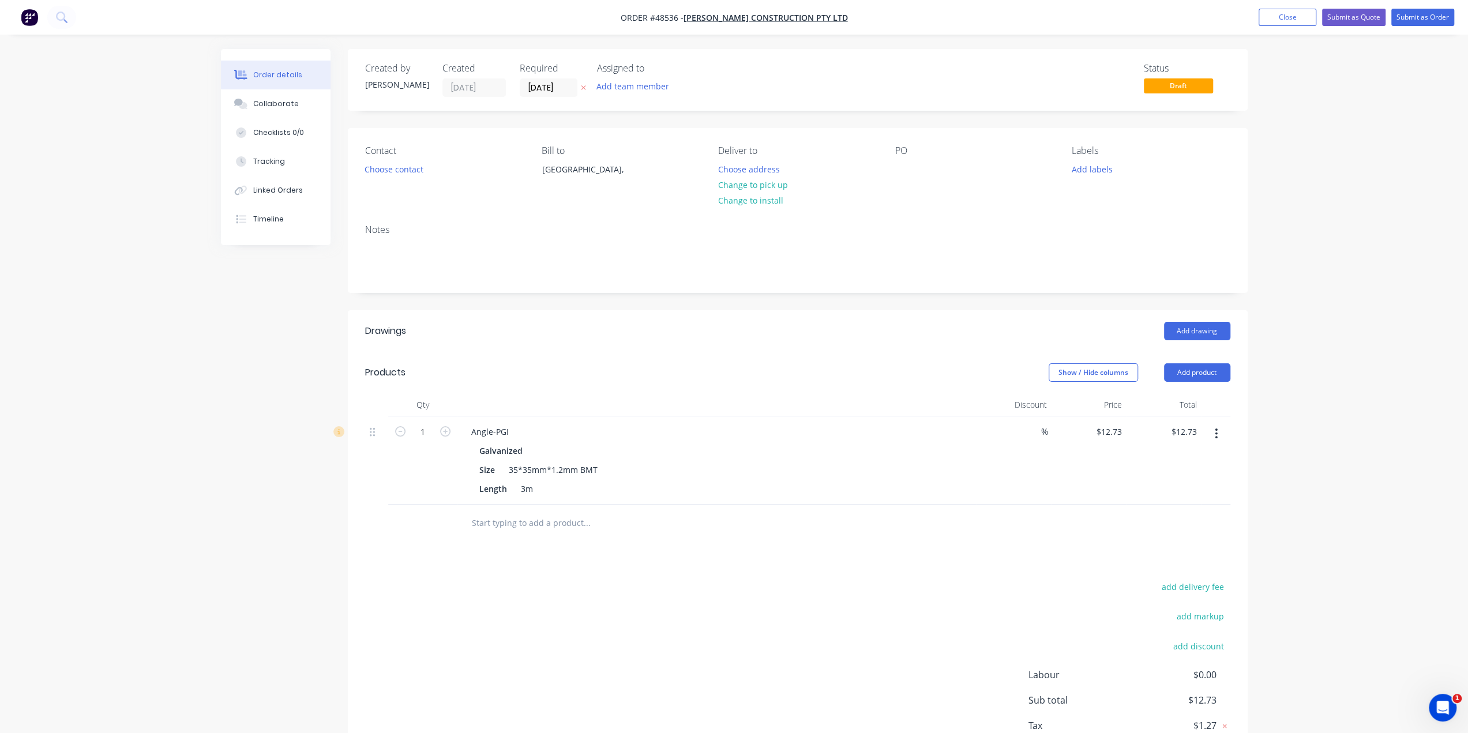
click at [704, 507] on div at bounding box center [664, 523] width 415 height 37
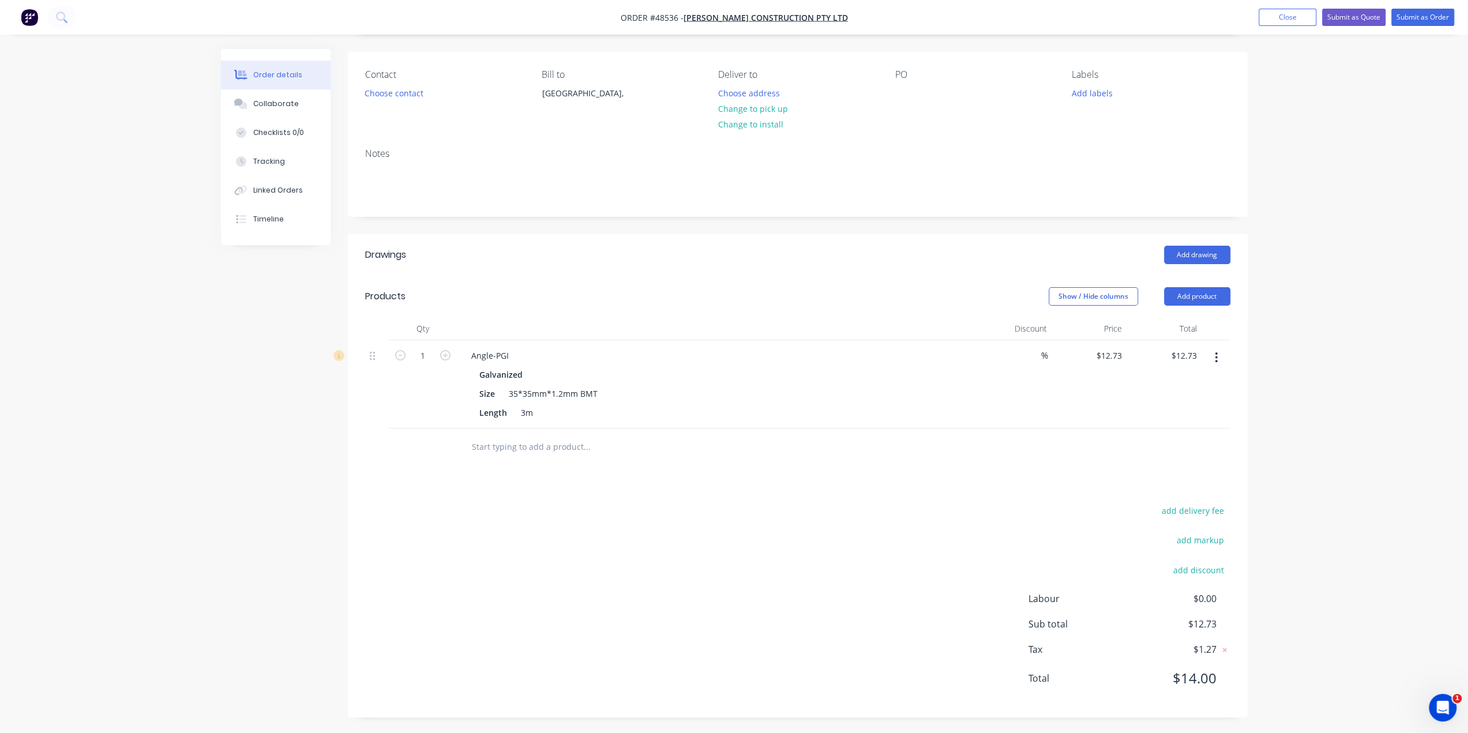
scroll to position [76, 0]
click at [428, 358] on input "1" at bounding box center [423, 355] width 30 height 17
type input "10"
type input "$127.30"
click at [322, 454] on div "Created by Bob Created 27/08/25 Required 27/08/25 Assigned to Add team member S…" at bounding box center [734, 354] width 1026 height 762
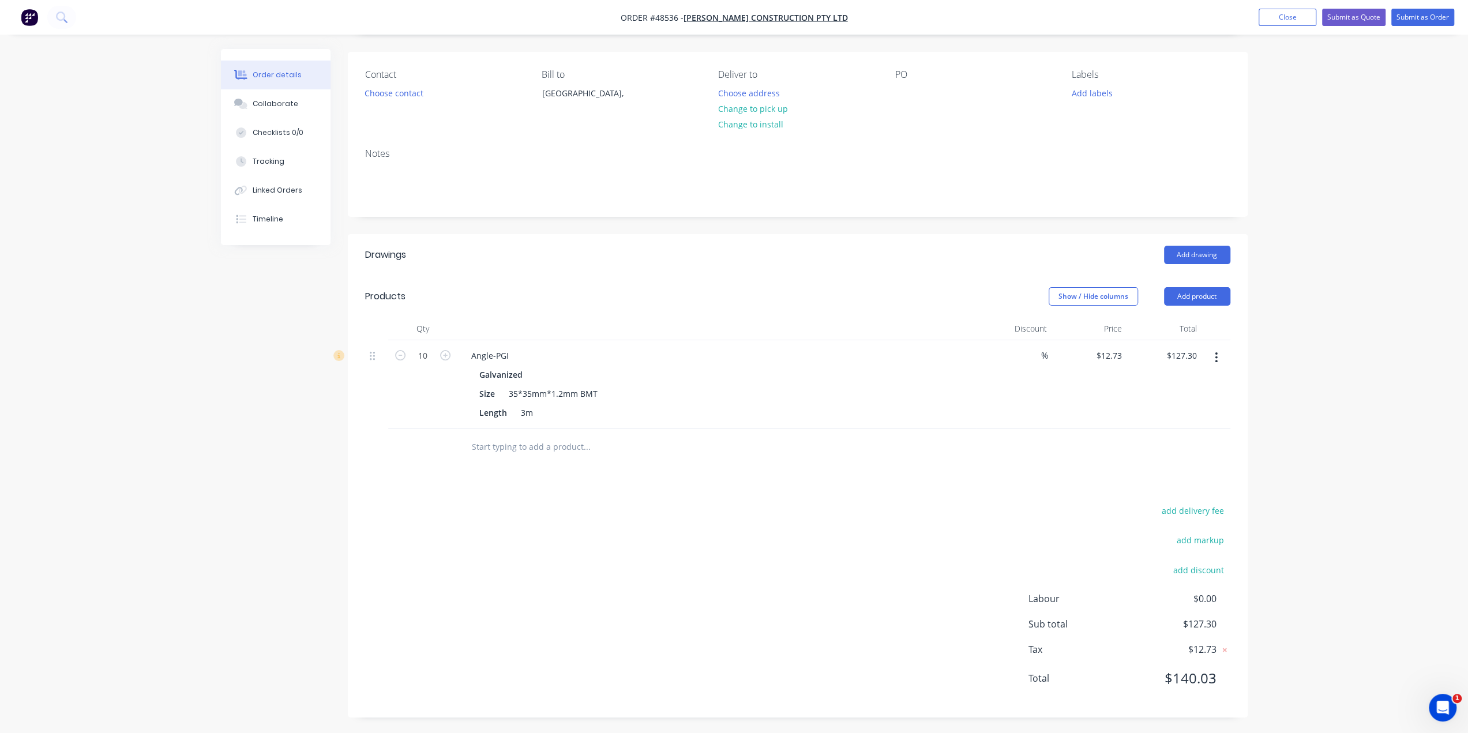
click at [814, 467] on div "Drawings Add drawing Products Show / Hide columns Add product Qty Discount Pric…" at bounding box center [798, 475] width 900 height 483
click at [810, 475] on div "Drawings Add drawing Products Show / Hide columns Add product Qty Discount Pric…" at bounding box center [798, 475] width 900 height 483
click at [845, 453] on div at bounding box center [665, 446] width 406 height 23
click at [837, 508] on div "add delivery fee add markup add discount Labour $0.00 Sub total $127.30 Tax $12…" at bounding box center [797, 601] width 865 height 197
click at [532, 567] on div "add delivery fee add markup add discount Labour $0.00 Sub total $127.30 Tax $12…" at bounding box center [797, 601] width 865 height 197
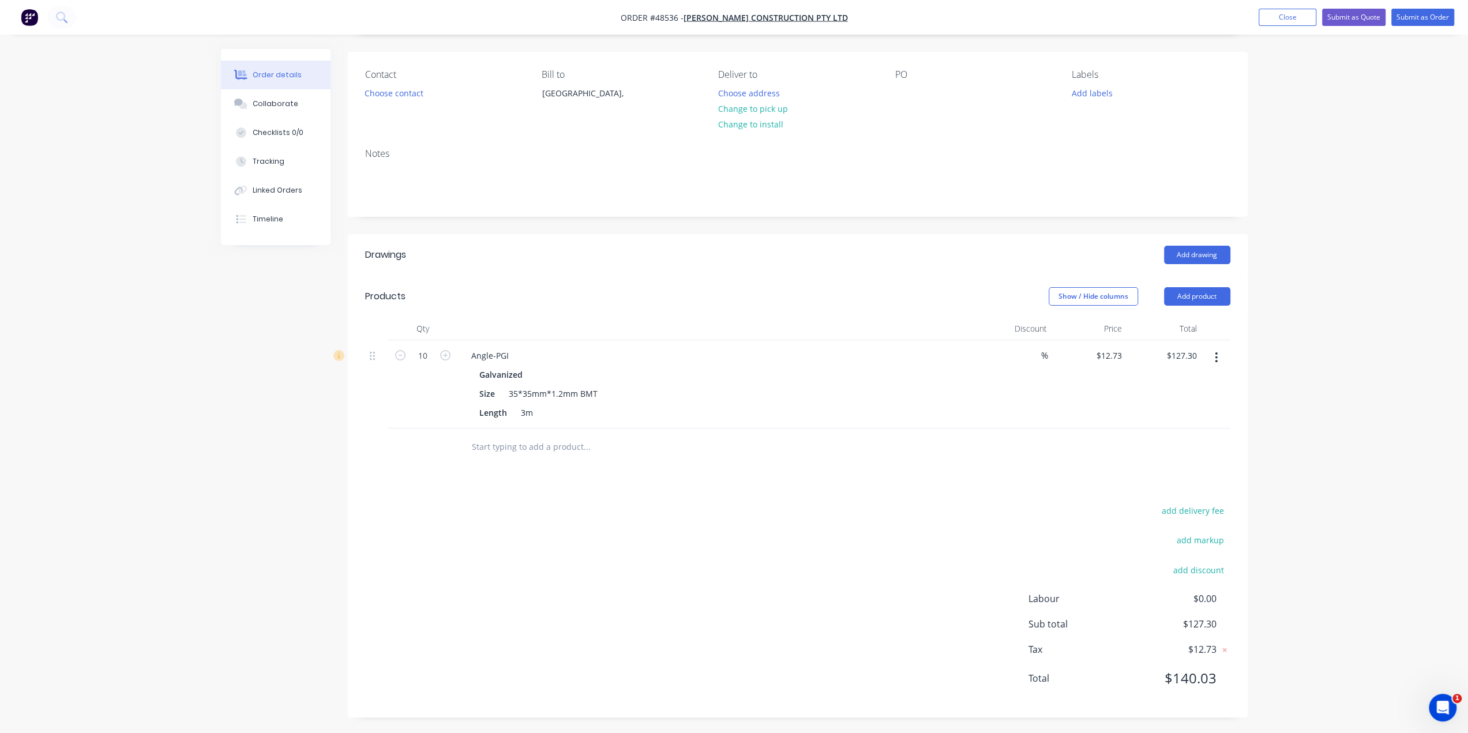
scroll to position [0, 0]
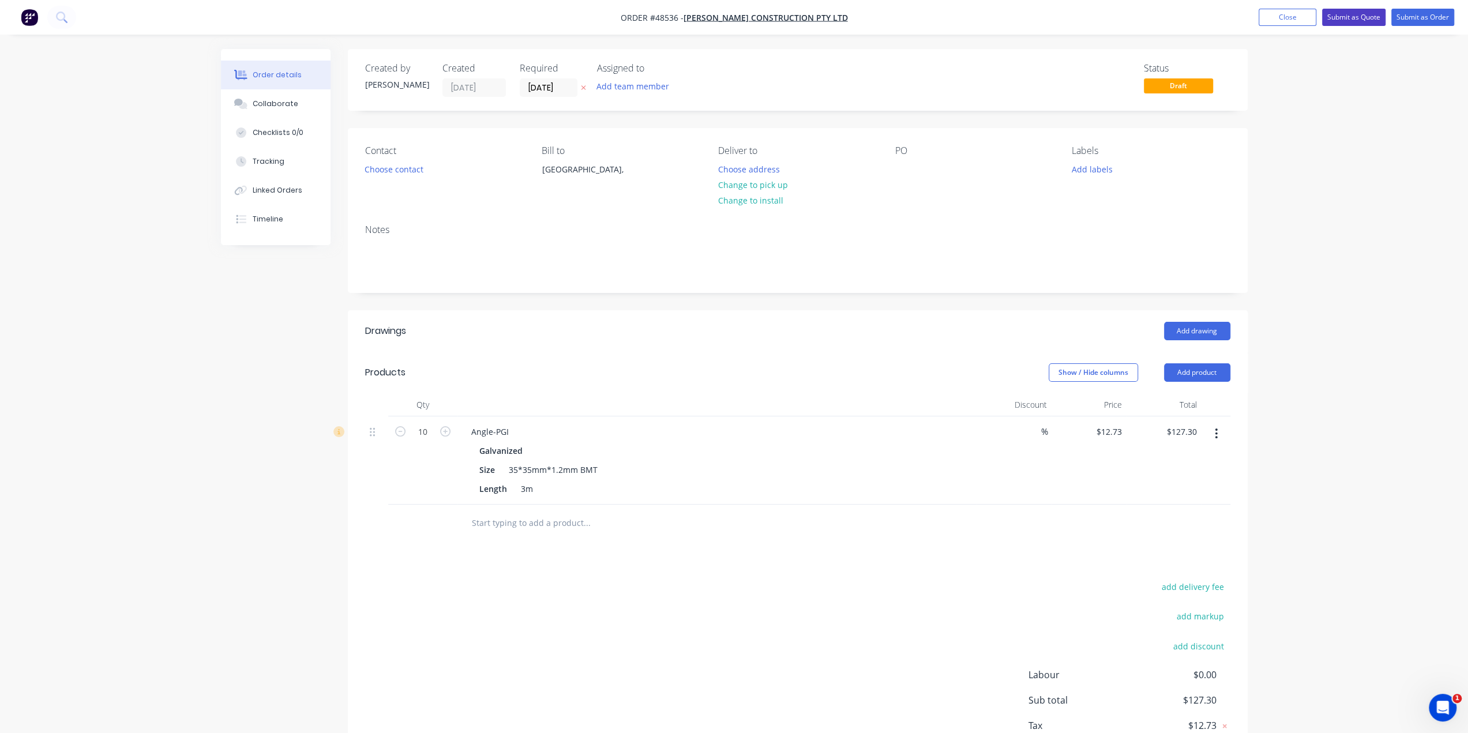
click at [1349, 17] on button "Submit as Quote" at bounding box center [1353, 17] width 63 height 17
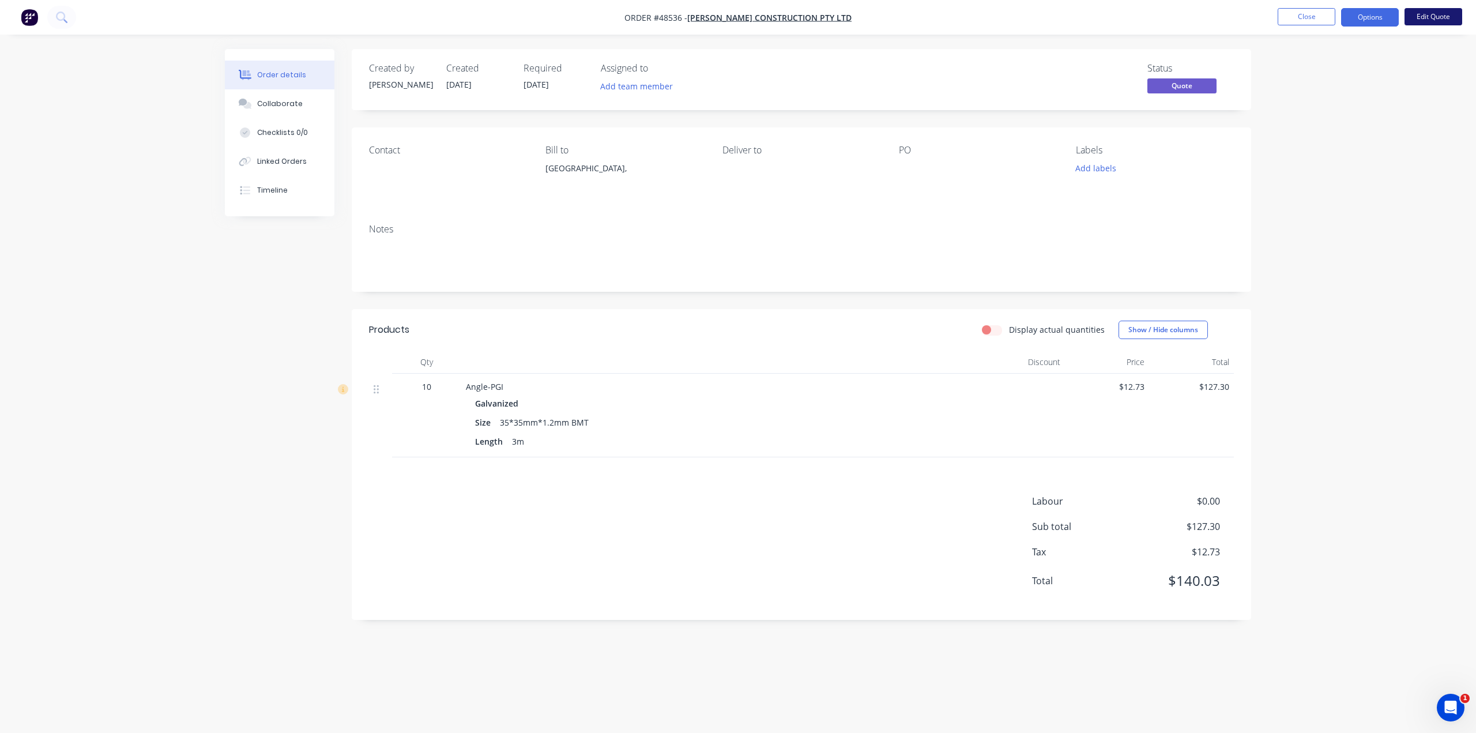
click at [1436, 16] on button "Edit Quote" at bounding box center [1434, 16] width 58 height 17
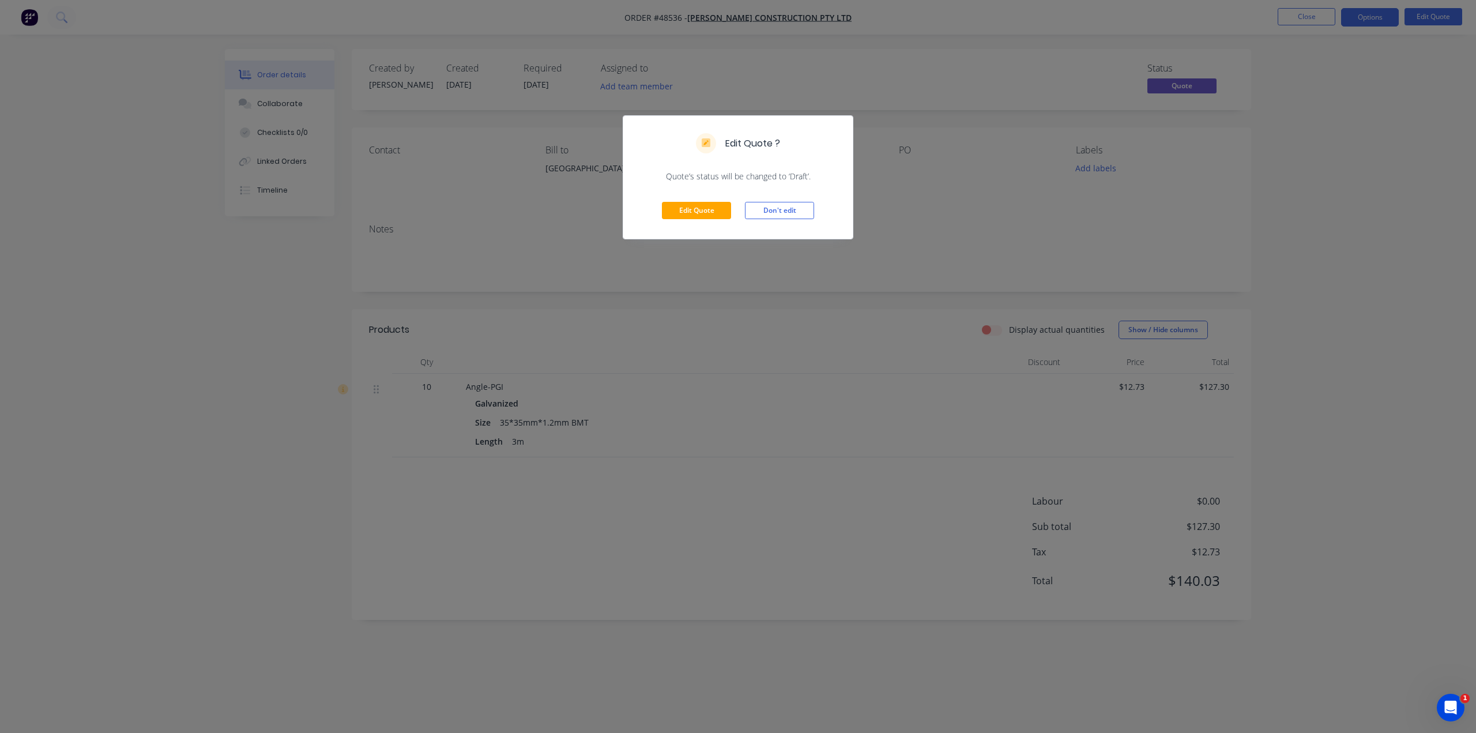
click at [697, 220] on div "Edit Quote Don't edit" at bounding box center [738, 210] width 230 height 57
click at [689, 214] on button "Edit Quote" at bounding box center [696, 210] width 69 height 17
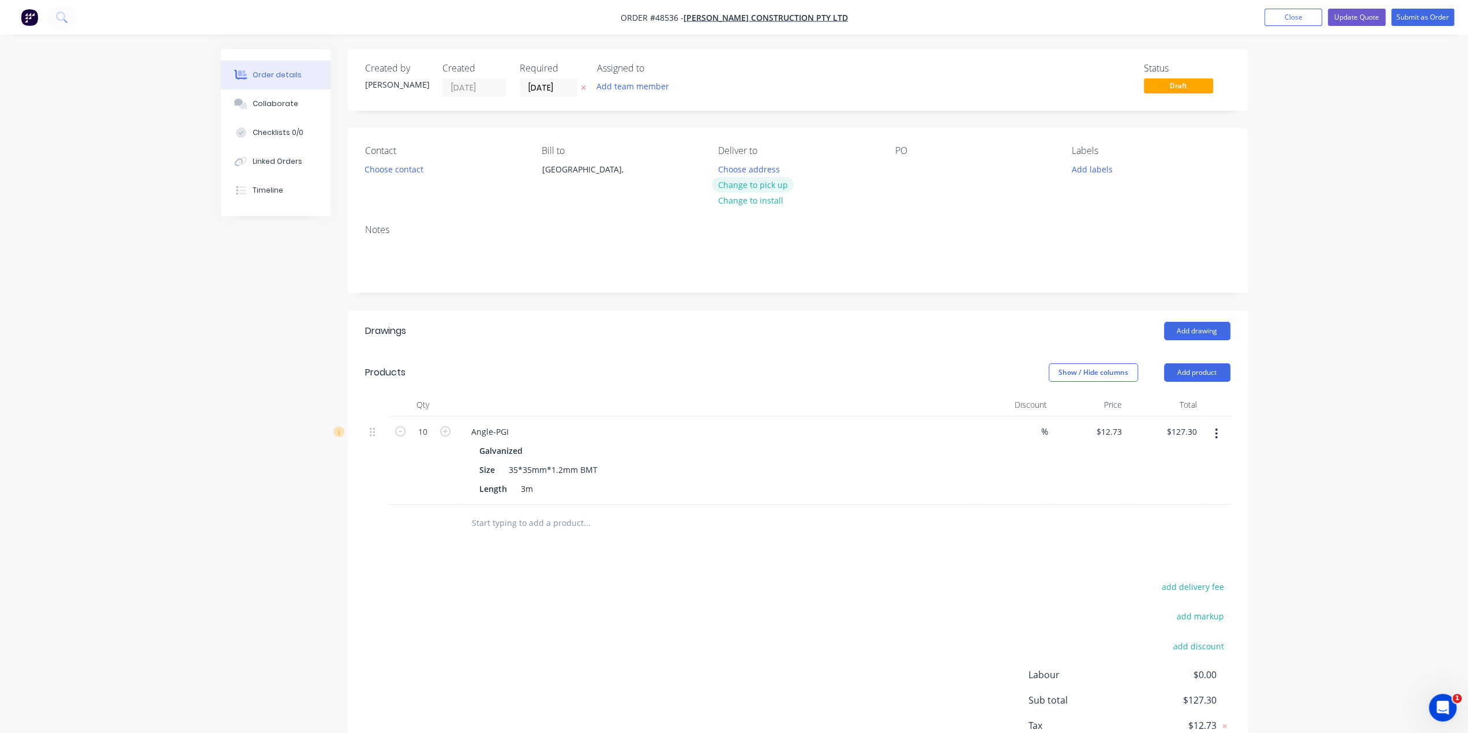
click at [754, 182] on button "Change to pick up" at bounding box center [753, 185] width 82 height 16
click at [405, 168] on button "Choose contact" at bounding box center [393, 169] width 71 height 16
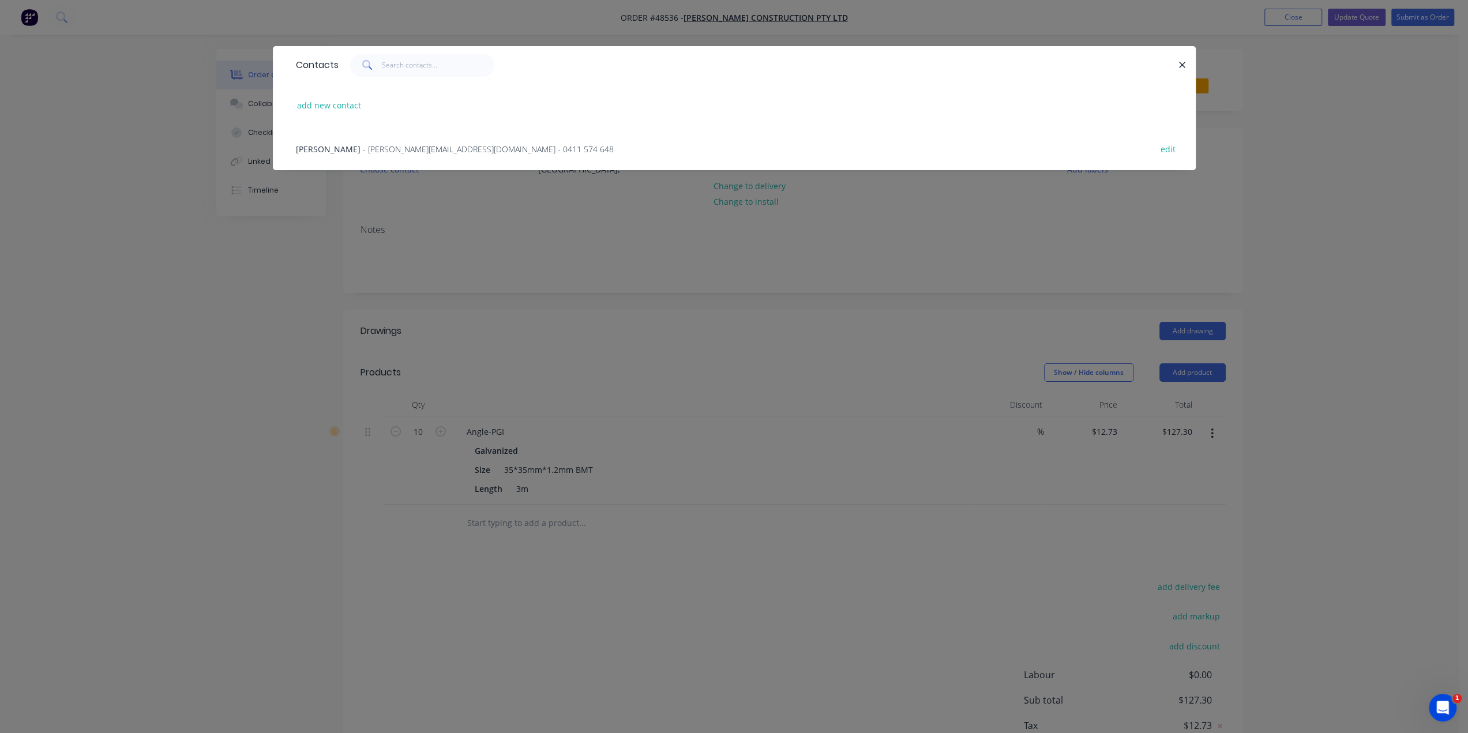
click at [363, 151] on span "- huang.shanlin@hotmail.com - 0411 574 648" at bounding box center [488, 149] width 251 height 11
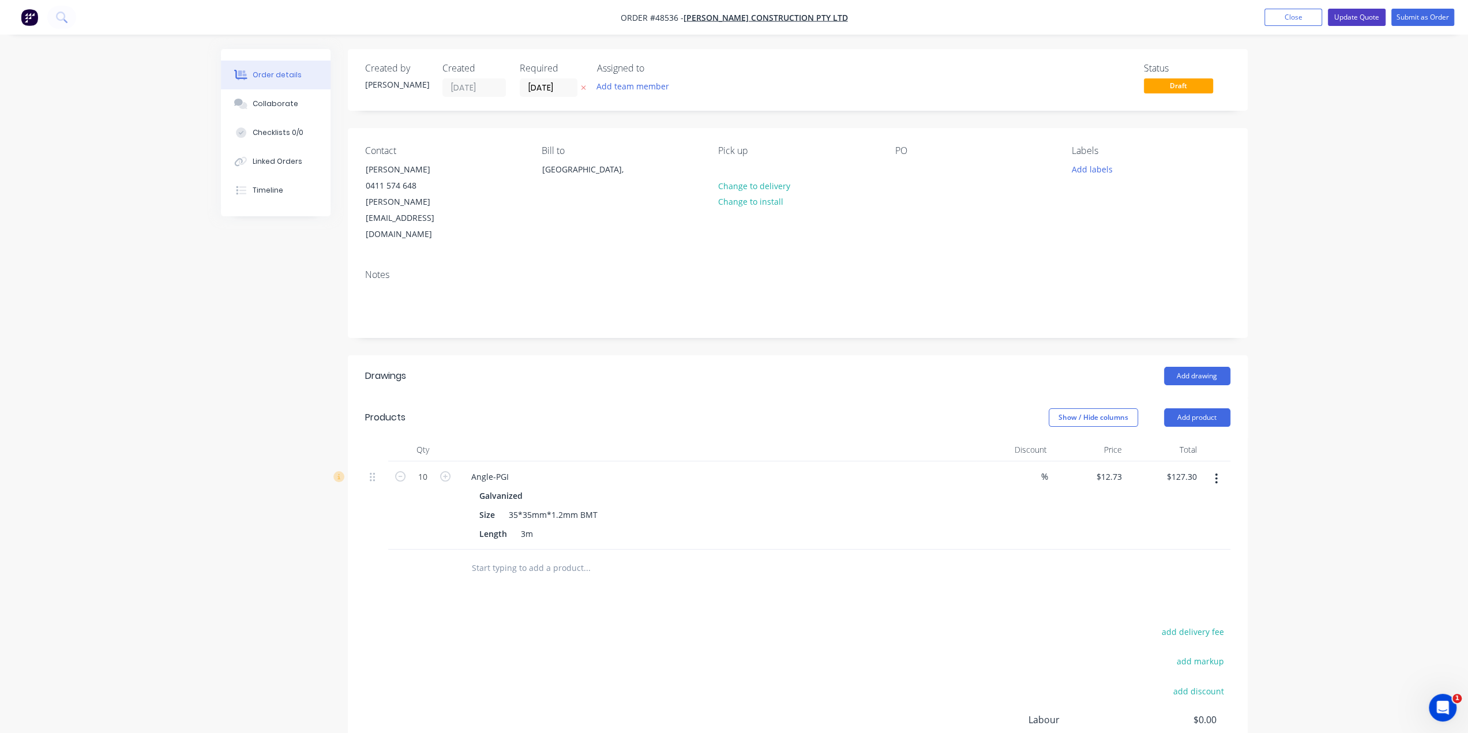
click at [1358, 18] on button "Update Quote" at bounding box center [1356, 17] width 58 height 17
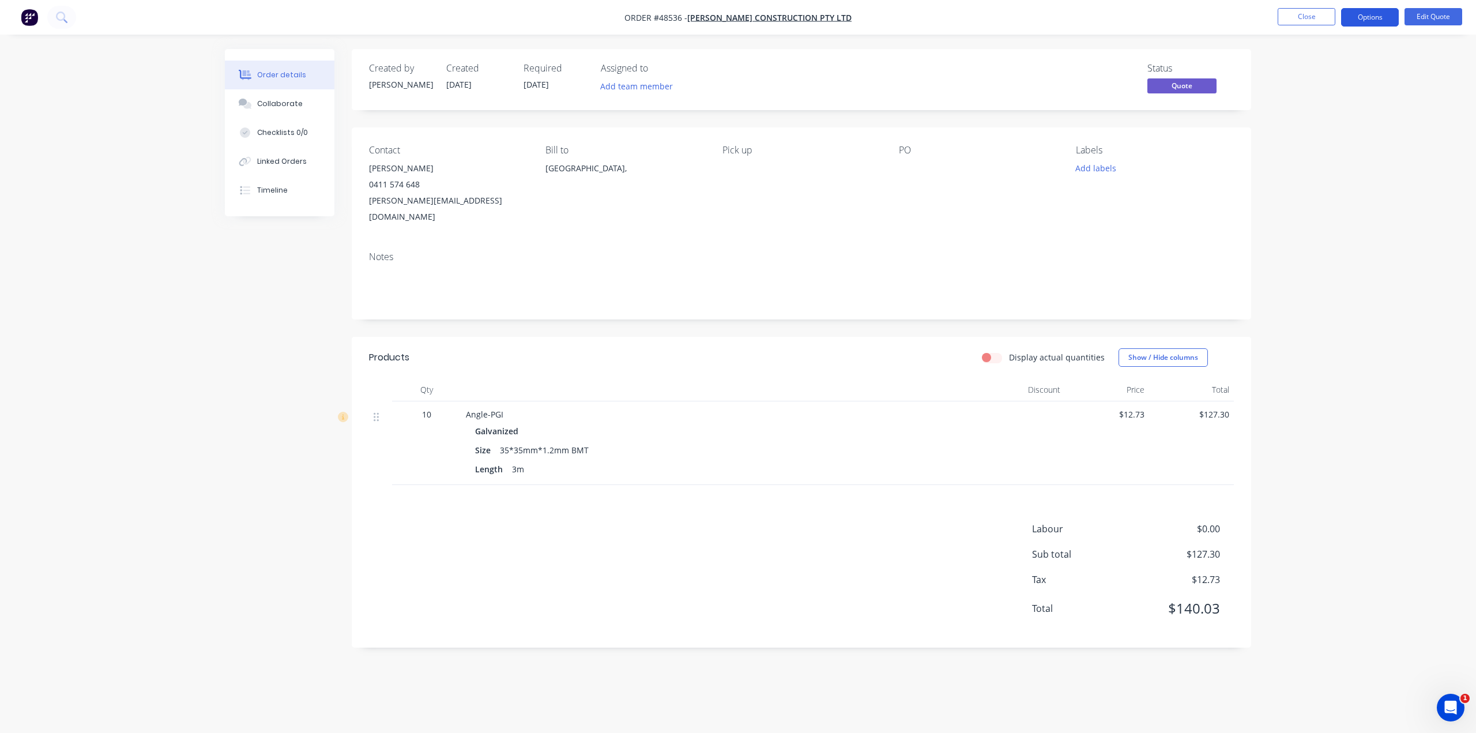
click at [1363, 17] on button "Options" at bounding box center [1370, 17] width 58 height 18
click at [1309, 69] on div "Quote" at bounding box center [1336, 70] width 106 height 17
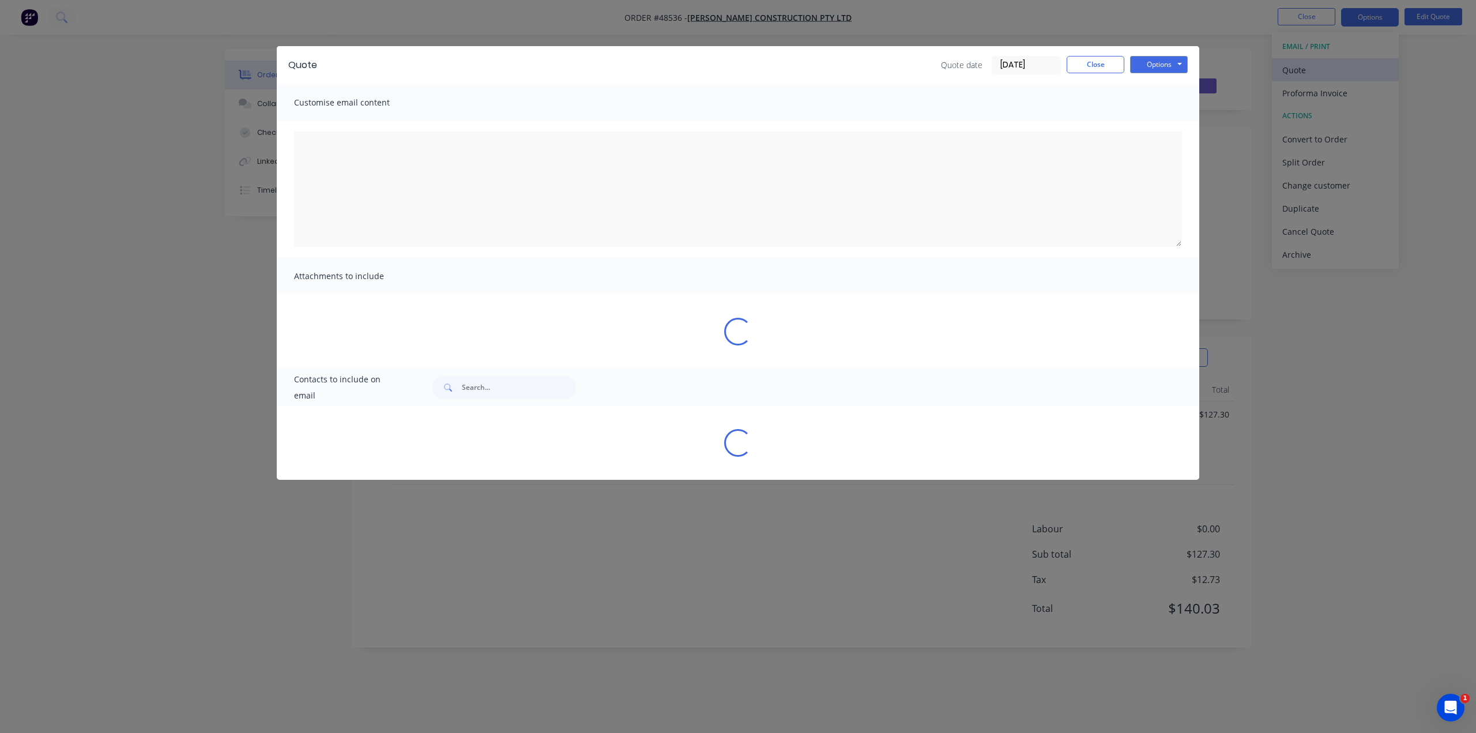
type textarea "A PDF copy of the quote has been attached to this email. To view your quote onl…"
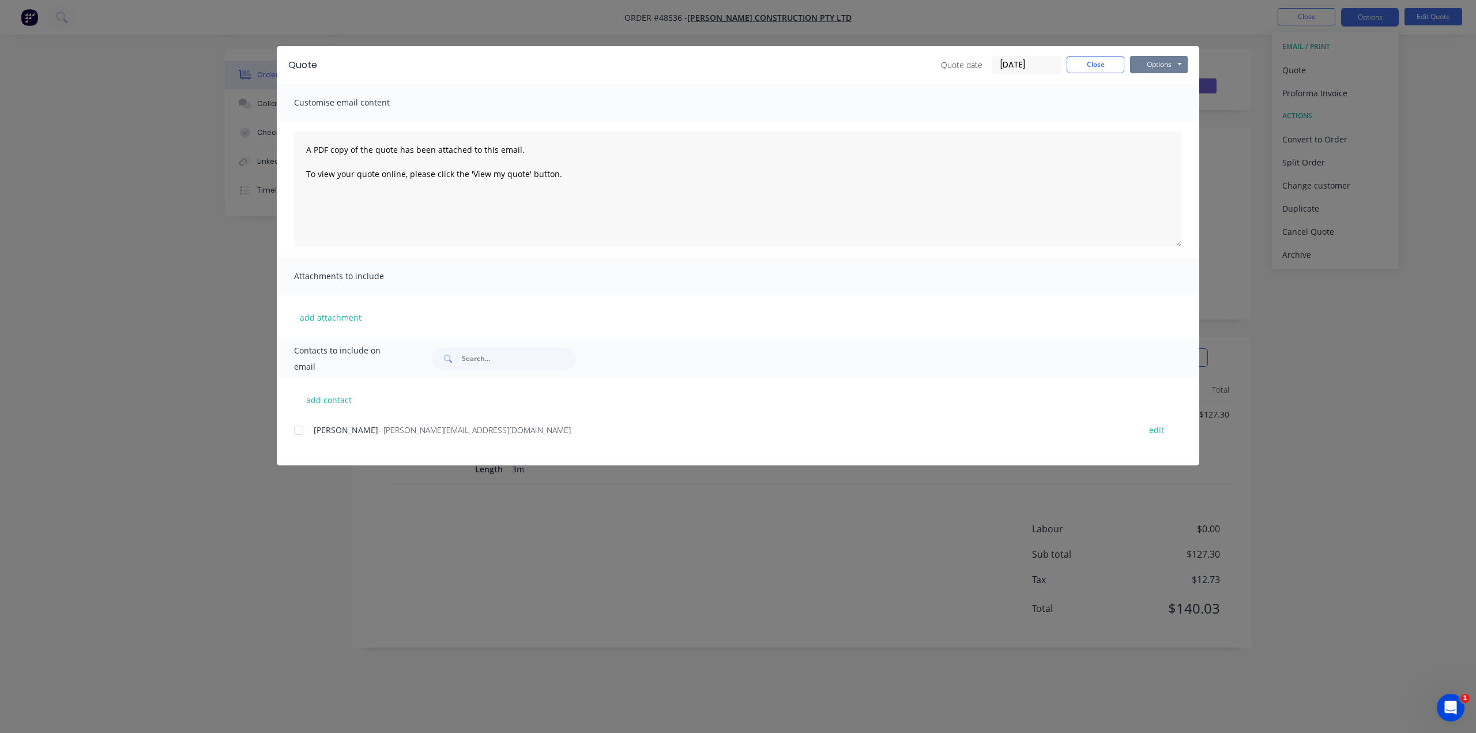
click at [1151, 64] on button "Options" at bounding box center [1159, 64] width 58 height 17
click at [1156, 104] on button "Print" at bounding box center [1167, 104] width 74 height 19
click at [164, 136] on div "Quote Quote date 27/08/25 Close Options Preview Print Email Customise email con…" at bounding box center [738, 366] width 1476 height 733
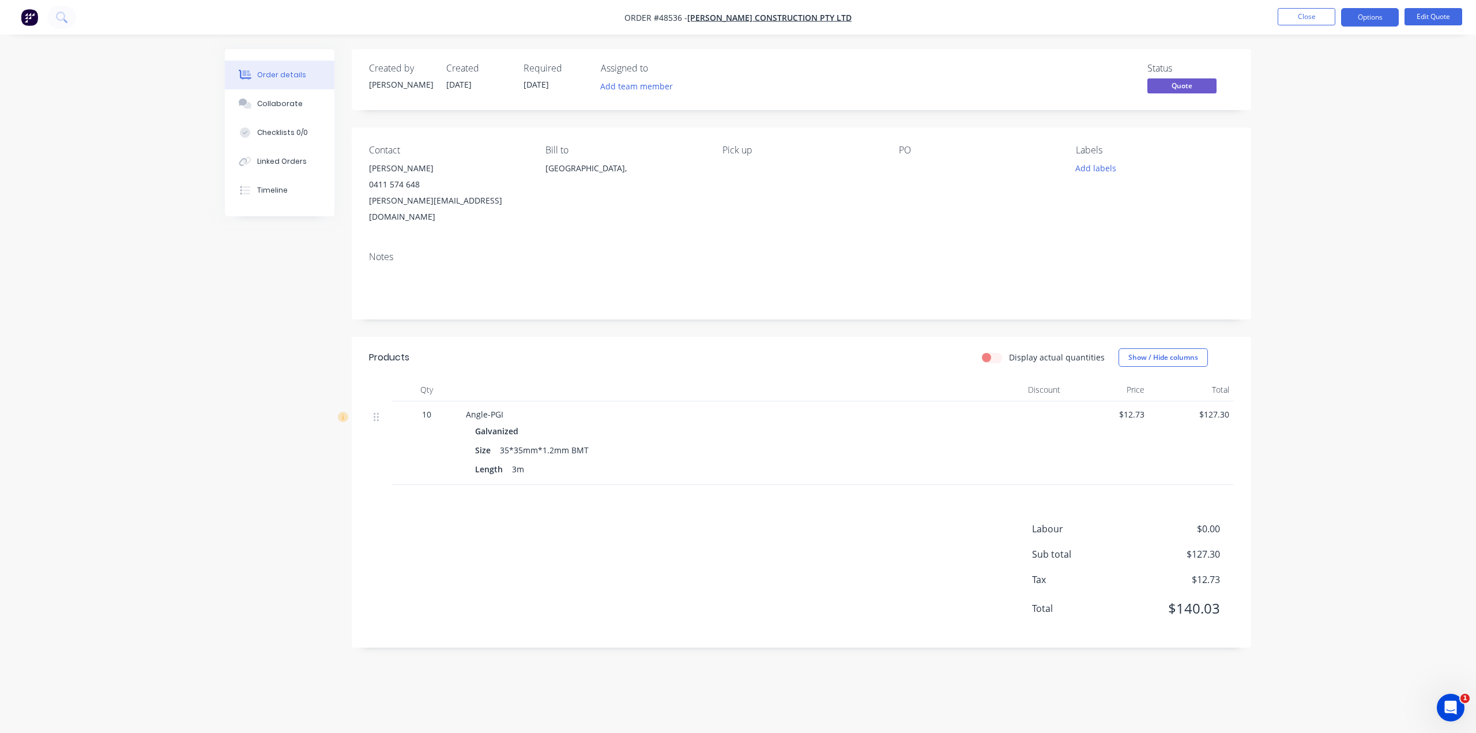
drag, startPoint x: 1359, startPoint y: 357, endPoint x: 1347, endPoint y: 356, distance: 11.5
click at [1359, 357] on div "Order details Collaborate Checklists 0/0 Linked Orders Timeline Order details C…" at bounding box center [738, 366] width 1476 height 733
click at [21, 14] on img "button" at bounding box center [29, 17] width 17 height 17
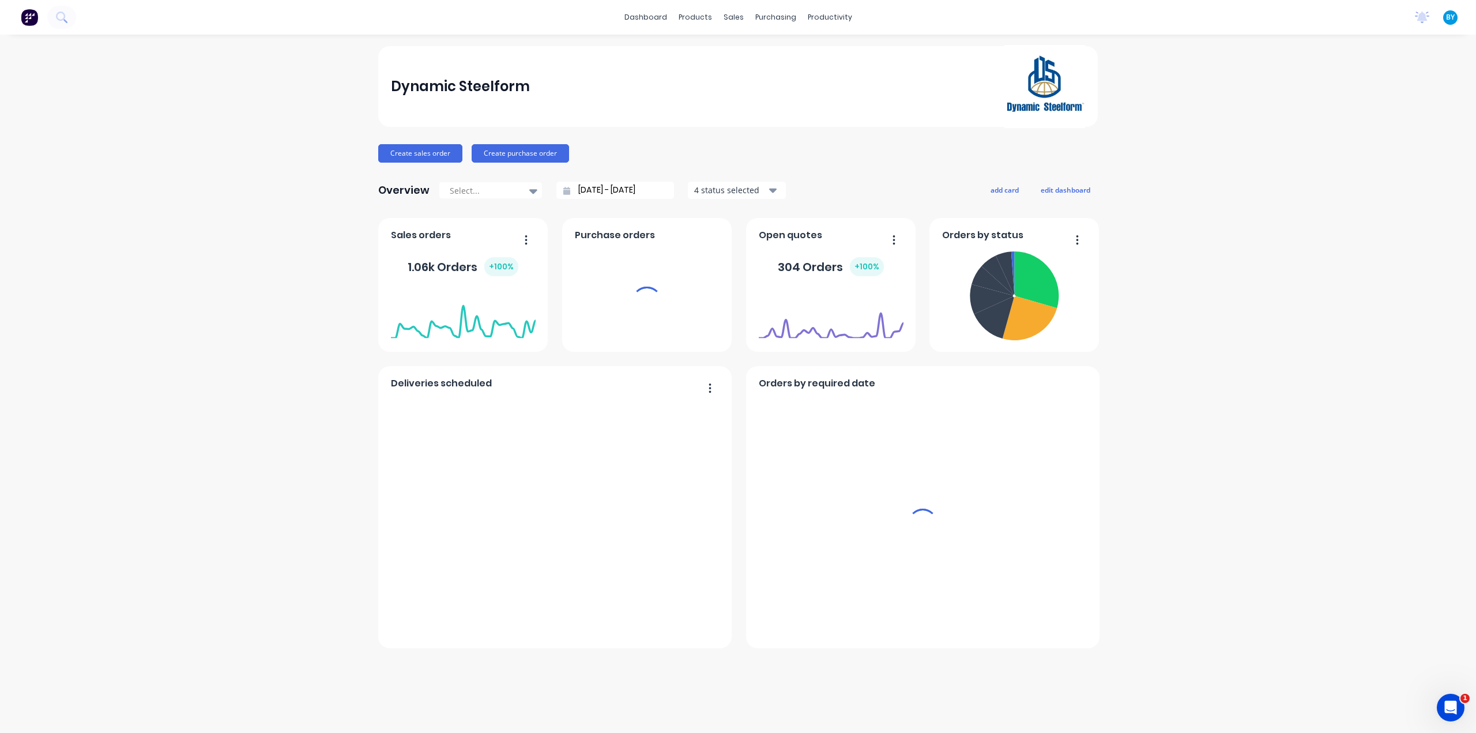
click at [735, 11] on div "sales" at bounding box center [734, 17] width 32 height 17
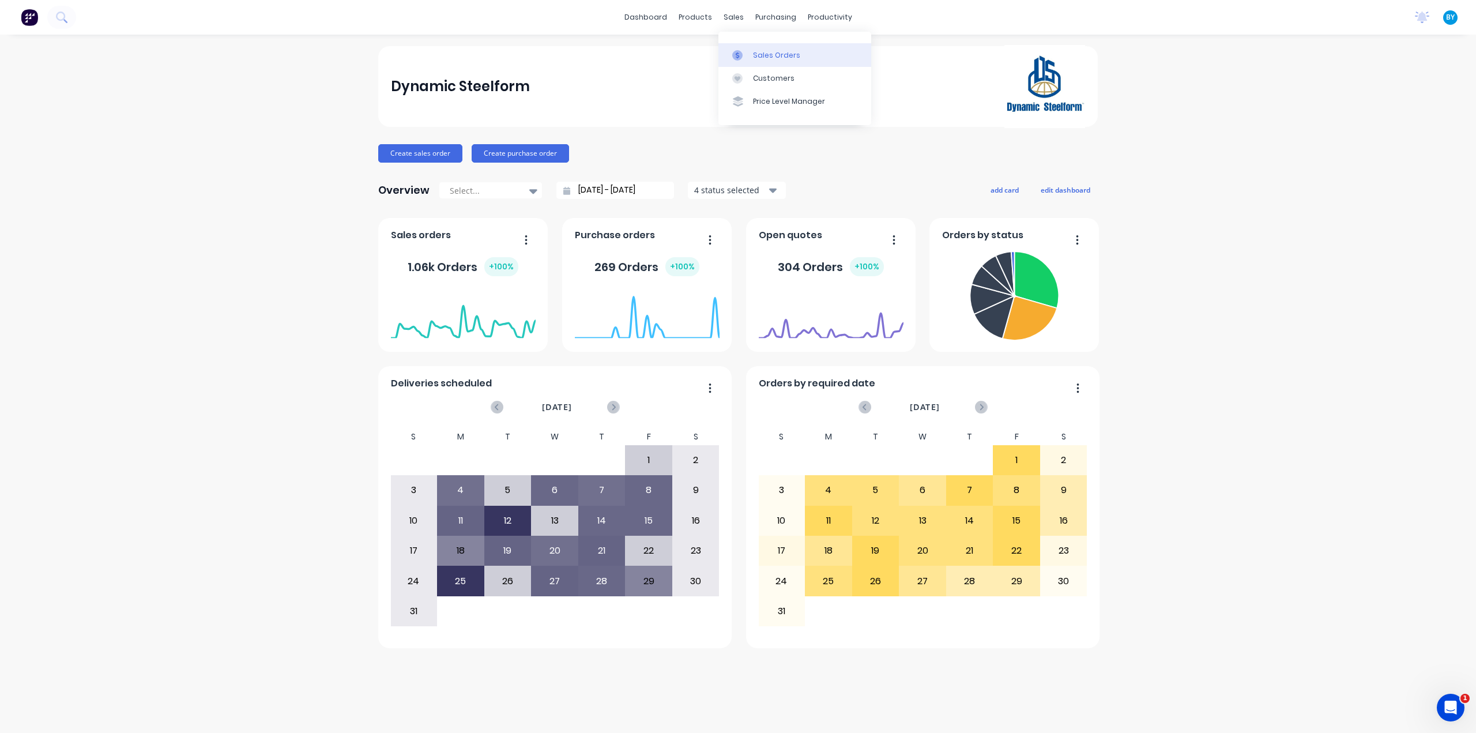
click at [746, 52] on div at bounding box center [740, 55] width 17 height 10
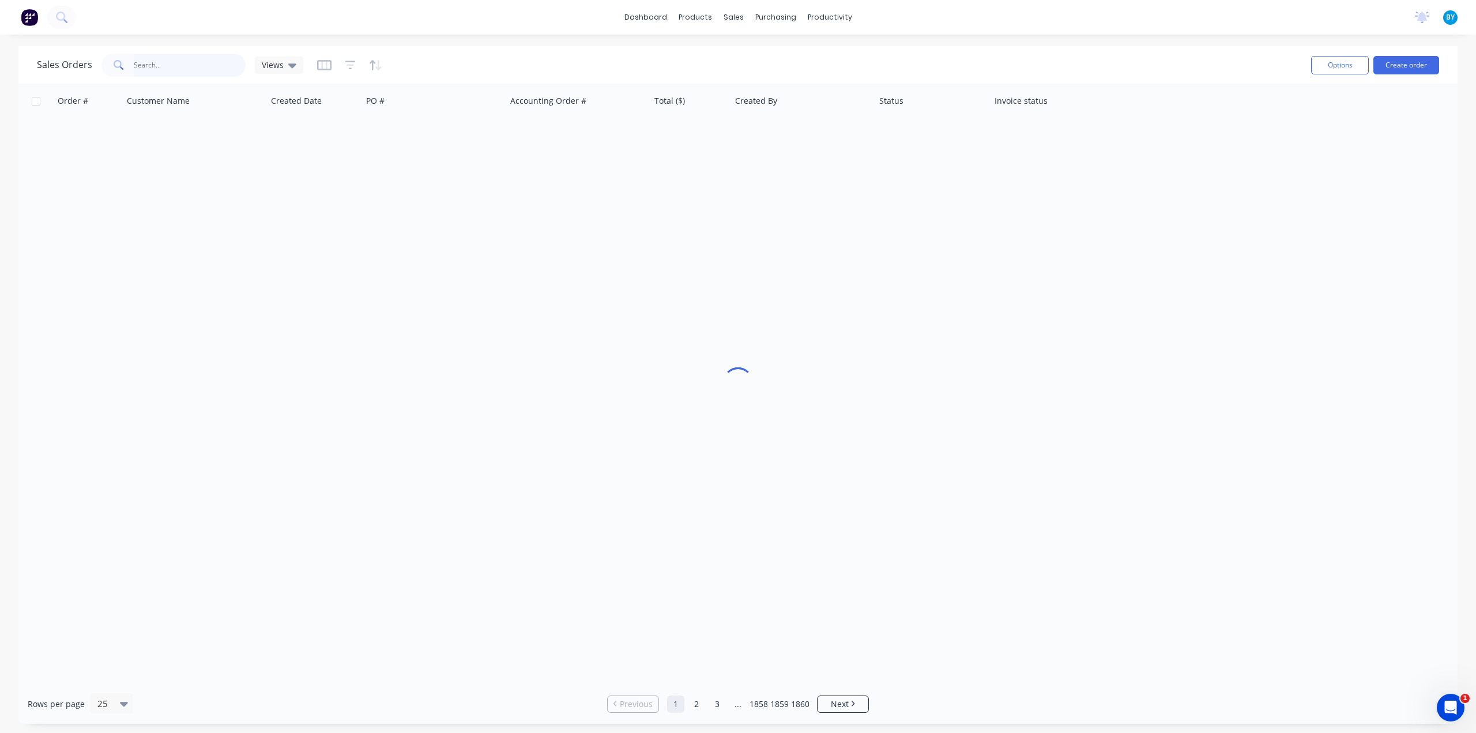
click at [192, 63] on input "text" at bounding box center [190, 65] width 112 height 23
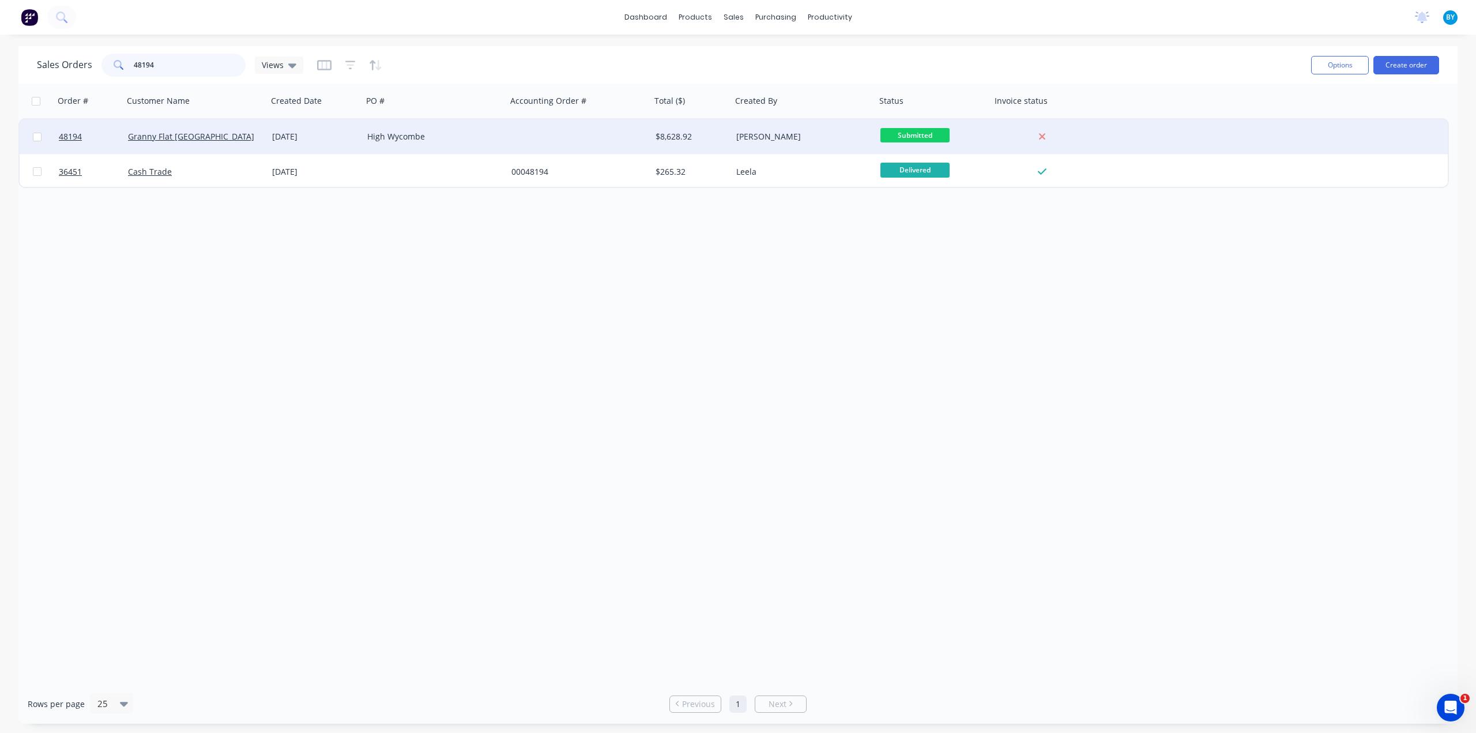
type input "48194"
click at [233, 144] on div "Granny Flat [GEOGRAPHIC_DATA]" at bounding box center [195, 136] width 144 height 35
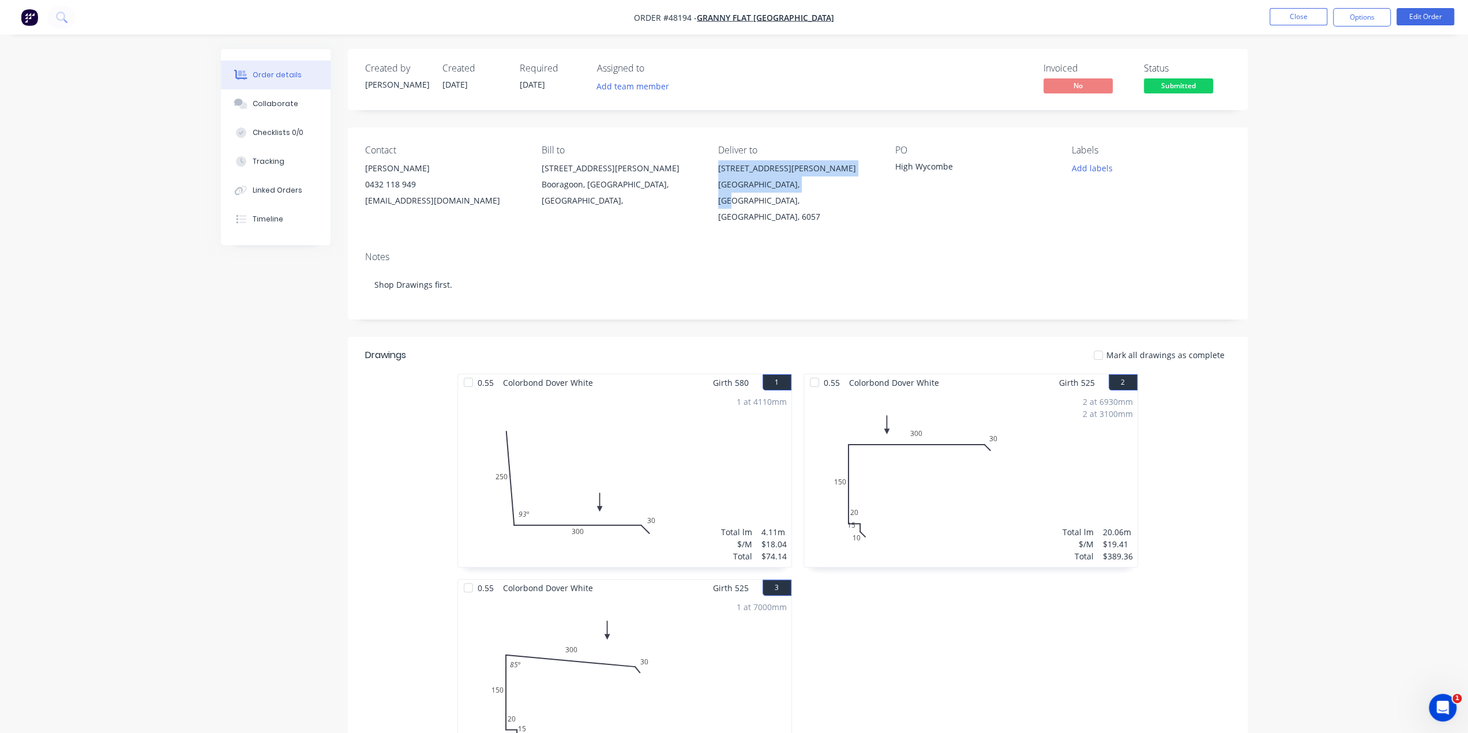
drag, startPoint x: 714, startPoint y: 170, endPoint x: 813, endPoint y: 189, distance: 101.0
click at [813, 189] on div "Contact Kiran Shanker 0432 118 949 kiran@grannyflatswa.com Bill to 92 McCoy st …" at bounding box center [798, 184] width 900 height 115
copy div "20 Cosson Way High Wycombe, Western"
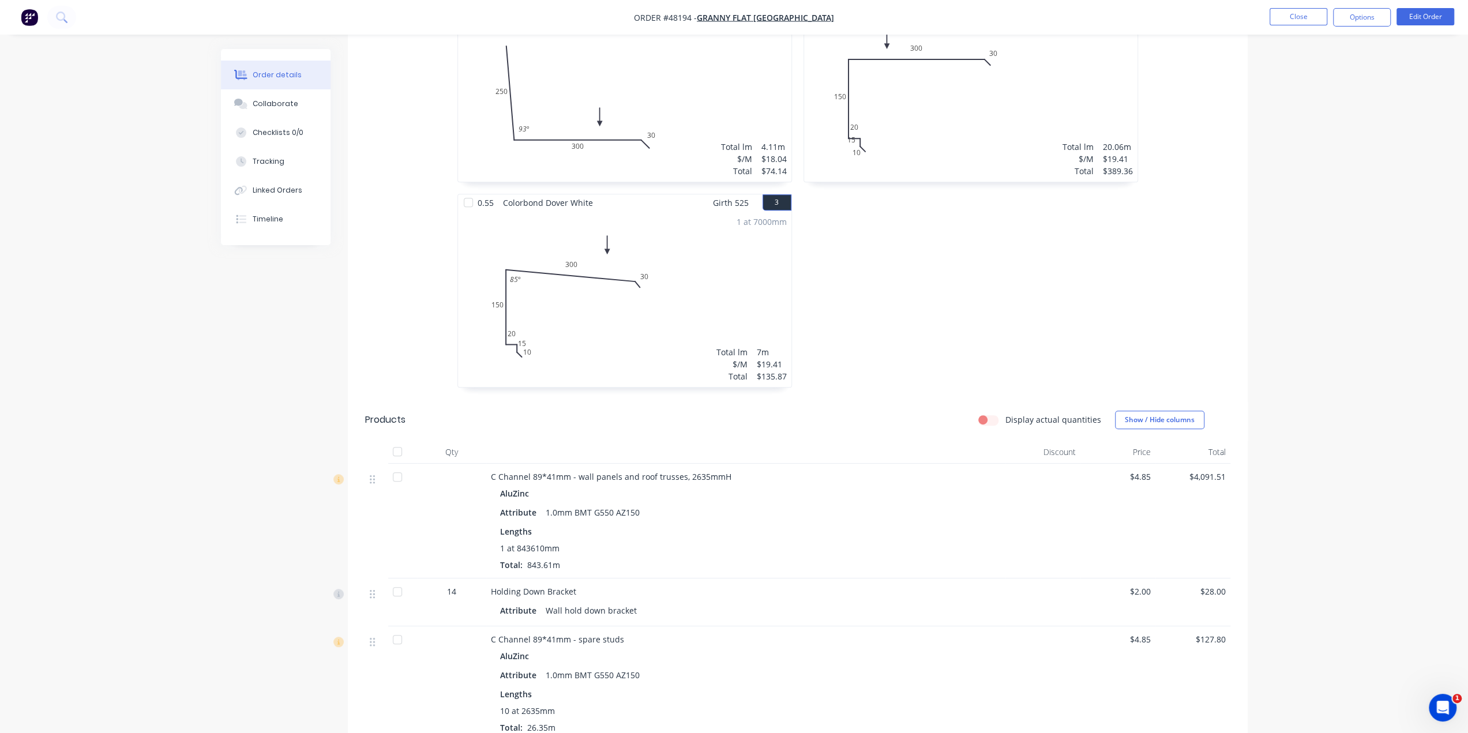
scroll to position [480, 0]
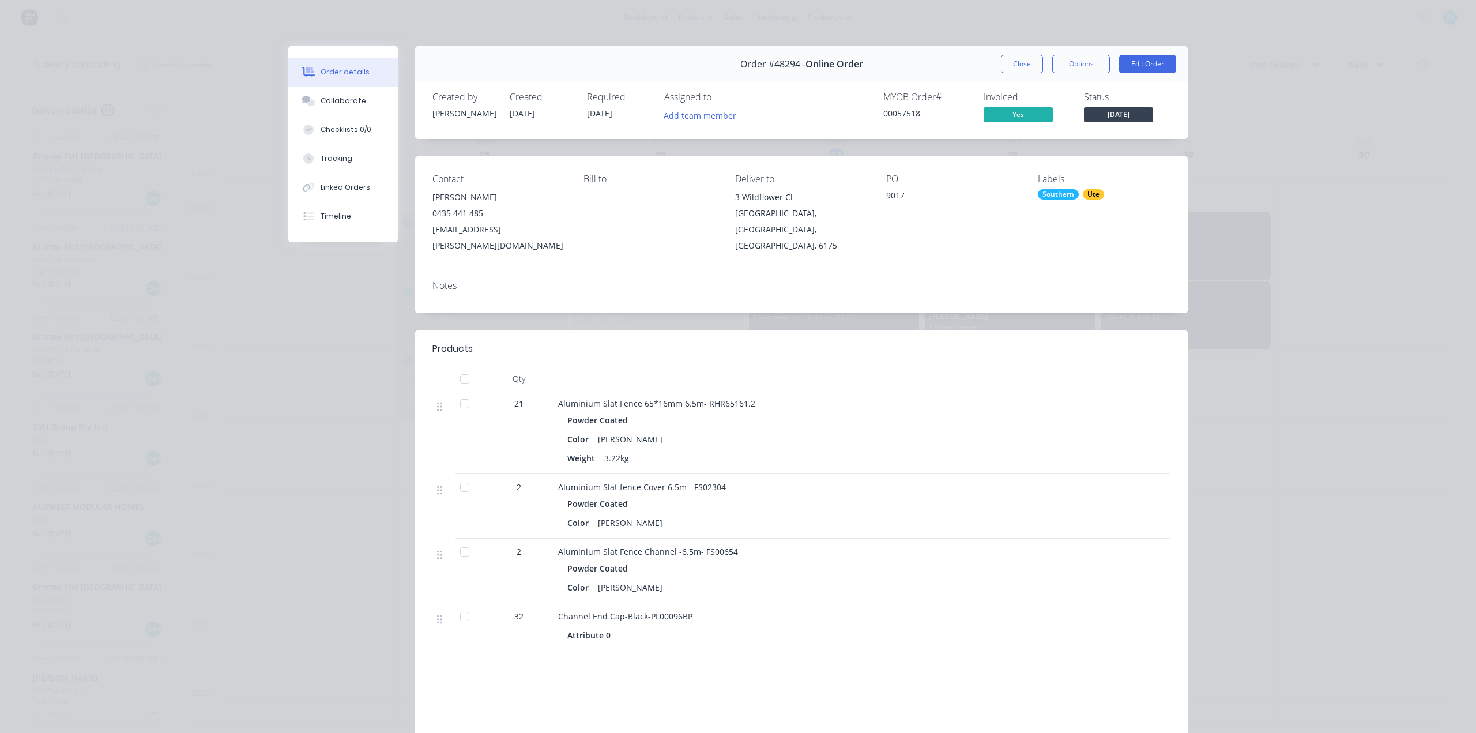
scroll to position [2, 0]
click at [206, 176] on div "Order details Collaborate Checklists 0/0 Tracking Linked Orders Timeline Order …" at bounding box center [738, 366] width 1476 height 733
click at [1007, 63] on button "Close" at bounding box center [1022, 64] width 42 height 18
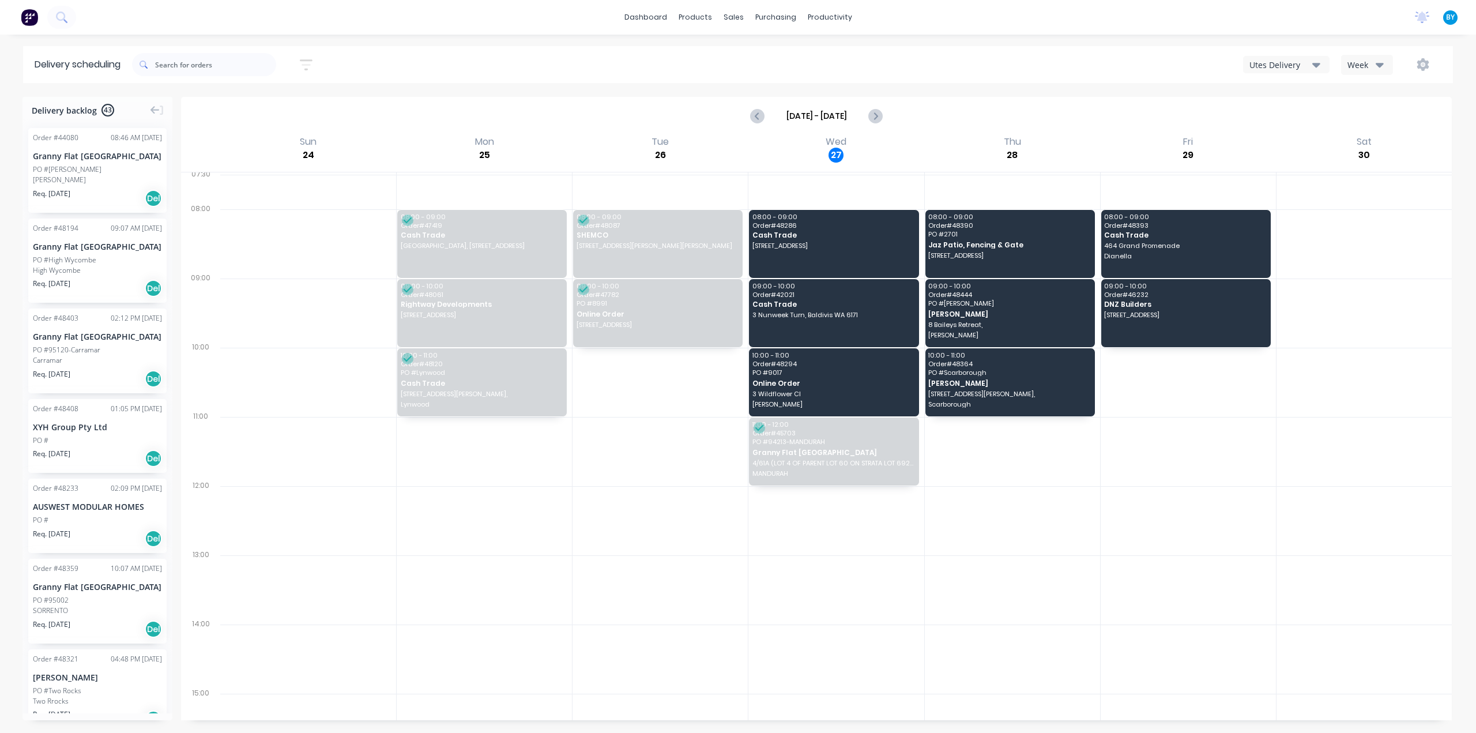
click at [28, 16] on img at bounding box center [29, 17] width 17 height 17
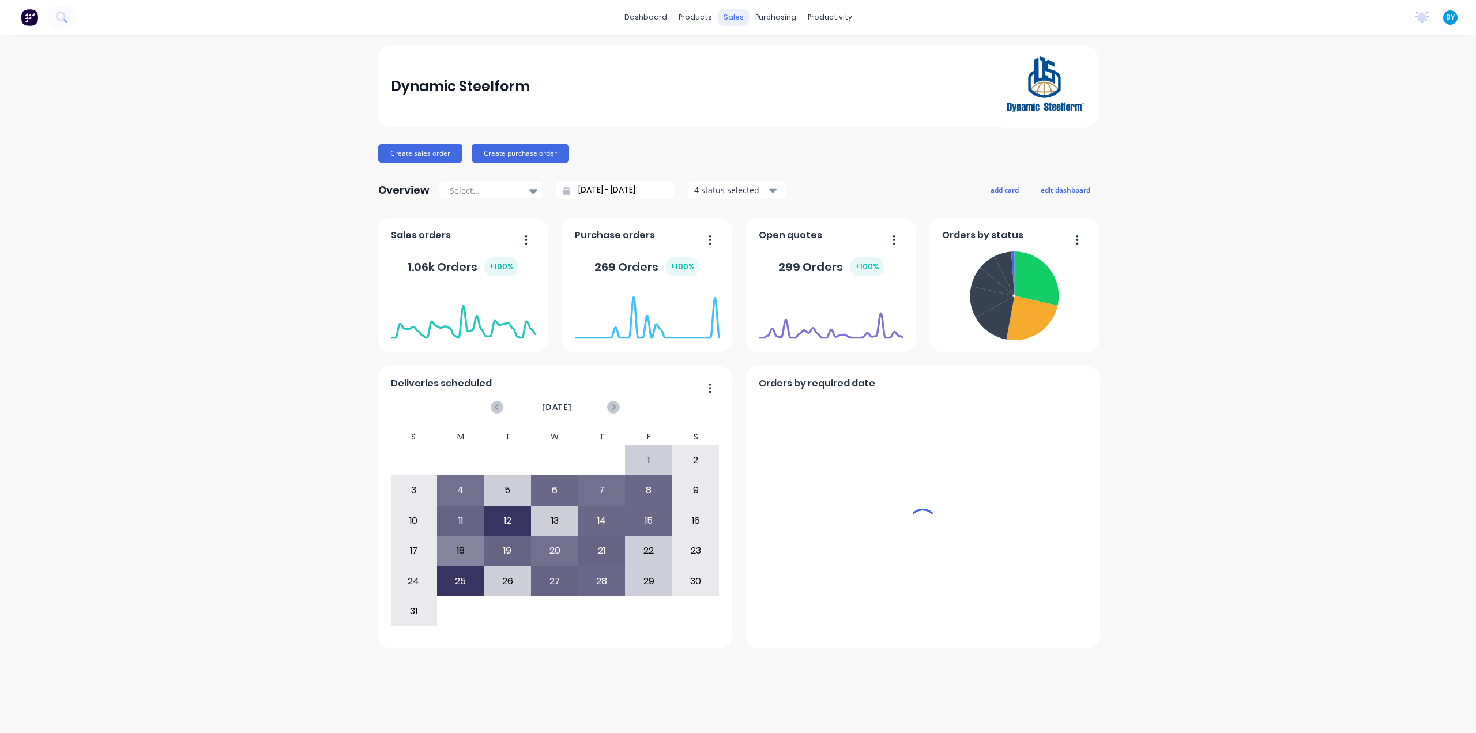
click at [735, 17] on div "sales" at bounding box center [734, 17] width 32 height 17
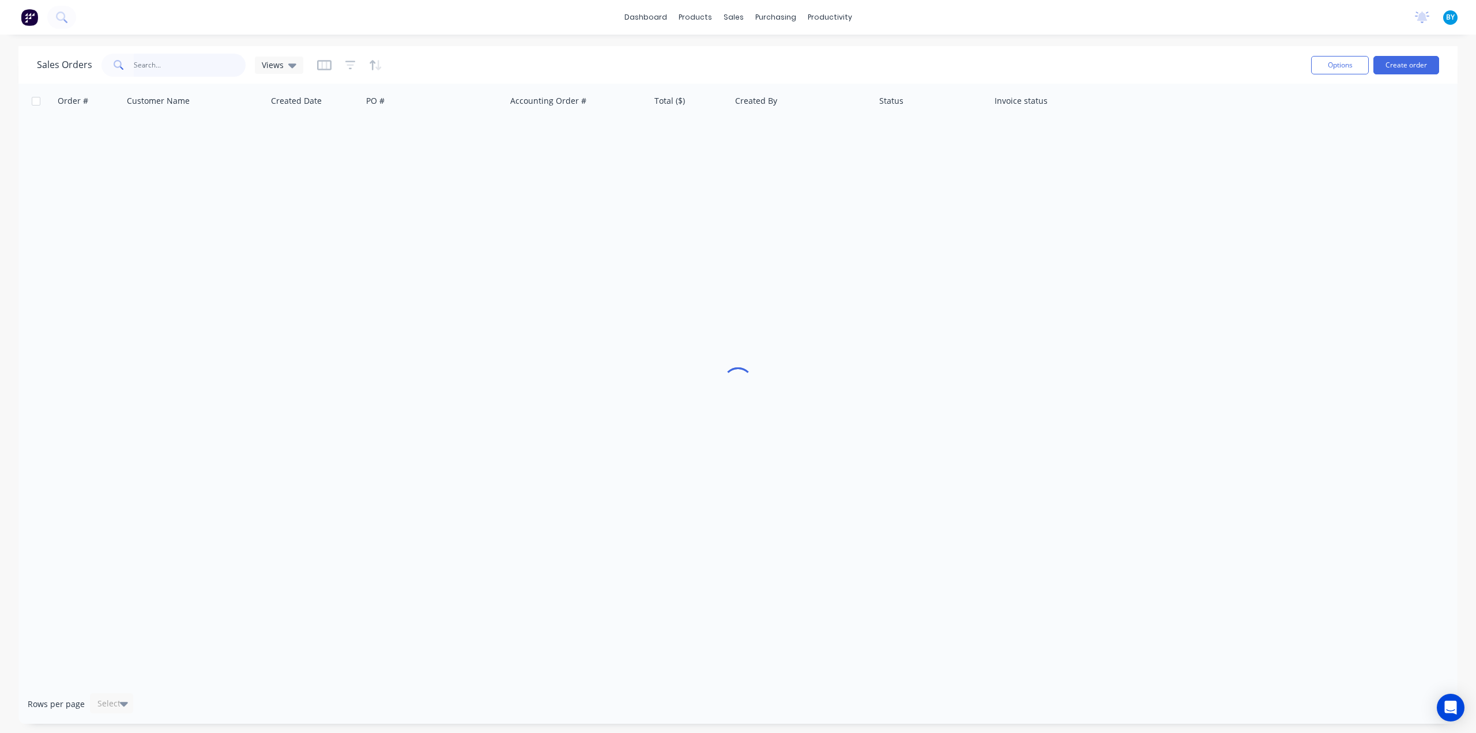
click at [185, 67] on input "text" at bounding box center [190, 65] width 112 height 23
type input "43321"
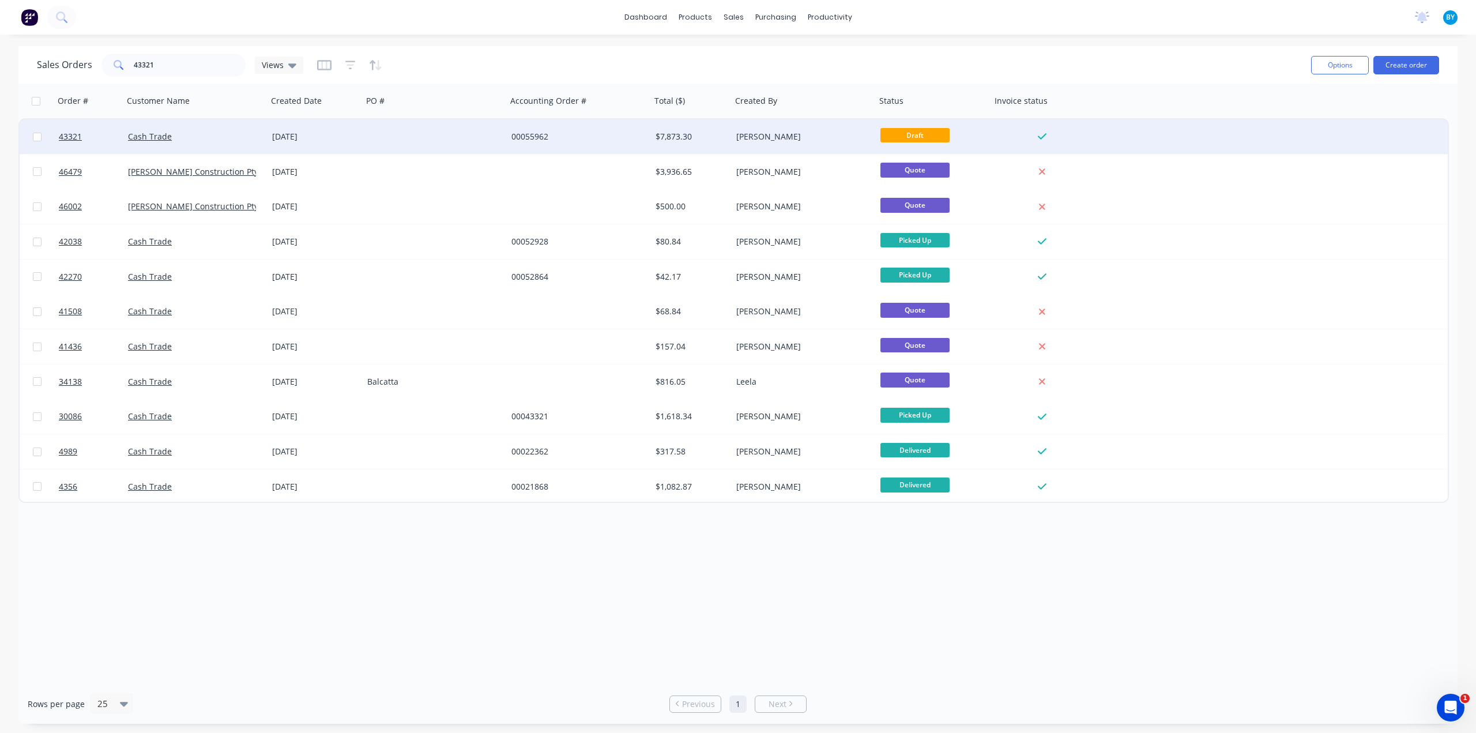
click at [425, 131] on div at bounding box center [435, 136] width 144 height 35
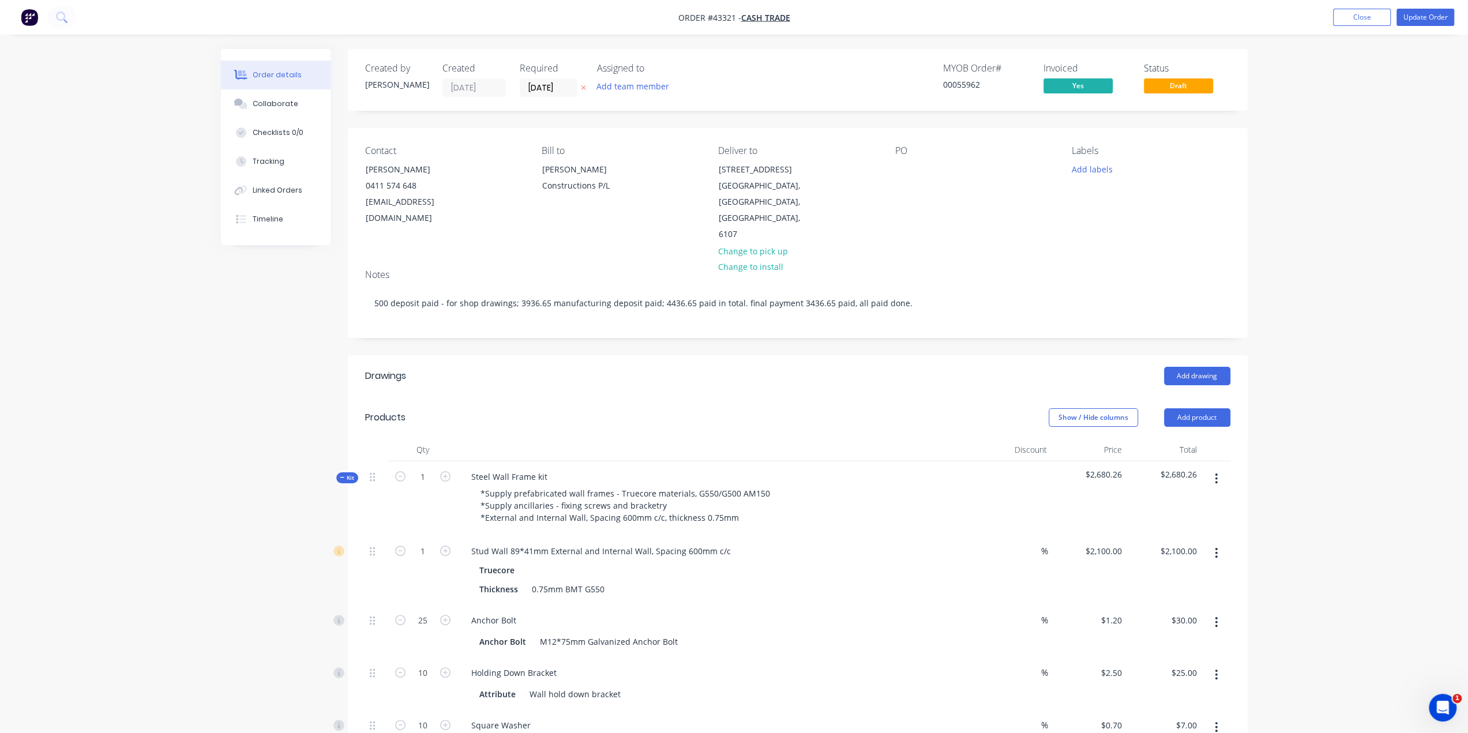
click at [807, 355] on header "Drawings Add drawing" at bounding box center [798, 376] width 900 height 42
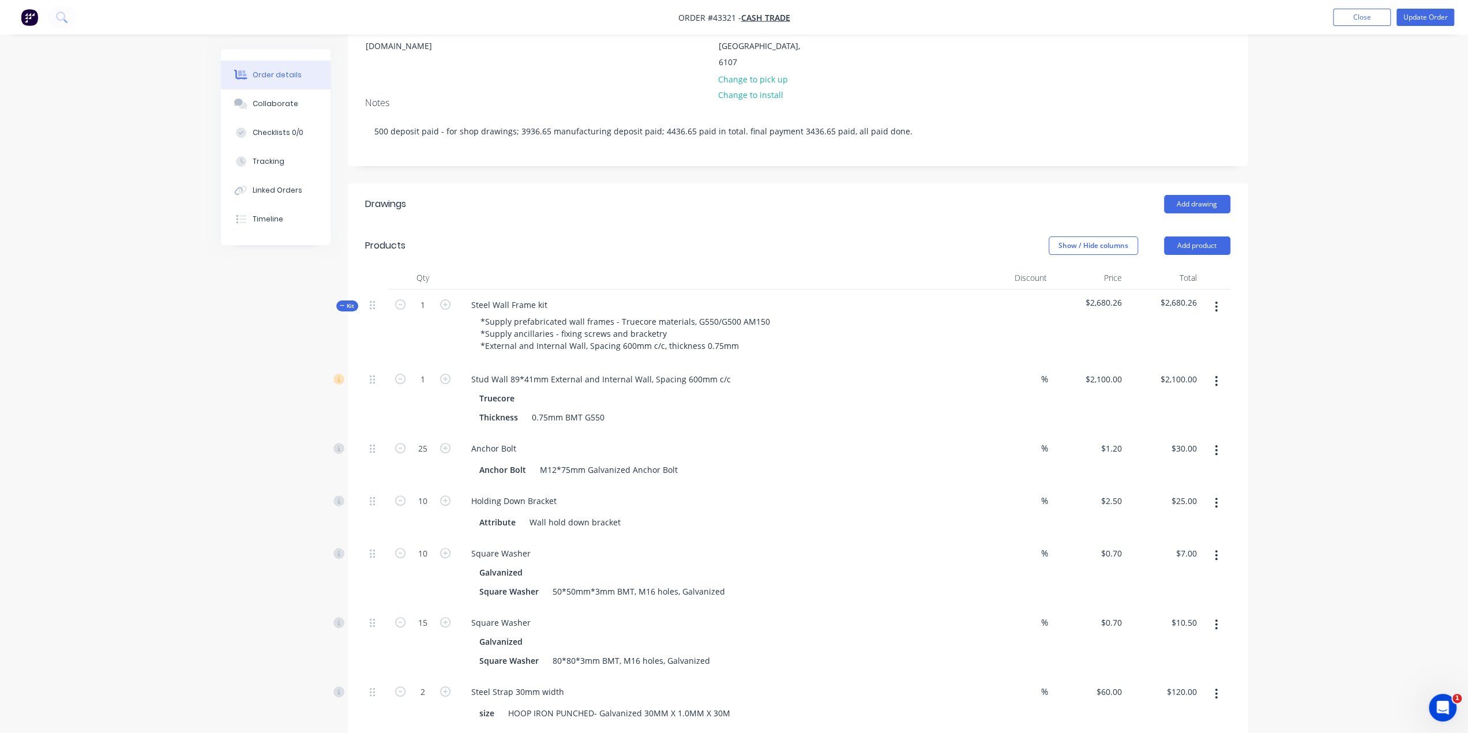
scroll to position [173, 0]
click at [802, 363] on div "Stud Wall 89*41mm External and Internal Wall, Spacing 600mm c/c Truecore Thickn…" at bounding box center [716, 397] width 519 height 69
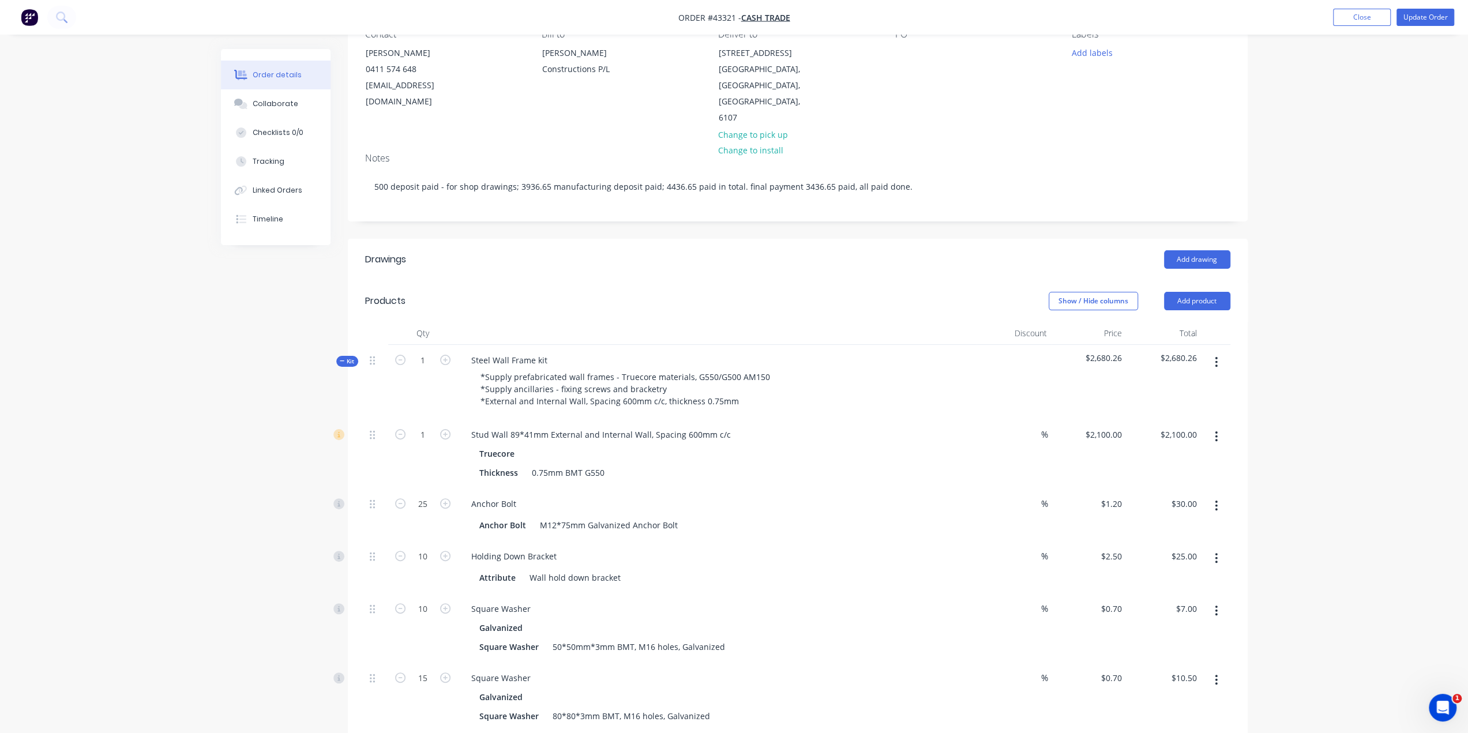
scroll to position [0, 0]
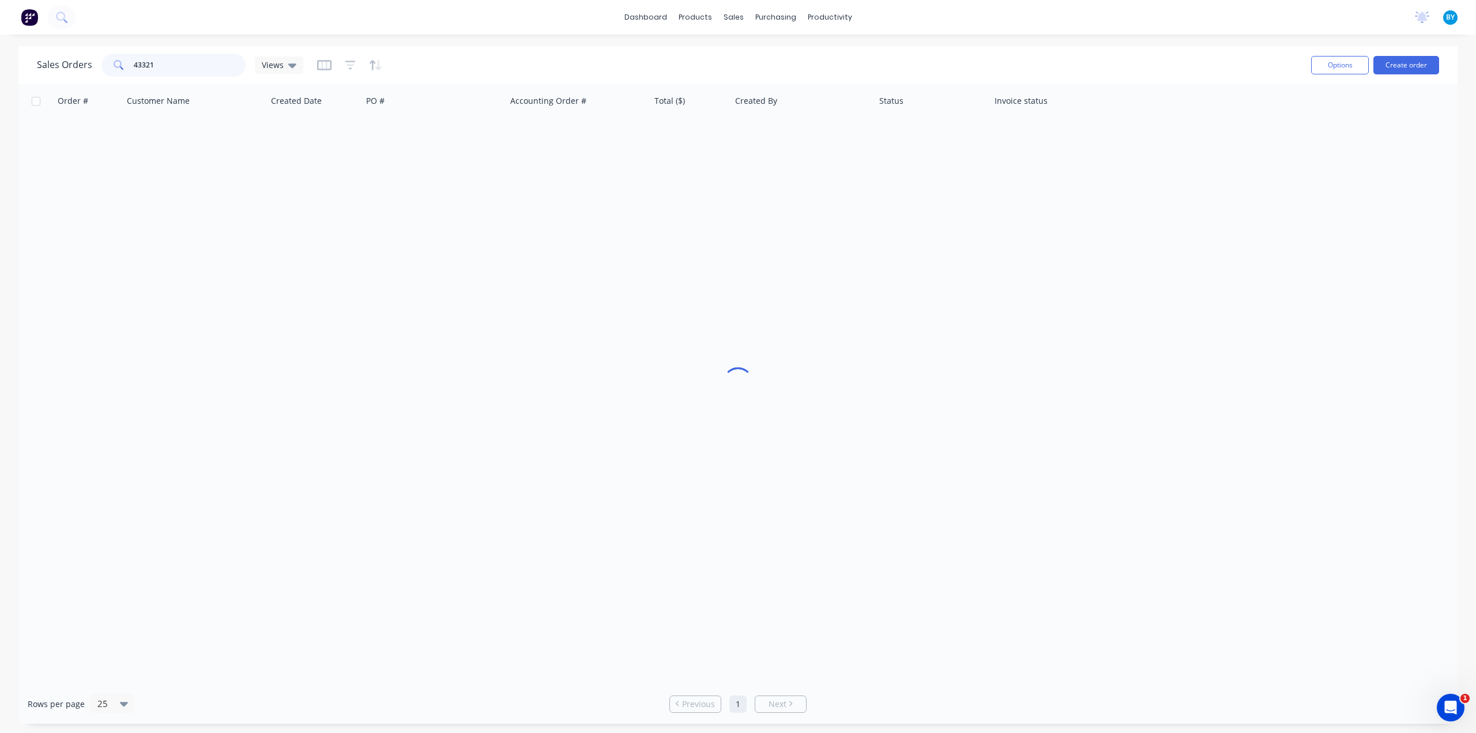
drag, startPoint x: 167, startPoint y: 64, endPoint x: 174, endPoint y: 74, distance: 12.8
click at [166, 70] on input "43321" at bounding box center [190, 65] width 112 height 23
drag, startPoint x: 175, startPoint y: 74, endPoint x: 101, endPoint y: 67, distance: 74.7
click at [101, 69] on div "43321" at bounding box center [173, 65] width 144 height 23
type input "[PERSON_NAME]"
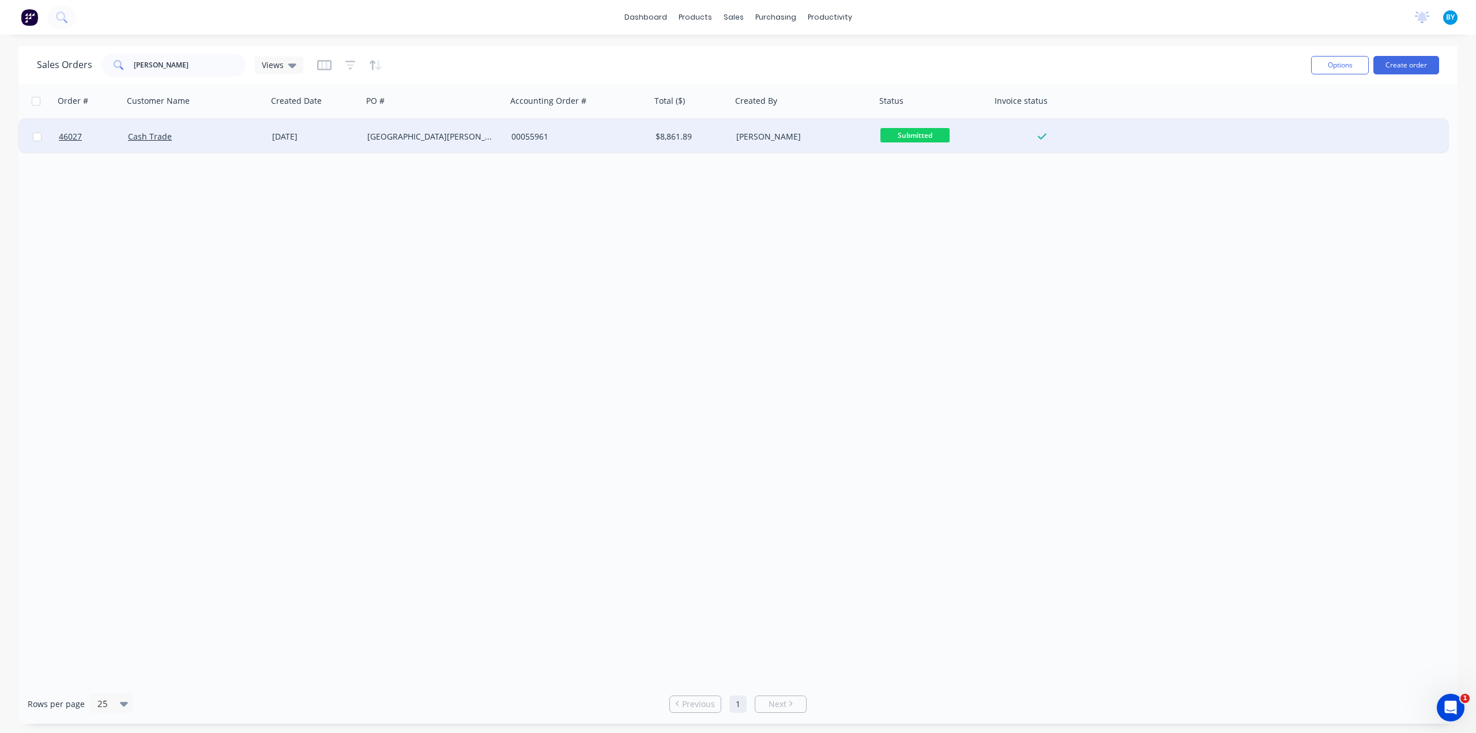
click at [225, 141] on div "Cash Trade" at bounding box center [192, 137] width 128 height 12
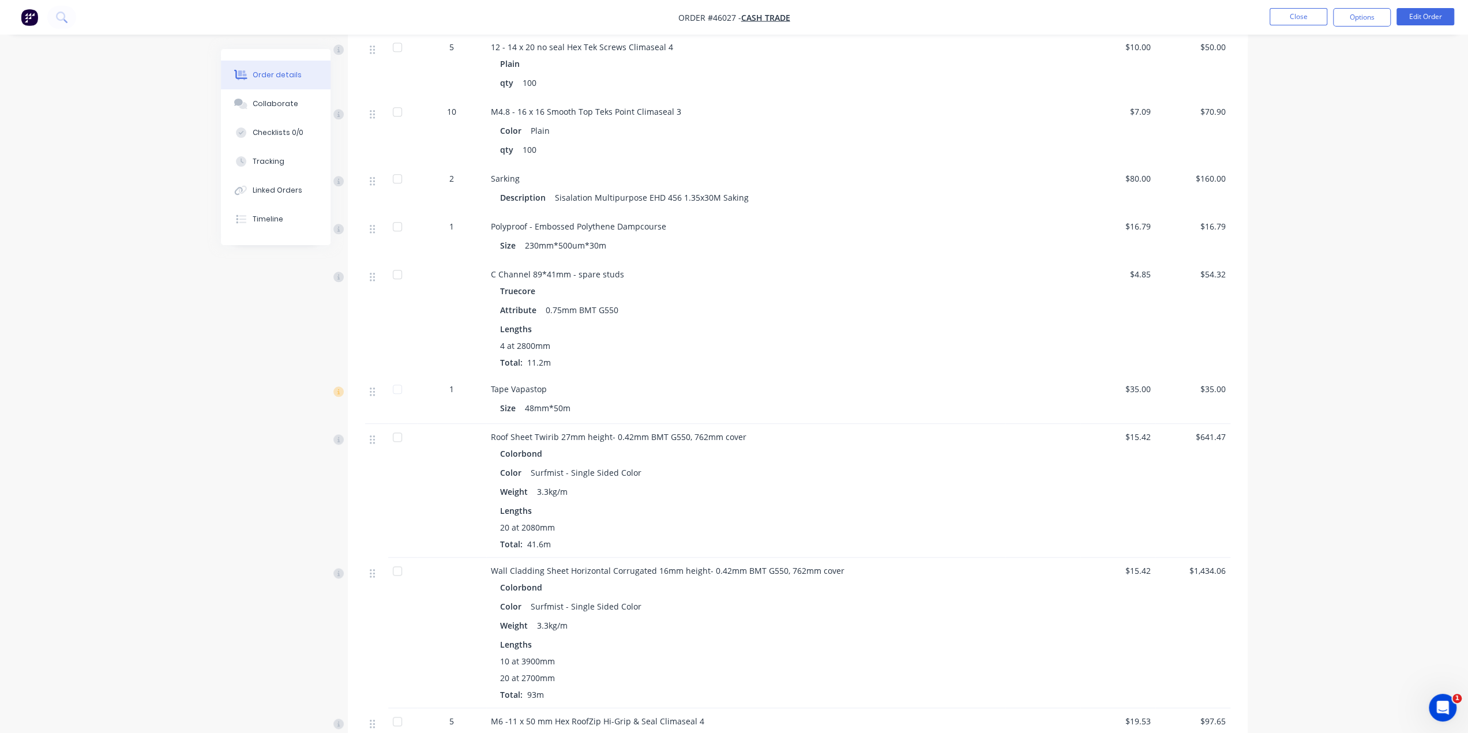
scroll to position [1134, 0]
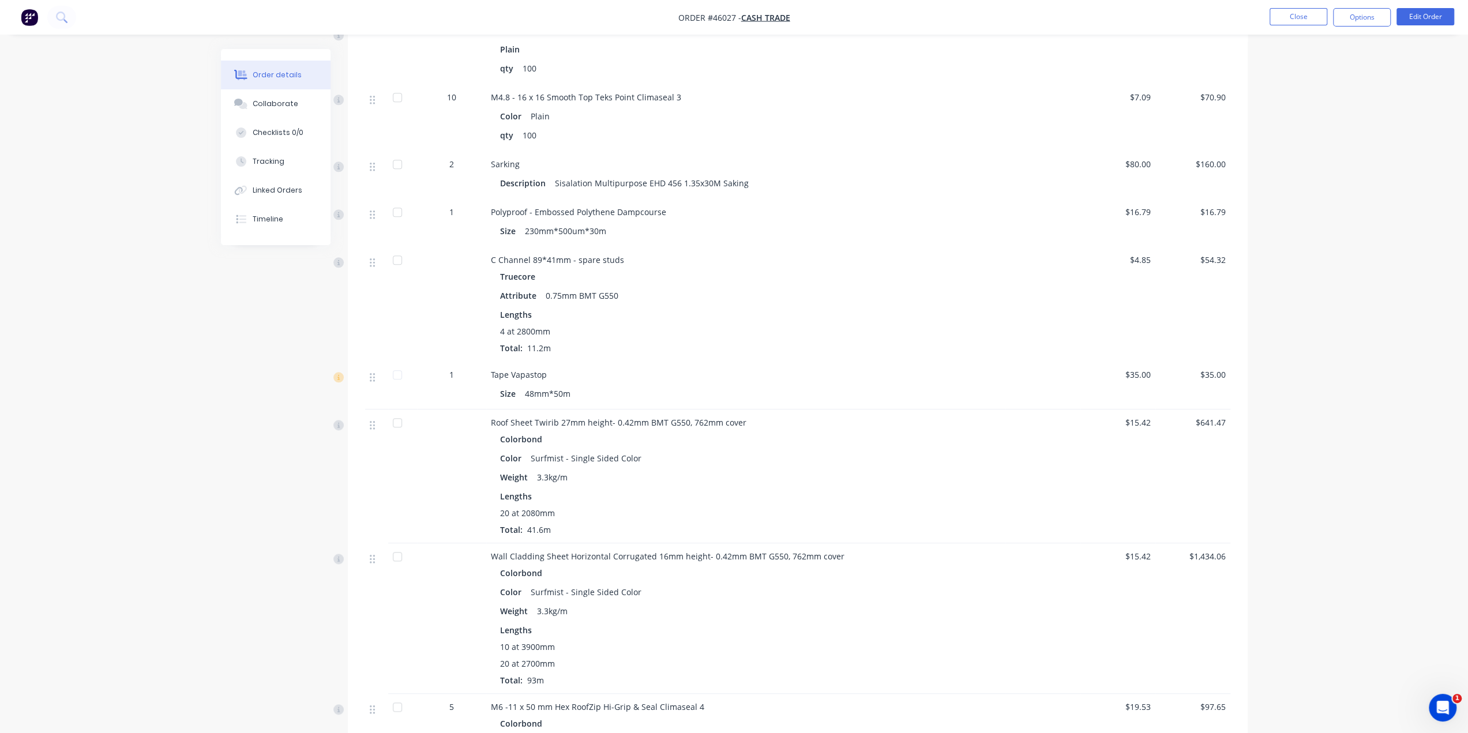
click at [624, 490] on div "Lengths 20 at 2080mm Total: 41.6m" at bounding box center [745, 513] width 491 height 46
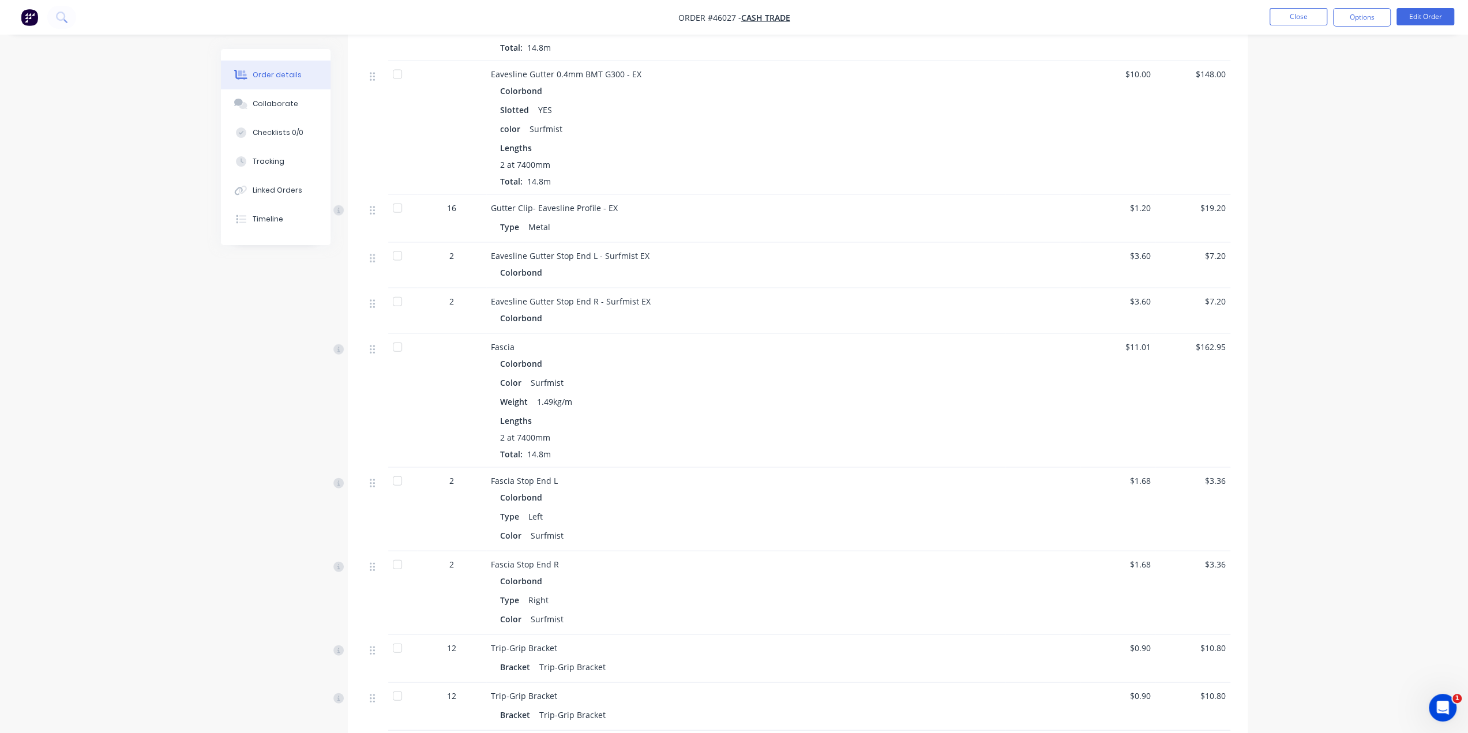
scroll to position [2480, 0]
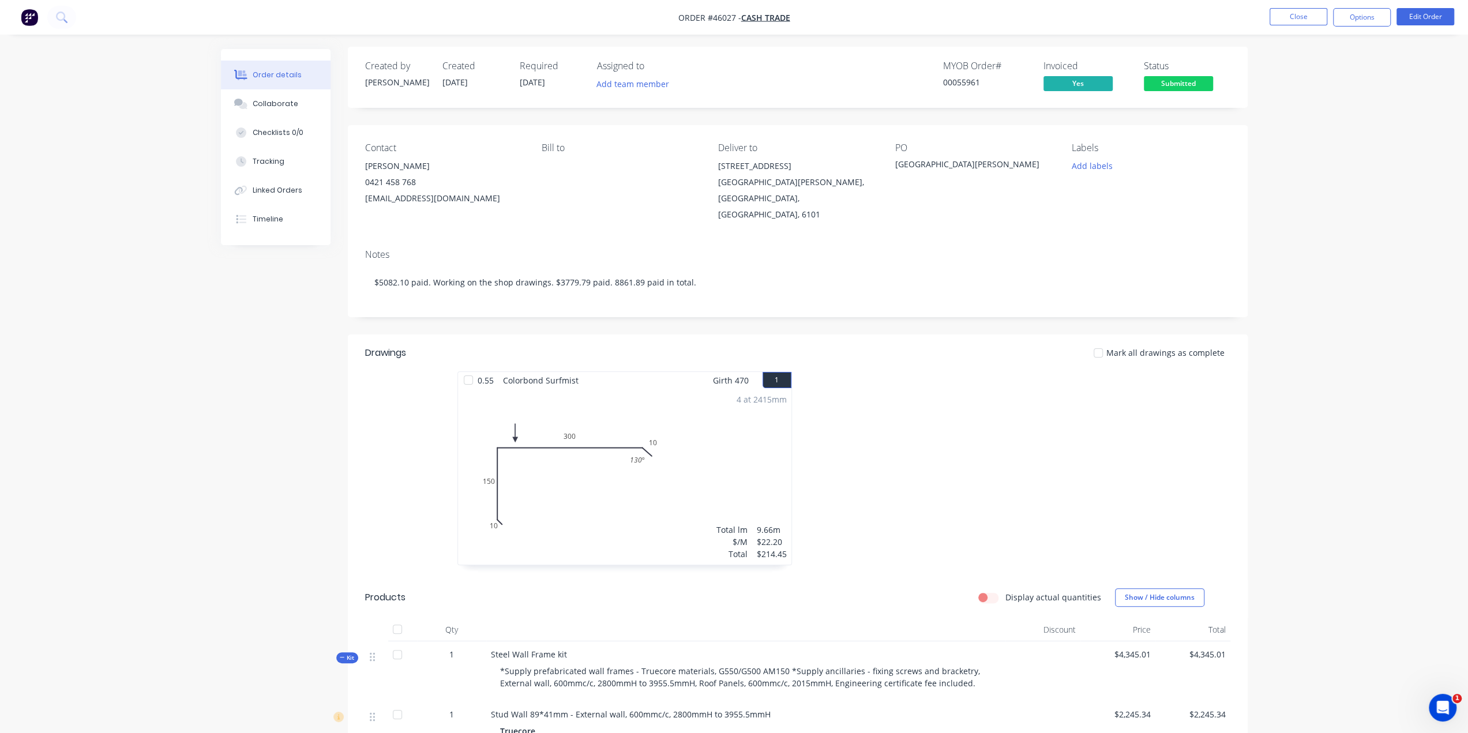
scroll to position [0, 0]
drag, startPoint x: 712, startPoint y: 171, endPoint x: 794, endPoint y: 185, distance: 83.0
click at [794, 185] on div "Contact [PERSON_NAME] [PHONE_NUMBER] [EMAIL_ADDRESS][DOMAIN_NAME] Bill to Deliv…" at bounding box center [798, 184] width 900 height 115
copy div "[STREET_ADDRESS][PERSON_NAME]"
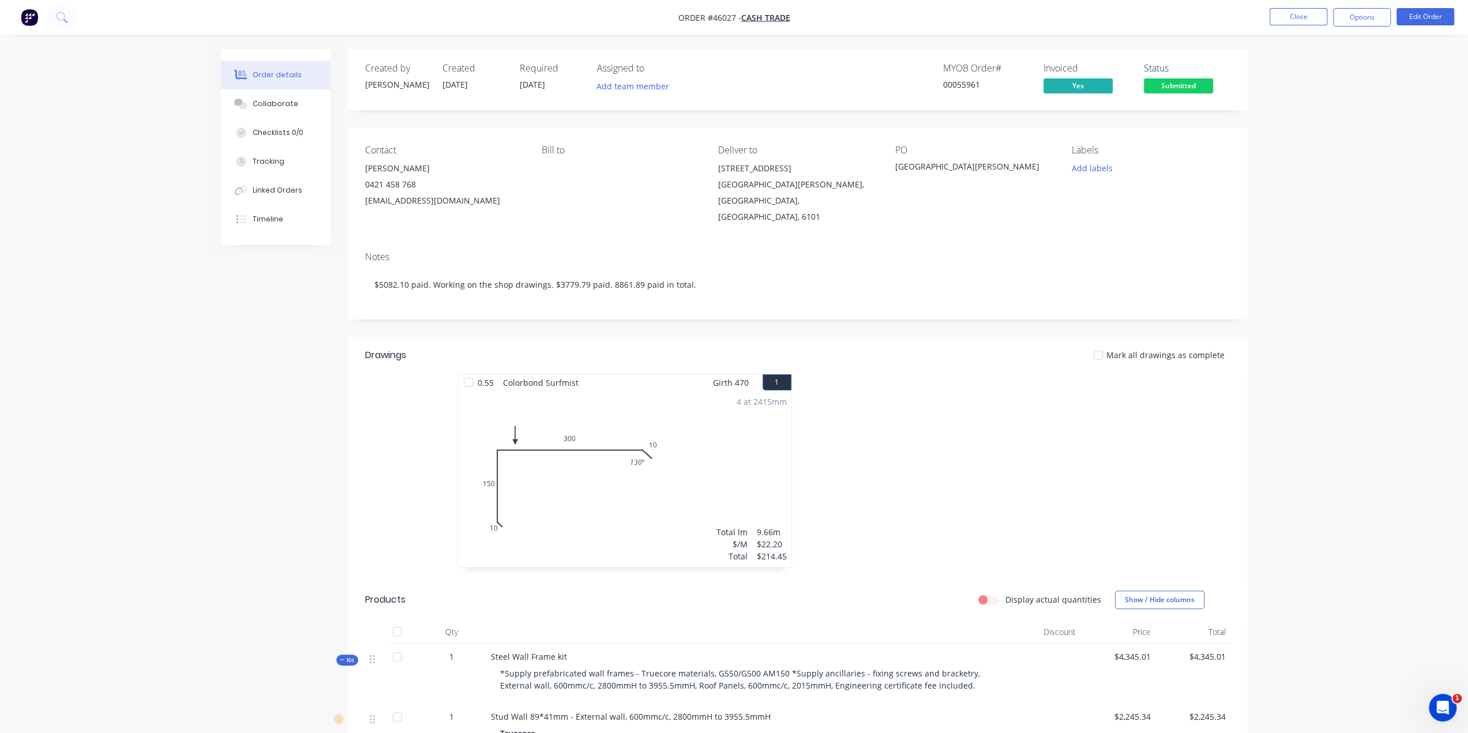
click at [28, 19] on img "button" at bounding box center [29, 17] width 17 height 17
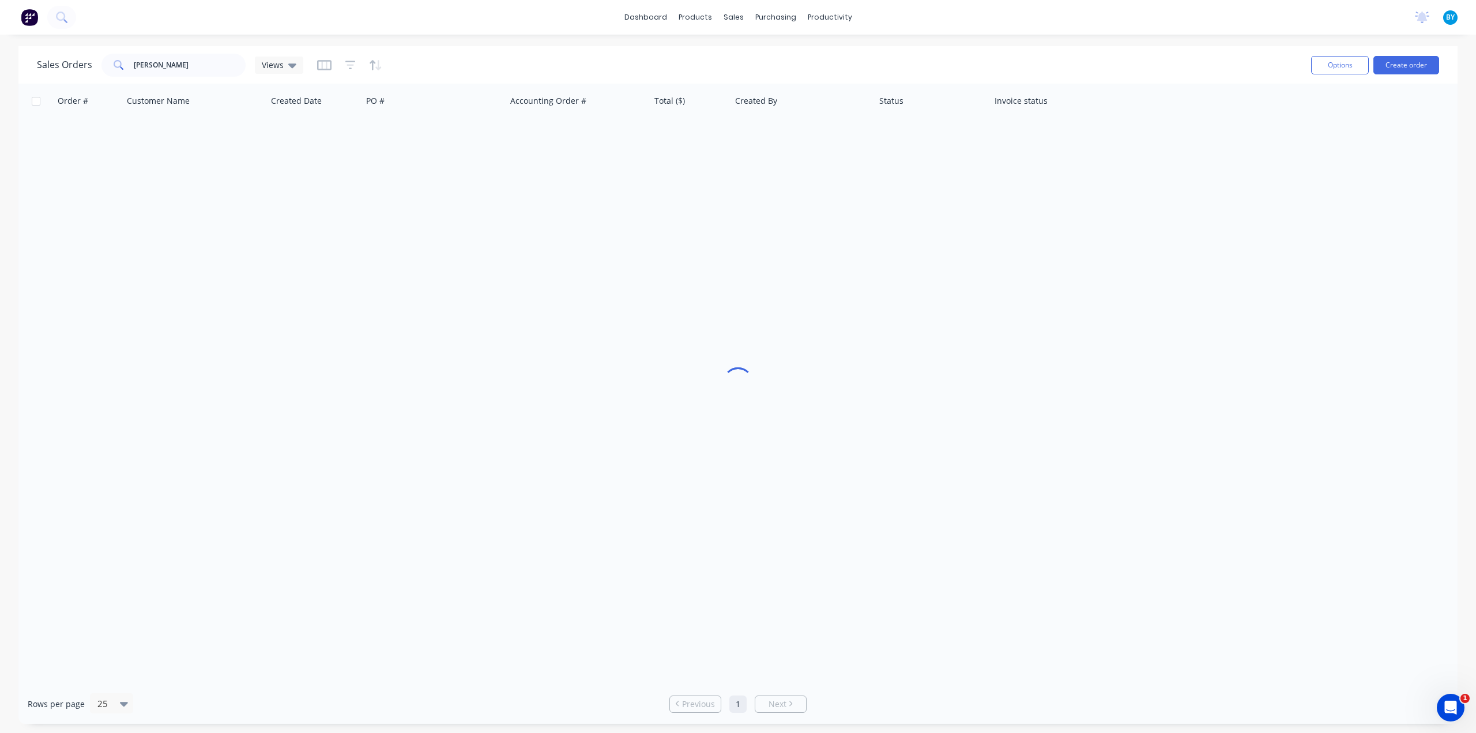
click at [777, 57] on div "Sales Orders [PERSON_NAME] Views" at bounding box center [669, 65] width 1265 height 28
drag, startPoint x: 158, startPoint y: 62, endPoint x: 105, endPoint y: 60, distance: 53.1
click at [106, 65] on div "[PERSON_NAME]" at bounding box center [173, 65] width 144 height 23
type input "48194"
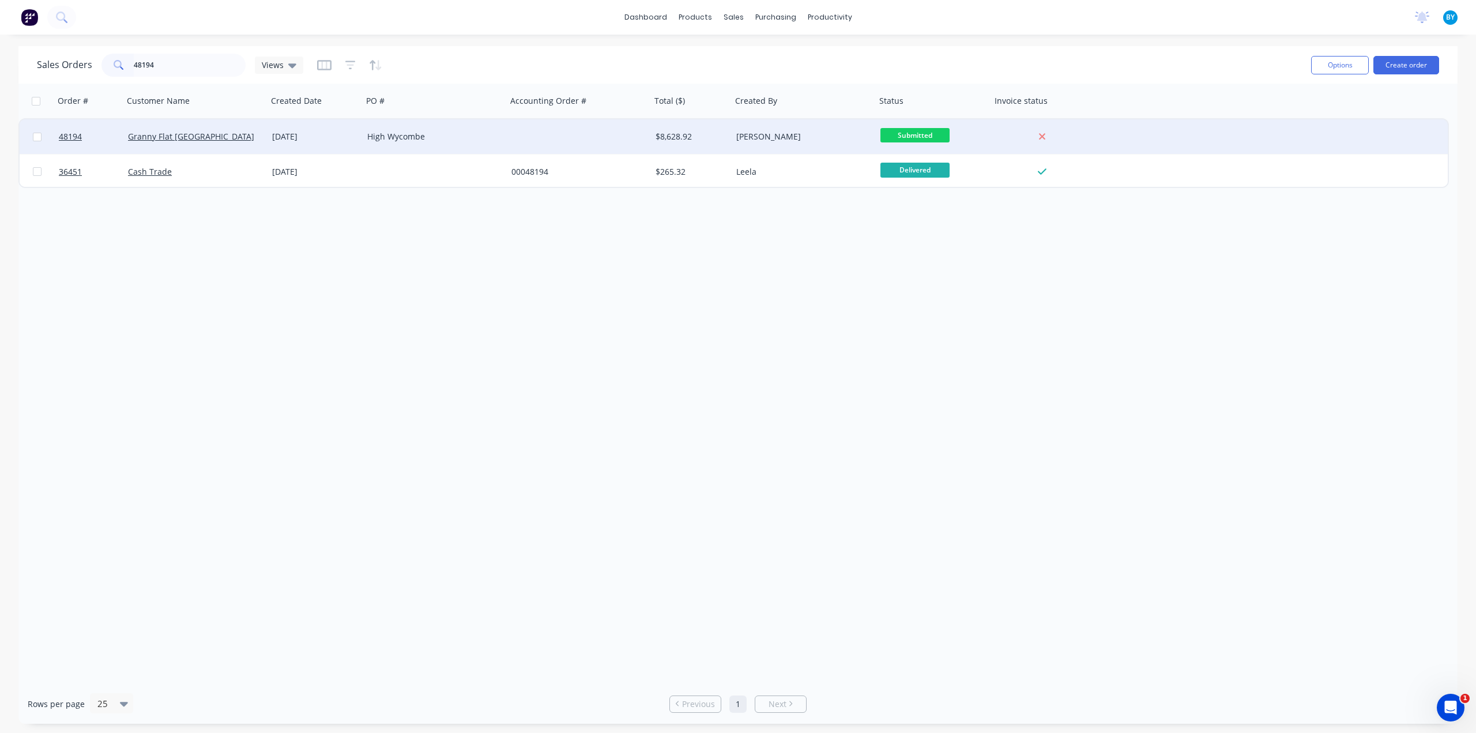
click at [224, 139] on div "Granny Flat [GEOGRAPHIC_DATA]" at bounding box center [192, 137] width 128 height 12
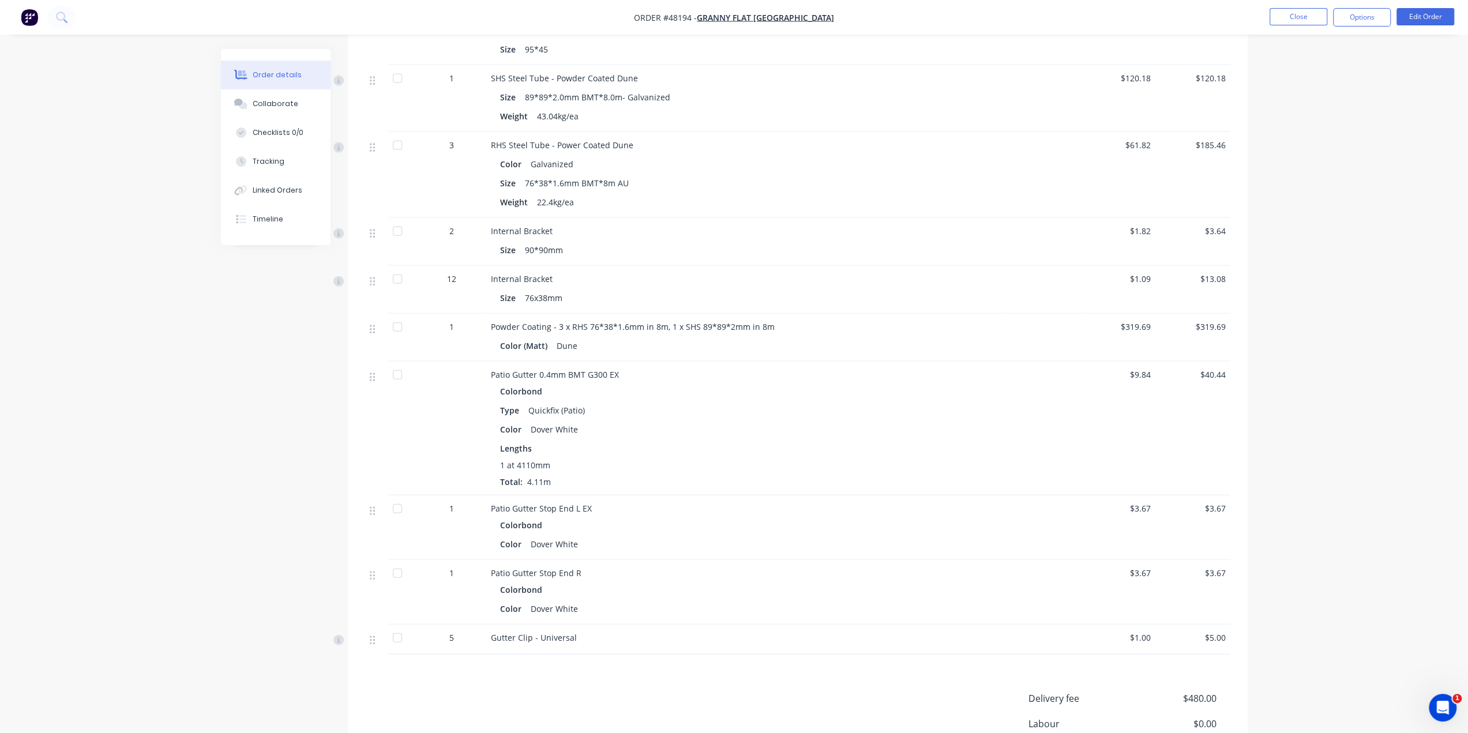
scroll to position [2575, 0]
click at [285, 195] on button "Linked Orders" at bounding box center [276, 190] width 110 height 29
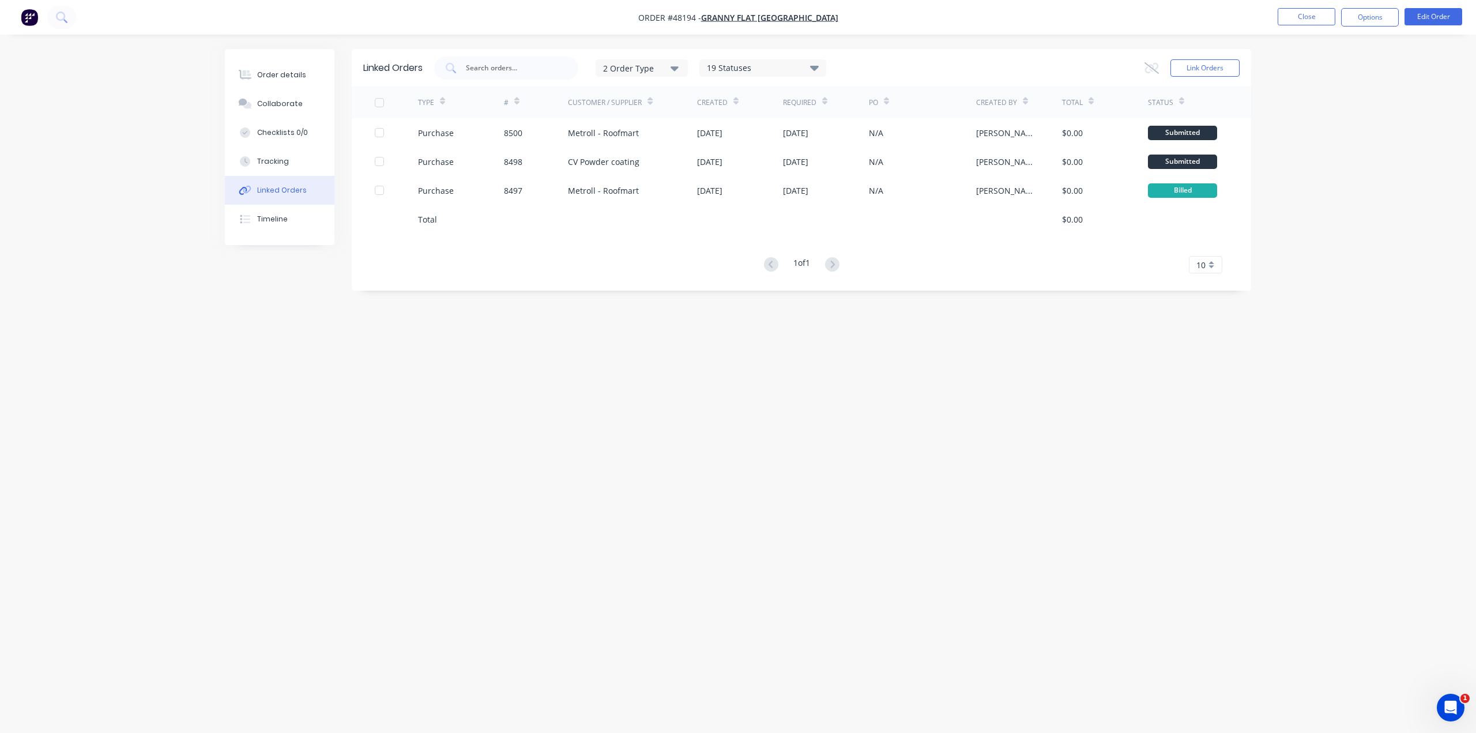
click at [1336, 294] on div "Order details Collaborate Checklists 0/0 Tracking Linked Orders Timeline Order …" at bounding box center [738, 366] width 1476 height 733
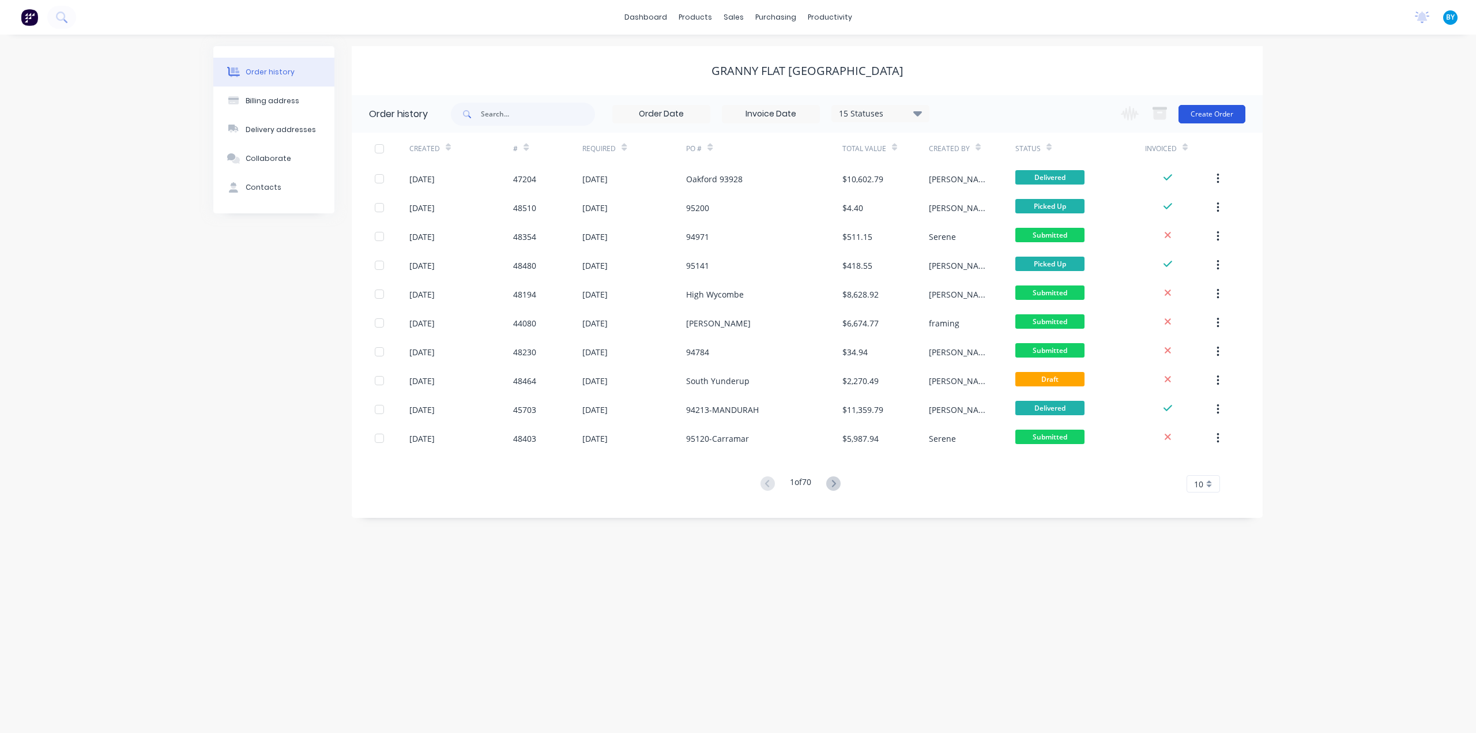
click at [1211, 110] on button "Create Order" at bounding box center [1212, 114] width 67 height 18
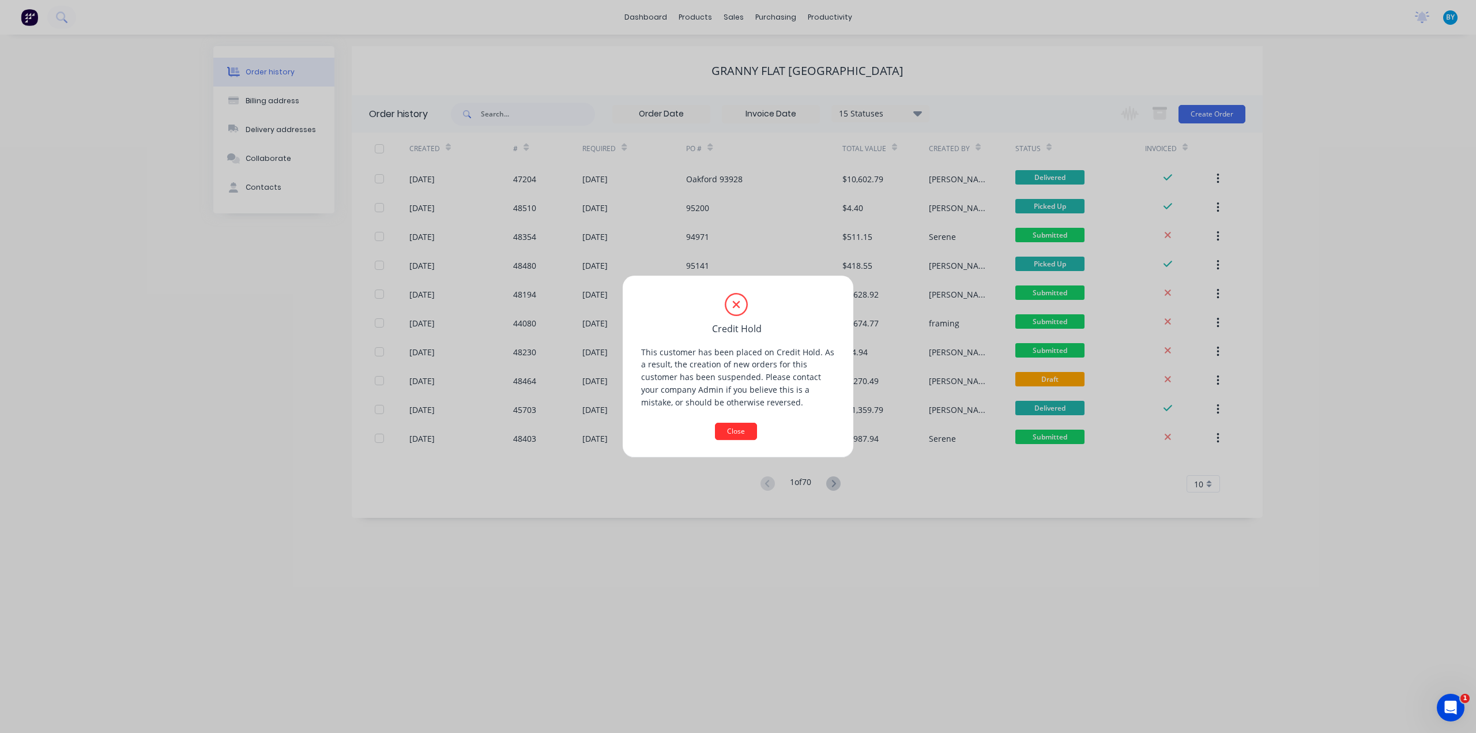
click at [749, 423] on button "Close" at bounding box center [736, 431] width 42 height 17
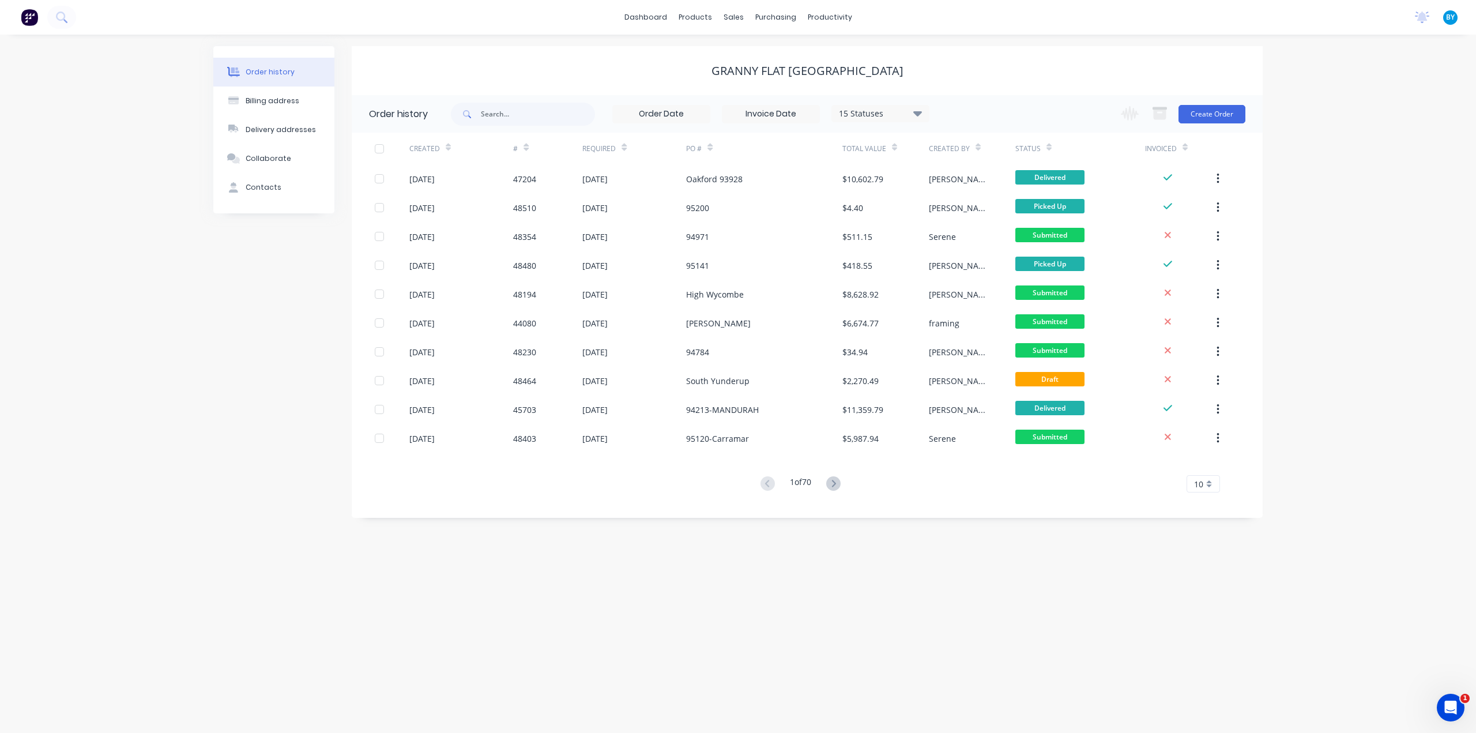
click at [1378, 364] on div "Order history Billing address Delivery addresses Collaborate Contacts Granny Fl…" at bounding box center [738, 384] width 1476 height 698
